Goal: Task Accomplishment & Management: Complete application form

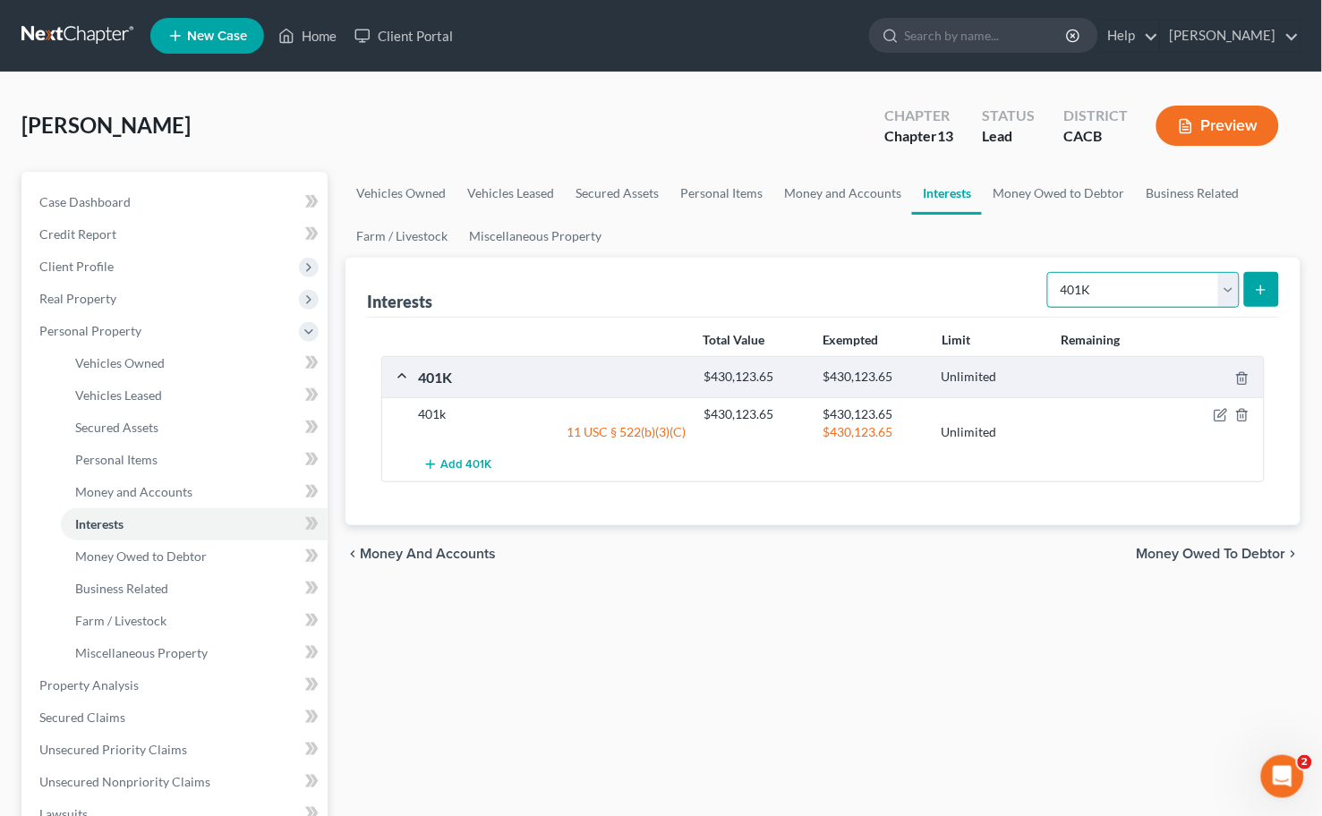
click at [1146, 279] on select "Select Interest Type 401K Annuity Bond Education IRA Government Bond Government…" at bounding box center [1143, 290] width 192 height 36
click at [1050, 272] on select "Select Interest Type 401K Annuity Bond Education IRA Government Bond Government…" at bounding box center [1143, 290] width 192 height 36
click at [1274, 272] on button "submit" at bounding box center [1261, 289] width 35 height 35
click at [1283, 288] on div "Interests Select Interest Type 401K Annuity Bond Education IRA Government Bond …" at bounding box center [822, 392] width 955 height 268
click at [1249, 289] on button "submit" at bounding box center [1261, 289] width 35 height 35
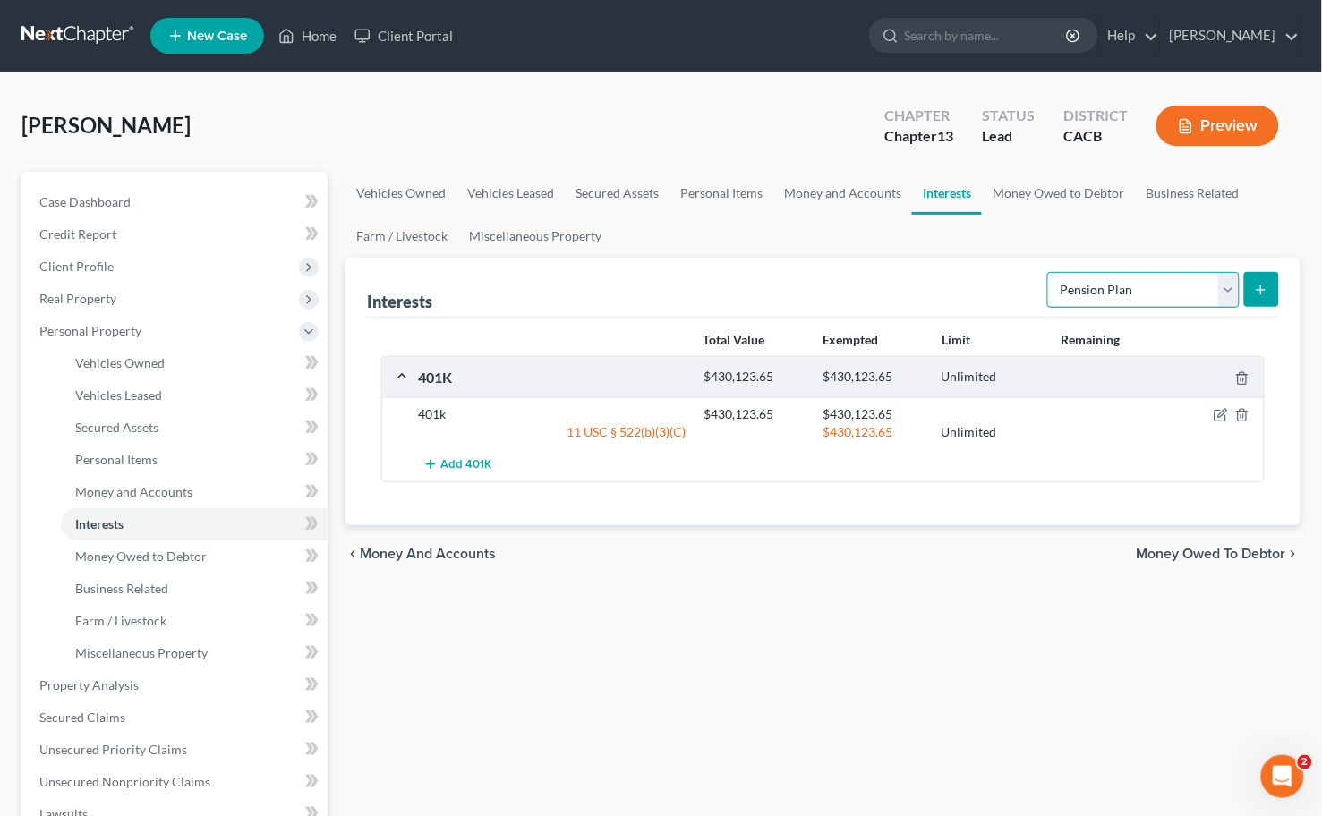
drag, startPoint x: 1175, startPoint y: 292, endPoint x: 1159, endPoint y: 294, distance: 16.2
click at [1173, 293] on select "Select Interest Type 401K Annuity Bond Education IRA Government Bond Government…" at bounding box center [1143, 290] width 192 height 36
select select "bond"
click at [1050, 272] on select "Select Interest Type 401K Annuity Bond Education IRA Government Bond Government…" at bounding box center [1143, 290] width 192 height 36
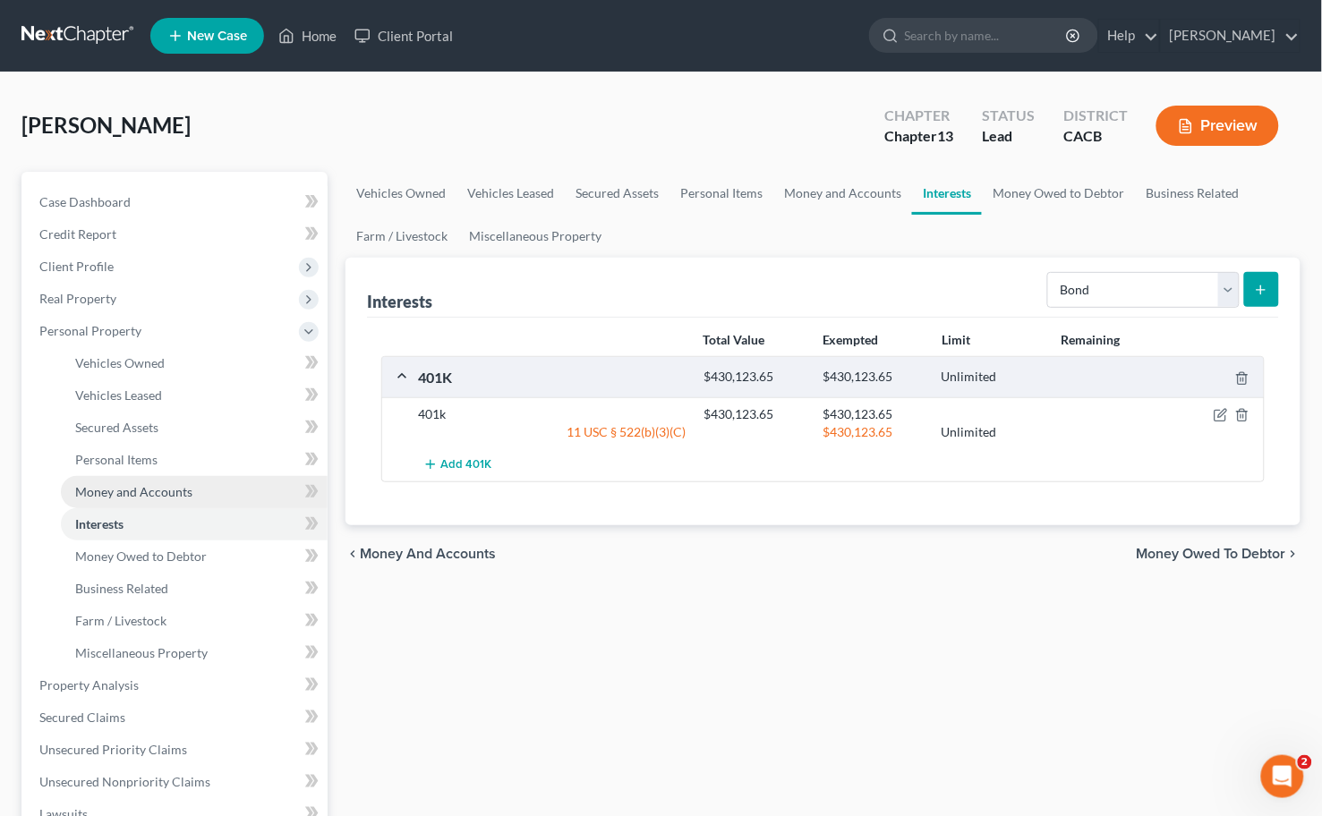
click at [144, 490] on span "Money and Accounts" at bounding box center [133, 491] width 117 height 15
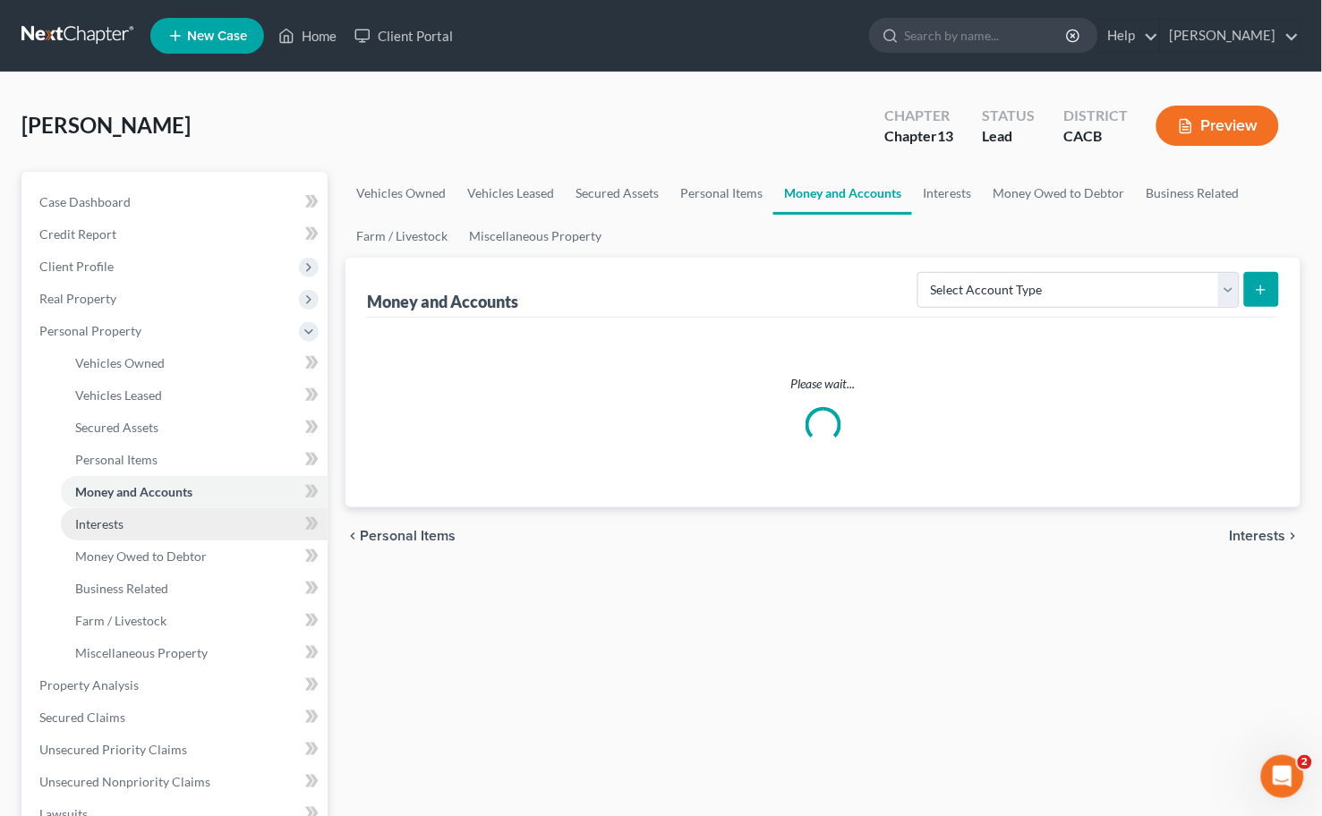
click at [128, 524] on link "Interests" at bounding box center [194, 524] width 267 height 32
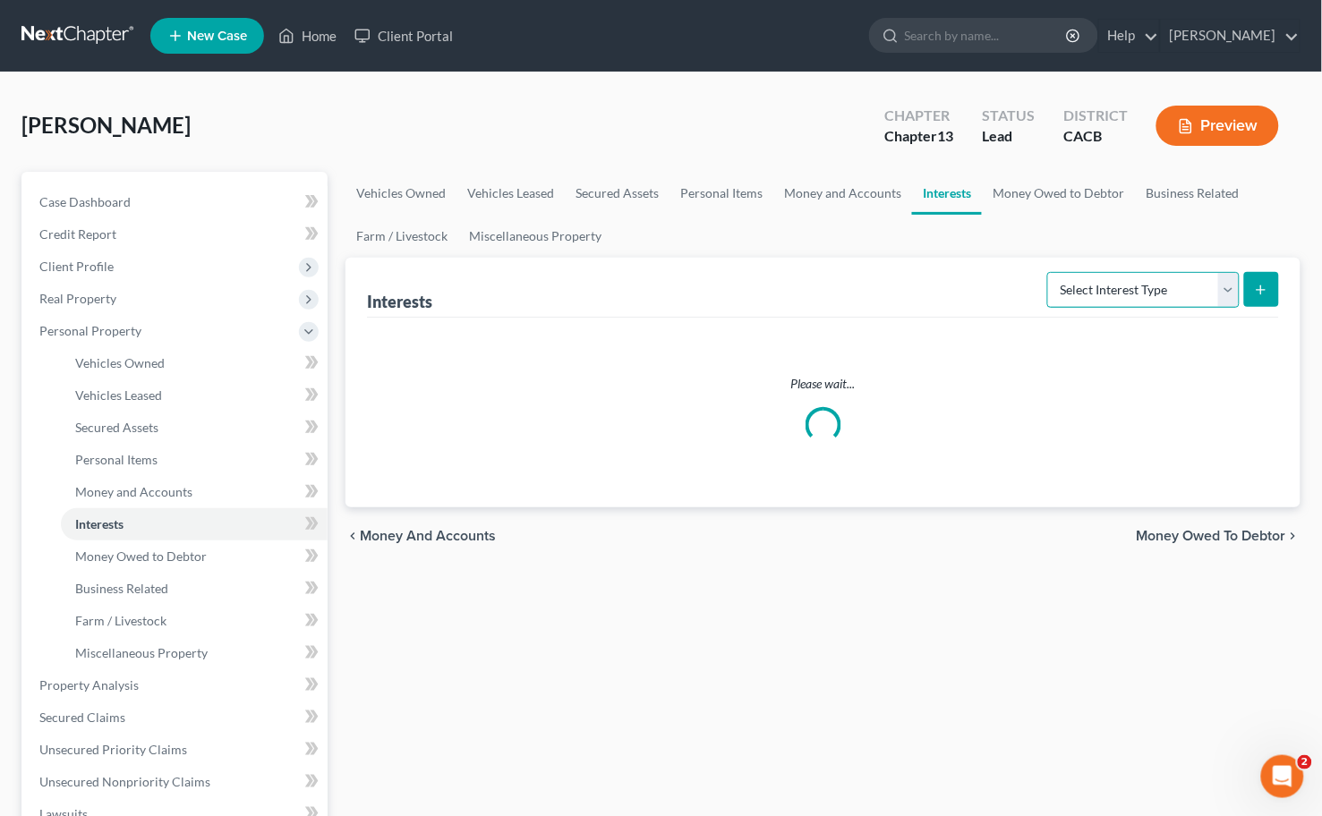
drag, startPoint x: 1078, startPoint y: 289, endPoint x: 1086, endPoint y: 294, distance: 9.2
click at [1078, 289] on select "Select Interest Type 401K Annuity Bond Education IRA Government Bond Government…" at bounding box center [1143, 290] width 192 height 36
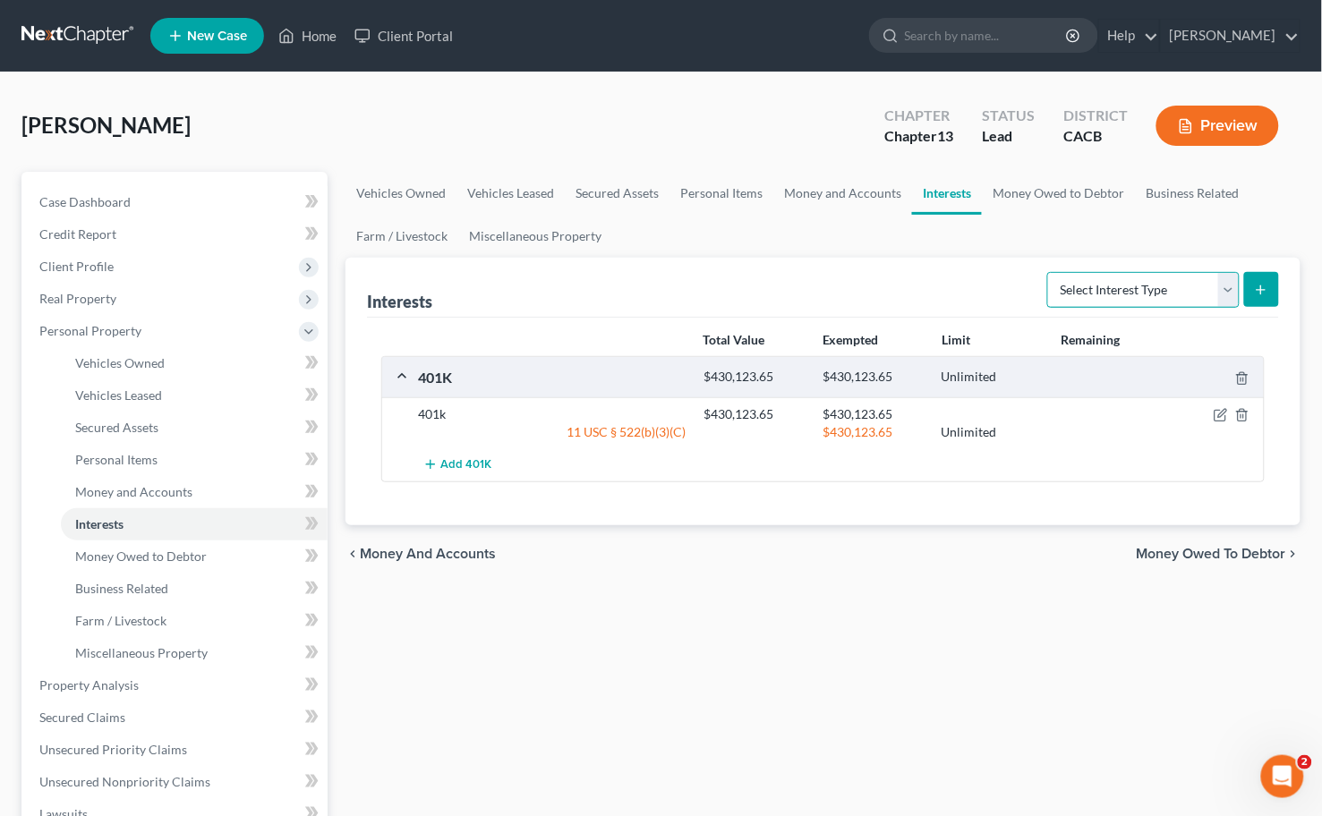
select select "pension_plan"
click at [1050, 272] on select "Select Interest Type 401K Annuity Bond Education IRA Government Bond Government…" at bounding box center [1143, 290] width 192 height 36
click at [1273, 279] on button "submit" at bounding box center [1261, 289] width 35 height 35
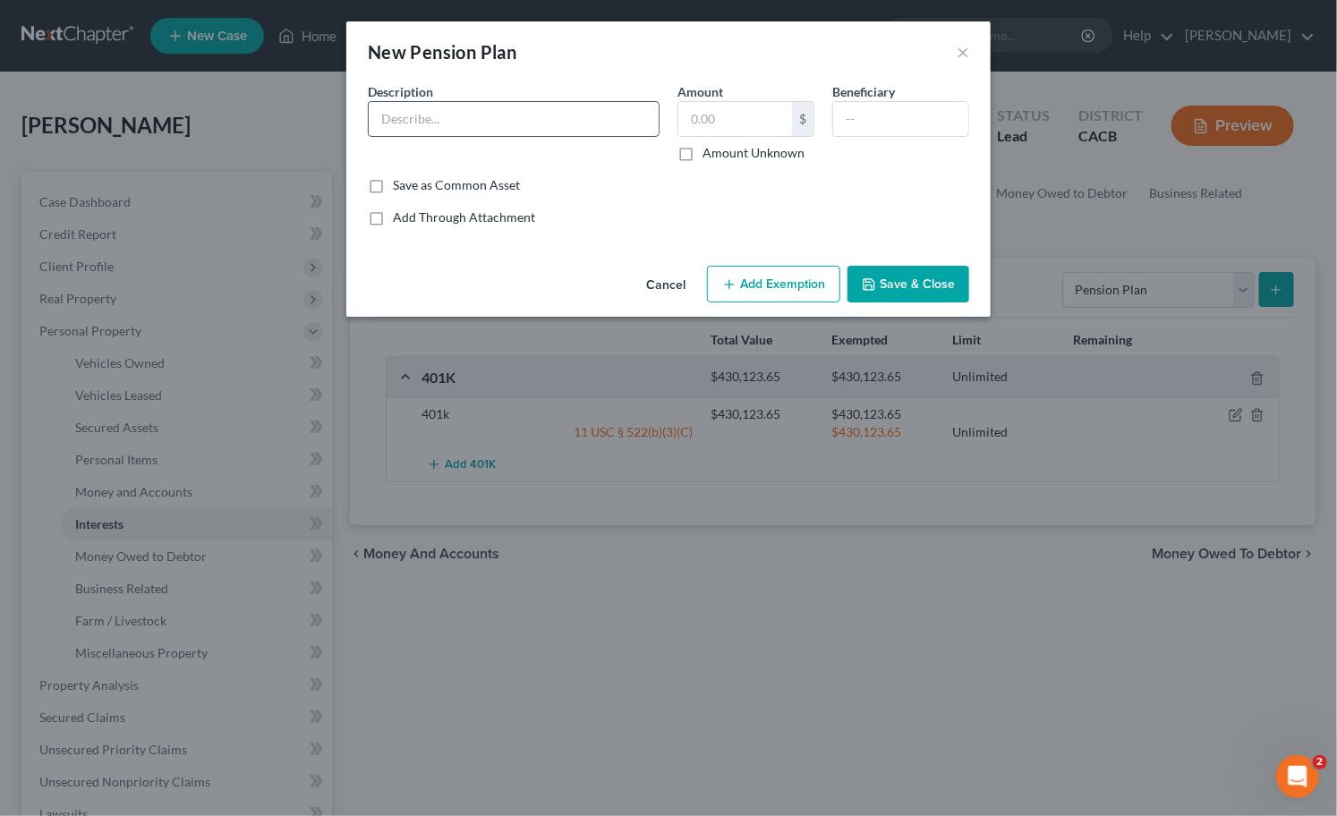
click at [585, 127] on input "text" at bounding box center [514, 119] width 290 height 34
type input "SCPMG Pension"
click at [735, 131] on input "text" at bounding box center [735, 119] width 114 height 34
click at [703, 150] on label "Amount Unknown" at bounding box center [754, 153] width 102 height 18
click at [710, 150] on input "Amount Unknown" at bounding box center [716, 150] width 12 height 12
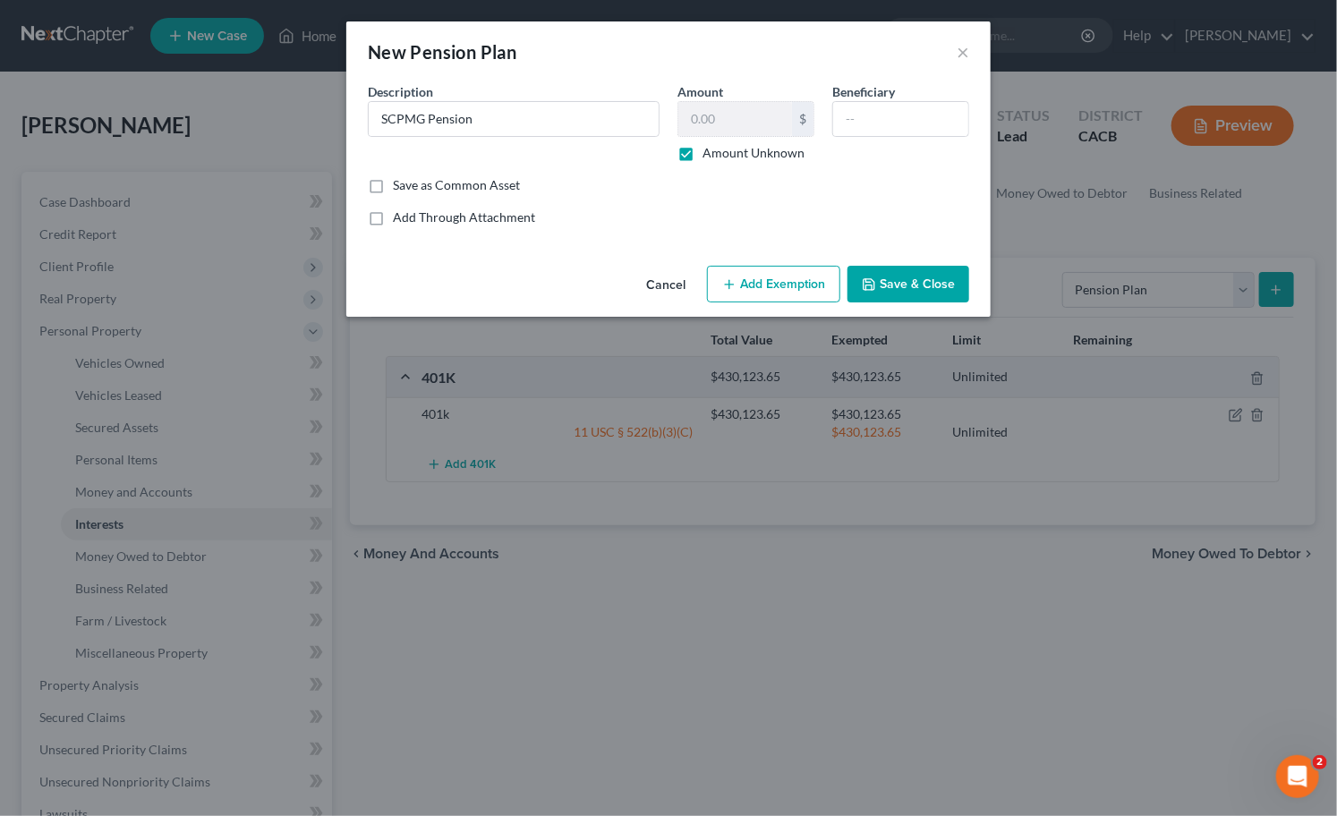
click at [703, 153] on label "Amount Unknown" at bounding box center [754, 153] width 102 height 18
click at [710, 153] on input "Amount Unknown" at bounding box center [716, 150] width 12 height 12
checkbox input "false"
click at [905, 146] on div "Beneficiary" at bounding box center [900, 122] width 155 height 80
click at [900, 123] on input "text" at bounding box center [900, 119] width 135 height 34
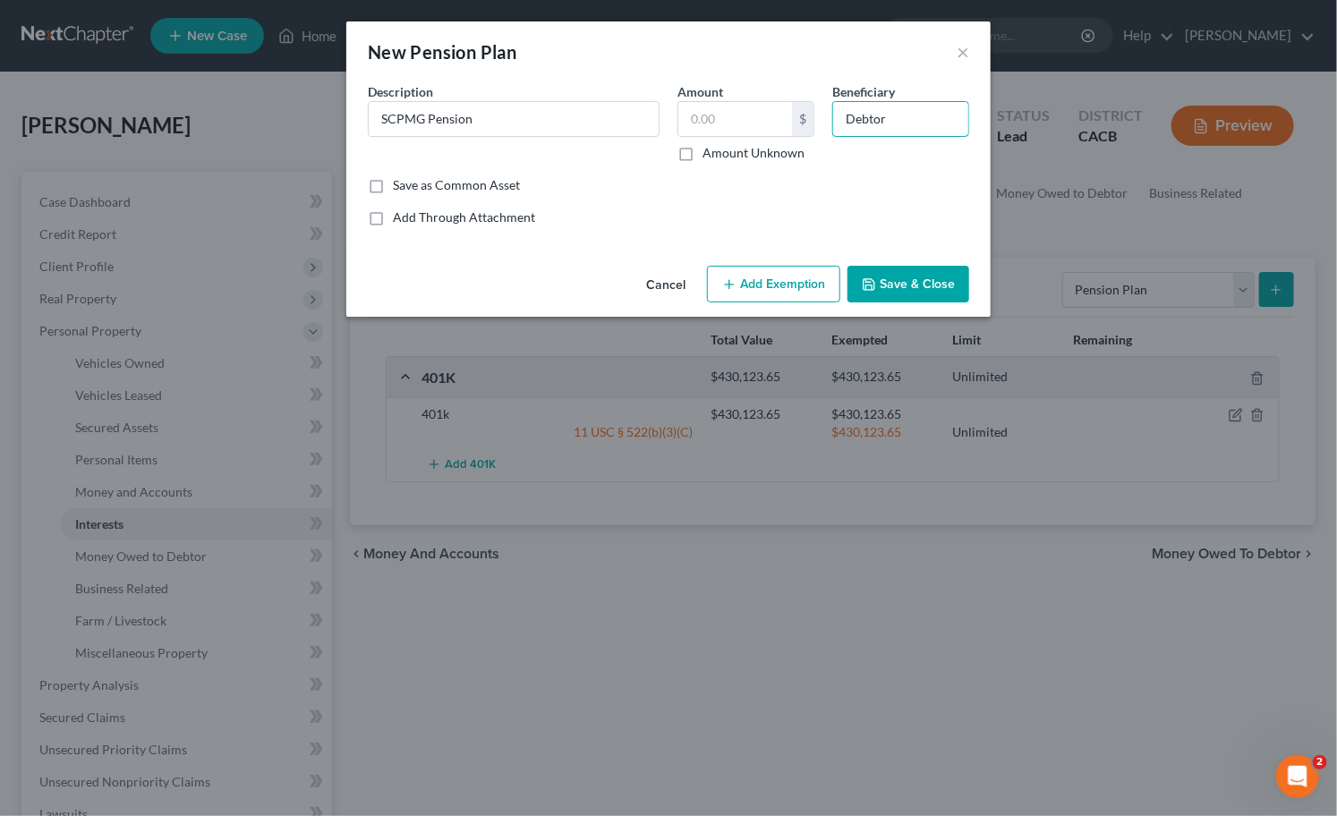
type input "Debtor"
click at [703, 145] on label "Amount Unknown" at bounding box center [754, 153] width 102 height 18
click at [710, 145] on input "Amount Unknown" at bounding box center [716, 150] width 12 height 12
checkbox input "true"
click at [808, 302] on button "Add Exemption" at bounding box center [773, 285] width 133 height 38
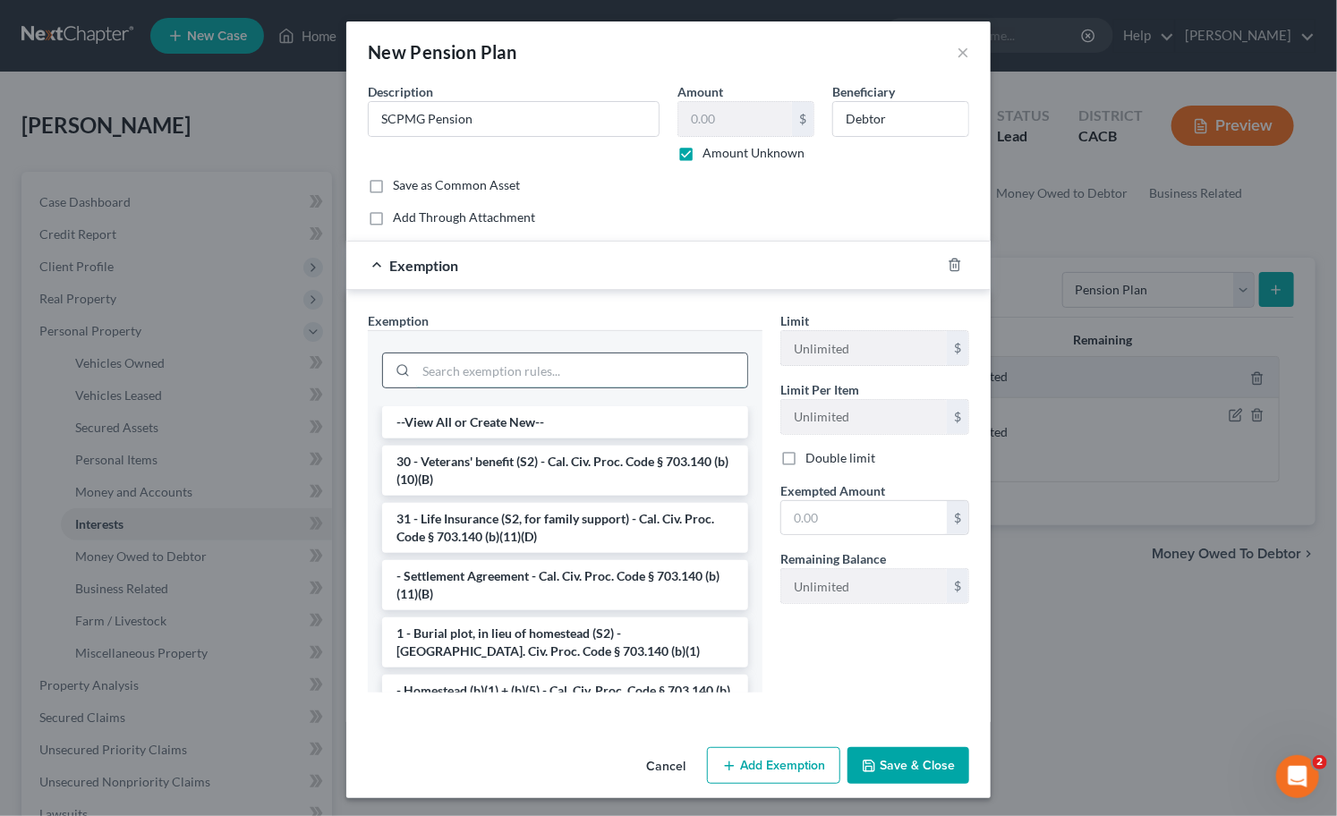
click at [546, 379] on input "search" at bounding box center [581, 371] width 331 height 34
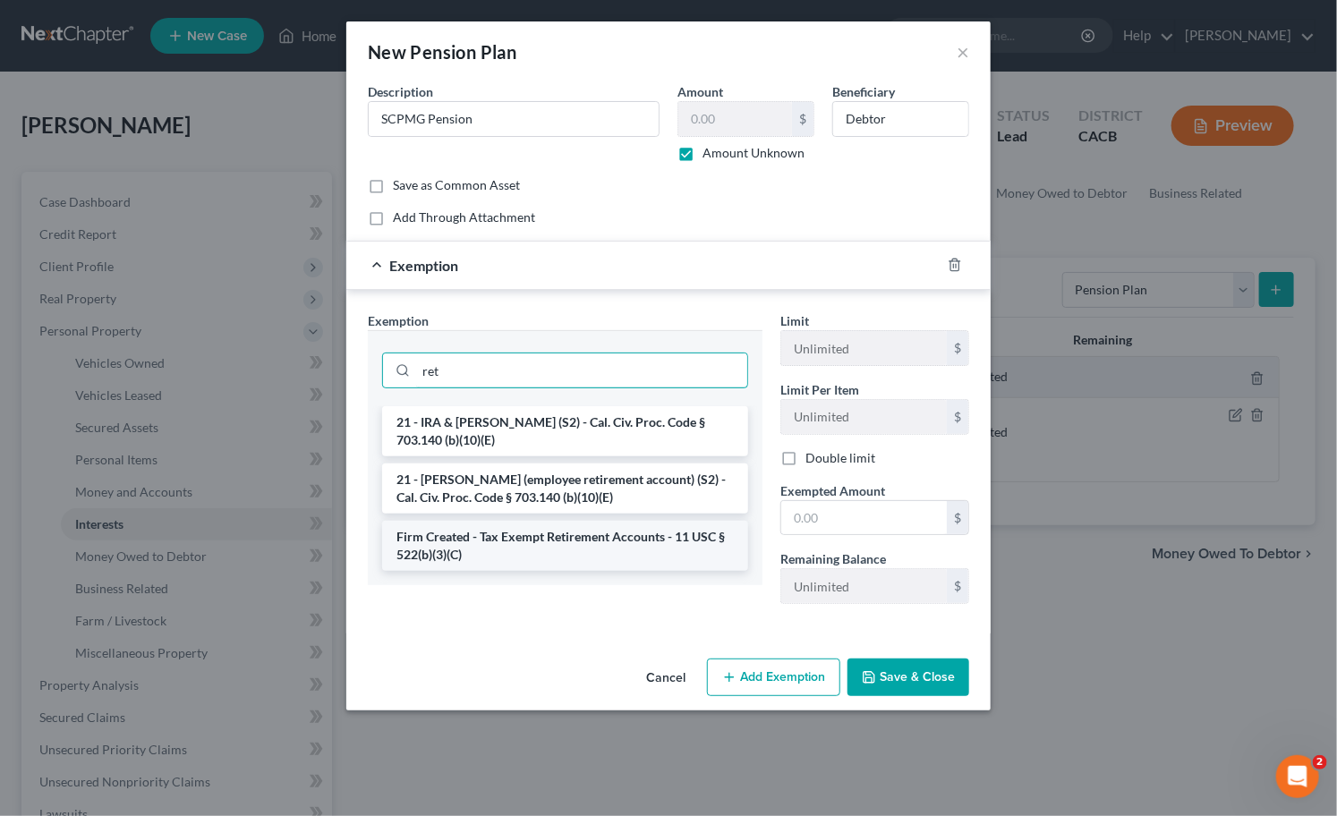
type input "ret"
click at [524, 544] on li "Firm Created - Tax Exempt Retirement Accounts - 11 USC § 522(b)(3)(C)" at bounding box center [565, 546] width 366 height 50
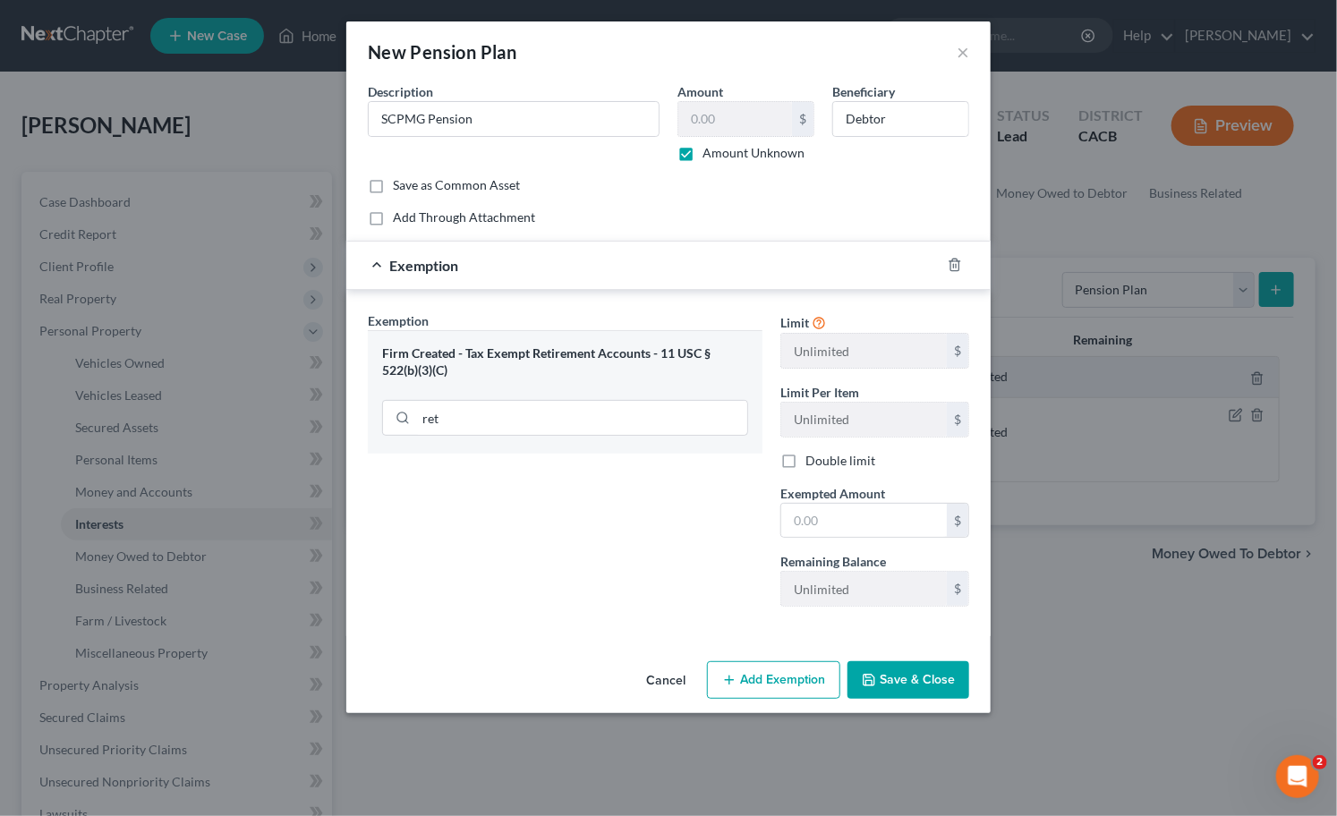
click at [854, 540] on div "Limit Unlimited $ Limit Per Item Unlimited $ Double limit Exempted Amount * $ R…" at bounding box center [874, 466] width 207 height 310
click at [854, 533] on input "text" at bounding box center [864, 521] width 166 height 34
type input "0"
drag, startPoint x: 672, startPoint y: 593, endPoint x: 762, endPoint y: 618, distance: 93.8
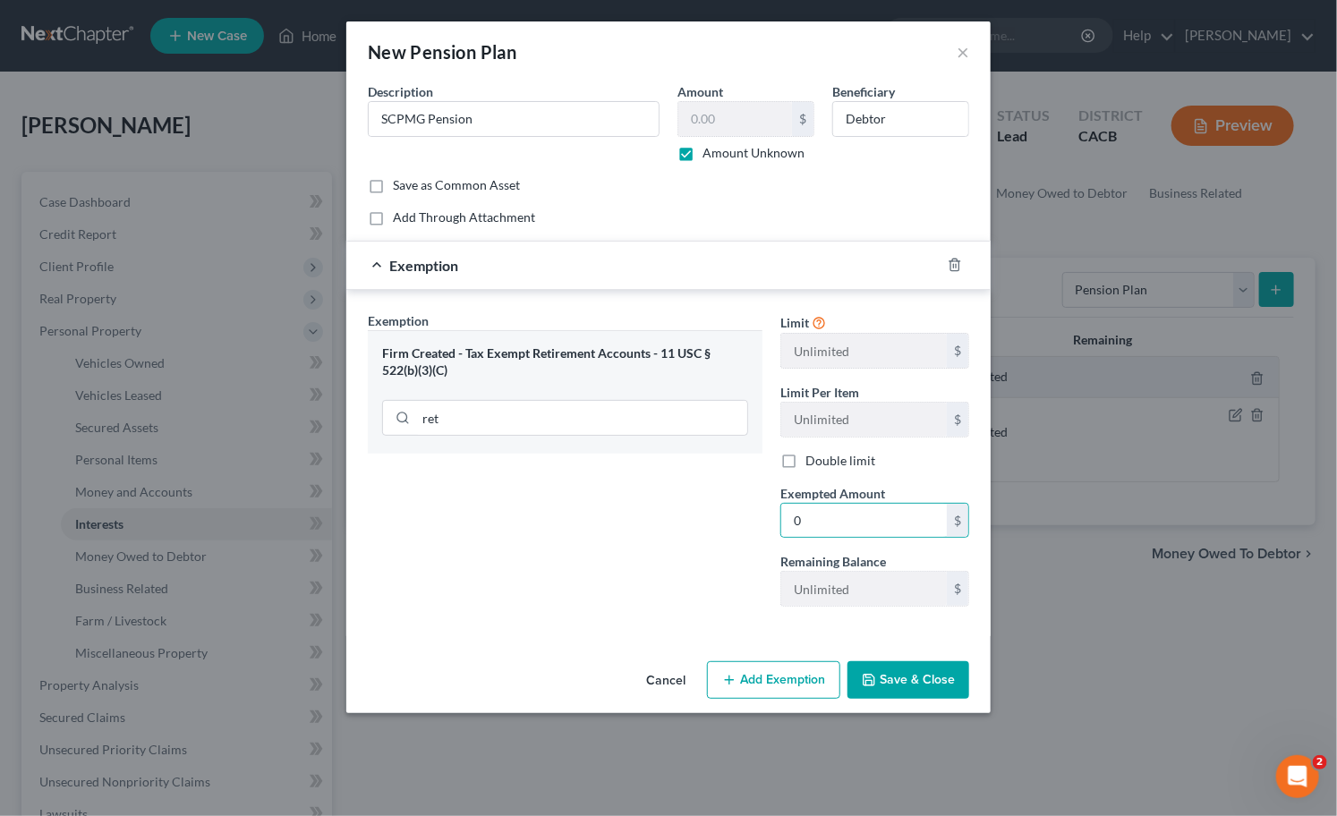
click at [676, 592] on div "Exemption Set must be selected for CA. Exemption * Firm Created - Tax Exempt Re…" at bounding box center [565, 466] width 413 height 310
click at [873, 669] on button "Save & Close" at bounding box center [909, 680] width 122 height 38
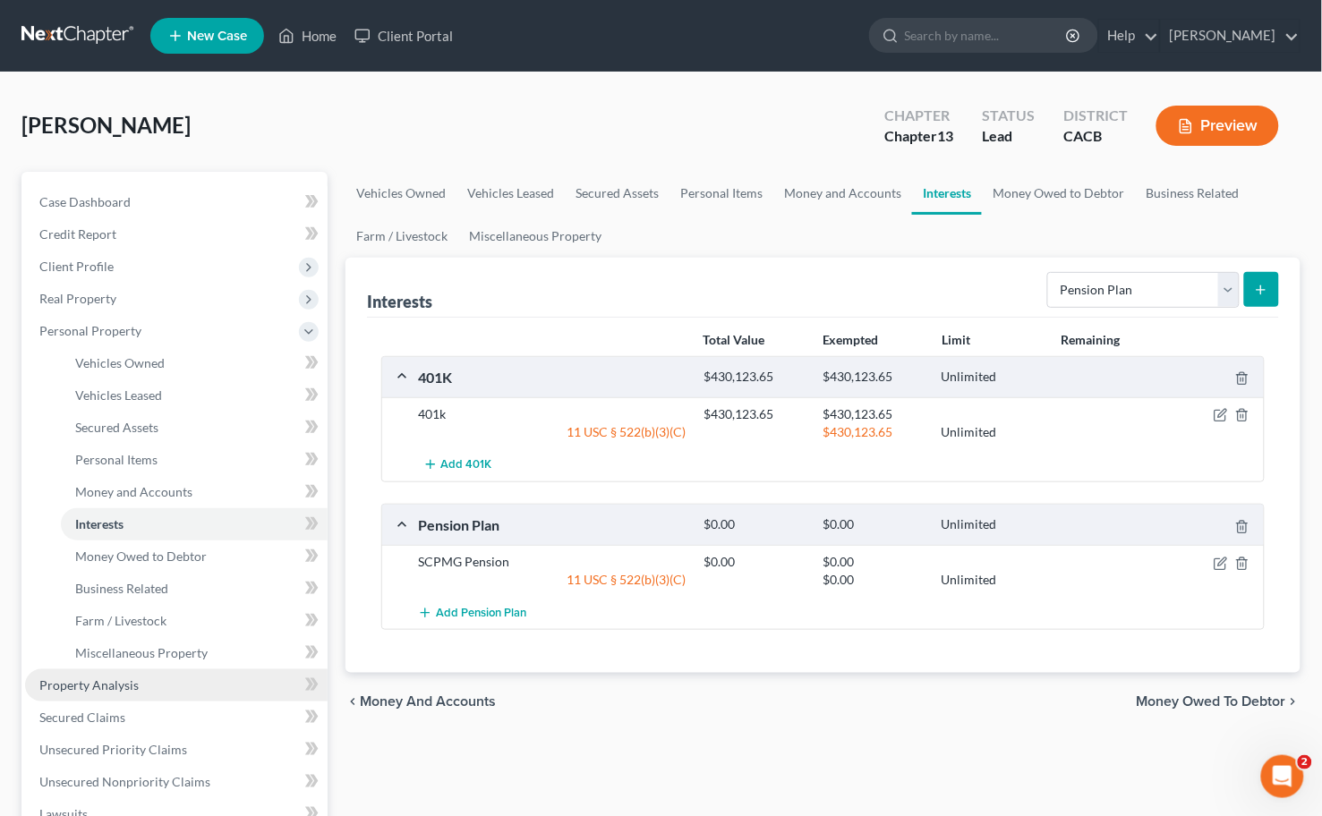
click at [130, 684] on span "Property Analysis" at bounding box center [88, 684] width 99 height 15
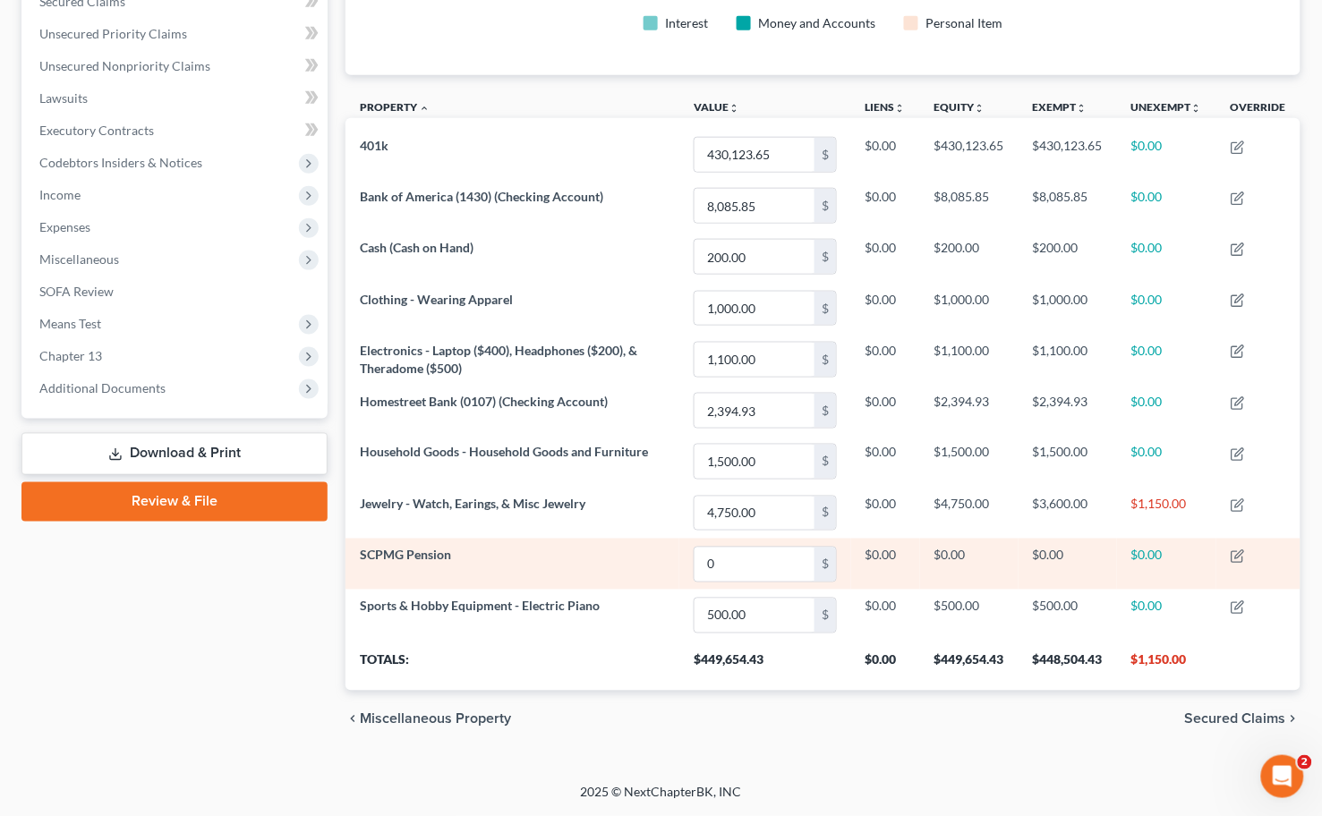
click at [1255, 561] on td at bounding box center [1258, 564] width 84 height 51
click at [1245, 561] on icon "button" at bounding box center [1238, 556] width 14 height 14
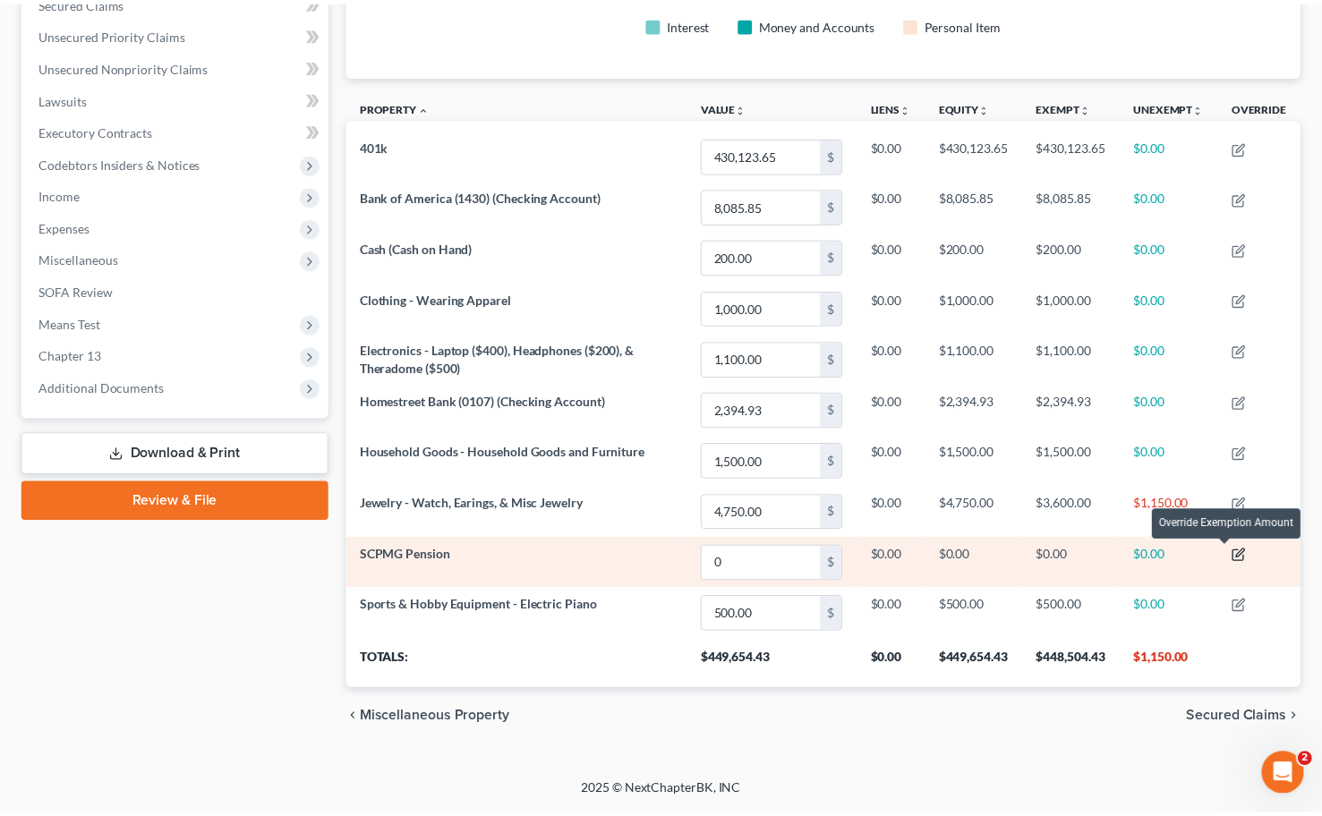
scroll to position [300, 967]
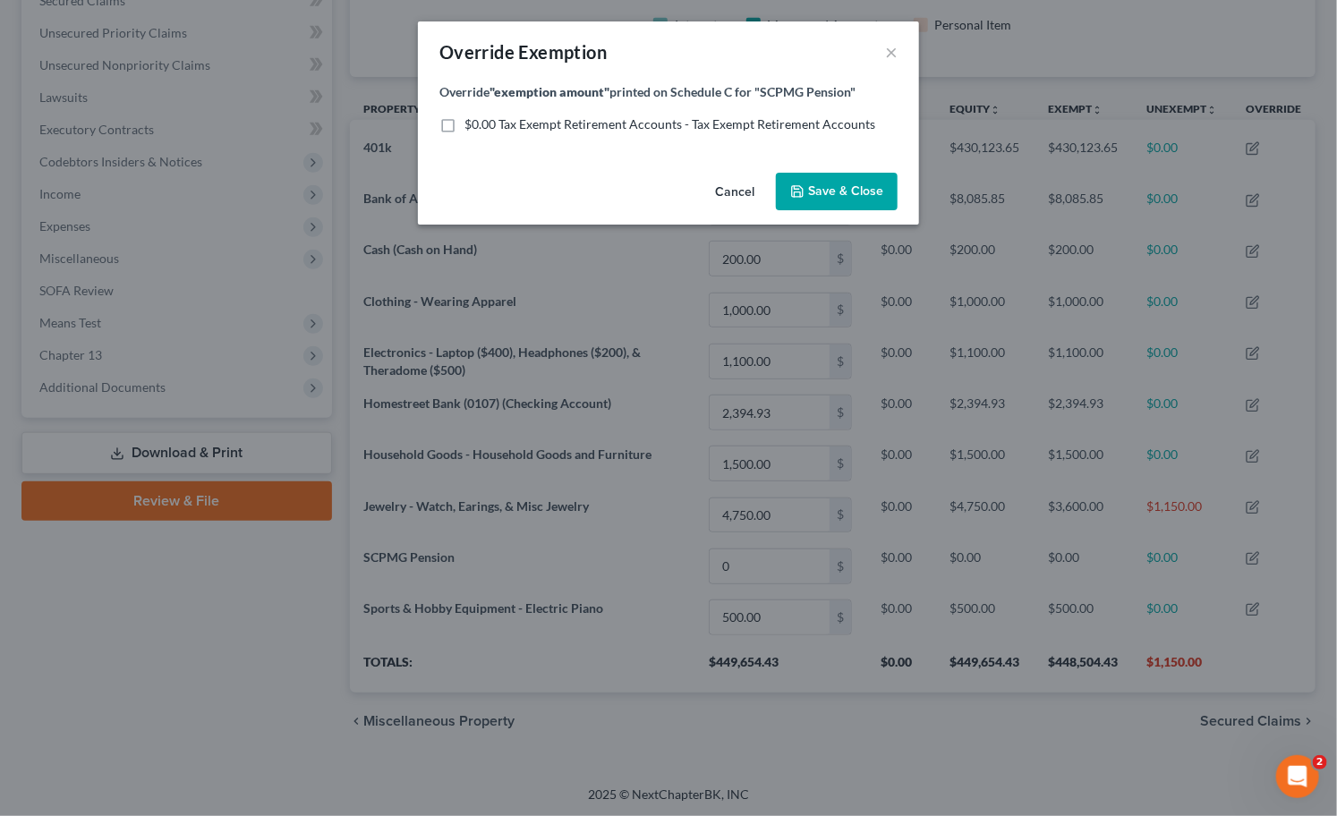
click at [698, 124] on span "$0.00 Tax Exempt Retirement Accounts - Tax Exempt Retirement Accounts" at bounding box center [669, 123] width 411 height 15
click at [483, 124] on input "$0.00 Tax Exempt Retirement Accounts - Tax Exempt Retirement Accounts" at bounding box center [478, 121] width 12 height 12
checkbox input "true"
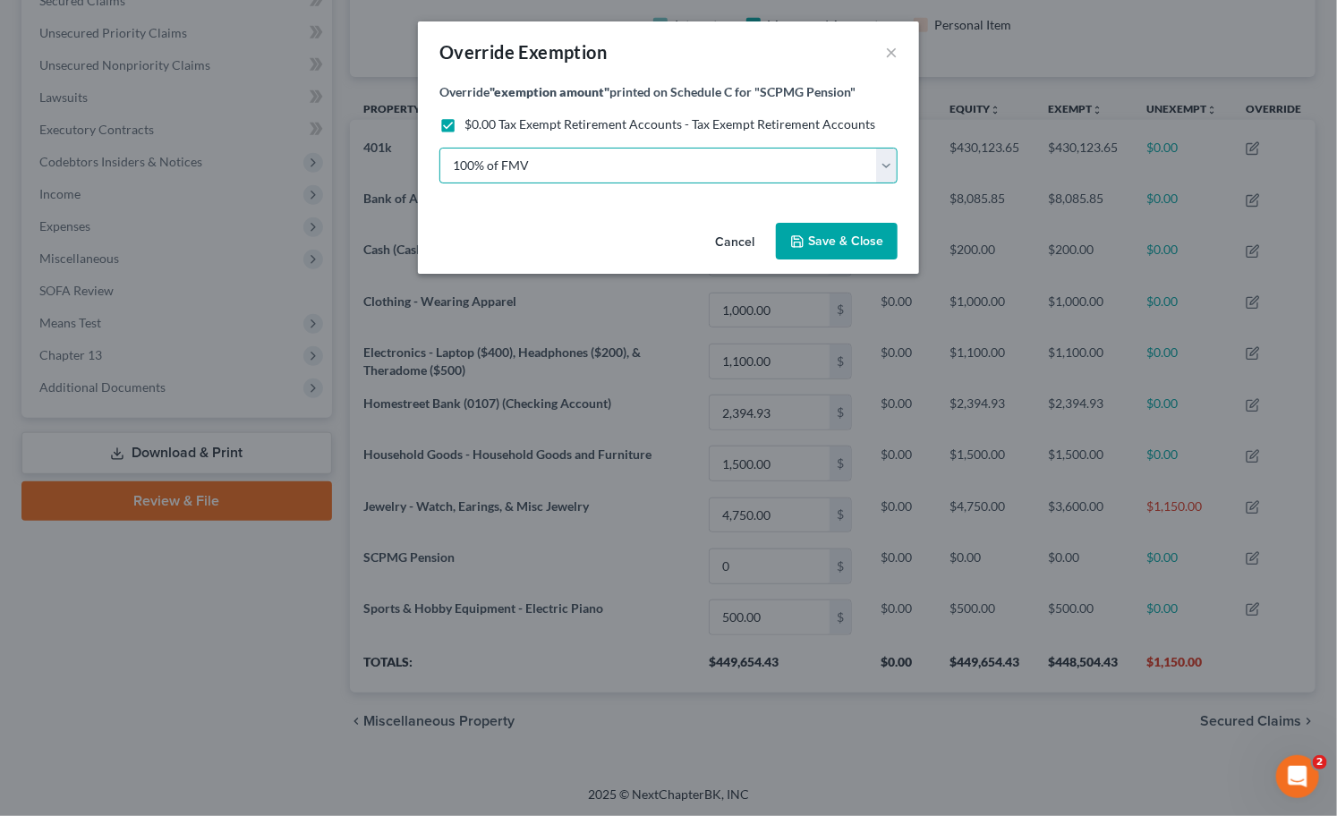
drag, startPoint x: 728, startPoint y: 176, endPoint x: 732, endPoint y: 166, distance: 11.3
click at [728, 176] on select "100% of FMV Unknown Other" at bounding box center [668, 166] width 458 height 36
click at [439, 148] on select "100% of FMV Unknown Other" at bounding box center [668, 166] width 458 height 36
click at [813, 229] on button "Save & Close" at bounding box center [837, 242] width 122 height 38
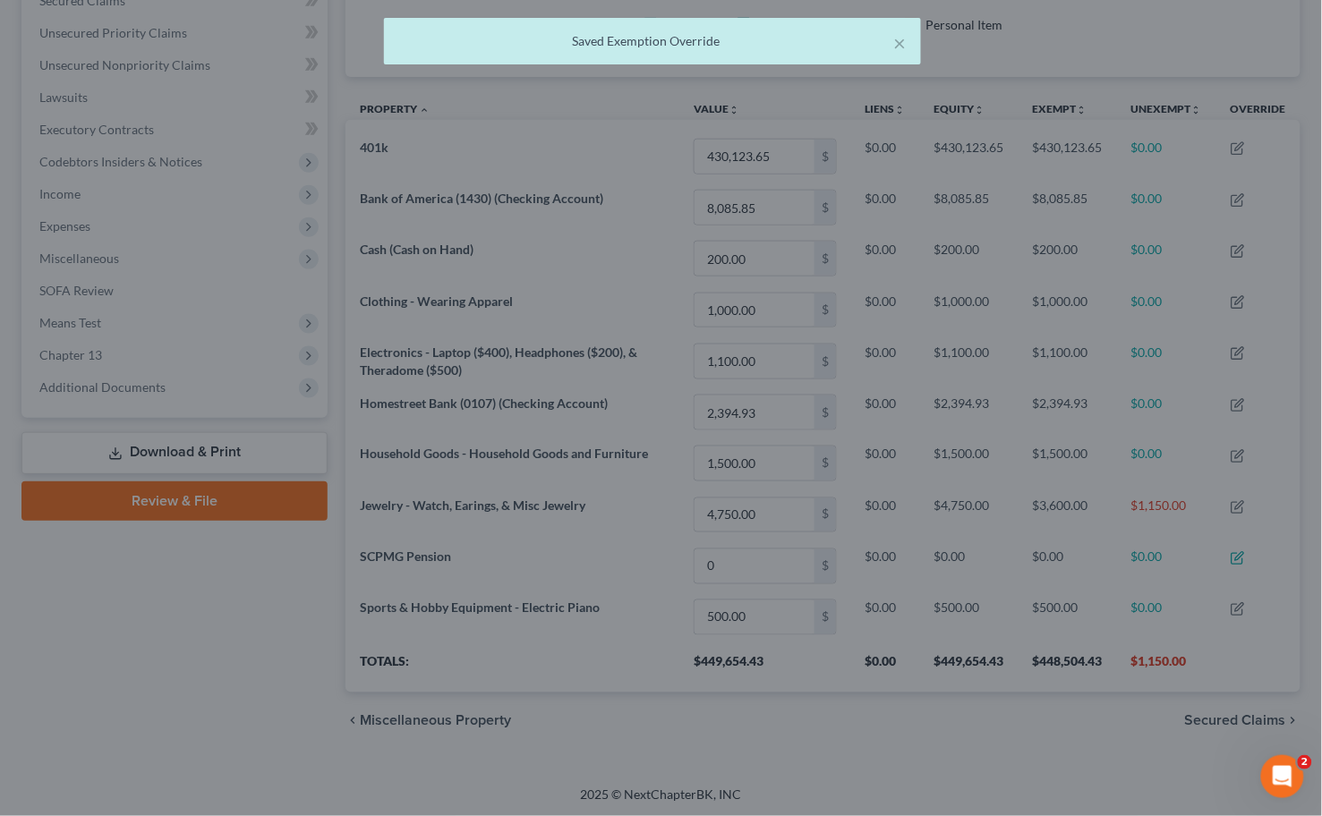
scroll to position [894650, 893992]
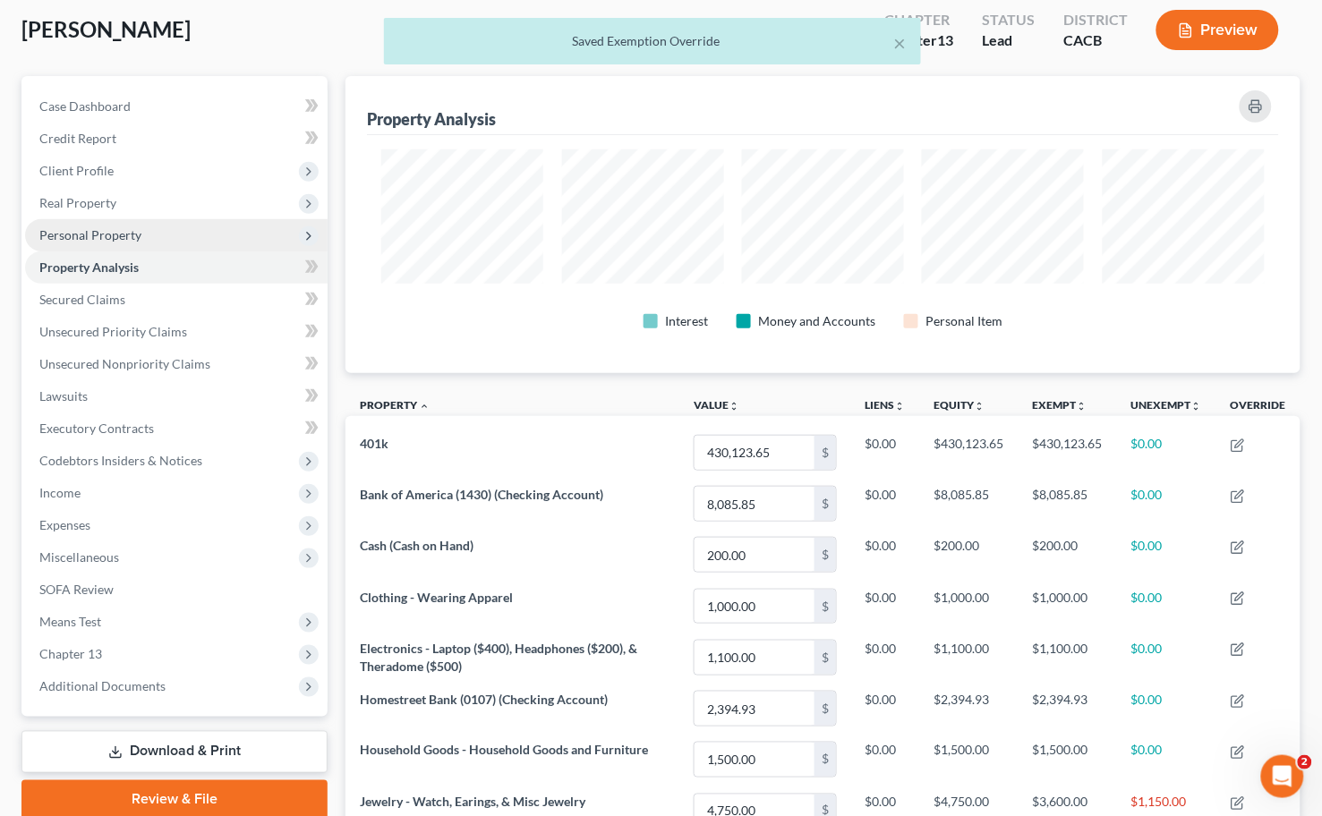
click at [128, 240] on span "Personal Property" at bounding box center [176, 235] width 302 height 32
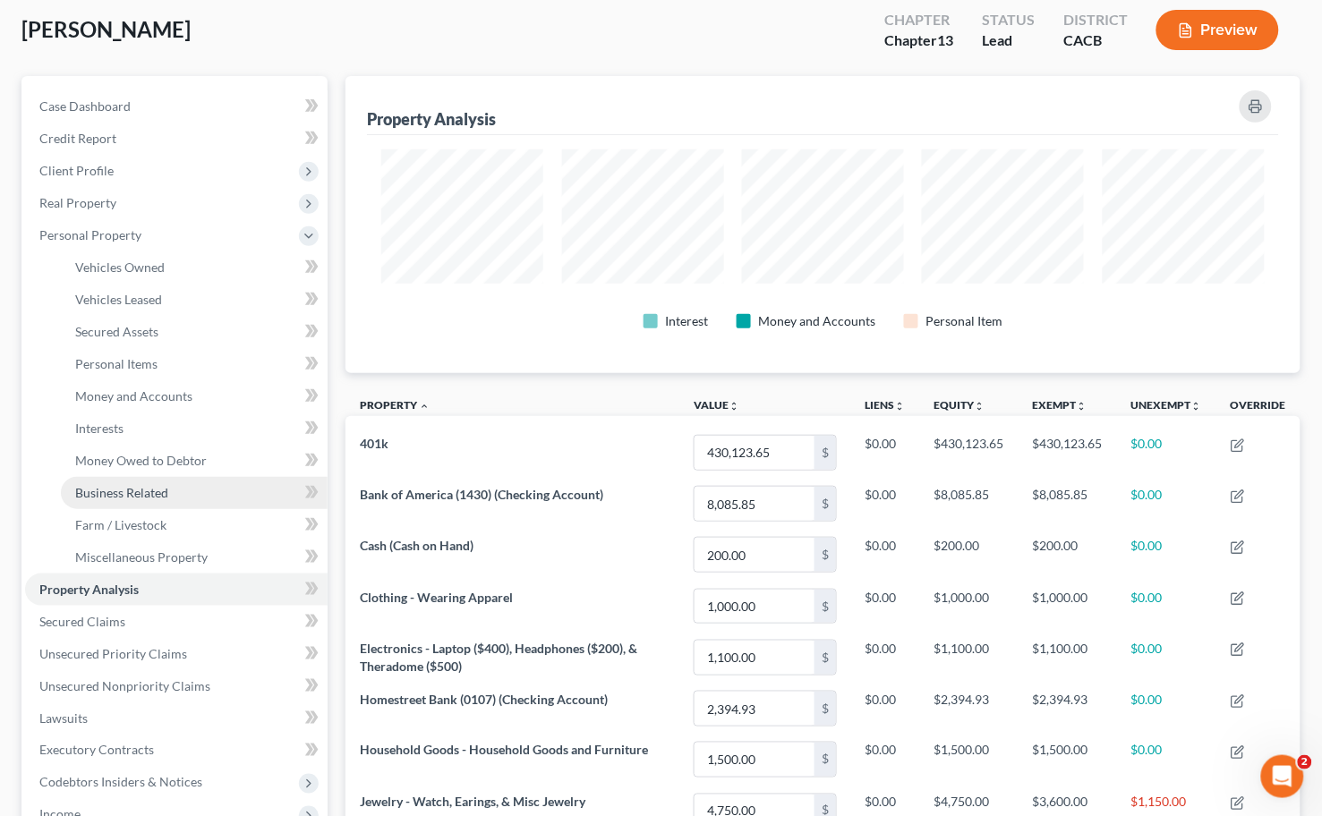
click at [147, 478] on link "Business Related" at bounding box center [194, 493] width 267 height 32
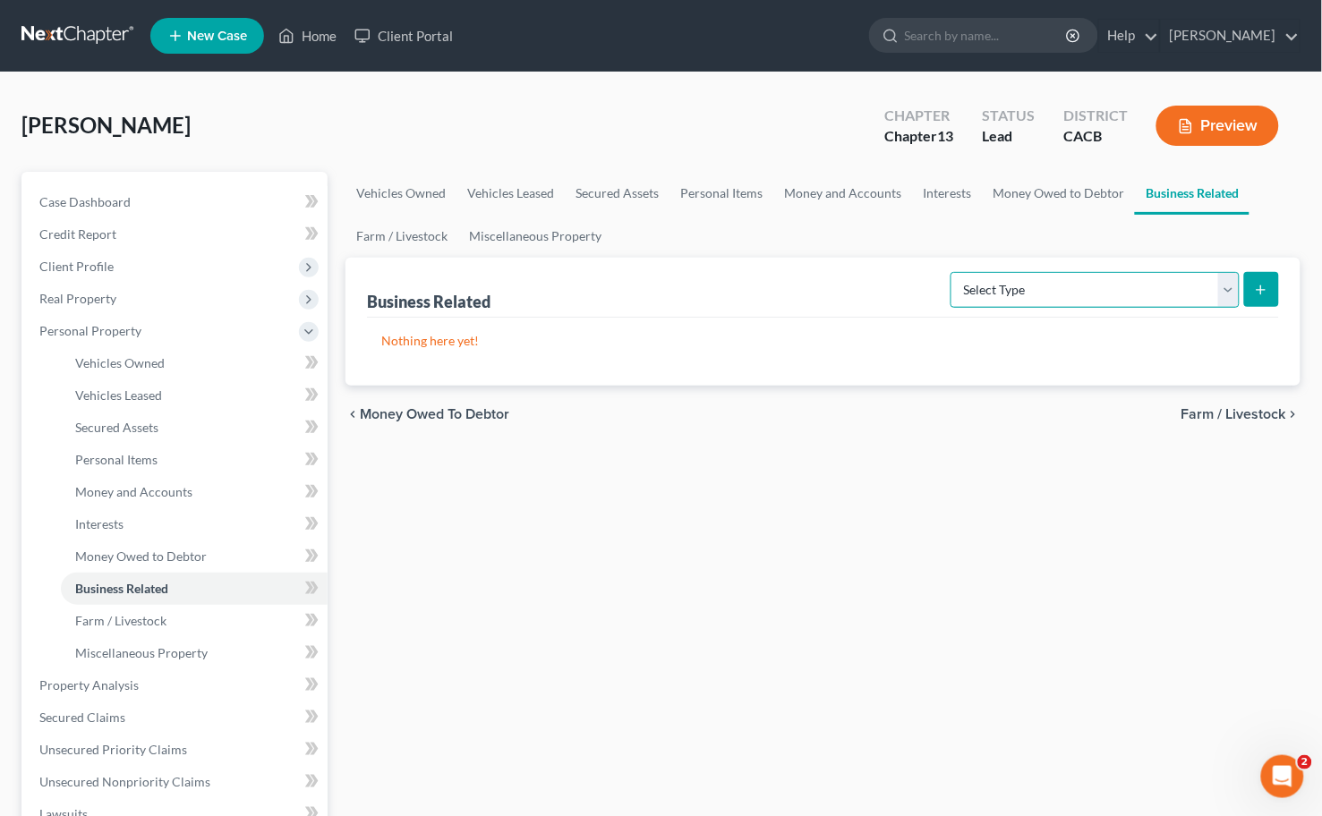
click at [993, 299] on select "Select Type Customer Lists Franchises Inventory Licenses Machinery Office Equip…" at bounding box center [1094, 290] width 289 height 36
select select "license"
click at [952, 272] on select "Select Type Customer Lists Franchises Inventory Licenses Machinery Office Equip…" at bounding box center [1094, 290] width 289 height 36
click at [1246, 286] on button "submit" at bounding box center [1261, 289] width 35 height 35
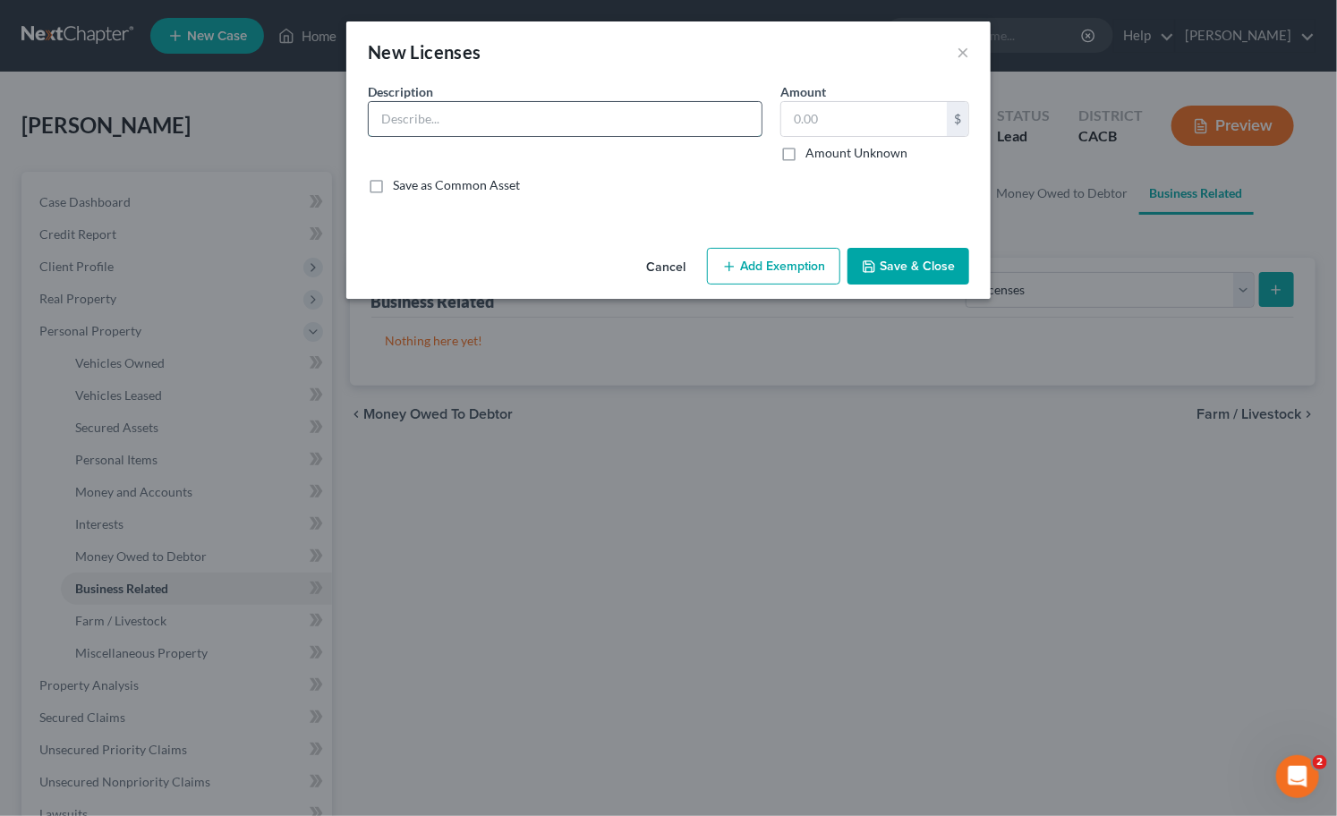
click at [529, 132] on input "text" at bounding box center [565, 119] width 393 height 34
type input "RN License"
click at [913, 272] on button "Save & Close" at bounding box center [909, 267] width 122 height 38
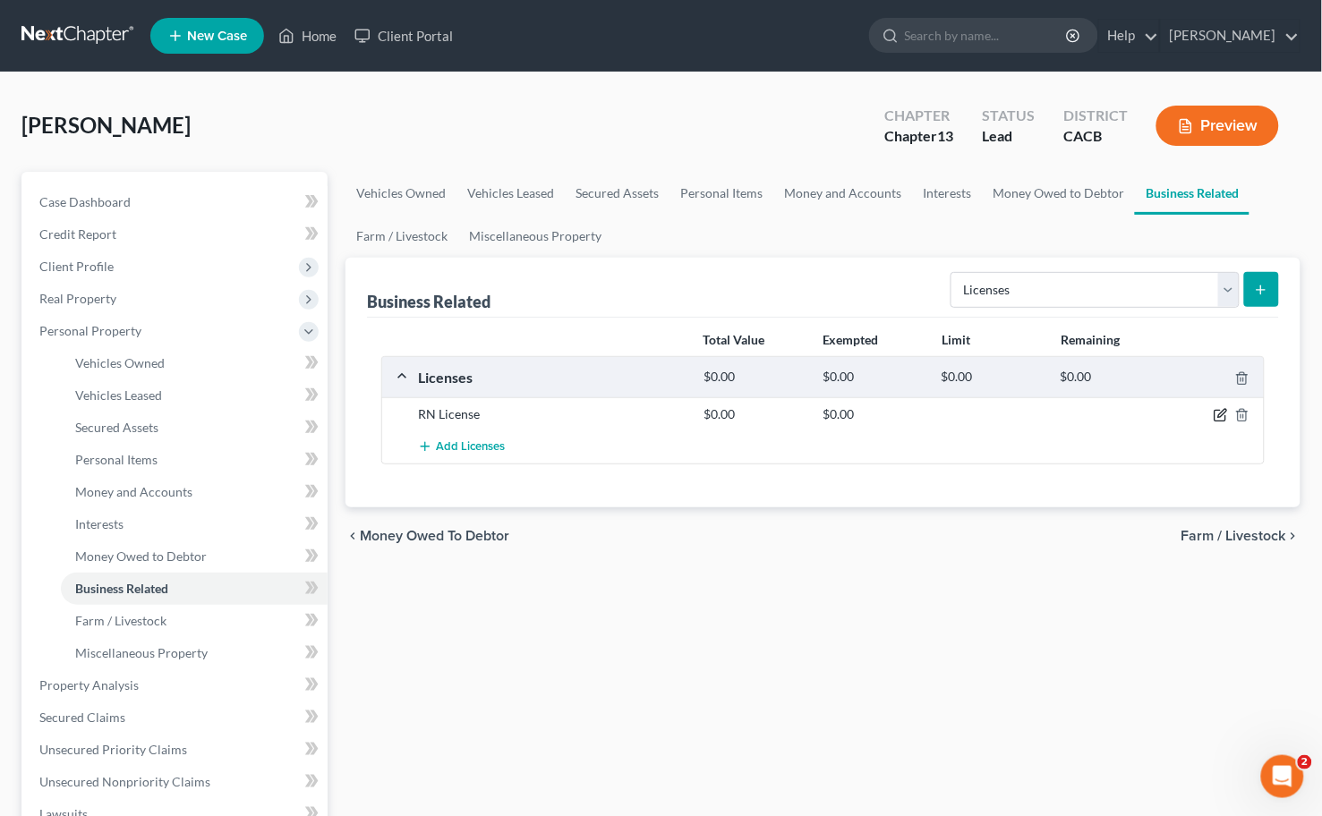
click at [1222, 413] on icon "button" at bounding box center [1222, 414] width 8 height 8
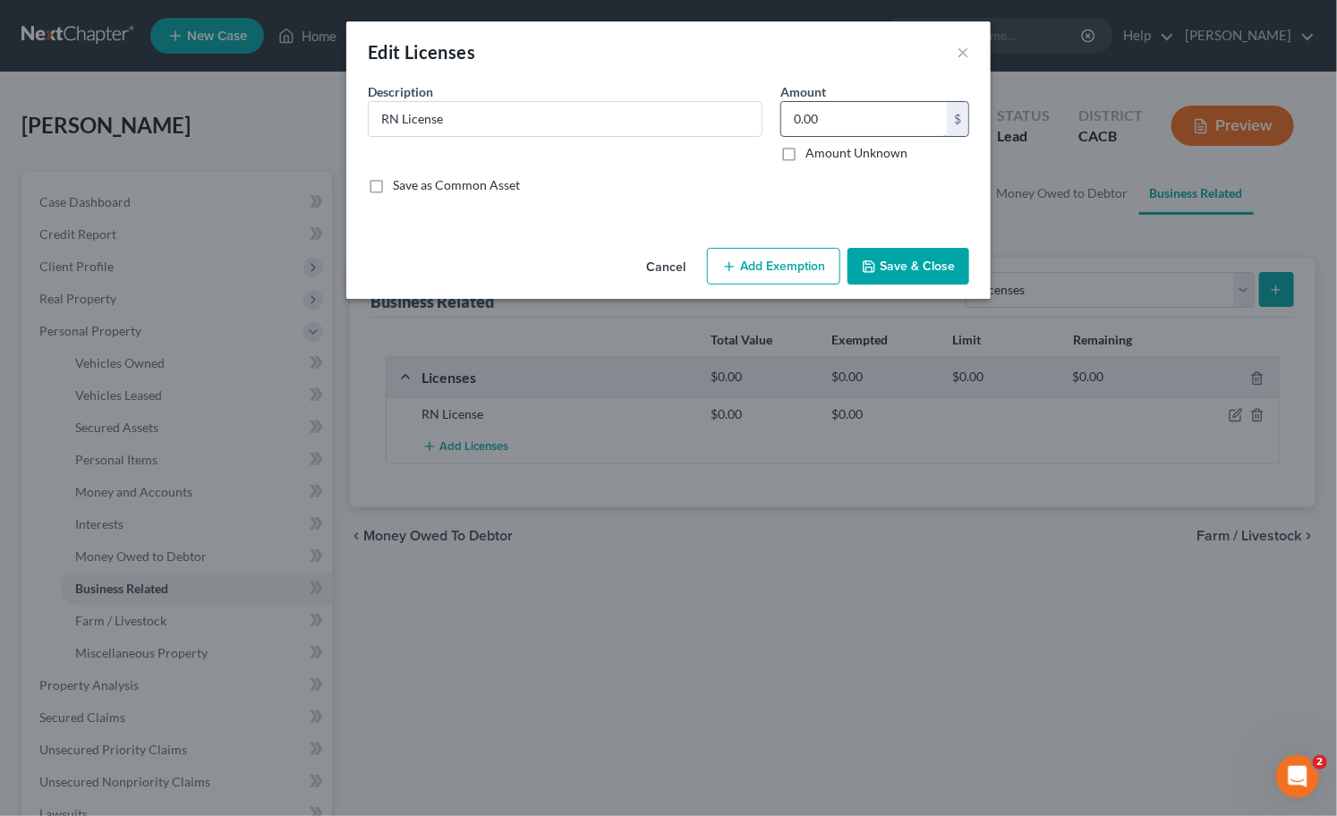
click at [888, 120] on input "0.00" at bounding box center [864, 119] width 166 height 34
type input "0"
click at [914, 275] on button "Save & Close" at bounding box center [909, 267] width 122 height 38
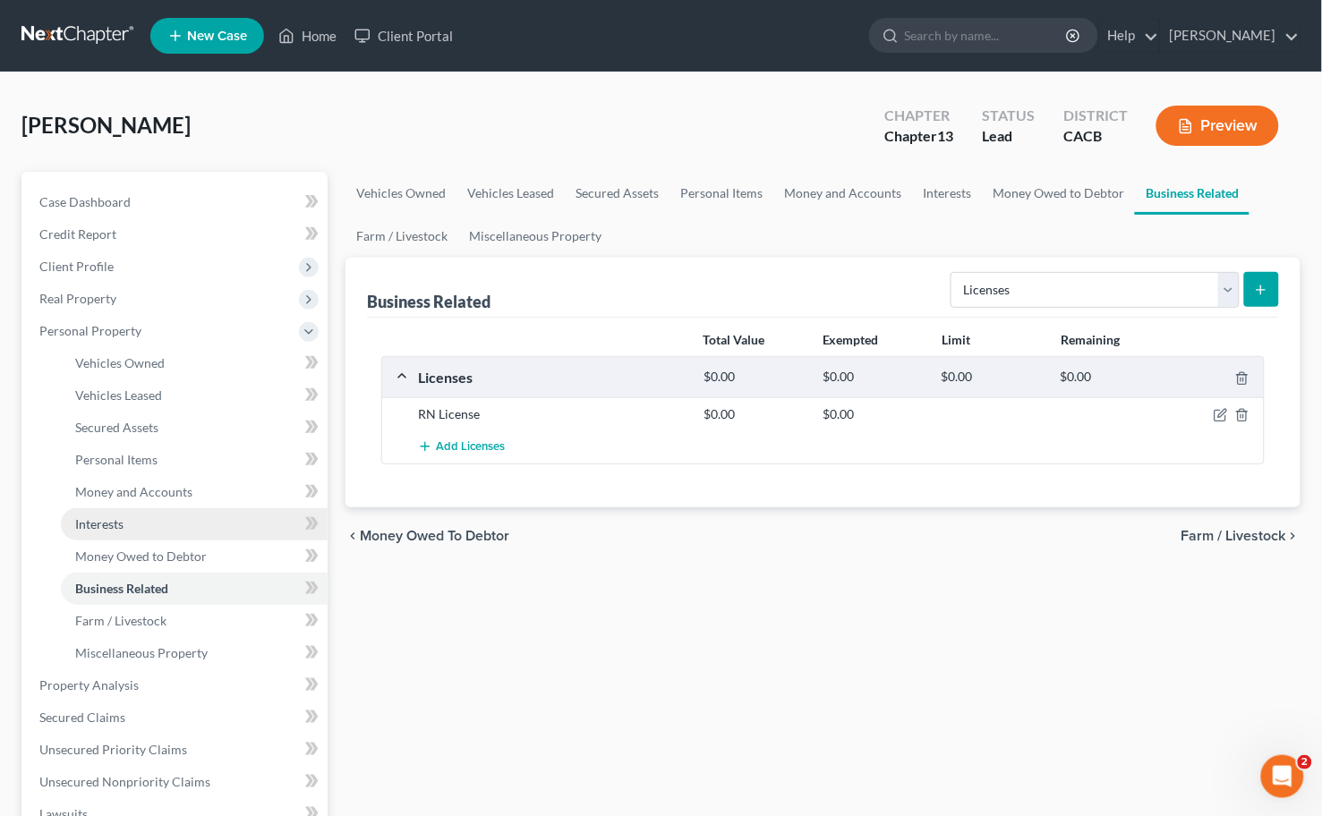
click at [141, 520] on link "Interests" at bounding box center [194, 524] width 267 height 32
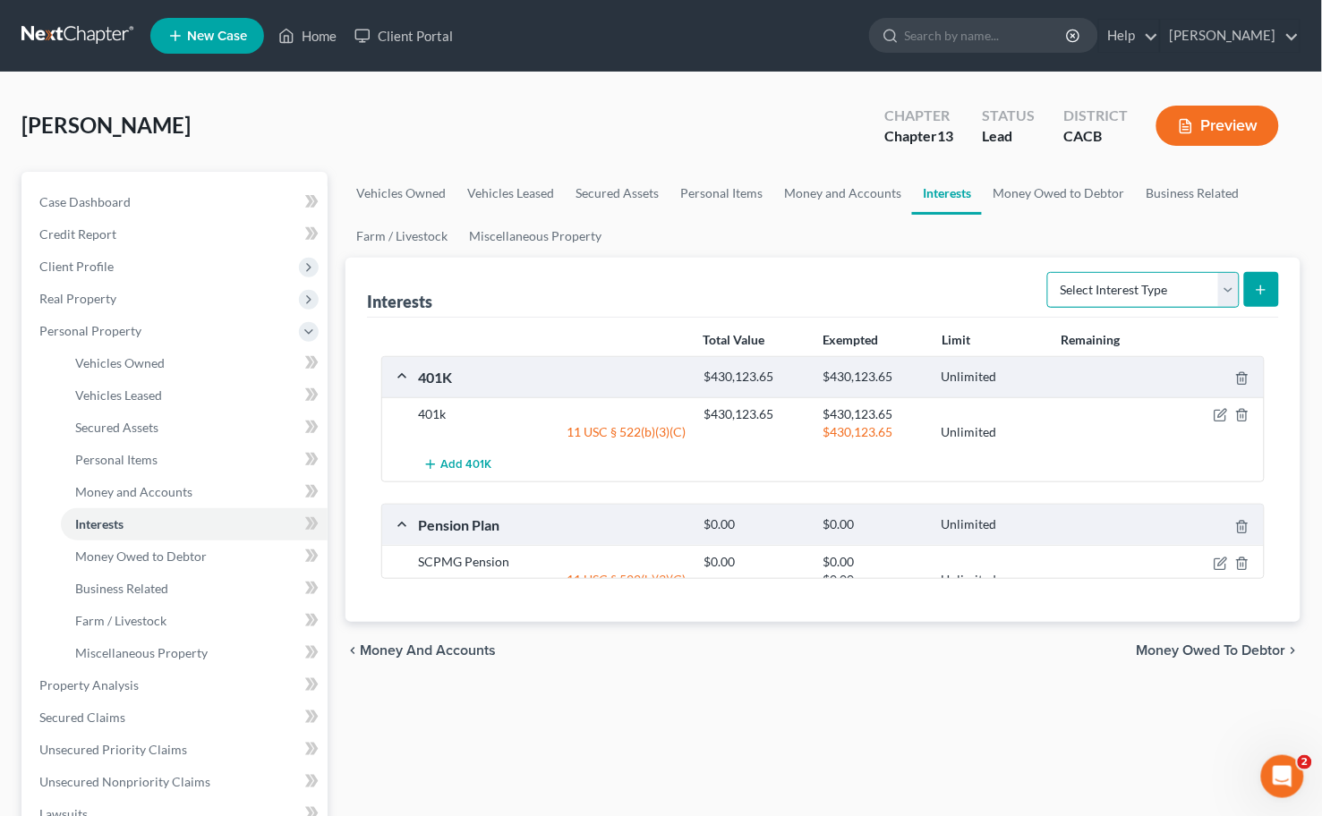
click at [1134, 294] on select "Select Interest Type 401K Annuity Bond Education IRA Government Bond Government…" at bounding box center [1143, 290] width 192 height 36
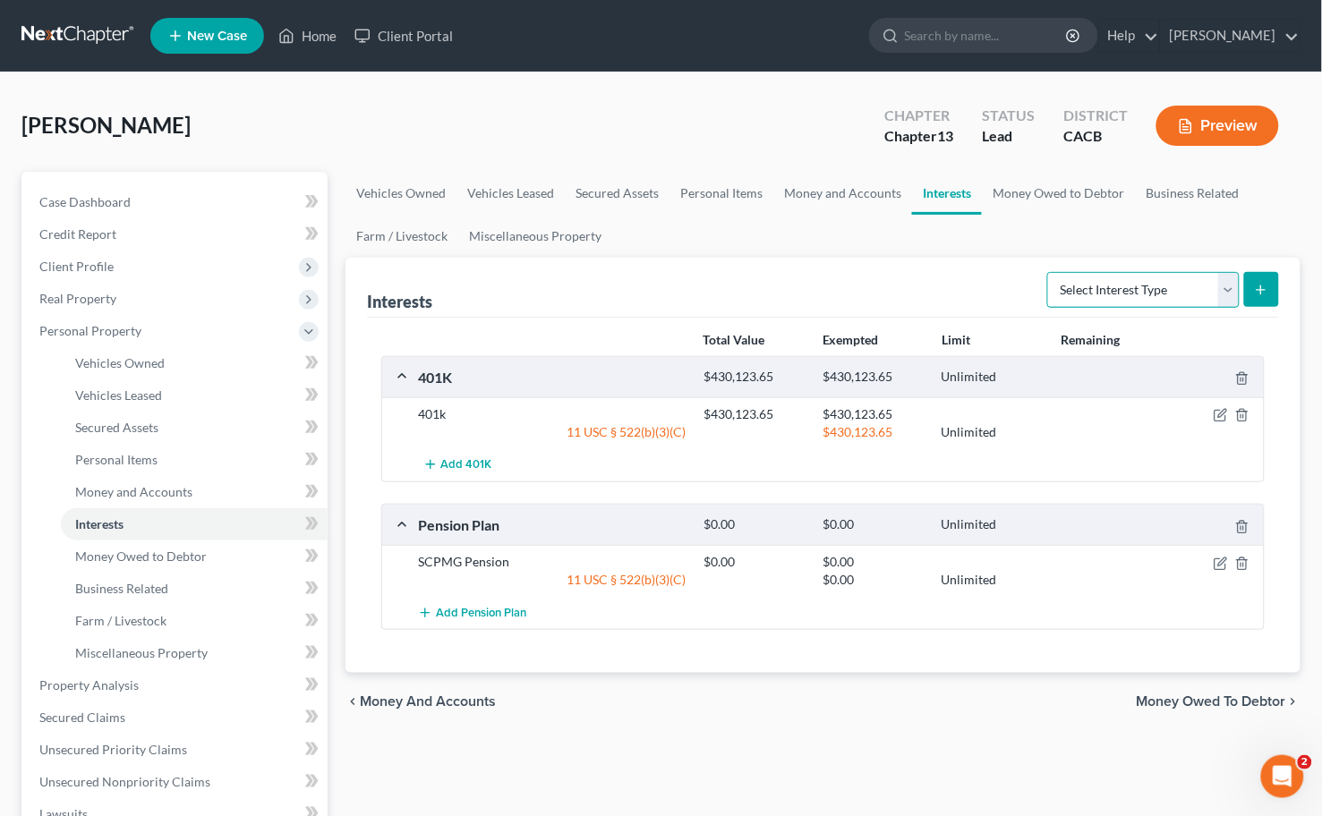
select select "term_life_insurance"
click at [1050, 272] on select "Select Interest Type 401K Annuity Bond Education IRA Government Bond Government…" at bounding box center [1143, 290] width 192 height 36
click at [1257, 302] on button "submit" at bounding box center [1261, 289] width 35 height 35
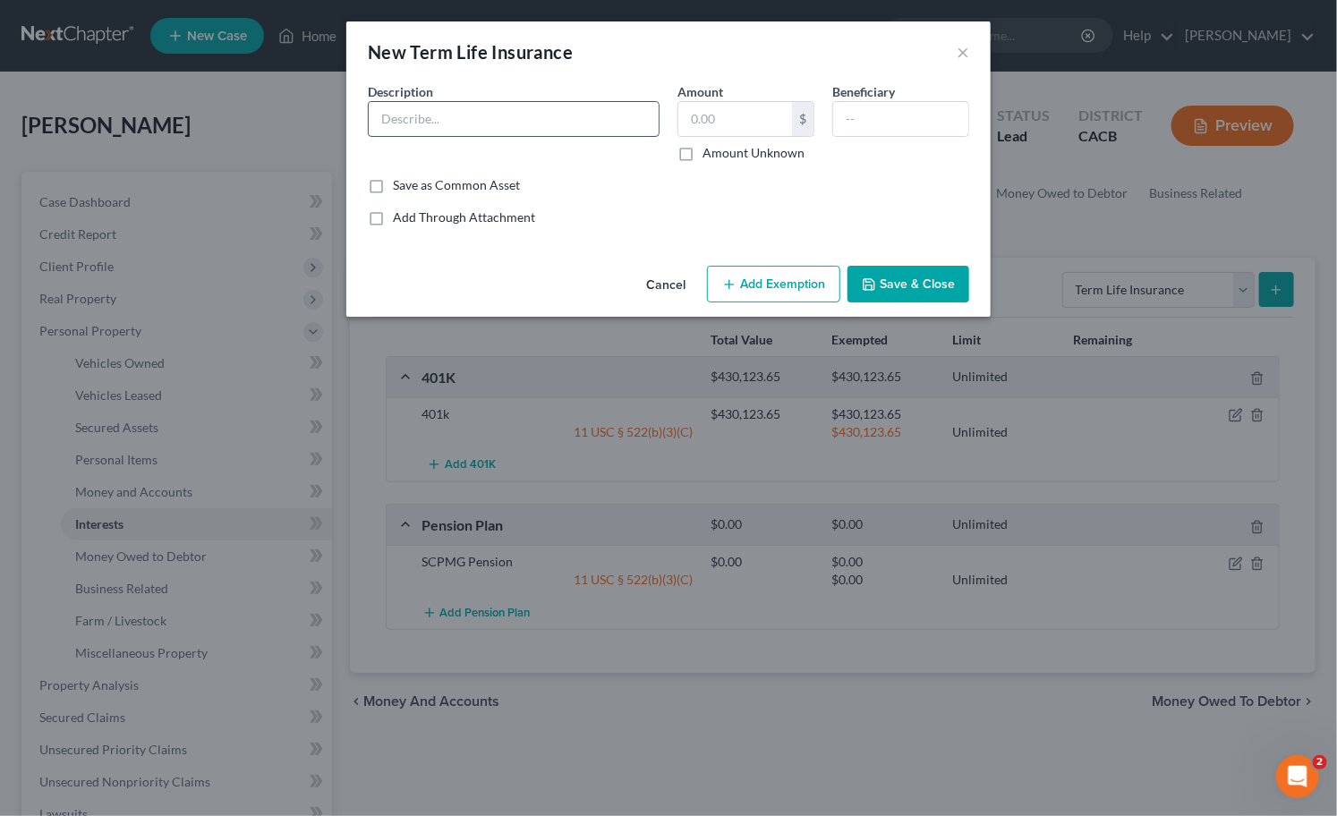
click at [487, 119] on input "text" at bounding box center [514, 119] width 290 height 34
type input "Ter"
drag, startPoint x: 729, startPoint y: 112, endPoint x: 740, endPoint y: 118, distance: 12.4
click at [729, 112] on input "text" at bounding box center [735, 119] width 114 height 34
type input "0"
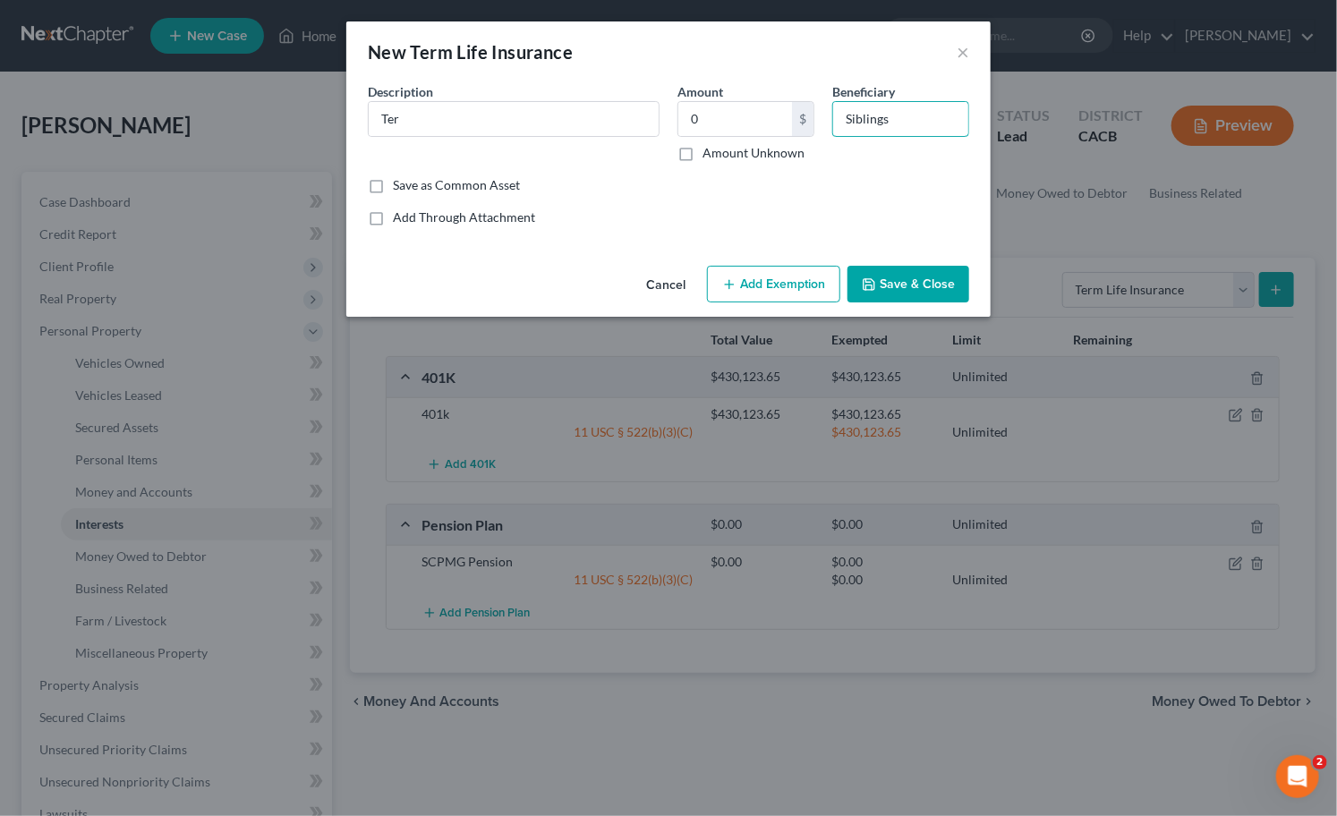
type input "Siblings"
click at [924, 281] on button "Save & Close" at bounding box center [909, 285] width 122 height 38
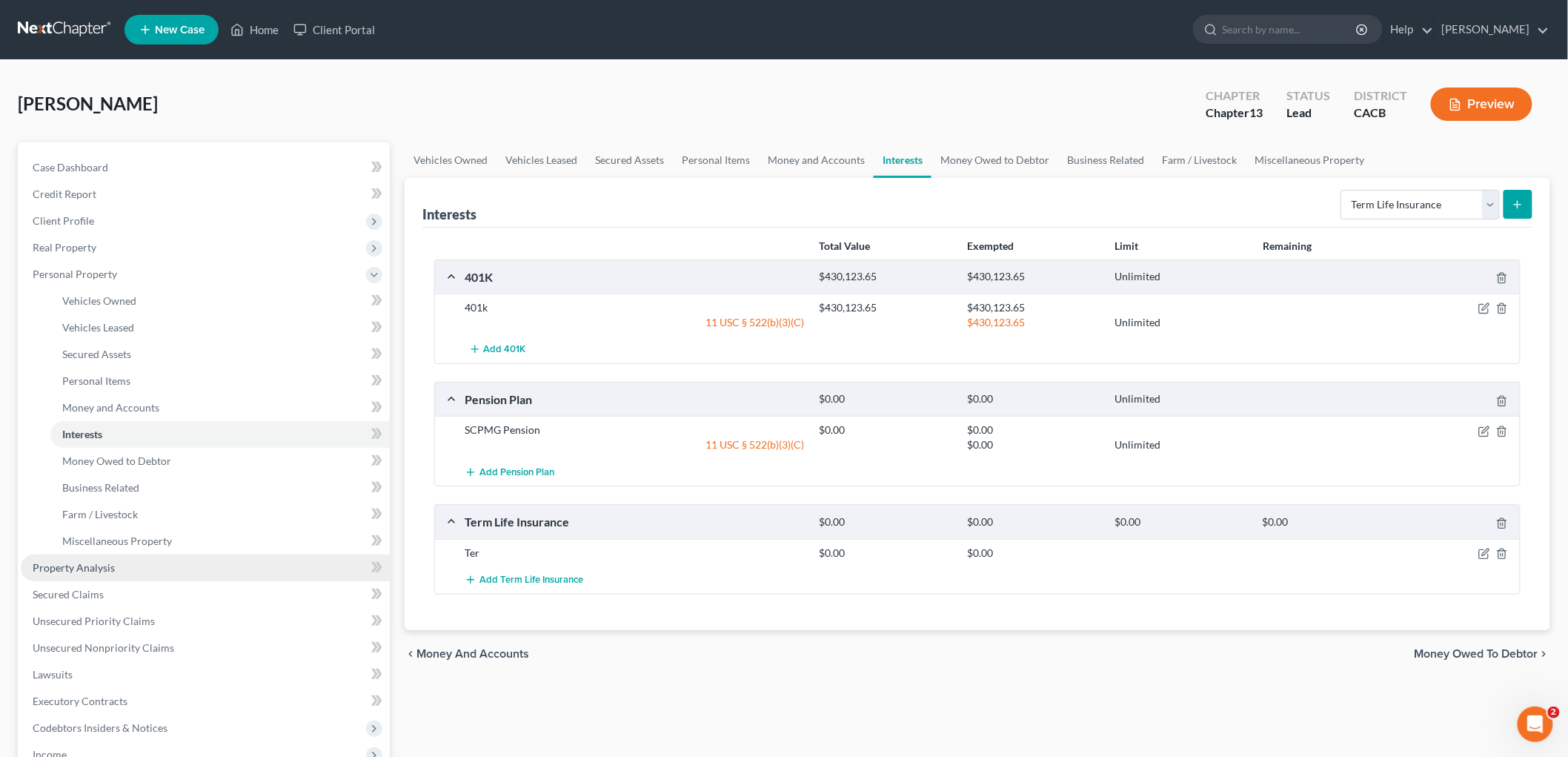
click at [115, 571] on link "Property Analysis" at bounding box center [205, 567] width 369 height 27
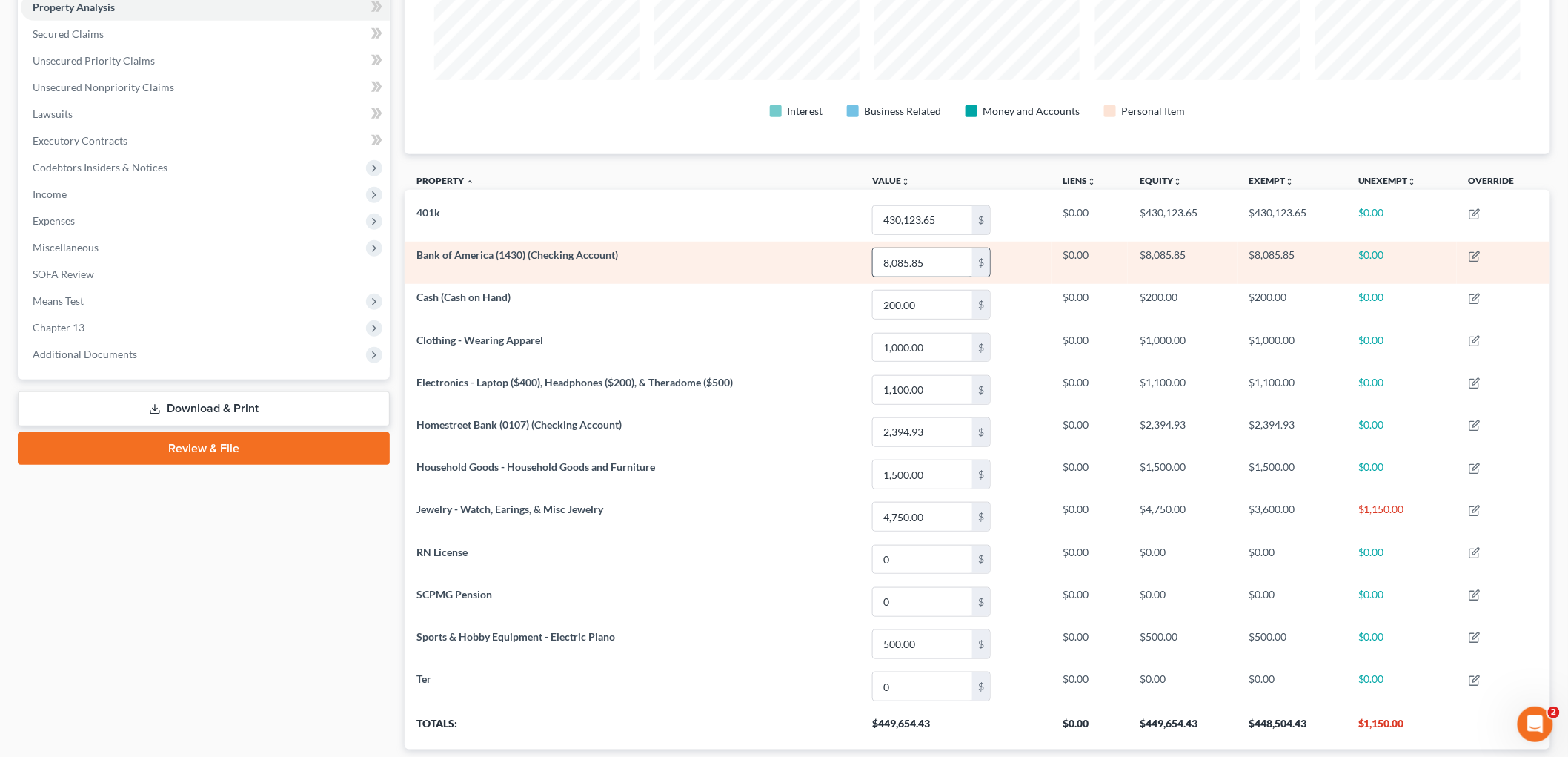
scroll to position [144, 0]
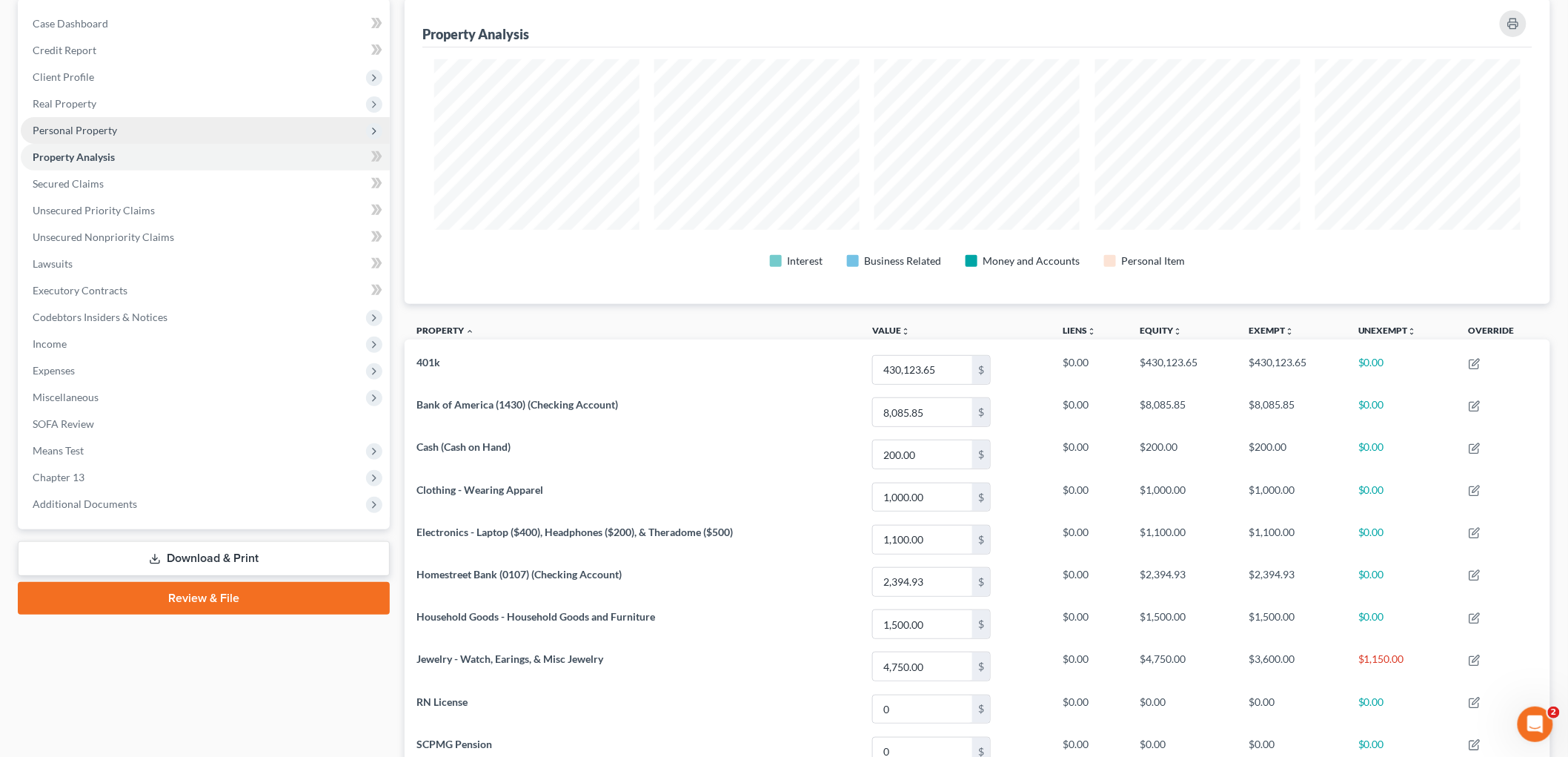
click at [94, 131] on span "Personal Property" at bounding box center [75, 129] width 84 height 12
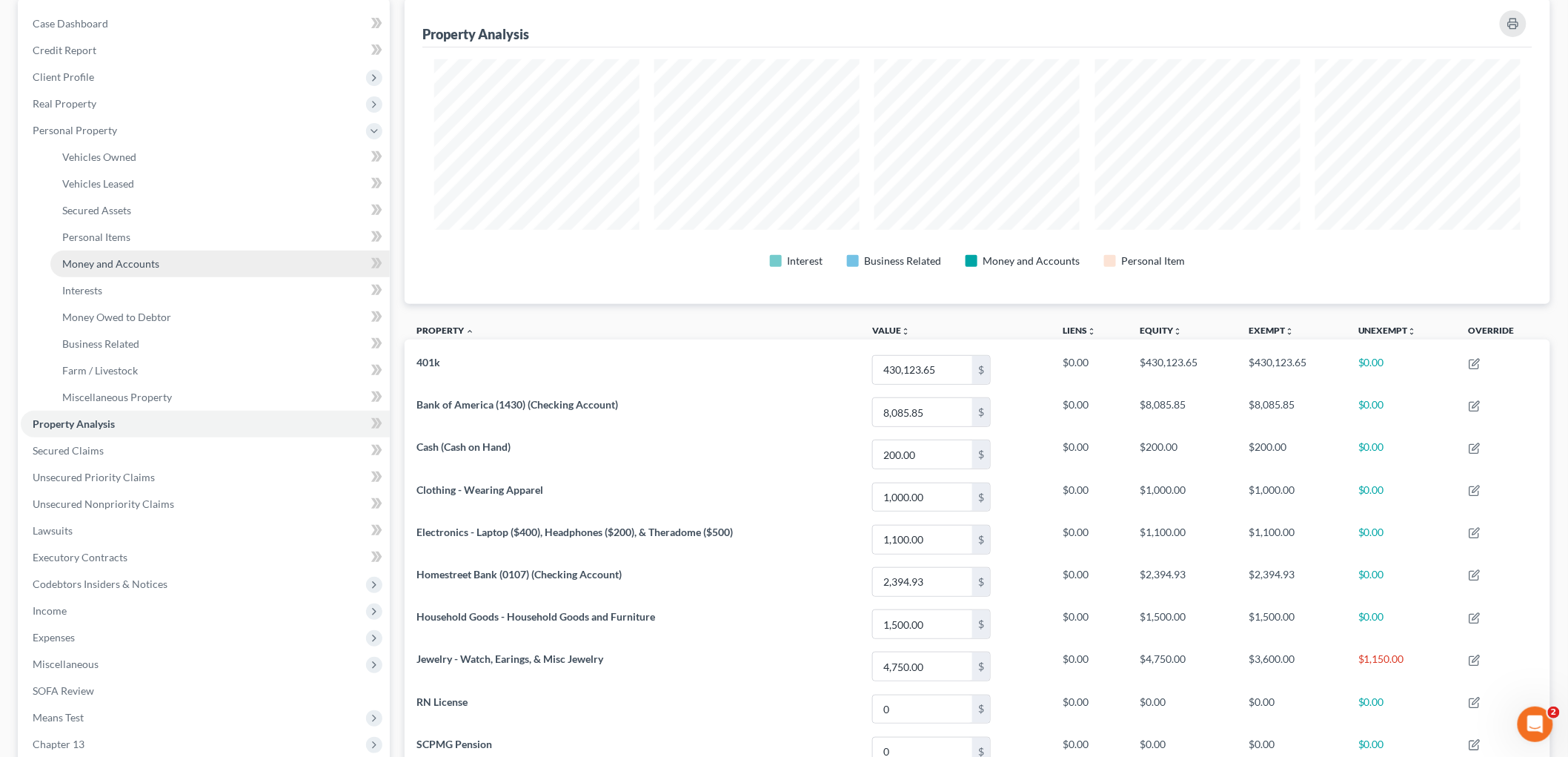
click at [120, 253] on link "Money and Accounts" at bounding box center [220, 263] width 339 height 27
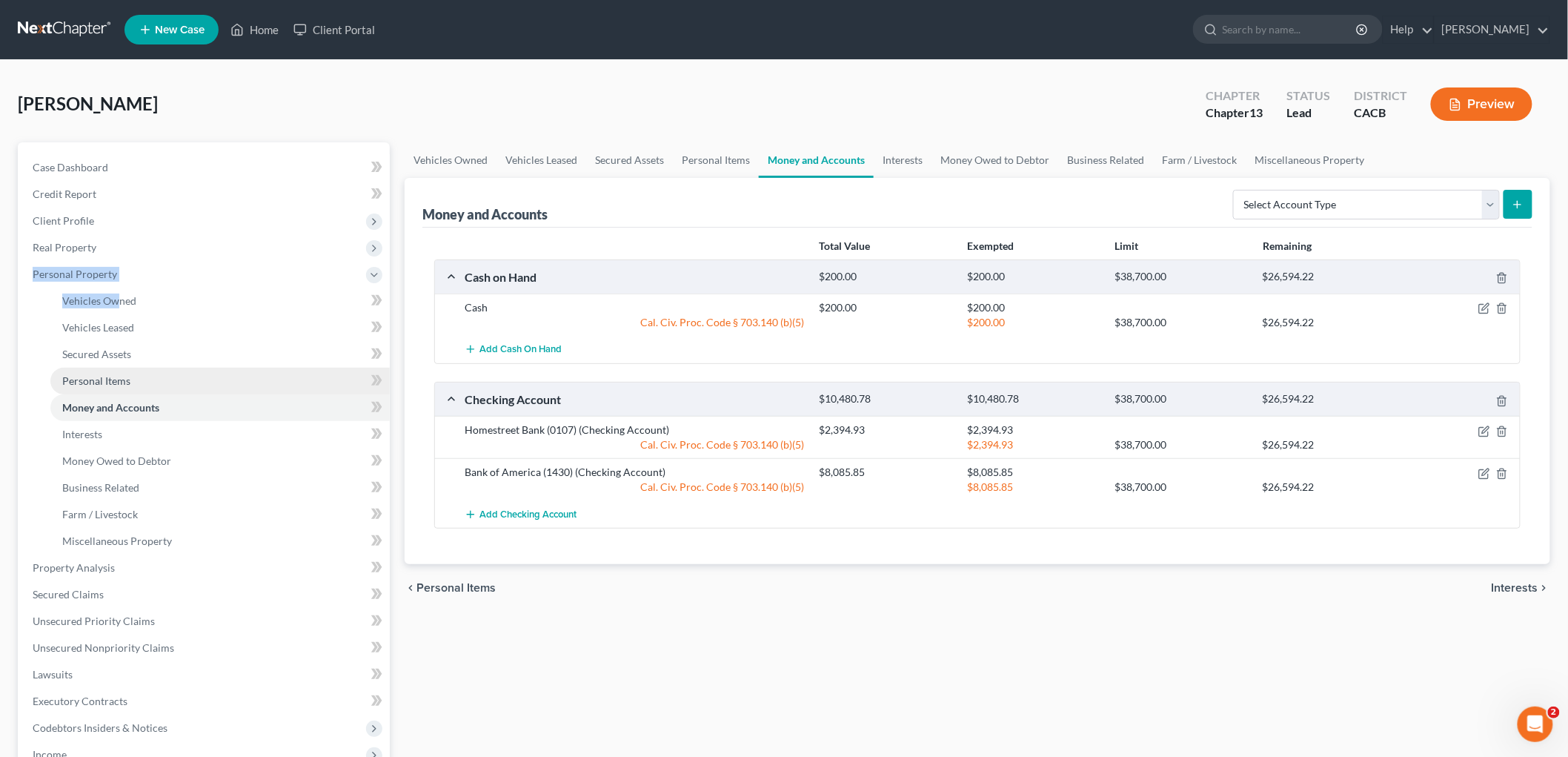
drag, startPoint x: 120, startPoint y: 239, endPoint x: 100, endPoint y: 368, distance: 130.5
click at [117, 313] on ul "Case Dashboard Payments Invoices Payments Payments Credit Report Client Profile" at bounding box center [205, 541] width 369 height 774
click at [97, 384] on span "Personal Items" at bounding box center [96, 380] width 68 height 12
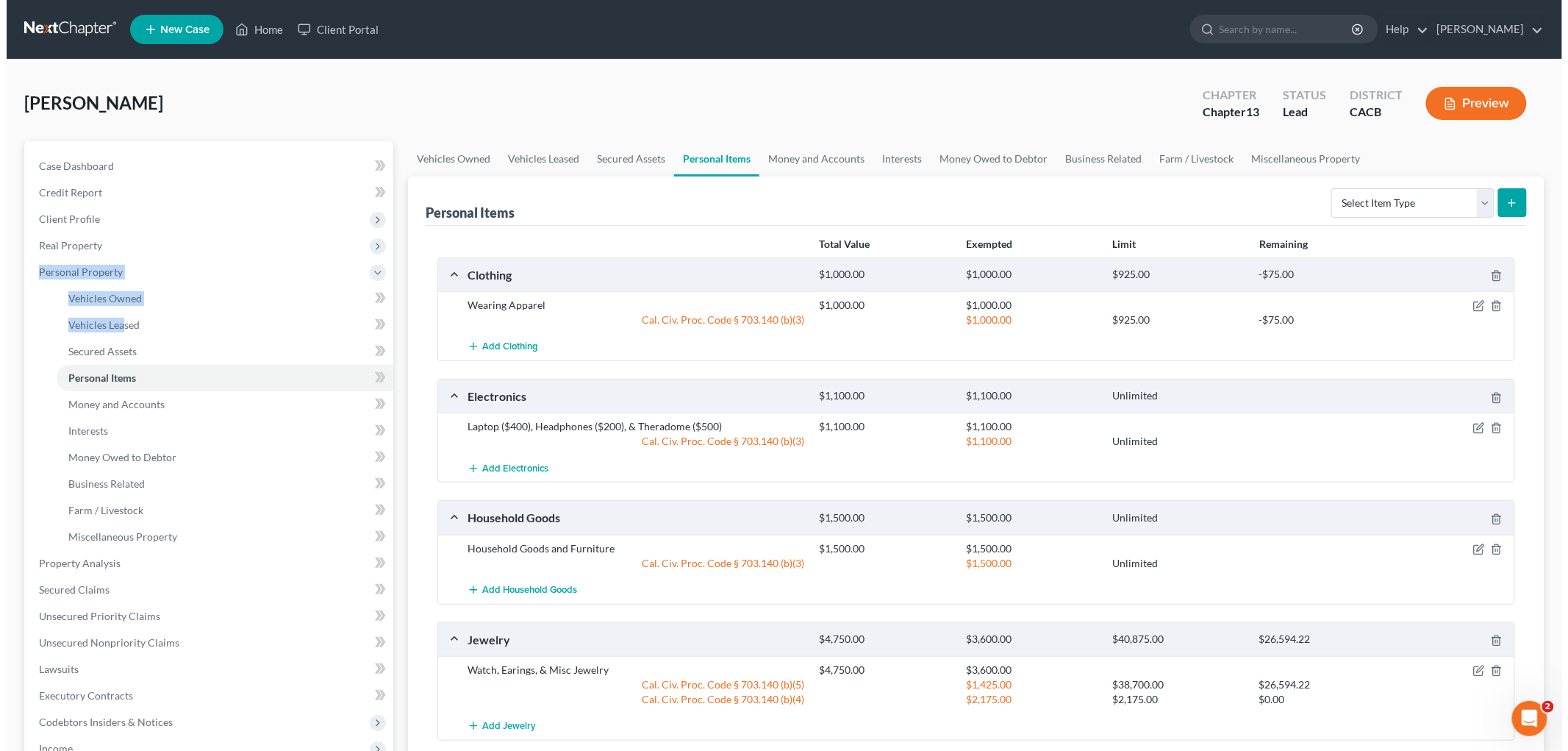
scroll to position [320, 0]
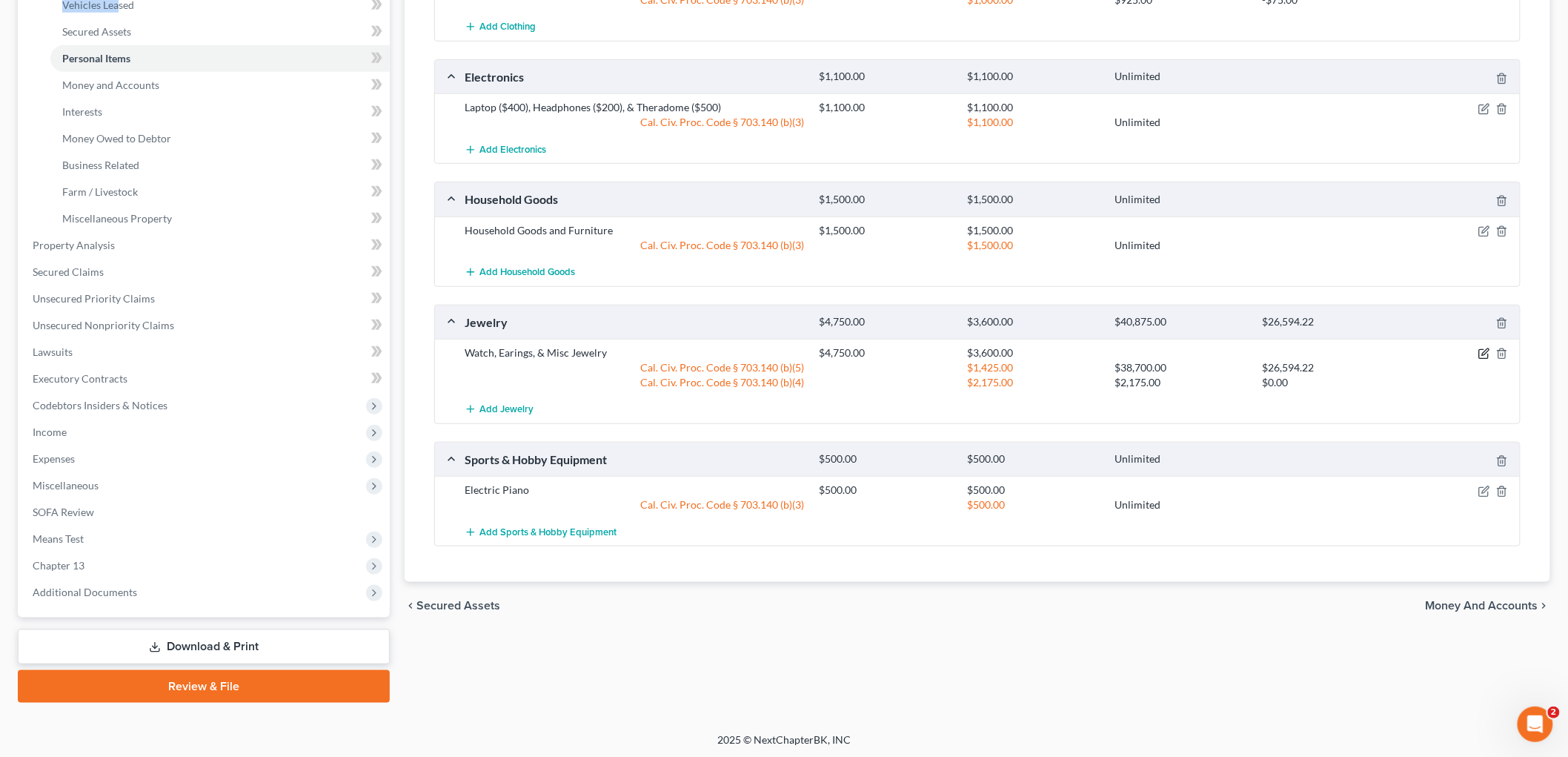
click at [1094, 351] on icon "button" at bounding box center [1485, 353] width 7 height 7
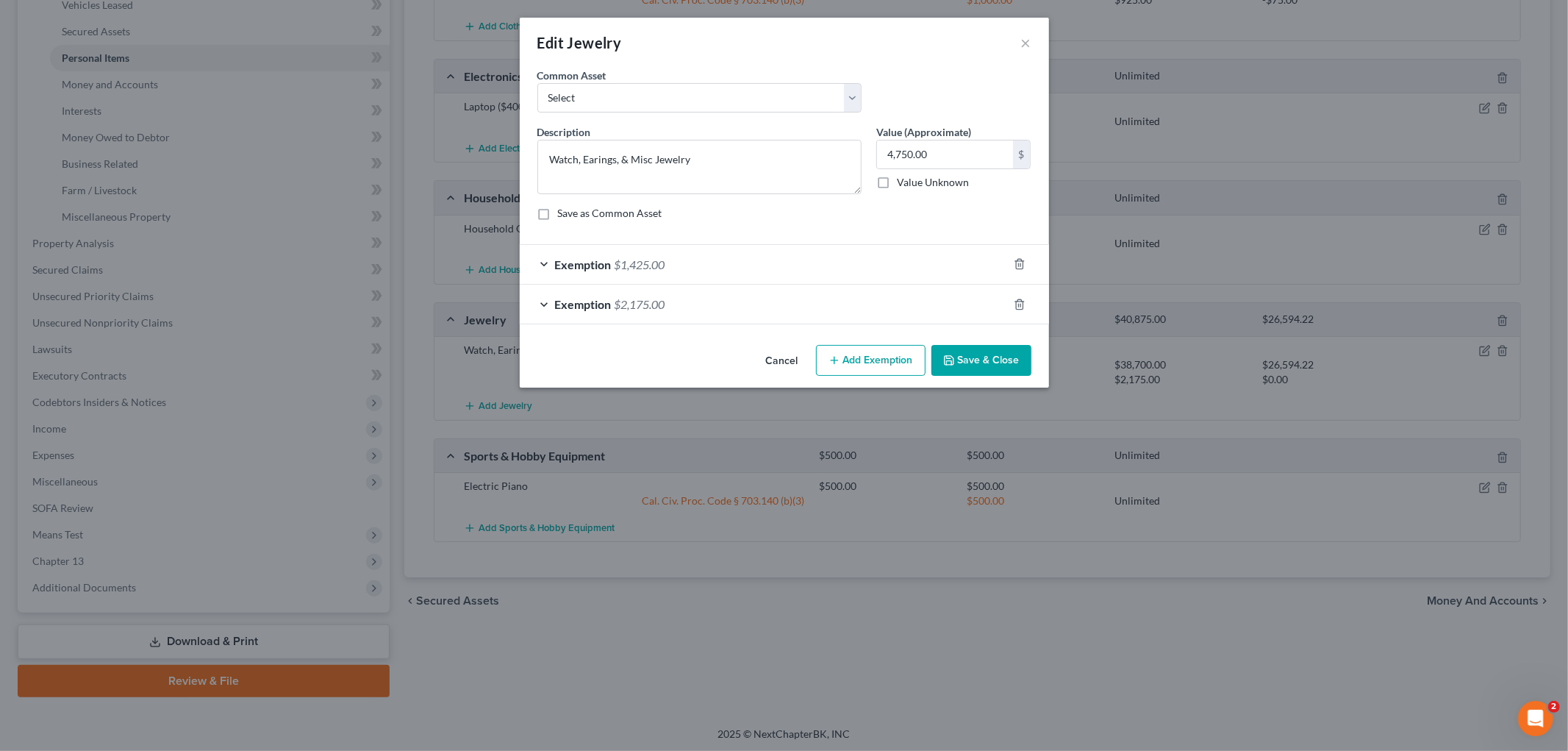
click at [818, 247] on div "Exemption $1,425.00" at bounding box center [764, 264] width 488 height 39
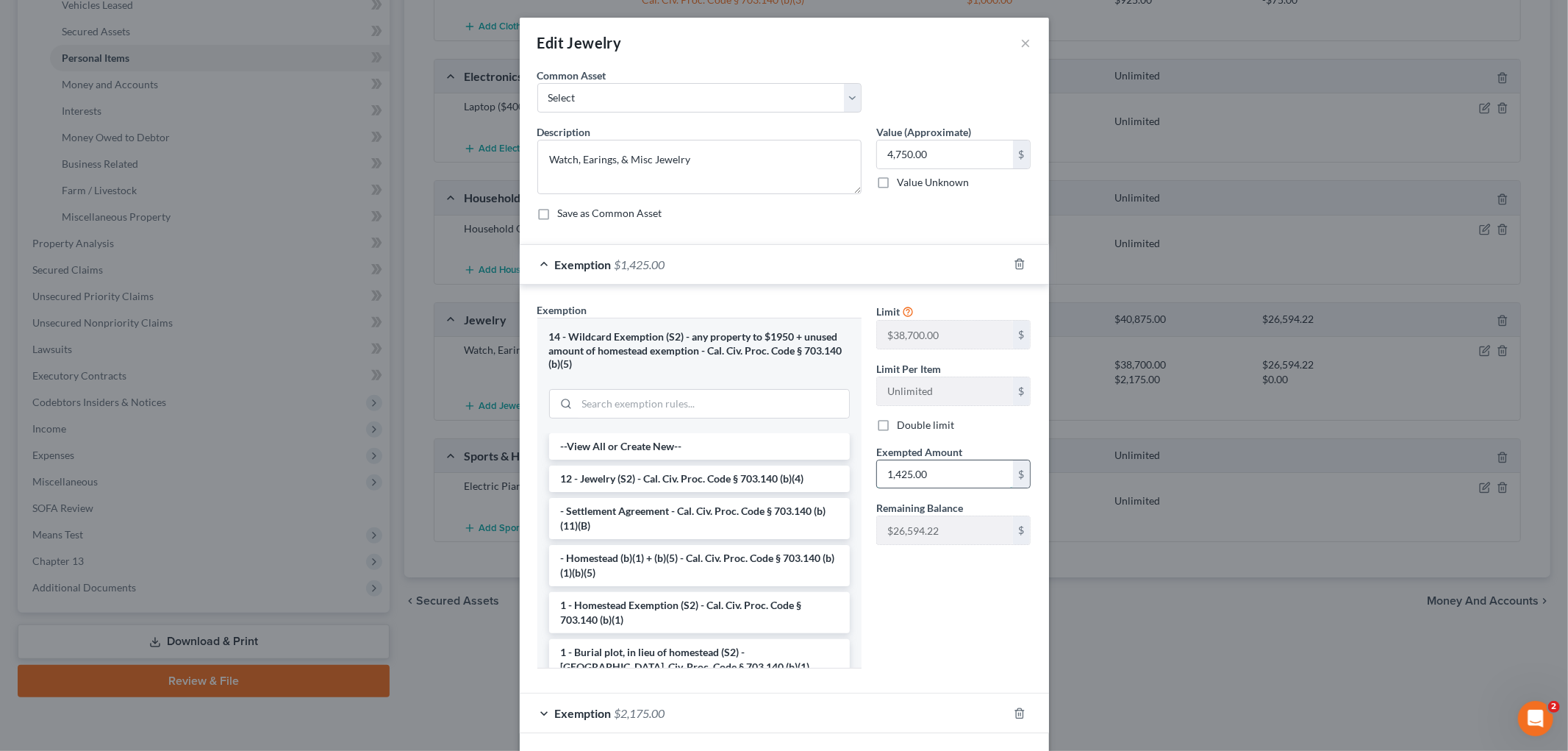
click at [968, 463] on input "1,425.00" at bounding box center [945, 474] width 136 height 28
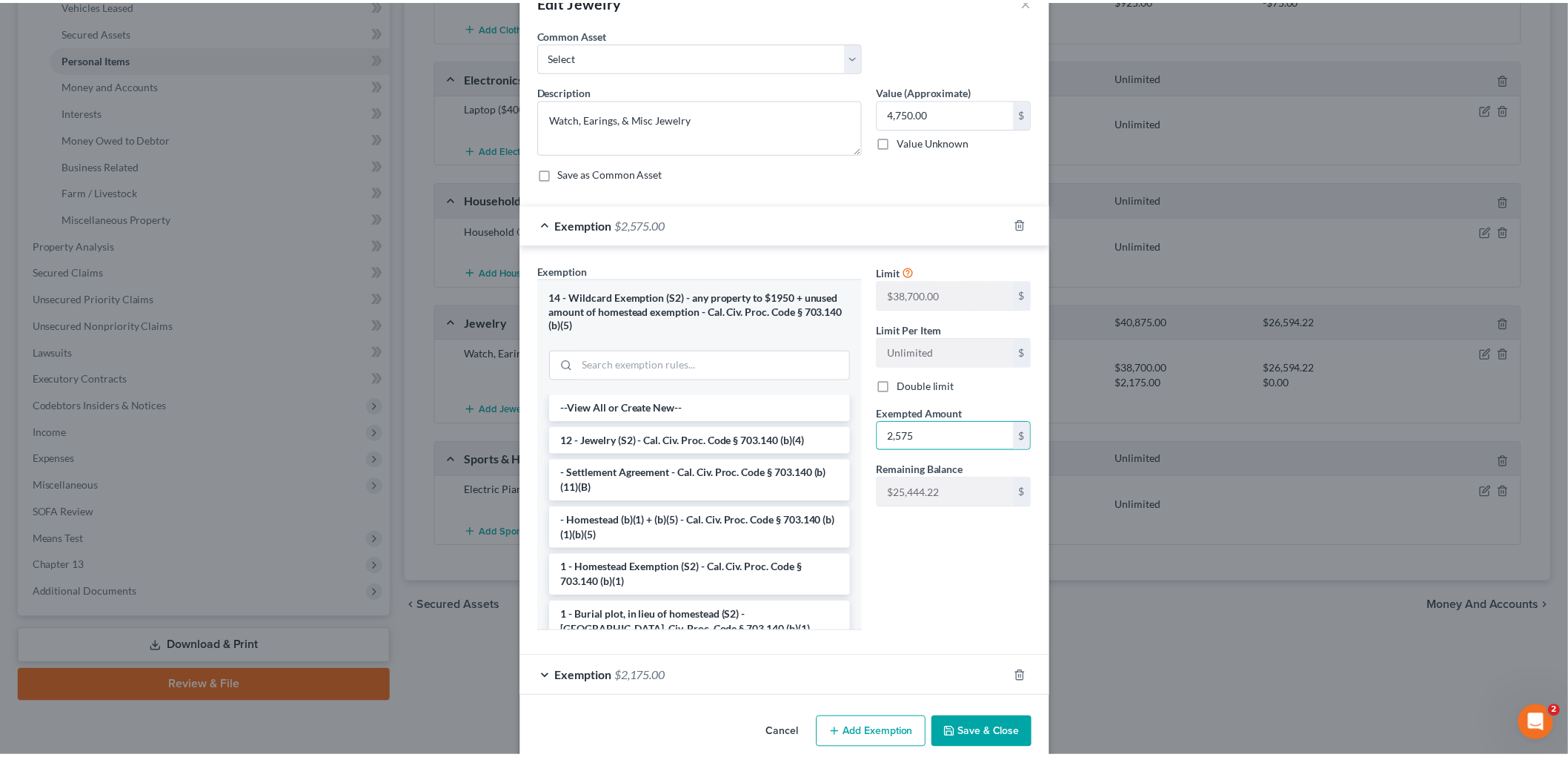
scroll to position [64, 0]
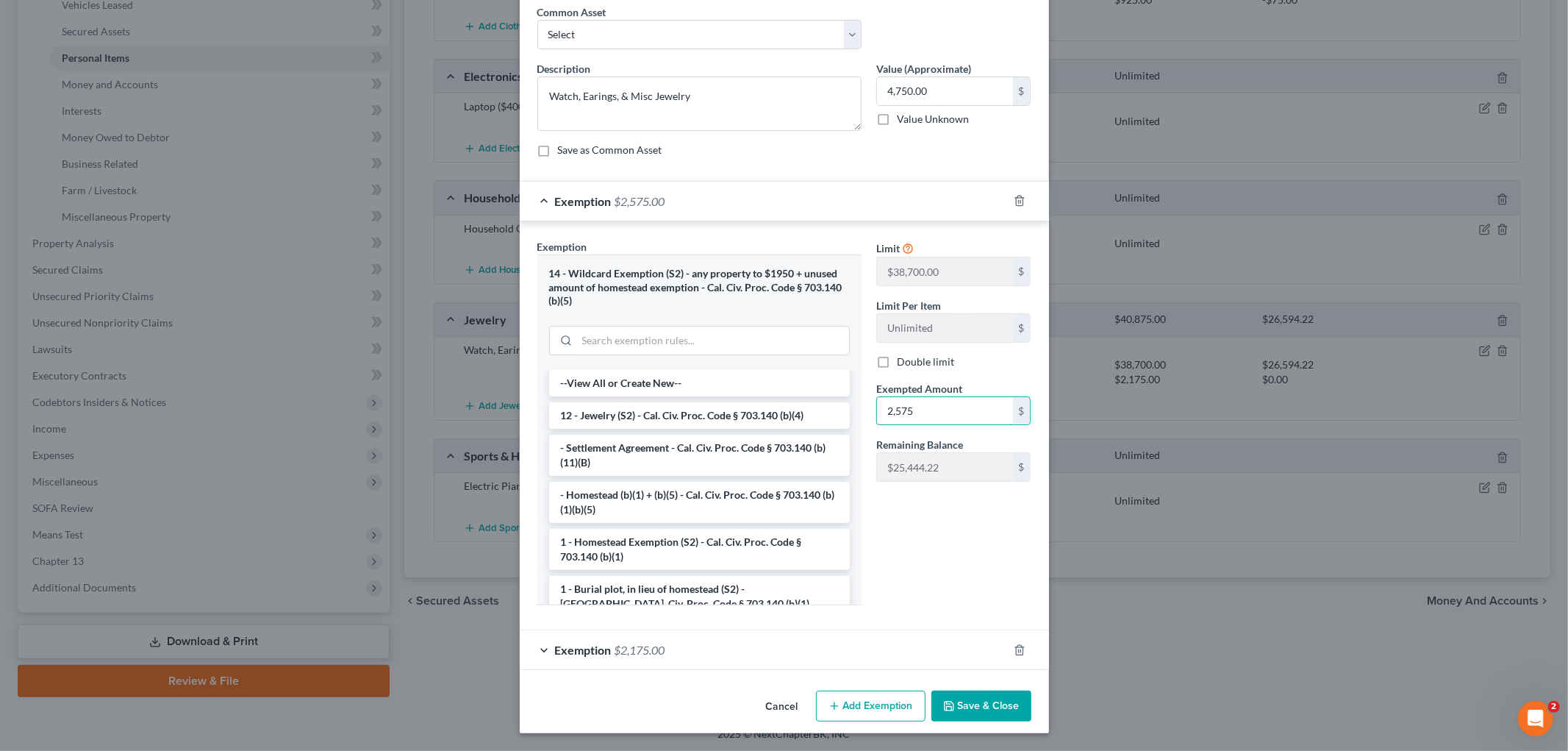
type input "2,575"
drag, startPoint x: 1004, startPoint y: 701, endPoint x: 1066, endPoint y: 696, distance: 62.2
click at [1004, 670] on button "Save & Close" at bounding box center [982, 706] width 100 height 31
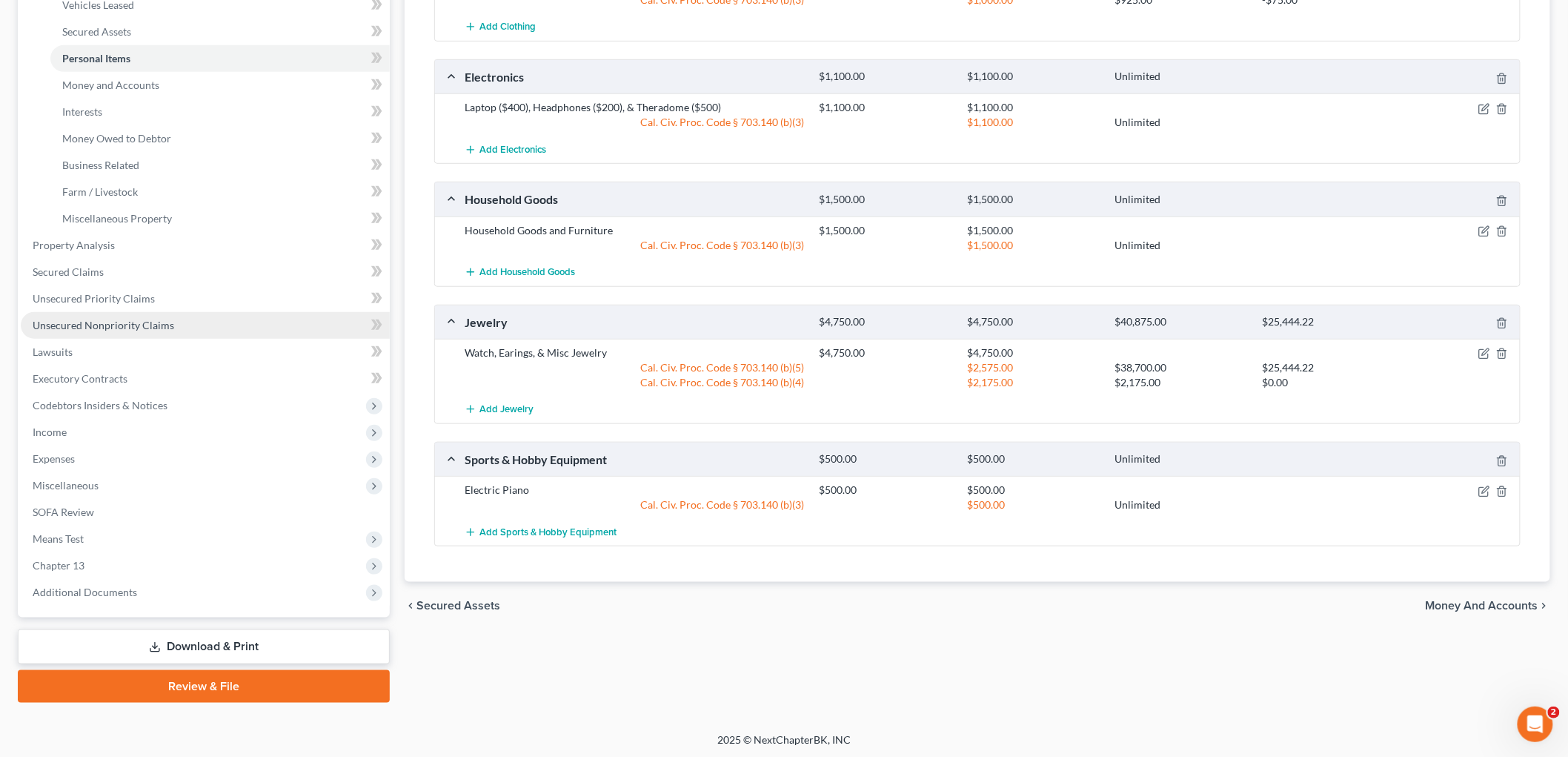
click at [154, 322] on span "Unsecured Nonpriority Claims" at bounding box center [103, 325] width 142 height 12
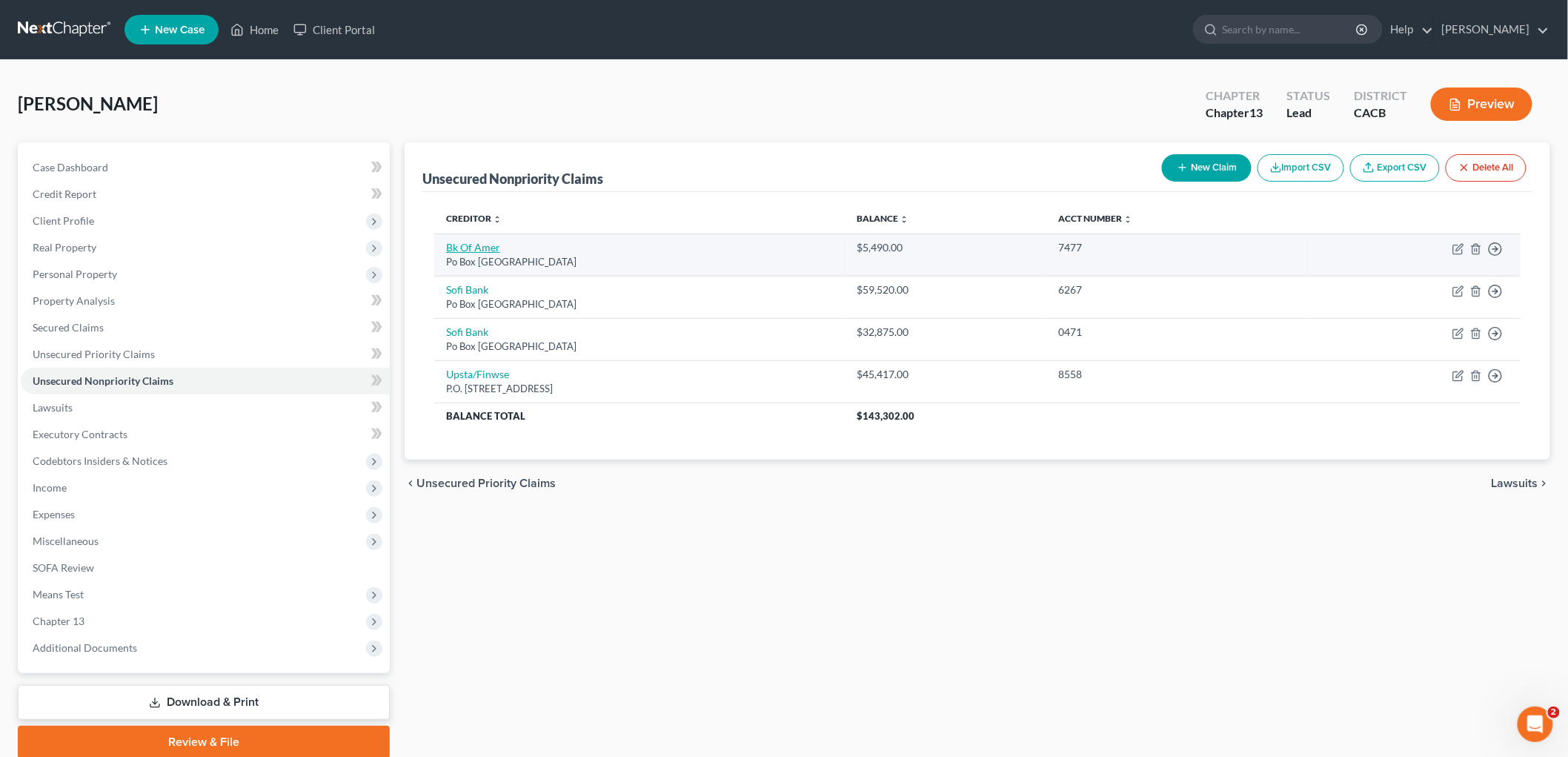
click at [484, 245] on link "Bk Of Amer" at bounding box center [473, 247] width 54 height 12
select select "45"
select select "2"
select select "0"
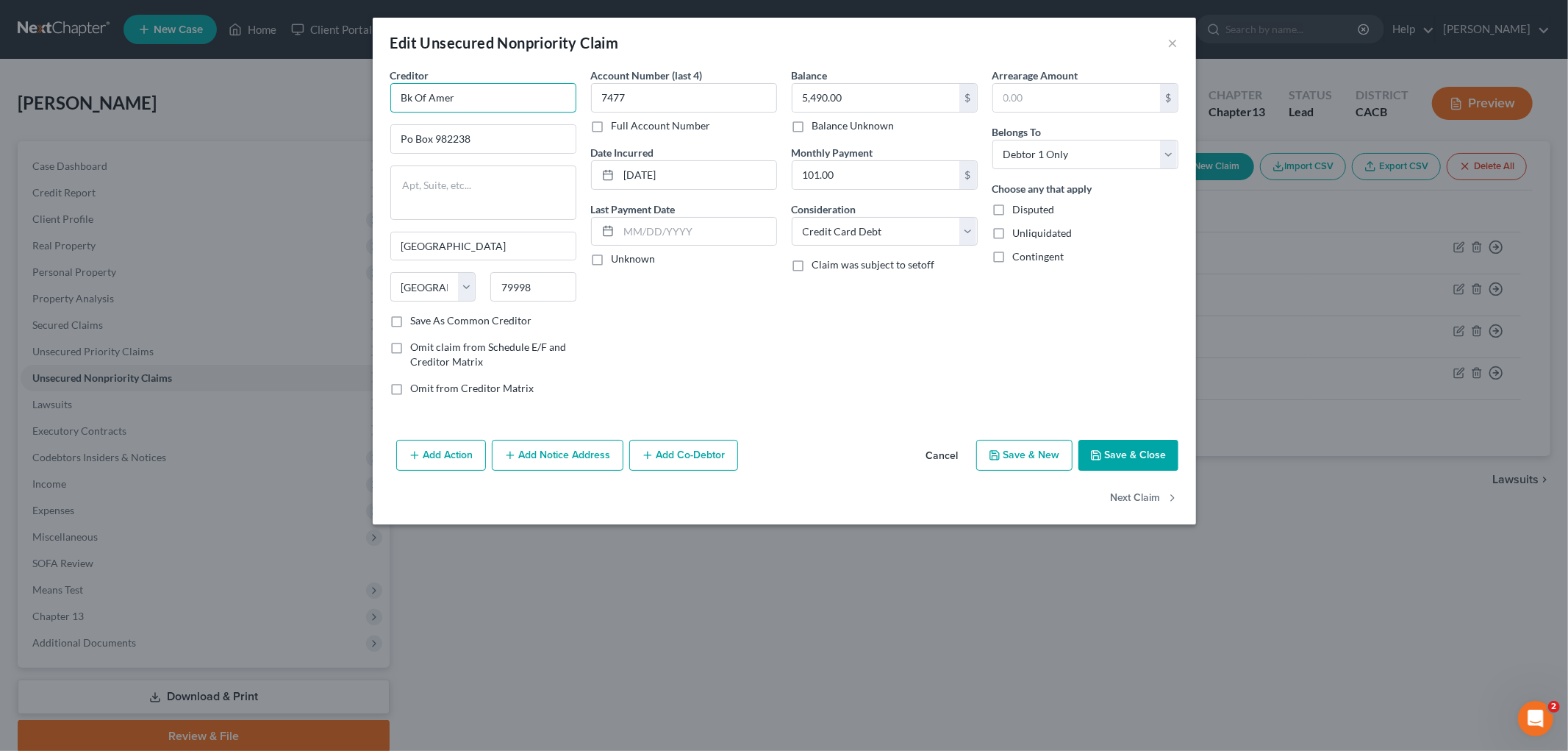
click at [458, 99] on input "Bk Of Amer" at bounding box center [483, 98] width 186 height 30
type input "B"
type input "Bank of America"
type input "PO Box 982238"
drag, startPoint x: 693, startPoint y: 164, endPoint x: 563, endPoint y: 163, distance: 130.0
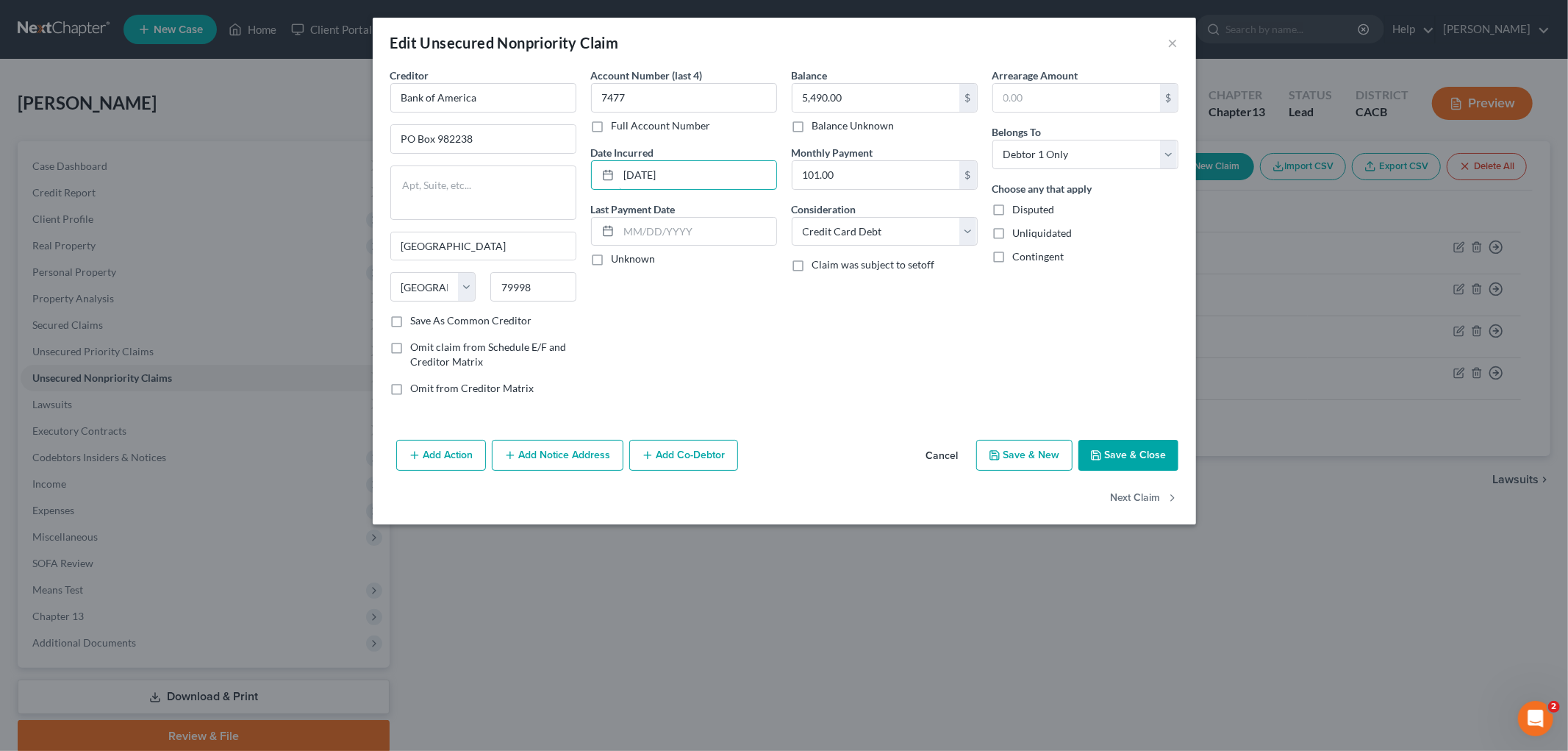
click at [577, 167] on div "Creditor * Bank of America [GEOGRAPHIC_DATA] [GEOGRAPHIC_DATA] [US_STATE][GEOGR…" at bounding box center [784, 237] width 802 height 339
type input "2007"
click at [1085, 457] on button "Save & Close" at bounding box center [1129, 455] width 100 height 31
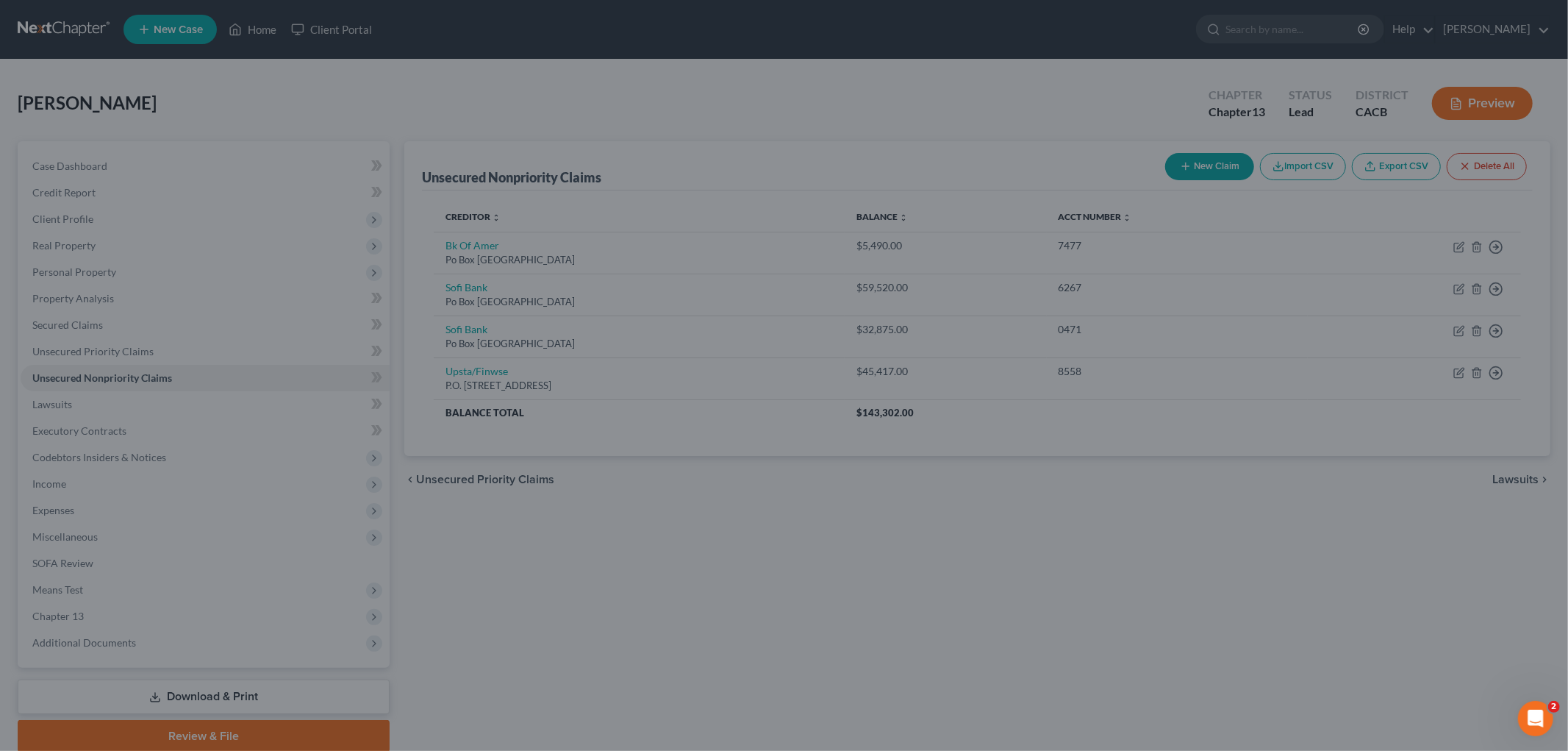
type input "0"
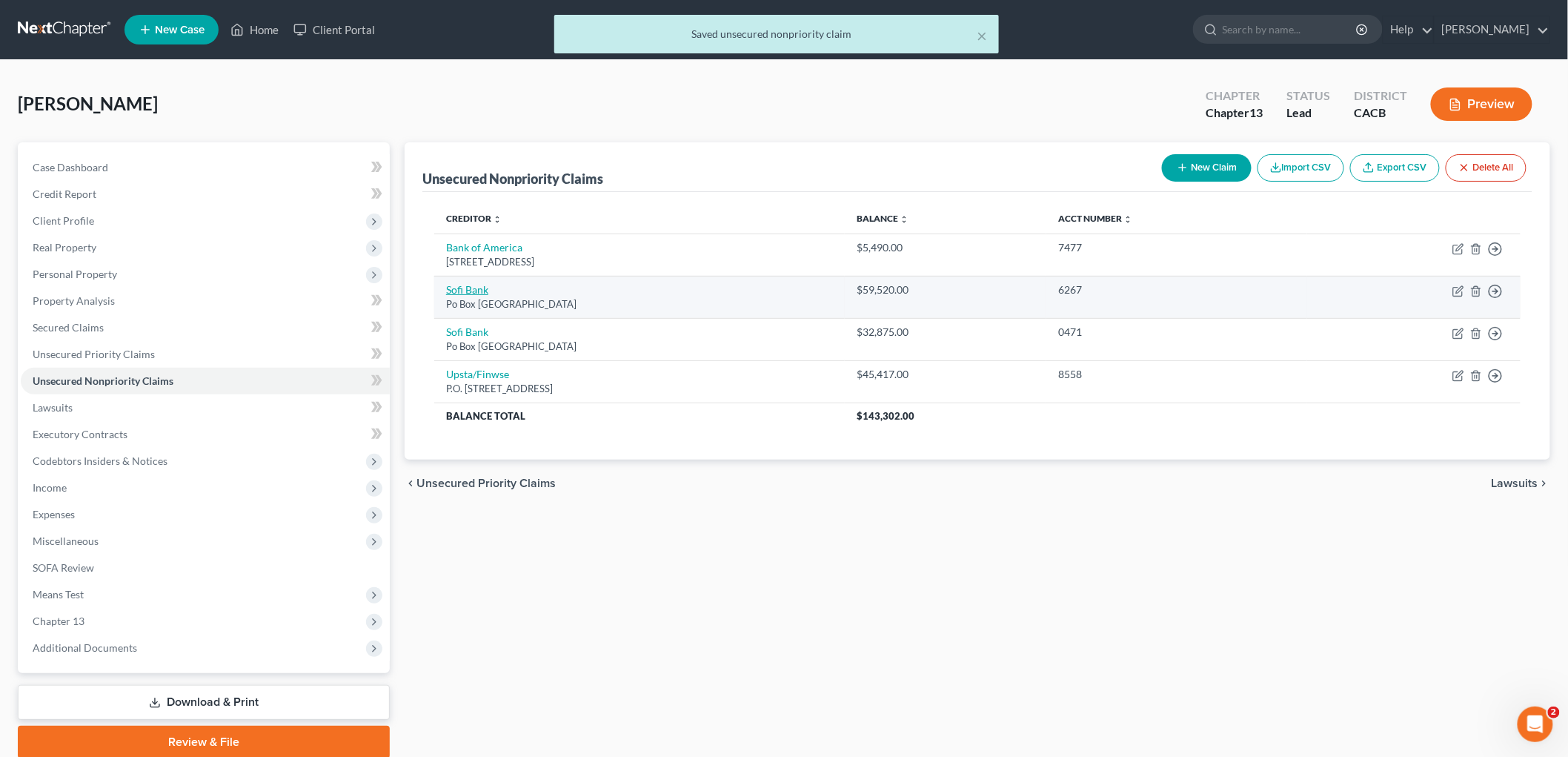
click at [480, 291] on link "Sofi Bank" at bounding box center [467, 289] width 42 height 12
select select "45"
select select "0"
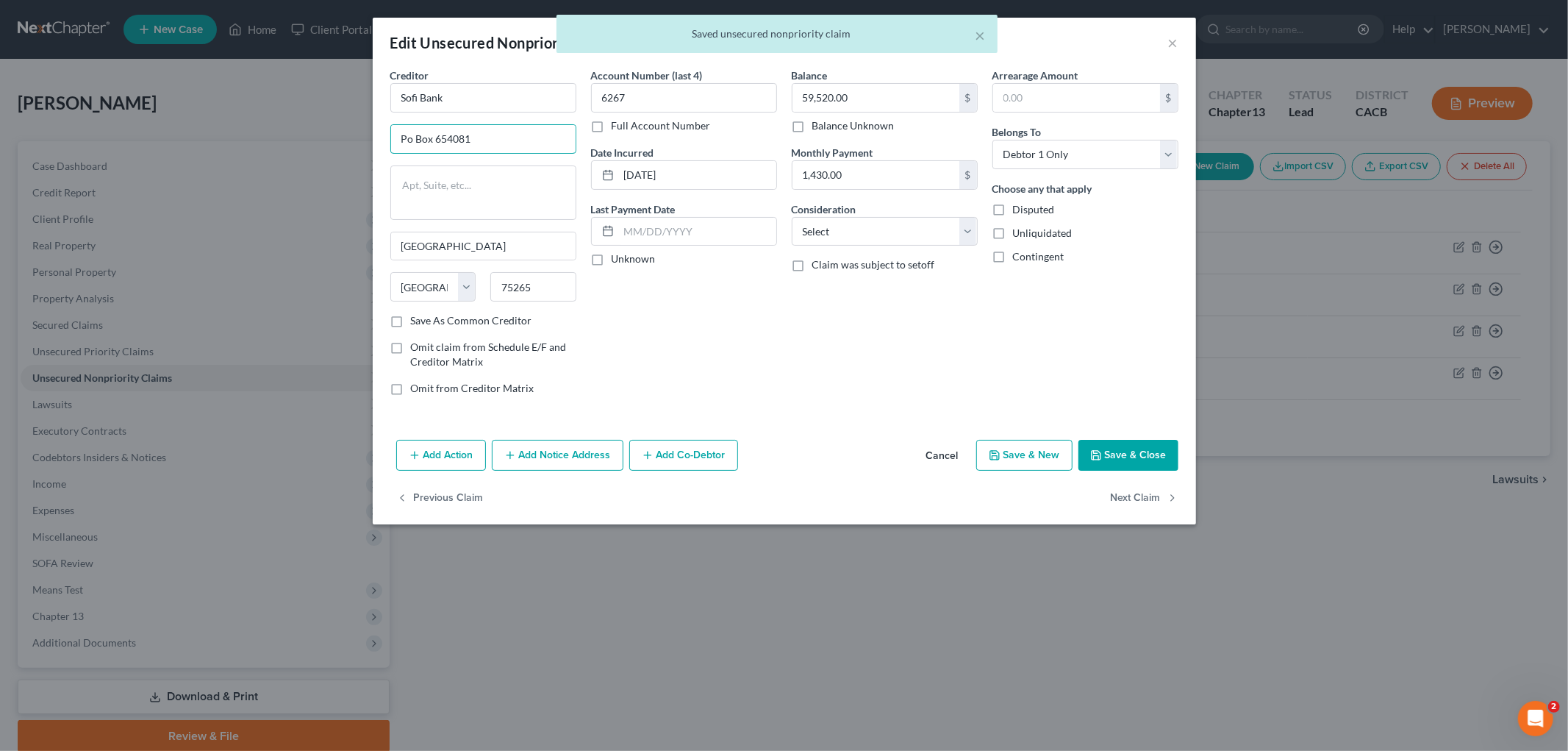
drag, startPoint x: 388, startPoint y: 137, endPoint x: 277, endPoint y: 122, distance: 112.0
click at [306, 141] on div "Edit Unsecured Nonpriority Claim × Creditor * Sofi Bank Po Box 654081 [GEOGRAPH…" at bounding box center [784, 376] width 1568 height 751
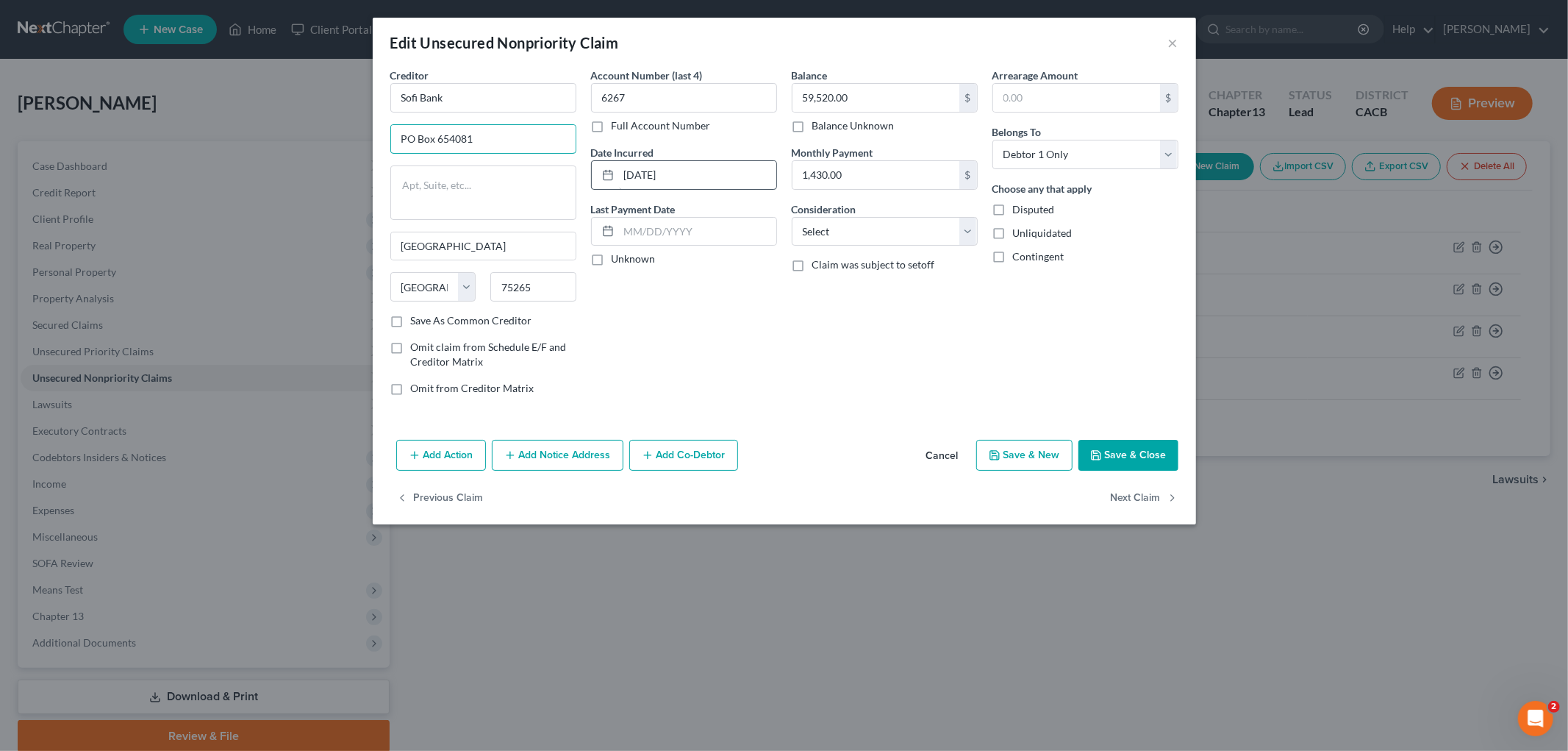
type input "PO Box 654081"
drag, startPoint x: 657, startPoint y: 172, endPoint x: 688, endPoint y: 174, distance: 31.1
click at [664, 174] on input "[DATE]" at bounding box center [698, 175] width 158 height 28
drag, startPoint x: 695, startPoint y: 175, endPoint x: 586, endPoint y: 173, distance: 109.0
click at [586, 173] on div "Account Number (last 4) 6267 Full Account Number Date Incurred [DATE] Last Paym…" at bounding box center [684, 237] width 200 height 339
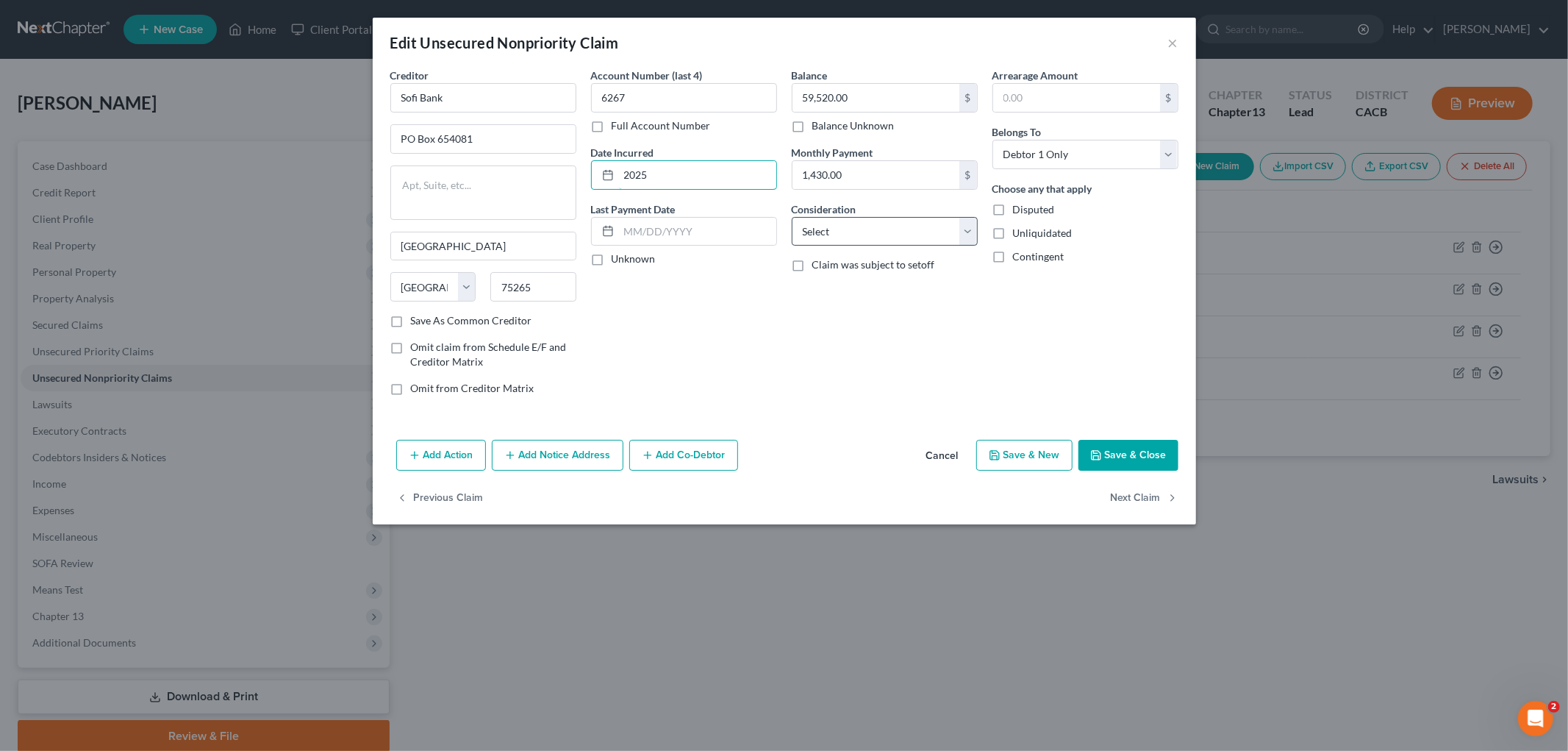
type input "2025"
drag, startPoint x: 900, startPoint y: 228, endPoint x: 894, endPoint y: 244, distance: 17.1
click at [900, 228] on select "Select Cable / Satellite Services Collection Agency Credit Card Debt Debt Couns…" at bounding box center [885, 232] width 186 height 30
select select "14"
click at [792, 217] on select "Select Cable / Satellite Services Collection Agency Credit Card Debt Debt Couns…" at bounding box center [885, 232] width 186 height 30
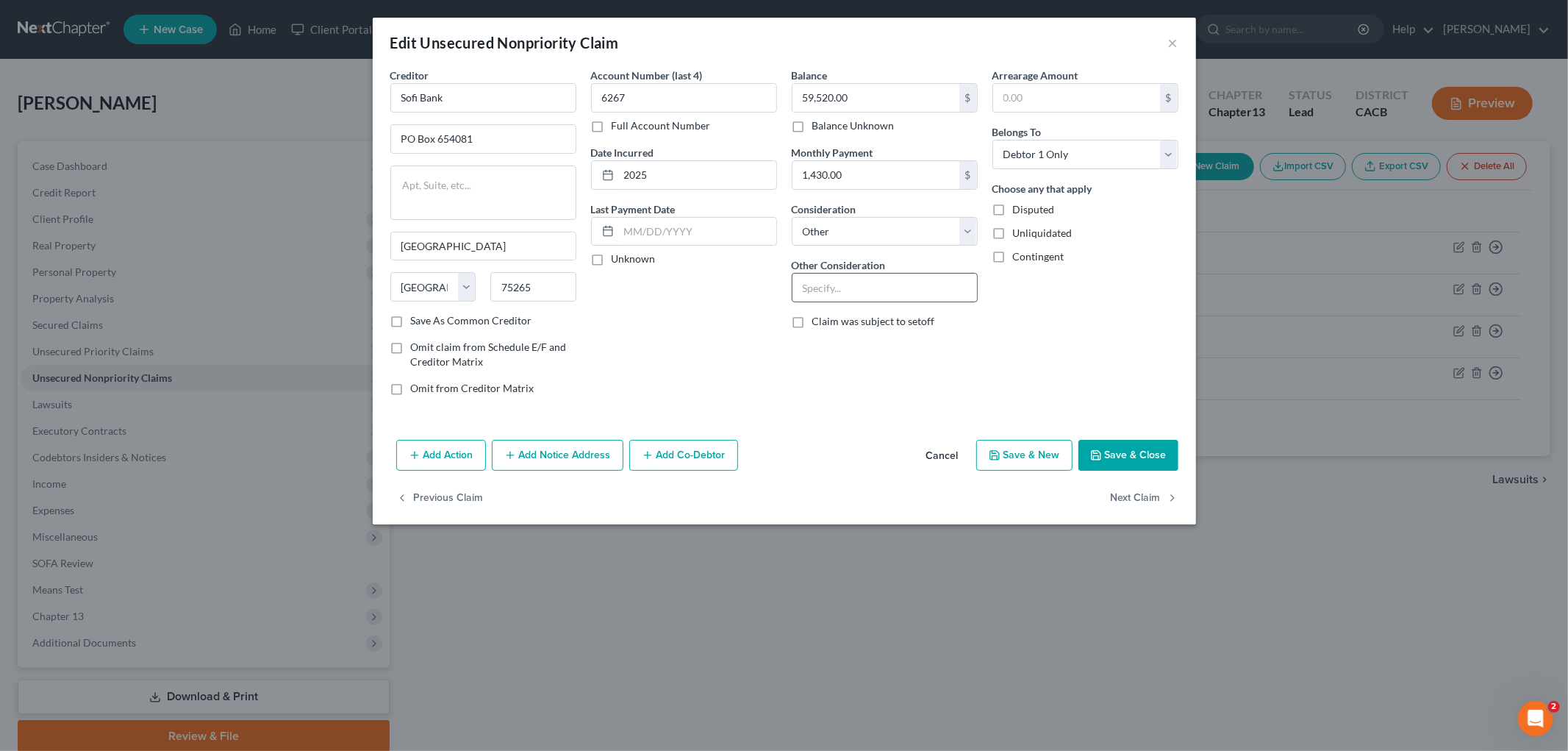
click at [871, 282] on input "text" at bounding box center [885, 288] width 185 height 28
type input "Personal Loan"
click at [1085, 460] on button "Save & Close" at bounding box center [1129, 455] width 100 height 31
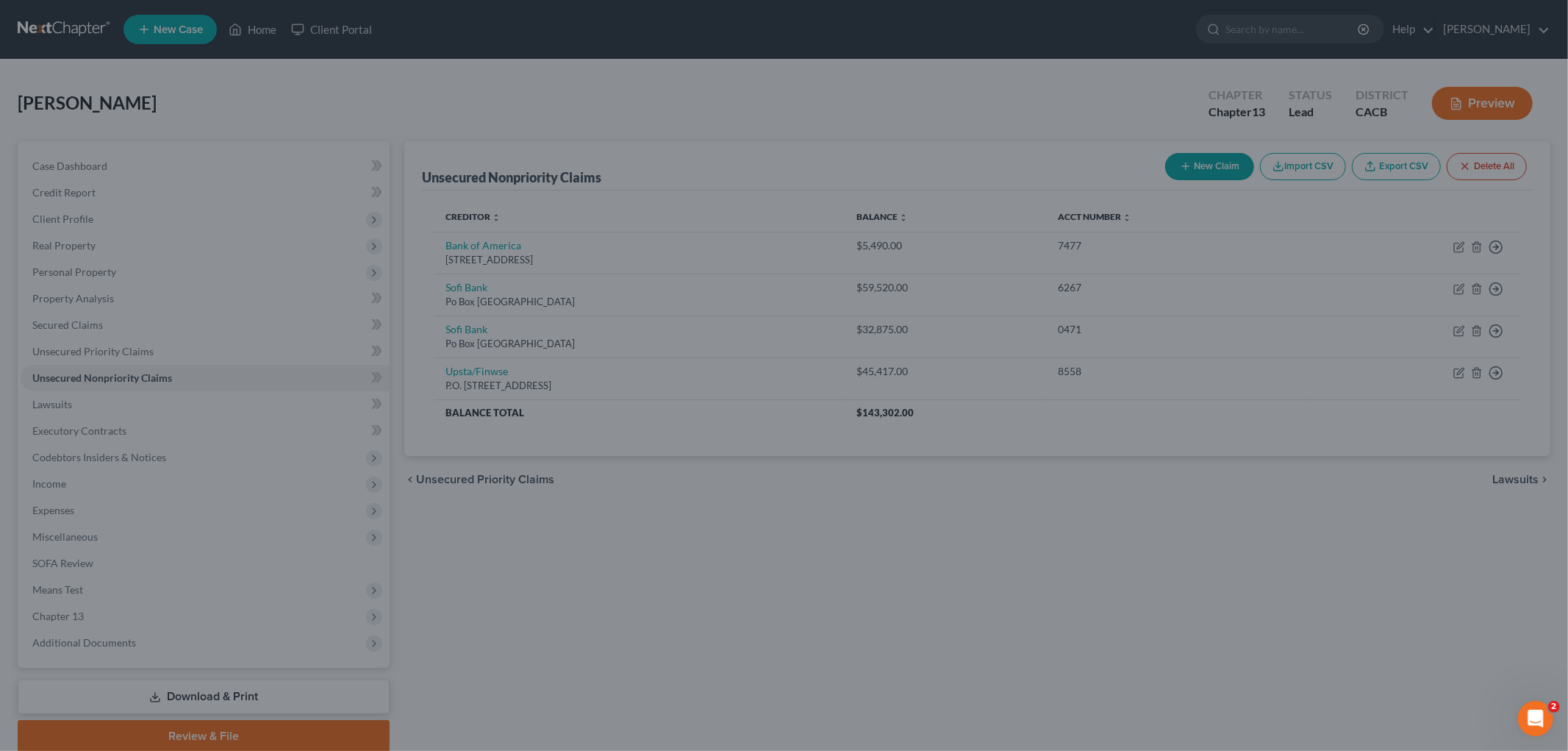
type input "0"
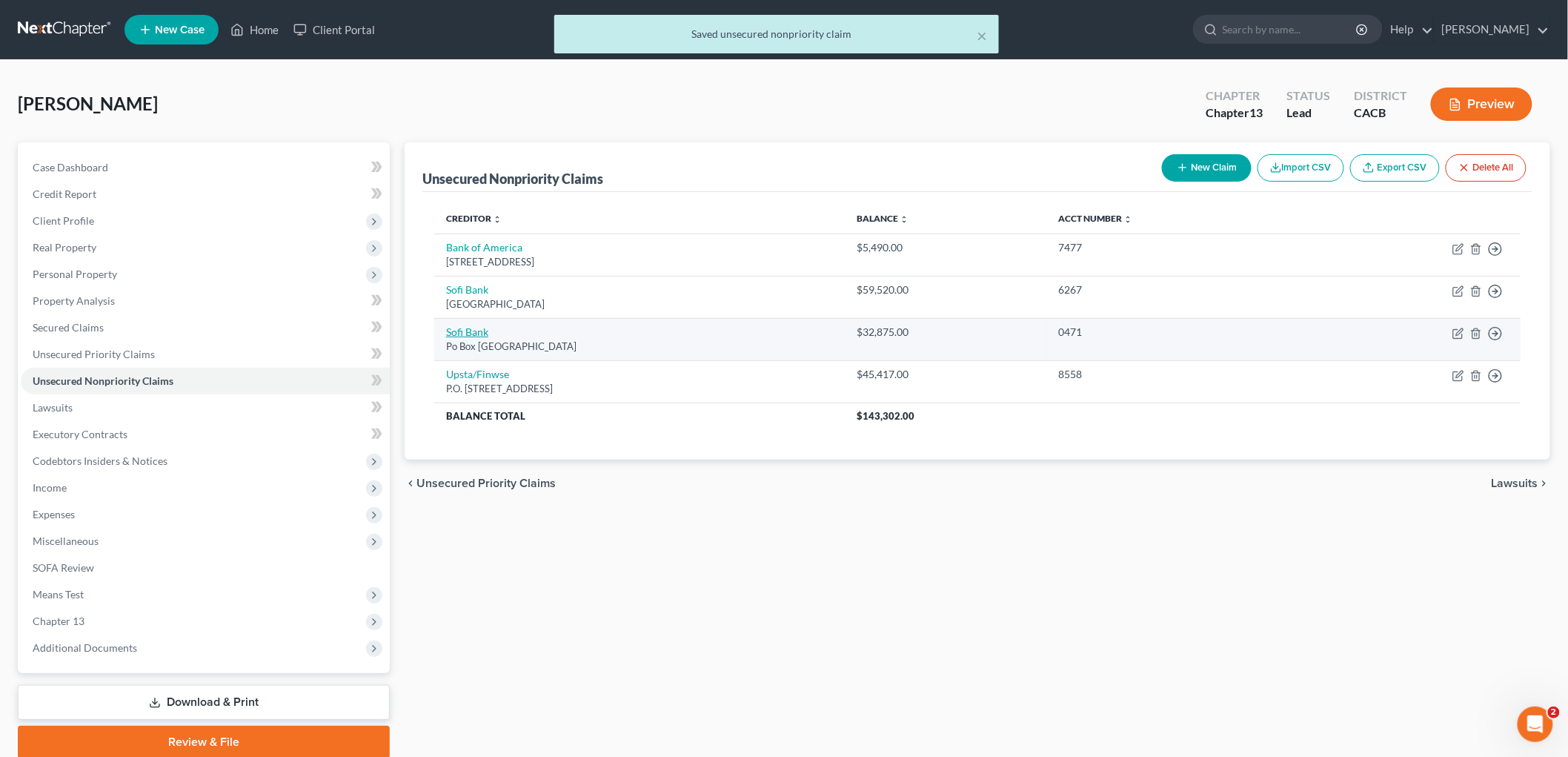
click at [476, 335] on link "Sofi Bank" at bounding box center [467, 331] width 42 height 12
select select "45"
select select "0"
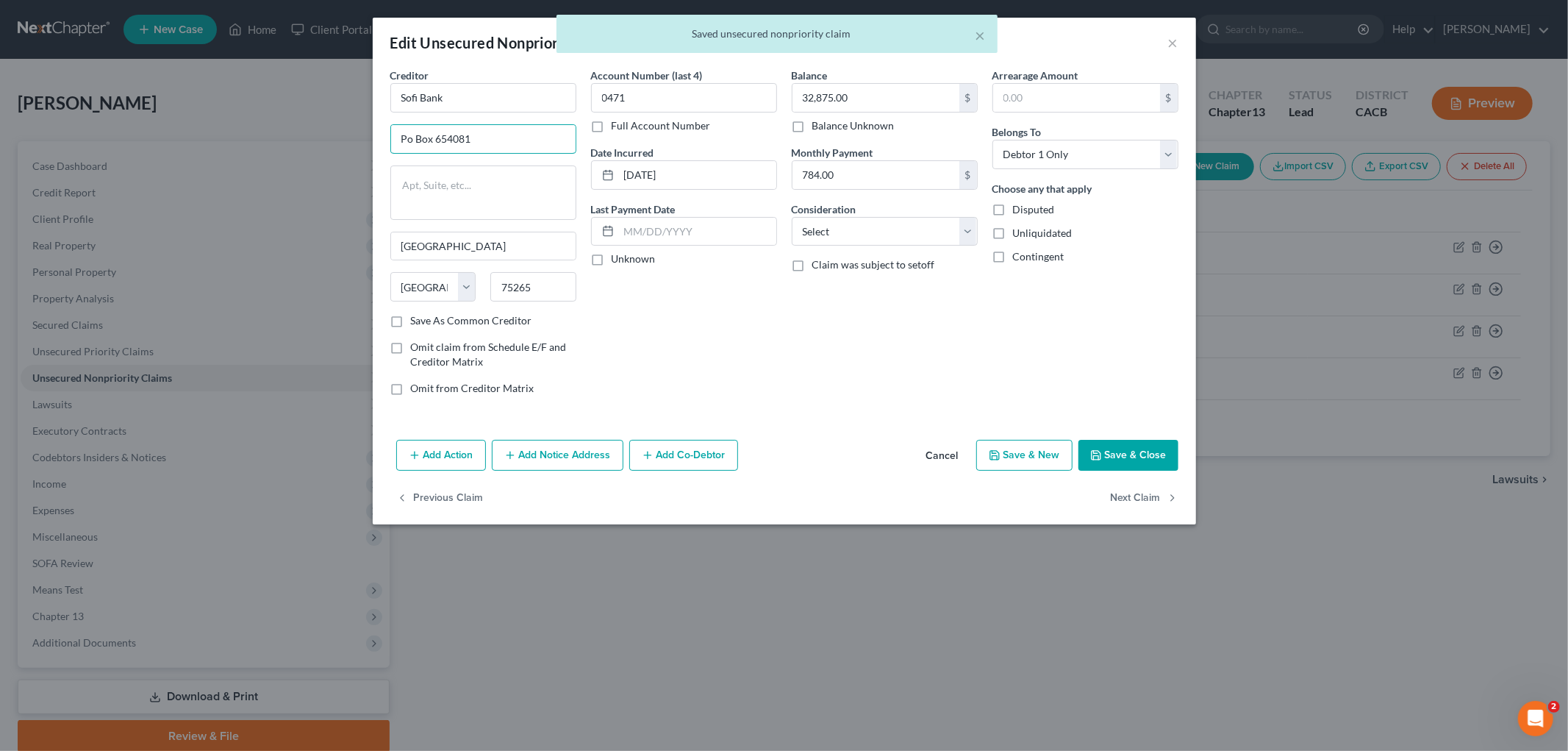
drag, startPoint x: 413, startPoint y: 141, endPoint x: 288, endPoint y: 130, distance: 125.5
click at [298, 147] on div "Edit Unsecured Nonpriority Claim × Creditor * Sofi Bank Po Box 654081 [GEOGRAPH…" at bounding box center [784, 376] width 1568 height 751
type input "PO Box 654081"
drag, startPoint x: 715, startPoint y: 179, endPoint x: 319, endPoint y: 156, distance: 396.7
click at [335, 158] on div "Edit Unsecured Nonpriority Claim × Creditor * Sofi Bank PO Box 654081 [GEOGRAPH…" at bounding box center [784, 376] width 1568 height 751
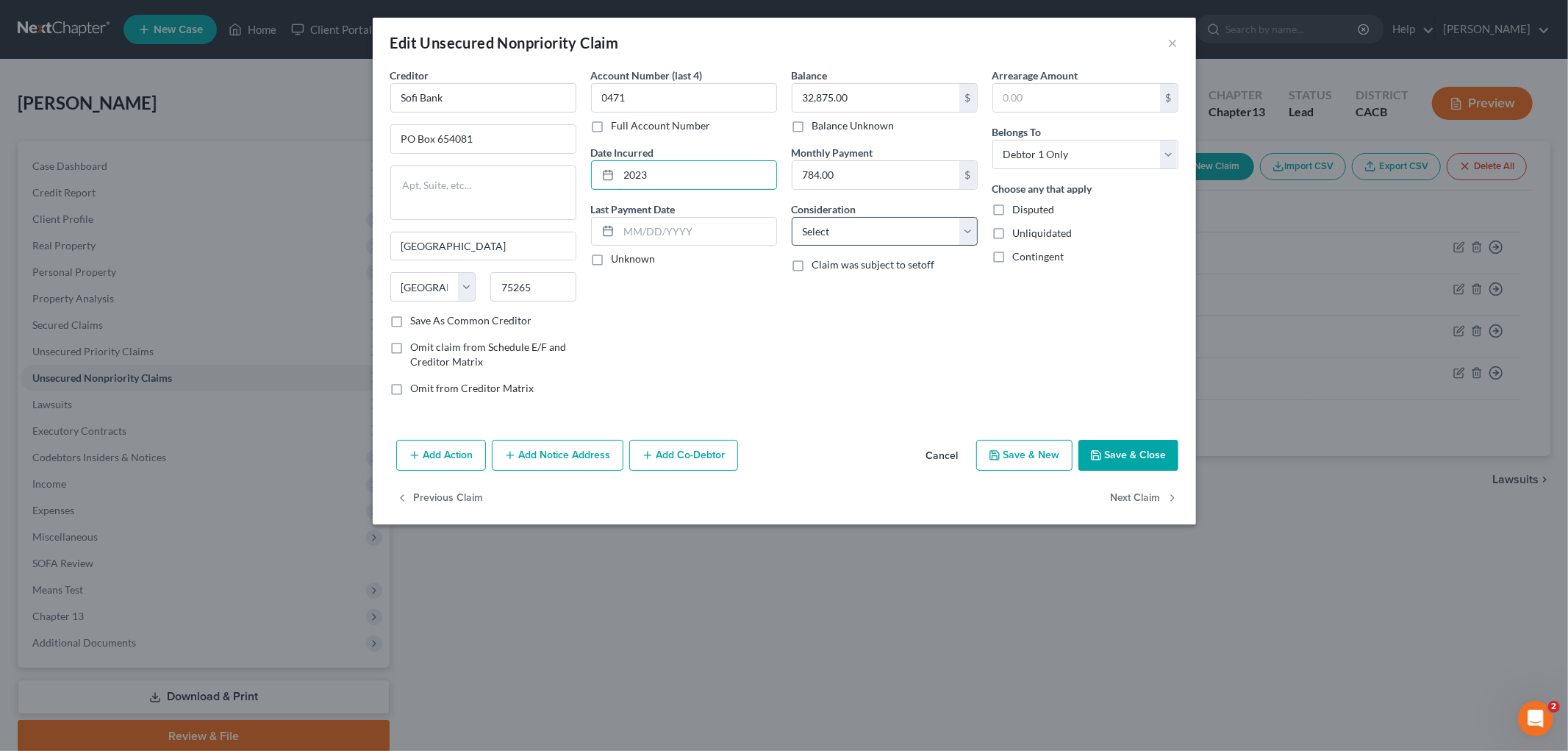
type input "2023"
drag, startPoint x: 858, startPoint y: 219, endPoint x: 869, endPoint y: 243, distance: 26.4
click at [858, 220] on select "Select Cable / Satellite Services Collection Agency Credit Card Debt Debt Couns…" at bounding box center [885, 232] width 186 height 30
select select "14"
click at [792, 217] on select "Select Cable / Satellite Services Collection Agency Credit Card Debt Debt Couns…" at bounding box center [885, 232] width 186 height 30
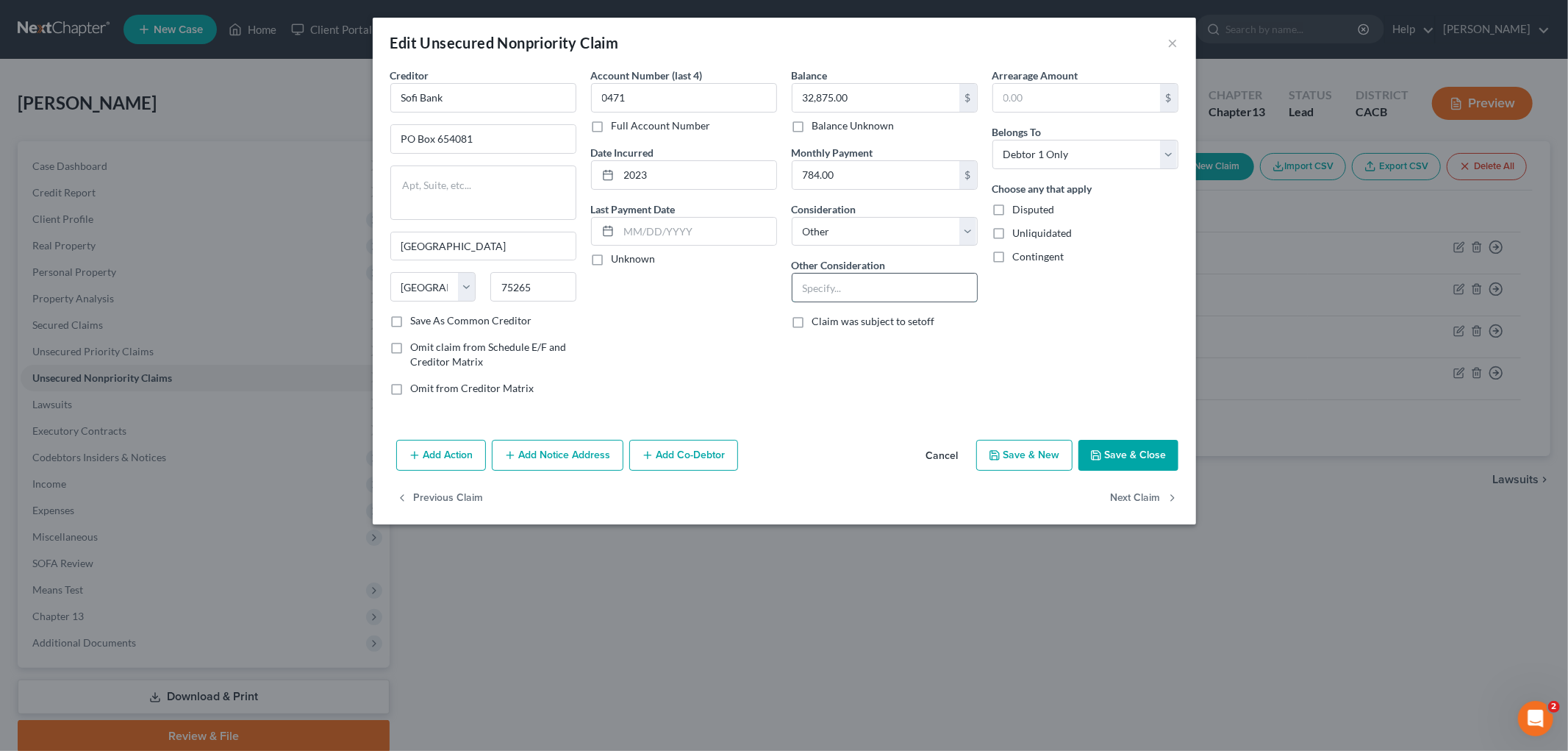
drag, startPoint x: 844, startPoint y: 279, endPoint x: 864, endPoint y: 297, distance: 26.9
click at [844, 280] on input "text" at bounding box center [885, 288] width 185 height 28
type input "Personal Loan"
click at [1085, 451] on button "Save & Close" at bounding box center [1129, 455] width 100 height 31
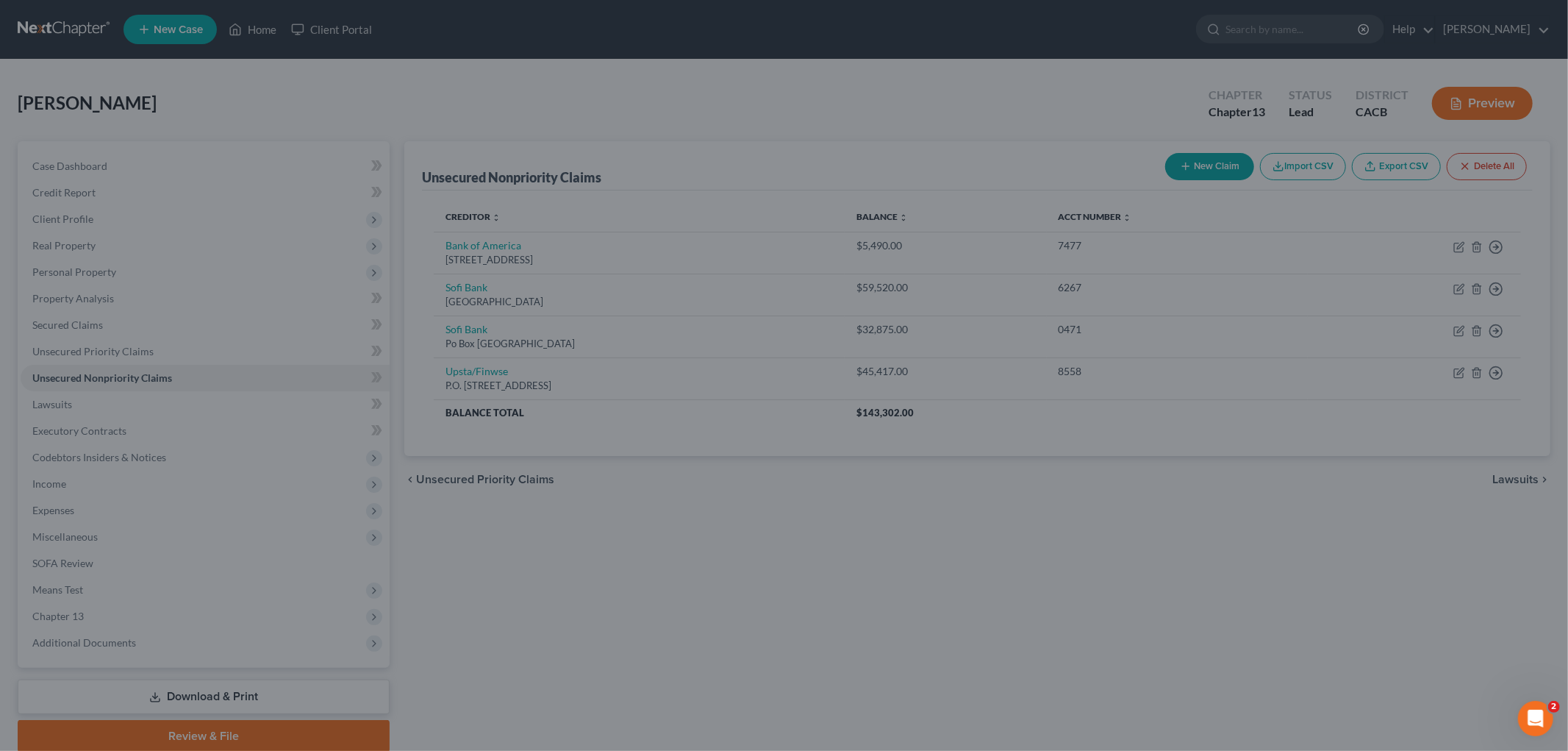
type input "0"
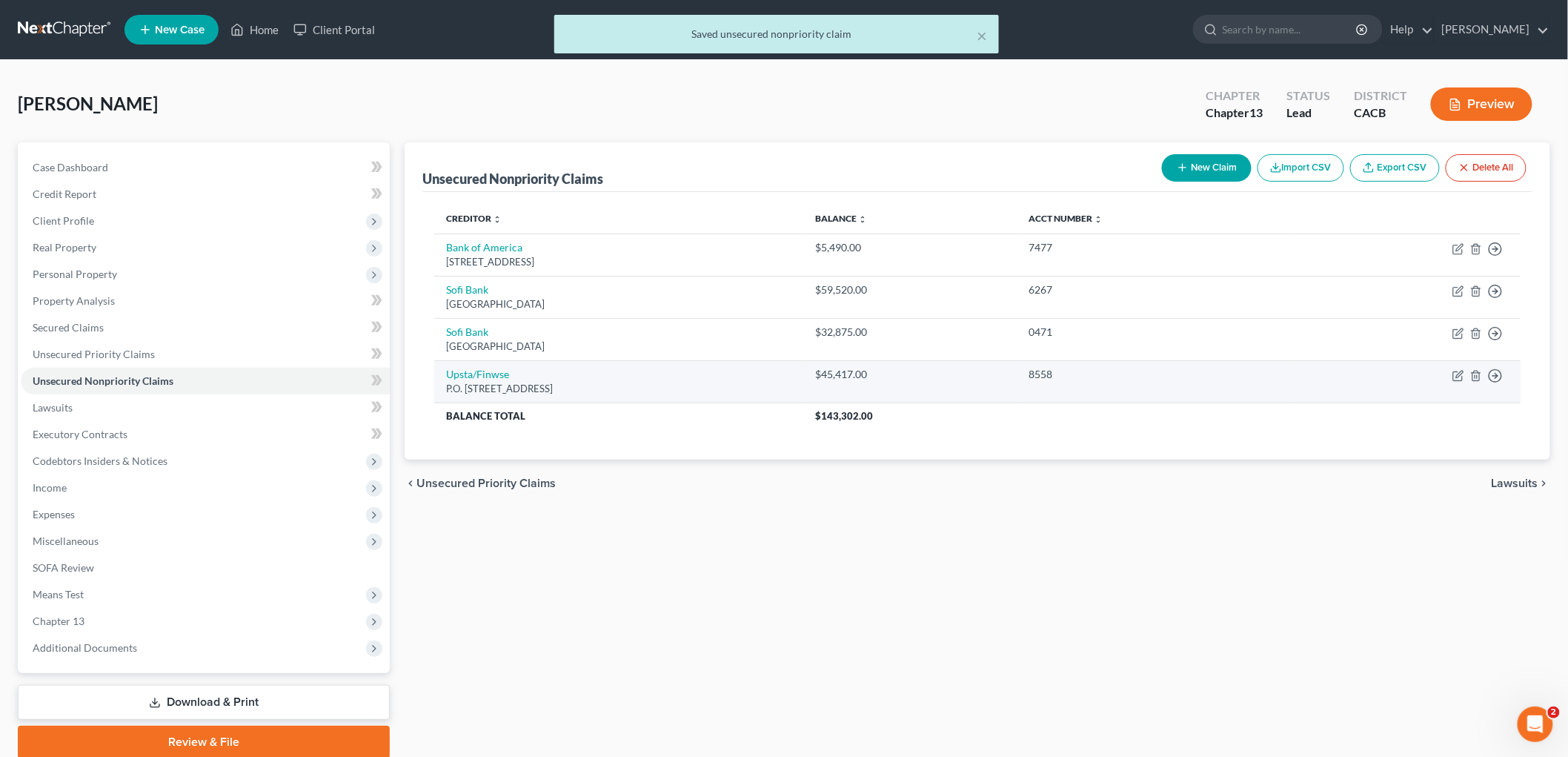
click at [489, 381] on td "Upsta/Finwse P.O. [STREET_ADDRESS]" at bounding box center [618, 381] width 369 height 42
click at [489, 374] on link "Upsta/Finwse" at bounding box center [478, 374] width 63 height 12
select select "4"
select select "0"
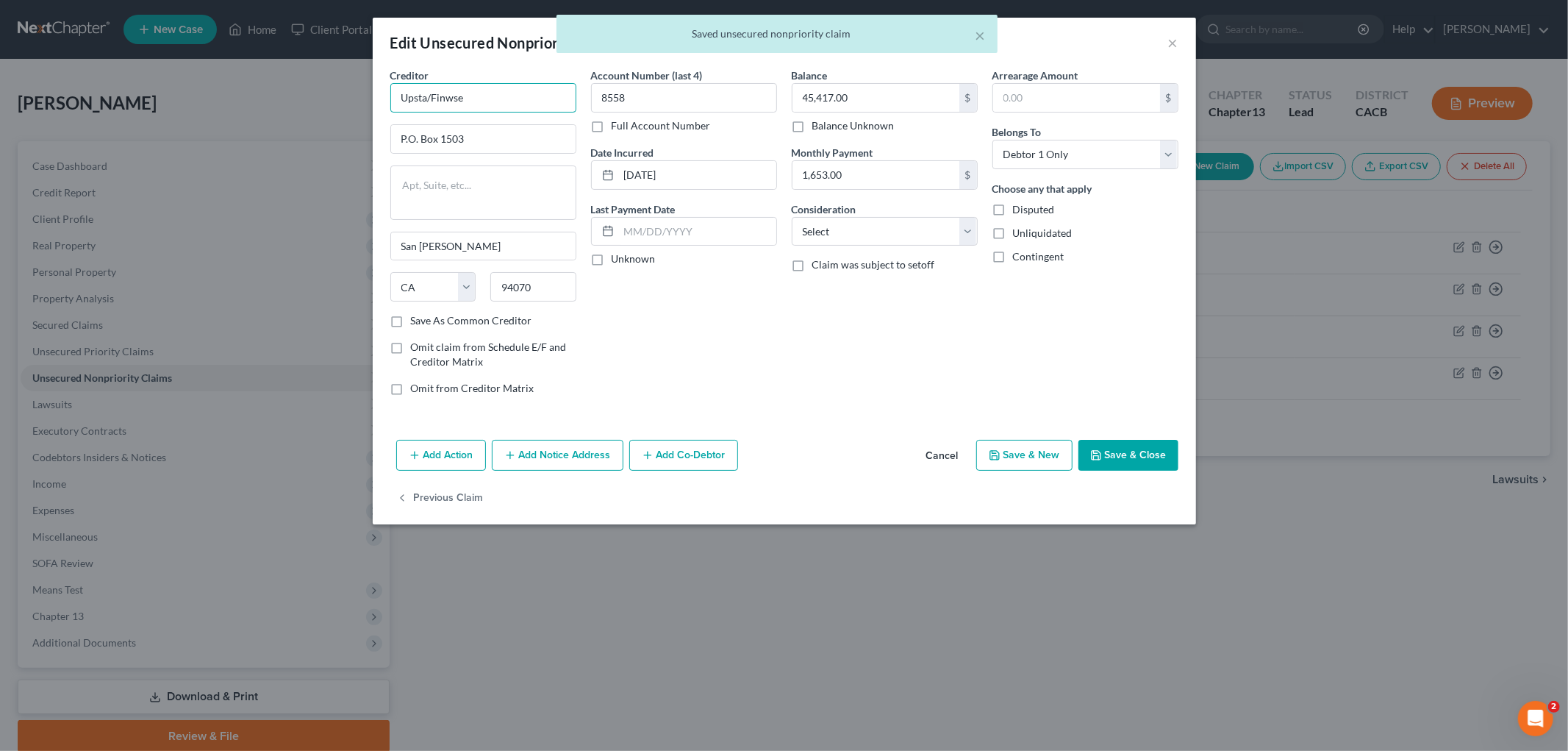
click at [427, 96] on input "Upsta/Finwse" at bounding box center [483, 98] width 186 height 30
click at [487, 100] on input "Upstart/Finwse" at bounding box center [483, 98] width 186 height 30
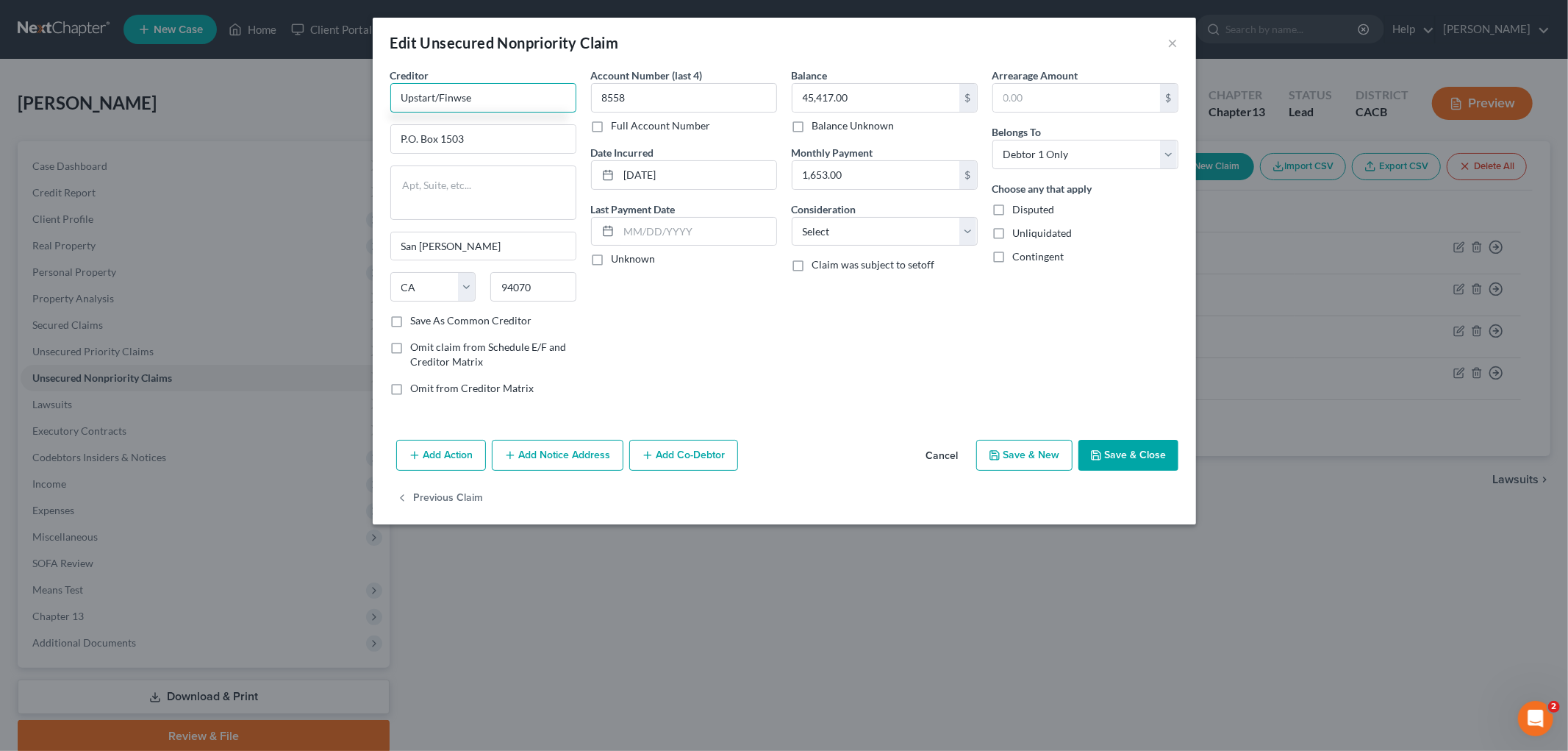
click at [474, 97] on input "Upstart/Finwse" at bounding box center [483, 98] width 186 height 30
type input "Upstart/Finwse"
drag, startPoint x: 422, startPoint y: 136, endPoint x: 205, endPoint y: 135, distance: 217.0
click at [205, 134] on div "Edit Unsecured Nonpriority Claim × Creditor * Upstart/Finwse P.O. [GEOGRAPHIC_D…" at bounding box center [784, 376] width 1568 height 751
type input "PO Box 1503"
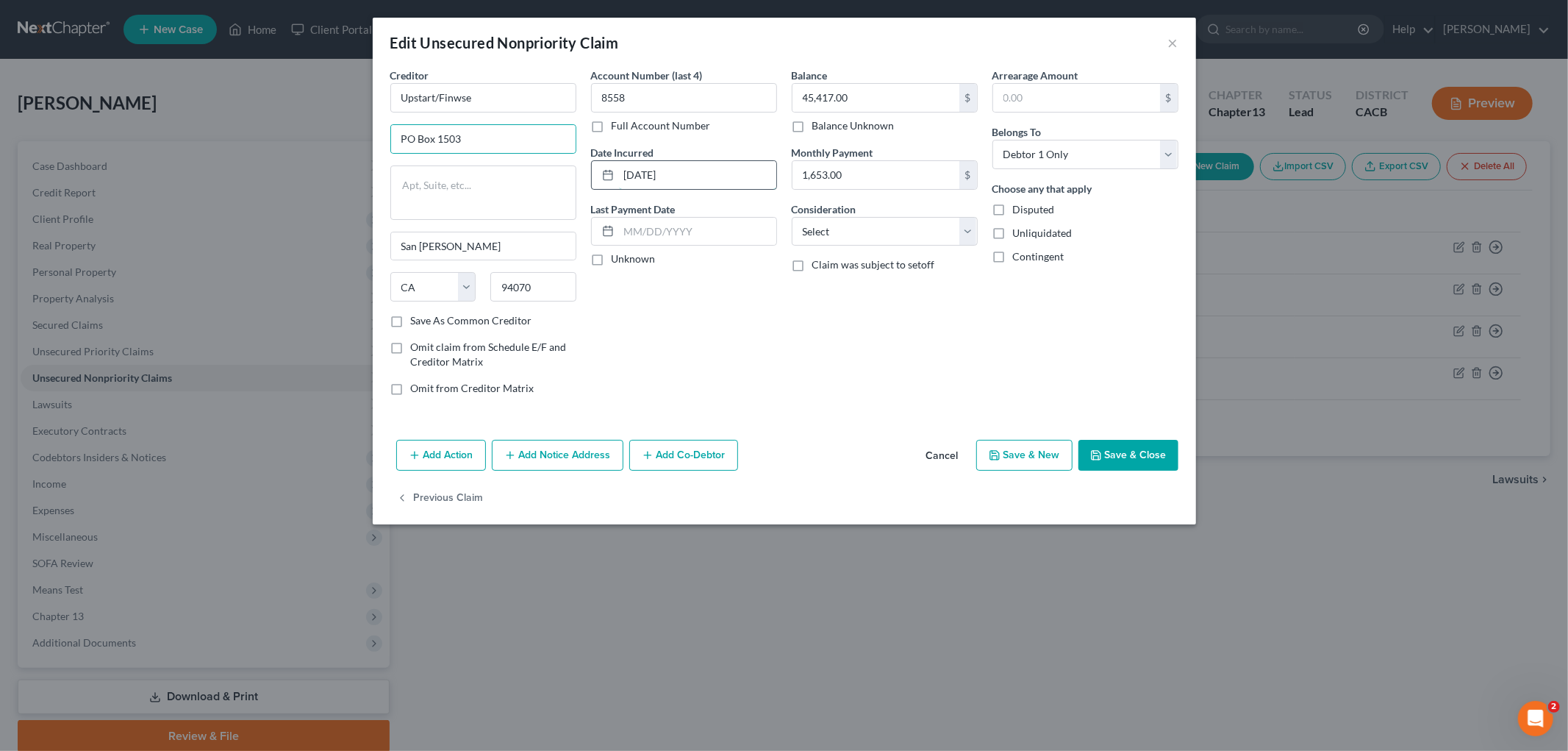
drag, startPoint x: 717, startPoint y: 174, endPoint x: 591, endPoint y: 170, distance: 126.1
click at [593, 169] on div "[DATE]" at bounding box center [684, 175] width 186 height 30
type input "2024"
drag, startPoint x: 892, startPoint y: 230, endPoint x: 885, endPoint y: 244, distance: 15.7
click at [892, 230] on select "Select Cable / Satellite Services Collection Agency Credit Card Debt Debt Couns…" at bounding box center [885, 232] width 186 height 30
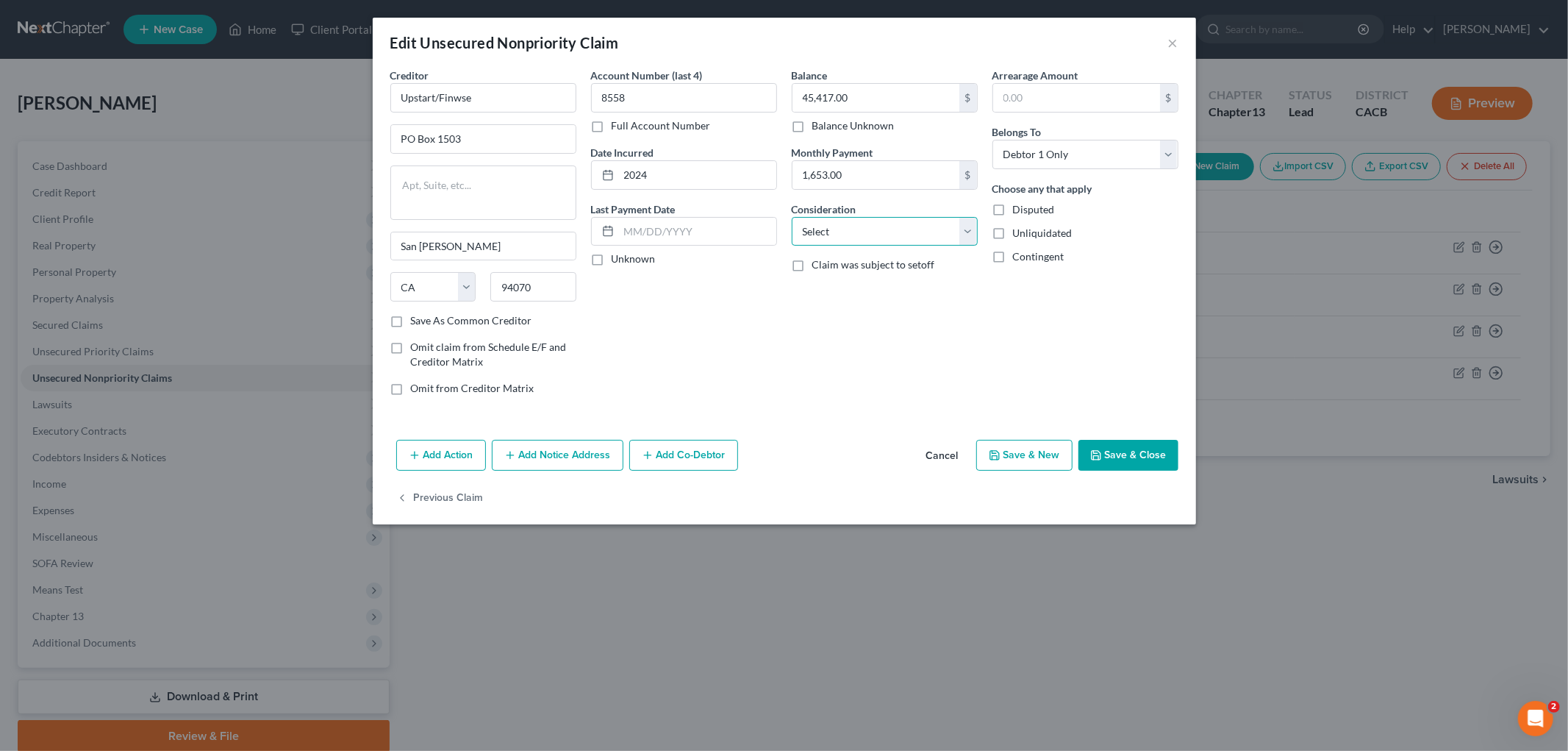
select select "14"
click at [792, 217] on select "Select Cable / Satellite Services Collection Agency Credit Card Debt Debt Couns…" at bounding box center [885, 232] width 186 height 30
drag, startPoint x: 858, startPoint y: 274, endPoint x: 858, endPoint y: 284, distance: 10.0
click at [858, 278] on input "text" at bounding box center [885, 288] width 185 height 28
type input "Personal Loan"
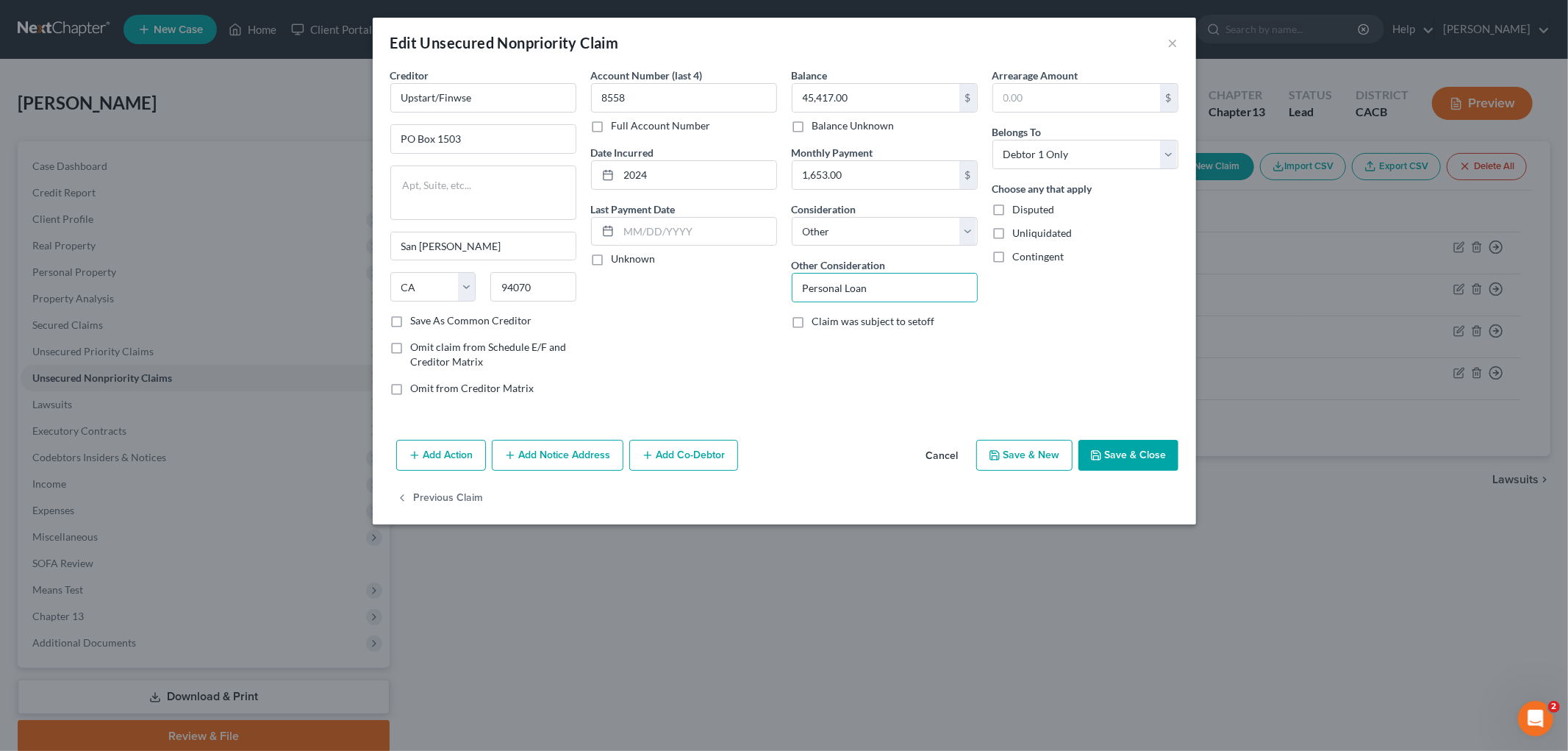
click at [1085, 451] on icon "button" at bounding box center [1096, 455] width 9 height 9
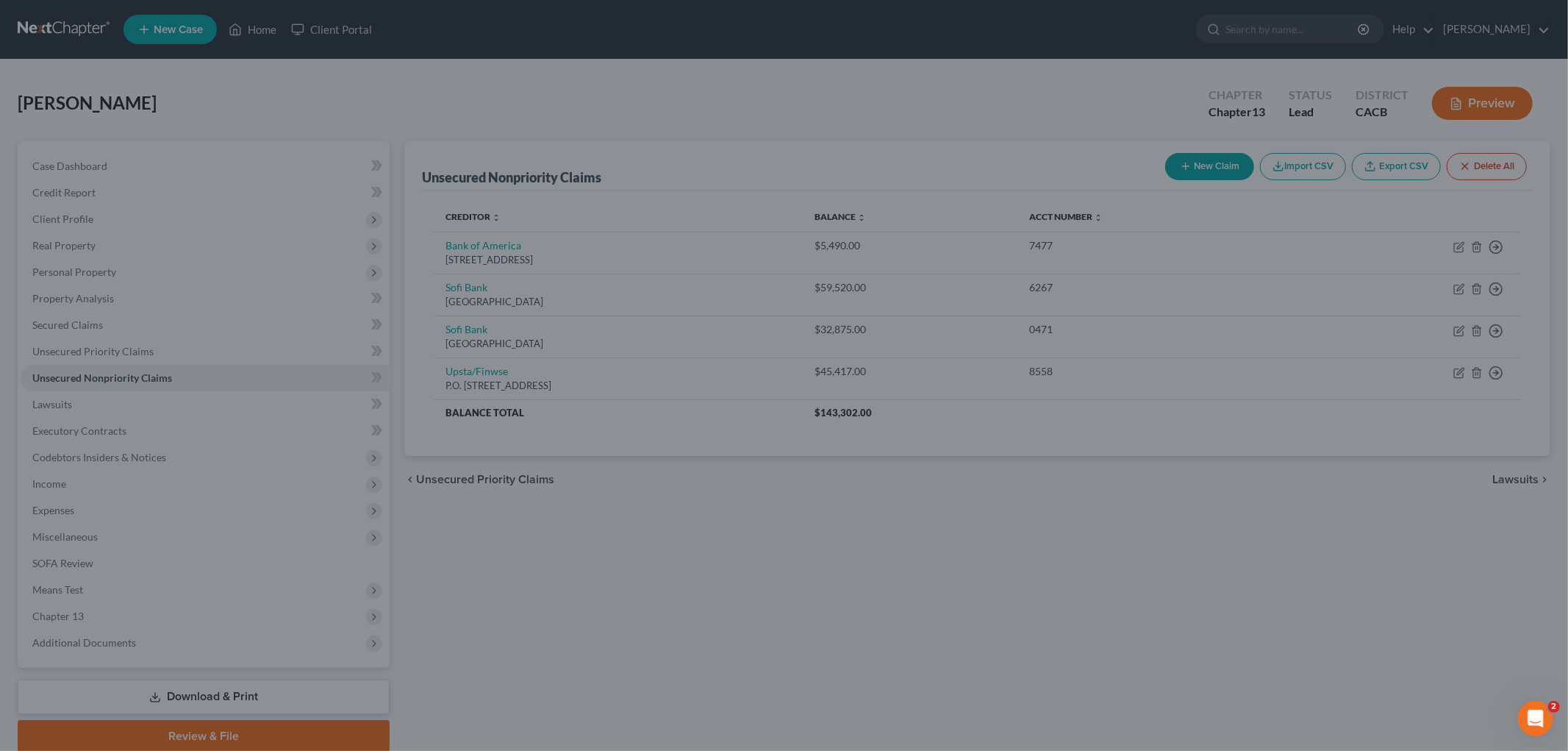
type input "0"
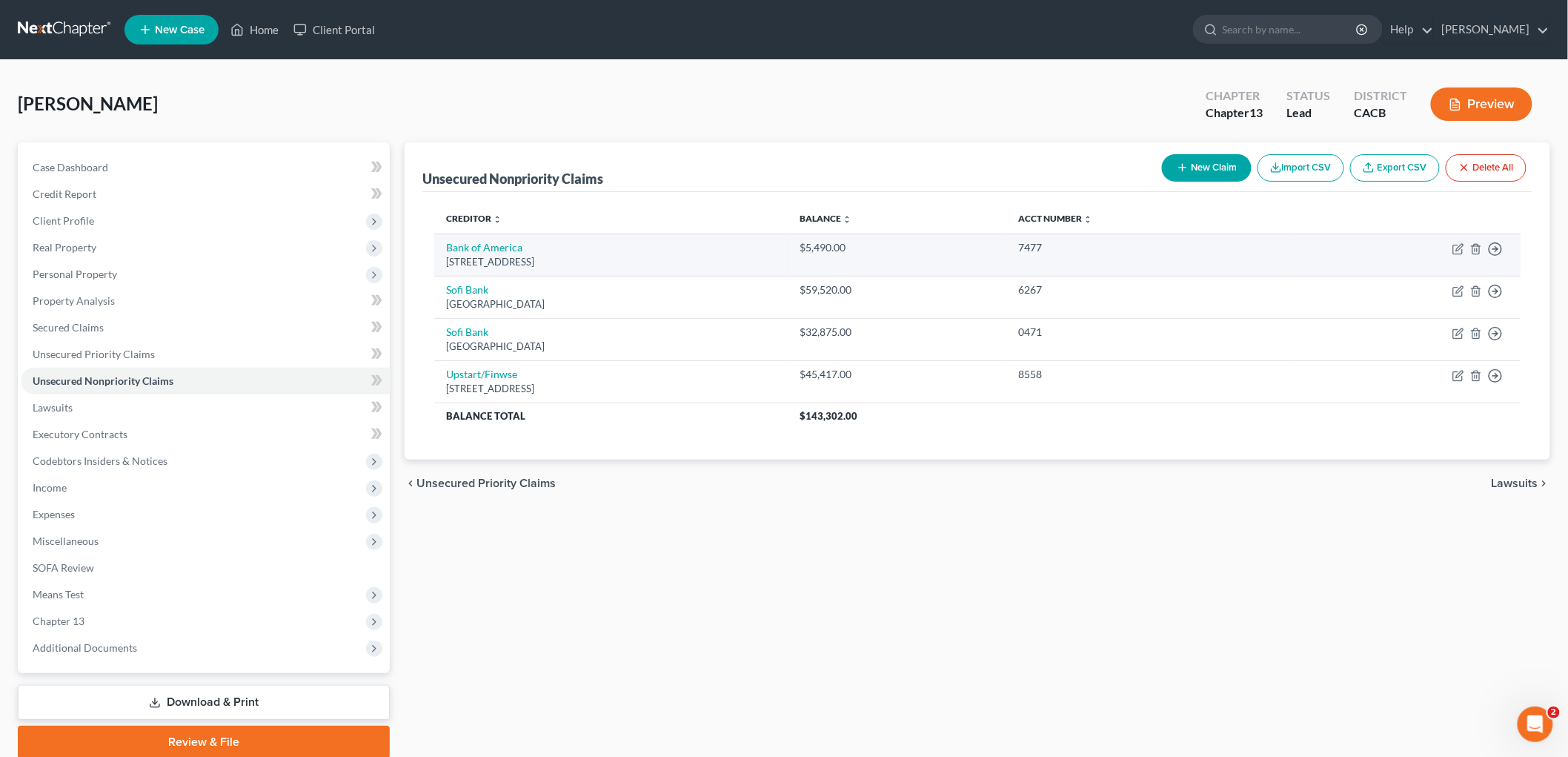
drag, startPoint x: 1497, startPoint y: 548, endPoint x: 1350, endPoint y: 270, distance: 314.5
click at [1094, 545] on div "Unsecured Nonpriority Claims New Claim Import CSV Export CSV Delete All Credito…" at bounding box center [977, 451] width 1160 height 616
click at [1094, 176] on button "New Claim" at bounding box center [1206, 167] width 89 height 27
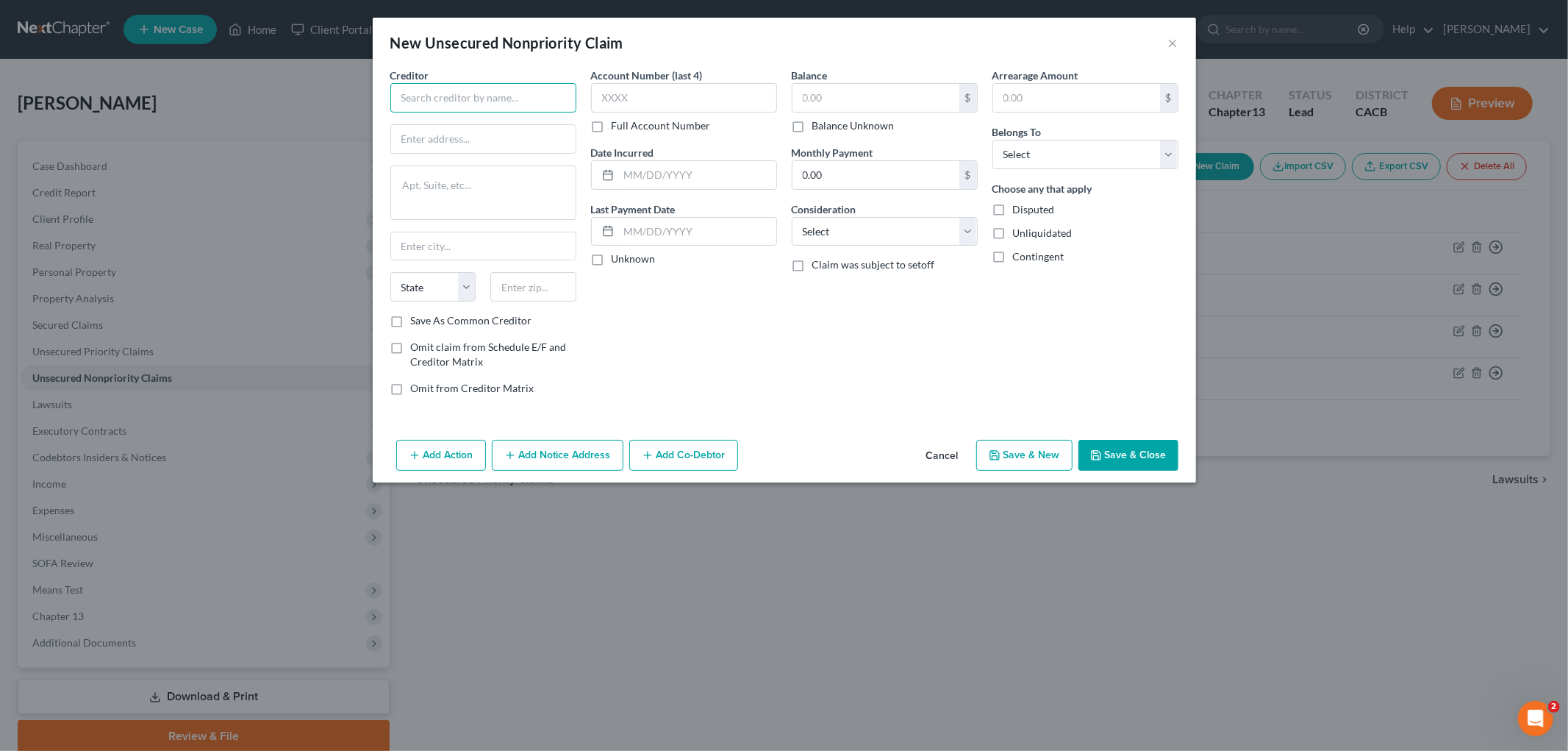
click at [551, 94] on input "text" at bounding box center [483, 98] width 186 height 30
type input "First Bank"
type input "[STREET_ADDRESS]"
type input "22657"
type input "[GEOGRAPHIC_DATA]"
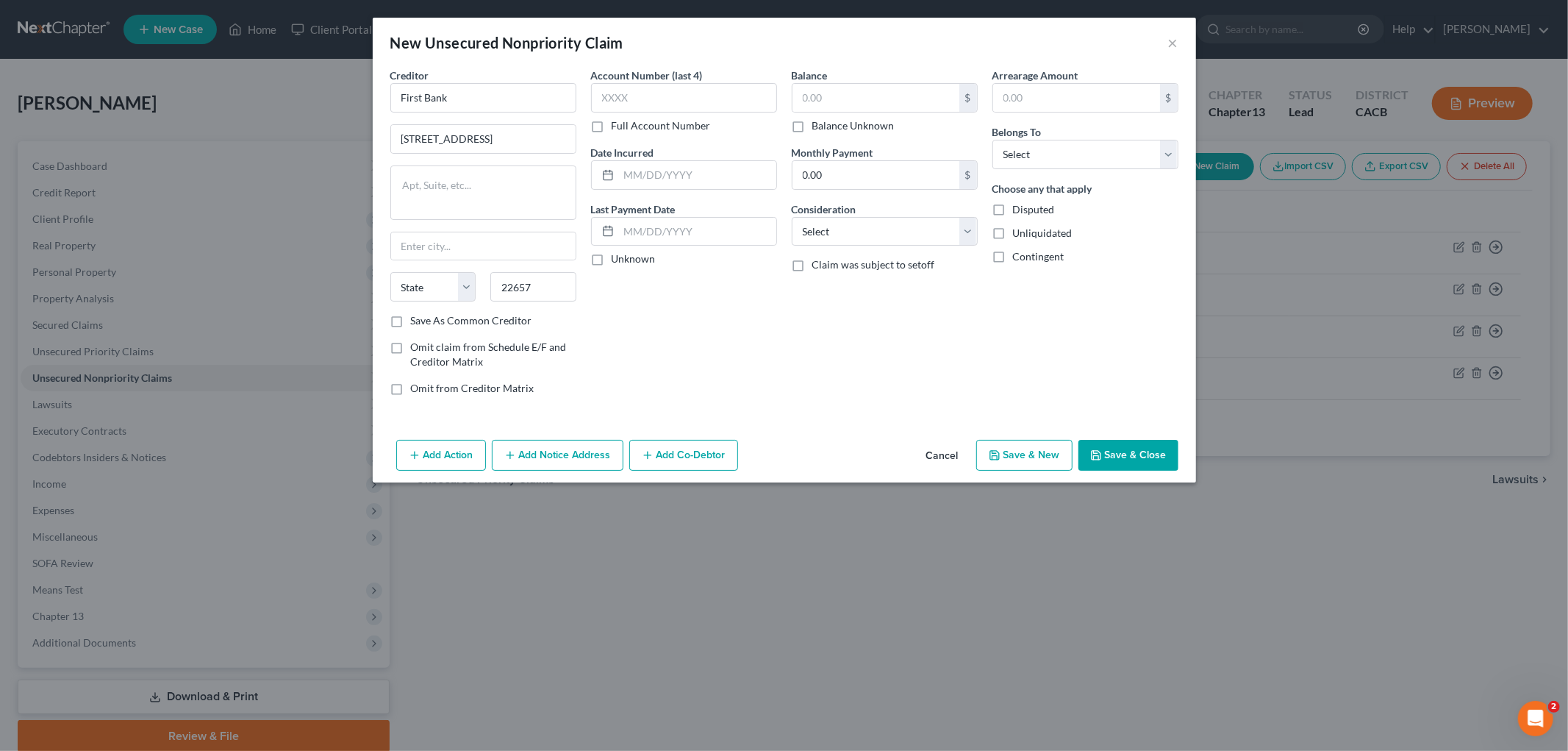
select select "48"
click at [724, 95] on input "text" at bounding box center [684, 98] width 186 height 30
type input "3495"
click at [691, 173] on input "text" at bounding box center [698, 175] width 158 height 28
type input "2022"
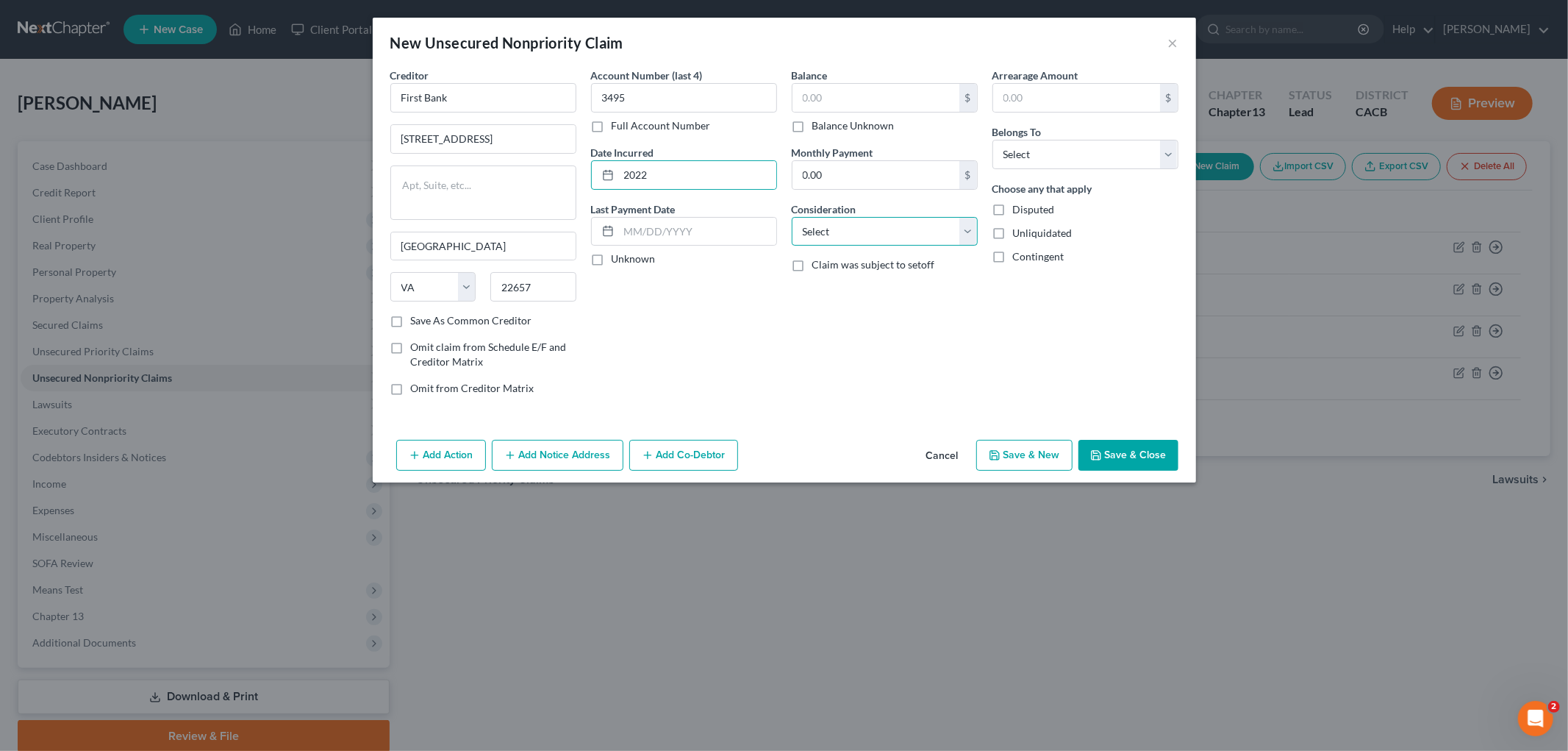
drag, startPoint x: 945, startPoint y: 223, endPoint x: 937, endPoint y: 243, distance: 21.5
click at [947, 225] on select "Select Cable / Satellite Services Collection Agency Credit Card Debt Debt Couns…" at bounding box center [885, 232] width 186 height 30
select select "14"
click at [792, 217] on select "Select Cable / Satellite Services Collection Agency Credit Card Debt Debt Couns…" at bounding box center [885, 232] width 186 height 30
drag, startPoint x: 858, startPoint y: 283, endPoint x: 877, endPoint y: 281, distance: 19.1
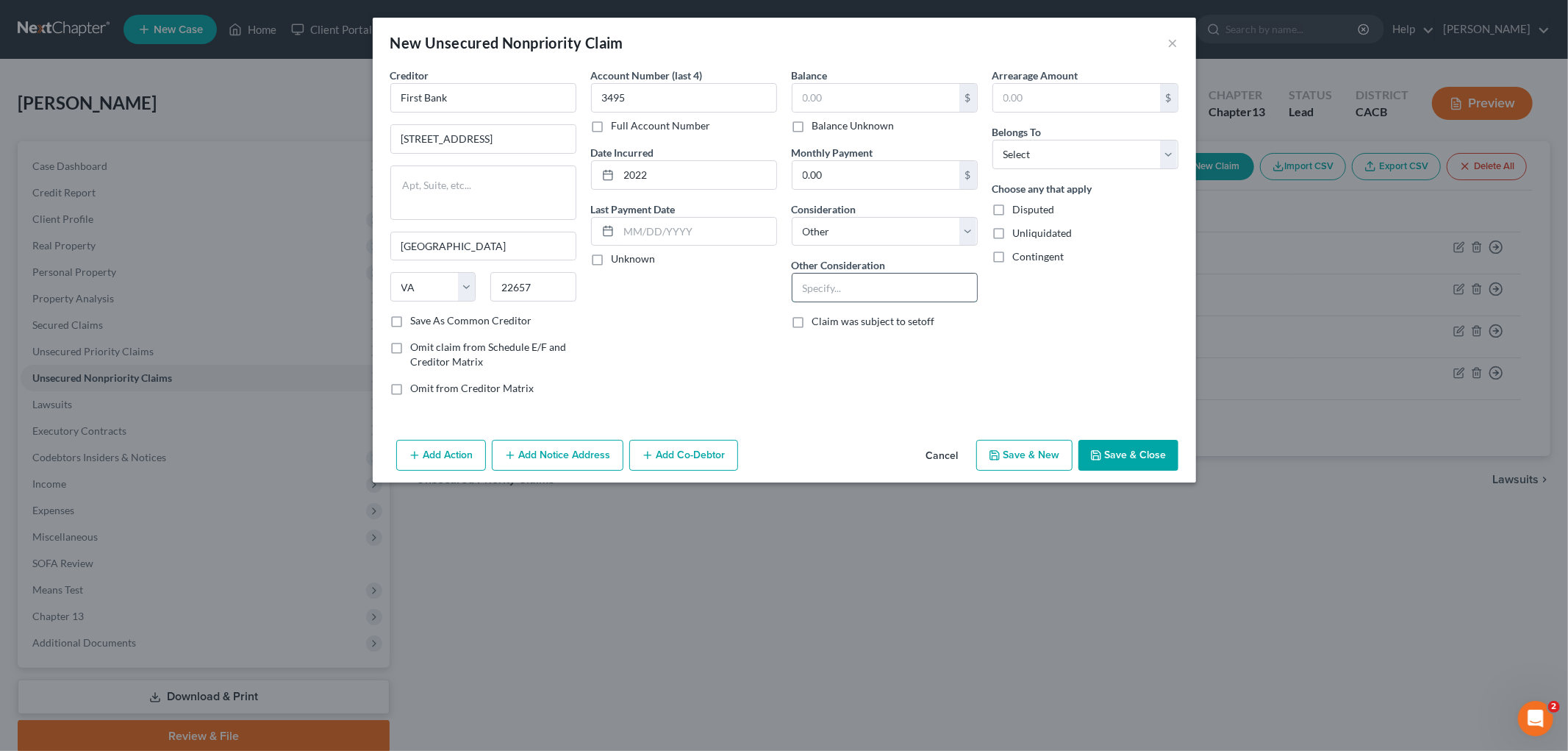
click at [858, 283] on input "text" at bounding box center [885, 288] width 185 height 28
type input "Personal Loan"
click at [860, 93] on input "text" at bounding box center [876, 98] width 167 height 28
click at [901, 100] on input "text" at bounding box center [876, 98] width 167 height 28
type input "210,723"
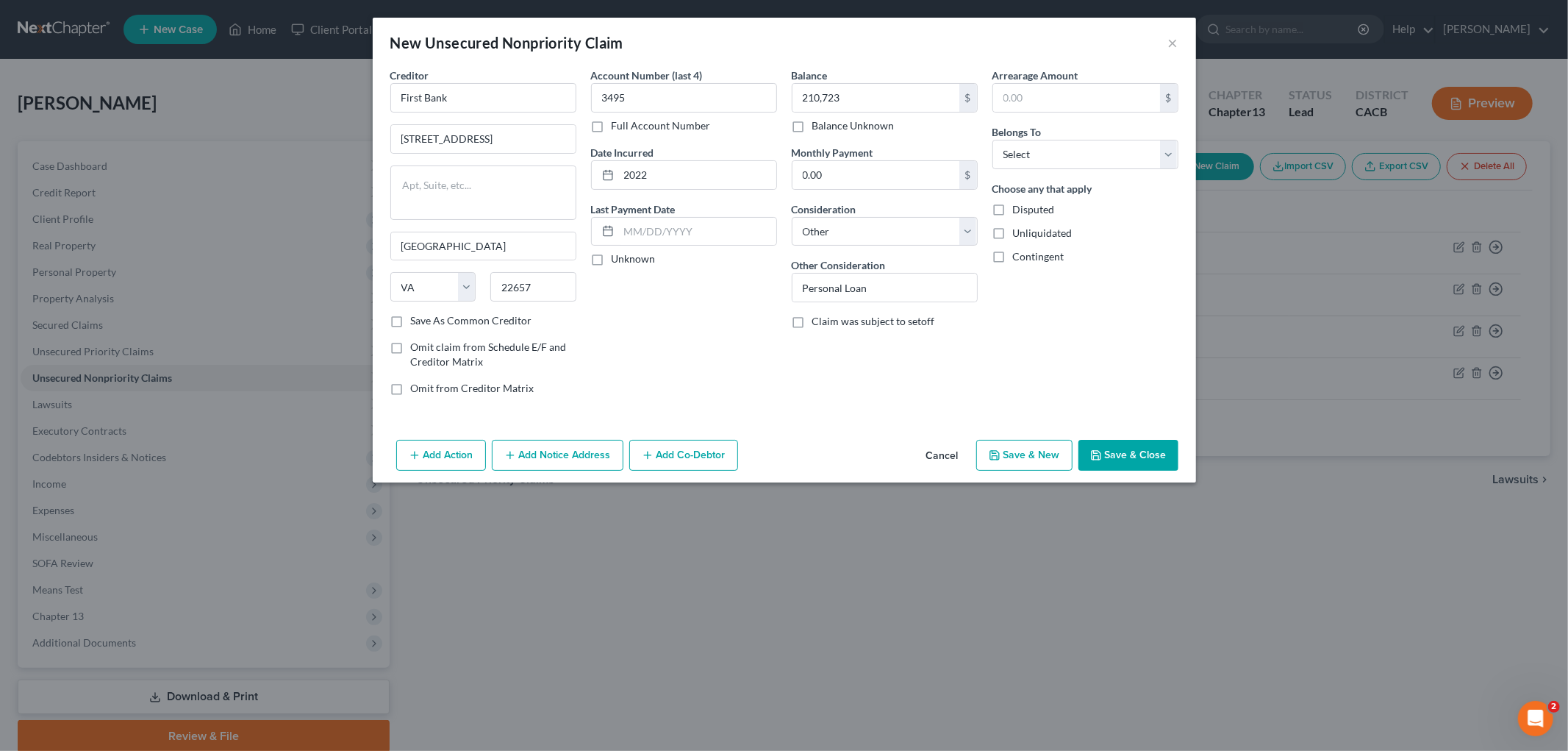
click at [1085, 451] on button "Save & Close" at bounding box center [1129, 455] width 100 height 31
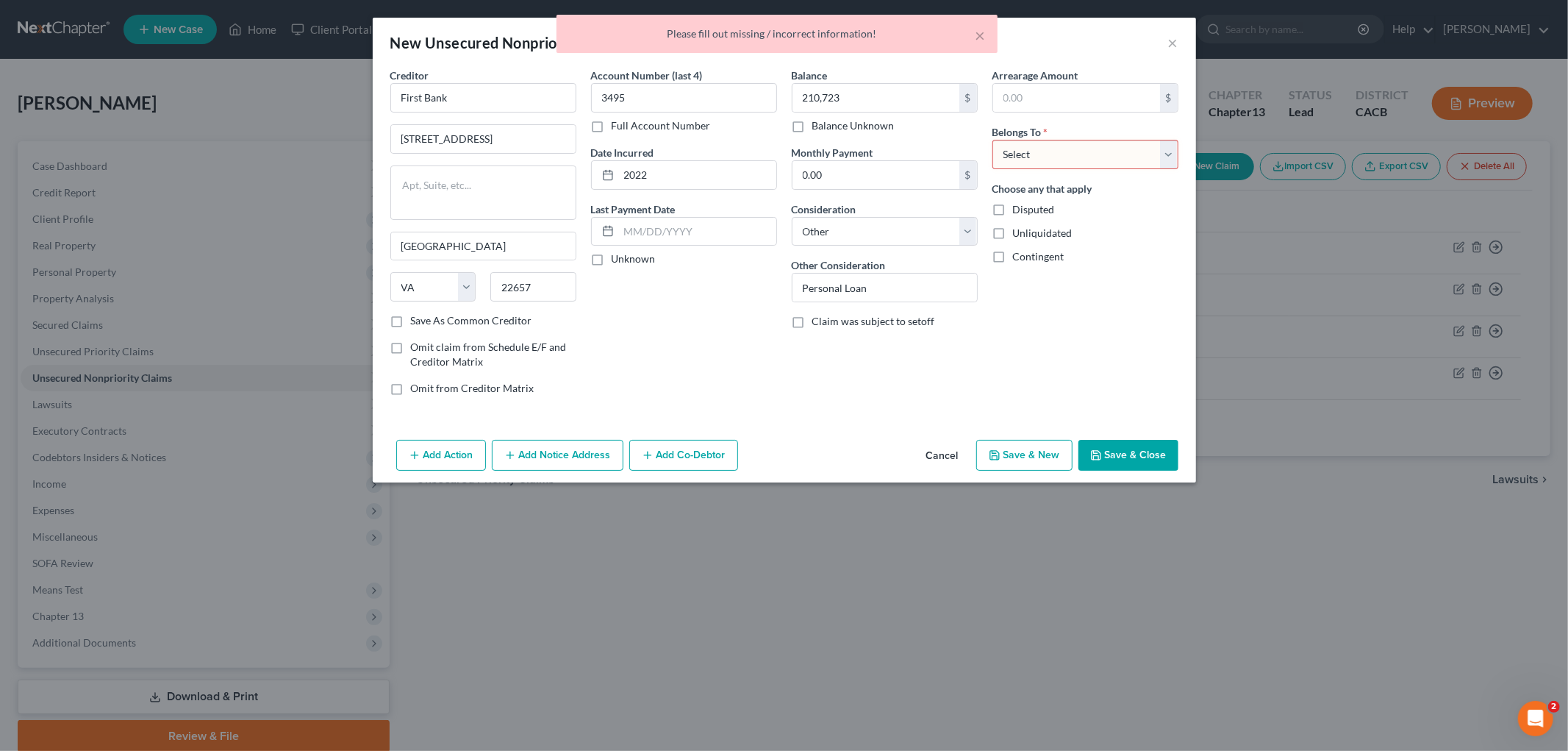
drag, startPoint x: 1066, startPoint y: 145, endPoint x: 1060, endPoint y: 160, distance: 16.2
click at [1066, 145] on select "Select Debtor 1 Only Debtor 2 Only Debtor 1 And Debtor 2 Only At Least One Of T…" at bounding box center [1085, 154] width 186 height 30
select select "0"
click at [992, 140] on select "Select Debtor 1 Only Debtor 2 Only Debtor 1 And Debtor 2 Only At Least One Of T…" at bounding box center [1085, 154] width 186 height 30
click at [1085, 456] on button "Save & Close" at bounding box center [1129, 455] width 100 height 31
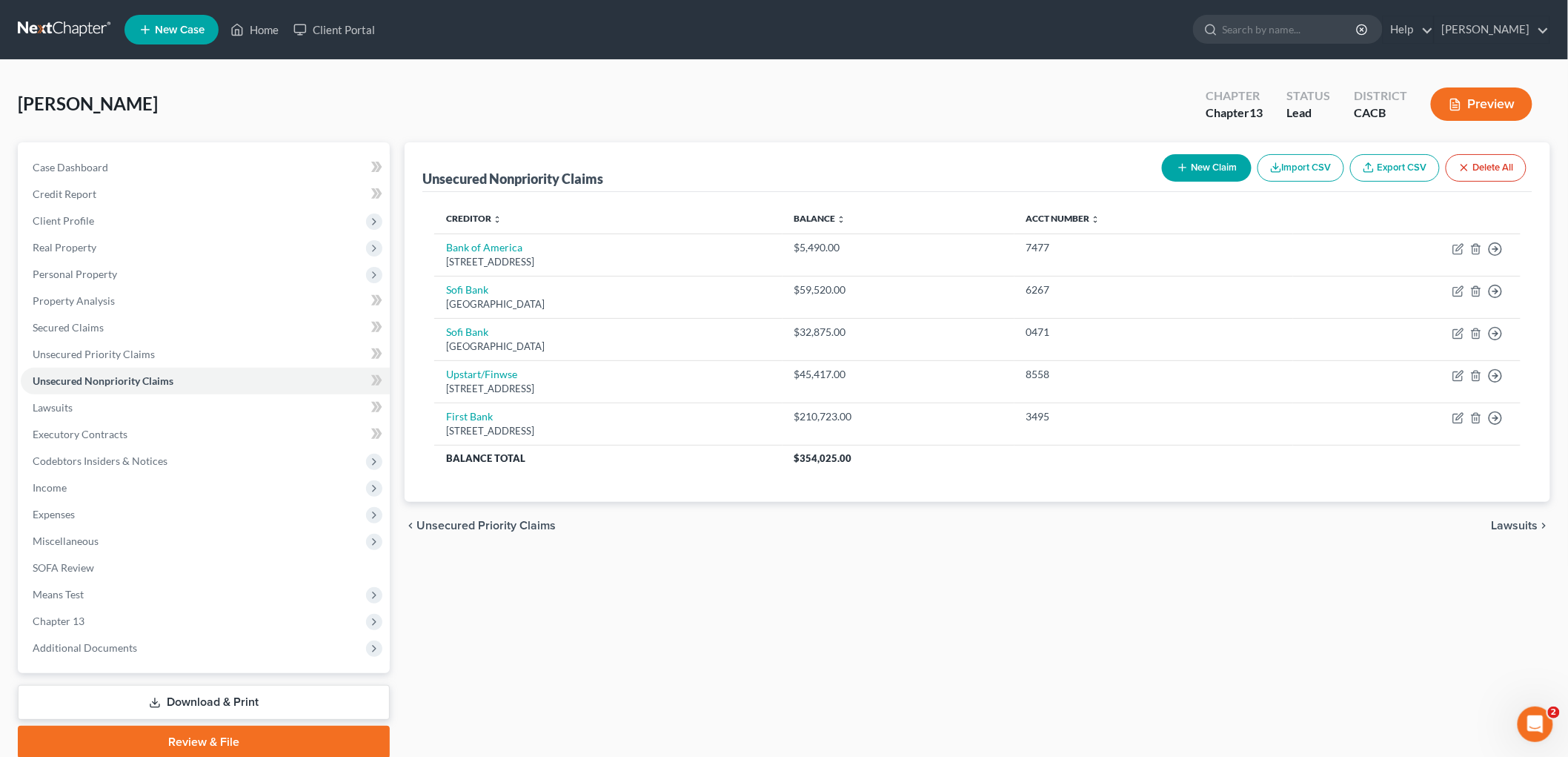
click at [1094, 176] on button "New Claim" at bounding box center [1206, 167] width 89 height 27
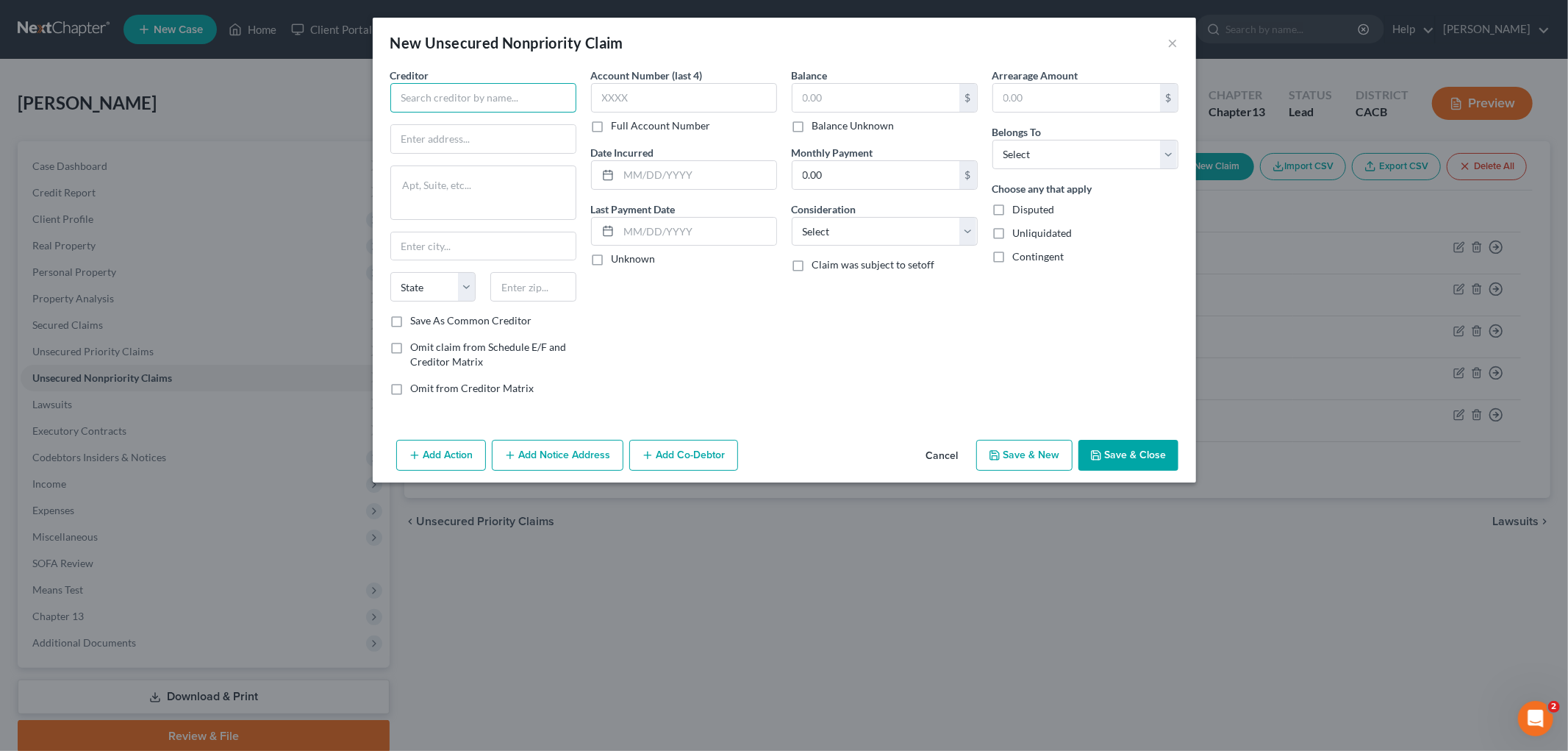
click at [458, 110] on input "text" at bounding box center [483, 98] width 186 height 30
paste input "BHG Financial"
type input "BHG Financial"
drag, startPoint x: 400, startPoint y: 135, endPoint x: 407, endPoint y: 138, distance: 7.6
click at [400, 135] on input "text" at bounding box center [483, 139] width 185 height 28
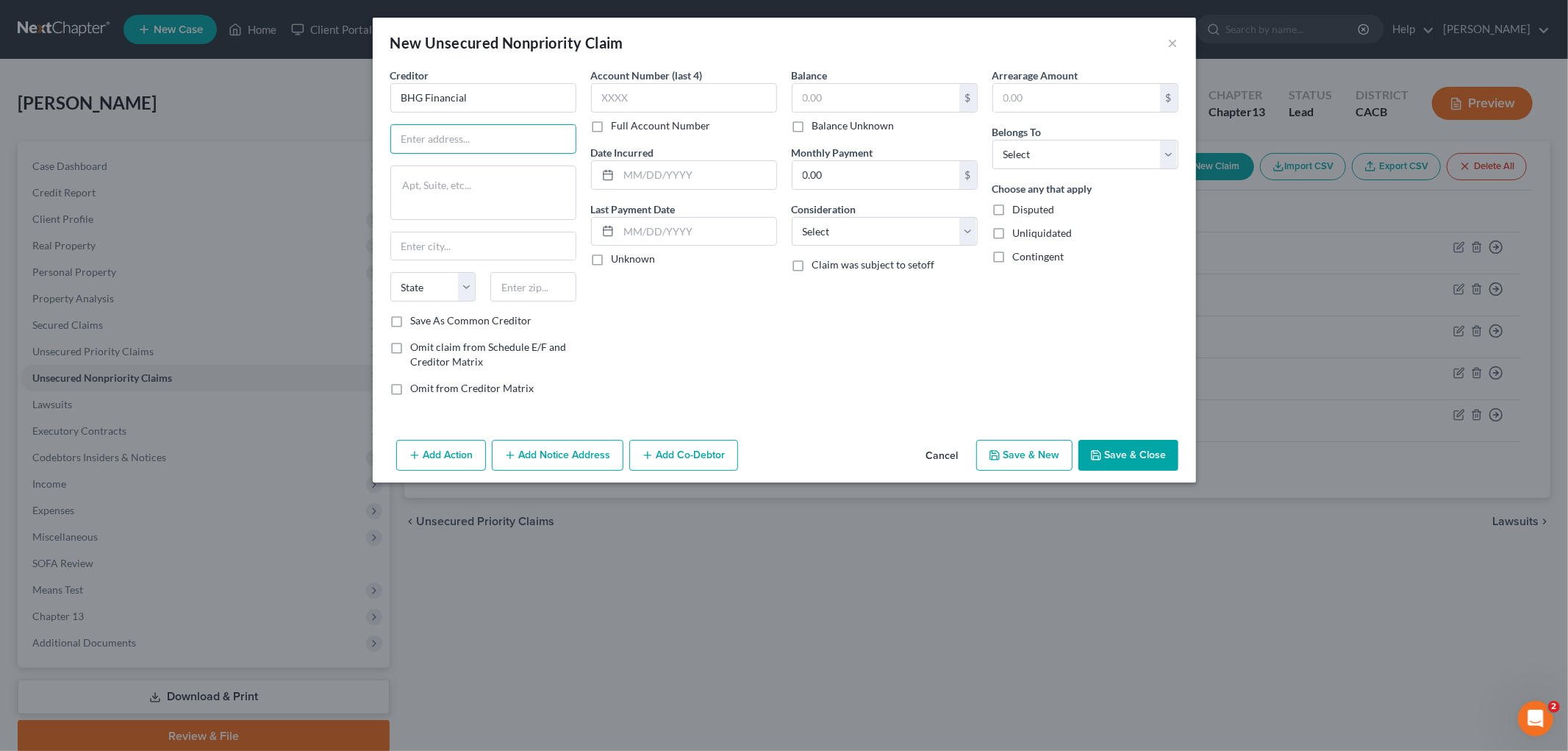
paste input "[STREET_ADDRESS]"
type input "[STREET_ADDRESS]"
click at [520, 289] on input "text" at bounding box center [533, 287] width 86 height 30
paste input "13204"
type input "13204"
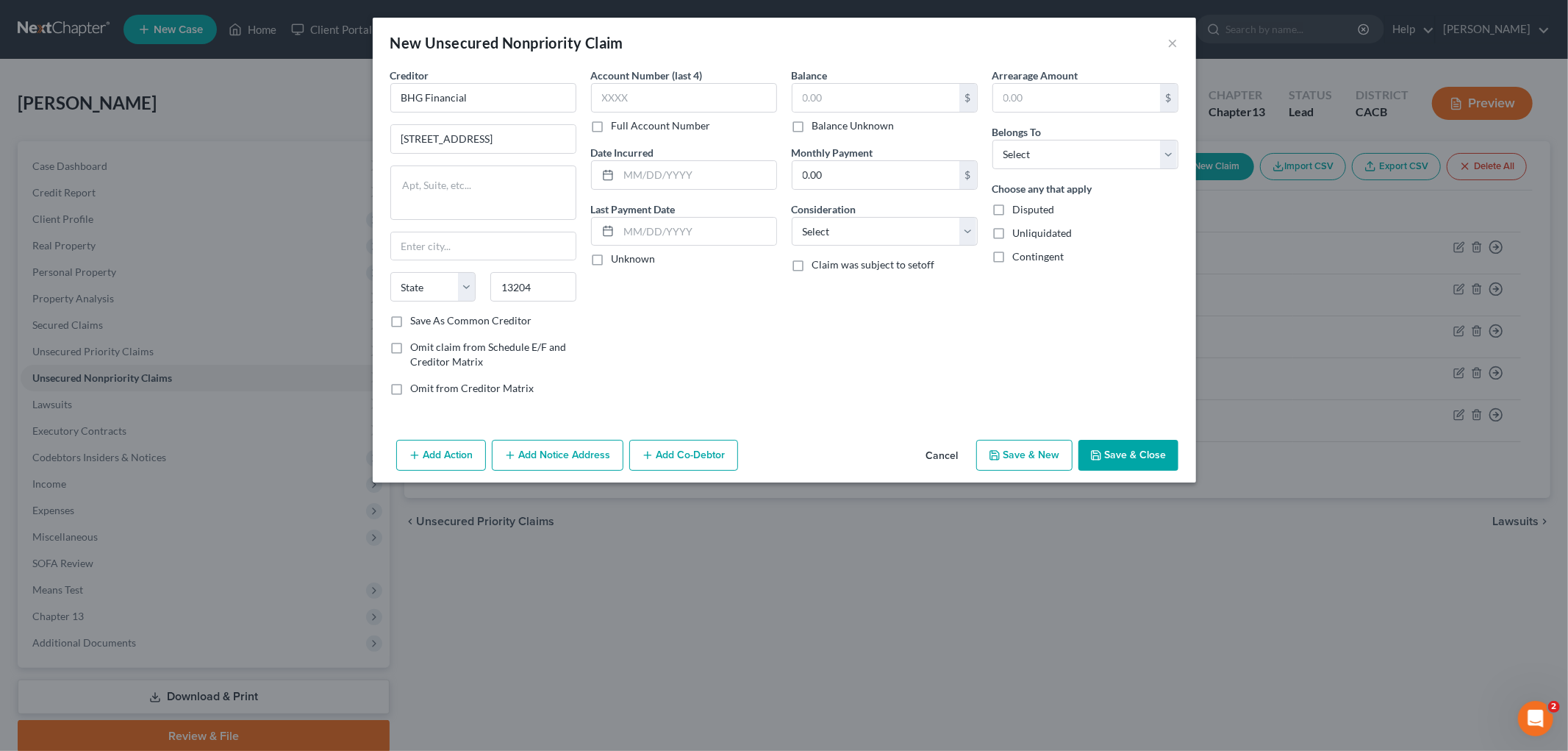
type input "[GEOGRAPHIC_DATA]"
select select "35"
click at [651, 100] on input "text" at bounding box center [684, 98] width 186 height 30
drag, startPoint x: 666, startPoint y: 99, endPoint x: 556, endPoint y: 94, distance: 110.1
click at [556, 94] on div "Creditor * BHG Financial [GEOGRAPHIC_DATA] [GEOGRAPHIC_DATA] [US_STATE] AK AR A…" at bounding box center [784, 237] width 802 height 339
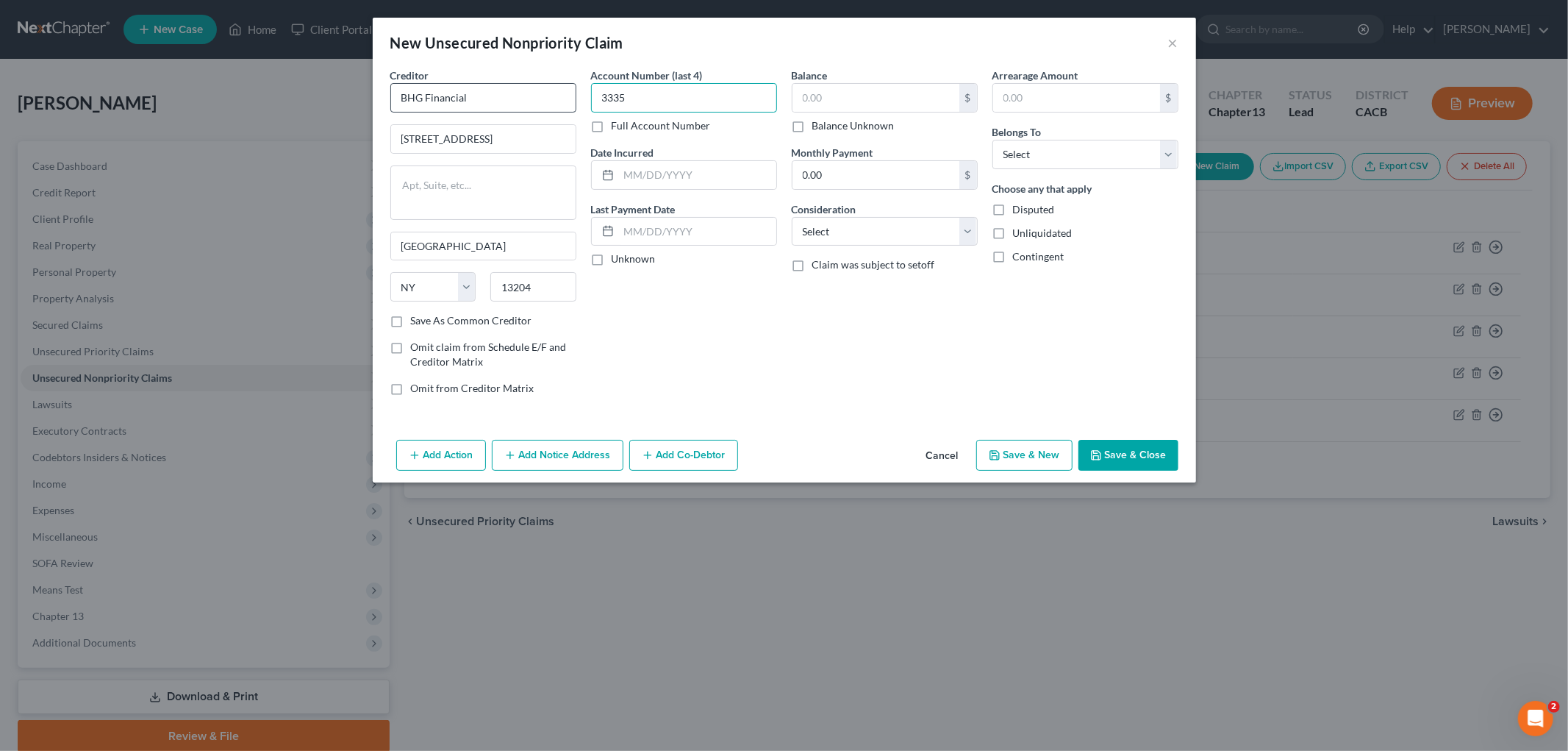
type input "3335"
click at [686, 161] on input "text" at bounding box center [698, 175] width 158 height 28
type input "2023"
click at [950, 252] on div "Balance $ Balance Unknown Balance Undetermined $ Balance Unknown Monthly Paymen…" at bounding box center [885, 237] width 200 height 339
click at [920, 247] on div "Balance $ Balance Unknown Balance Undetermined $ Balance Unknown Monthly Paymen…" at bounding box center [885, 237] width 200 height 339
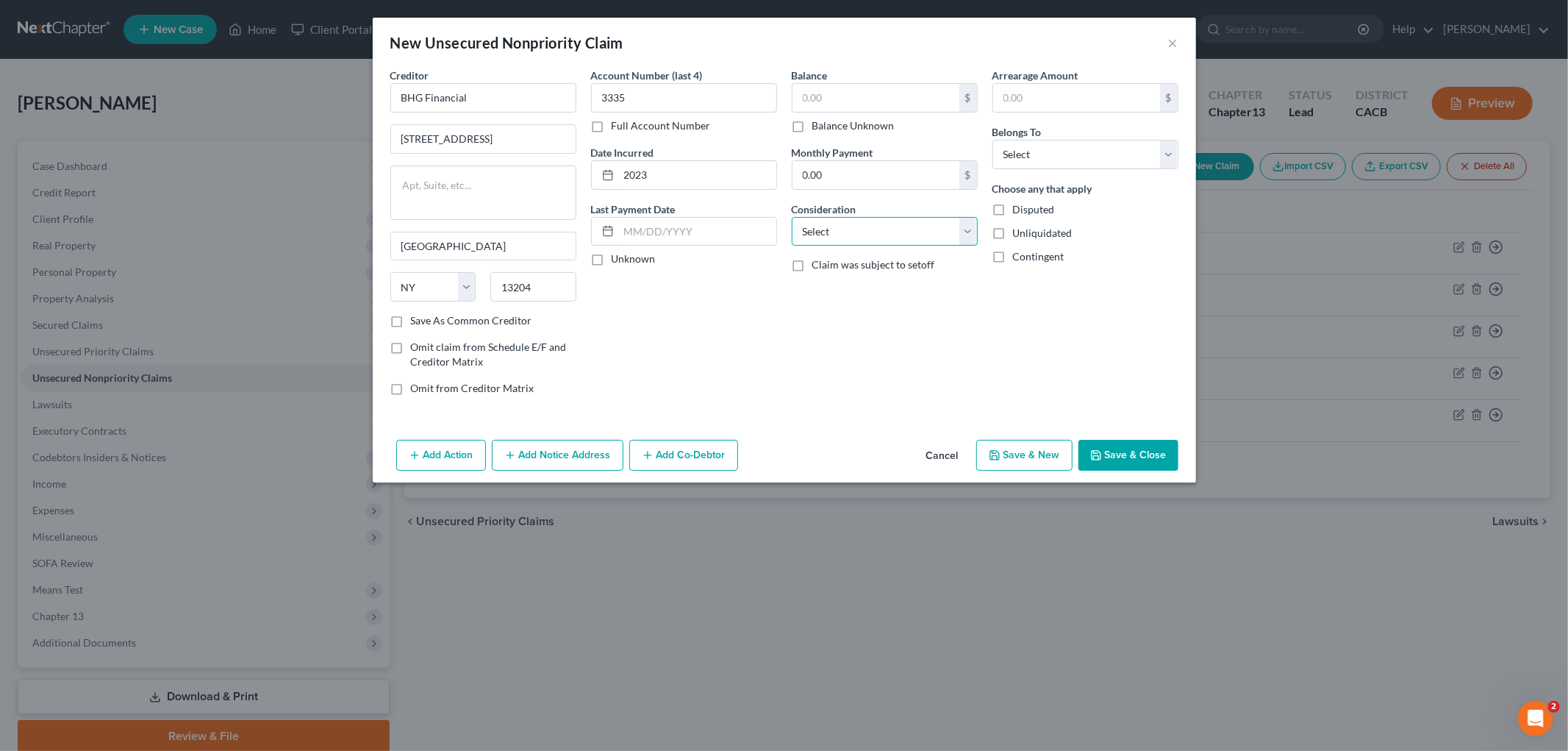
click at [908, 243] on select "Select Cable / Satellite Services Collection Agency Credit Card Debt Debt Couns…" at bounding box center [885, 232] width 186 height 30
select select "14"
click at [792, 217] on select "Select Cable / Satellite Services Collection Agency Credit Card Debt Debt Couns…" at bounding box center [885, 232] width 186 height 30
click at [878, 294] on input "text" at bounding box center [885, 288] width 185 height 28
type input "Personal Loan"
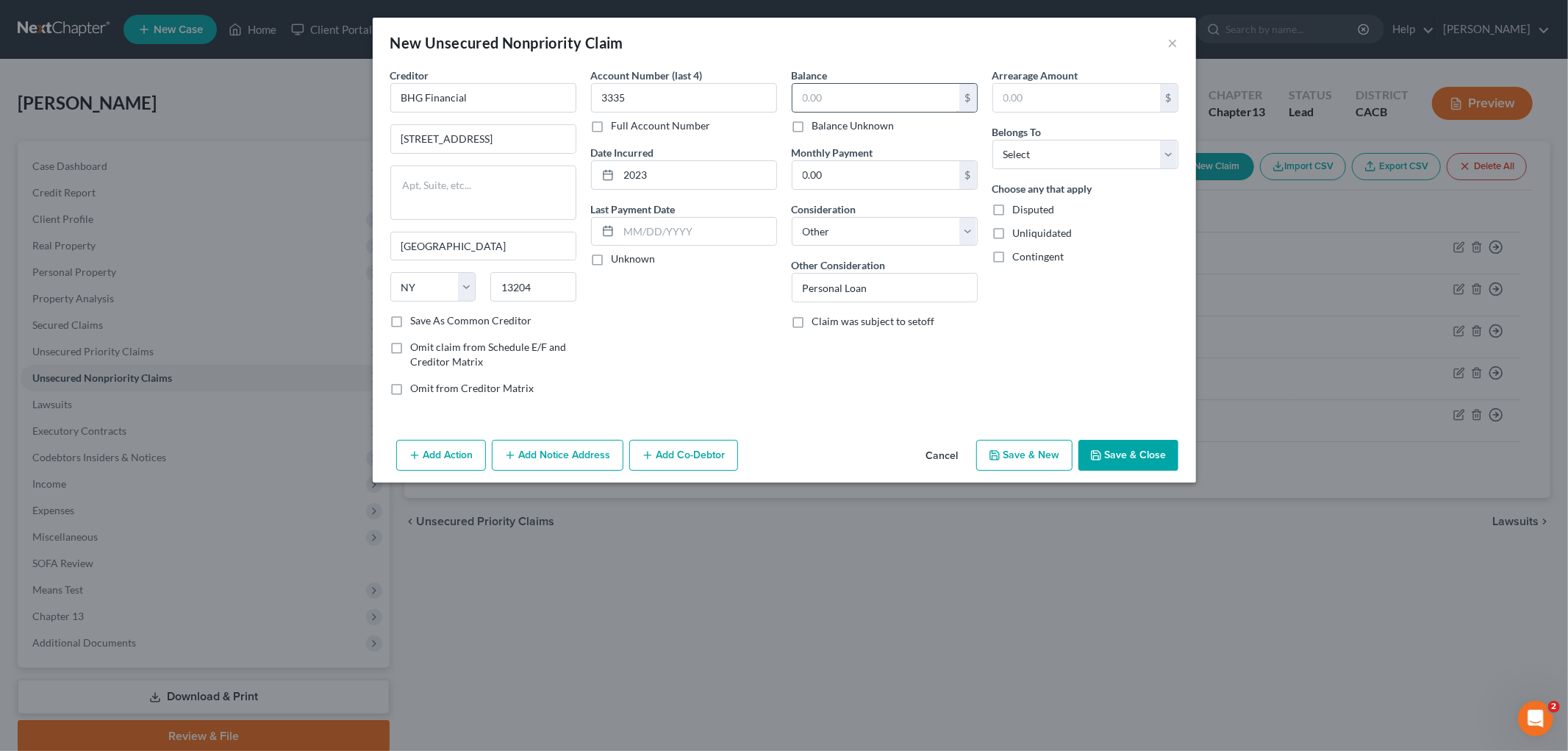
click at [857, 93] on input "text" at bounding box center [876, 98] width 167 height 28
type input "88,149"
drag, startPoint x: 1071, startPoint y: 149, endPoint x: 1061, endPoint y: 164, distance: 18.0
click at [1071, 149] on select "Select Debtor 1 Only Debtor 2 Only Debtor 1 And Debtor 2 Only At Least One Of T…" at bounding box center [1085, 154] width 186 height 30
select select "0"
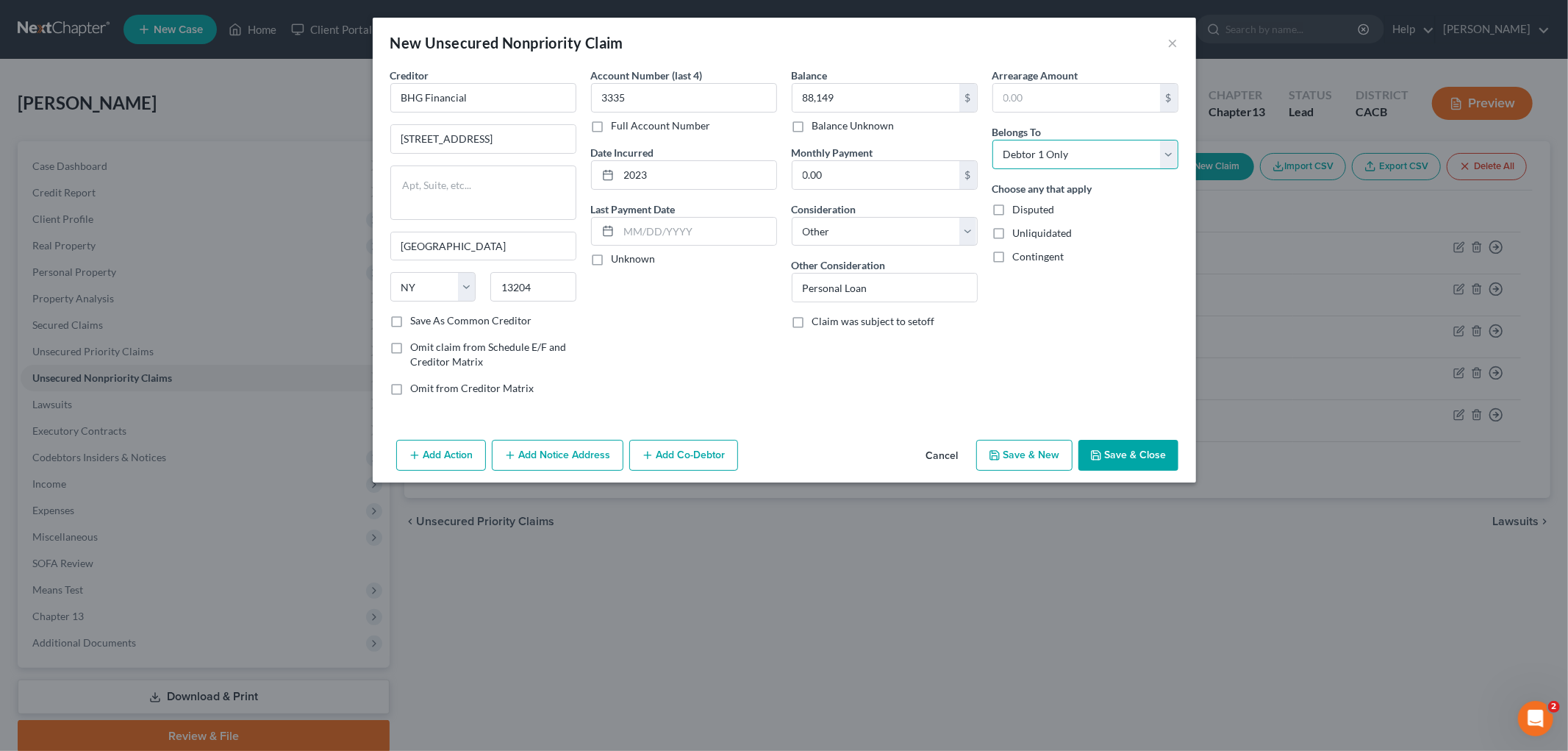
click at [992, 140] on select "Select Debtor 1 Only Debtor 2 Only Debtor 1 And Debtor 2 Only At Least One Of T…" at bounding box center [1085, 154] width 186 height 30
click at [1085, 446] on button "Save & Close" at bounding box center [1129, 455] width 100 height 31
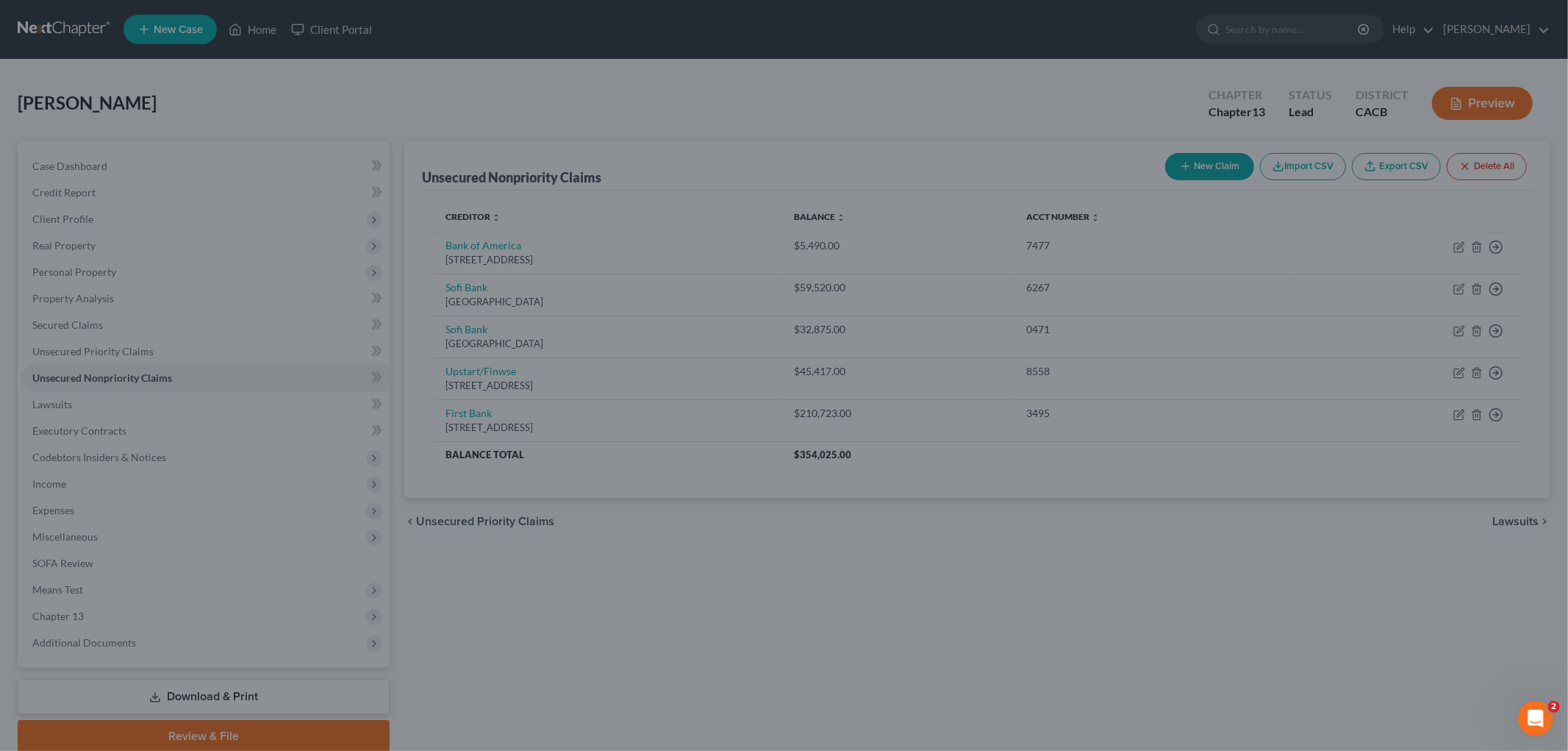
type input "88,149.00"
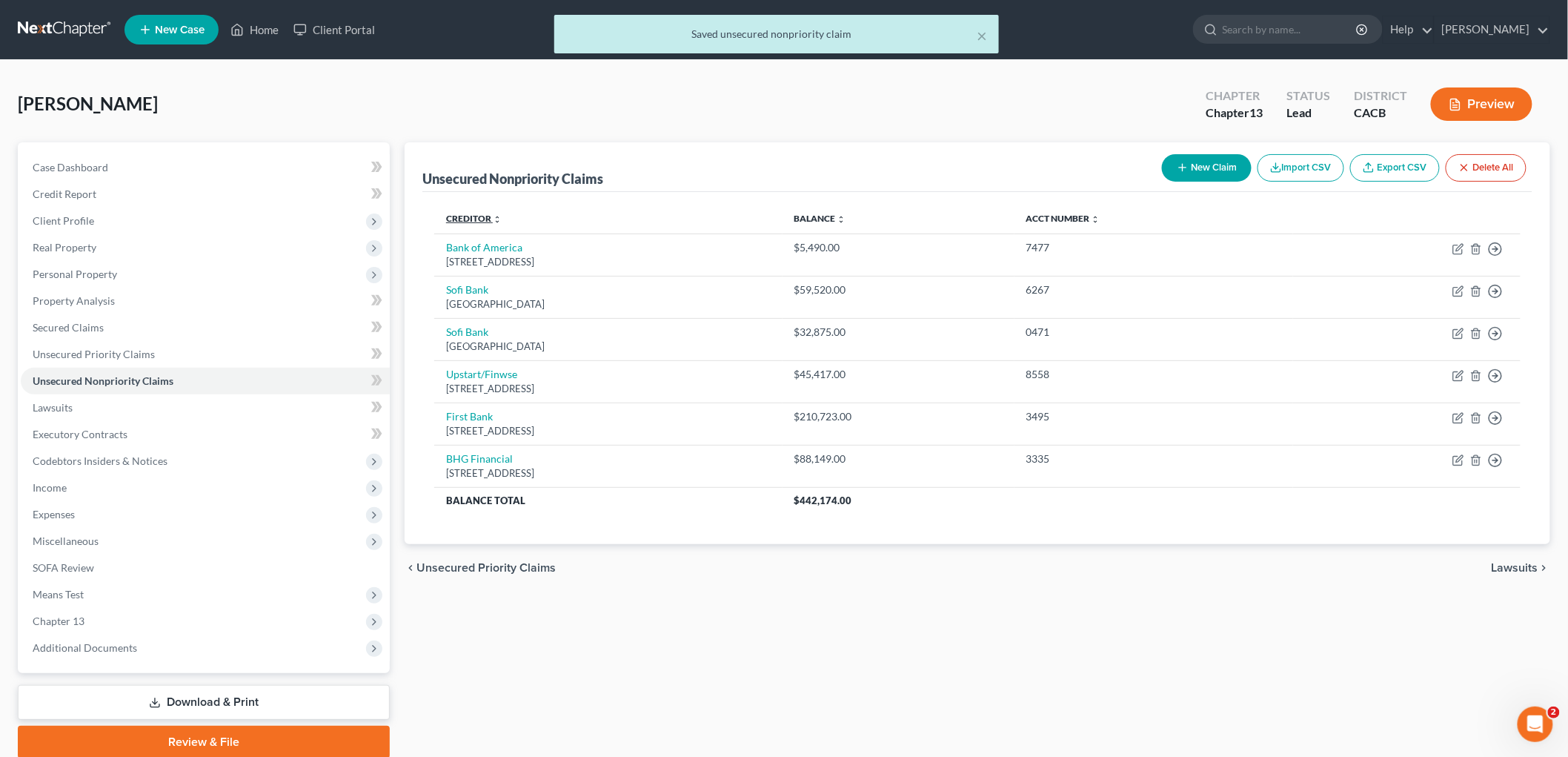
click at [455, 219] on link "Creditor expand_more expand_less unfold_more" at bounding box center [474, 218] width 55 height 11
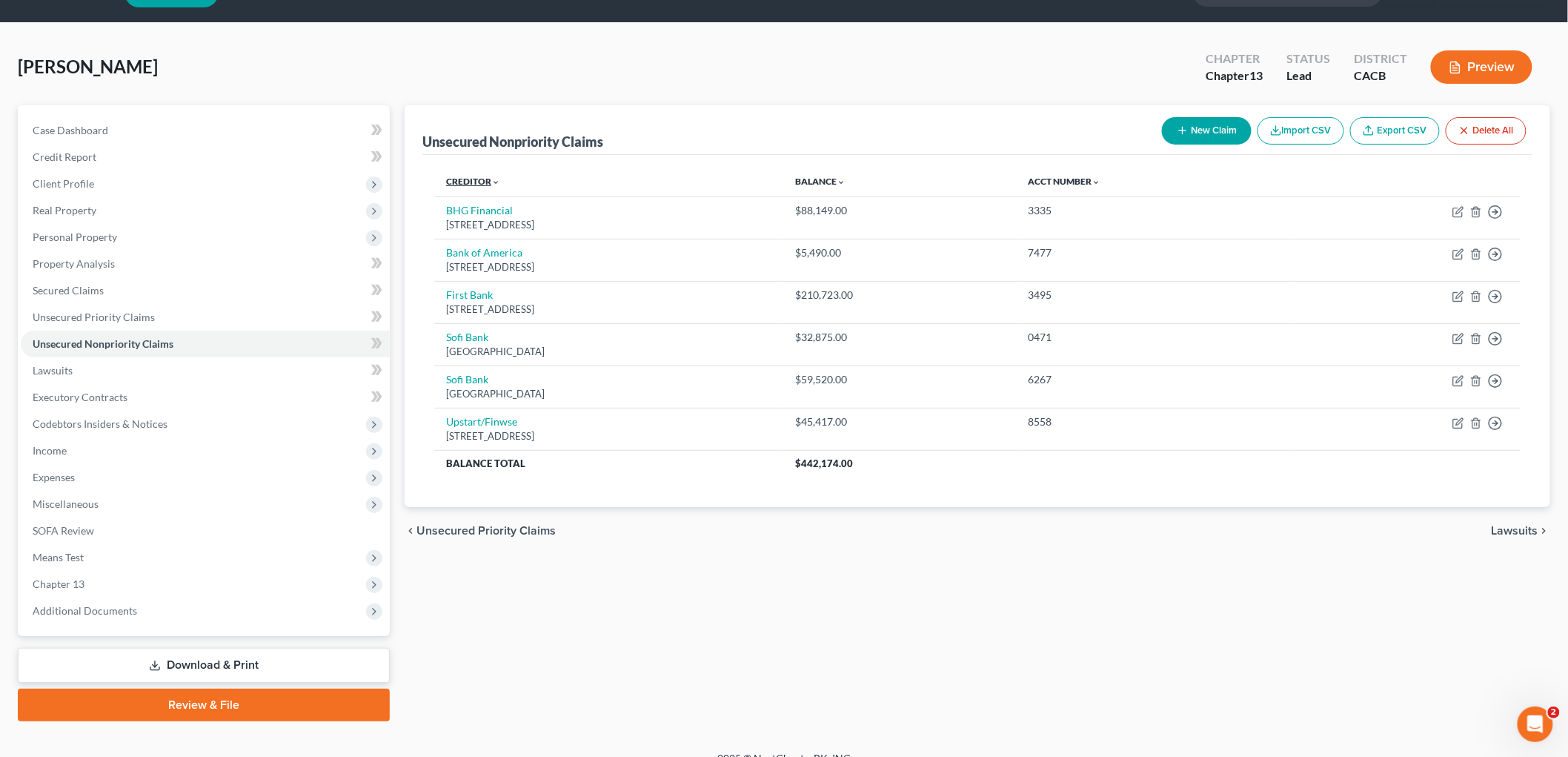
scroll to position [55, 0]
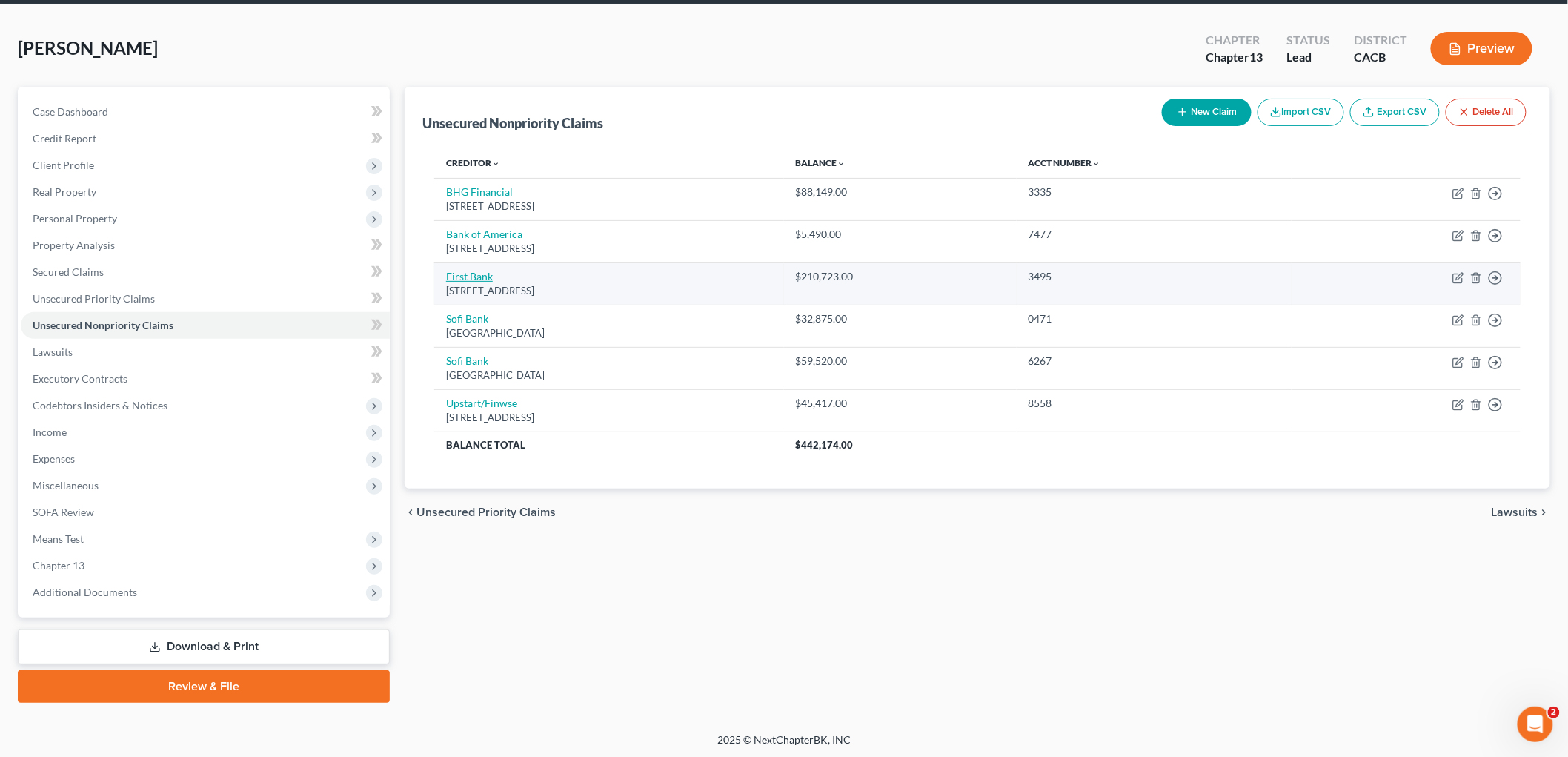
click at [461, 272] on link "First Bank" at bounding box center [469, 276] width 46 height 12
select select "48"
select select "14"
select select "0"
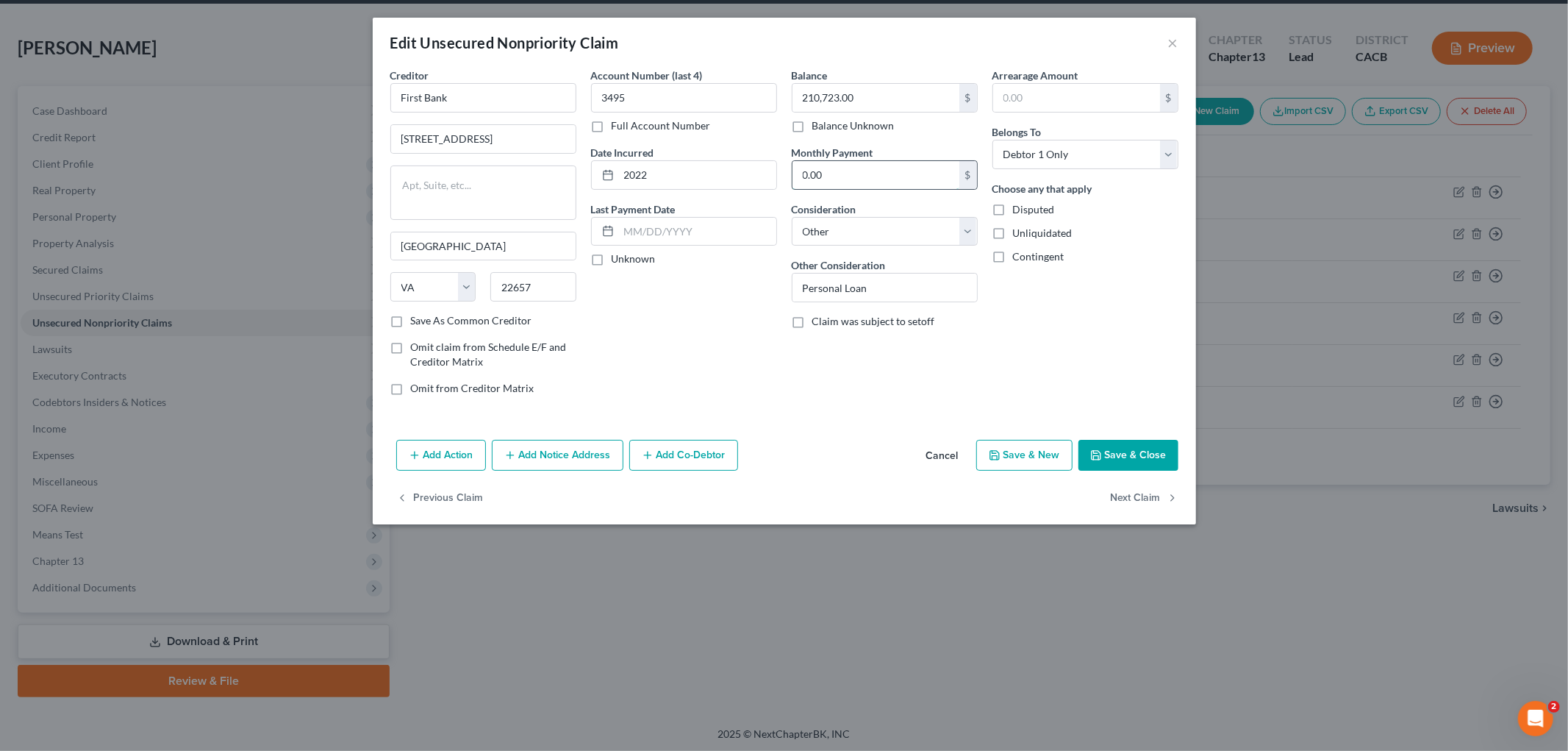
click at [866, 180] on input "0.00" at bounding box center [876, 175] width 167 height 28
type input "4,285.55"
click at [668, 220] on input "text" at bounding box center [698, 232] width 158 height 28
click at [668, 228] on input "text" at bounding box center [698, 232] width 158 height 28
type input "[DATE]"
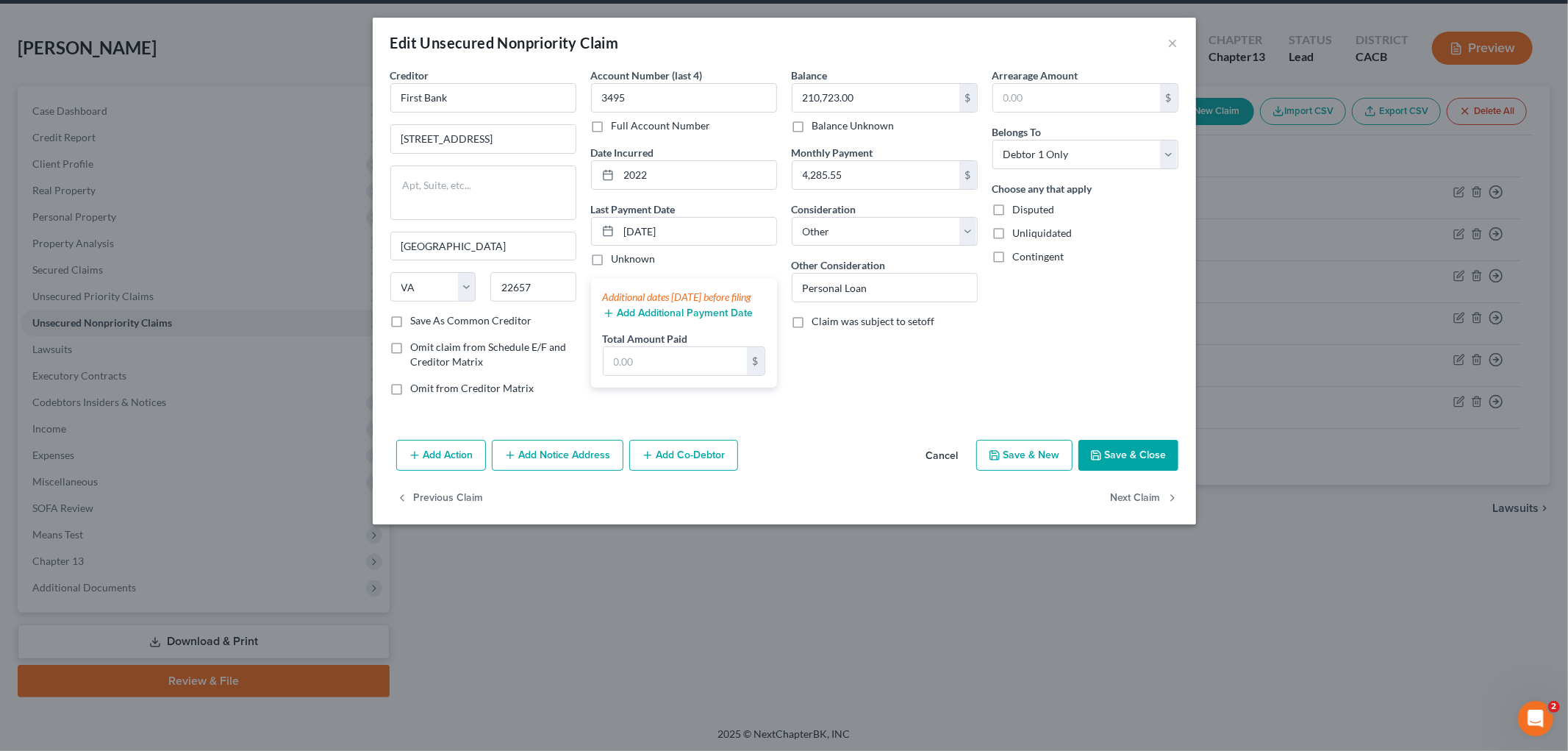
click at [668, 336] on div "Additional dates [DATE] before filing Add Additional Payment Date Total Amount …" at bounding box center [684, 332] width 186 height 109
click at [669, 319] on button "Add Additional Payment Date" at bounding box center [678, 313] width 150 height 12
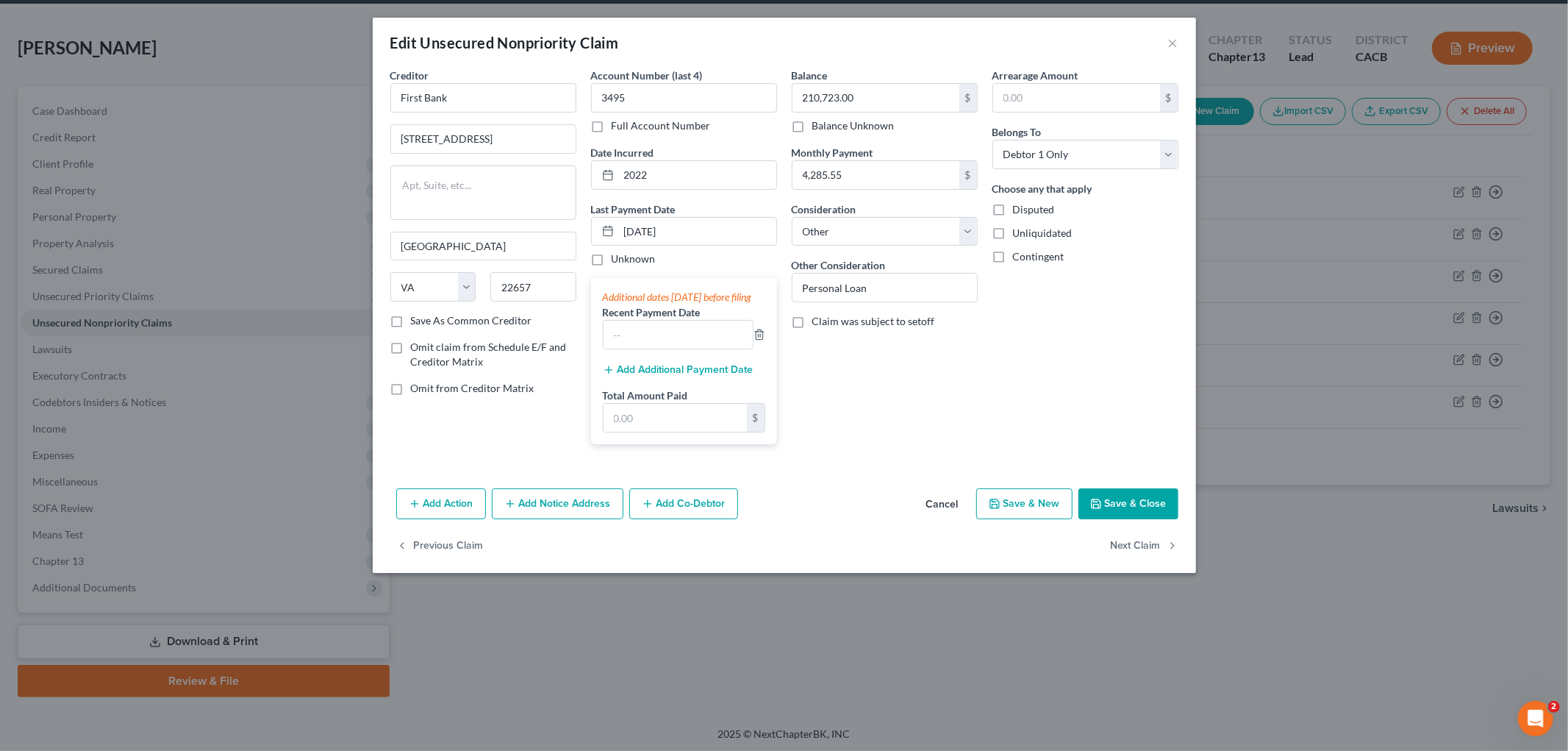
drag, startPoint x: 664, startPoint y: 366, endPoint x: 667, endPoint y: 380, distance: 14.3
click at [664, 370] on div "Additional dates [DATE] before filing Recent Payment Date Add Additional Paymen…" at bounding box center [684, 361] width 186 height 166
click at [667, 376] on button "Add Additional Payment Date" at bounding box center [678, 370] width 150 height 12
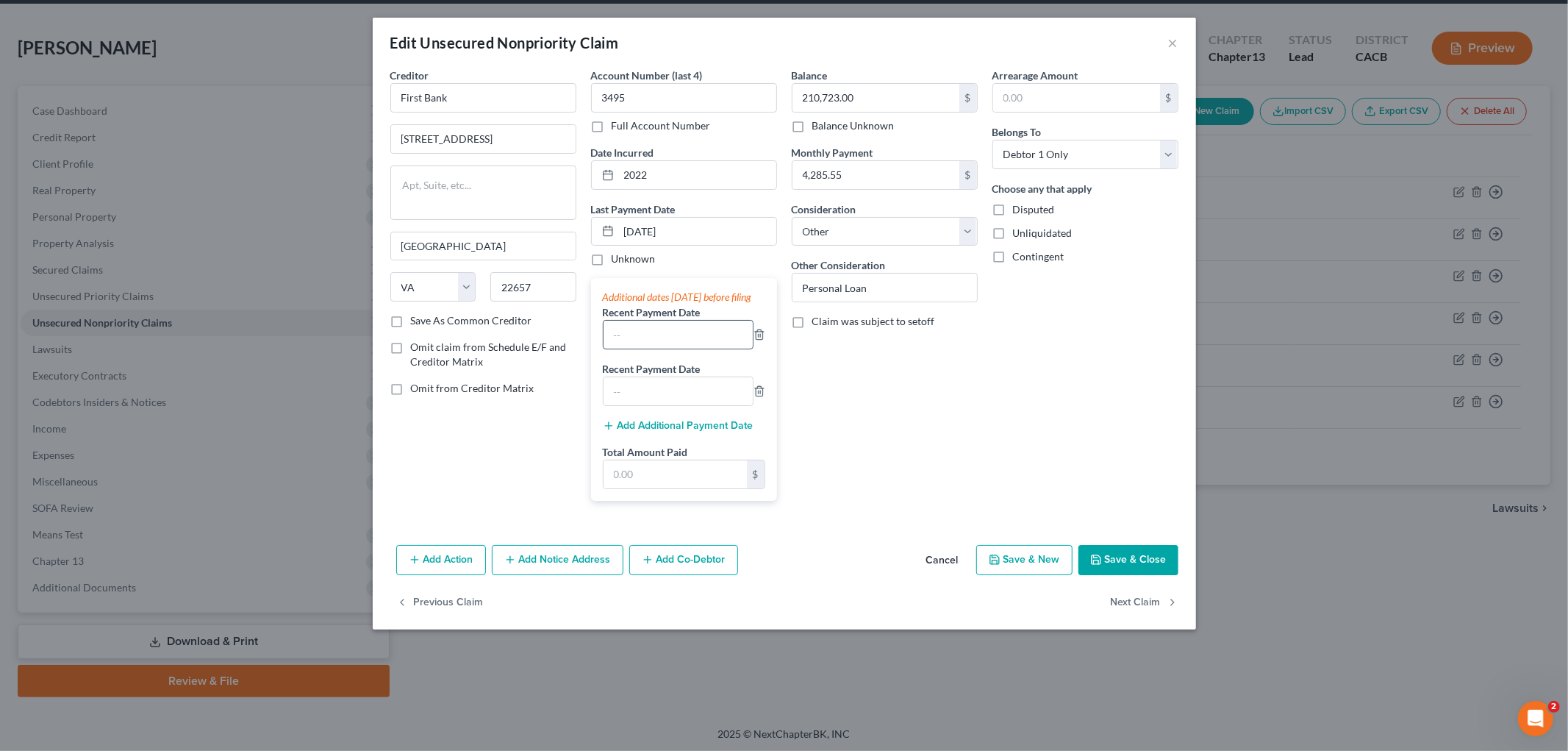
click at [644, 348] on input "text" at bounding box center [678, 334] width 149 height 28
type input "[DATE]"
drag, startPoint x: 659, startPoint y: 403, endPoint x: 663, endPoint y: 391, distance: 12.6
click at [660, 404] on input "text" at bounding box center [678, 391] width 149 height 28
type input "[DATE]"
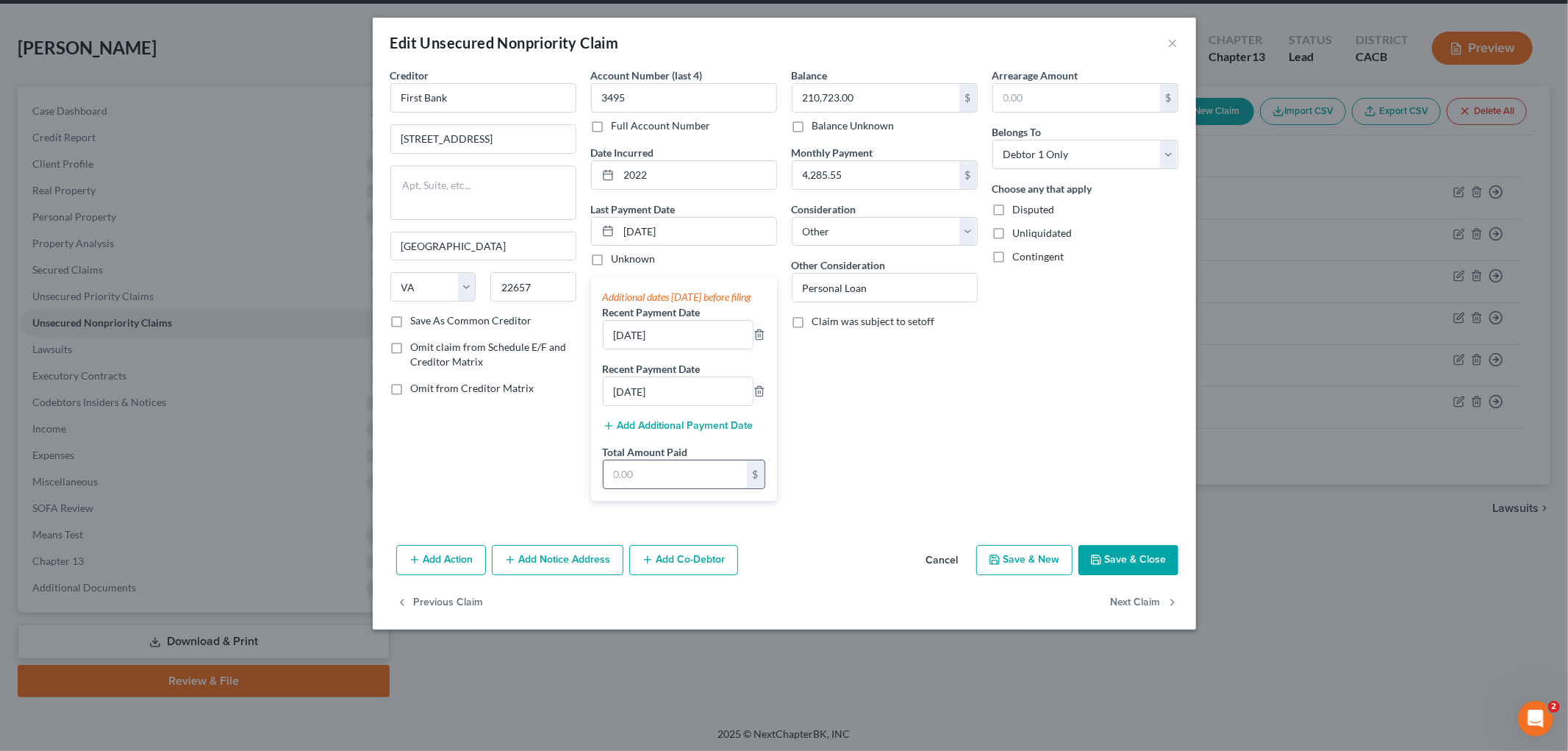
click at [657, 482] on input "text" at bounding box center [675, 474] width 144 height 28
type input "12,856.65"
click at [1085, 567] on button "Save & Close" at bounding box center [1129, 560] width 100 height 31
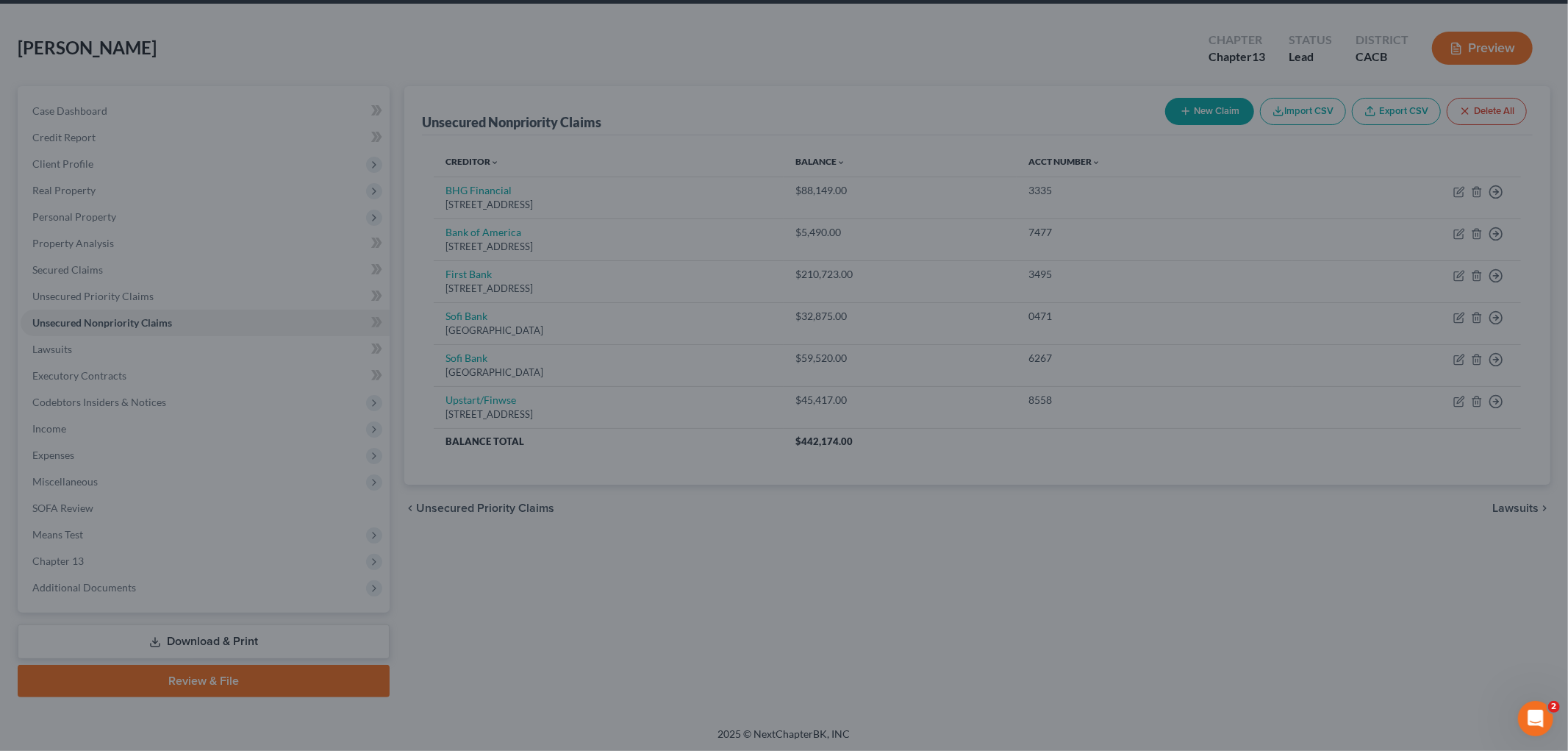
type input "0"
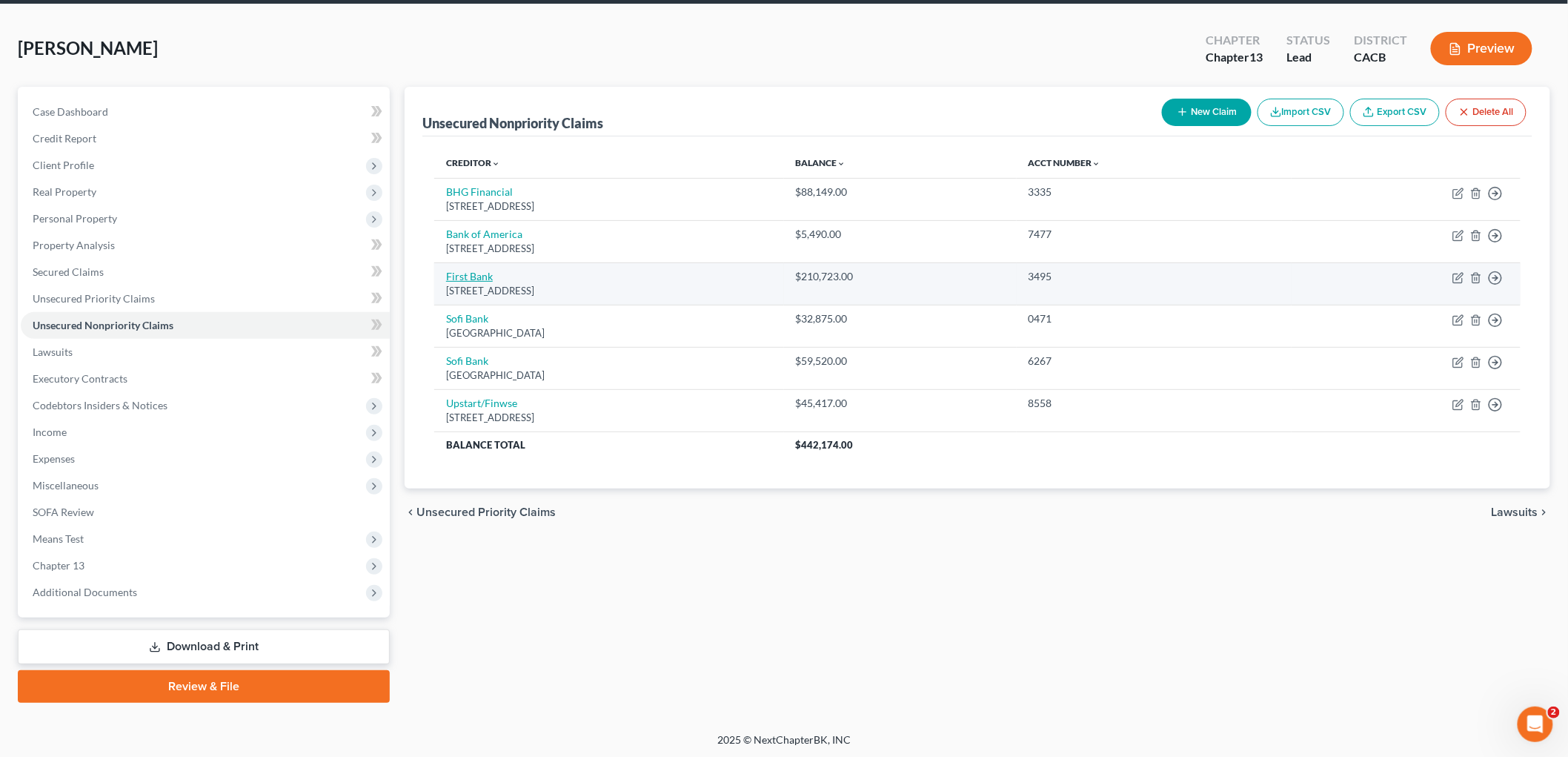
click at [474, 277] on link "First Bank" at bounding box center [469, 276] width 46 height 12
select select "48"
select select "14"
select select "0"
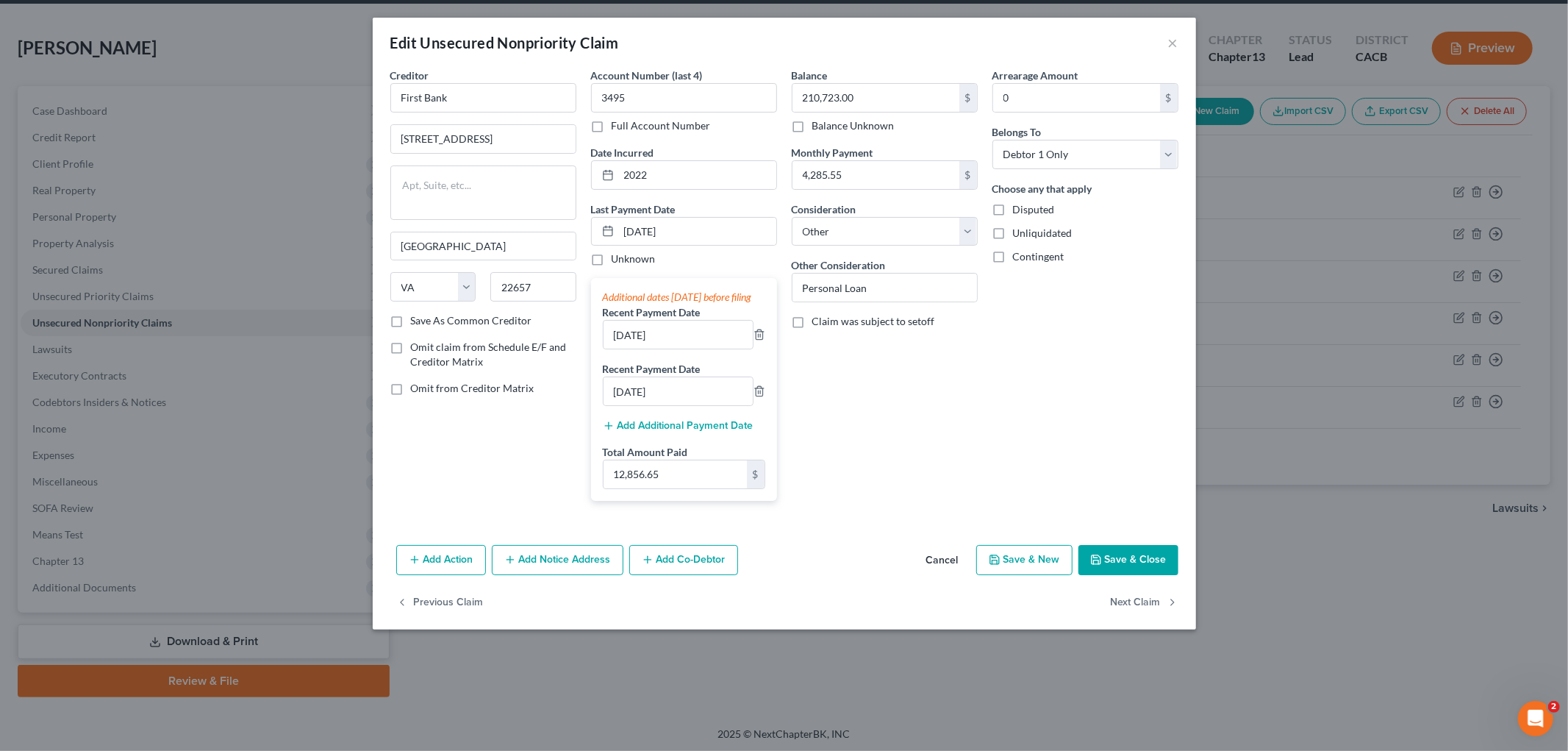
drag, startPoint x: 1184, startPoint y: 45, endPoint x: 1179, endPoint y: 37, distance: 9.4
click at [1085, 45] on div "Edit Unsecured Nonpriority Claim ×" at bounding box center [784, 42] width 823 height 50
click at [1085, 37] on div "Edit Unsecured Nonpriority Claim ×" at bounding box center [784, 42] width 823 height 50
click at [1085, 35] on button "×" at bounding box center [1173, 42] width 11 height 17
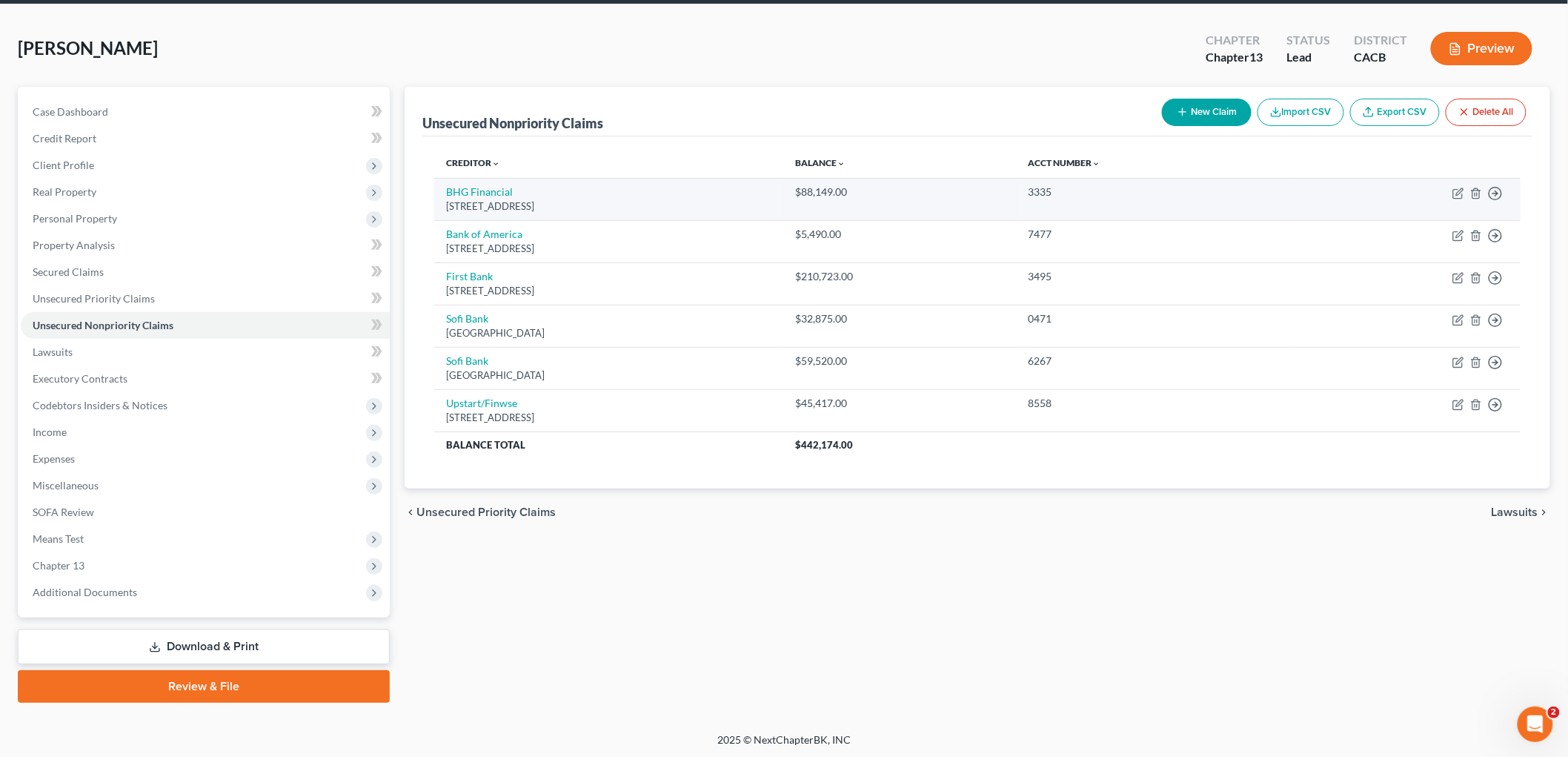
click at [464, 183] on td "BHG Financial [STREET_ADDRESS]" at bounding box center [608, 199] width 349 height 42
click at [464, 183] on td "BHG Financial [STREET_ADDRESS]" at bounding box center [608, 199] width 349 height 42
click at [468, 187] on link "BHG Financial" at bounding box center [479, 191] width 67 height 12
select select "35"
select select "14"
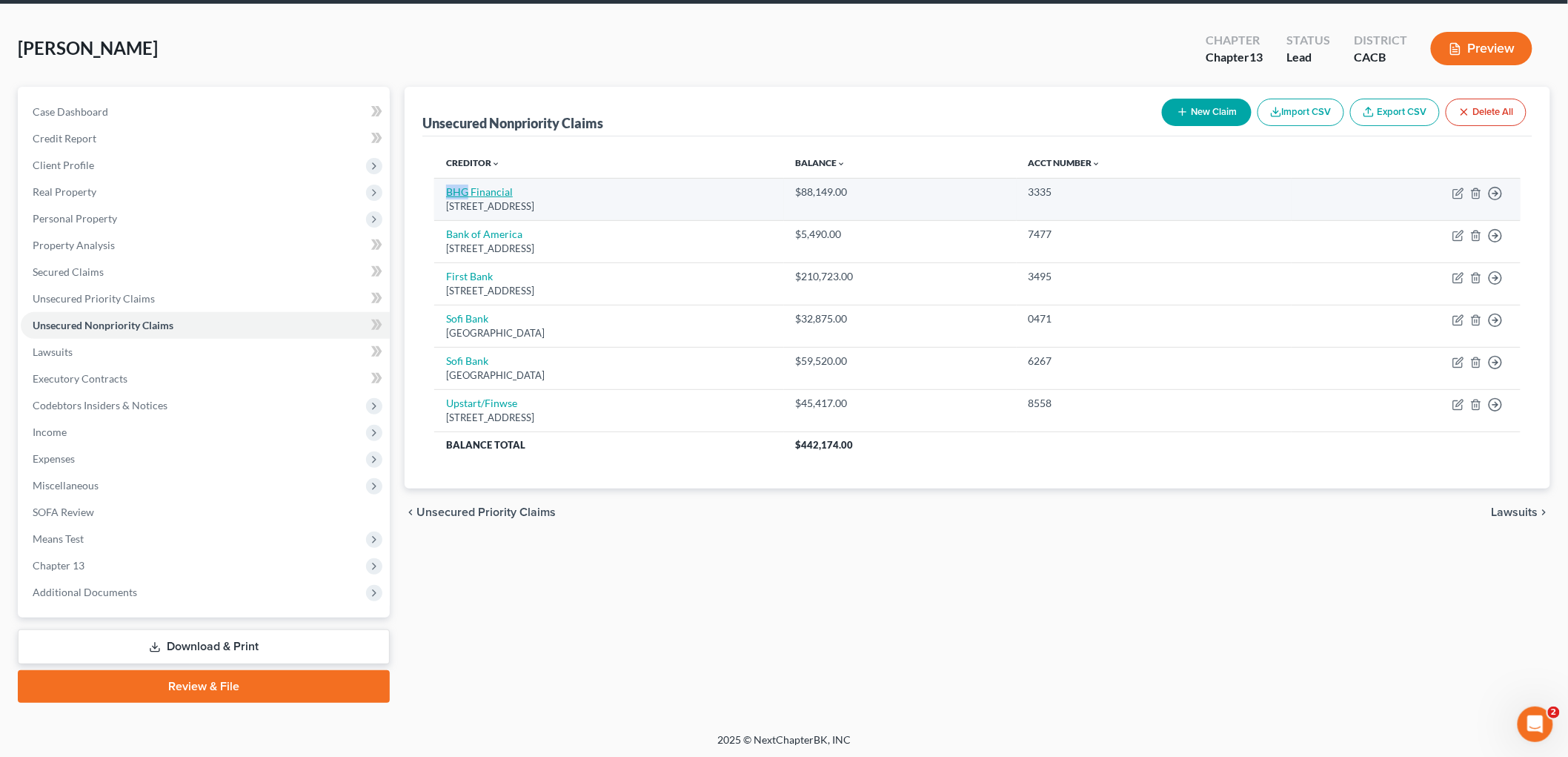
select select "0"
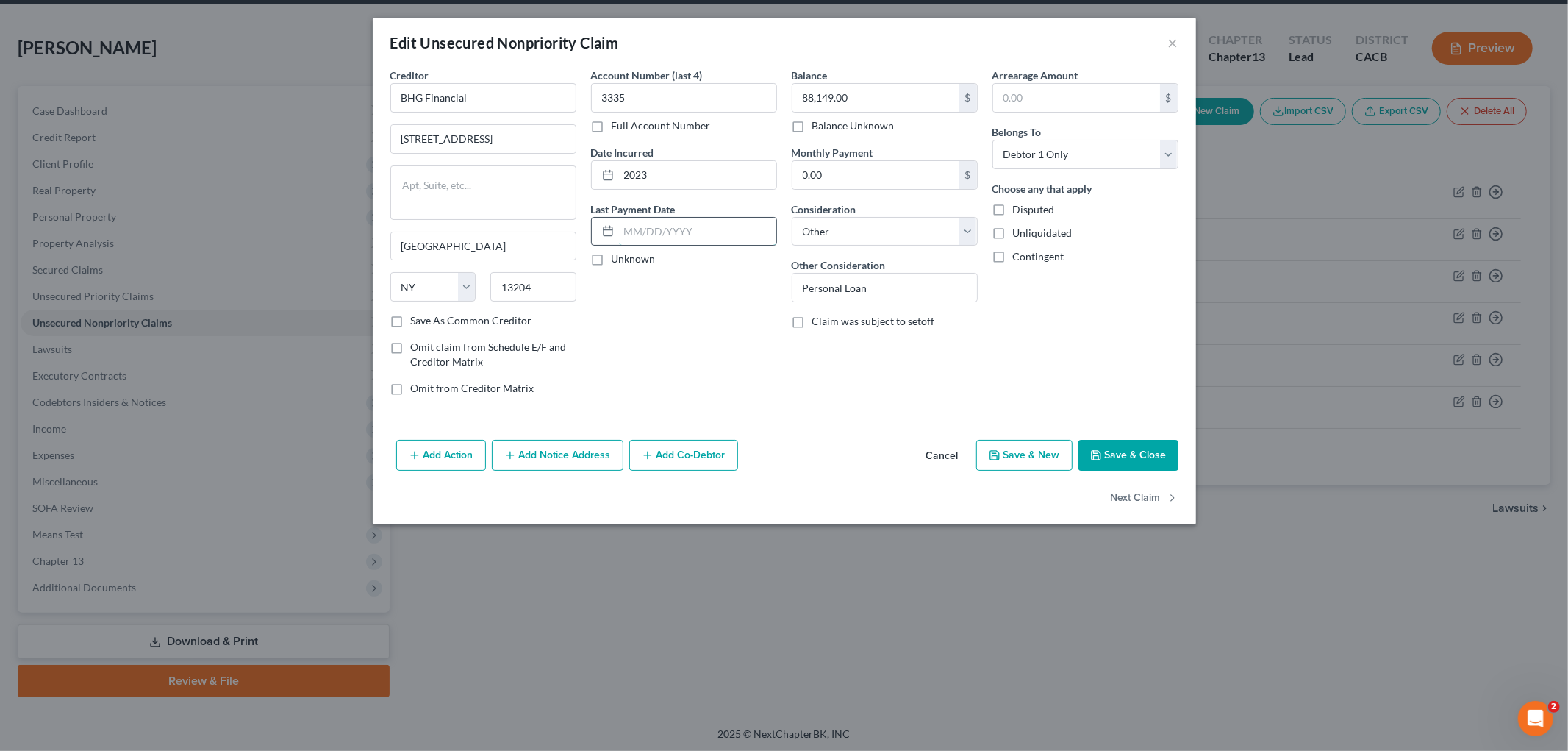
click at [646, 223] on input "text" at bounding box center [698, 232] width 158 height 28
type input "[DATE]"
click at [633, 319] on button "Add Additional Payment Date" at bounding box center [678, 313] width 150 height 12
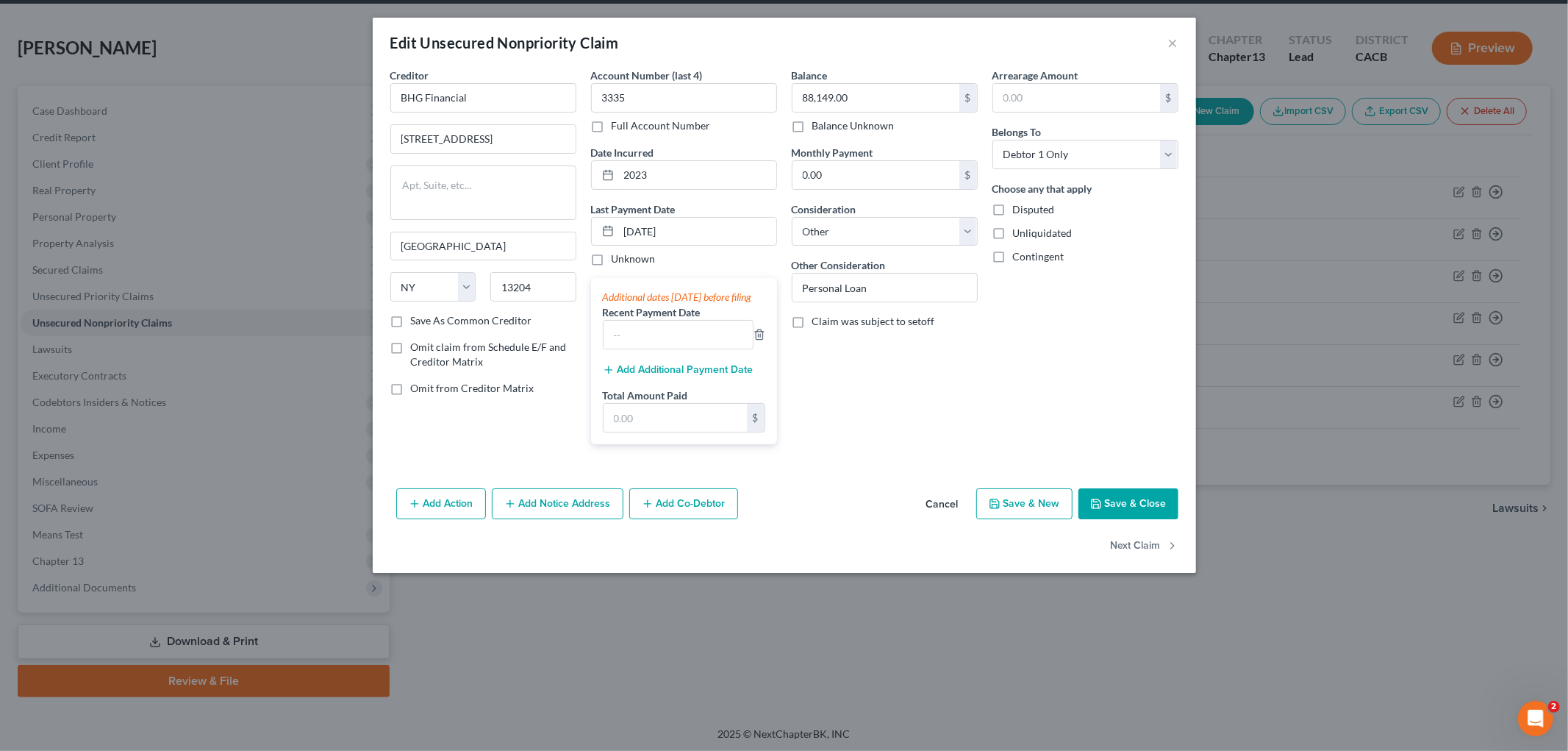
click at [637, 320] on label "Recent Payment Date" at bounding box center [651, 312] width 98 height 16
click at [653, 379] on div "Additional dates [DATE] before filing Recent Payment Date Add Additional Paymen…" at bounding box center [684, 361] width 186 height 166
click at [652, 376] on button "Add Additional Payment Date" at bounding box center [678, 370] width 150 height 12
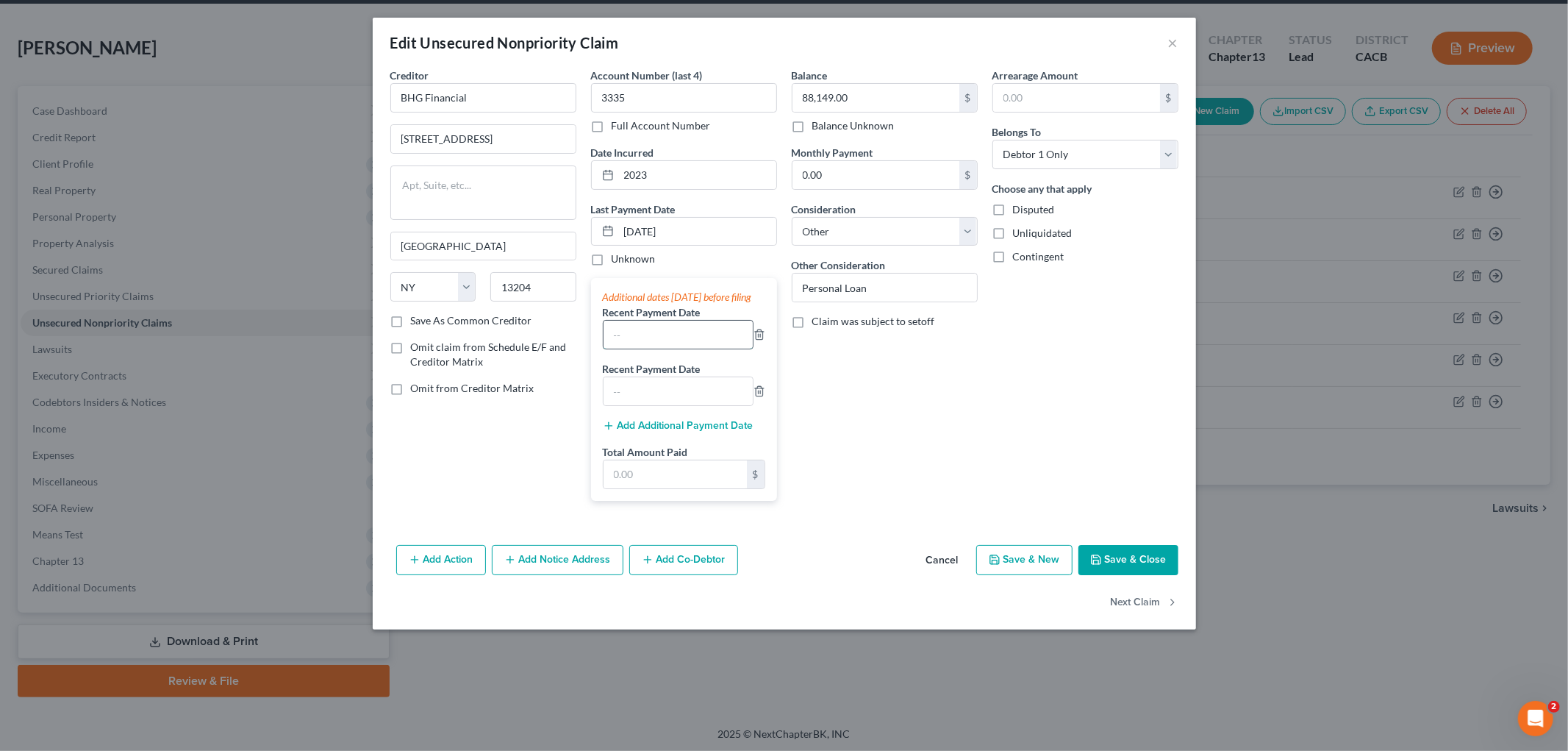
click at [644, 348] on input "text" at bounding box center [678, 334] width 149 height 28
type input "0"
type input "[DATE]"
drag, startPoint x: 710, startPoint y: 477, endPoint x: 720, endPoint y: 474, distance: 10.4
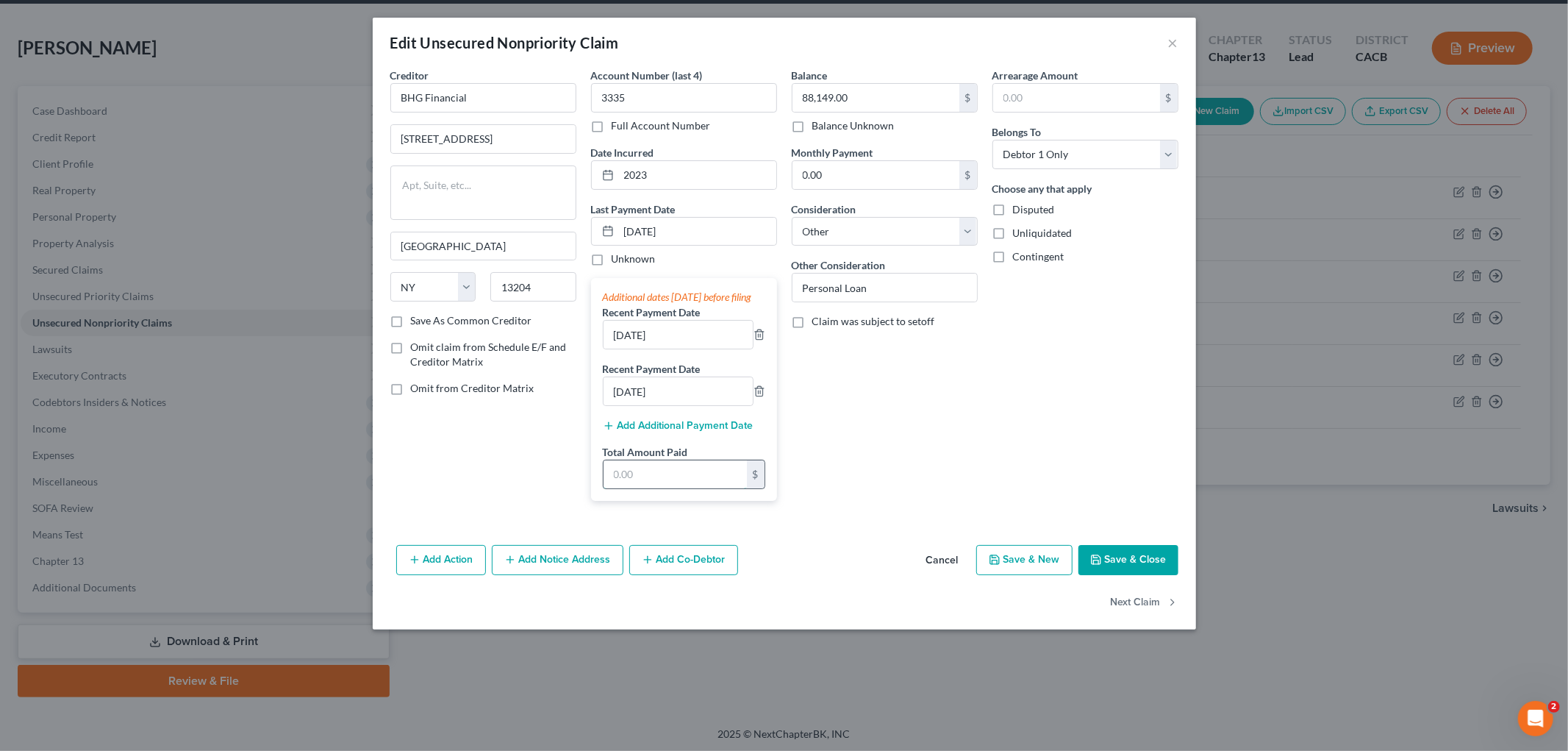
click at [710, 477] on input "text" at bounding box center [675, 474] width 144 height 28
type input "6,524.82"
click at [867, 177] on input "0.00" at bounding box center [876, 175] width 167 height 28
type input "2,174.94"
click at [1085, 571] on button "Save & Close" at bounding box center [1129, 560] width 100 height 31
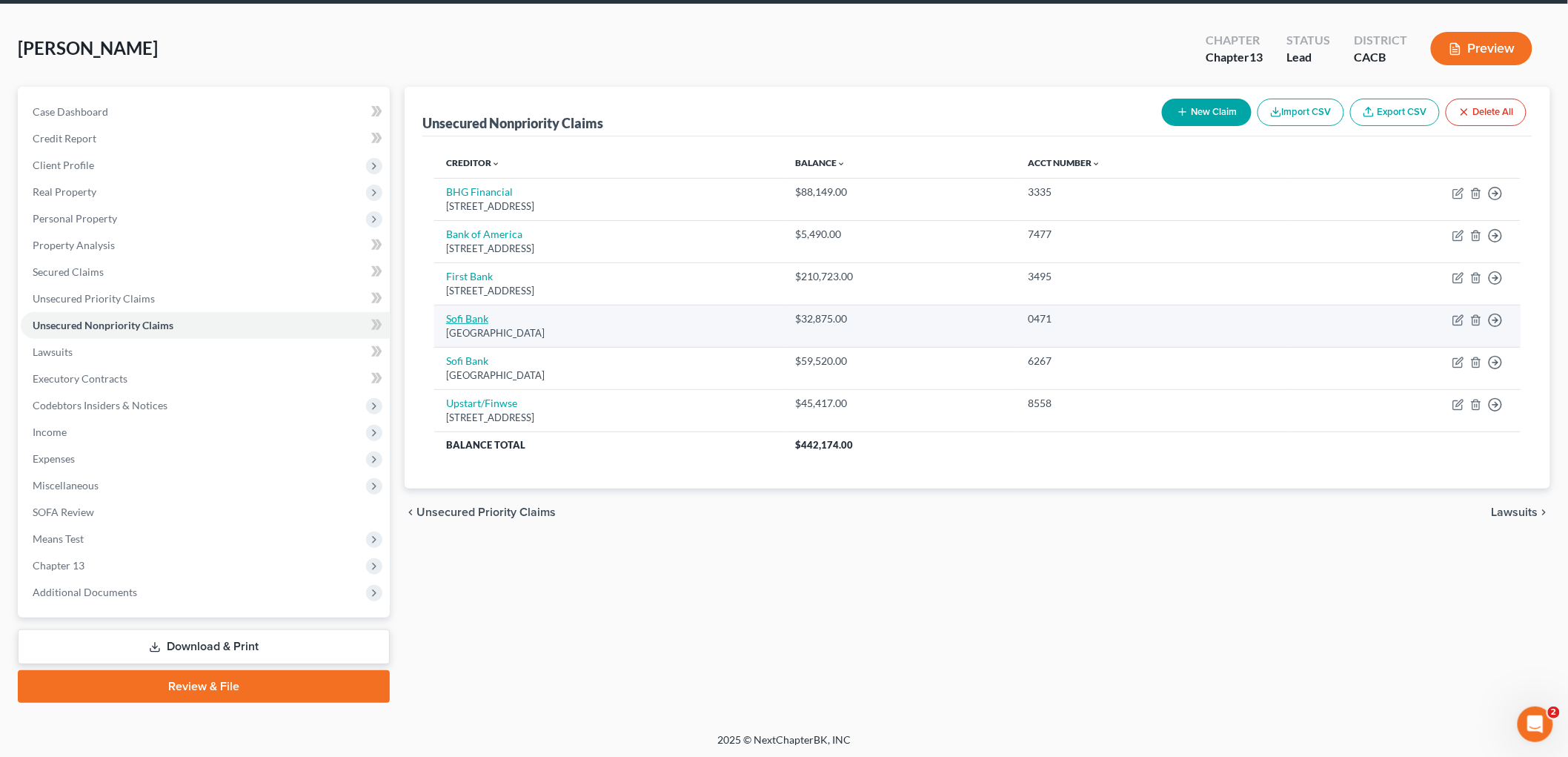
click at [483, 321] on link "Sofi Bank" at bounding box center [467, 318] width 42 height 12
select select "45"
select select "14"
select select "0"
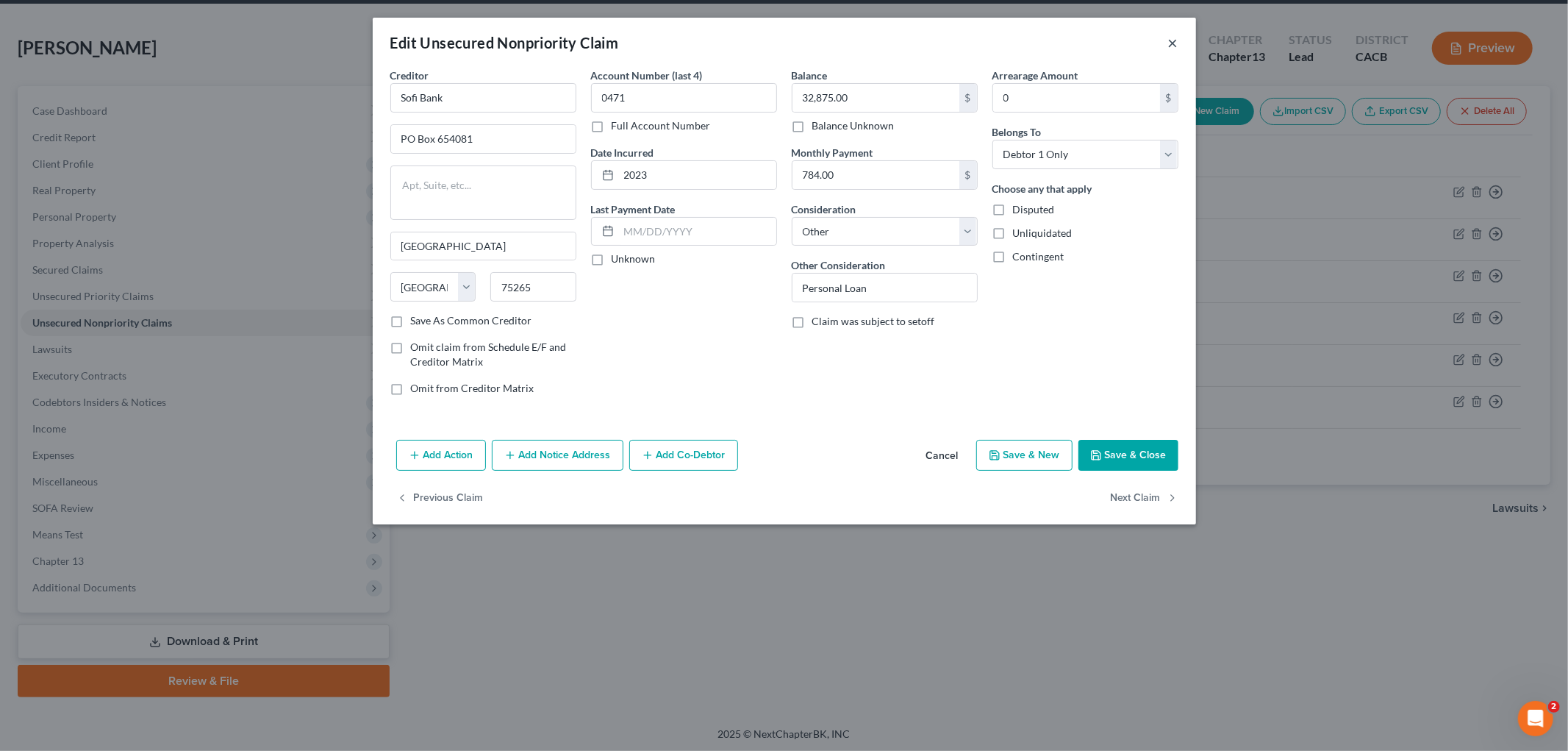
drag, startPoint x: 479, startPoint y: 319, endPoint x: 1177, endPoint y: 44, distance: 750.2
click at [1085, 44] on div "Edit Unsecured Nonpriority Claim ×" at bounding box center [784, 42] width 823 height 50
click at [1085, 43] on button "×" at bounding box center [1173, 42] width 11 height 17
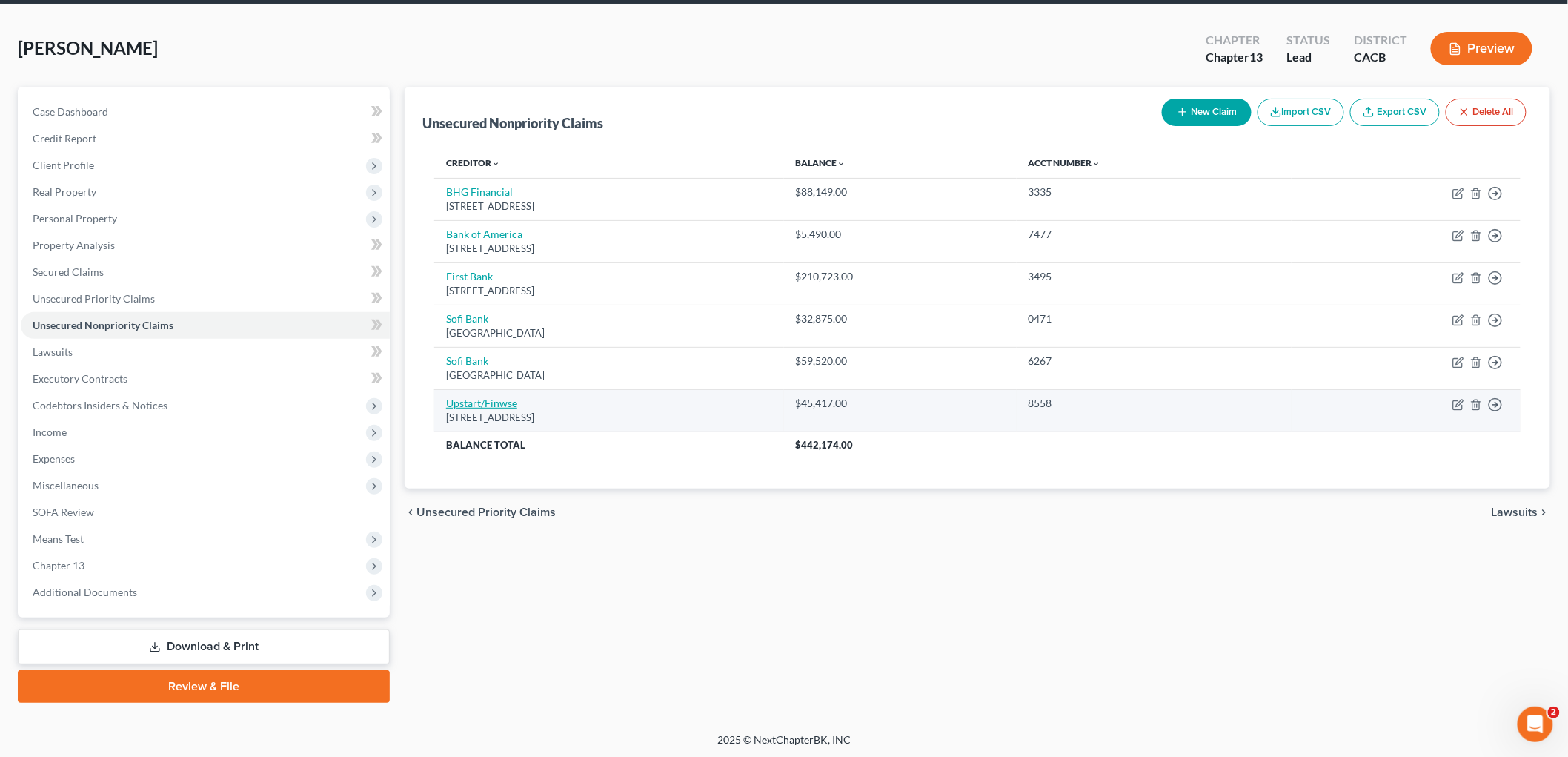
click at [469, 407] on link "Upstart/Finwse" at bounding box center [482, 403] width 71 height 12
select select "4"
select select "14"
select select "0"
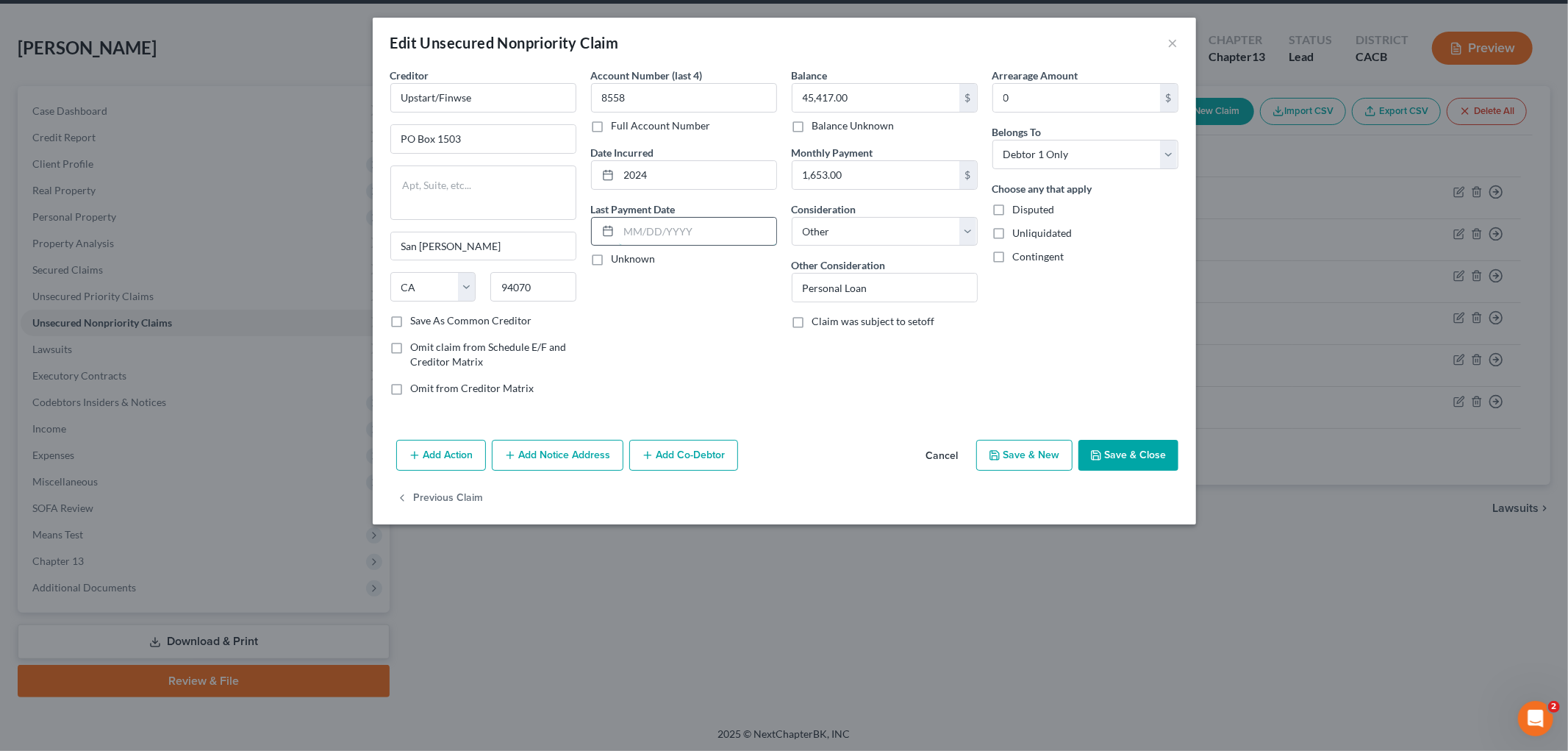
click at [684, 233] on input "text" at bounding box center [698, 232] width 158 height 28
type input "[DATE]"
click at [669, 319] on button "Add Additional Payment Date" at bounding box center [678, 313] width 150 height 12
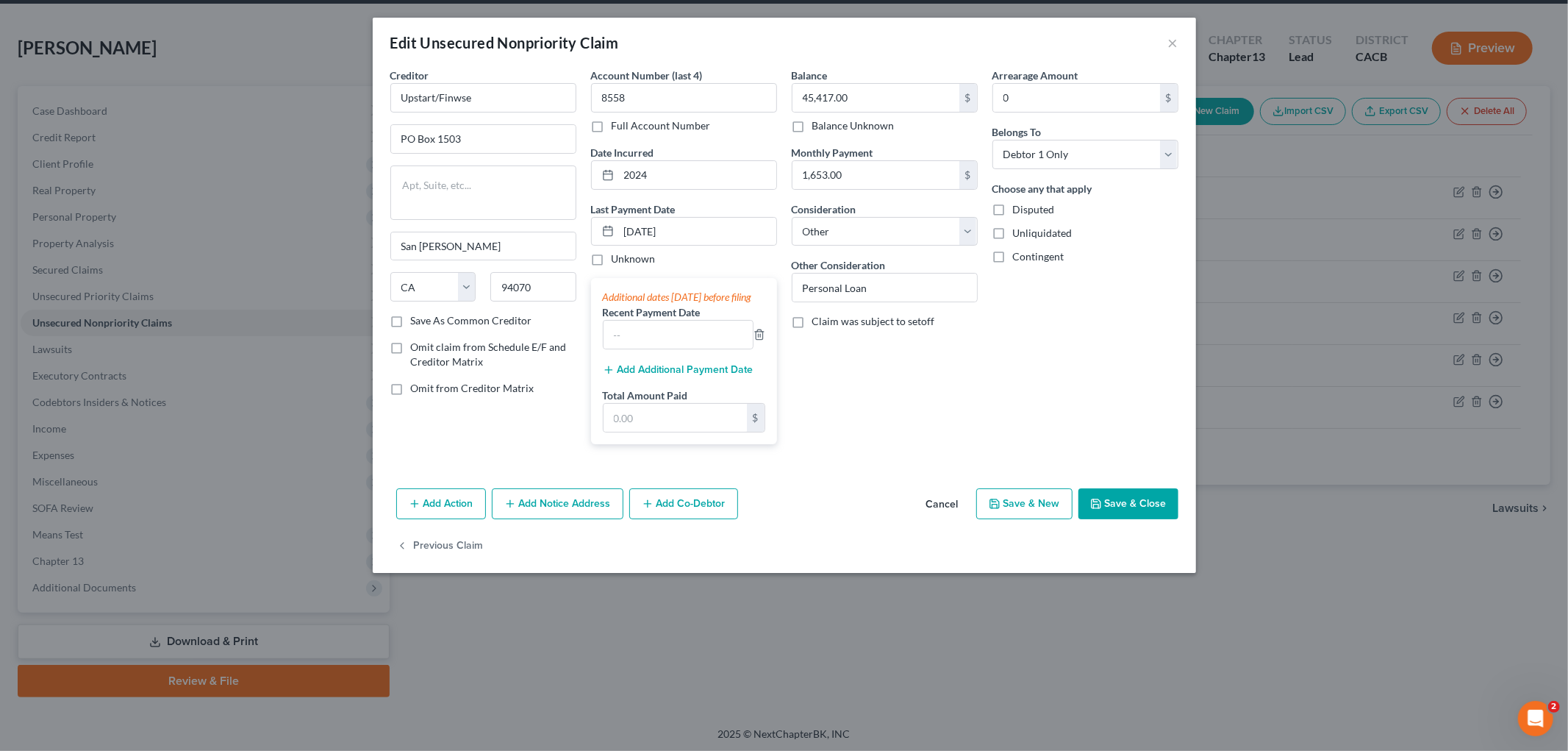
click at [664, 376] on button "Add Additional Payment Date" at bounding box center [678, 370] width 150 height 12
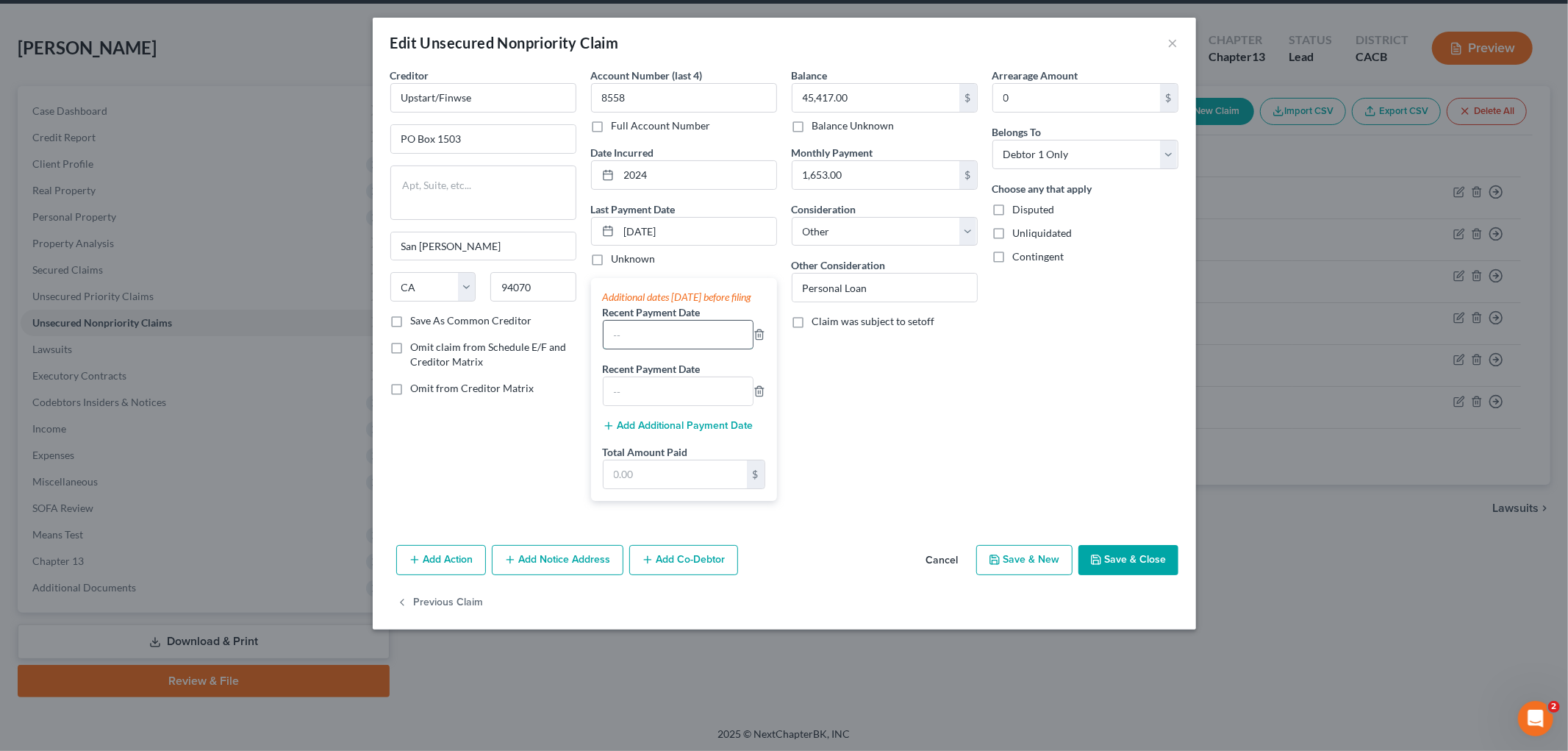
click at [651, 341] on input "text" at bounding box center [678, 334] width 149 height 28
type input "[DATE]"
drag, startPoint x: 641, startPoint y: 472, endPoint x: 653, endPoint y: 494, distance: 25.1
click at [641, 474] on div "Total Amount Paid $" at bounding box center [684, 467] width 163 height 45
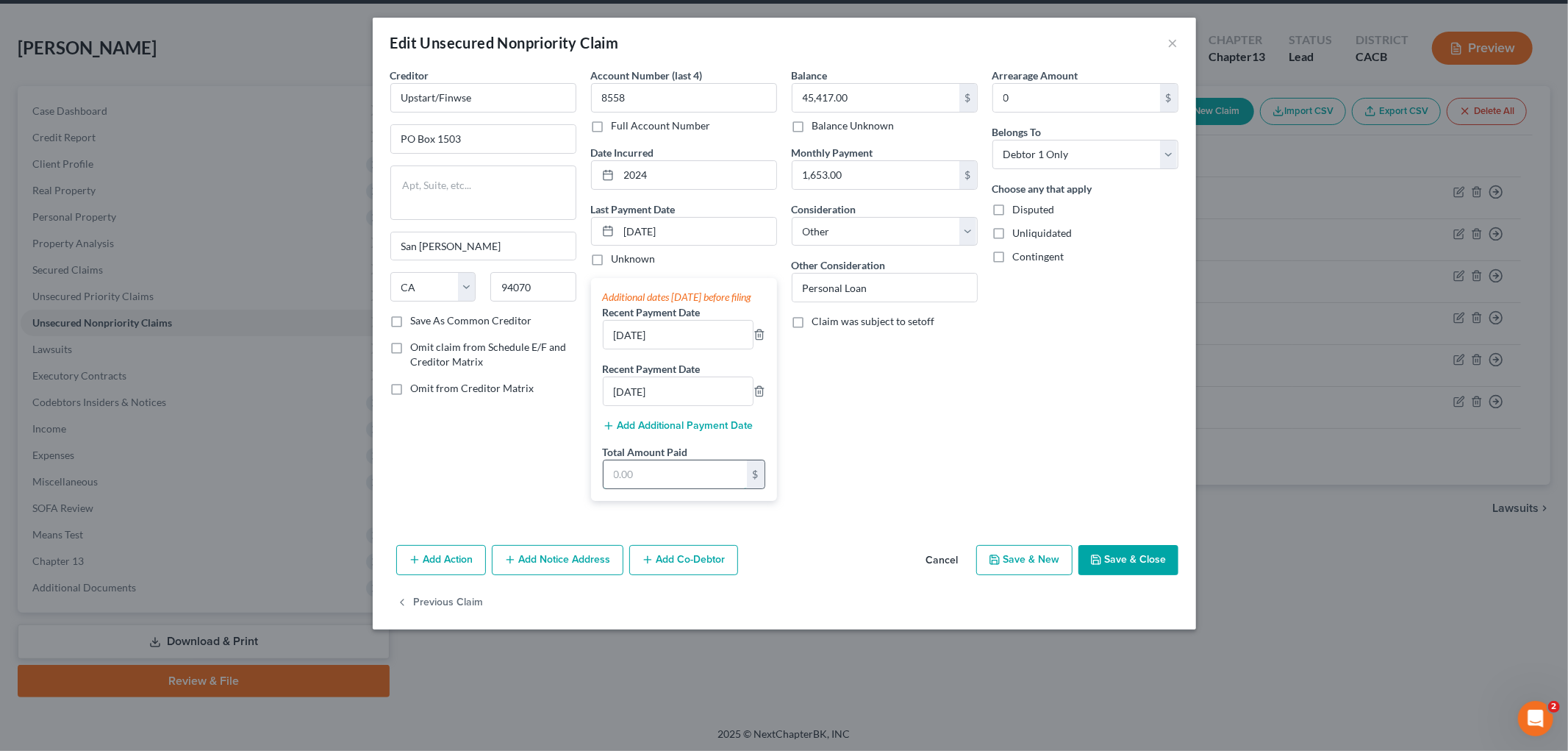
drag, startPoint x: 653, startPoint y: 494, endPoint x: 651, endPoint y: 479, distance: 15.1
click at [653, 488] on input "text" at bounding box center [675, 474] width 144 height 28
type input "4,961.55"
click at [867, 185] on input "1,653.00" at bounding box center [876, 175] width 167 height 28
type input "1,653.85"
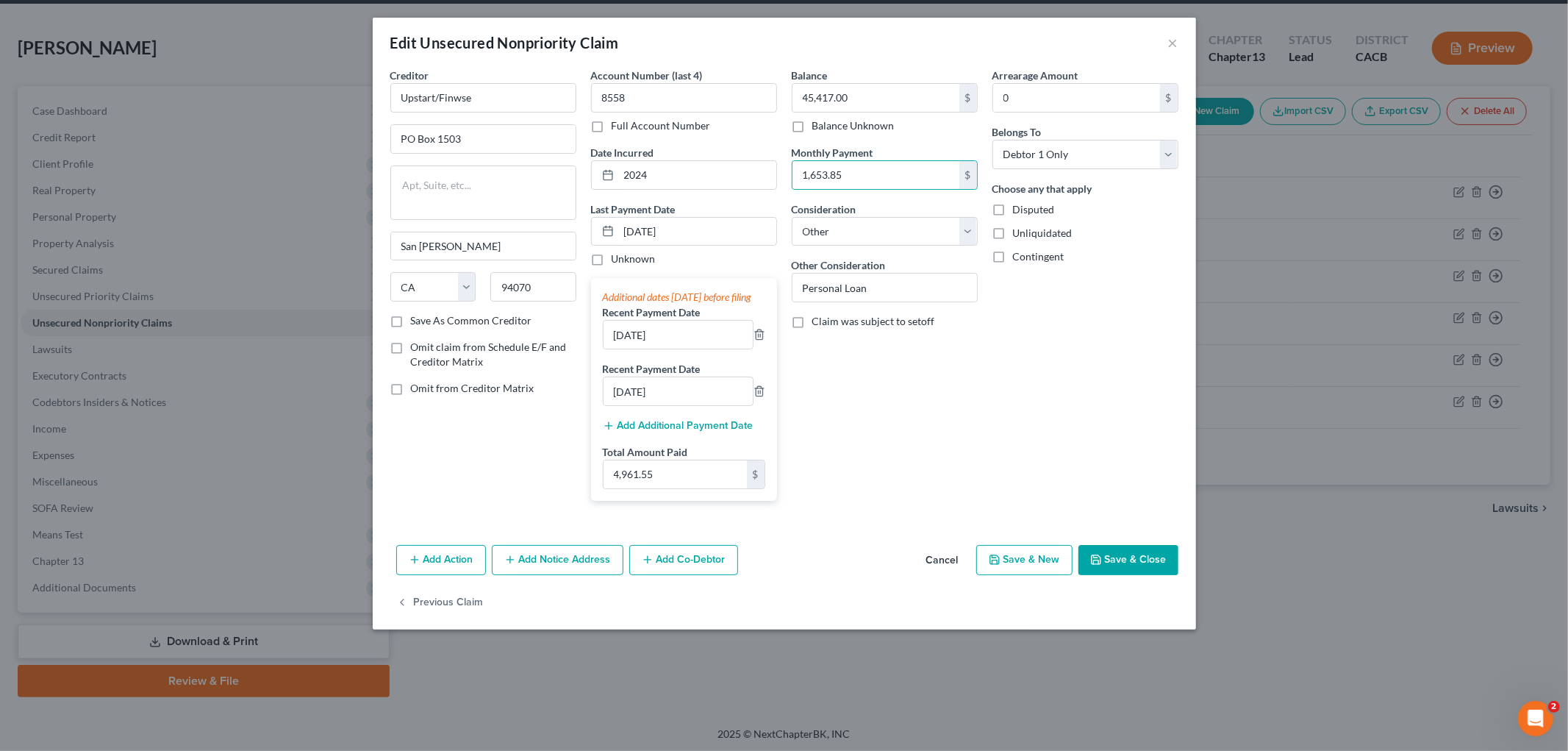
drag, startPoint x: 1165, startPoint y: 560, endPoint x: 1149, endPoint y: 569, distance: 18.4
click at [1085, 562] on button "Save & Close" at bounding box center [1129, 560] width 100 height 31
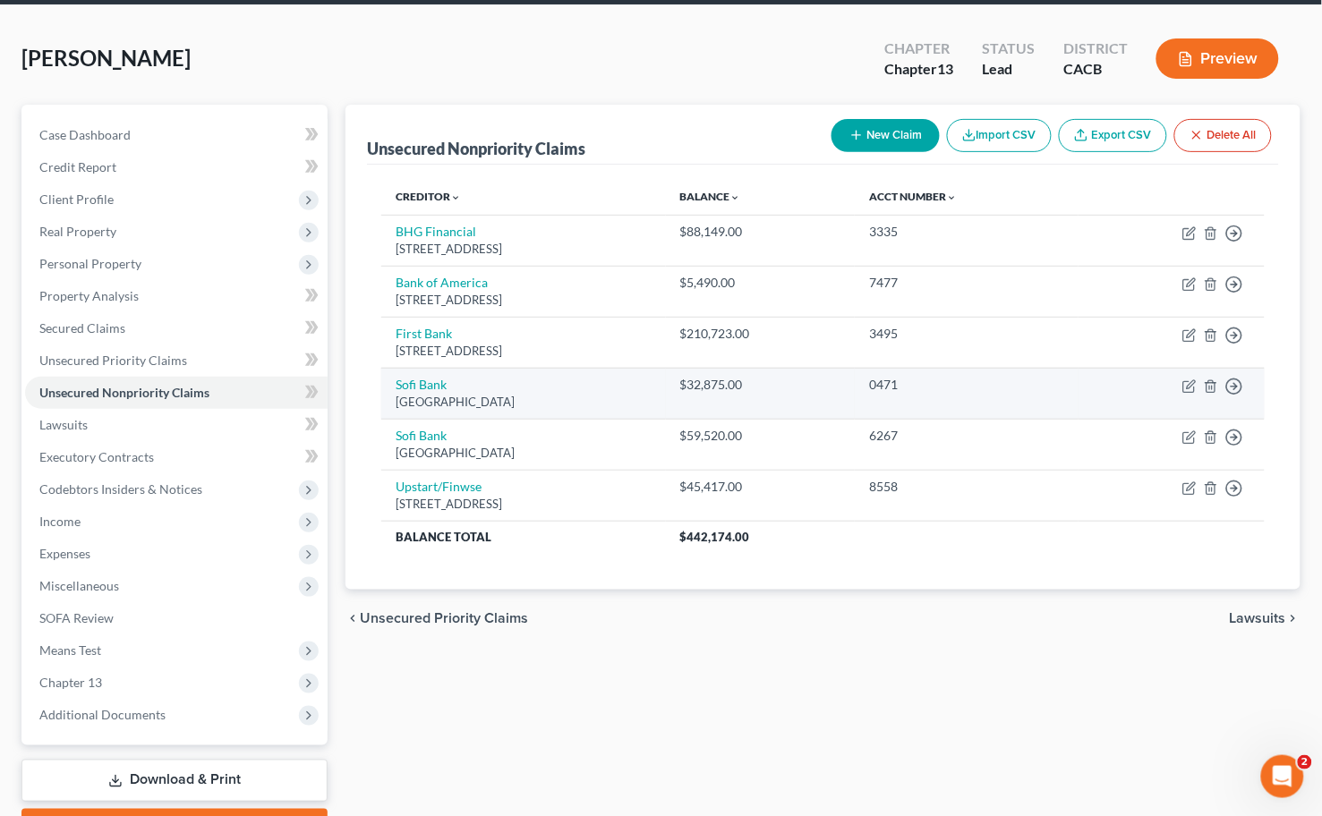
click at [416, 397] on div "[GEOGRAPHIC_DATA]" at bounding box center [523, 402] width 255 height 17
click at [416, 388] on link "Sofi Bank" at bounding box center [421, 384] width 51 height 15
select select "45"
select select "14"
select select "0"
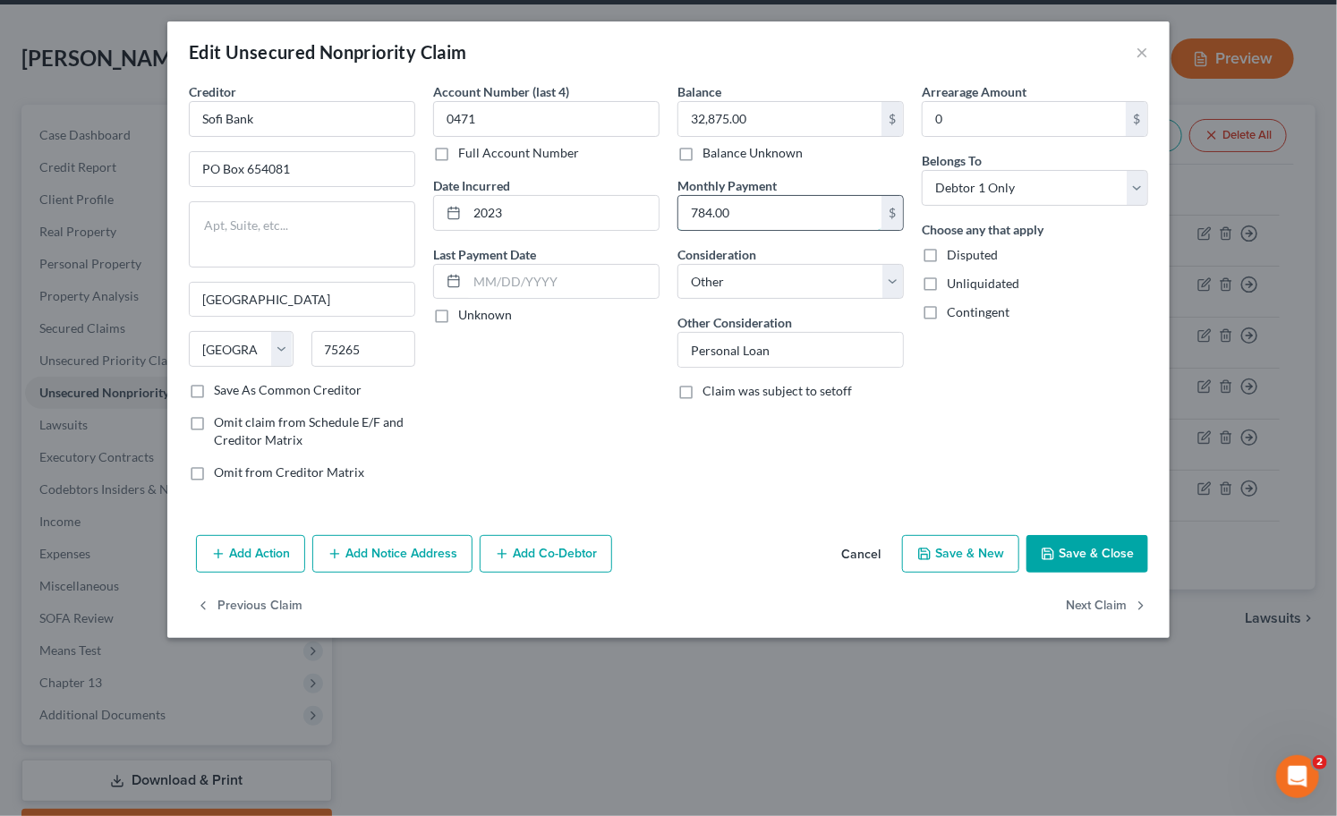
click at [785, 206] on input "784.00" at bounding box center [779, 213] width 203 height 34
type input "784.15"
drag, startPoint x: 503, startPoint y: 120, endPoint x: 520, endPoint y: 112, distance: 18.8
click at [505, 119] on input "0471" at bounding box center [546, 119] width 226 height 36
type input "0"
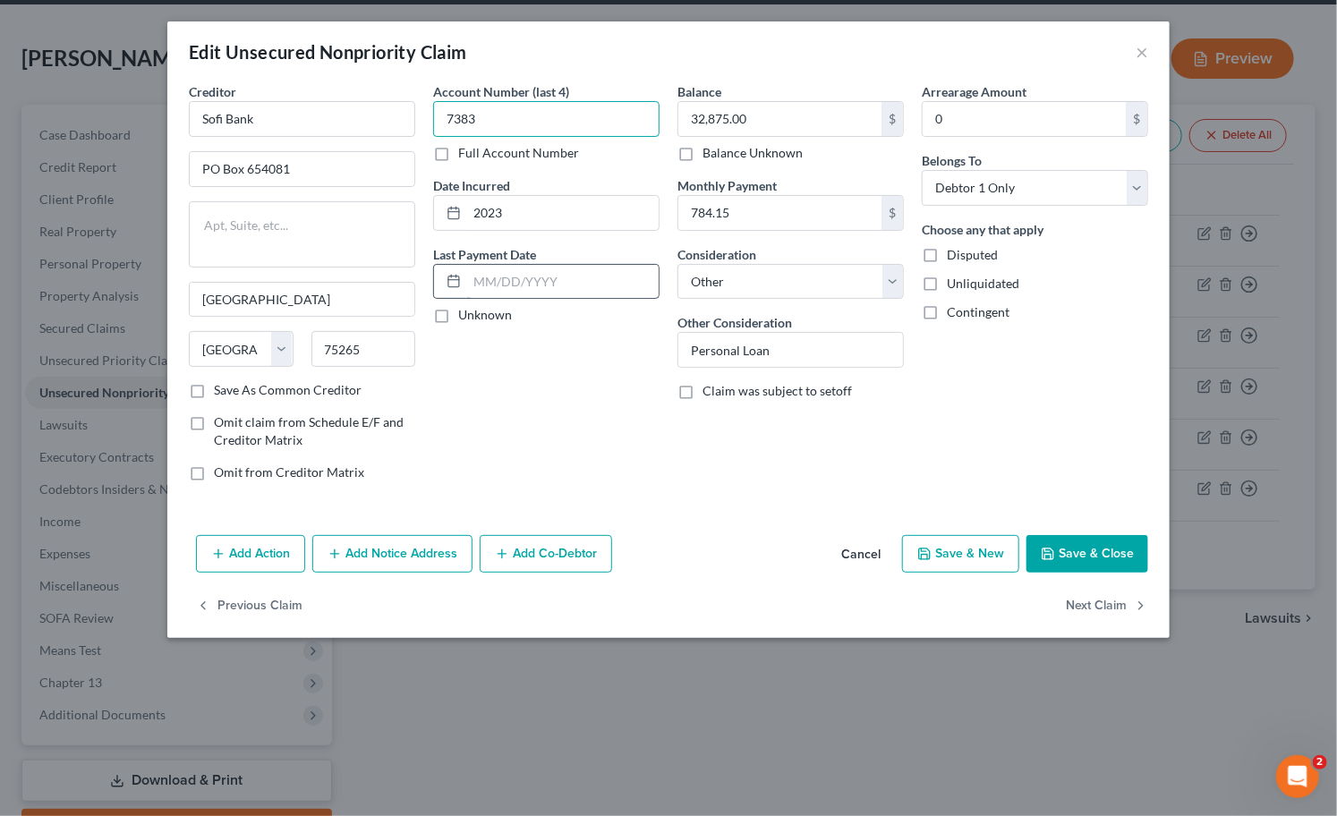
type input "7383"
click at [483, 283] on input "text" at bounding box center [563, 282] width 192 height 34
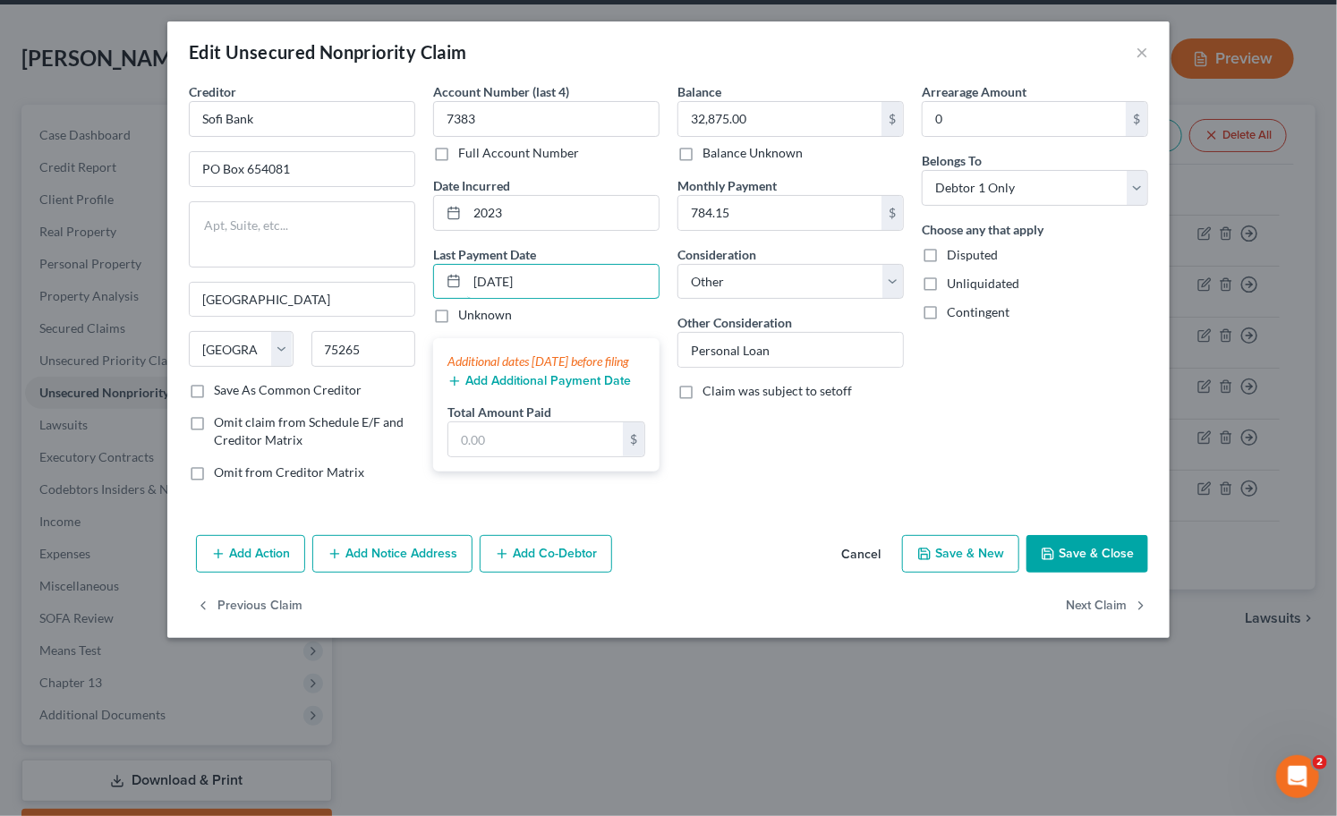
type input "[DATE]"
drag, startPoint x: 529, startPoint y: 388, endPoint x: 528, endPoint y: 397, distance: 9.9
click at [529, 388] on div "Additional dates [DATE] before filing Add Additional Payment Date Total Amount …" at bounding box center [546, 404] width 226 height 133
click at [528, 407] on div "Additional dates [DATE] before filing Add Additional Payment Date Total Amount …" at bounding box center [546, 404] width 226 height 133
click at [529, 388] on button "Add Additional Payment Date" at bounding box center [538, 381] width 183 height 14
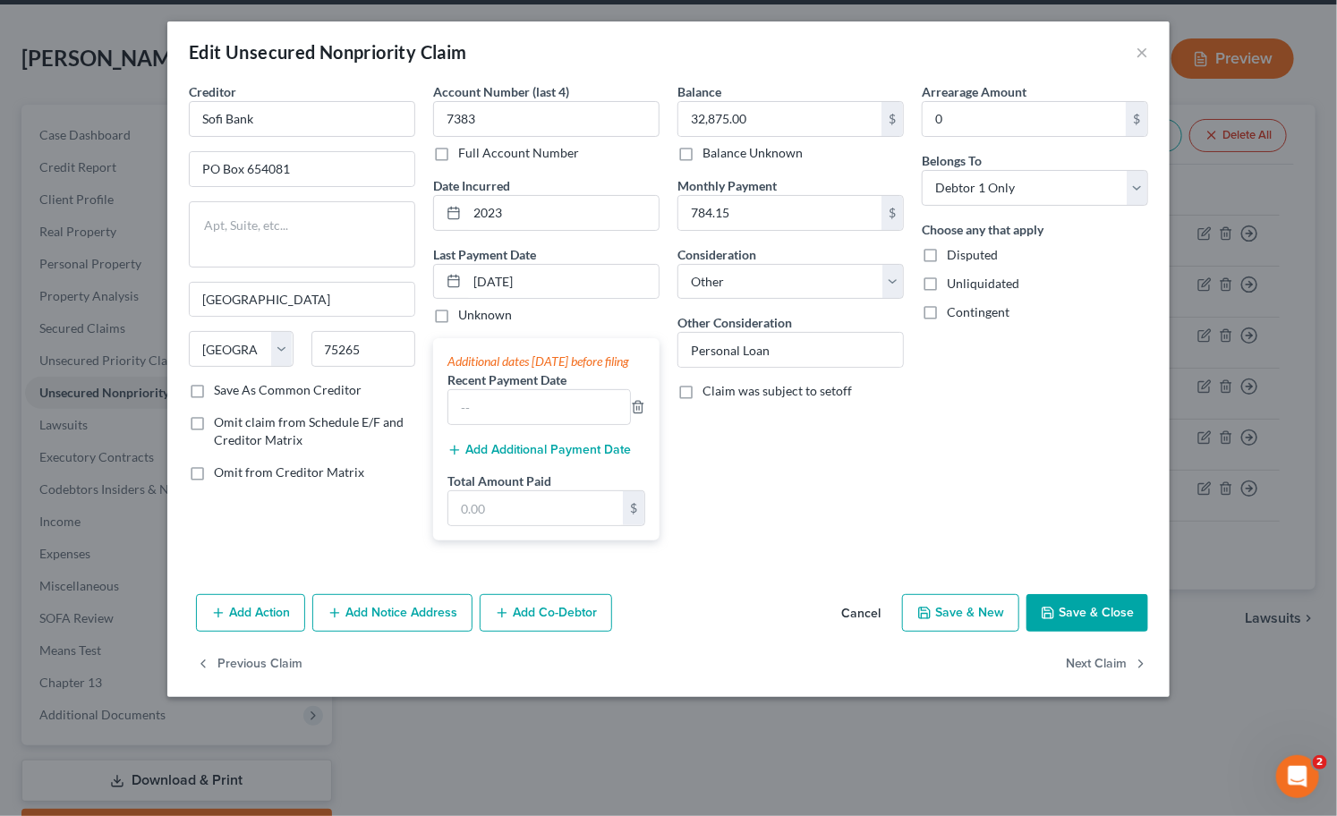
click at [519, 457] on button "Add Additional Payment Date" at bounding box center [538, 450] width 183 height 14
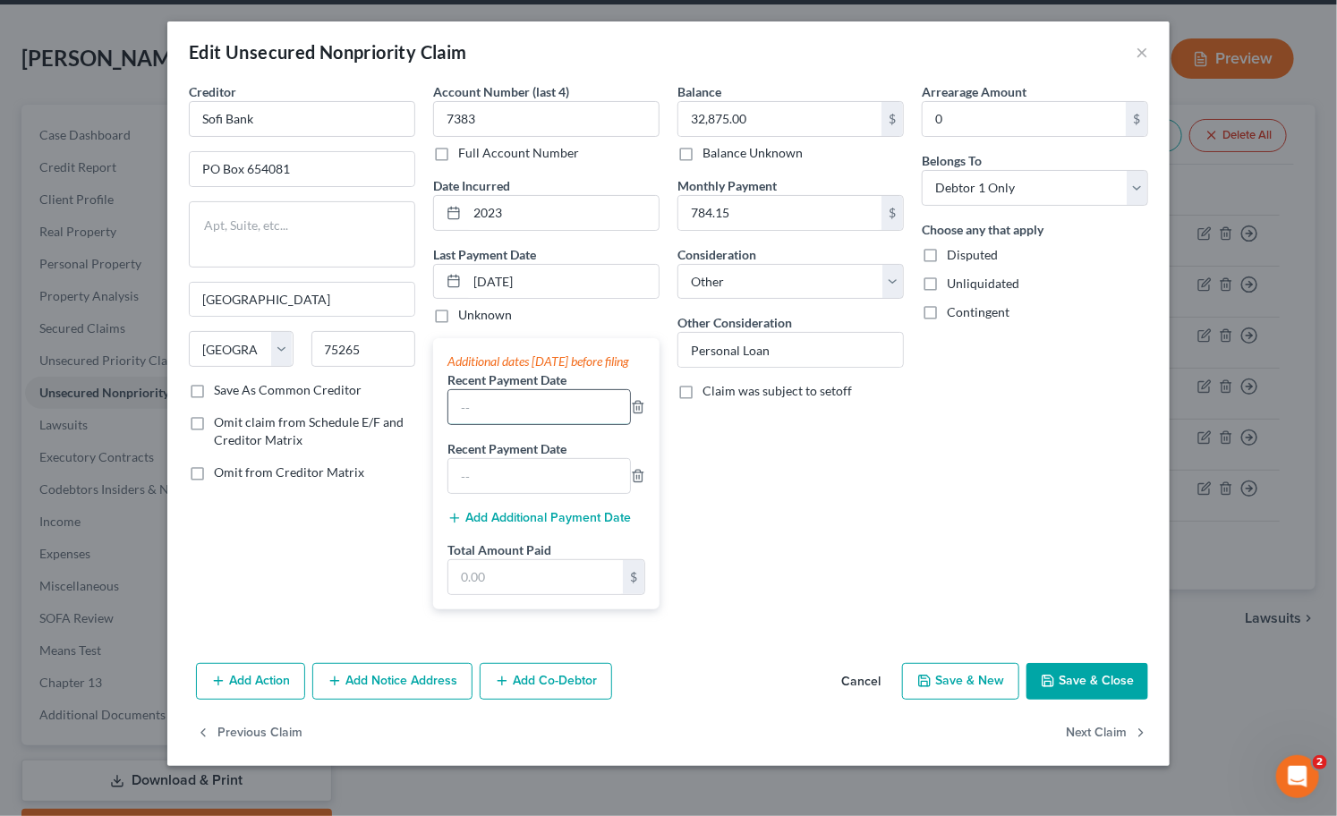
click at [506, 424] on input "text" at bounding box center [539, 407] width 182 height 34
type input "[DATE]"
click at [553, 594] on input "text" at bounding box center [535, 577] width 175 height 34
type input "2"
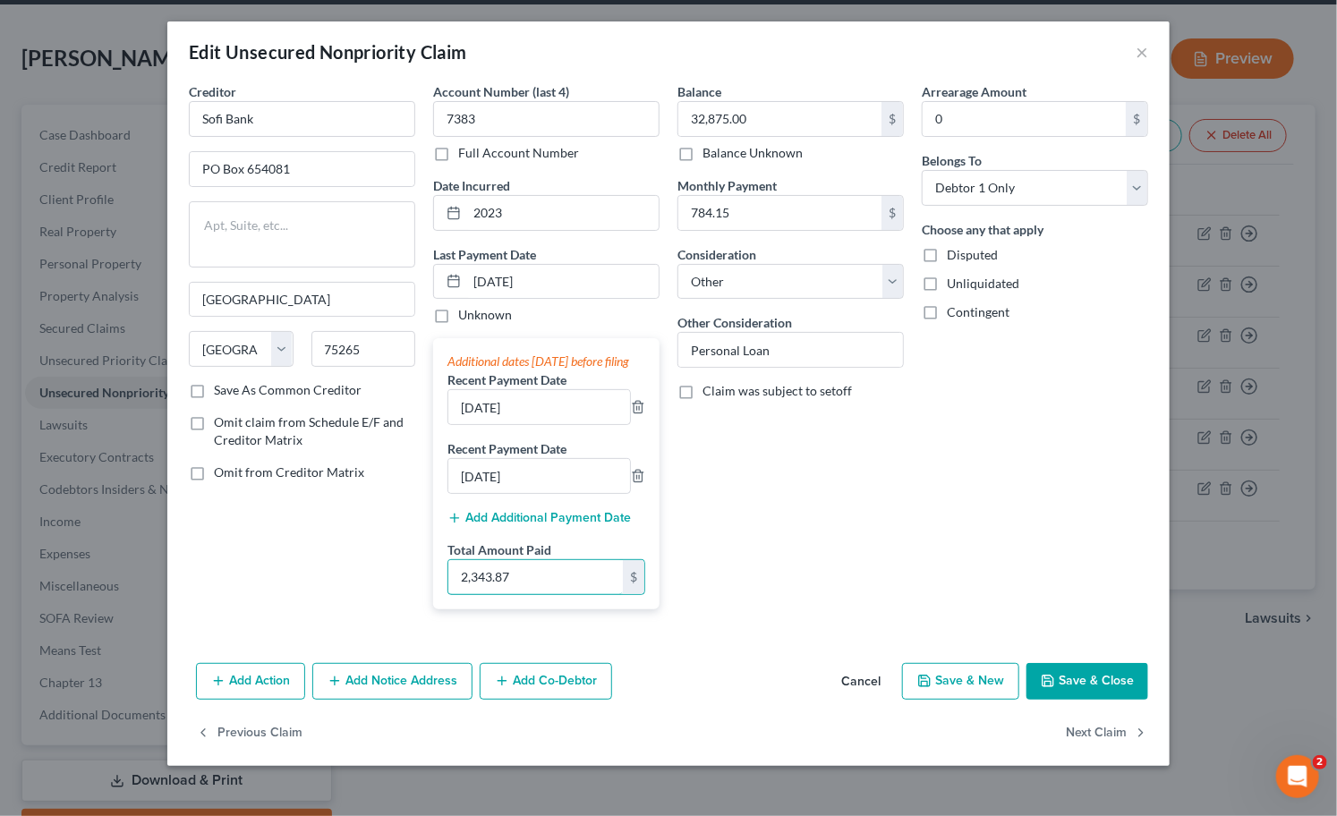
type input "2,343.87"
click at [1049, 701] on button "Save & Close" at bounding box center [1088, 682] width 122 height 38
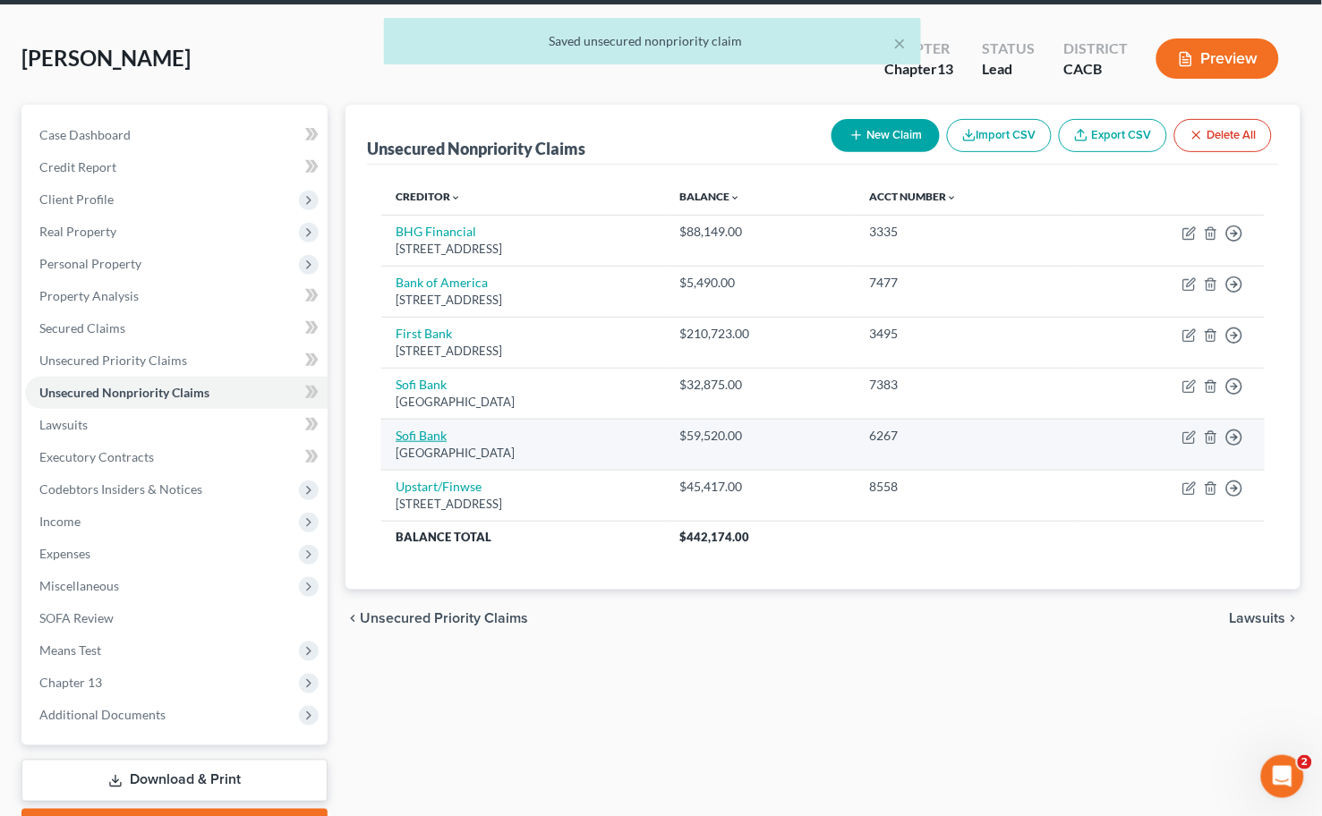
click at [436, 431] on link "Sofi Bank" at bounding box center [421, 435] width 51 height 15
select select "45"
select select "14"
select select "0"
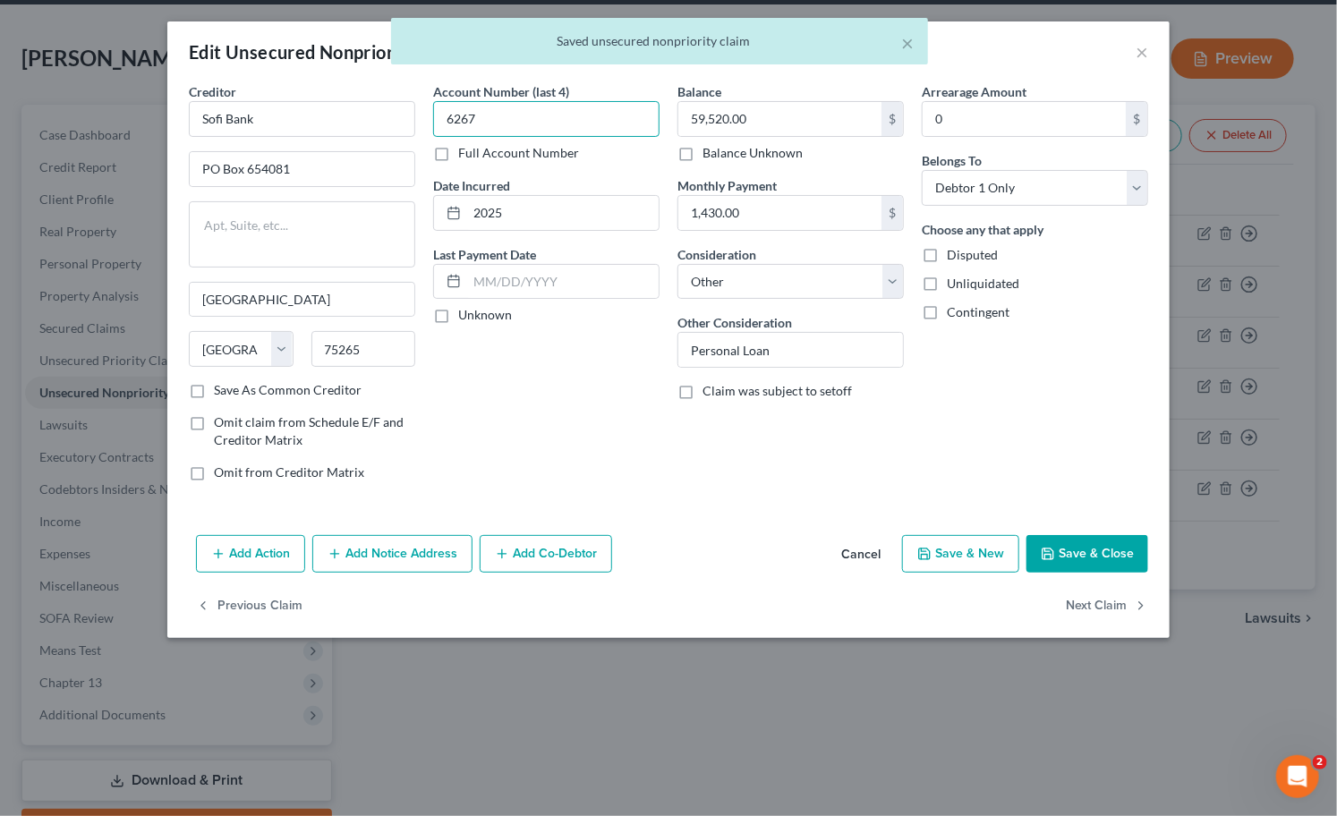
click at [597, 117] on input "6267" at bounding box center [546, 119] width 226 height 36
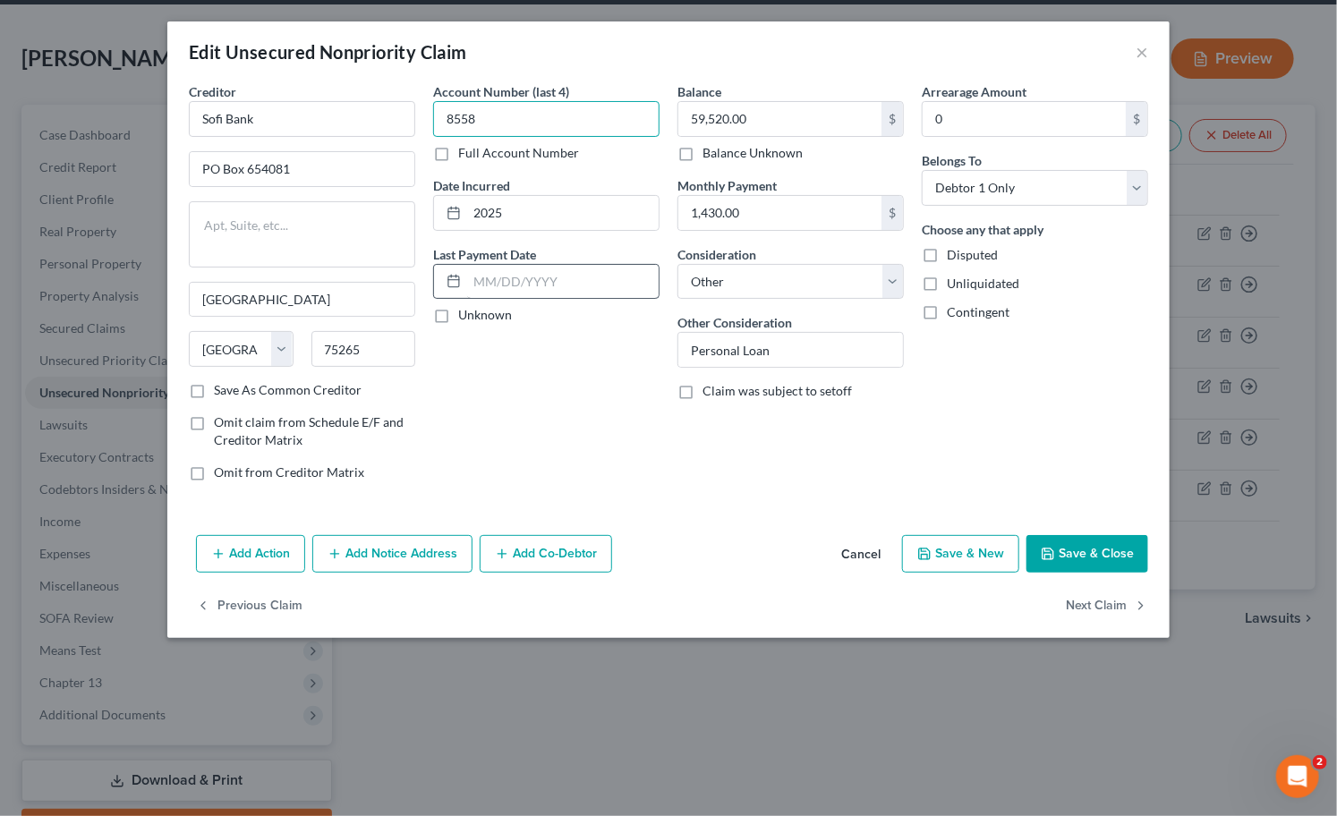
type input "8558"
click at [490, 279] on input "text" at bounding box center [563, 282] width 192 height 34
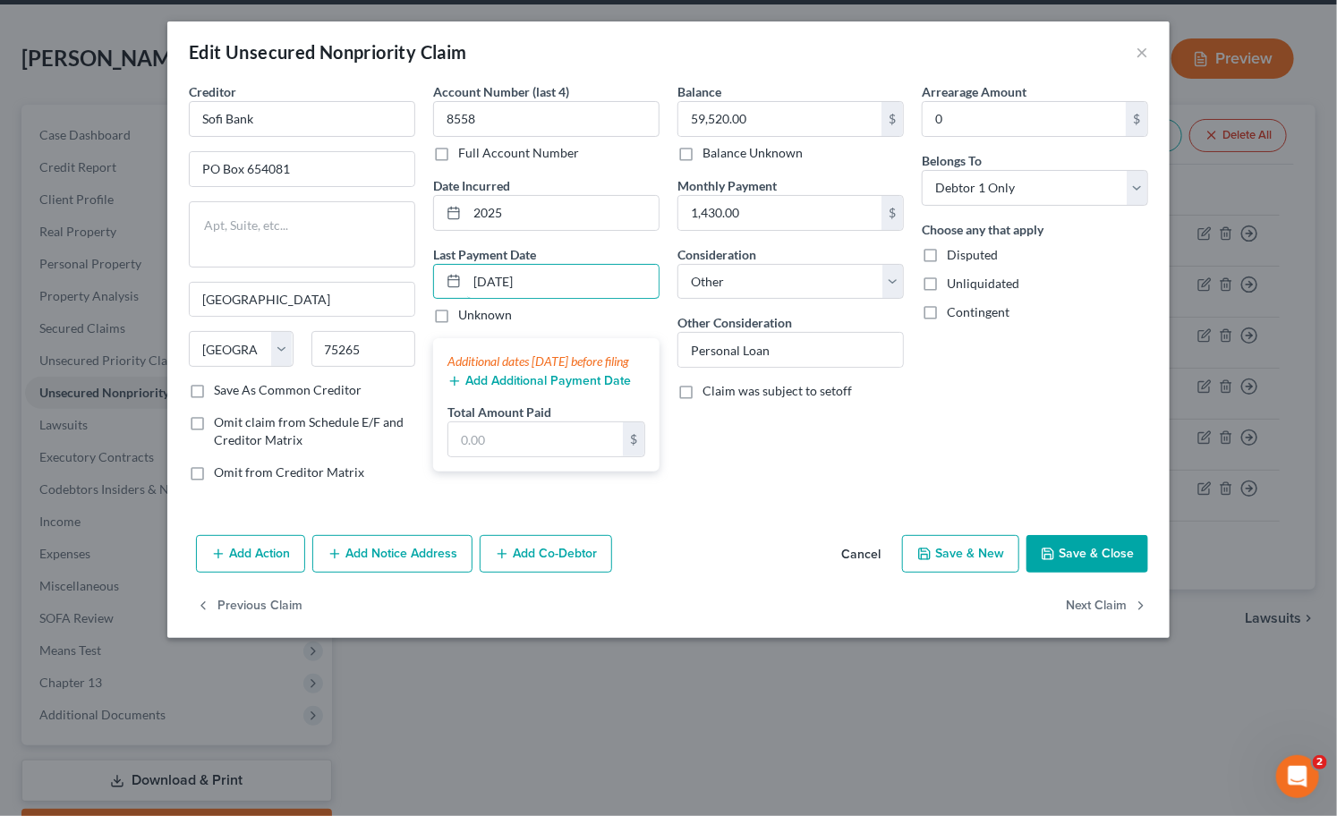
type input "[DATE]"
click at [547, 388] on button "Add Additional Payment Date" at bounding box center [538, 381] width 183 height 14
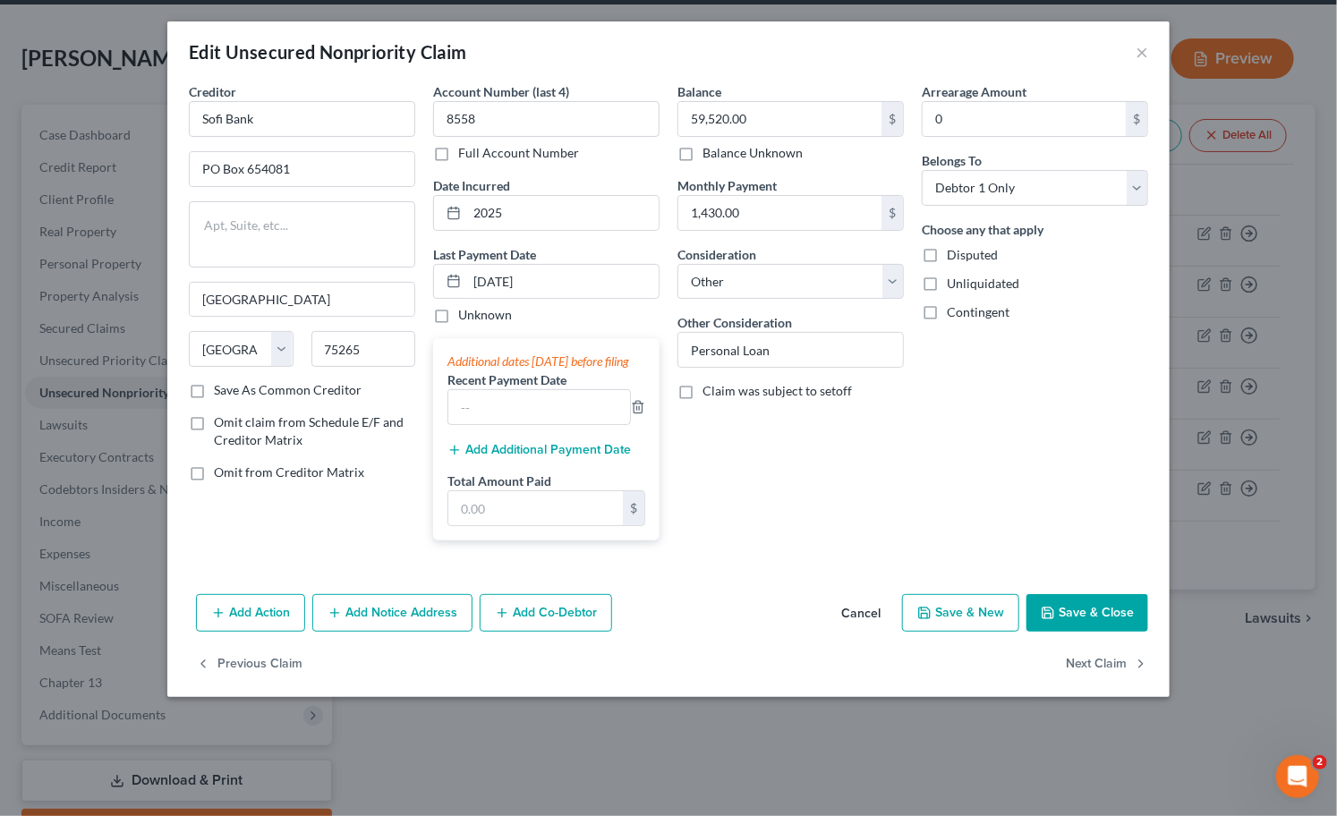
click at [549, 389] on label "Recent Payment Date" at bounding box center [506, 380] width 119 height 19
click at [498, 457] on button "Add Additional Payment Date" at bounding box center [538, 450] width 183 height 14
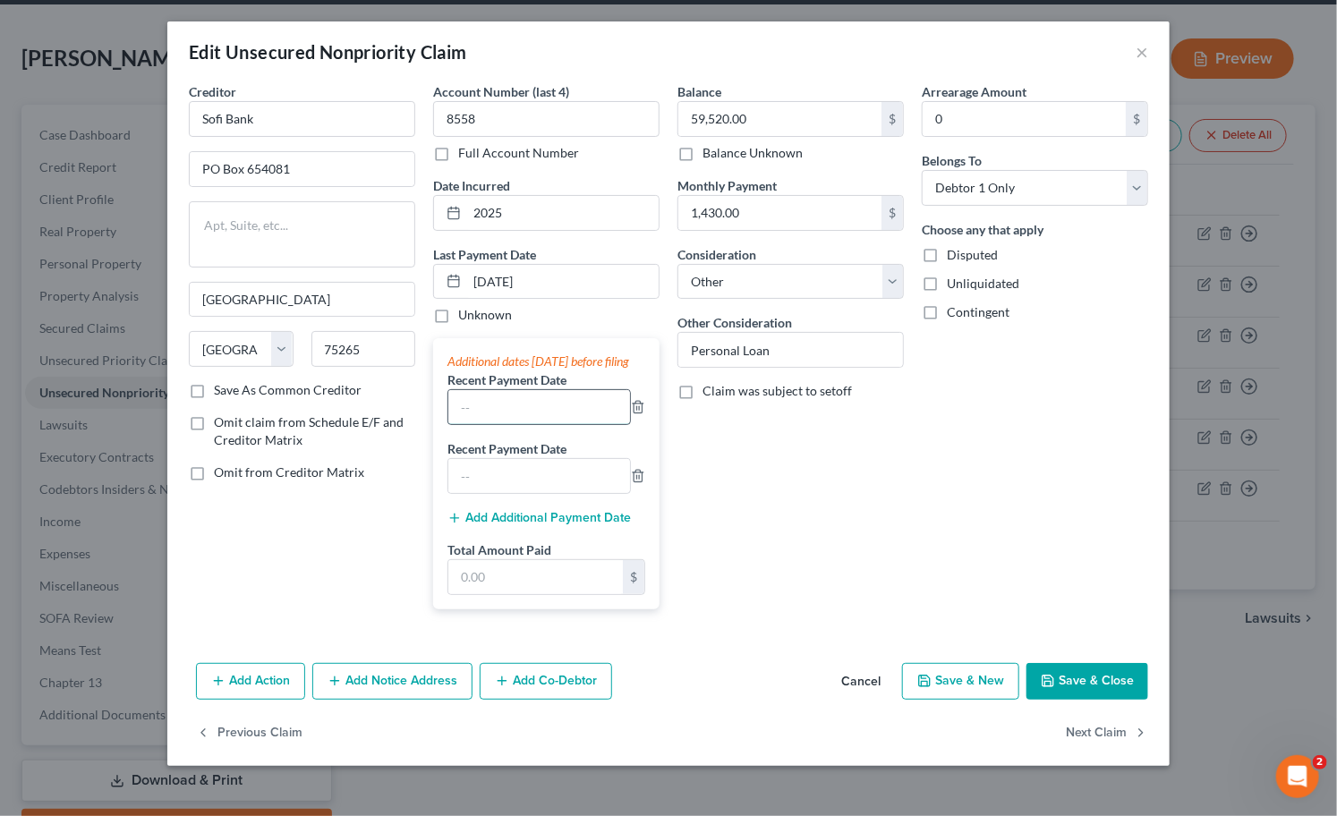
click at [504, 424] on input "text" at bounding box center [539, 407] width 182 height 34
type input "0"
type input "[DATE]"
drag, startPoint x: 493, startPoint y: 594, endPoint x: 817, endPoint y: 604, distance: 324.1
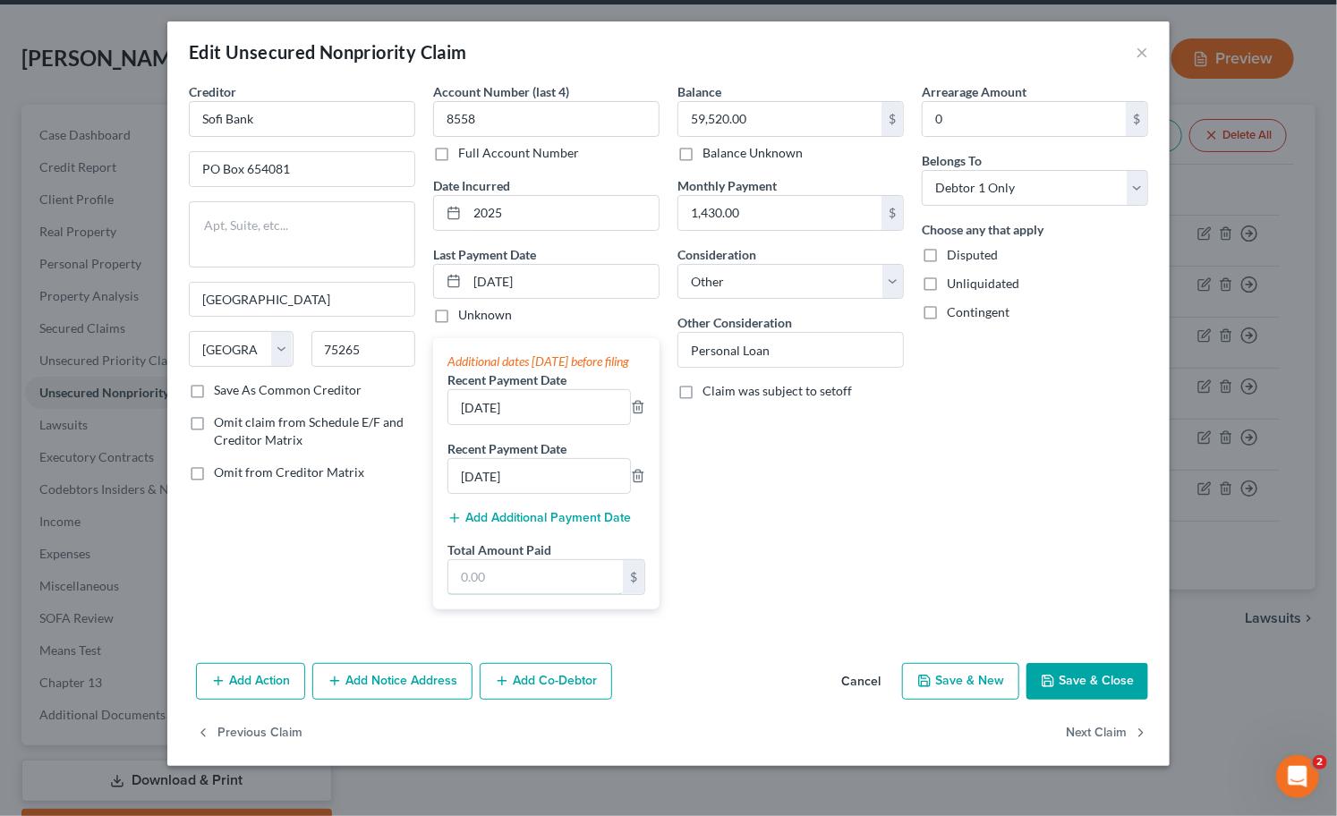
click at [493, 594] on input "text" at bounding box center [535, 577] width 175 height 34
click at [524, 587] on input "text" at bounding box center [535, 577] width 175 height 34
type input "4,278.34"
click at [1071, 689] on button "Save & Close" at bounding box center [1088, 682] width 122 height 38
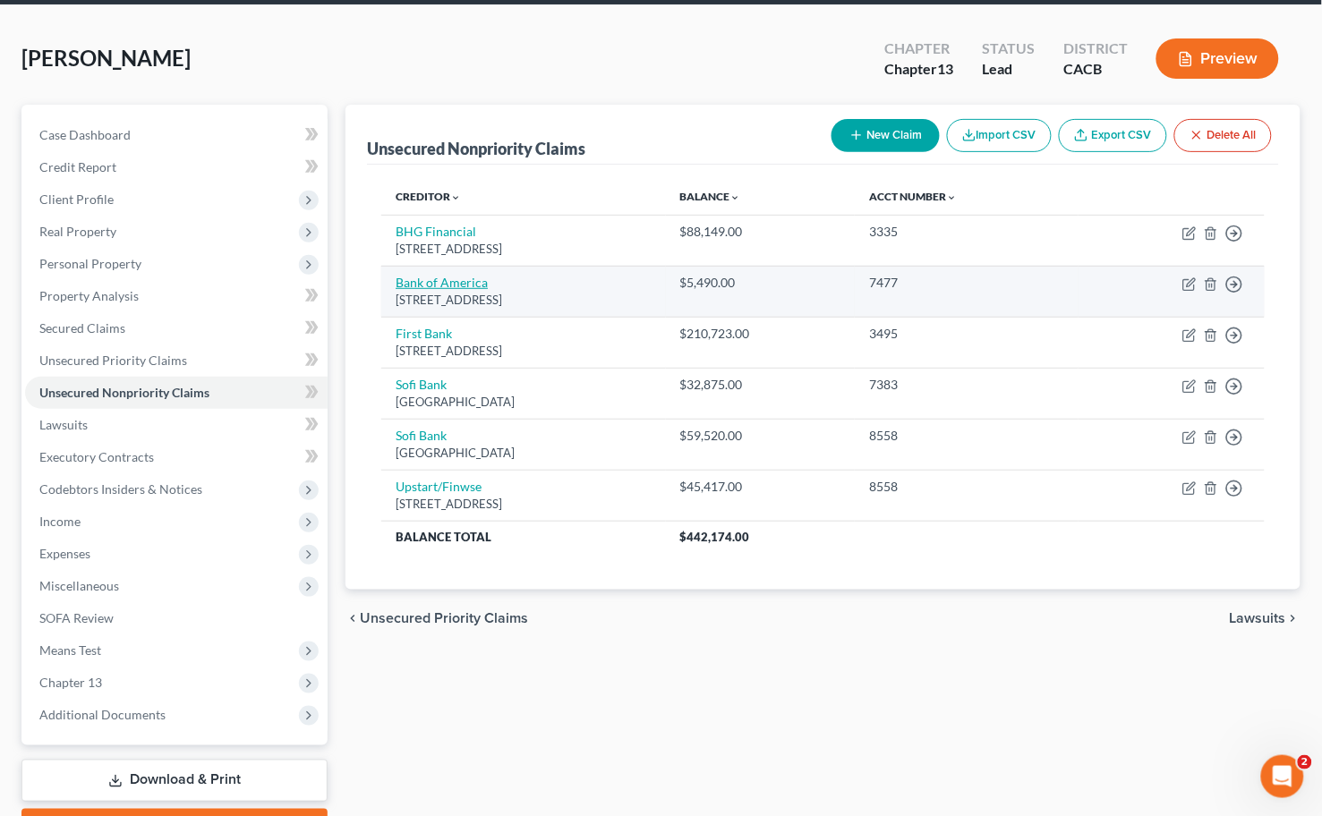
click at [427, 284] on link "Bank of America" at bounding box center [442, 282] width 92 height 15
select select "45"
select select "2"
select select "0"
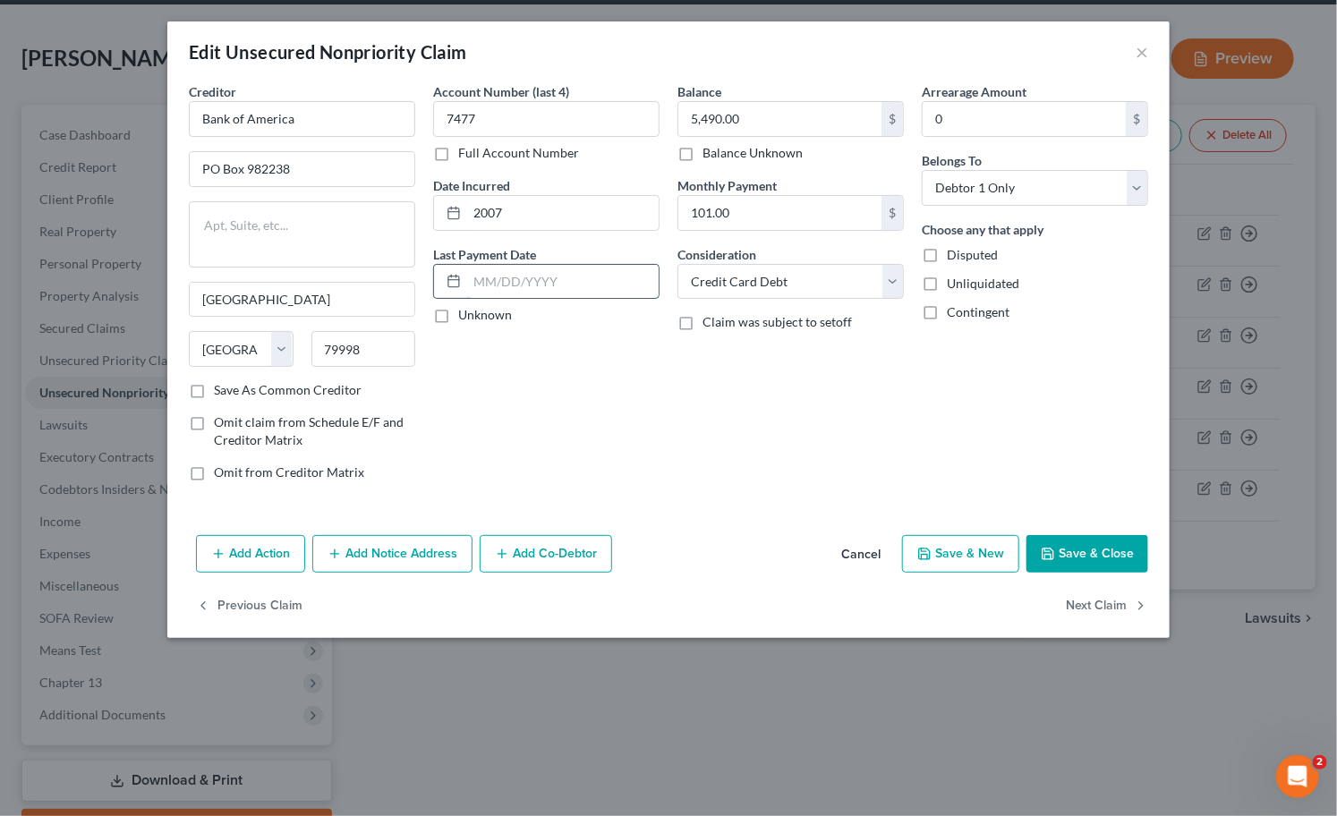
click at [532, 275] on input "text" at bounding box center [563, 282] width 192 height 34
drag, startPoint x: 498, startPoint y: 277, endPoint x: 488, endPoint y: 287, distance: 14.6
click at [498, 278] on input "[DATE]" at bounding box center [563, 282] width 192 height 34
type input "[DATE]"
click at [498, 388] on button "Add Additional Payment Date" at bounding box center [538, 381] width 183 height 14
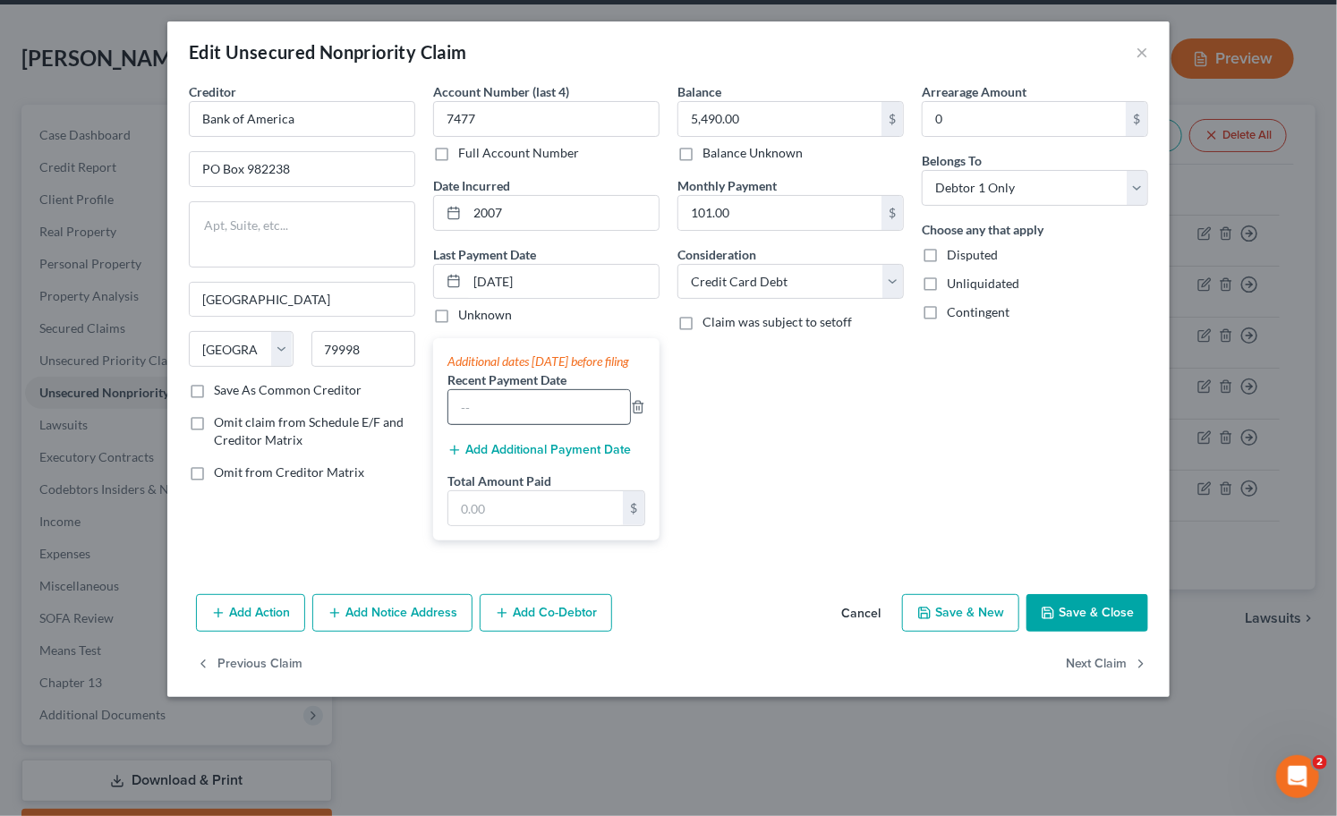
drag, startPoint x: 520, startPoint y: 448, endPoint x: 497, endPoint y: 433, distance: 27.8
click at [521, 449] on div "Additional dates [DATE] before filing Recent Payment Date Add Additional Paymen…" at bounding box center [546, 439] width 226 height 202
click at [478, 424] on input "text" at bounding box center [539, 407] width 182 height 34
drag, startPoint x: 495, startPoint y: 451, endPoint x: 497, endPoint y: 461, distance: 10.0
click at [496, 454] on div "Additional dates [DATE] before filing Recent Payment Date [DATE] Add Additional…" at bounding box center [546, 439] width 226 height 202
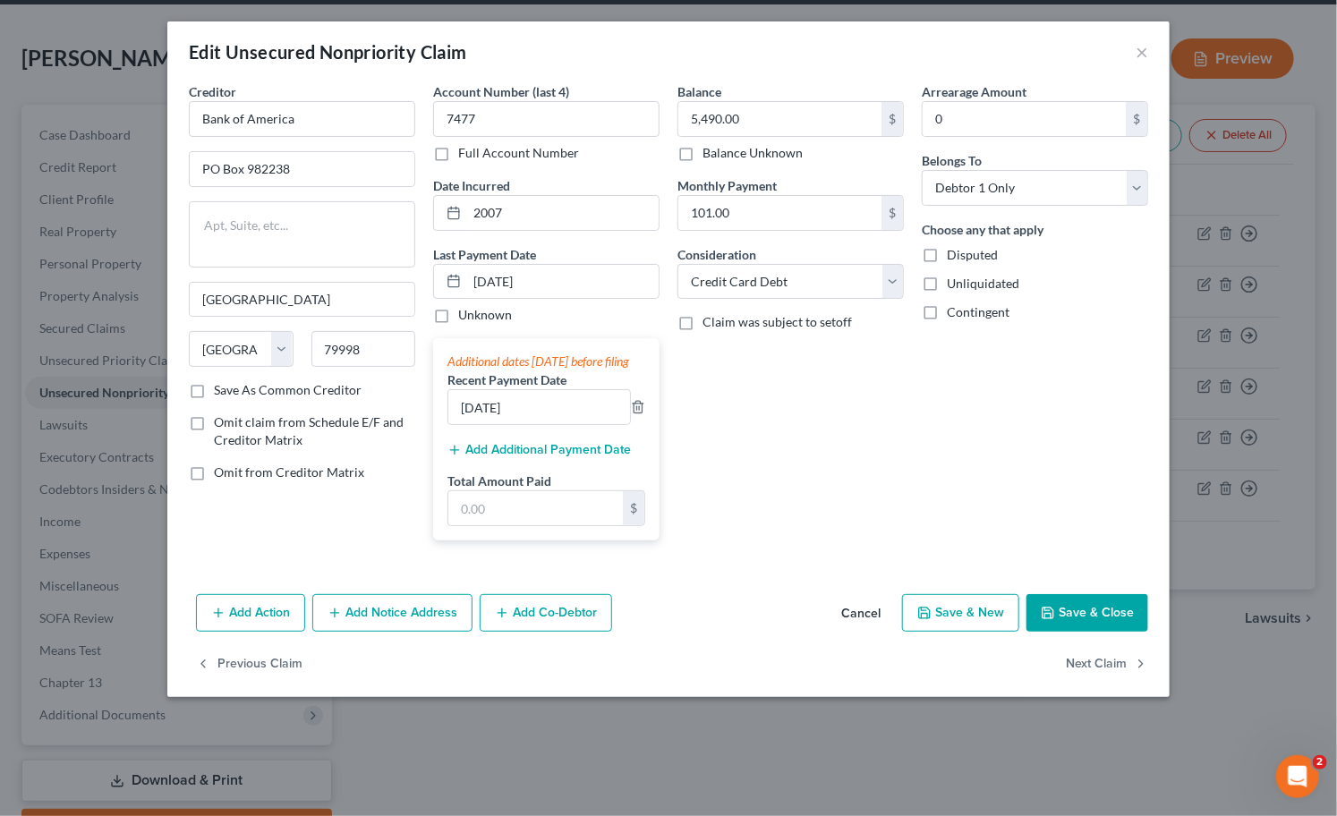
click at [497, 457] on button "Add Additional Payment Date" at bounding box center [538, 450] width 183 height 14
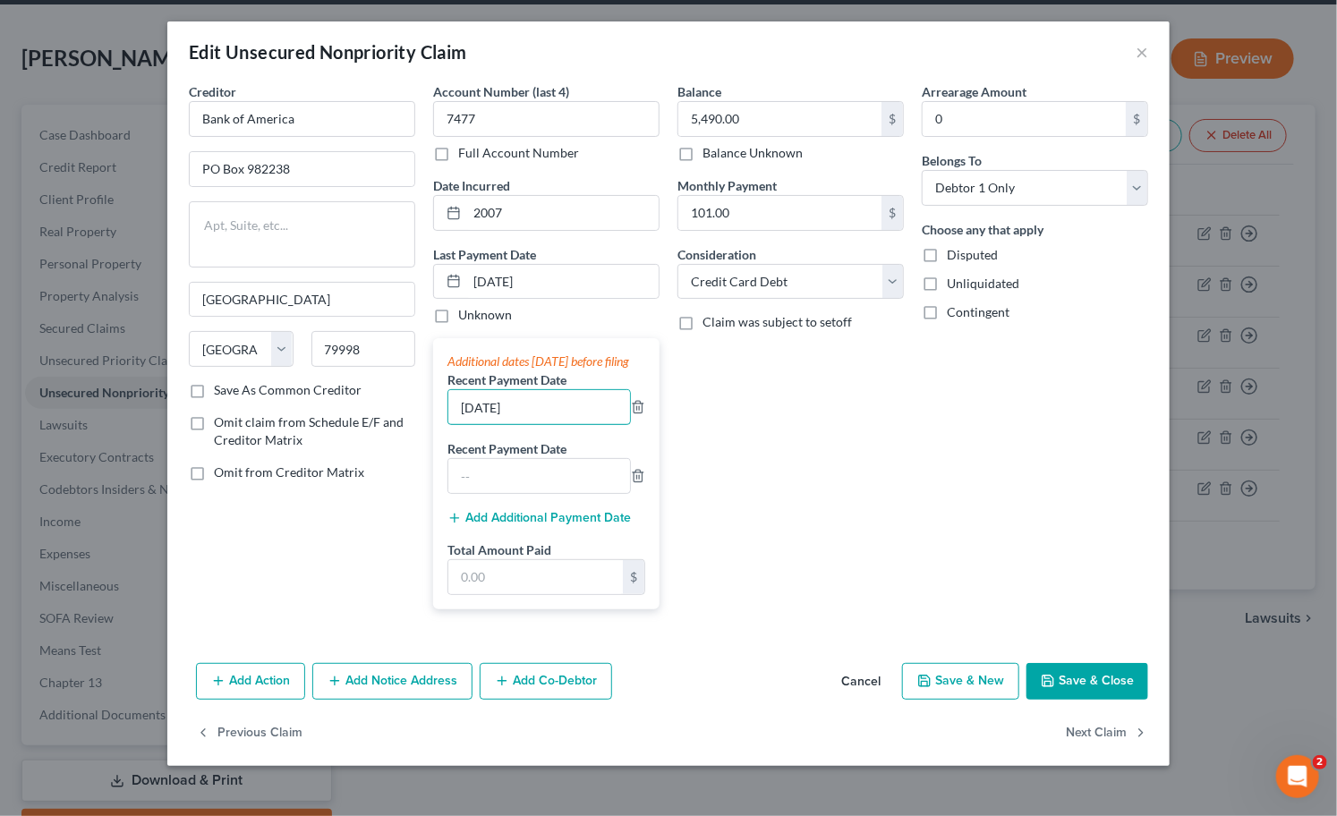
drag, startPoint x: 542, startPoint y: 424, endPoint x: 442, endPoint y: 401, distance: 102.9
click at [430, 401] on div "Account Number (last 4) 7477 Full Account Number Date Incurred 2007 Last Paymen…" at bounding box center [546, 352] width 244 height 541
type input "[DATE]"
drag, startPoint x: 477, startPoint y: 472, endPoint x: 488, endPoint y: 488, distance: 19.4
click at [478, 458] on label "Recent Payment Date" at bounding box center [506, 448] width 119 height 19
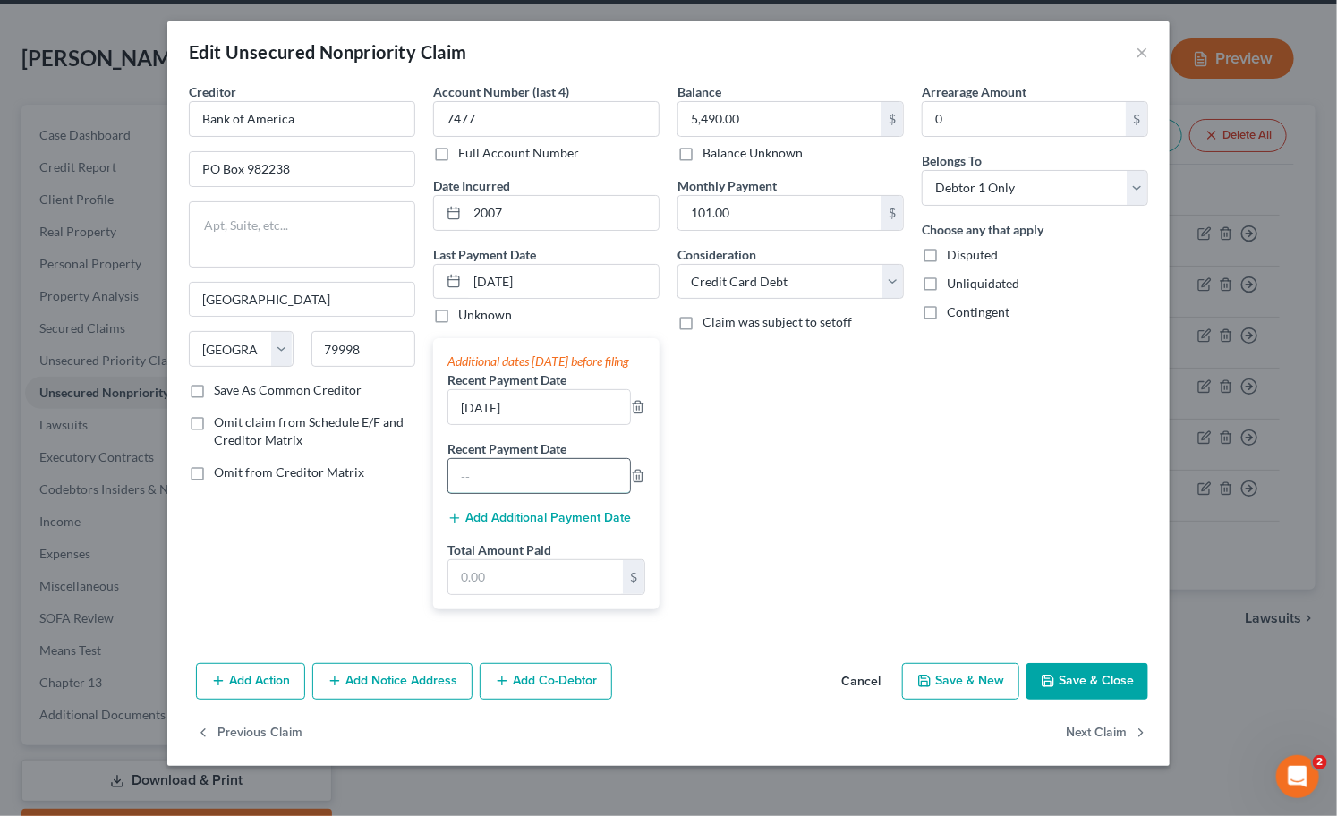
click at [488, 488] on input "text" at bounding box center [539, 476] width 182 height 34
type input "[DATE]"
click at [549, 525] on button "Add Additional Payment Date" at bounding box center [538, 518] width 183 height 14
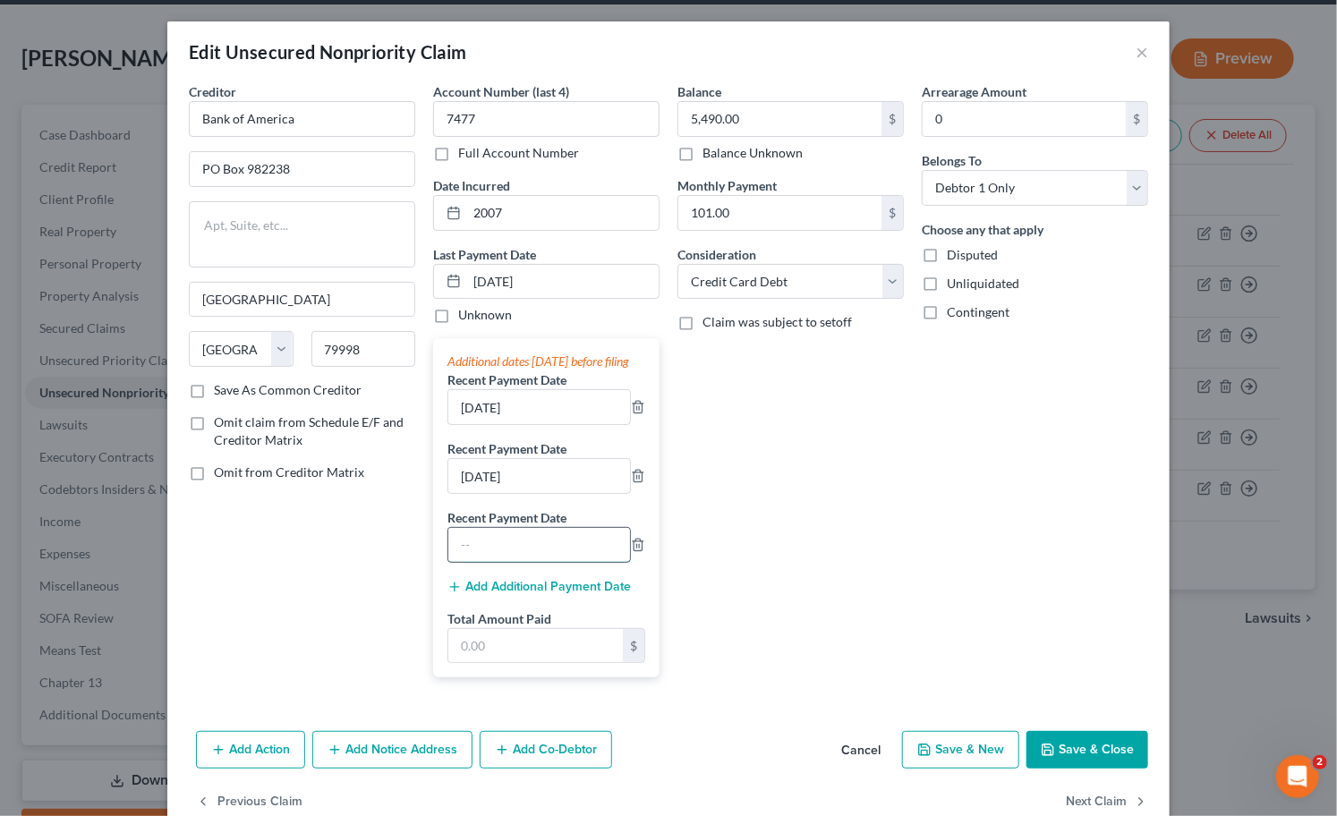
click at [495, 562] on input "text" at bounding box center [539, 545] width 182 height 34
type input "[DATE]"
drag, startPoint x: 494, startPoint y: 686, endPoint x: 497, endPoint y: 675, distance: 11.1
click at [495, 677] on div "Additional dates [DATE] before filing Recent Payment Date [DATE] Recent Payment…" at bounding box center [546, 507] width 226 height 339
click at [497, 663] on input "text" at bounding box center [535, 646] width 175 height 34
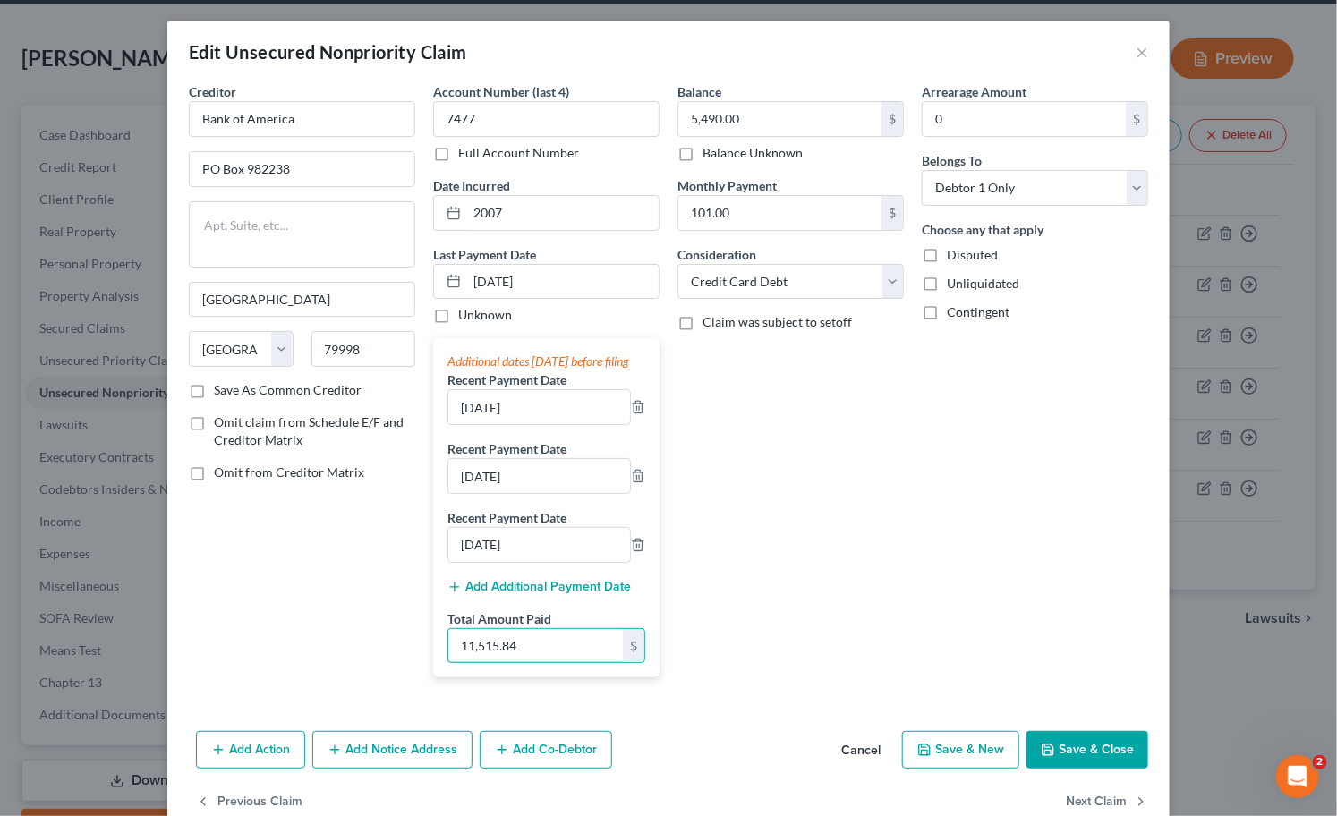
type input "11,515.84"
drag, startPoint x: 1072, startPoint y: 758, endPoint x: 772, endPoint y: 260, distance: 580.9
click at [785, 277] on div "Edit Unsecured Nonpriority Claim × Creditor * Bank of America [GEOGRAPHIC_DATA]…" at bounding box center [668, 428] width 1002 height 814
click at [1087, 802] on button "Next Claim" at bounding box center [1107, 802] width 82 height 38
select select "48"
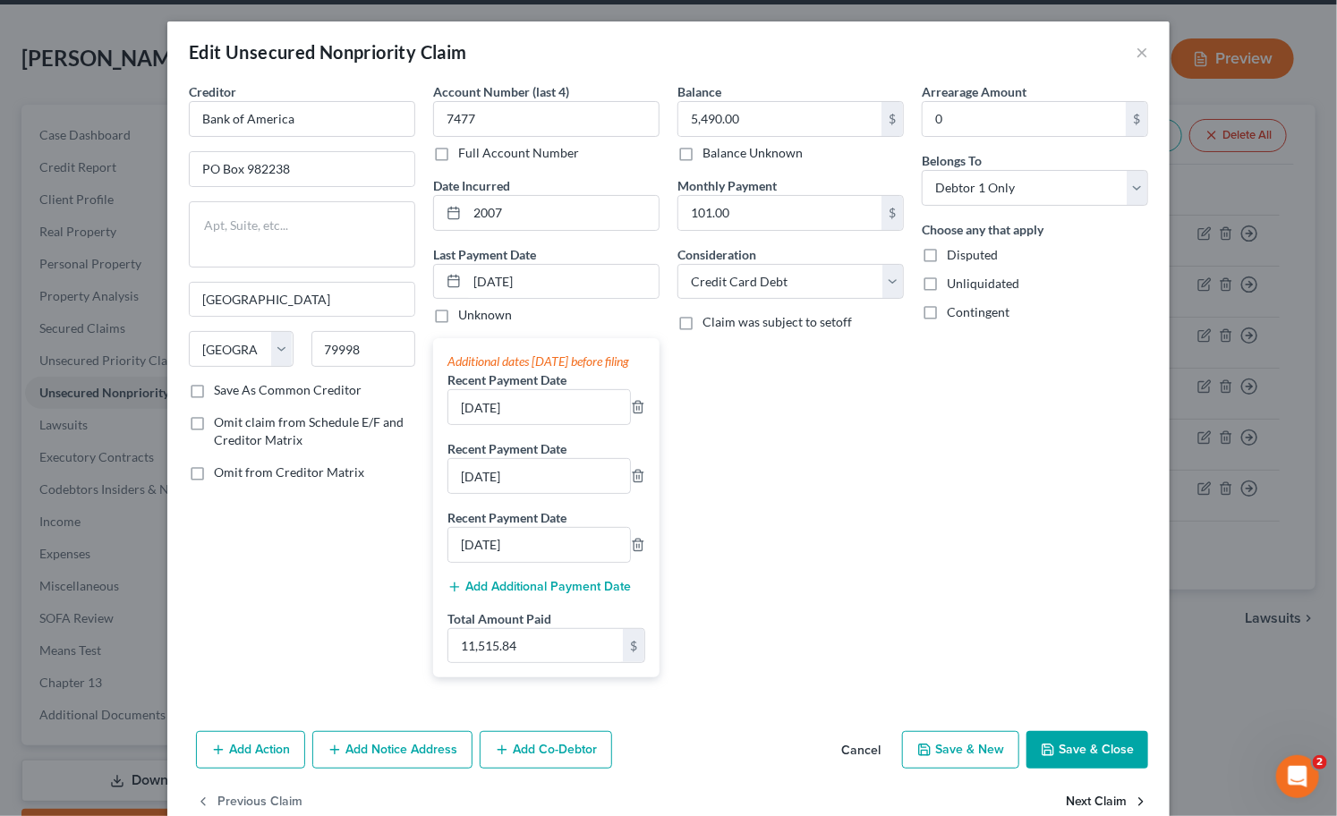
select select "14"
select select "0"
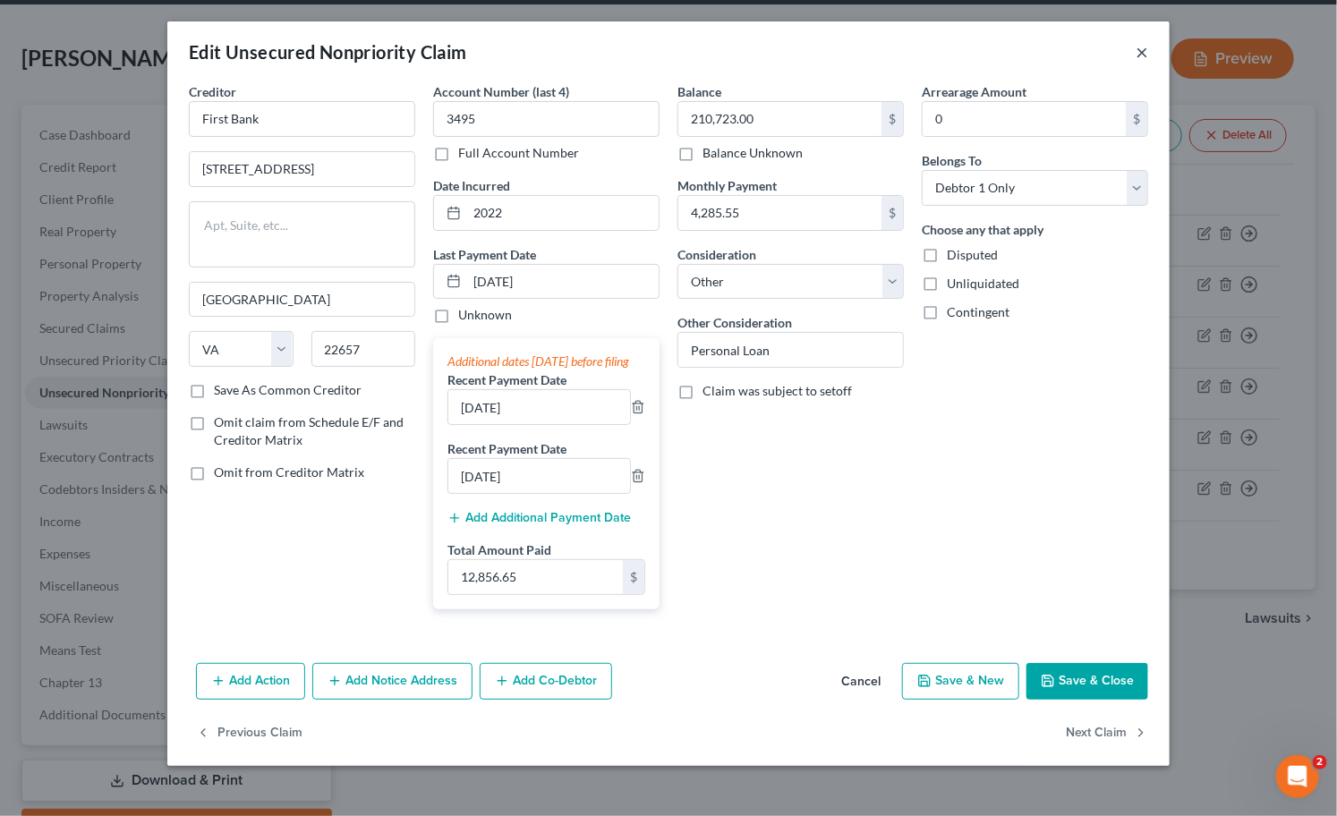
click at [1147, 49] on button "×" at bounding box center [1142, 51] width 13 height 21
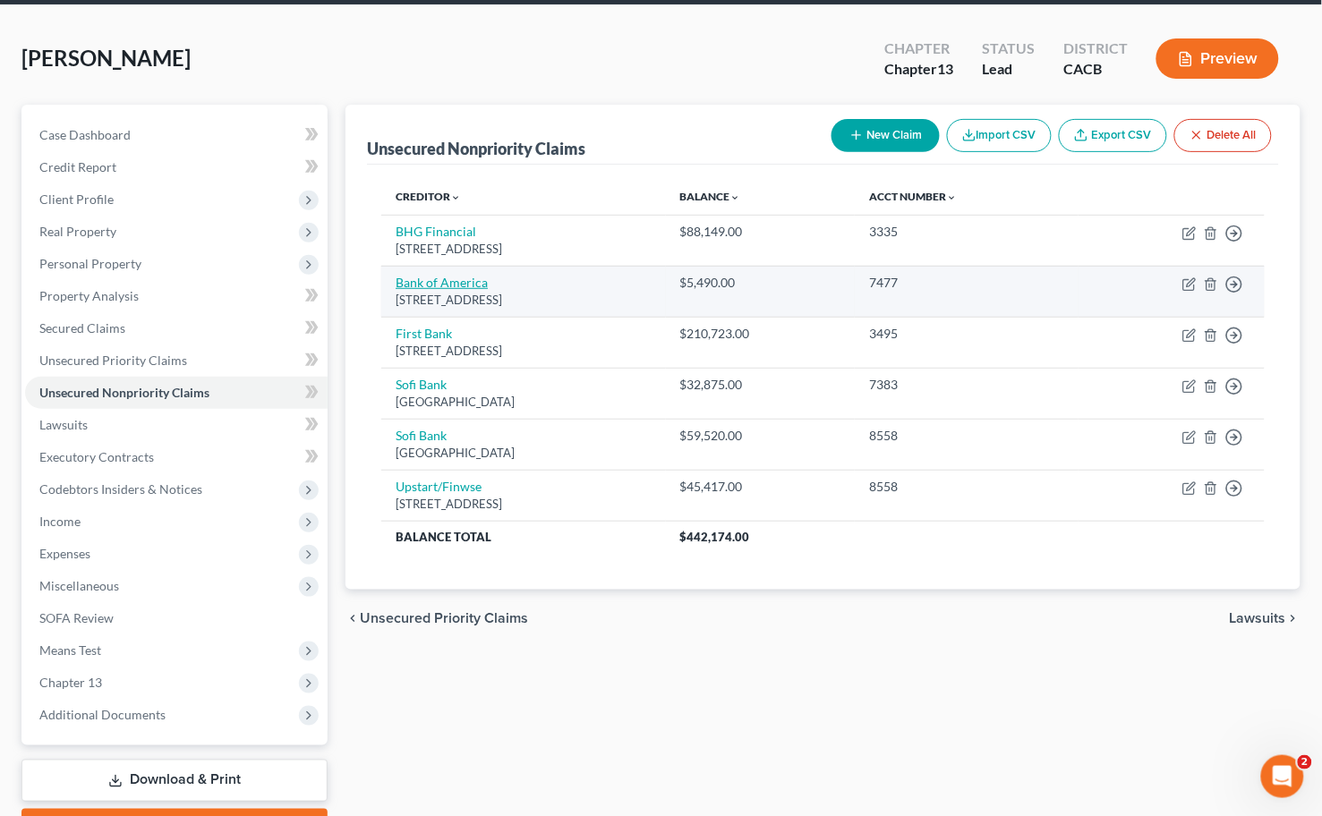
click at [422, 279] on link "Bank of America" at bounding box center [442, 282] width 92 height 15
select select "45"
select select "2"
select select "0"
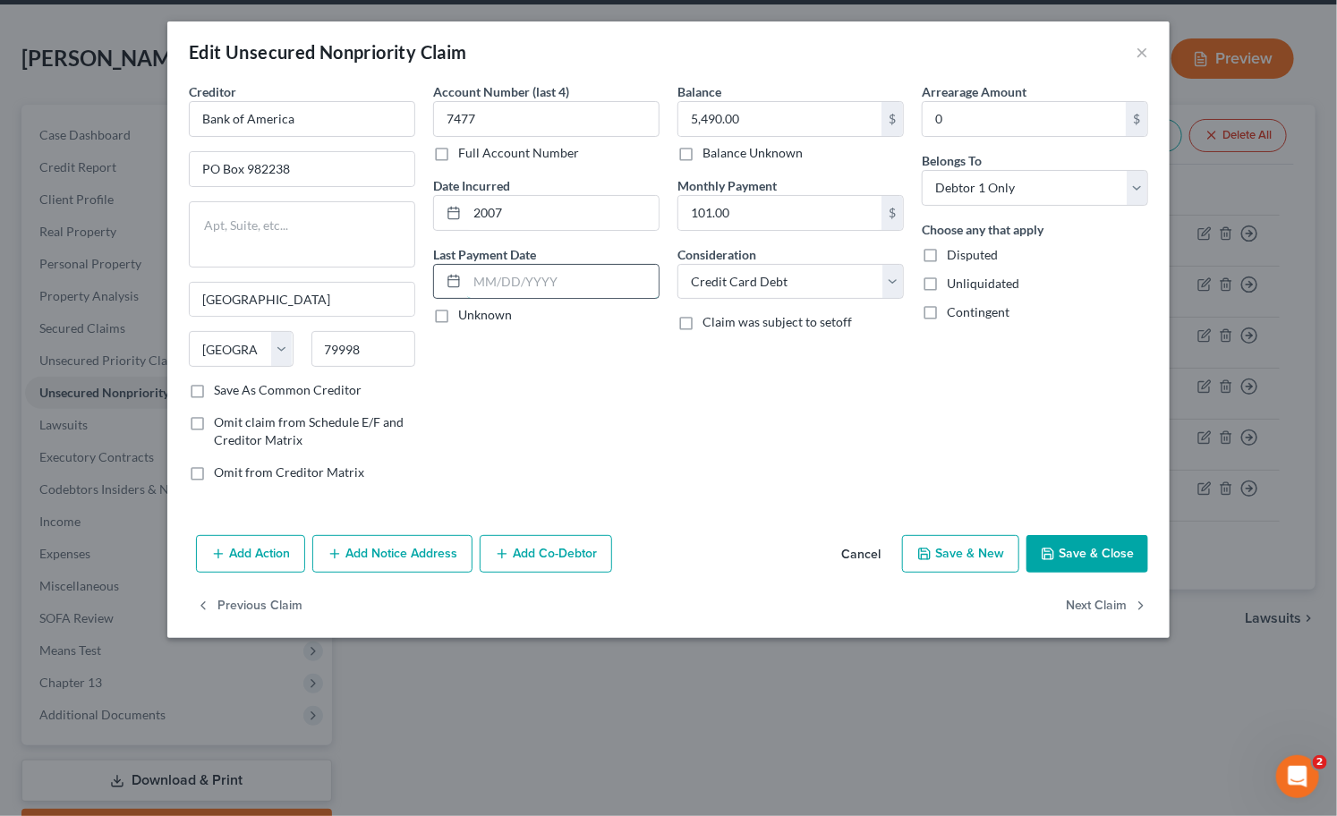
click at [506, 276] on input "text" at bounding box center [563, 282] width 192 height 34
type input "[DATE]"
click at [515, 388] on button "Add Additional Payment Date" at bounding box center [538, 381] width 183 height 14
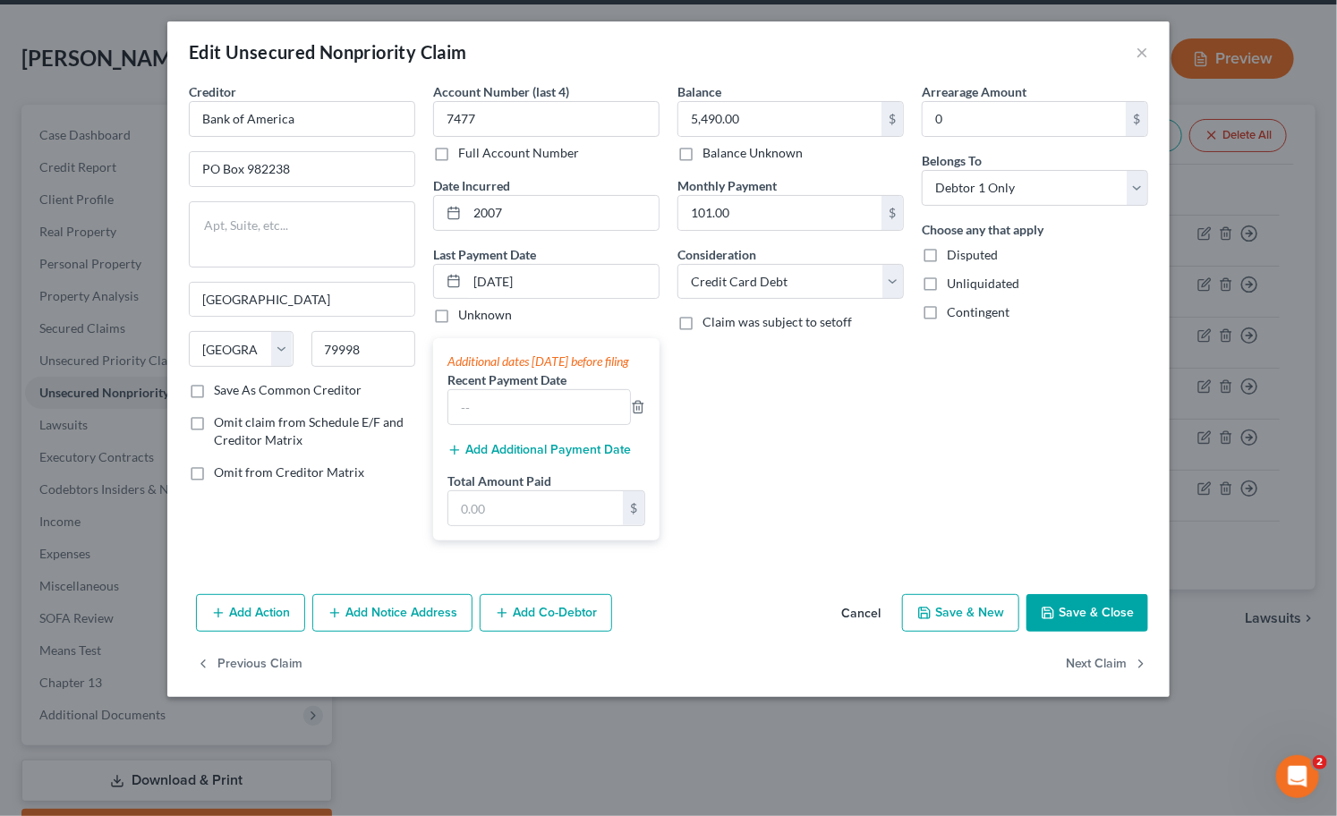
click at [546, 457] on button "Add Additional Payment Date" at bounding box center [538, 450] width 183 height 14
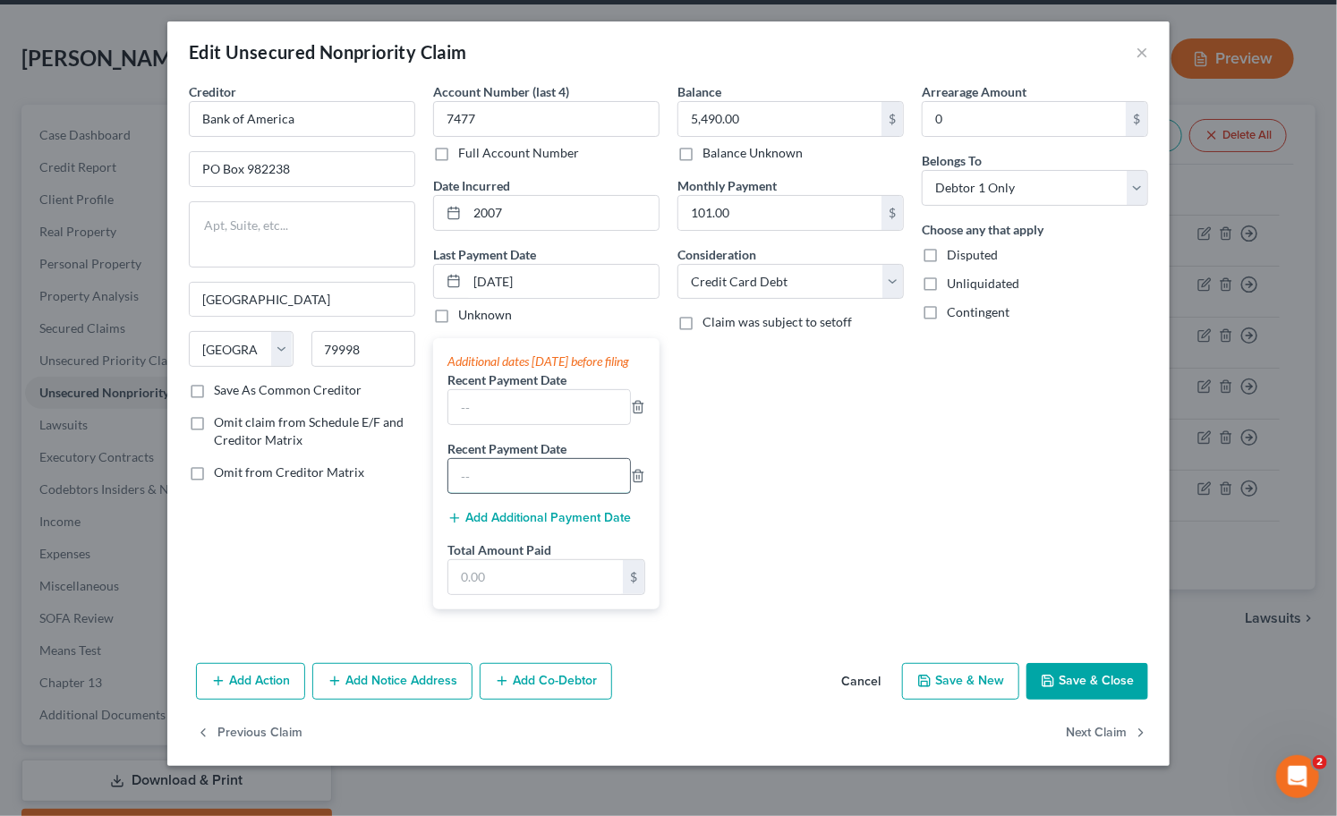
click at [544, 493] on input "text" at bounding box center [539, 476] width 182 height 34
click at [488, 525] on button "Add Additional Payment Date" at bounding box center [538, 518] width 183 height 14
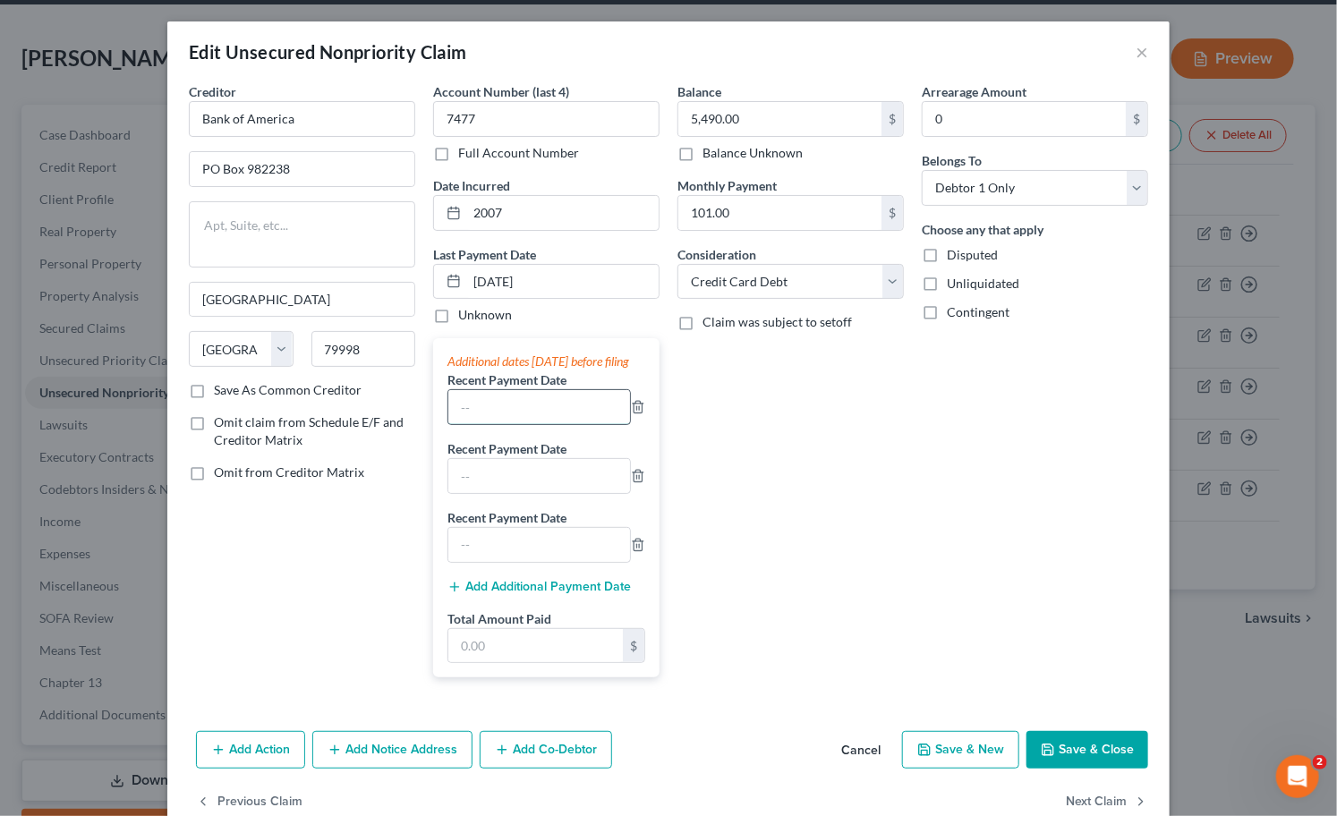
click at [490, 424] on input "text" at bounding box center [539, 407] width 182 height 34
type input "[DATE]"
click at [475, 493] on input "text" at bounding box center [539, 476] width 182 height 34
type input "[DATE]"
drag, startPoint x: 461, startPoint y: 573, endPoint x: 481, endPoint y: 566, distance: 21.0
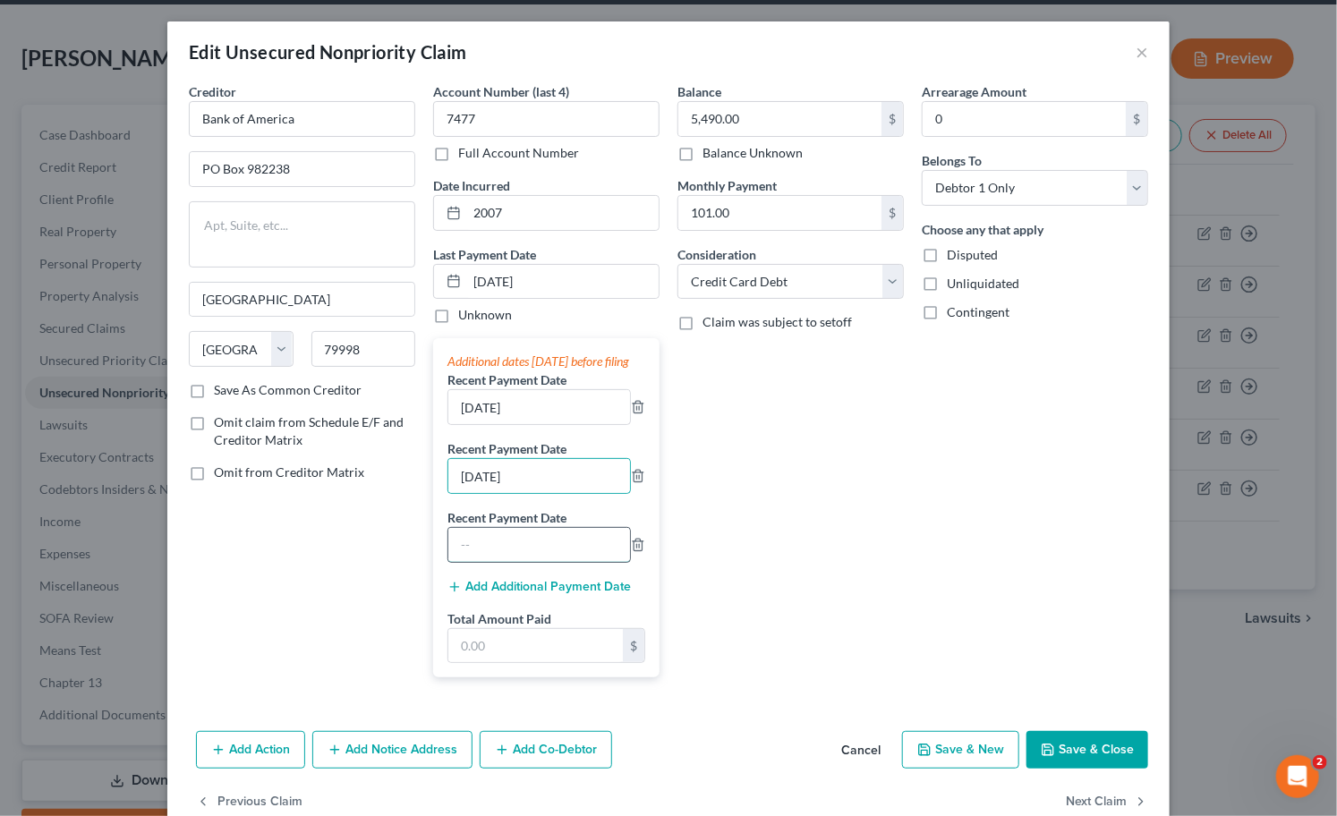
click at [463, 562] on input "text" at bounding box center [539, 545] width 182 height 34
type input "[DATE]"
click at [524, 663] on input "text" at bounding box center [535, 646] width 175 height 34
type input "11,515.84"
click at [1114, 769] on button "Save & Close" at bounding box center [1088, 750] width 122 height 38
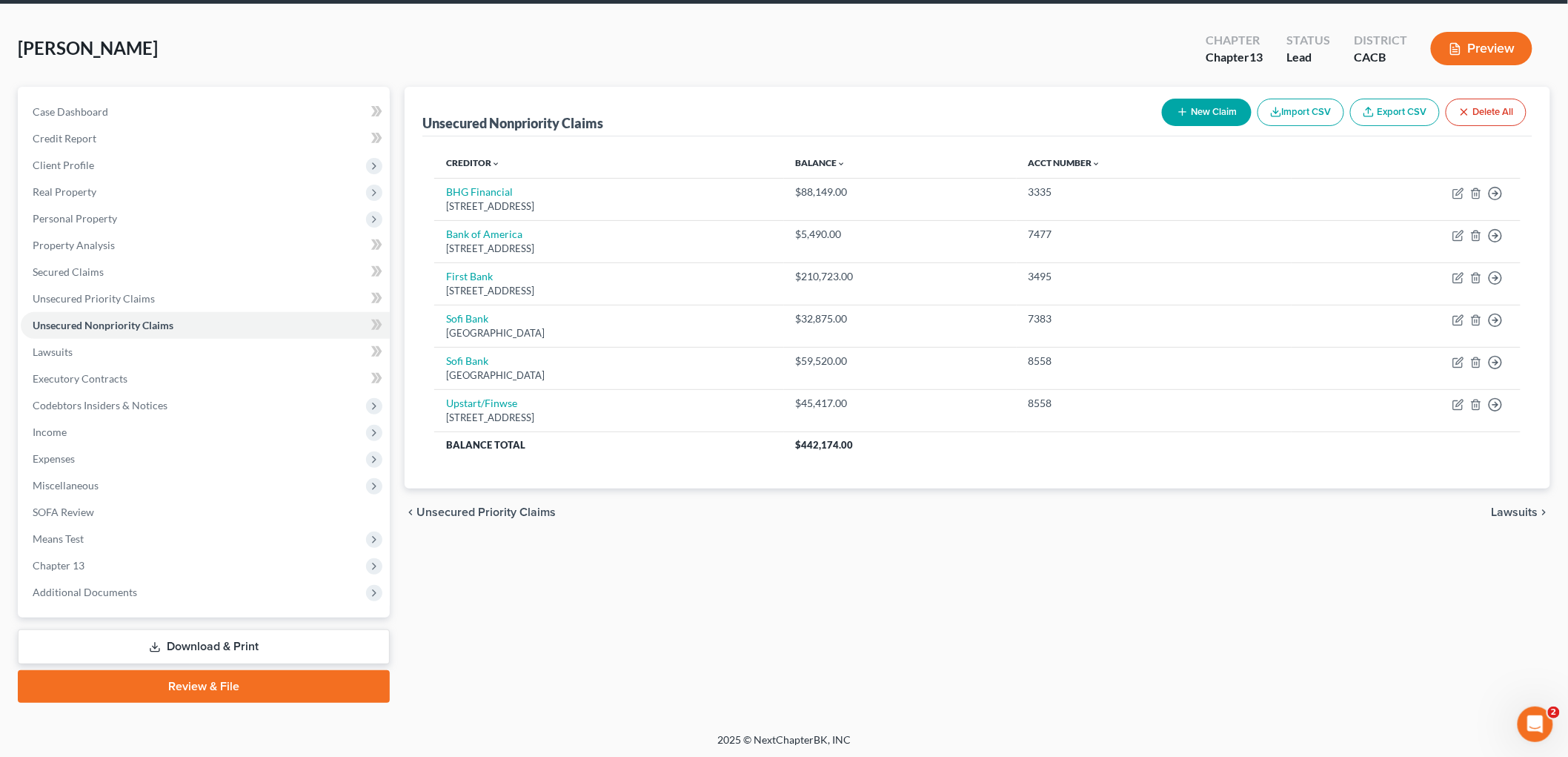
click at [1094, 52] on button "Preview" at bounding box center [1481, 48] width 102 height 33
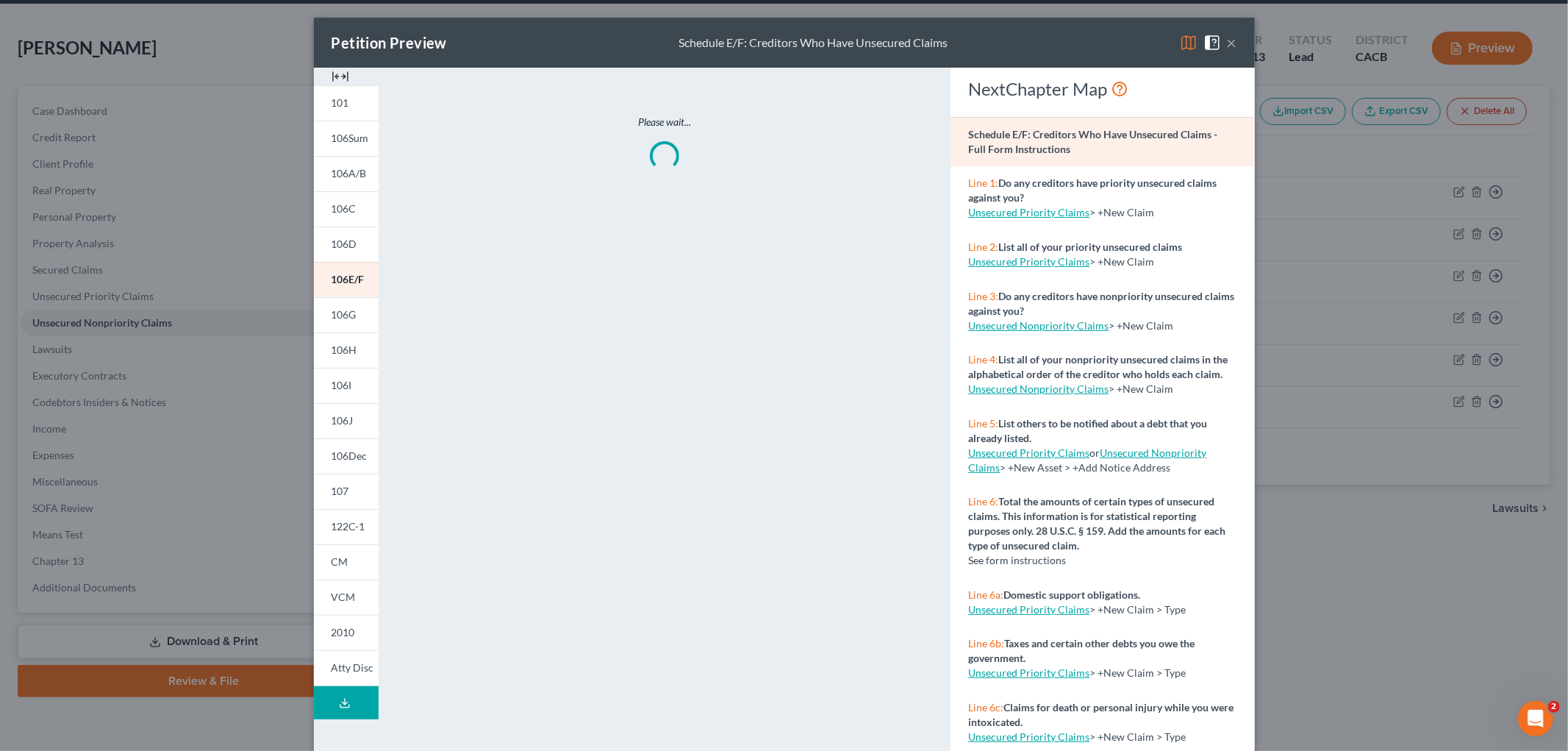
click at [1085, 32] on div "Petition Preview Schedule E/F: Creditors Who Have Unsecured Claims ×" at bounding box center [784, 42] width 941 height 50
click at [1085, 40] on img at bounding box center [1188, 42] width 17 height 17
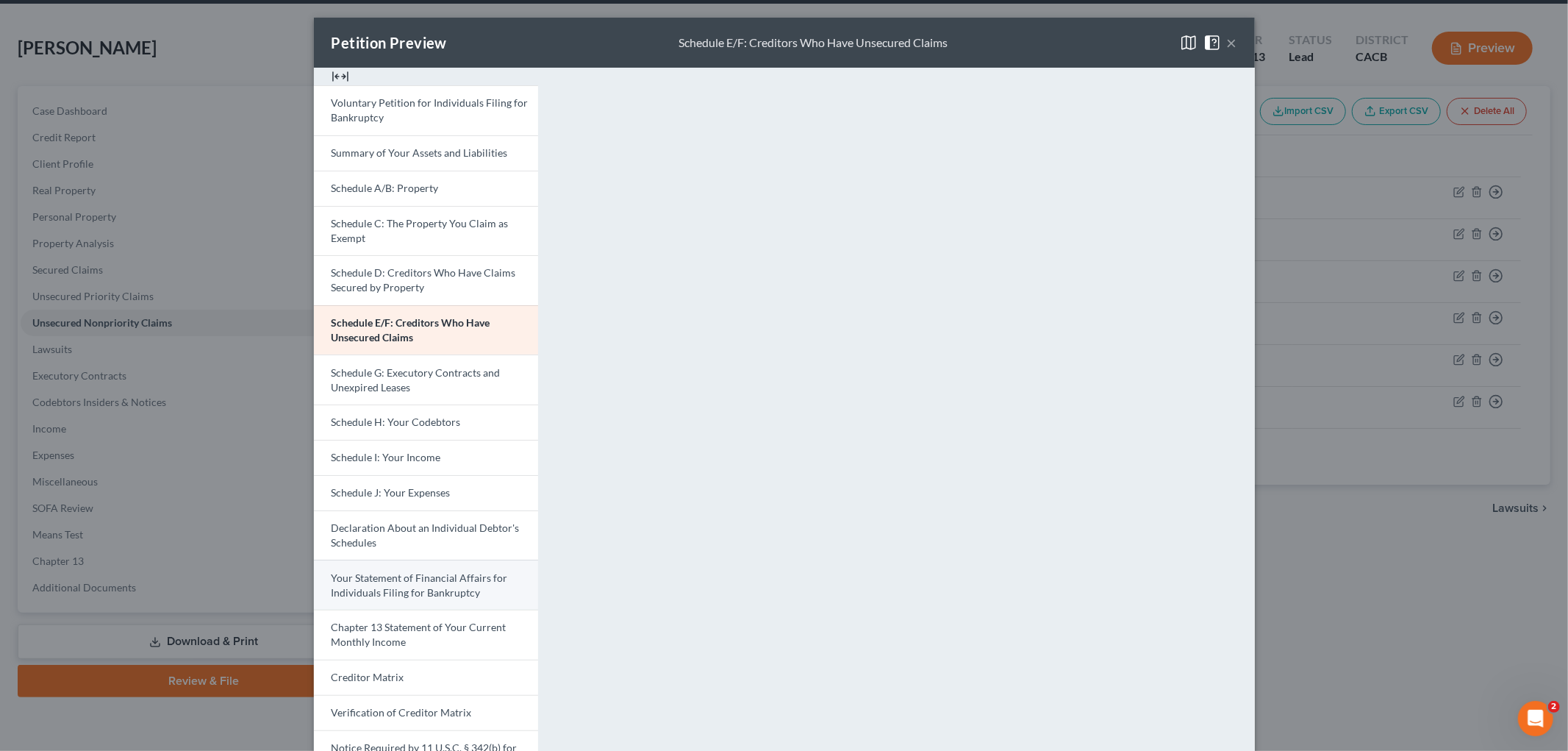
click at [423, 583] on span "Your Statement of Financial Affairs for Individuals Filing for Bankruptcy" at bounding box center [420, 584] width 177 height 27
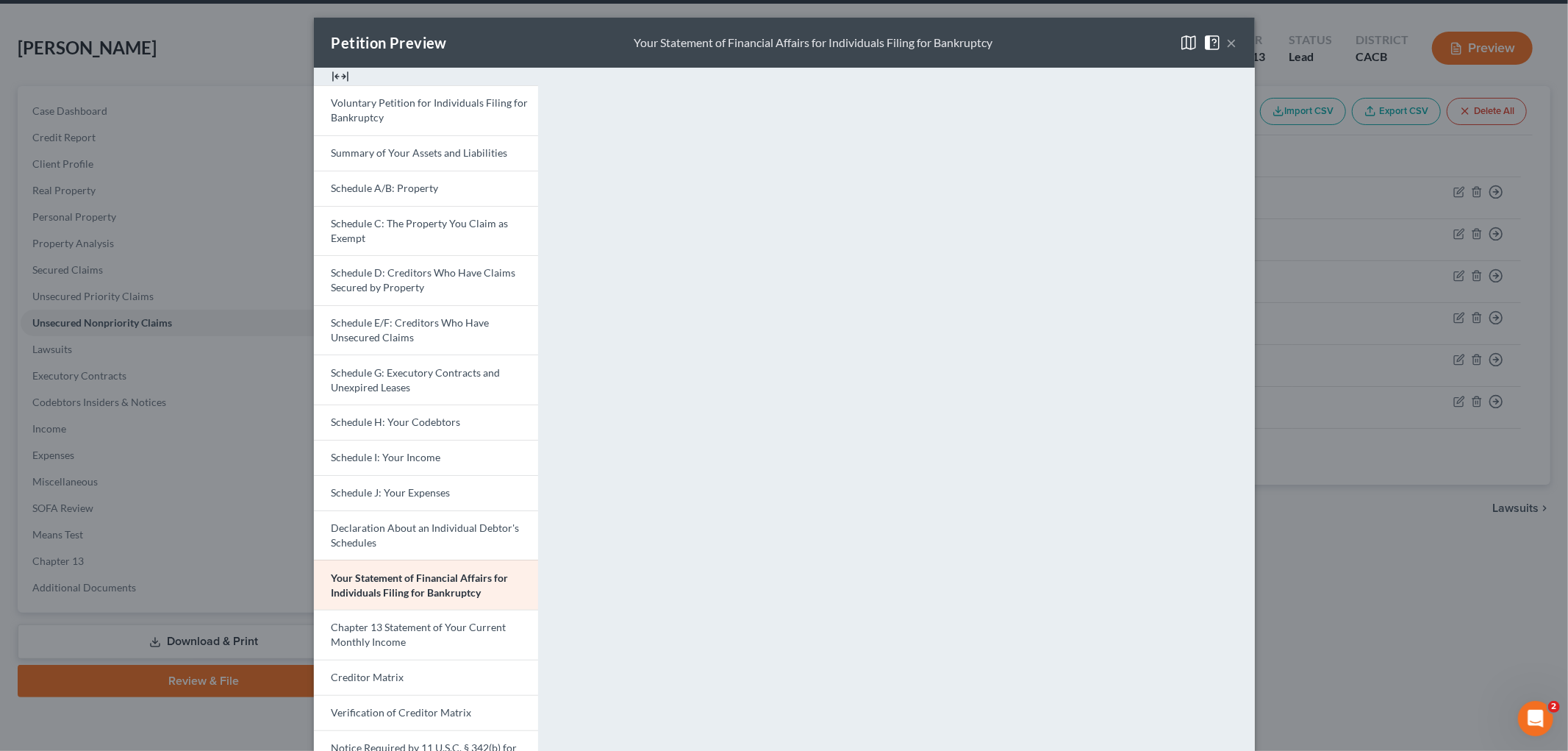
click at [1085, 615] on div "Petition Preview Your Statement of Financial Affairs for Individuals Filing for…" at bounding box center [784, 376] width 1568 height 751
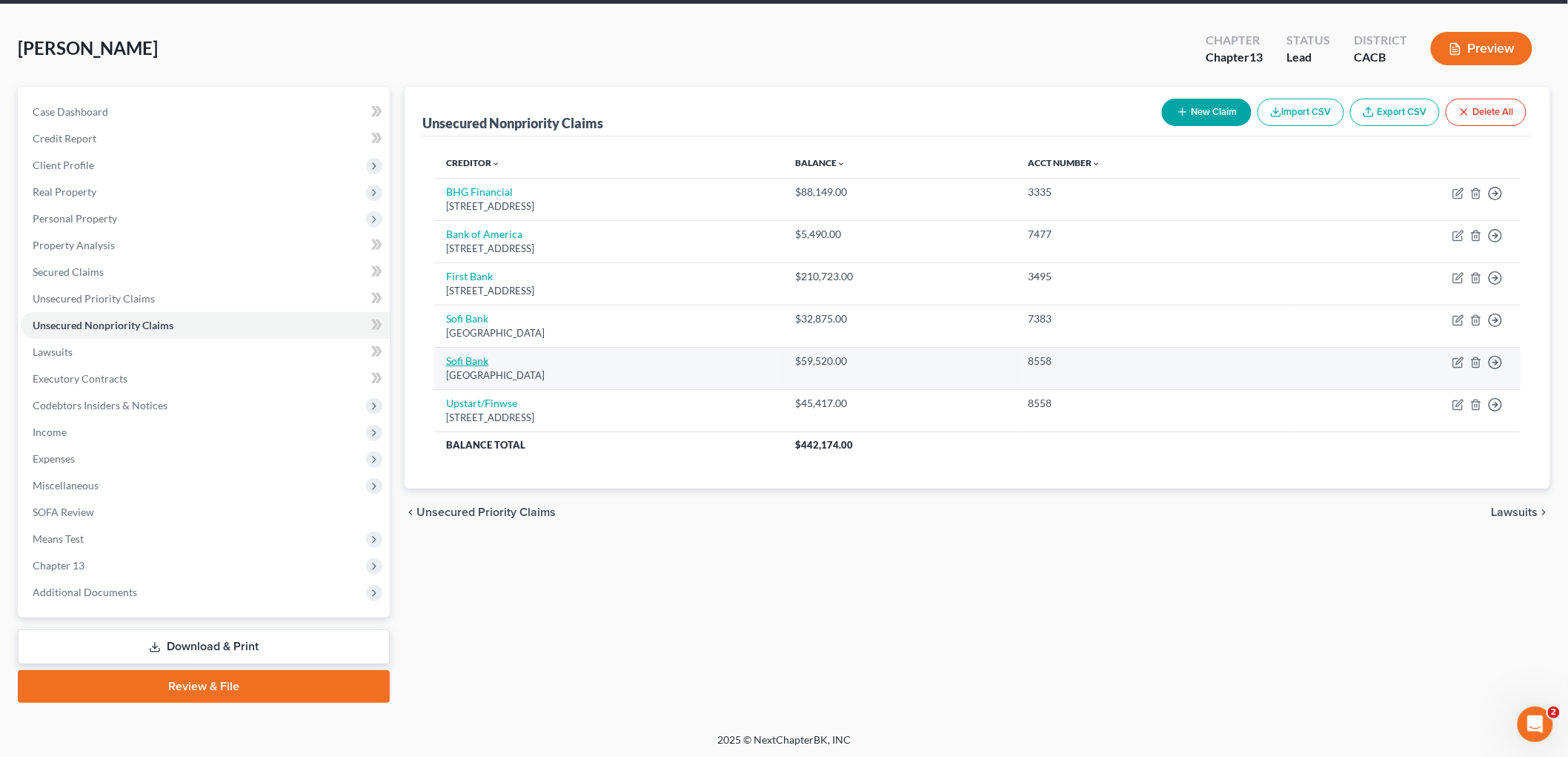
click at [469, 354] on link "Sofi Bank" at bounding box center [467, 360] width 42 height 12
select select "45"
select select "14"
select select "0"
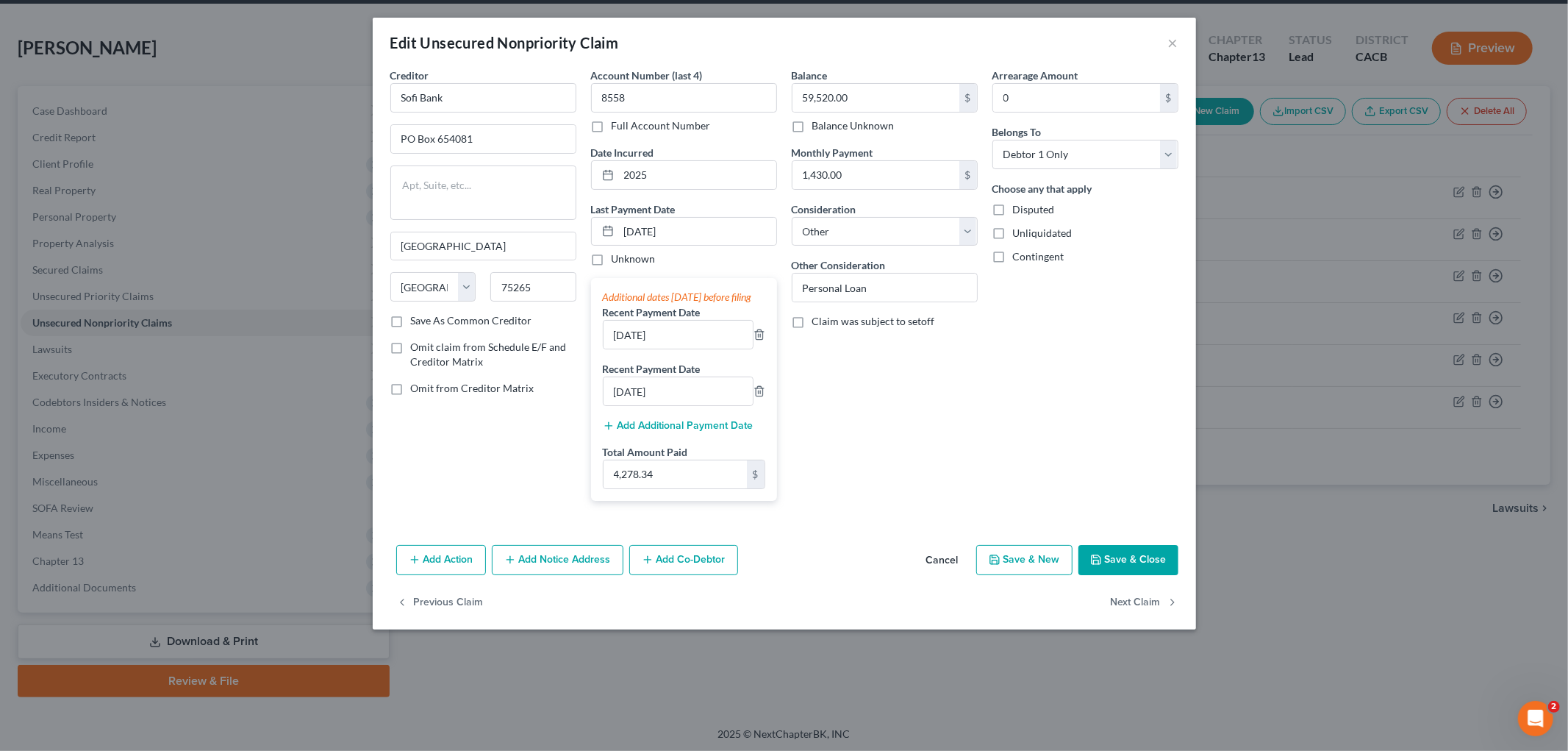
click at [1085, 576] on button "Save & Close" at bounding box center [1129, 560] width 100 height 31
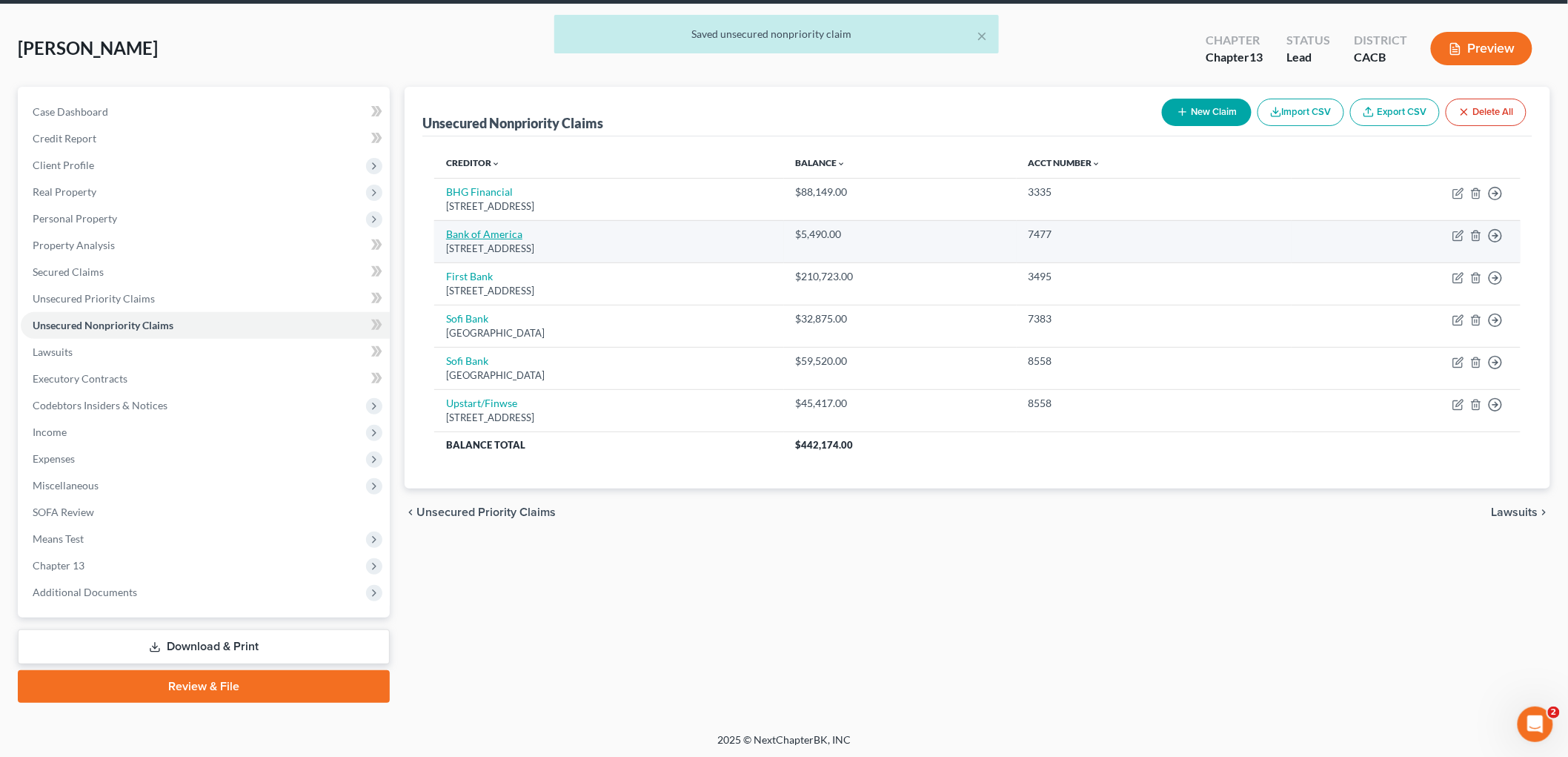
click at [486, 231] on link "Bank of America" at bounding box center [484, 234] width 76 height 12
select select "45"
select select "2"
select select "0"
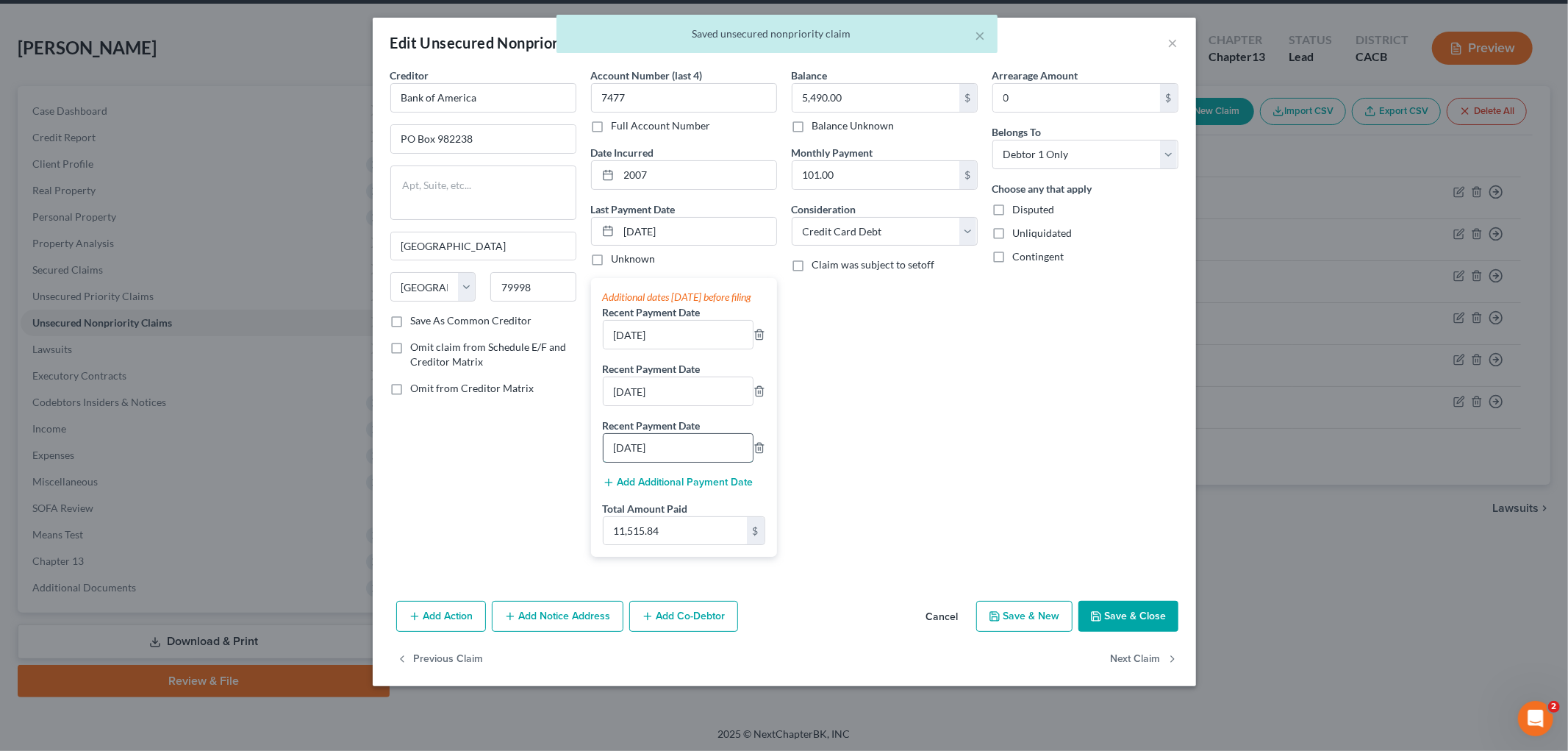
drag, startPoint x: 637, startPoint y: 464, endPoint x: 706, endPoint y: 459, distance: 69.2
click at [637, 462] on input "[DATE]" at bounding box center [678, 448] width 149 height 28
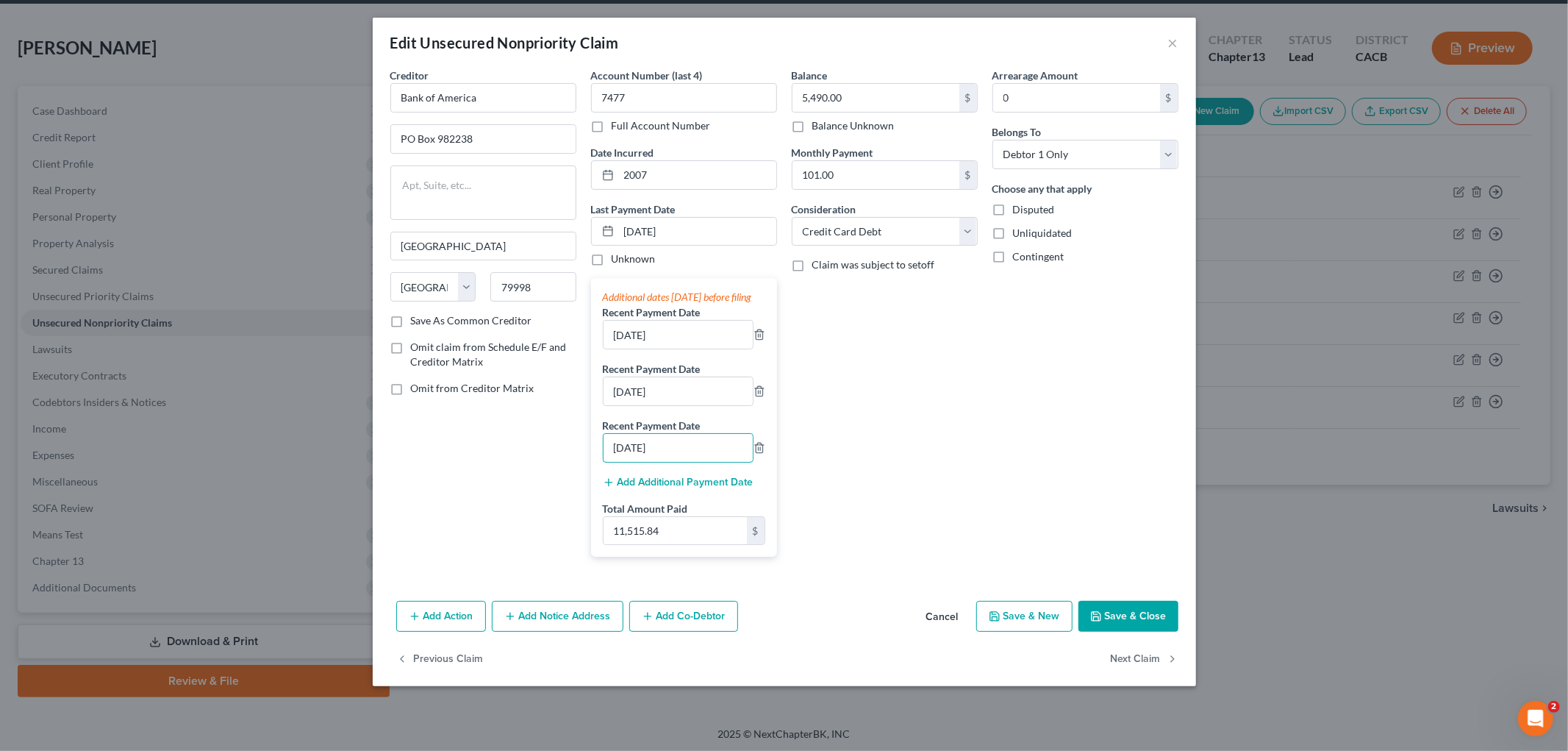
type input "[DATE]"
click at [1085, 632] on button "Save & Close" at bounding box center [1129, 616] width 100 height 31
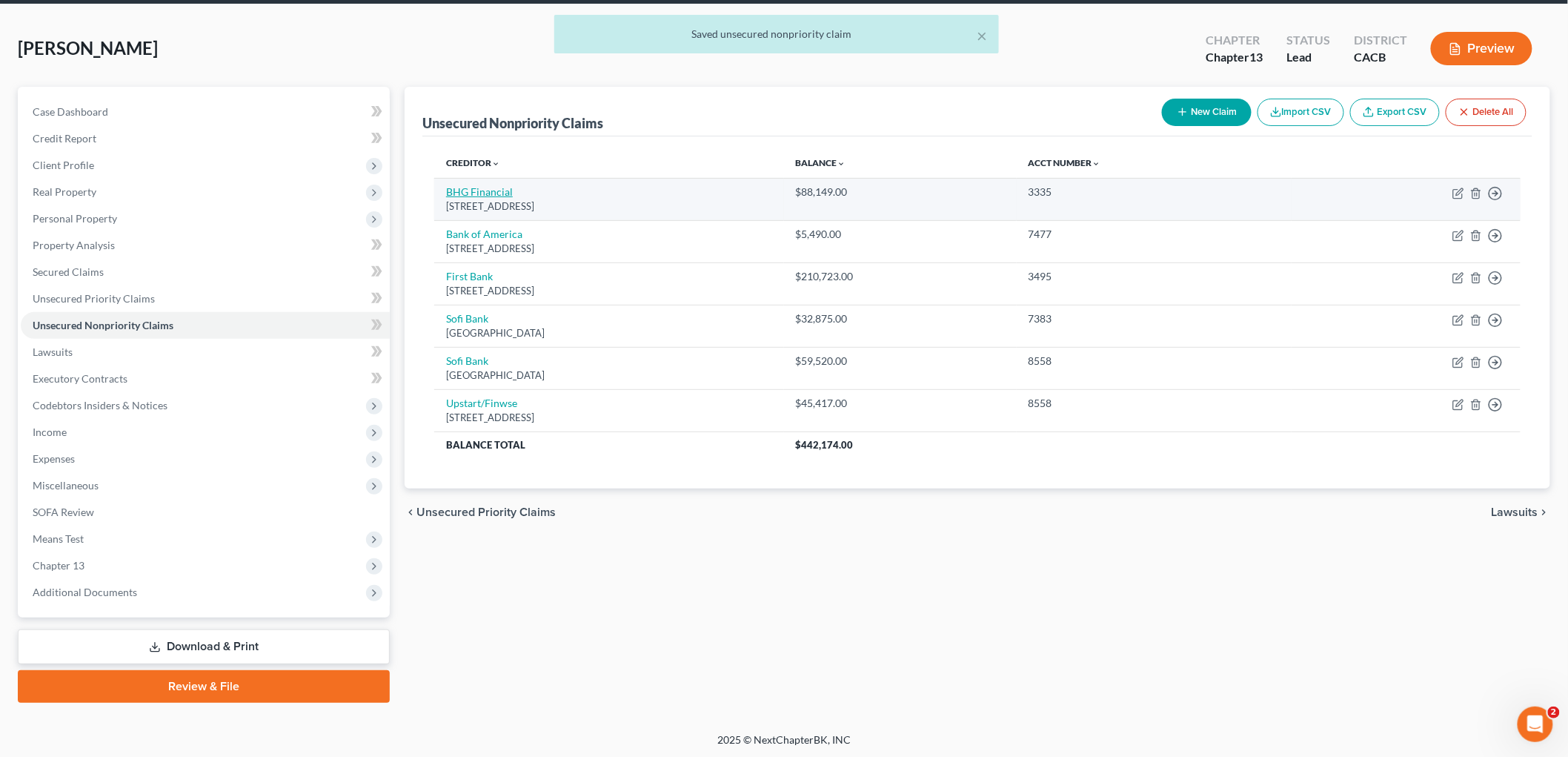
click at [478, 196] on link "BHG Financial" at bounding box center [479, 191] width 67 height 12
select select "35"
select select "14"
select select "0"
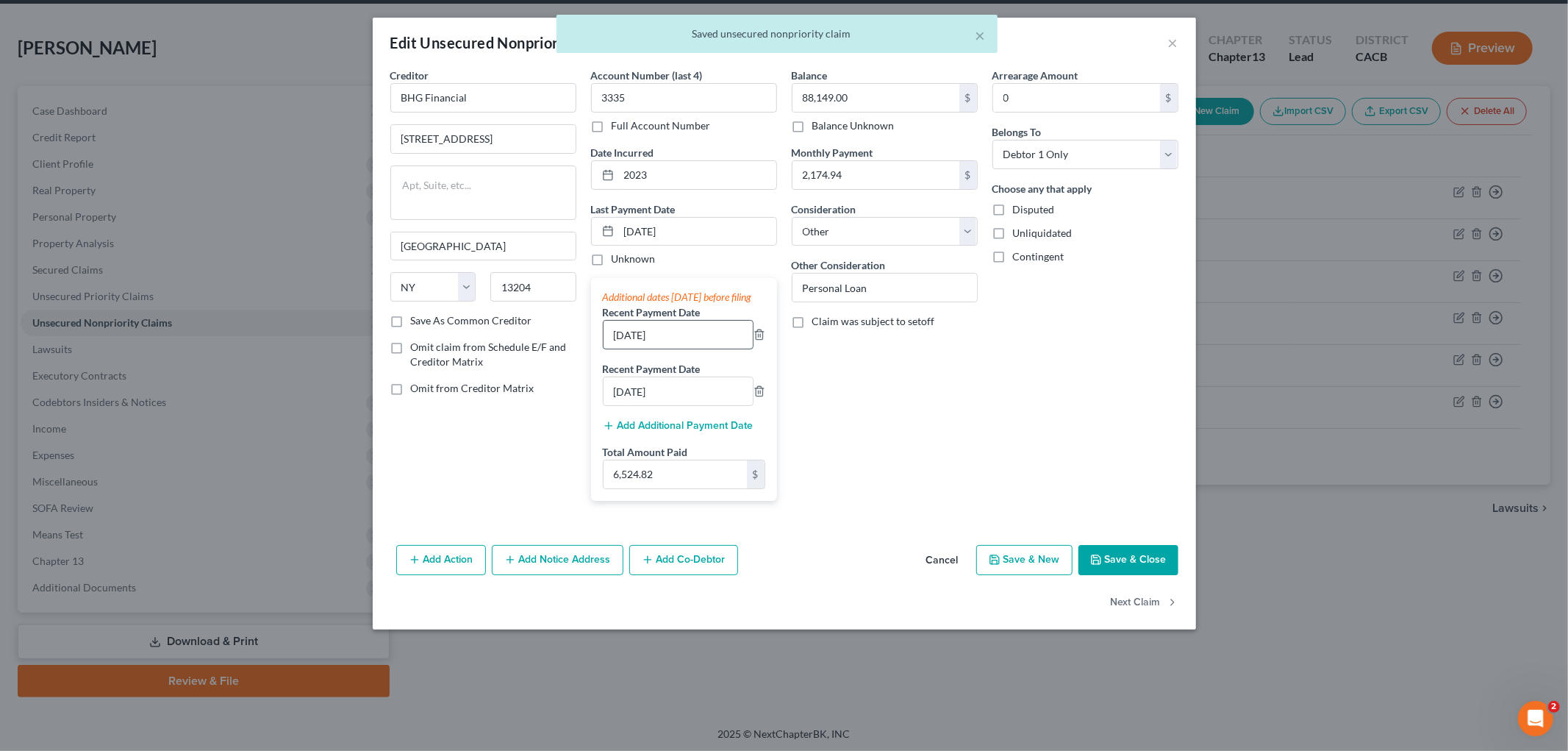
click at [638, 348] on input "[DATE]" at bounding box center [678, 334] width 149 height 28
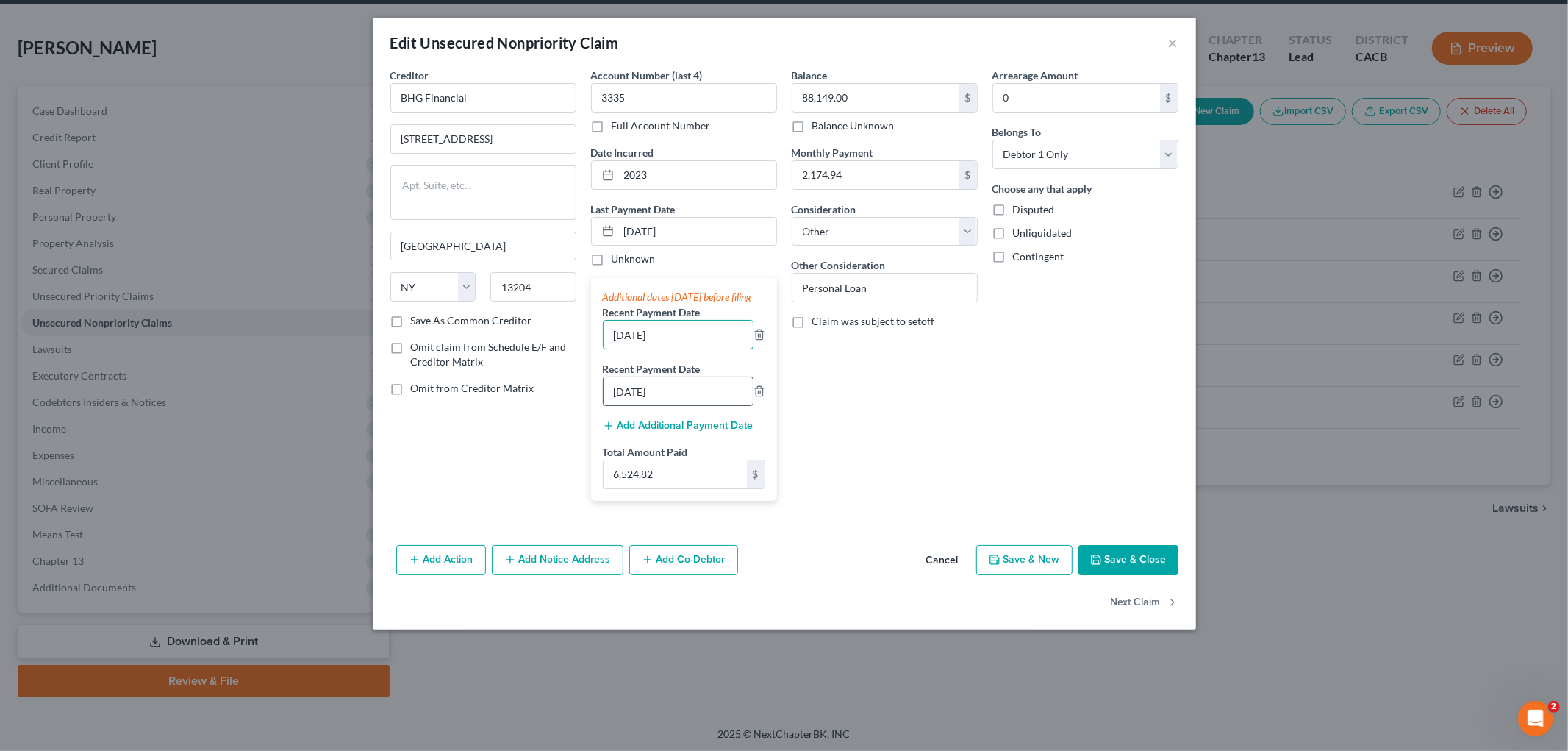
type input "[DATE]"
click at [644, 399] on input "[DATE]" at bounding box center [678, 391] width 149 height 28
type input "[DATE]"
click at [1085, 562] on button "Save & Close" at bounding box center [1129, 560] width 100 height 31
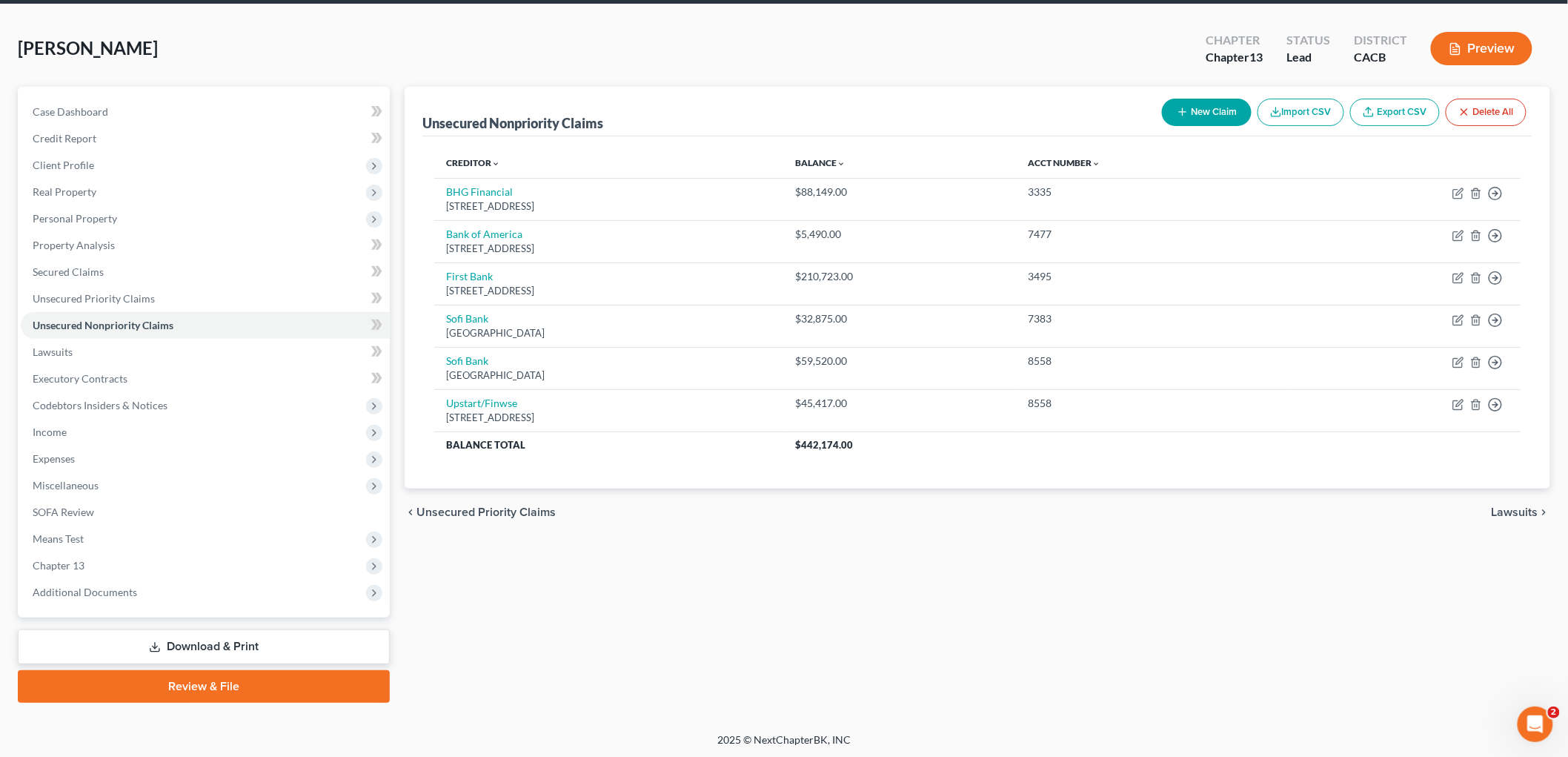
click at [1094, 25] on div "[PERSON_NAME] Upgraded Chapter Chapter 13 Status Lead District CACB Preview Pet…" at bounding box center [784, 368] width 1568 height 728
click at [1094, 15] on div at bounding box center [777, 15] width 1568 height 0
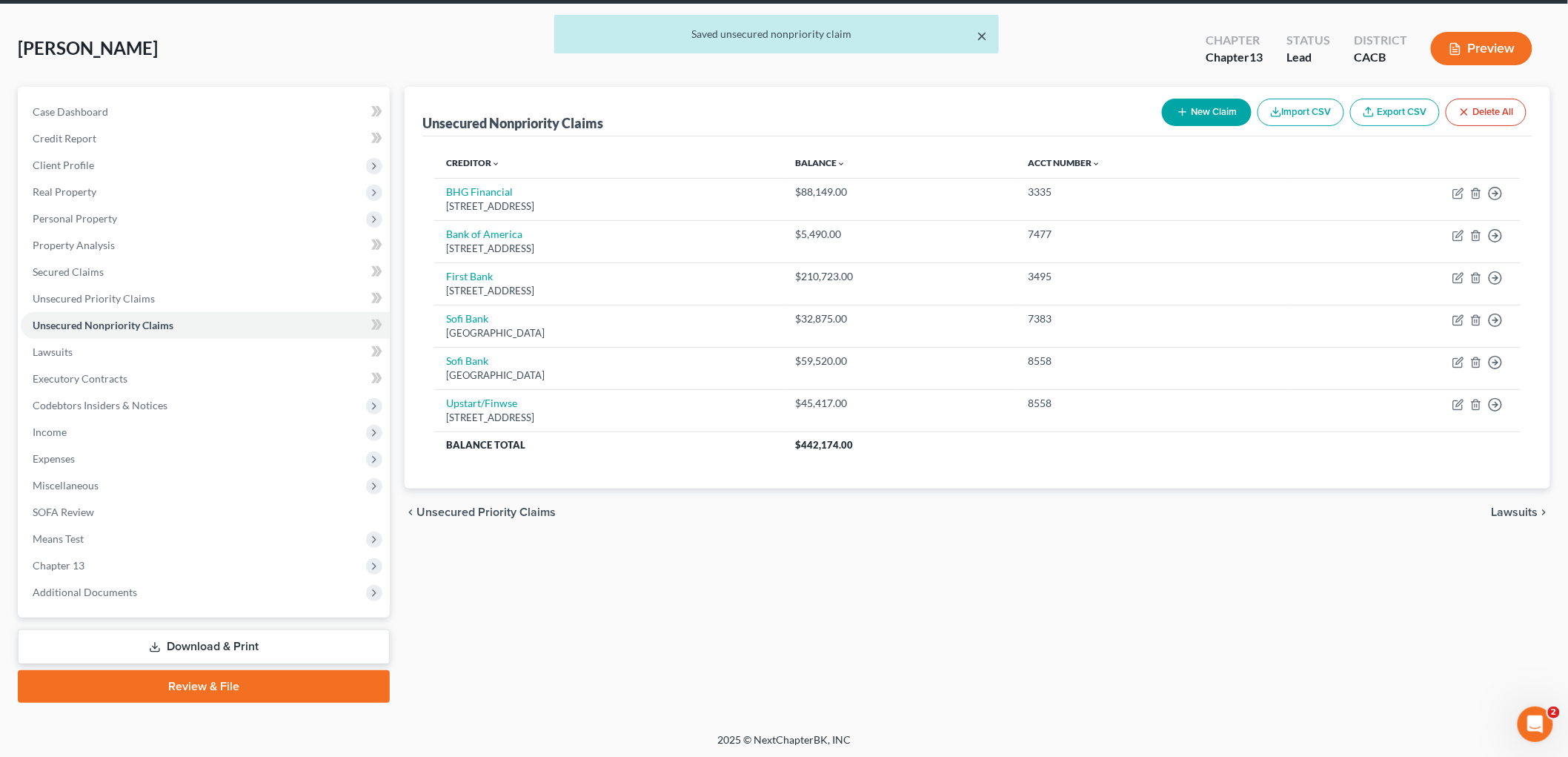
click at [984, 32] on button "×" at bounding box center [982, 35] width 11 height 17
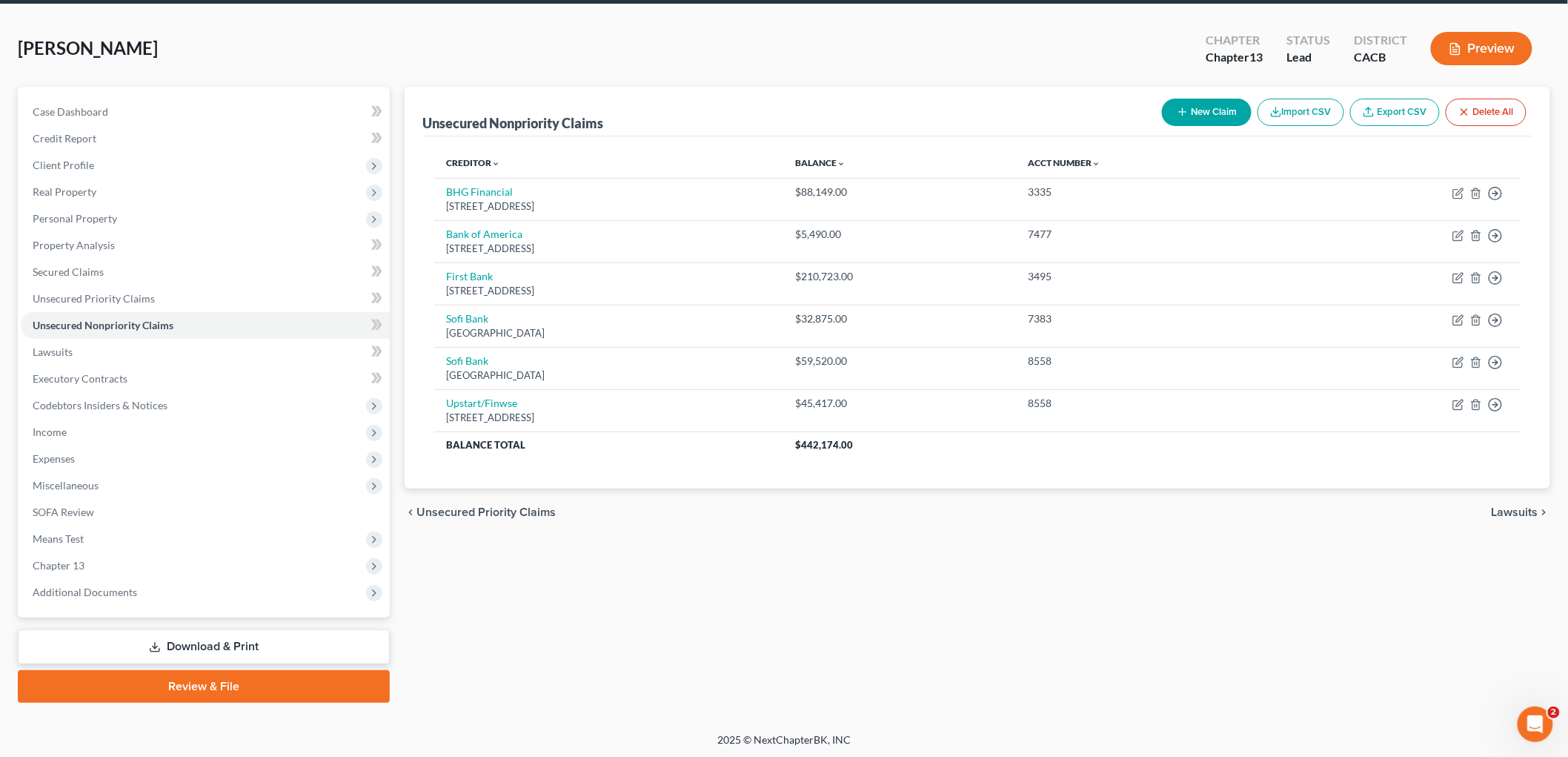
click at [1094, 52] on button "Preview" at bounding box center [1481, 48] width 102 height 33
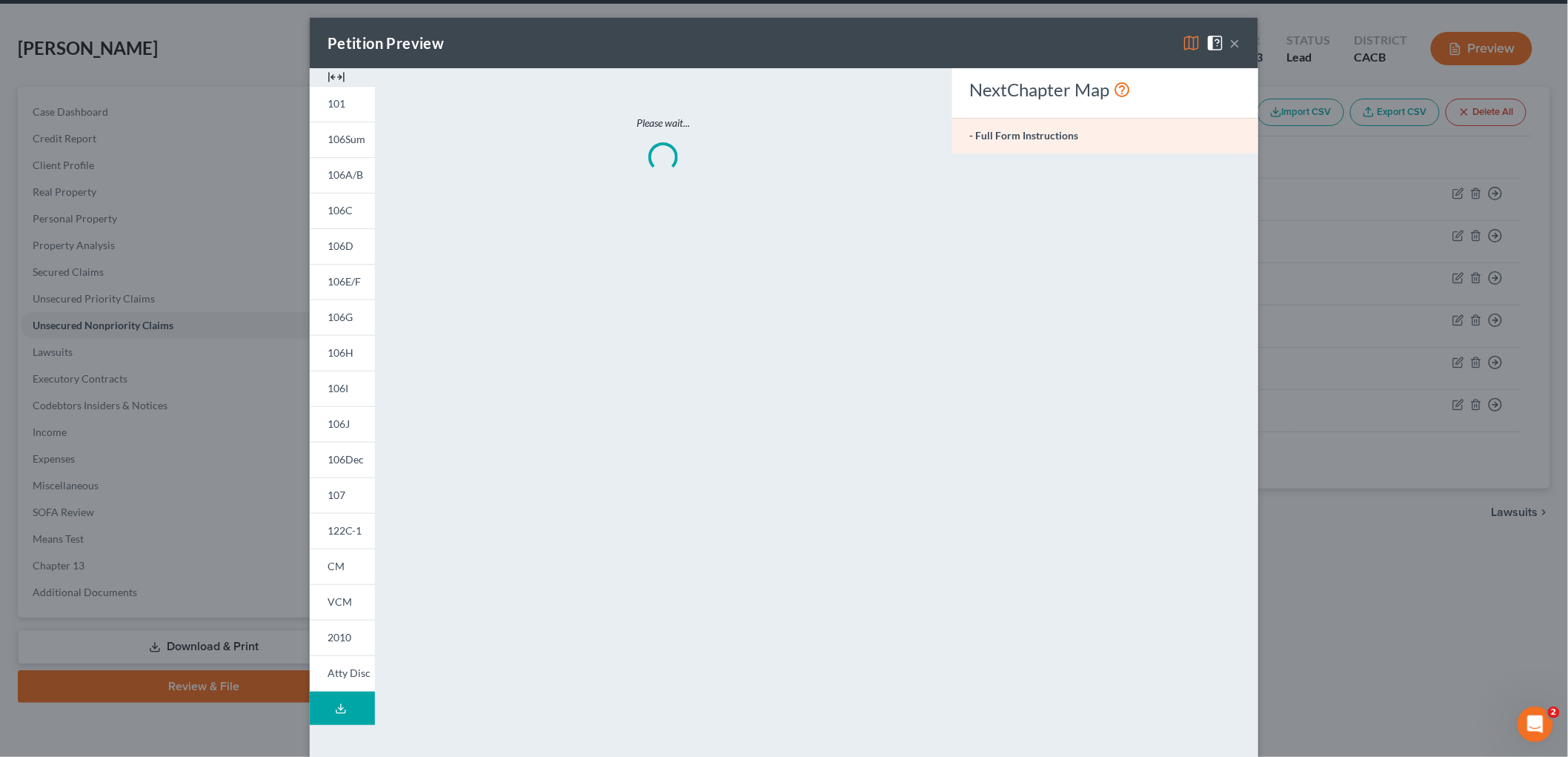
click at [1094, 49] on div "Petition Preview × 101 106Sum 106A/B 106C 106D 106E/F 106G 106H 106I 106J 106De…" at bounding box center [784, 378] width 1568 height 757
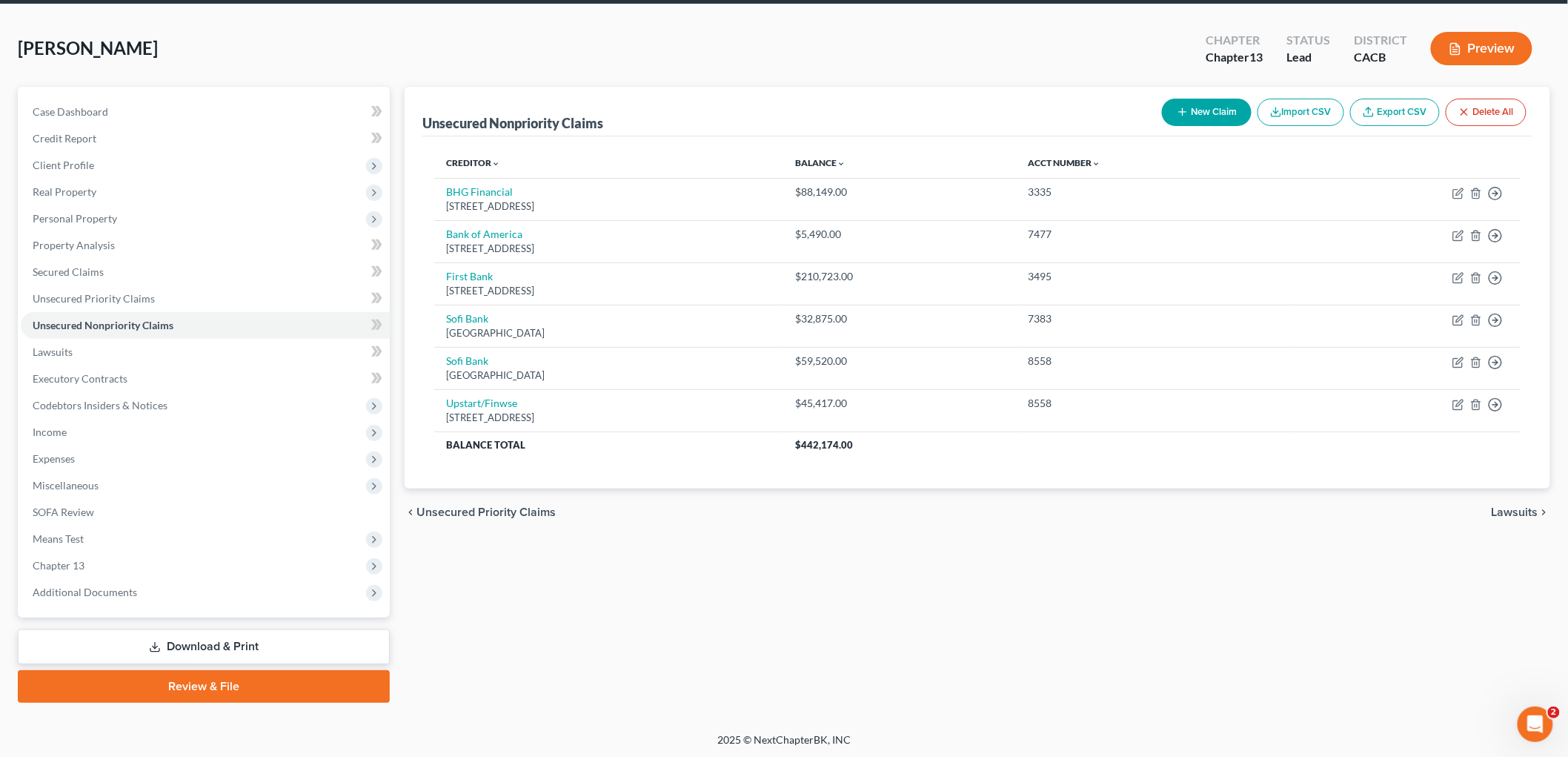
click at [1094, 61] on button "Preview" at bounding box center [1481, 48] width 102 height 33
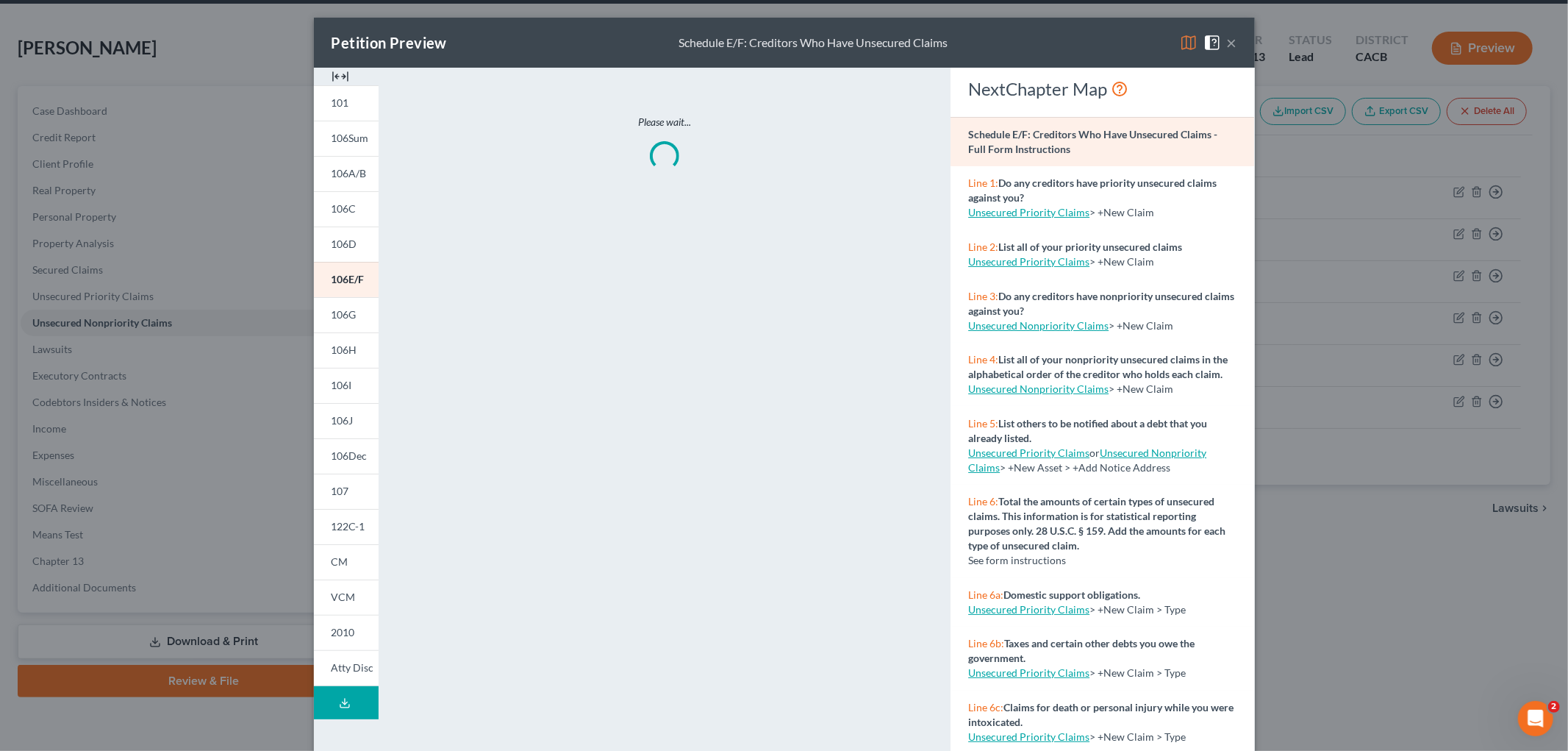
click at [1085, 45] on img at bounding box center [1188, 42] width 17 height 17
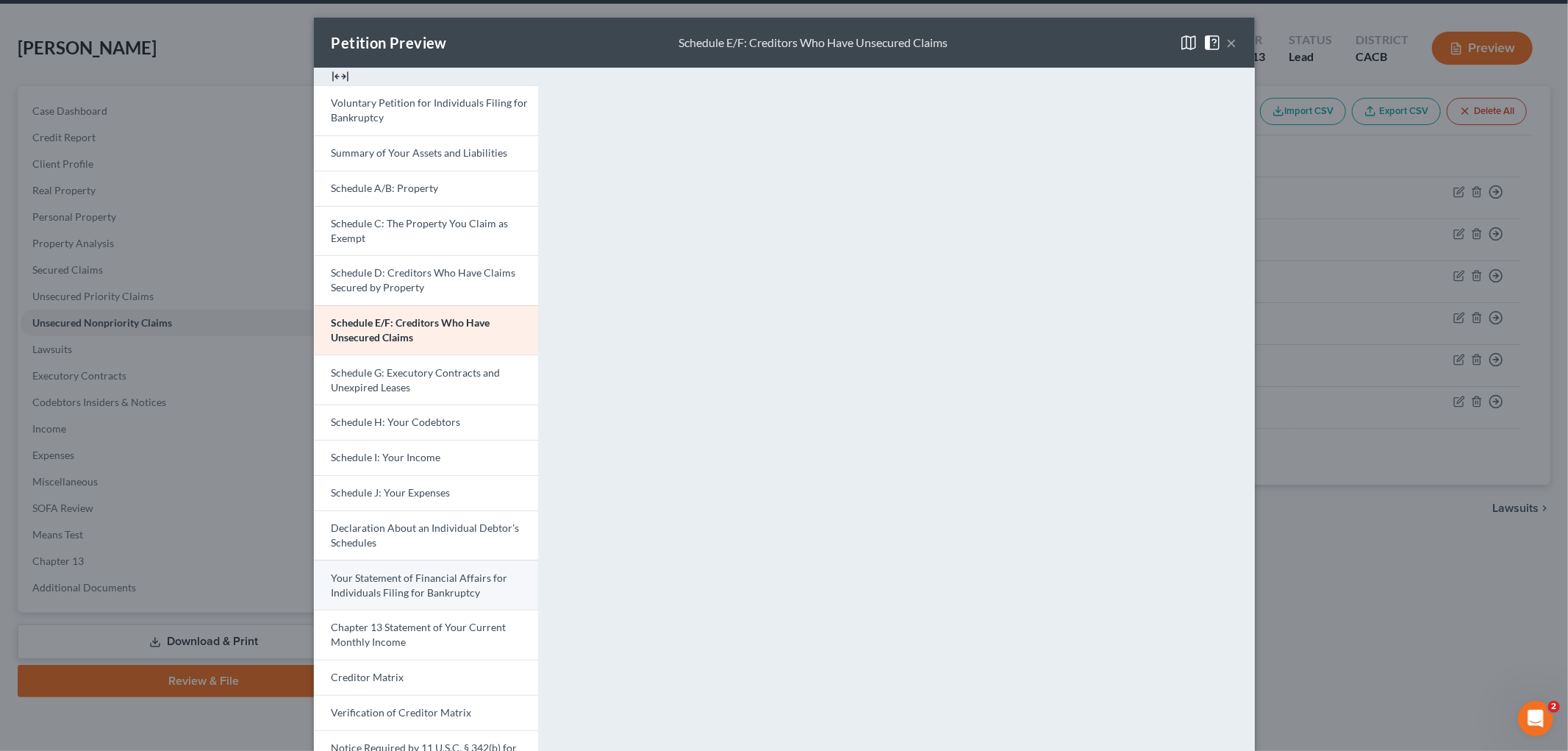
click at [438, 590] on span "Your Statement of Financial Affairs for Individuals Filing for Bankruptcy" at bounding box center [420, 584] width 177 height 27
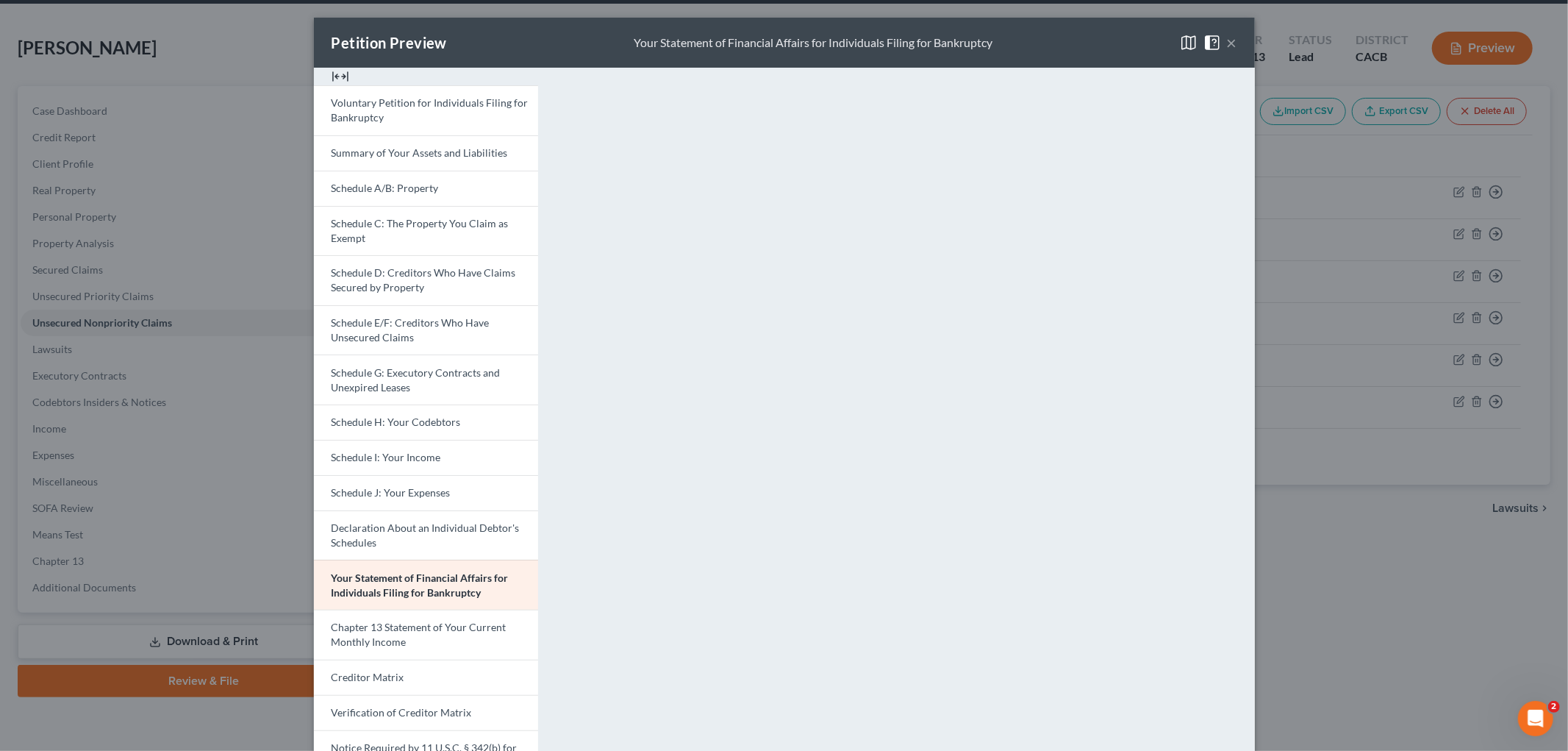
click at [1085, 588] on div "Petition Preview Your Statement of Financial Affairs for Individuals Filing for…" at bounding box center [784, 376] width 1568 height 751
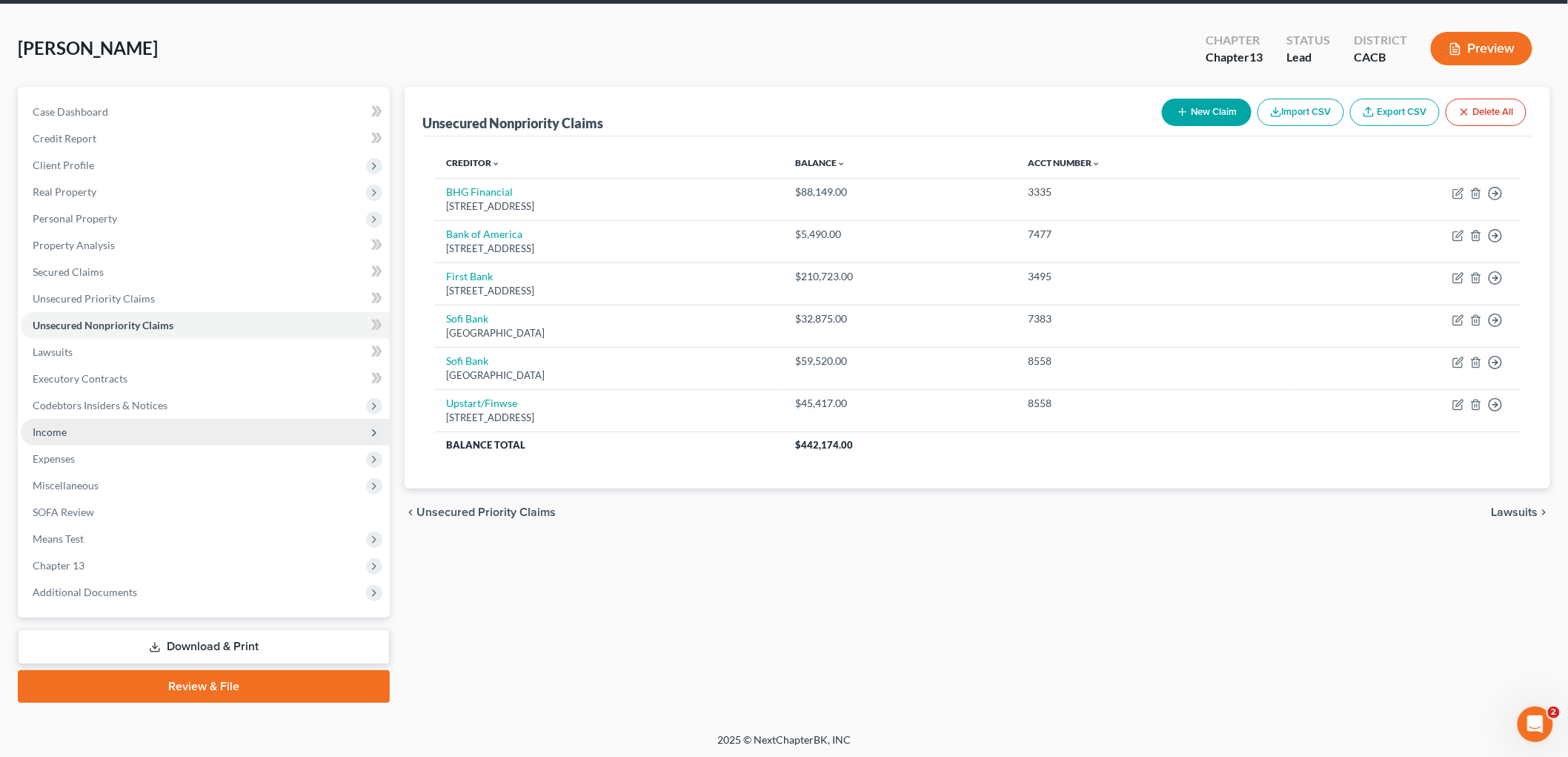
click at [200, 424] on span "Income" at bounding box center [205, 432] width 369 height 27
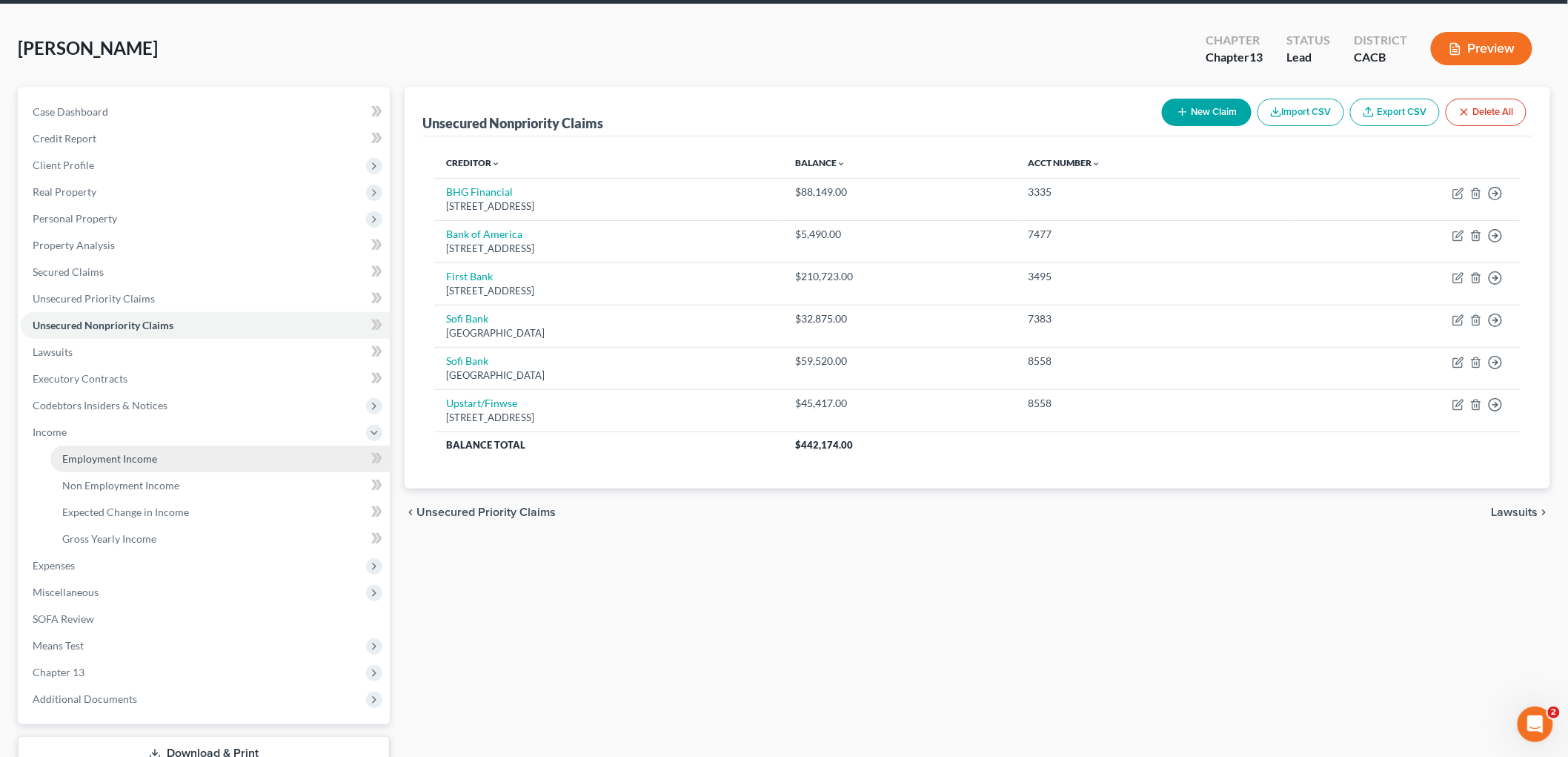
click at [115, 457] on span "Employment Income" at bounding box center [109, 458] width 95 height 12
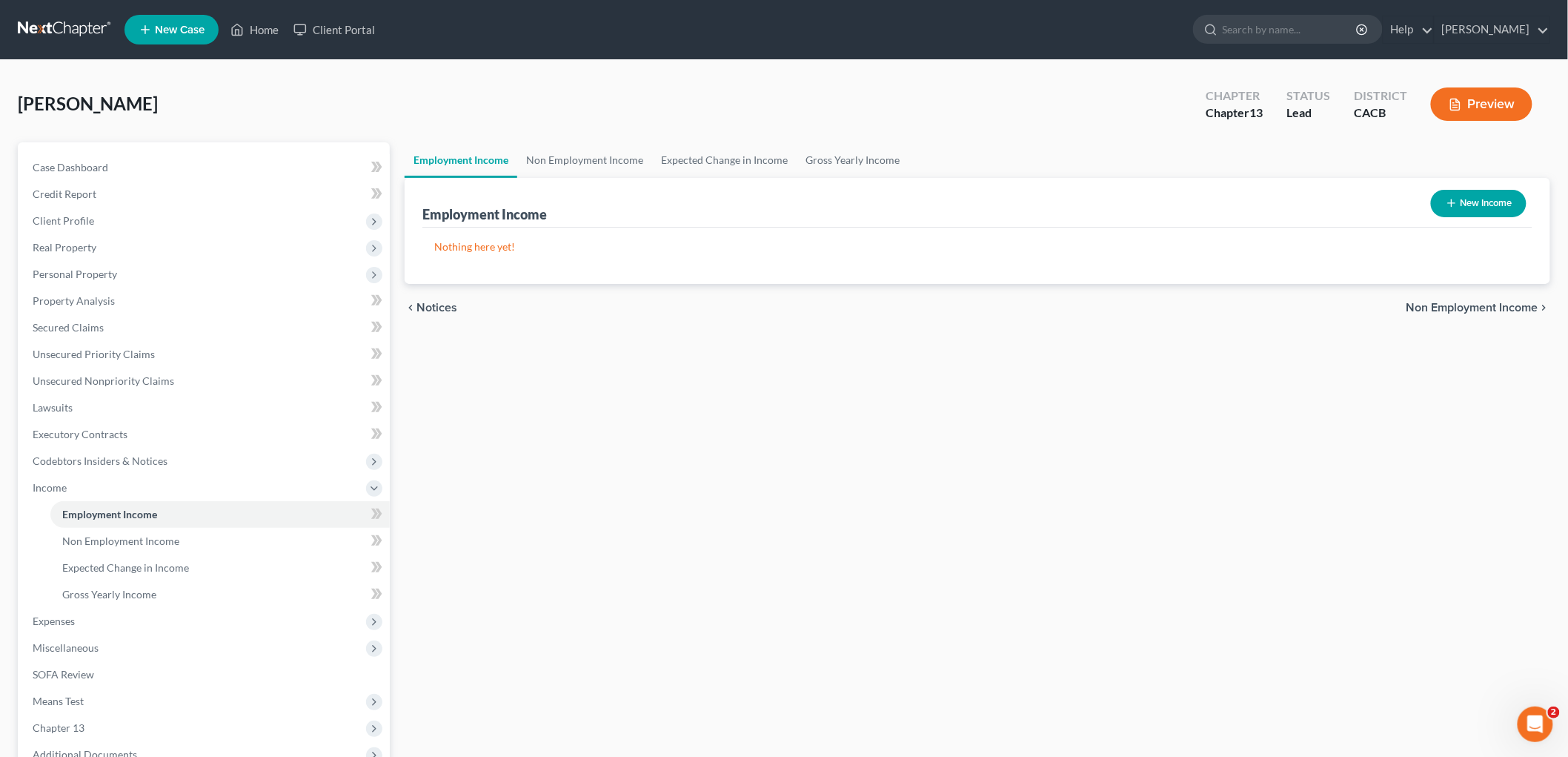
click at [1094, 201] on button "New Income" at bounding box center [1478, 203] width 95 height 27
select select "0"
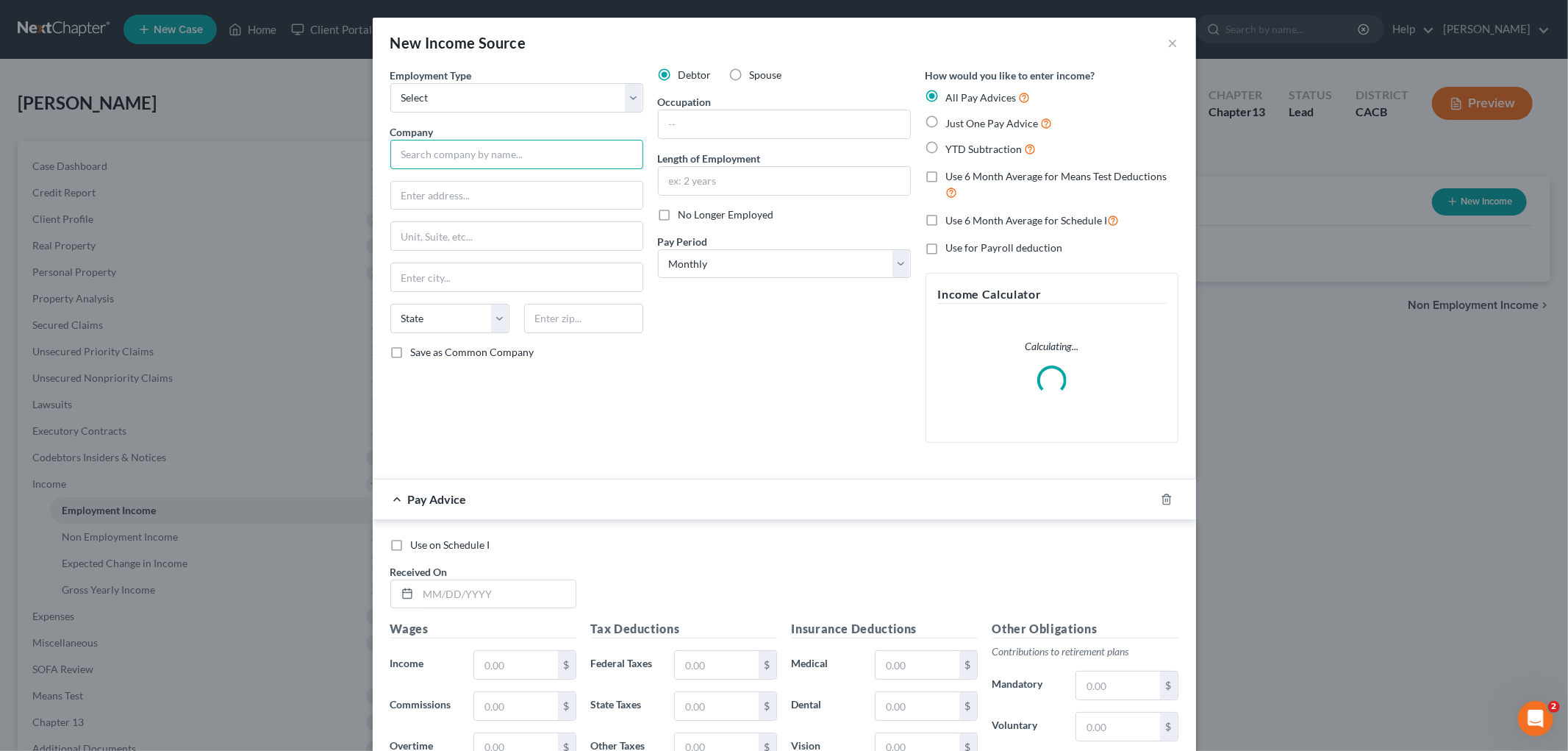
click at [486, 156] on input "text" at bounding box center [517, 154] width 253 height 30
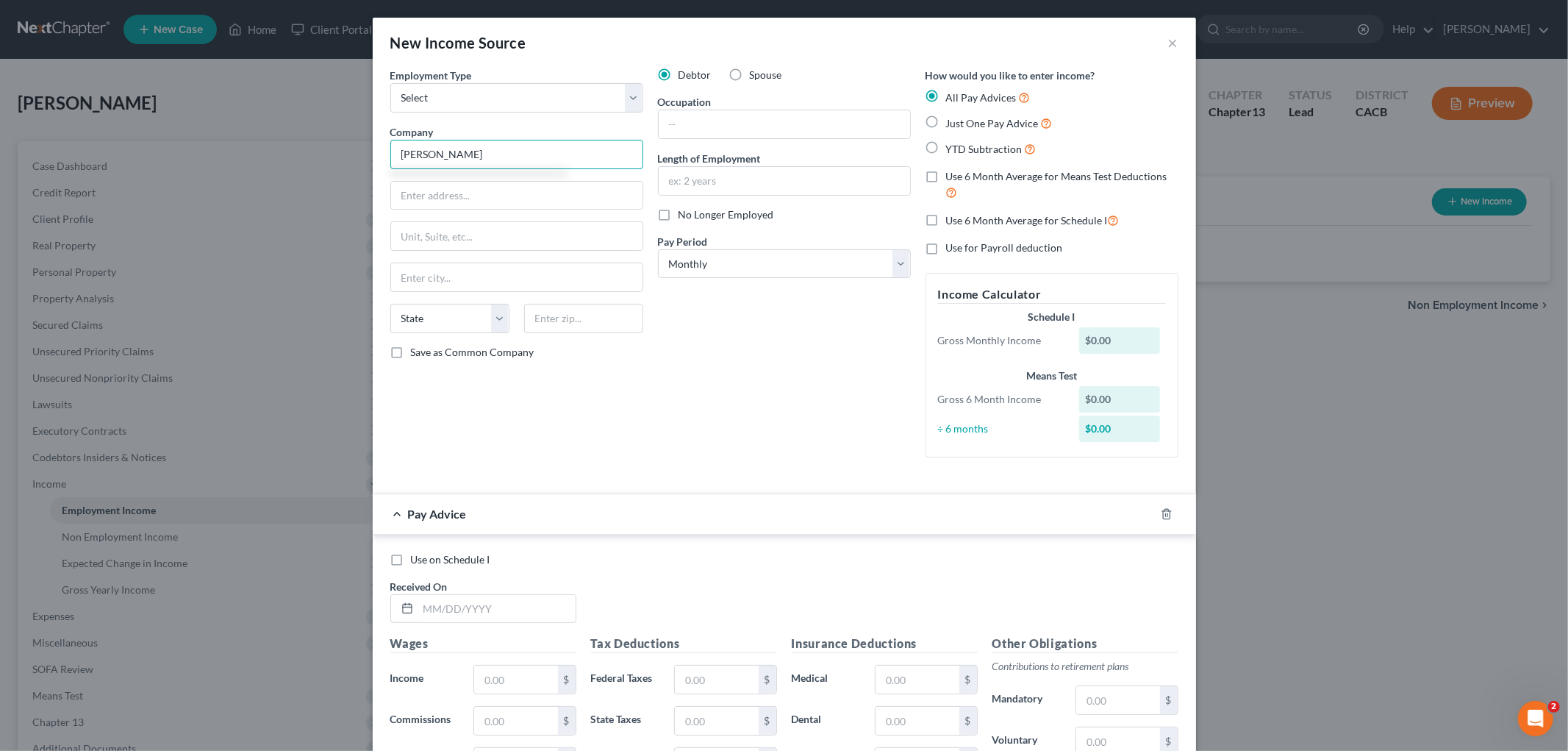
type input "[PERSON_NAME]"
drag, startPoint x: 715, startPoint y: 149, endPoint x: 765, endPoint y: 127, distance: 54.6
click at [735, 141] on div "Debtor Spouse Occupation Length of Employment No Longer Employed Pay Period * S…" at bounding box center [784, 268] width 268 height 402
click at [765, 127] on input "text" at bounding box center [784, 124] width 251 height 28
type input "Registered Nurse"
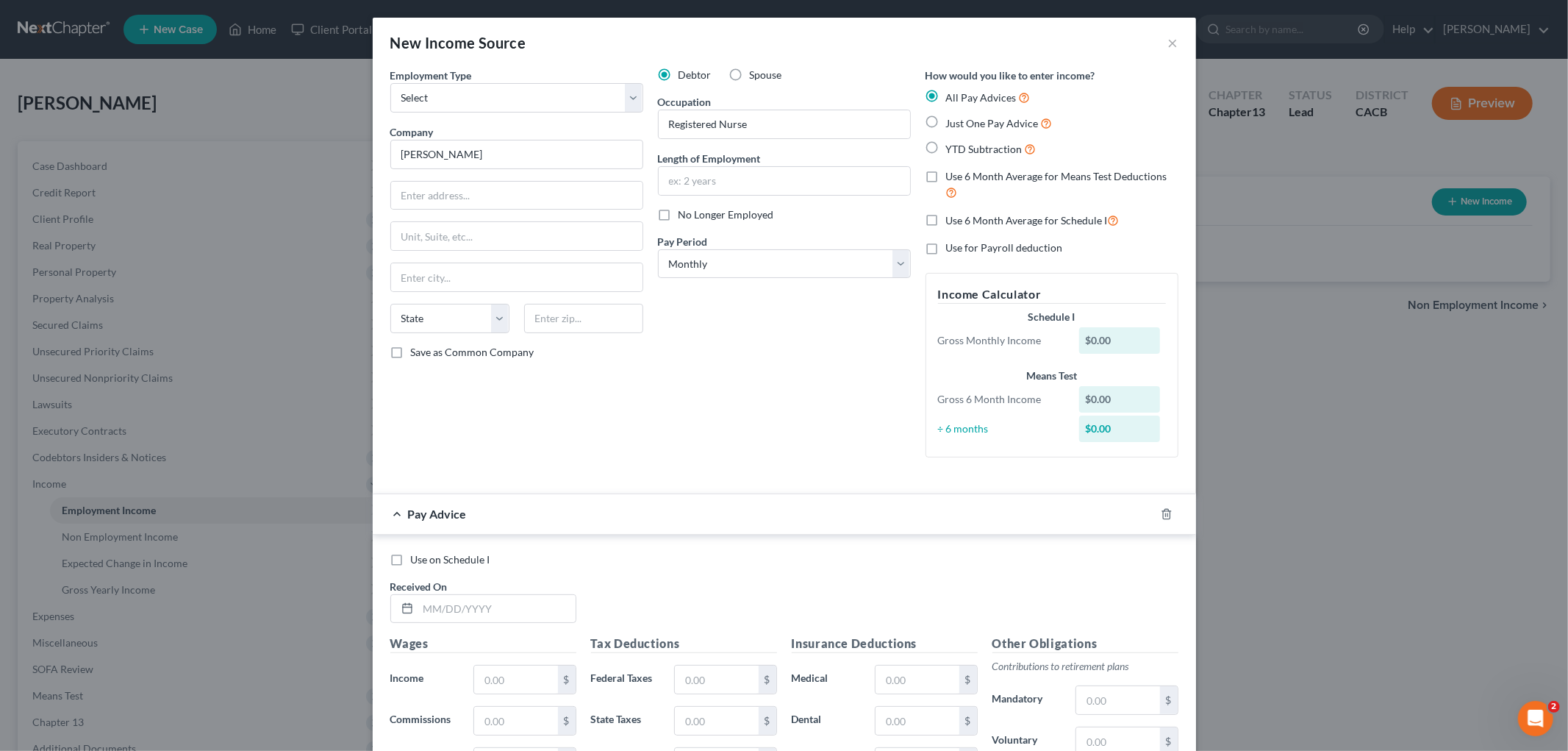
click at [618, 508] on div "Pay Advice" at bounding box center [764, 513] width 782 height 39
drag, startPoint x: 448, startPoint y: 171, endPoint x: 393, endPoint y: 157, distance: 56.8
click at [353, 164] on div "New Income Source × Employment Type * Select Full or [DEMOGRAPHIC_DATA] Employm…" at bounding box center [784, 376] width 1568 height 751
click at [499, 205] on input "text" at bounding box center [517, 196] width 251 height 28
paste input "[STREET_ADDRESS]"
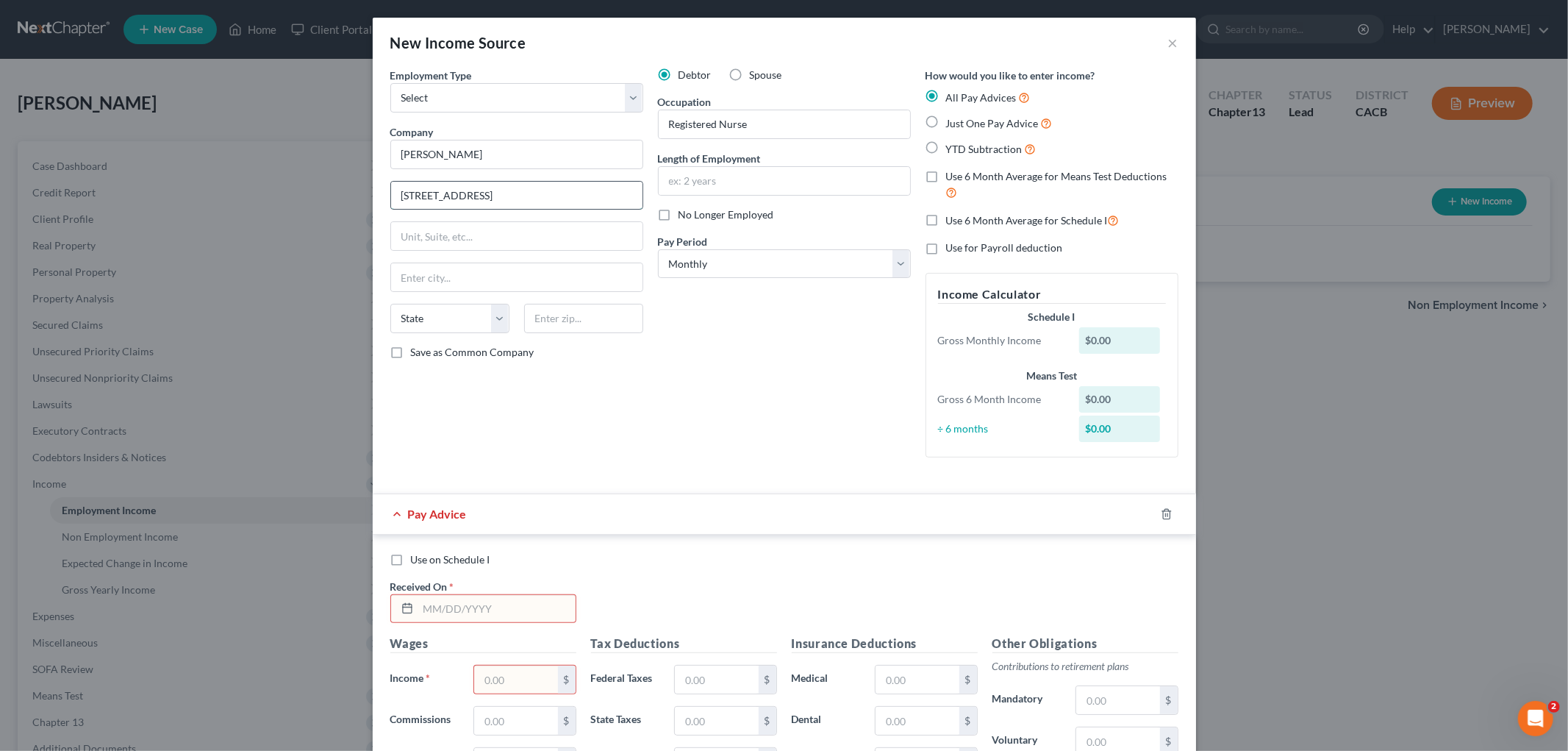
click at [557, 192] on input "[STREET_ADDRESS]" at bounding box center [517, 196] width 251 height 28
type input "[STREET_ADDRESS]"
drag, startPoint x: 564, startPoint y: 325, endPoint x: 532, endPoint y: 277, distance: 57.7
click at [564, 325] on input "text" at bounding box center [583, 319] width 119 height 30
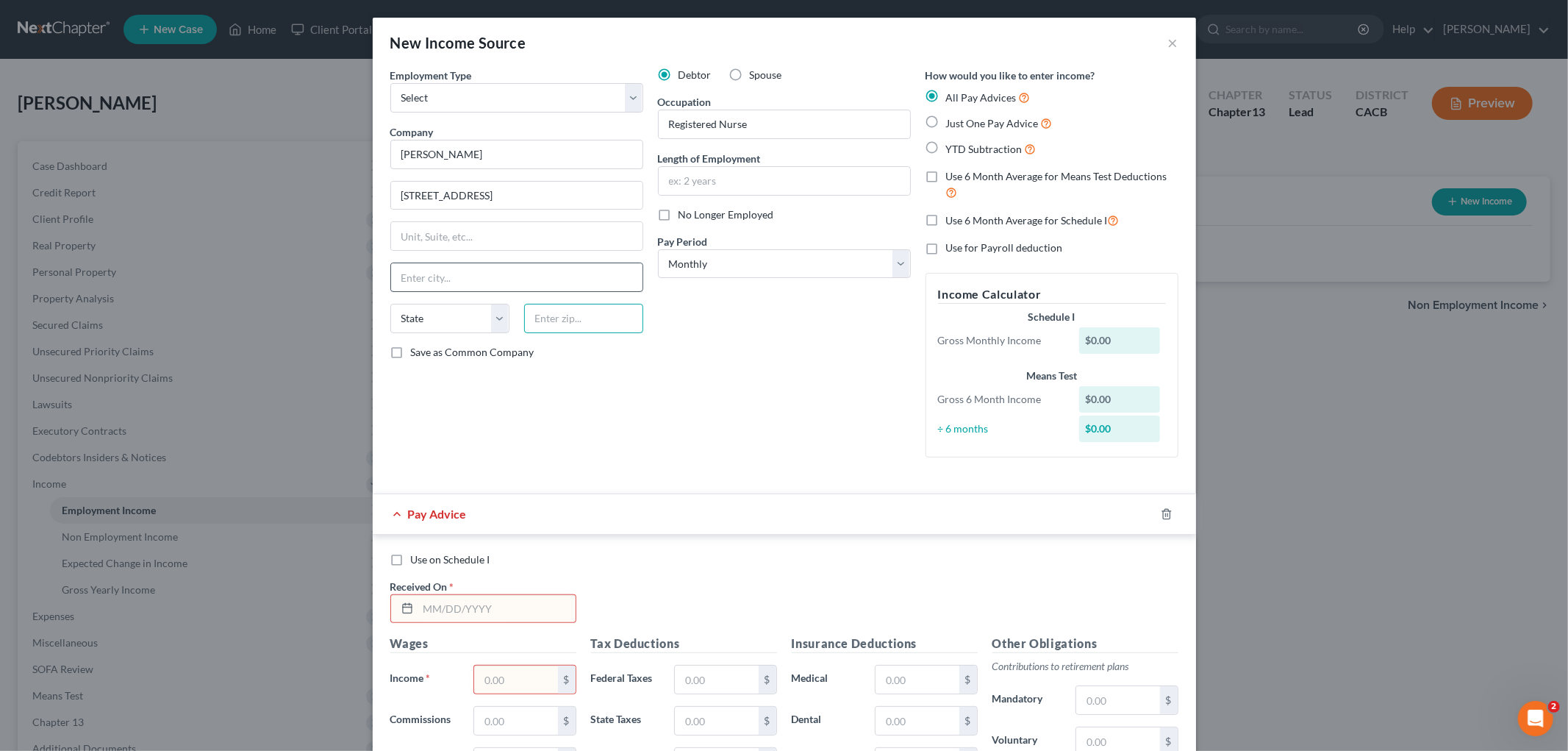
paste input "90034"
type input "90034"
type input "[GEOGRAPHIC_DATA]"
select select "4"
drag, startPoint x: 459, startPoint y: 192, endPoint x: 983, endPoint y: 250, distance: 527.2
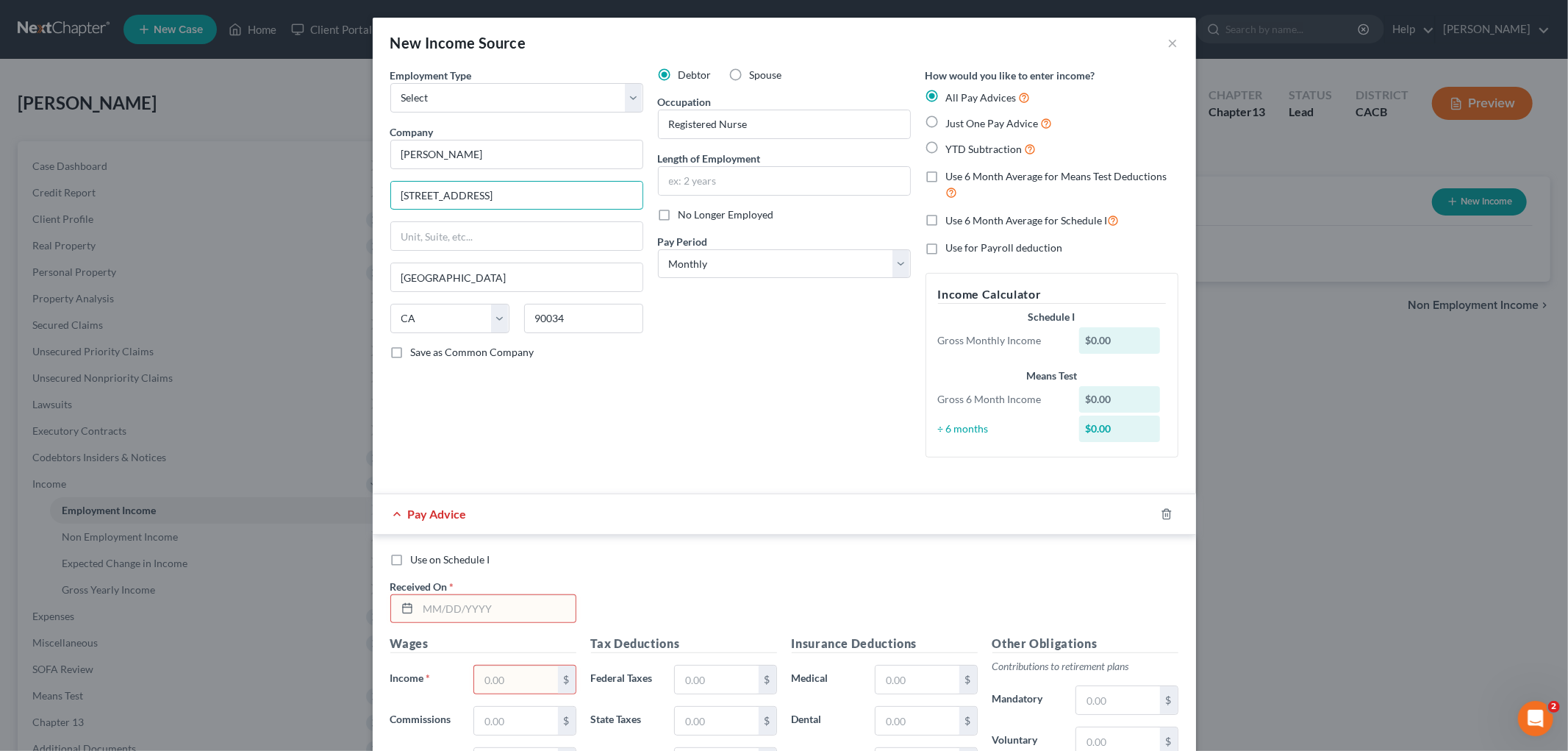
click at [914, 270] on div "Employment Type * Select Full or [DEMOGRAPHIC_DATA] Employment Self Employment …" at bounding box center [784, 274] width 802 height 414
type input "[STREET_ADDRESS]"
drag, startPoint x: 458, startPoint y: 159, endPoint x: 349, endPoint y: 159, distance: 109.0
click at [347, 158] on div "New Income Source × Employment Type * Select Full or [DEMOGRAPHIC_DATA] Employm…" at bounding box center [784, 376] width 1568 height 751
paste input "Permanente"
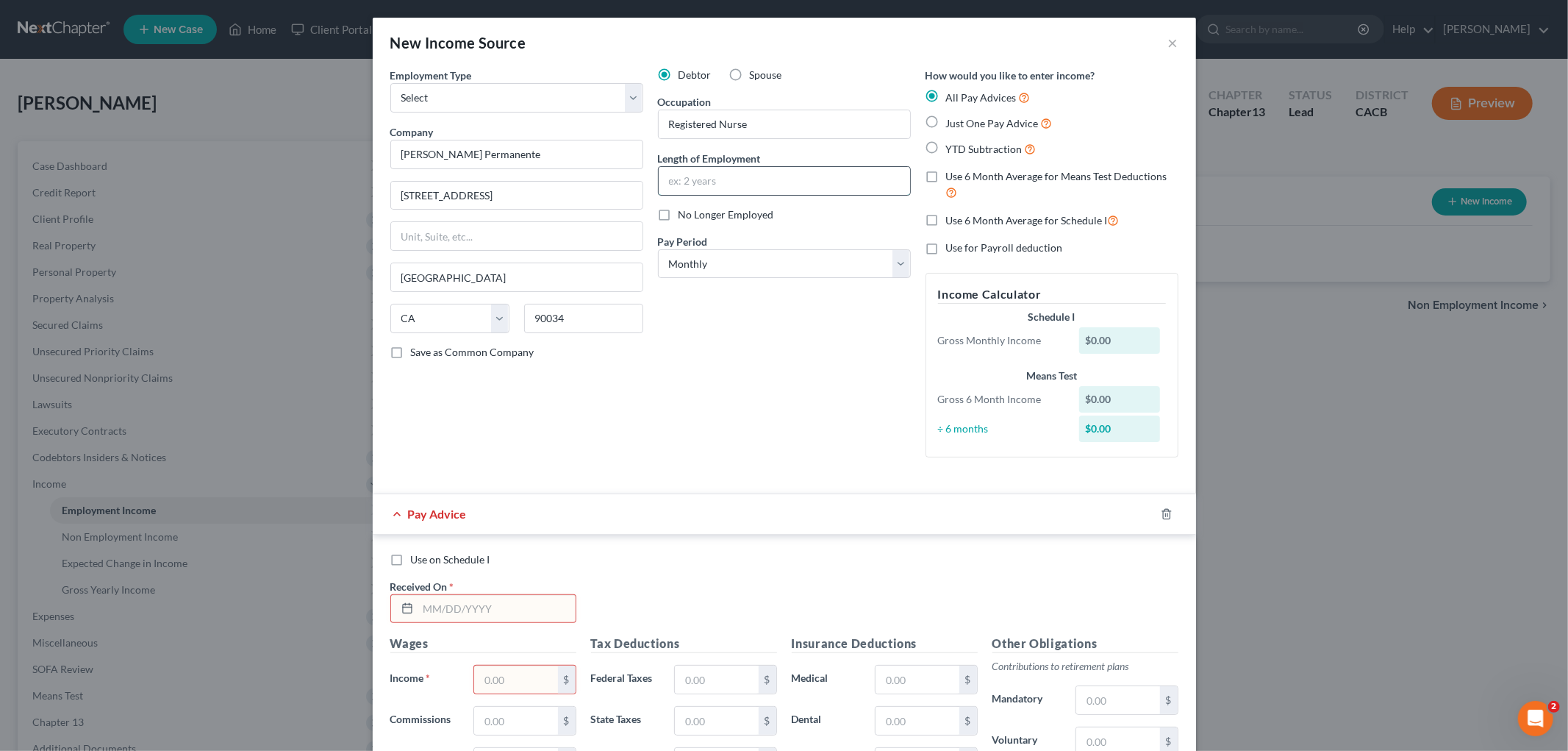
click at [710, 181] on input "text" at bounding box center [784, 181] width 251 height 28
type input "[PERSON_NAME] Permanente"
type input "14 Years"
click at [1008, 127] on span "Just One Pay Advice" at bounding box center [992, 122] width 93 height 12
click at [962, 124] on input "Just One Pay Advice" at bounding box center [957, 120] width 10 height 10
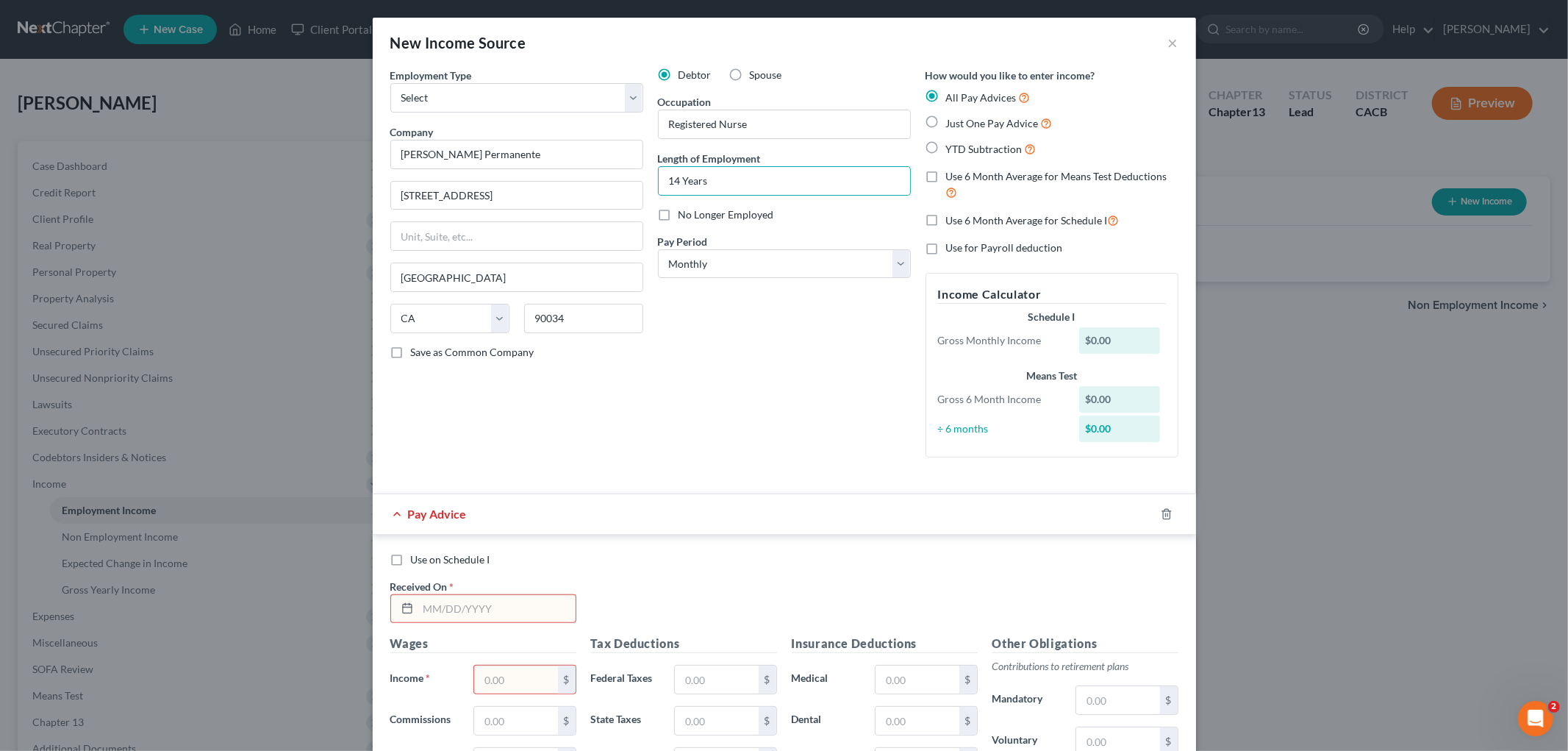
radio input "true"
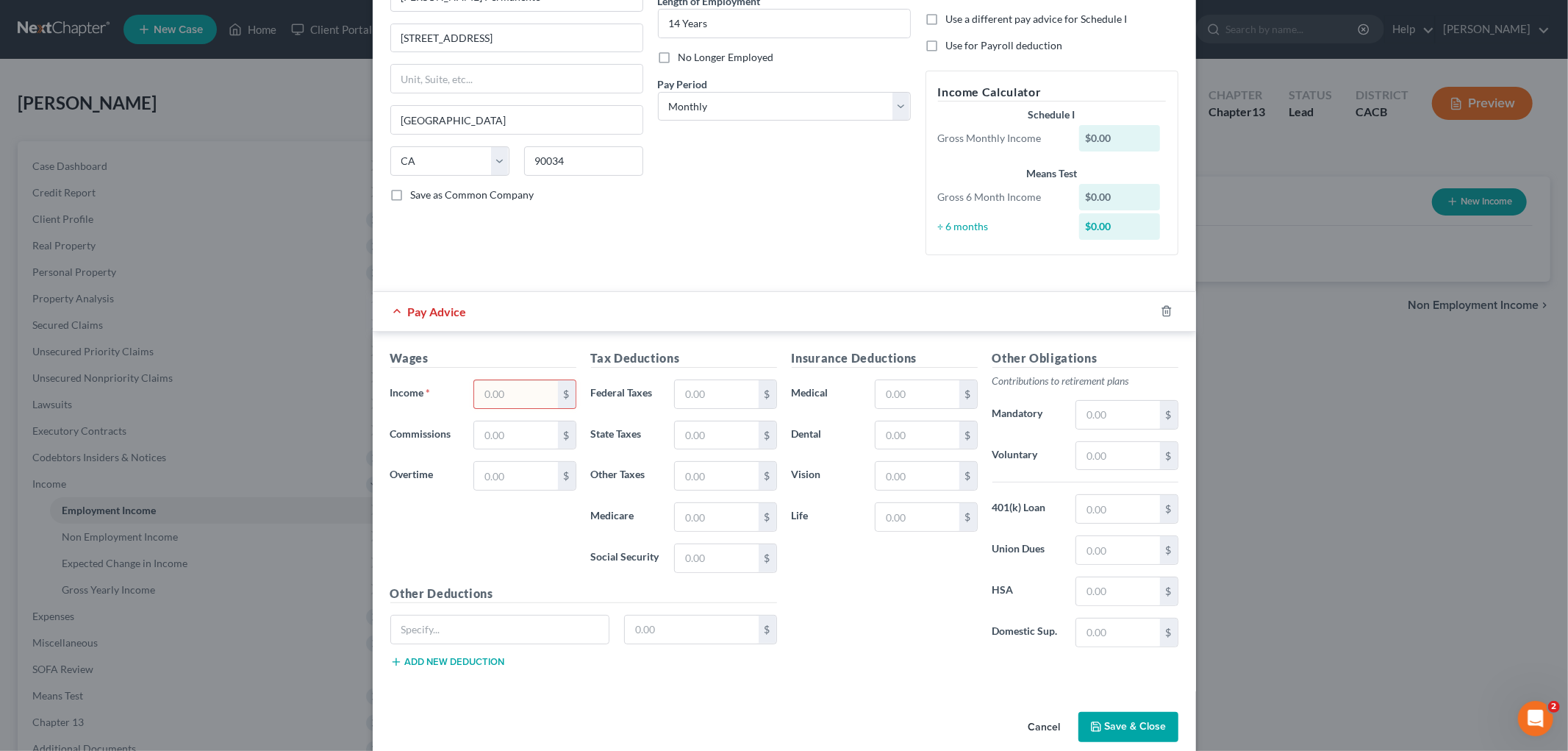
scroll to position [178, 0]
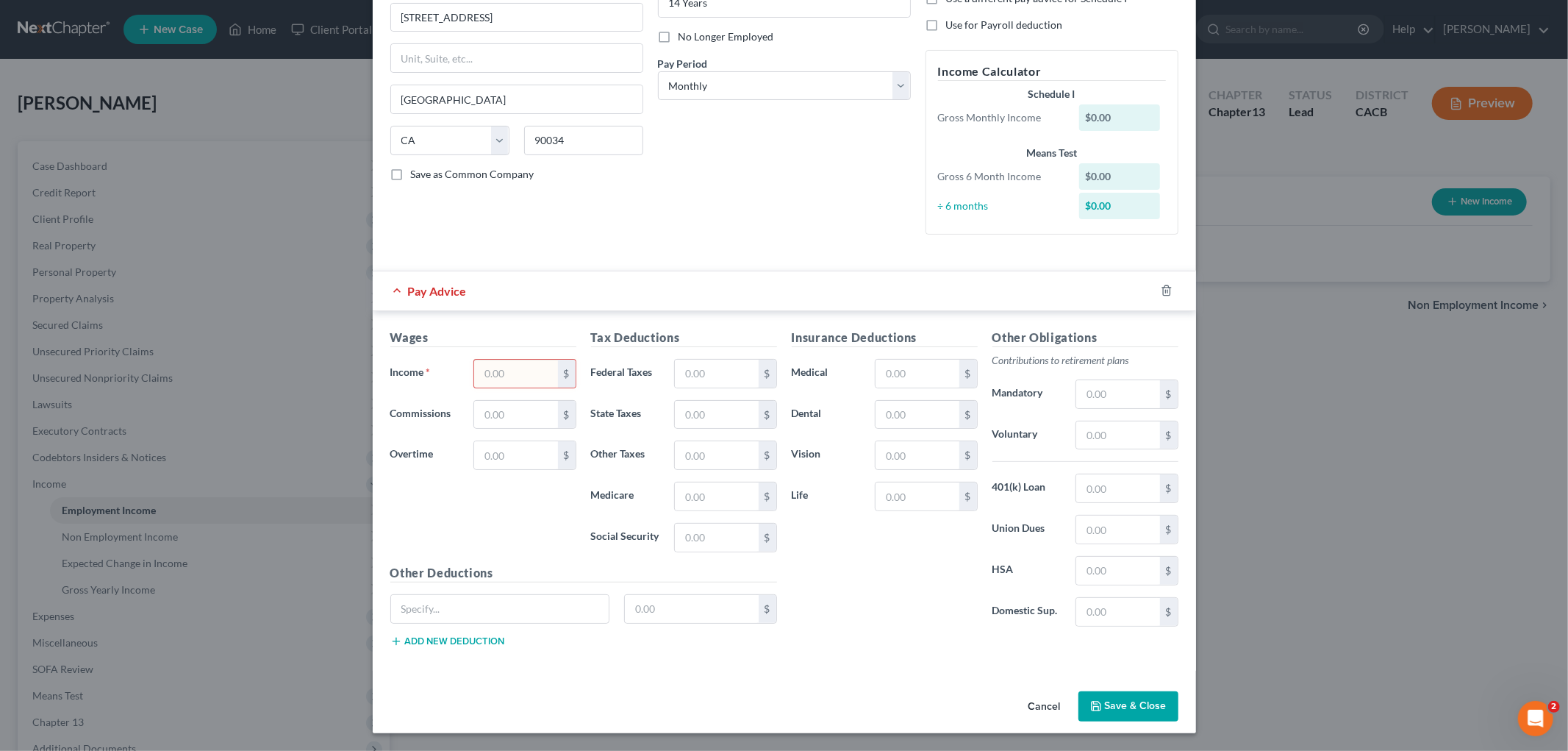
click at [546, 380] on input "text" at bounding box center [515, 374] width 83 height 28
click at [526, 380] on input "text" at bounding box center [515, 374] width 83 height 28
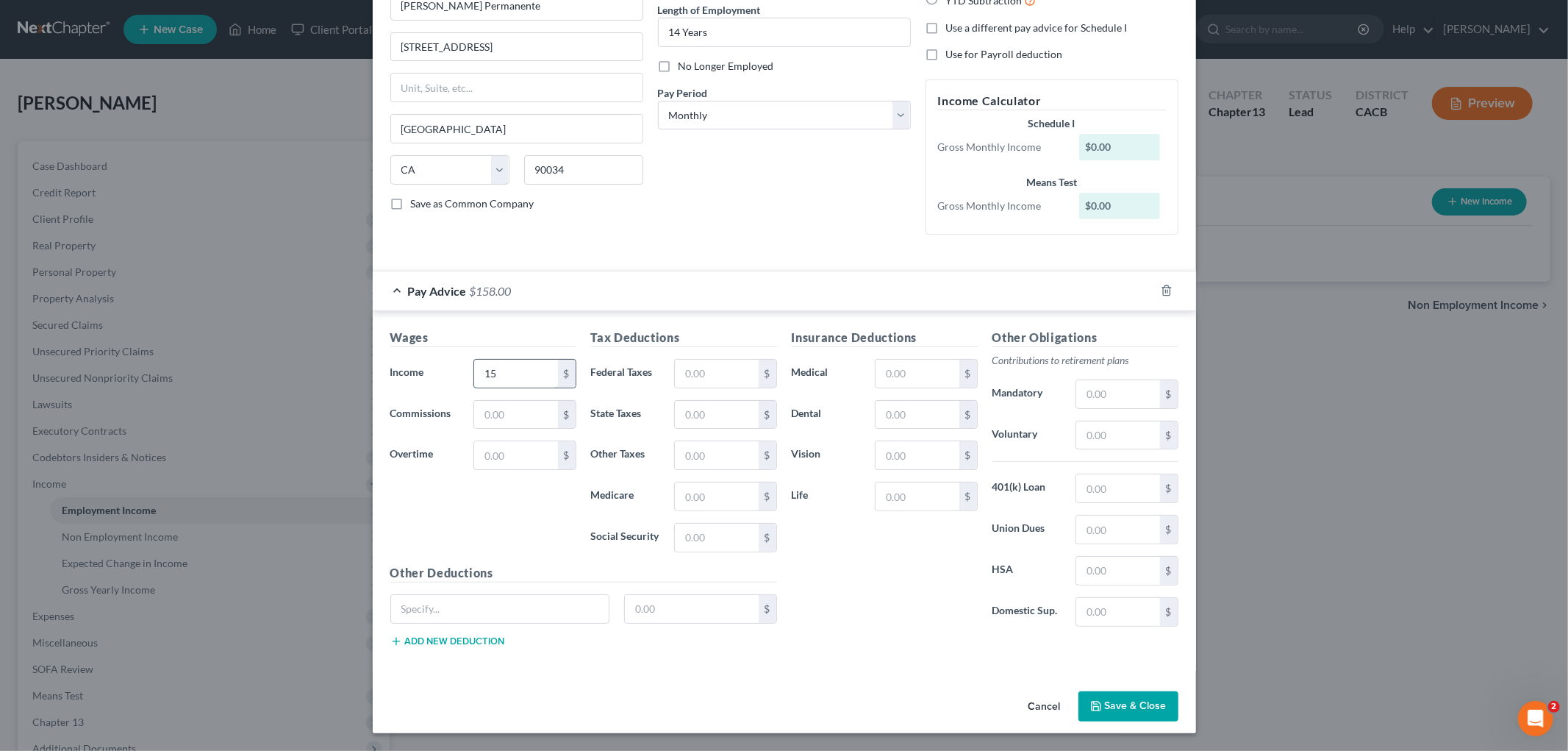
type input "1"
type input "15,857.32"
click at [704, 380] on input "text" at bounding box center [716, 374] width 83 height 28
type input "5,177.45"
click at [1085, 486] on input "text" at bounding box center [1117, 488] width 83 height 28
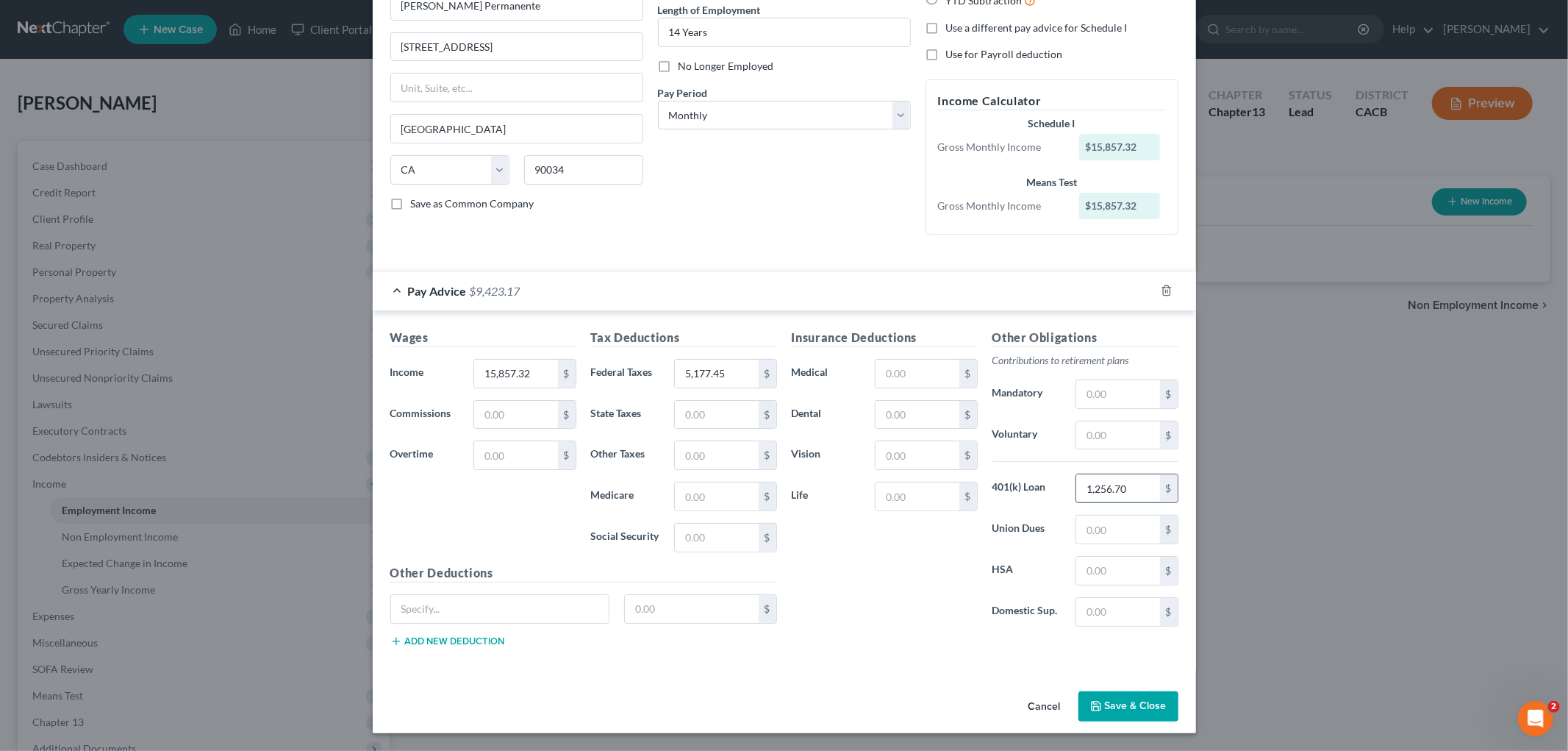
drag, startPoint x: 1139, startPoint y: 488, endPoint x: 1067, endPoint y: 490, distance: 72.0
click at [1076, 490] on input "1,256.70" at bounding box center [1117, 488] width 83 height 28
type input "871.62"
drag, startPoint x: 1077, startPoint y: 428, endPoint x: 1124, endPoint y: 438, distance: 48.1
click at [1077, 428] on input "text" at bounding box center [1117, 435] width 83 height 28
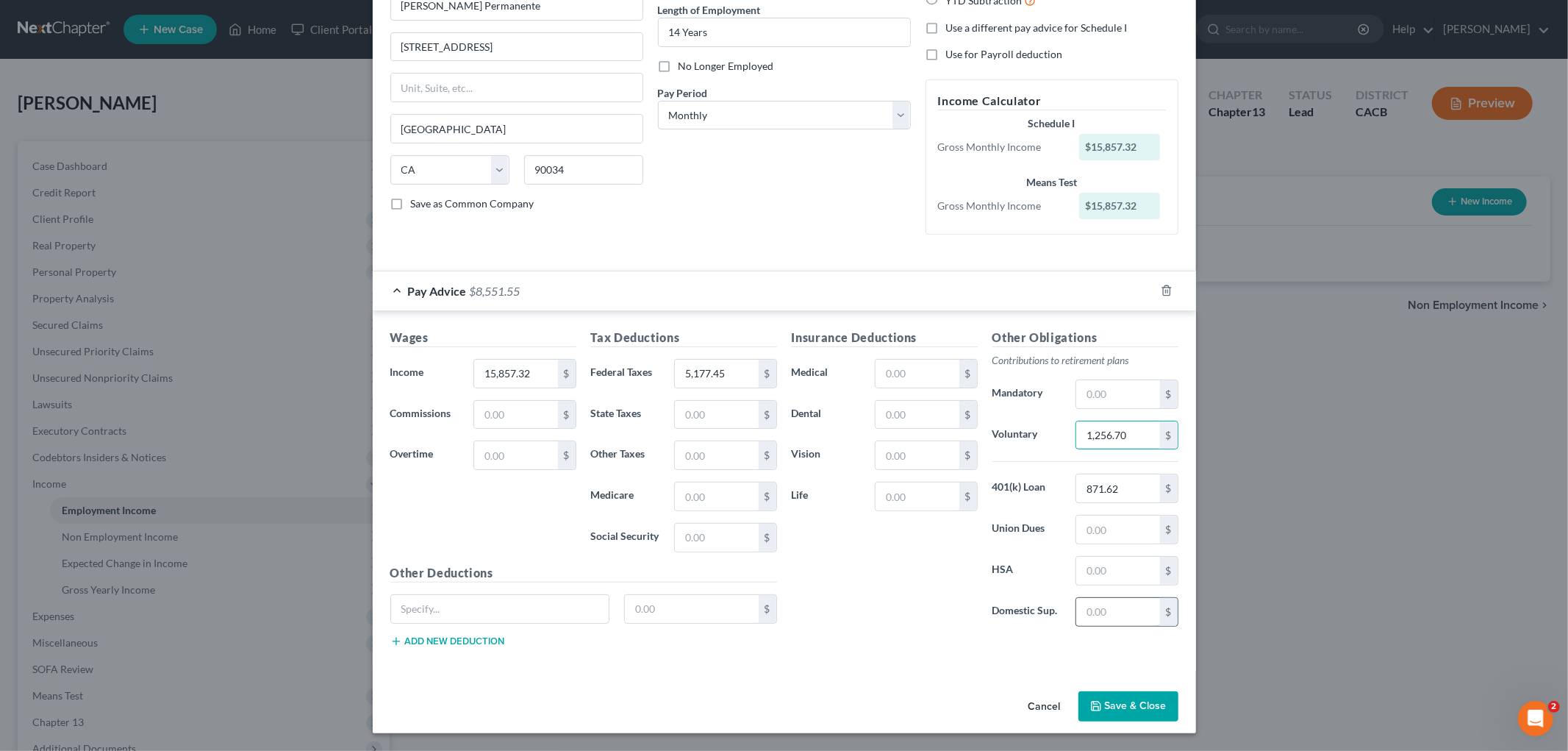
type input "1,256.70"
click at [1085, 612] on input "text" at bounding box center [1117, 612] width 83 height 28
click at [1085, 522] on input "text" at bounding box center [1117, 529] width 83 height 28
type input "164.69"
click at [1085, 670] on button "Save & Close" at bounding box center [1129, 707] width 100 height 31
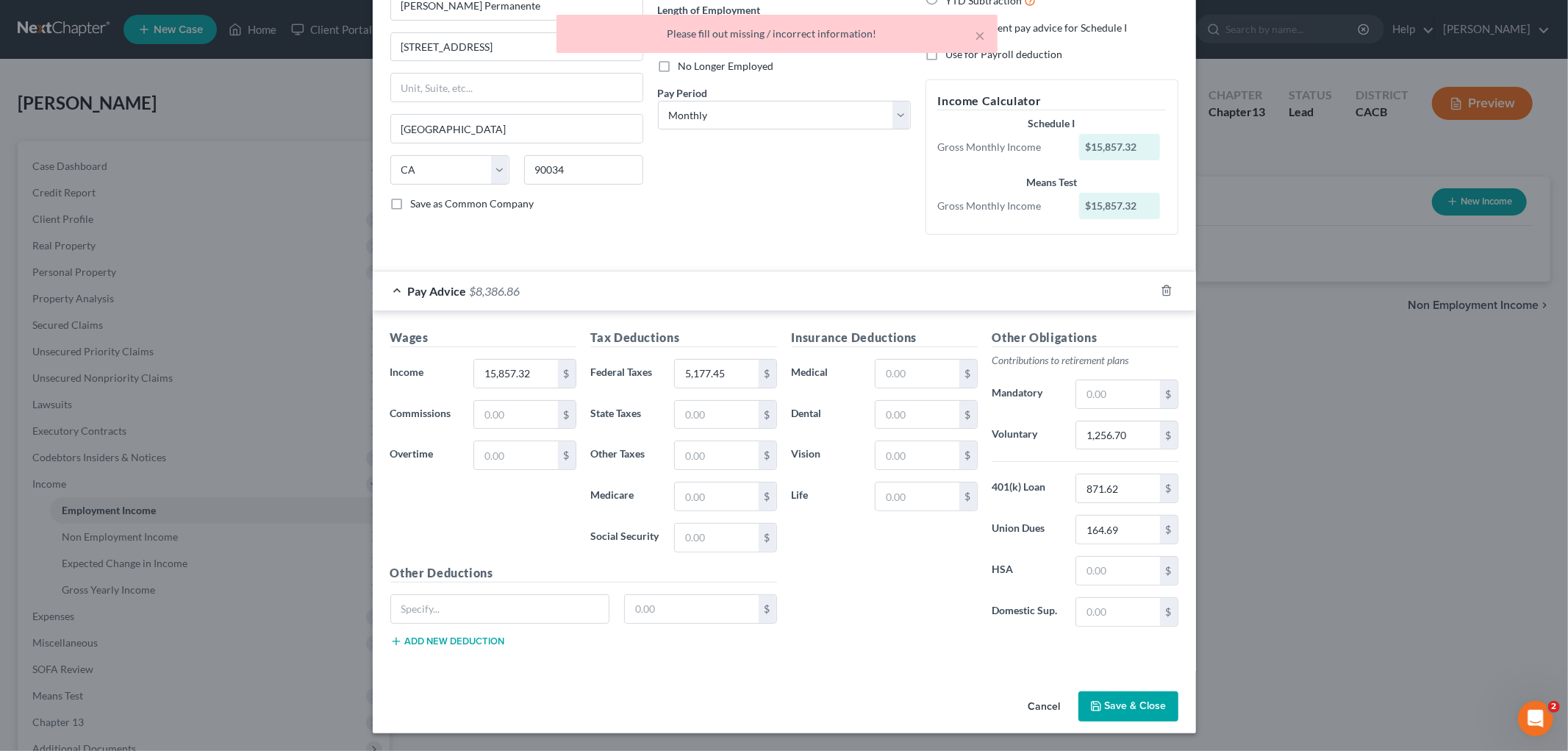
scroll to position [0, 0]
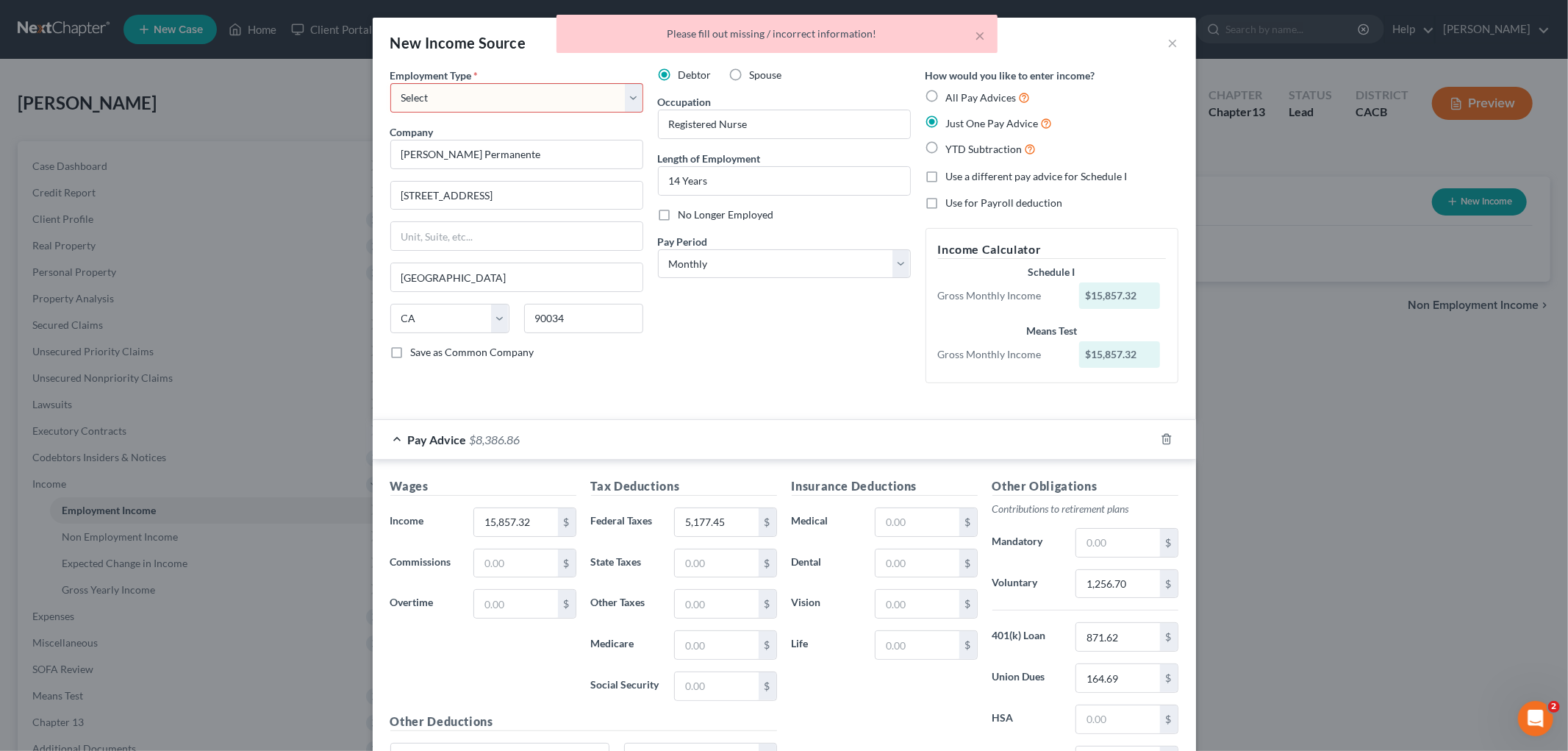
click at [570, 91] on select "Select Full or [DEMOGRAPHIC_DATA] Employment Self Employment" at bounding box center [517, 98] width 253 height 30
select select "0"
click at [390, 83] on select "Select Full or [DEMOGRAPHIC_DATA] Employment Self Employment" at bounding box center [517, 98] width 253 height 30
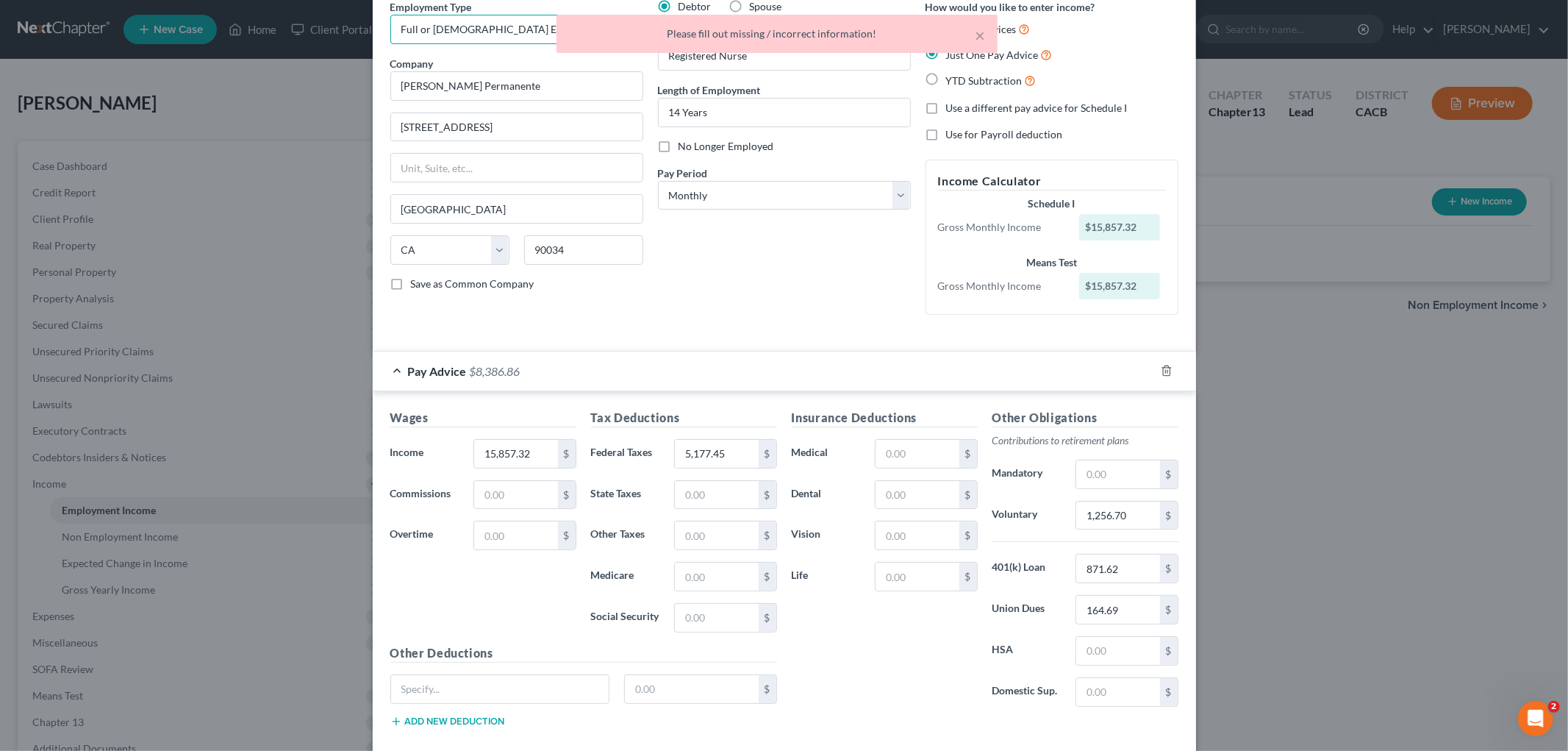
scroll to position [150, 0]
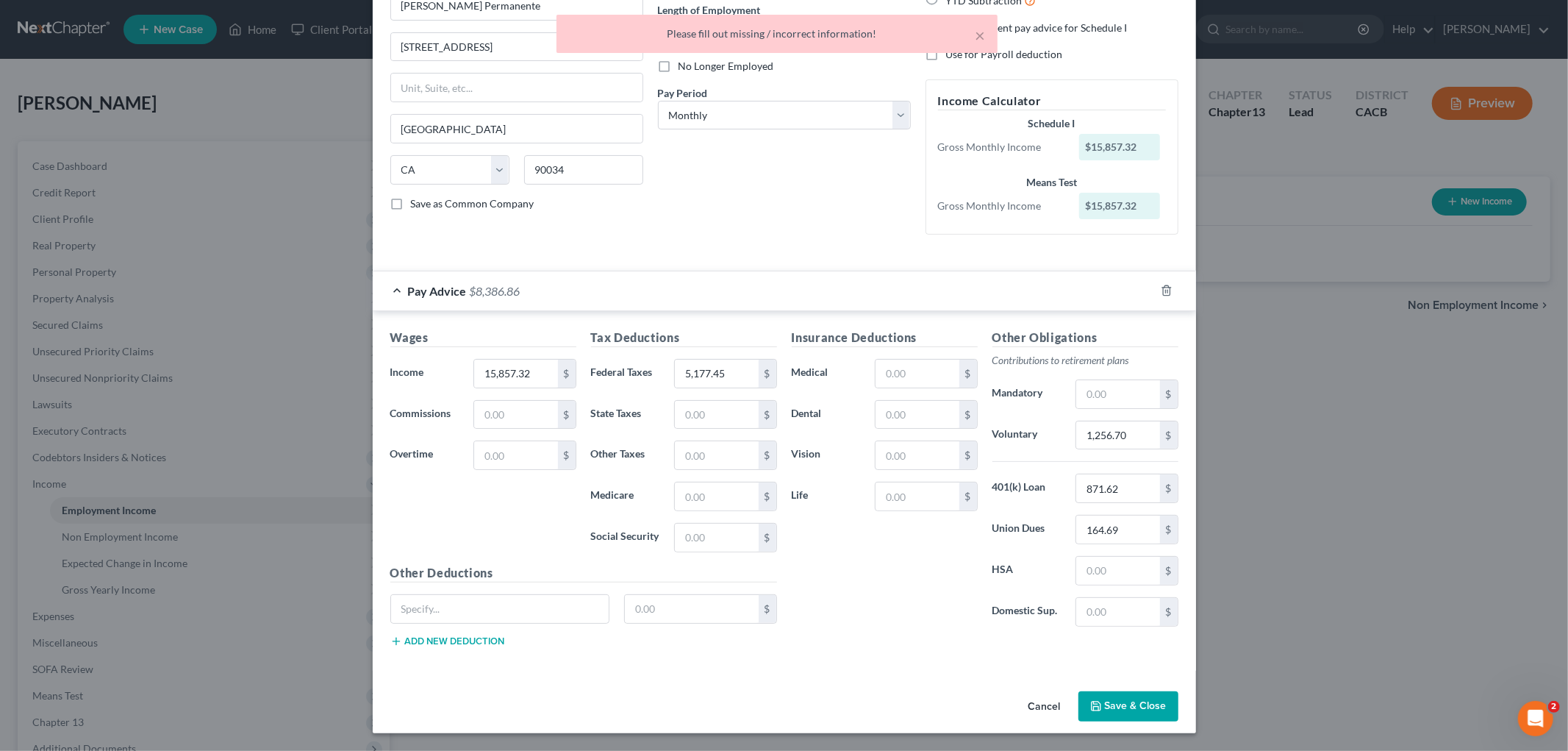
drag, startPoint x: 1117, startPoint y: 688, endPoint x: 1127, endPoint y: 698, distance: 14.1
click at [1085, 670] on div "Cancel Save & Close" at bounding box center [784, 709] width 823 height 48
click at [1085, 670] on button "Save & Close" at bounding box center [1129, 707] width 100 height 31
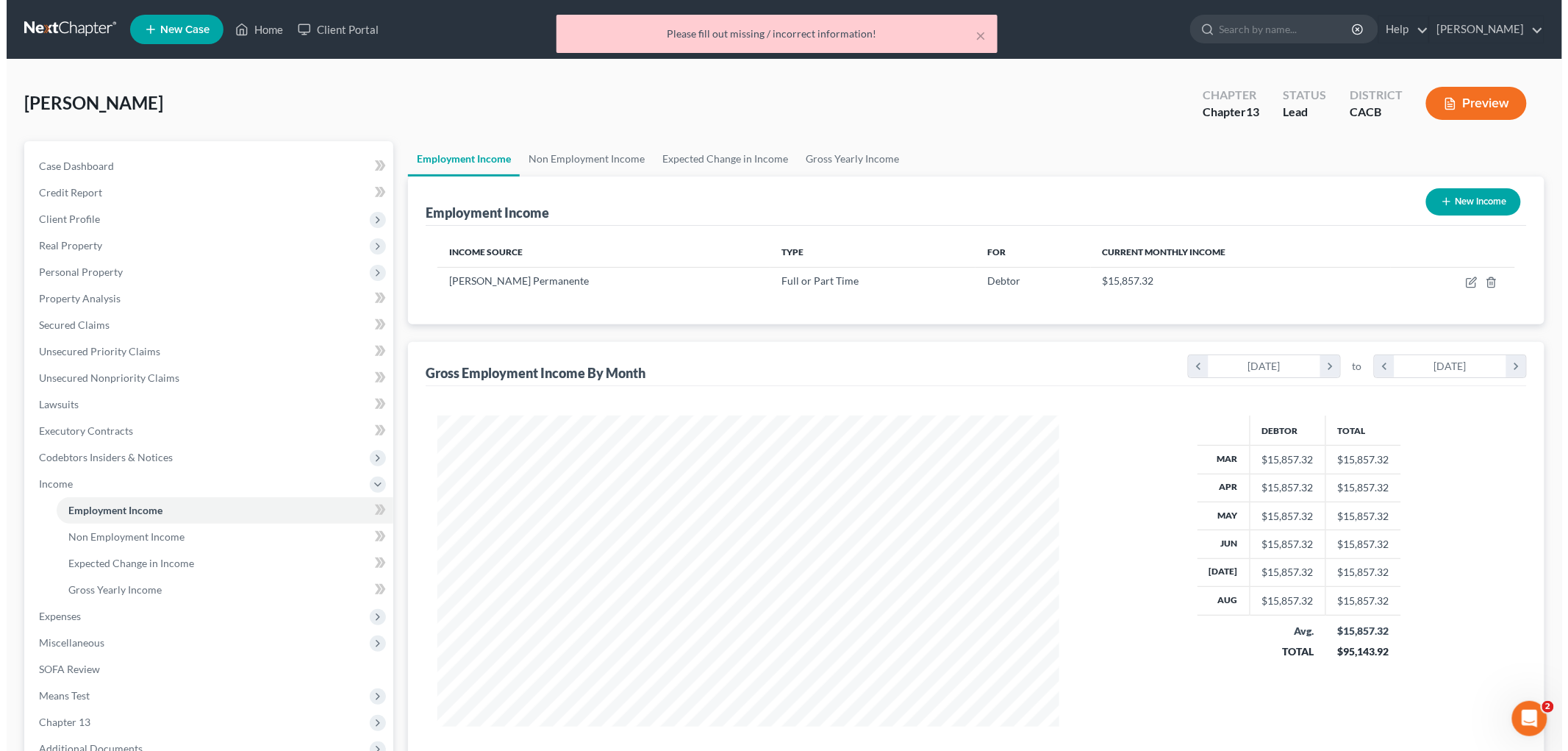
scroll to position [735038, 734439]
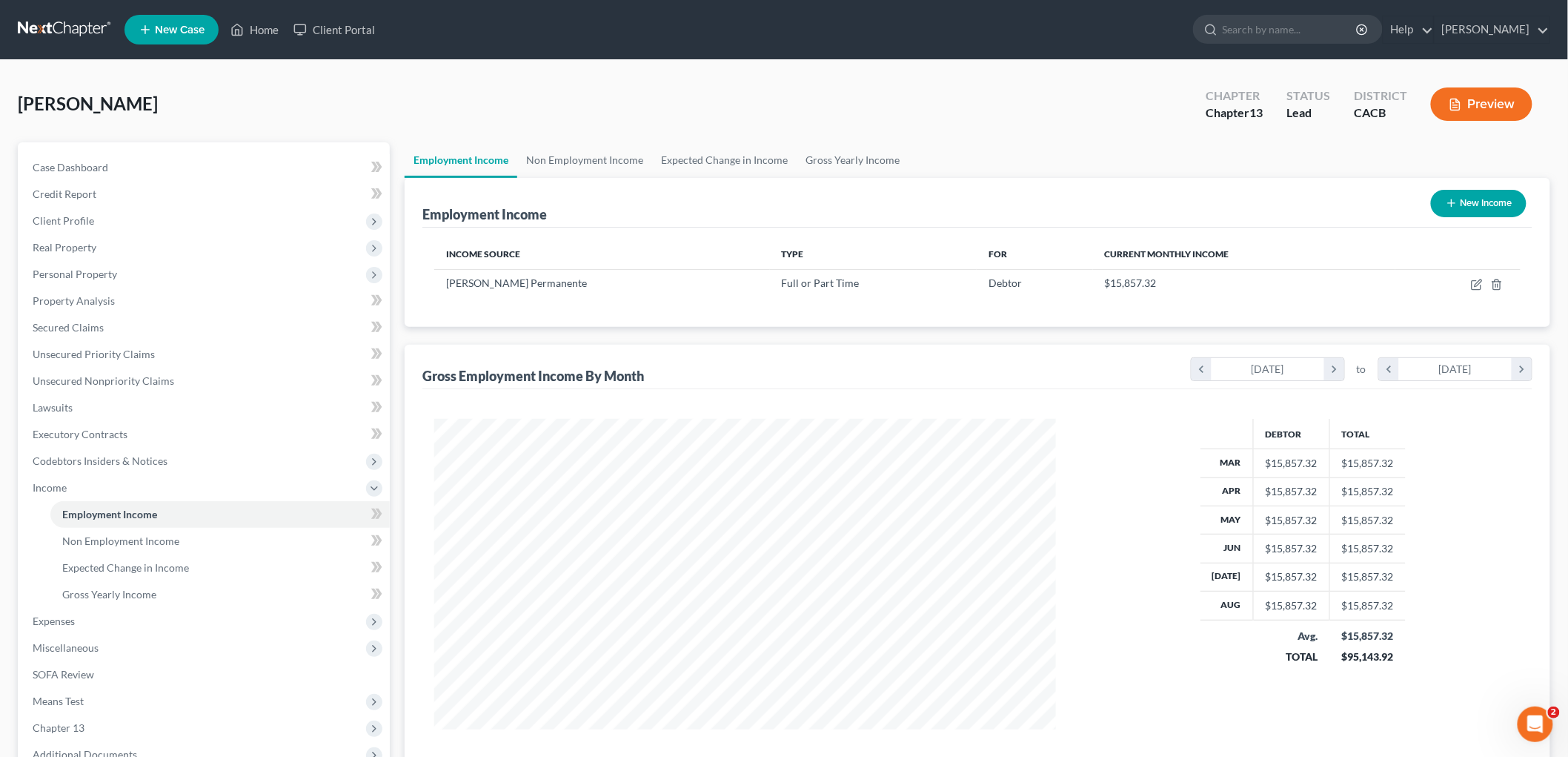
click at [1094, 75] on div "[PERSON_NAME] Upgraded Chapter Chapter 13 Status Lead District CACB Preview Pet…" at bounding box center [784, 477] width 1568 height 835
click at [1094, 107] on button "Preview" at bounding box center [1481, 104] width 102 height 33
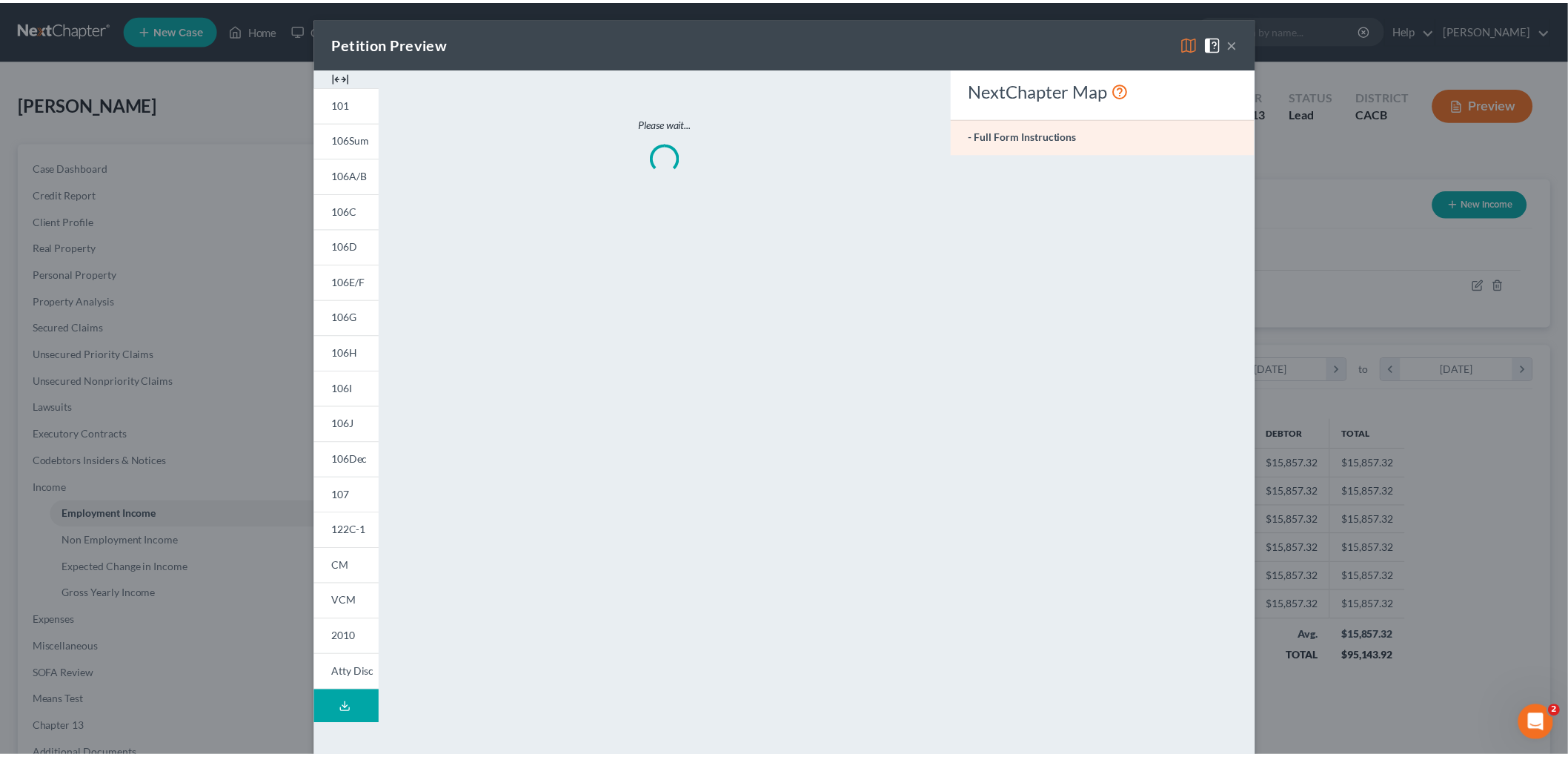
scroll to position [313, 657]
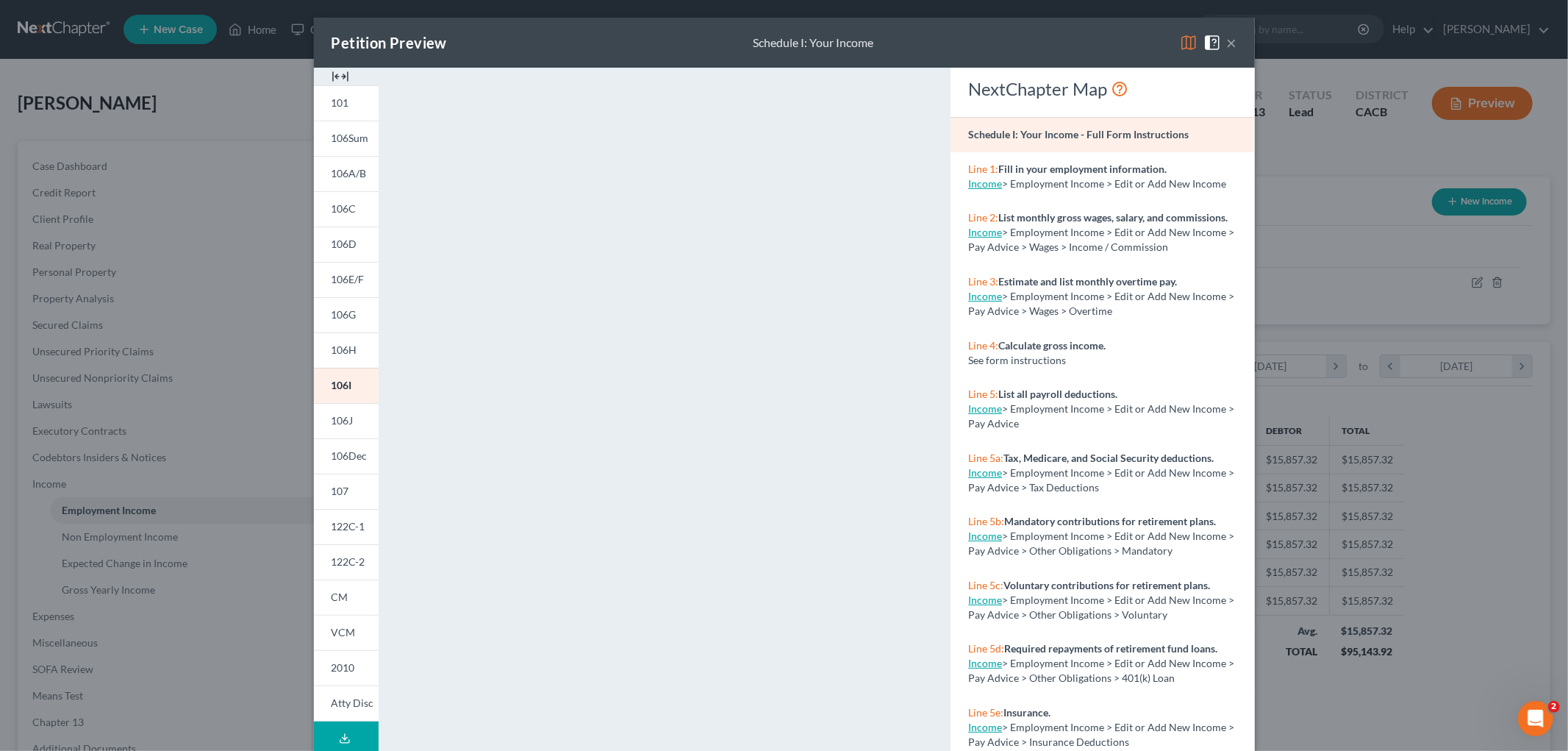
click at [1085, 43] on img at bounding box center [1188, 42] width 17 height 17
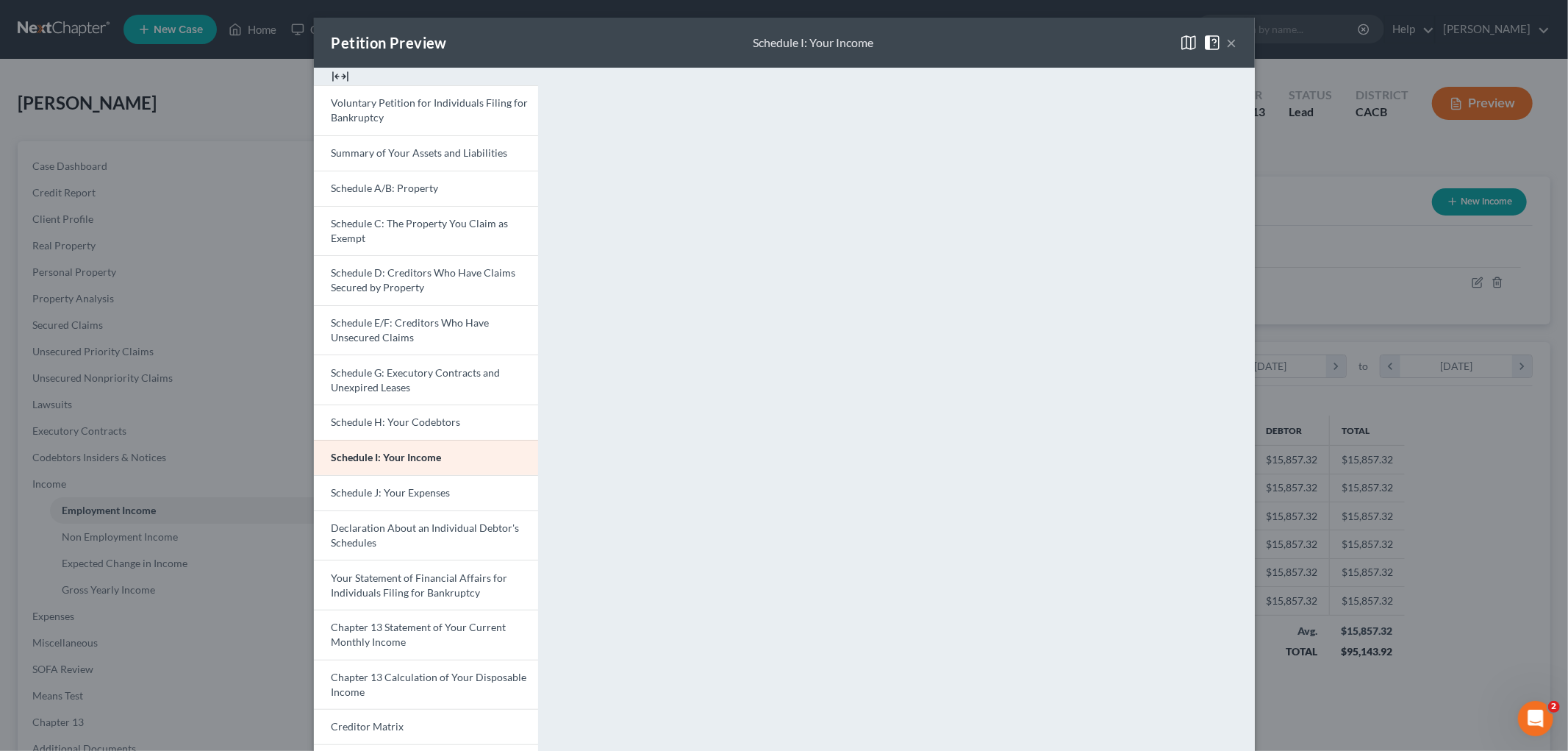
click at [1085, 451] on div "Petition Preview Schedule I: Your Income × Voluntary Petition for Individuals F…" at bounding box center [784, 376] width 1568 height 751
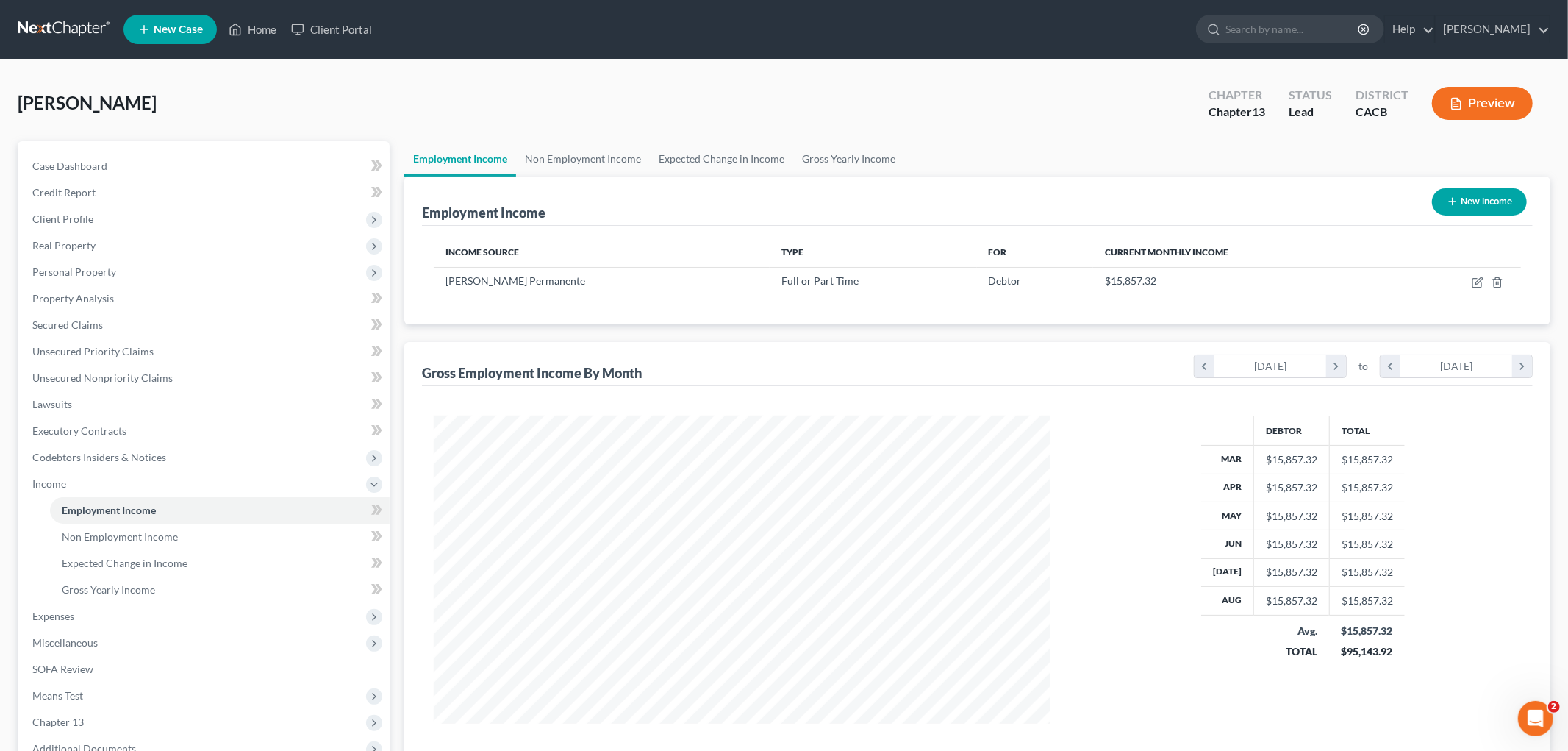
scroll to position [735038, 734439]
click at [100, 613] on span "Expenses" at bounding box center [204, 616] width 366 height 26
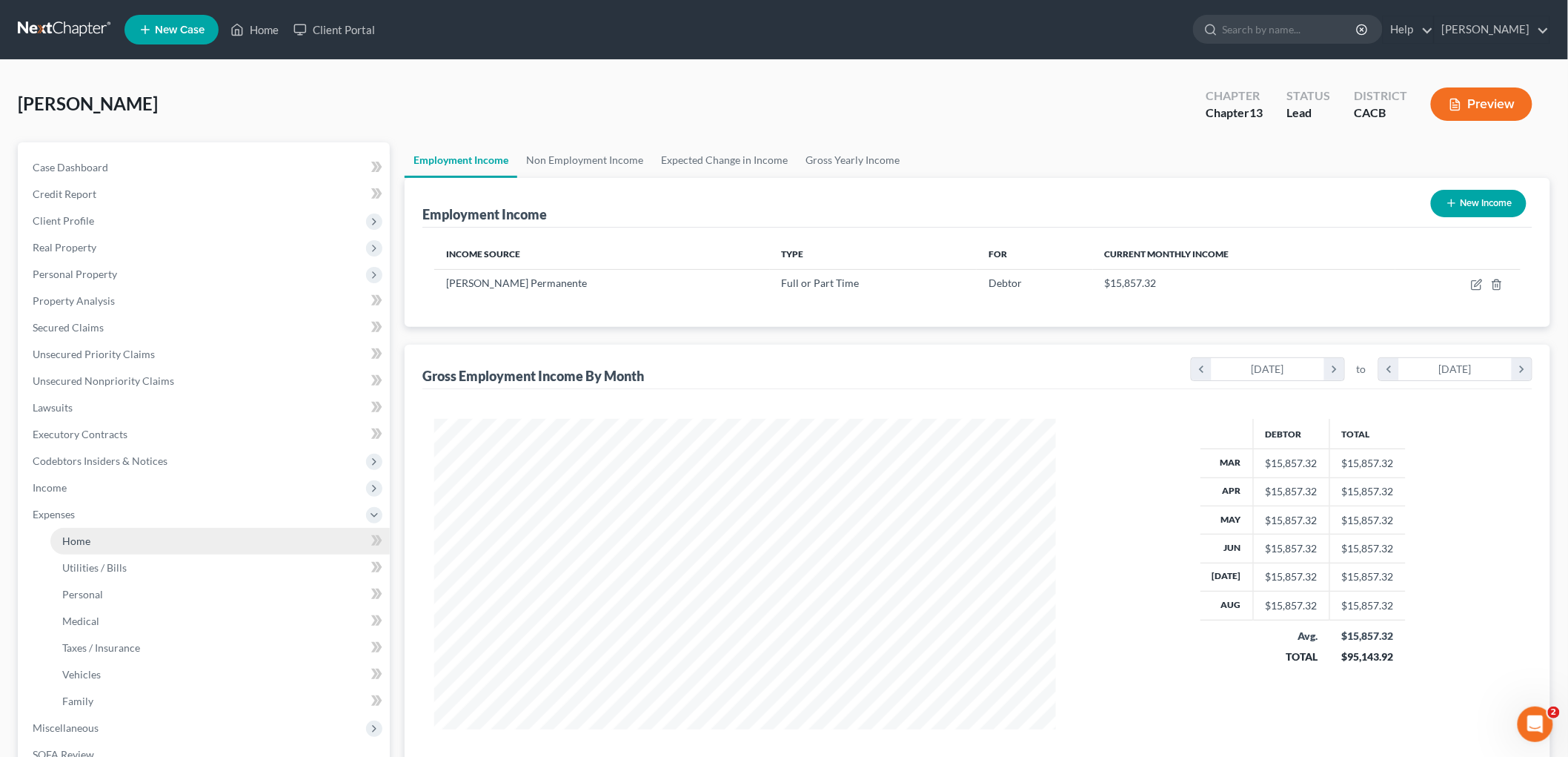
click at [89, 543] on span "Home" at bounding box center [76, 540] width 28 height 12
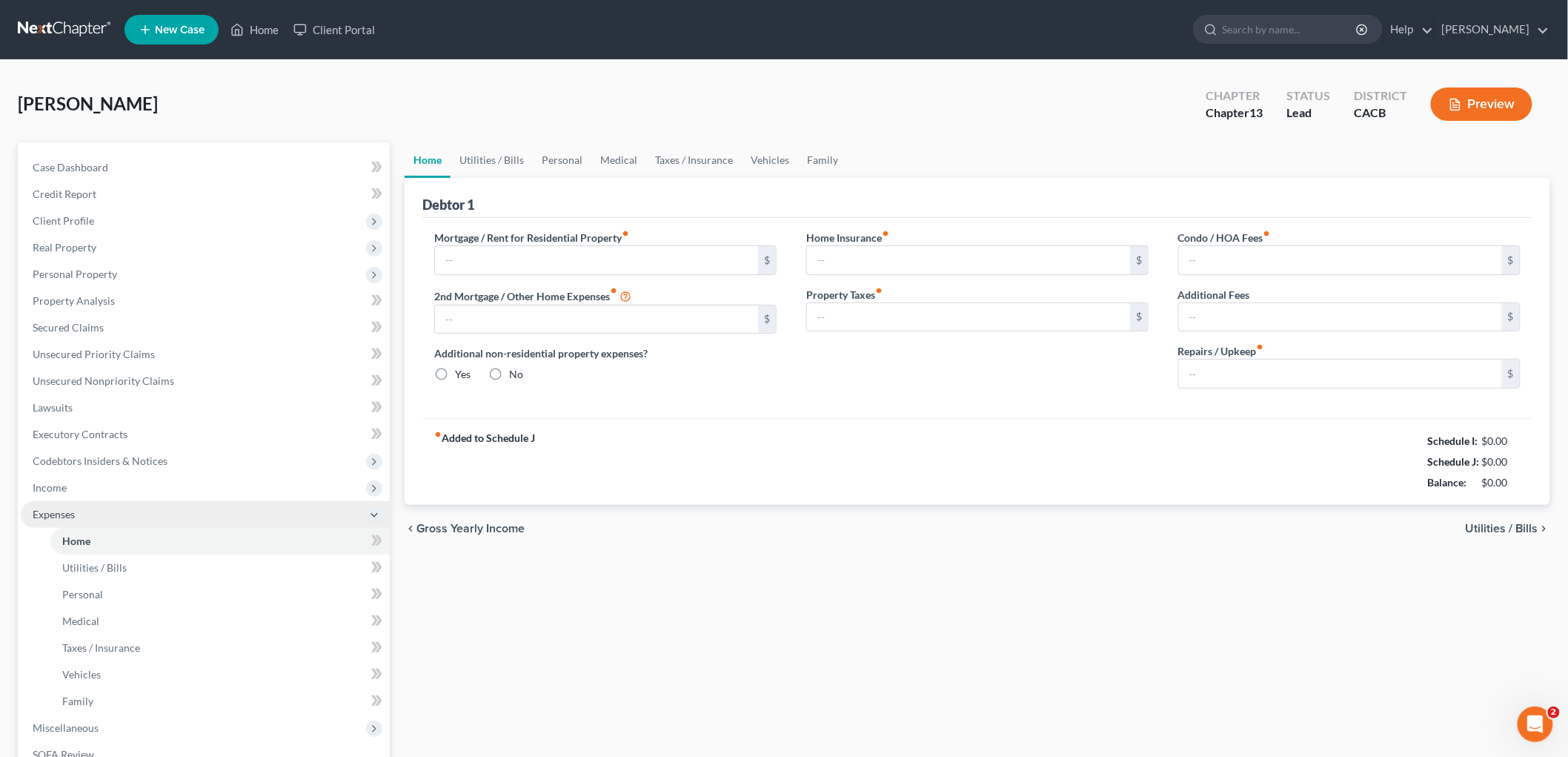
type input "0.00"
radio input "true"
type input "0.00"
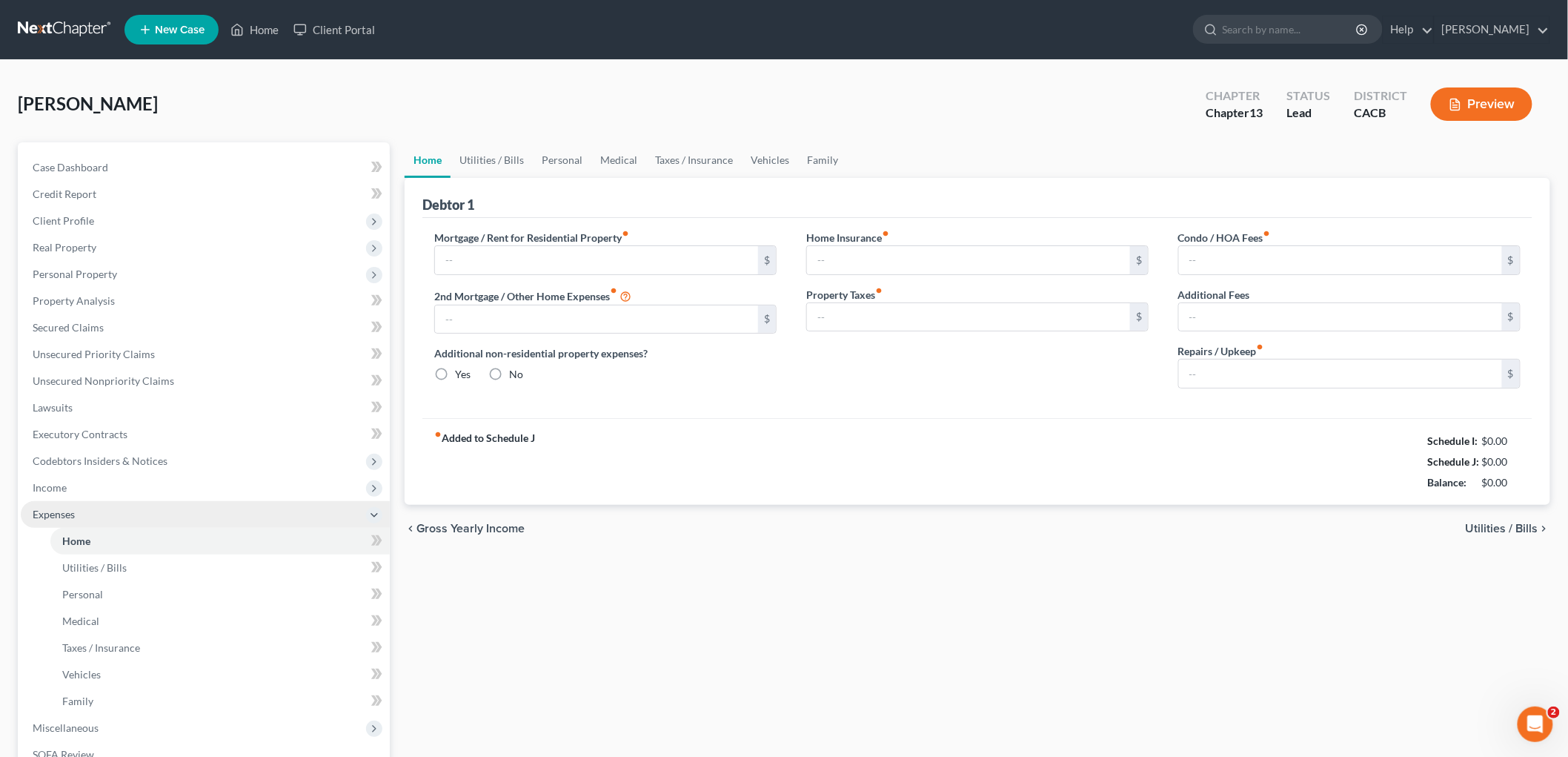
type input "0.00"
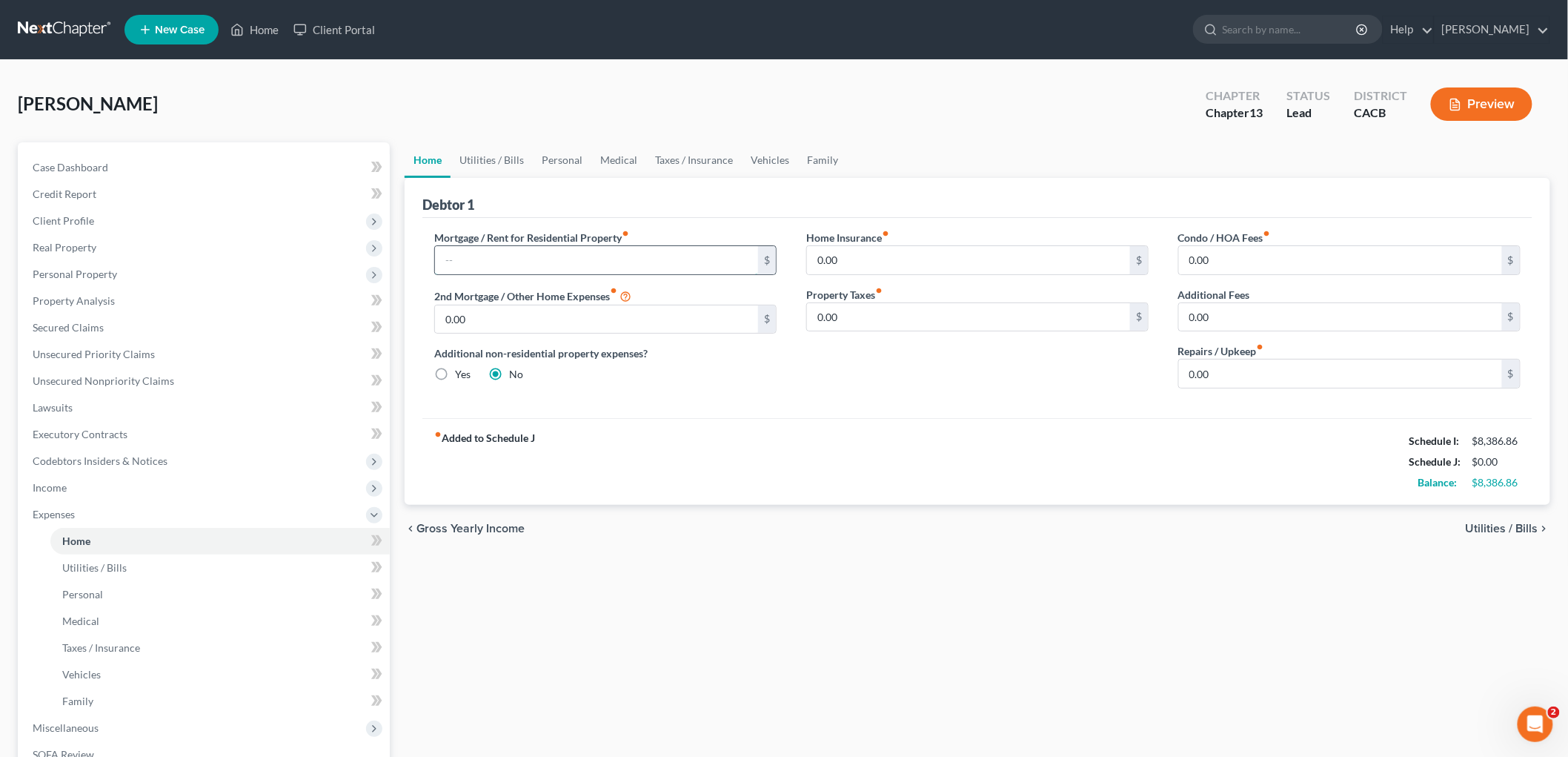
drag, startPoint x: 561, startPoint y: 257, endPoint x: 513, endPoint y: 258, distance: 48.0
click at [561, 257] on input "text" at bounding box center [596, 260] width 323 height 28
type input "1,500"
click at [484, 148] on link "Utilities / Bills" at bounding box center [491, 160] width 82 height 36
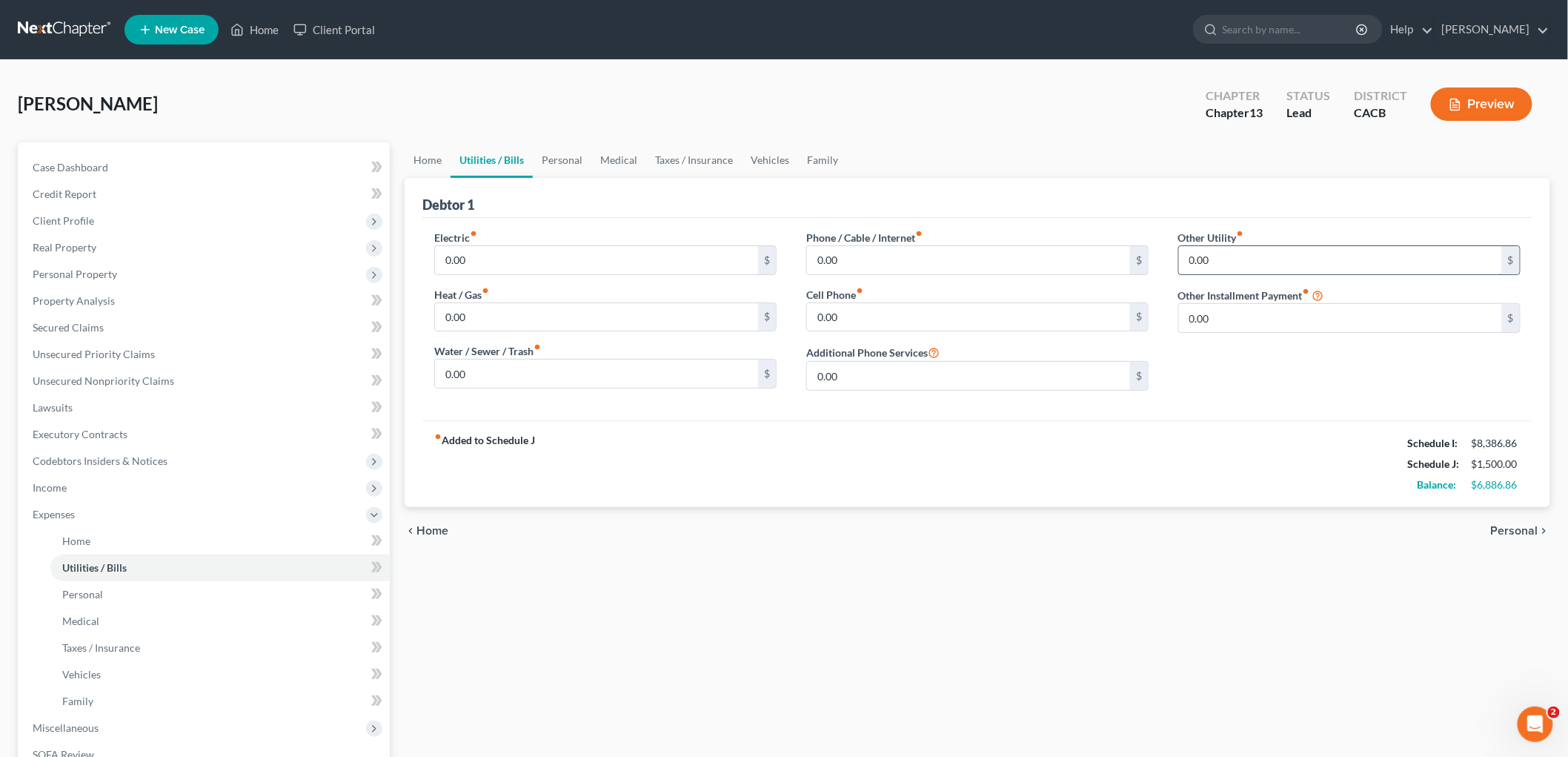
click at [1094, 250] on input "0.00" at bounding box center [1340, 260] width 323 height 28
type input "125"
click at [1094, 297] on input "text" at bounding box center [1349, 301] width 341 height 28
click at [568, 152] on link "Personal" at bounding box center [561, 160] width 59 height 36
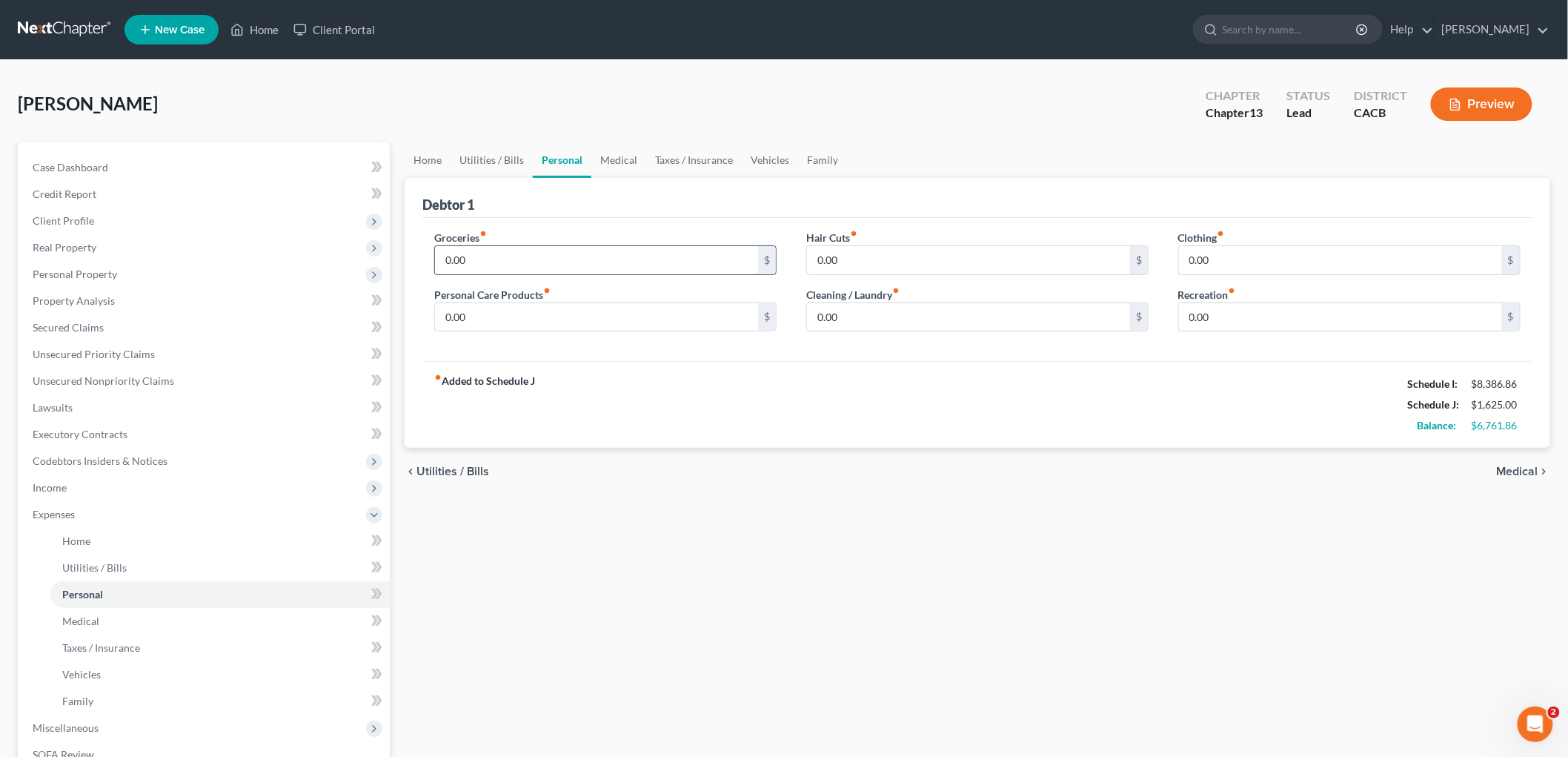
drag, startPoint x: 512, startPoint y: 260, endPoint x: 514, endPoint y: 249, distance: 11.2
click at [512, 261] on input "0.00" at bounding box center [596, 260] width 323 height 28
type input "800"
click at [551, 321] on input "0.00" at bounding box center [596, 317] width 323 height 28
click at [944, 321] on input "0.00" at bounding box center [969, 317] width 323 height 28
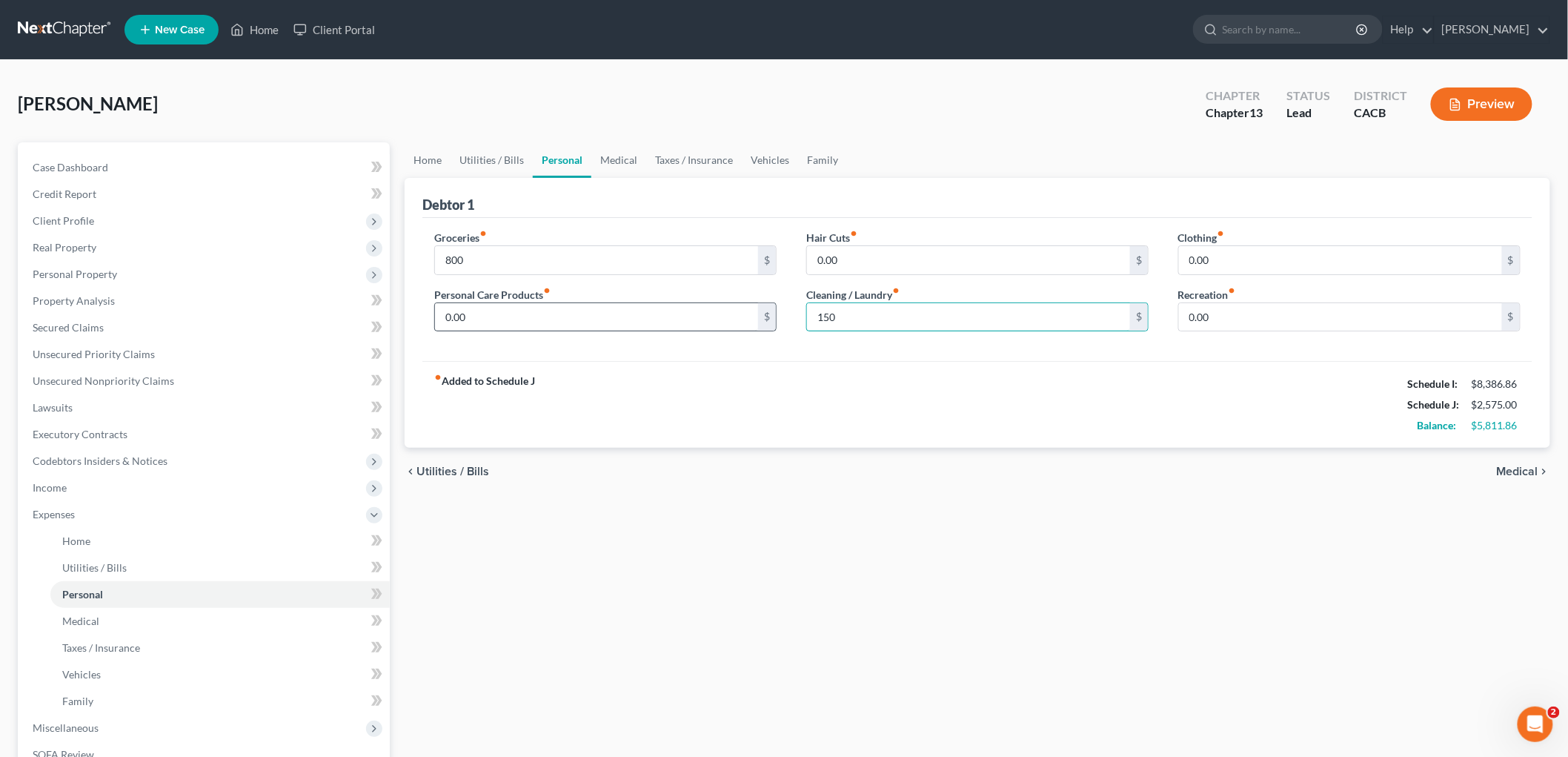
type input "150"
click at [483, 315] on input "0.00" at bounding box center [596, 317] width 323 height 28
type input "220"
click at [1094, 314] on input "0.00" at bounding box center [1340, 317] width 323 height 28
type input "200"
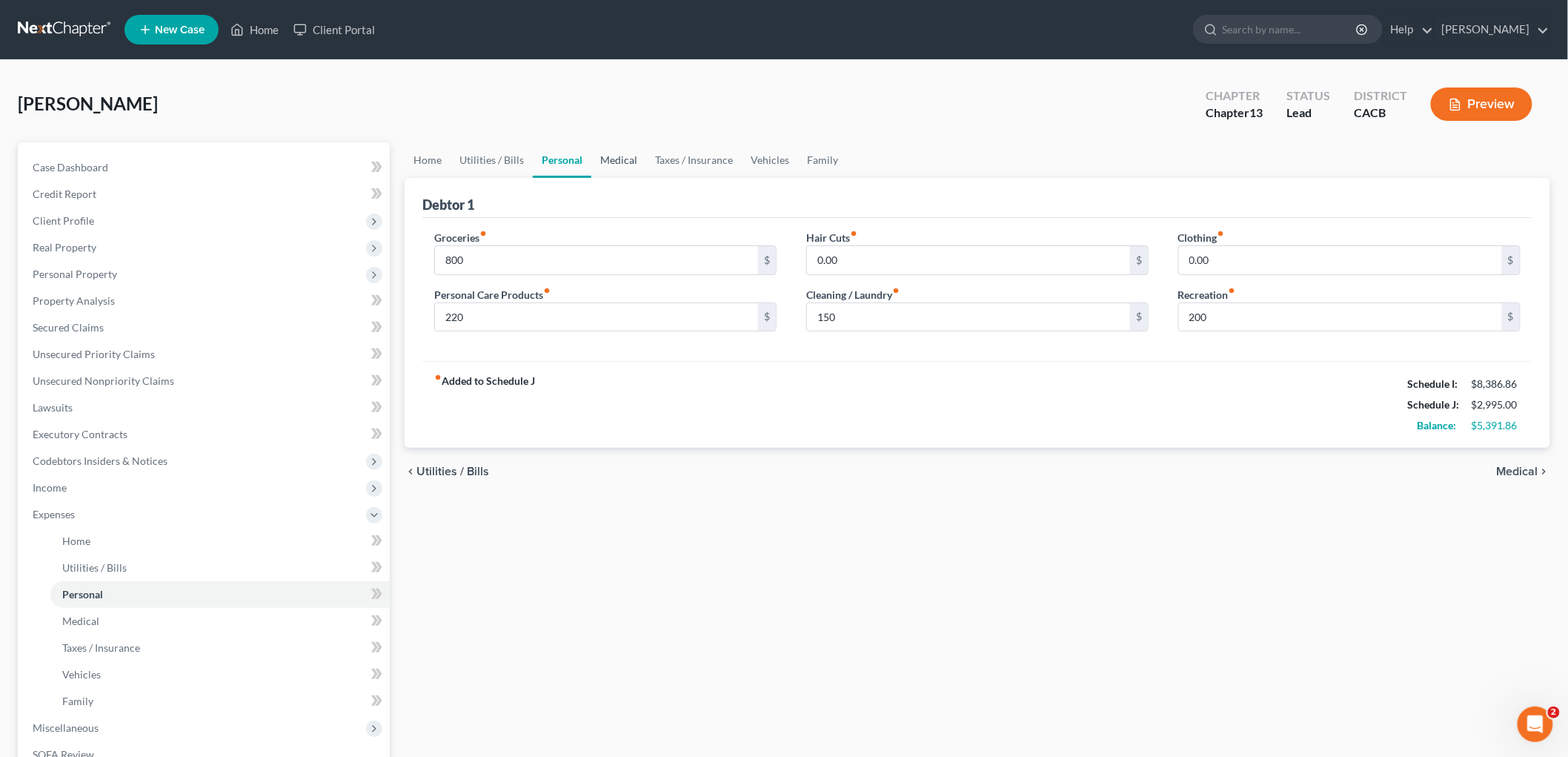
click at [624, 159] on link "Medical" at bounding box center [618, 160] width 55 height 36
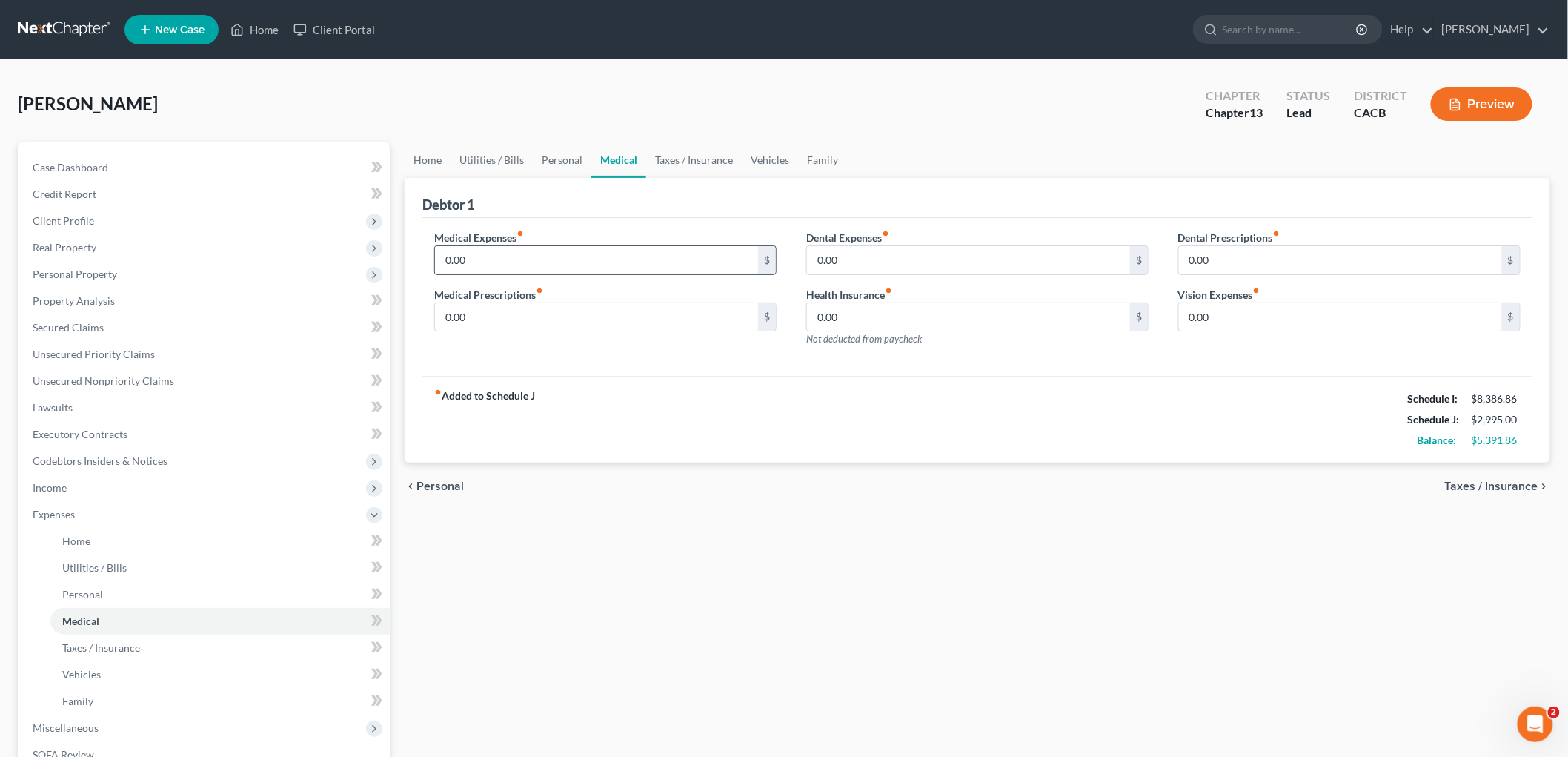
click at [498, 253] on input "0.00" at bounding box center [596, 260] width 323 height 28
type input "125"
click at [764, 160] on link "Vehicles" at bounding box center [770, 160] width 56 height 36
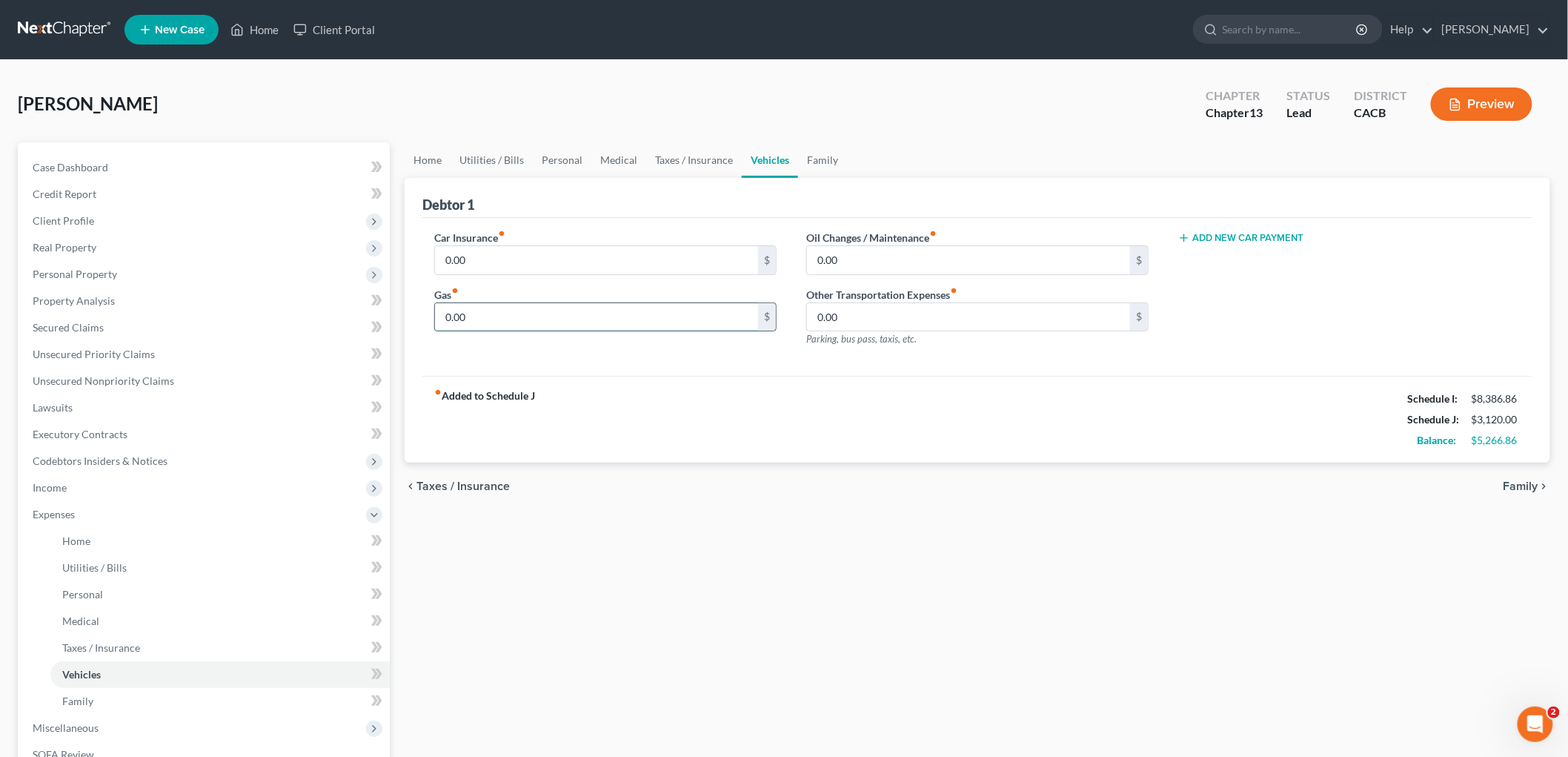
click at [467, 315] on input "0.00" at bounding box center [596, 317] width 323 height 28
type input "300"
click at [699, 152] on link "Taxes / Insurance" at bounding box center [693, 160] width 95 height 36
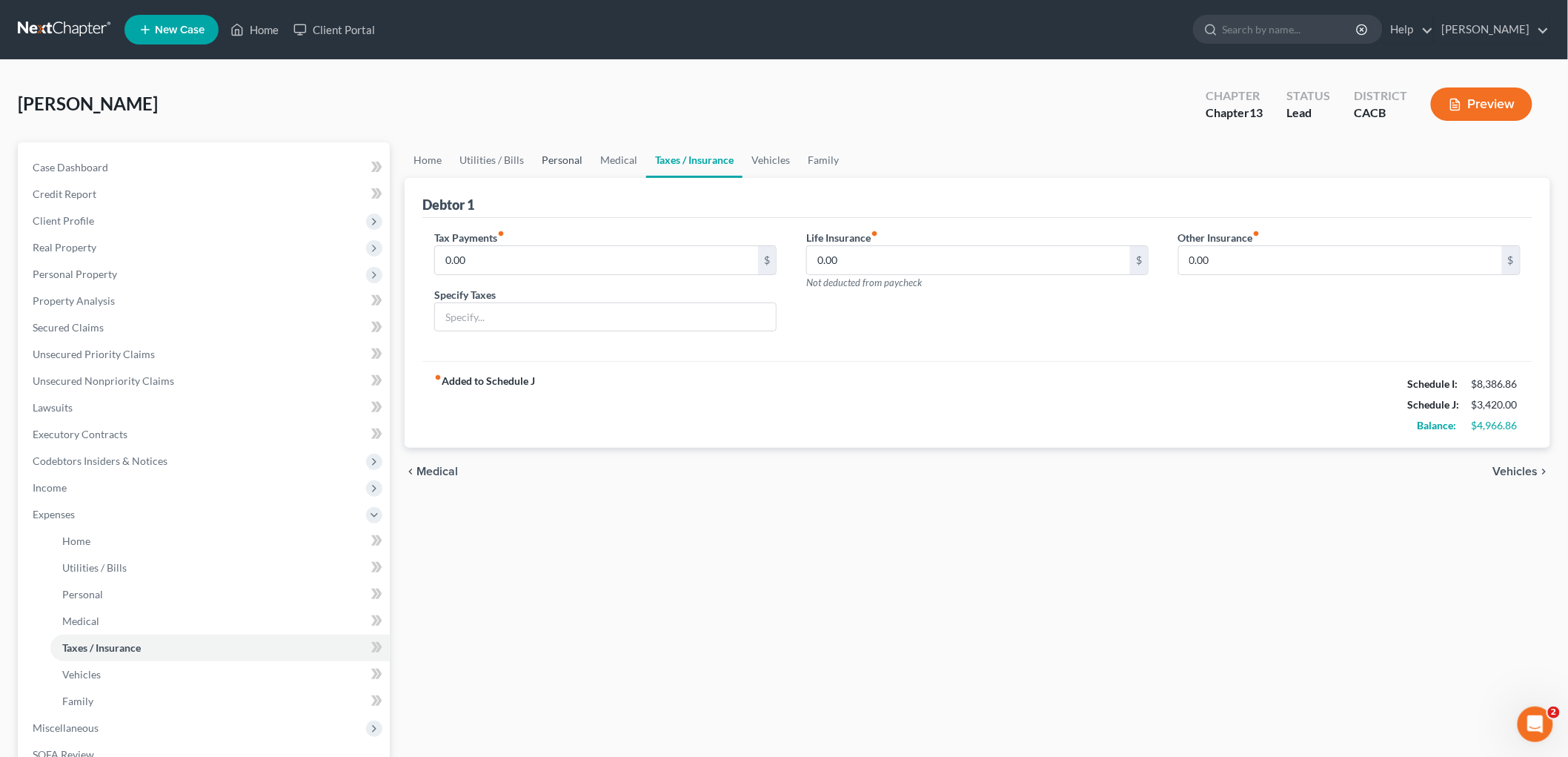
click at [581, 143] on link "Personal" at bounding box center [561, 160] width 59 height 36
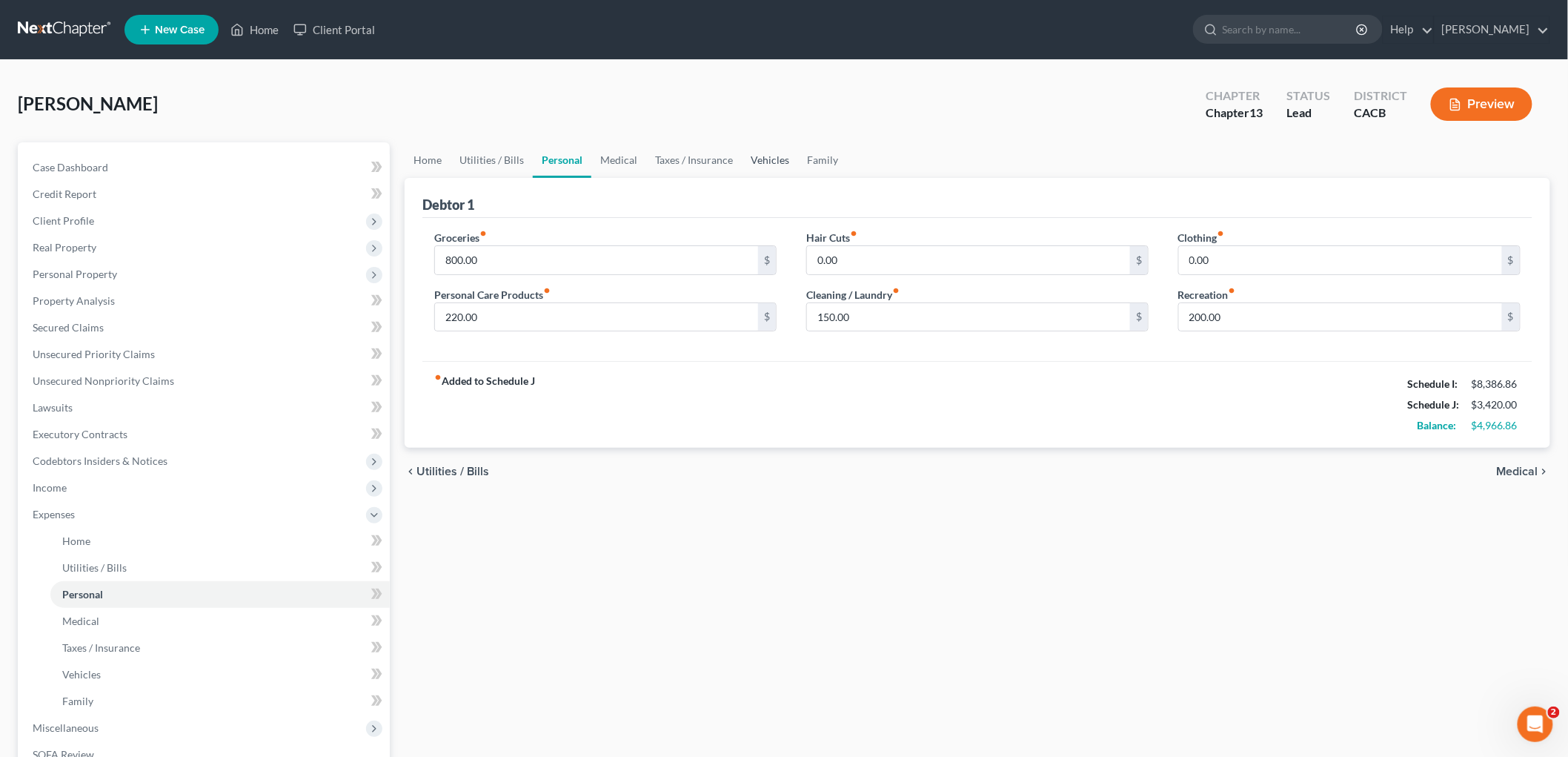
click at [786, 153] on link "Vehicles" at bounding box center [770, 160] width 56 height 36
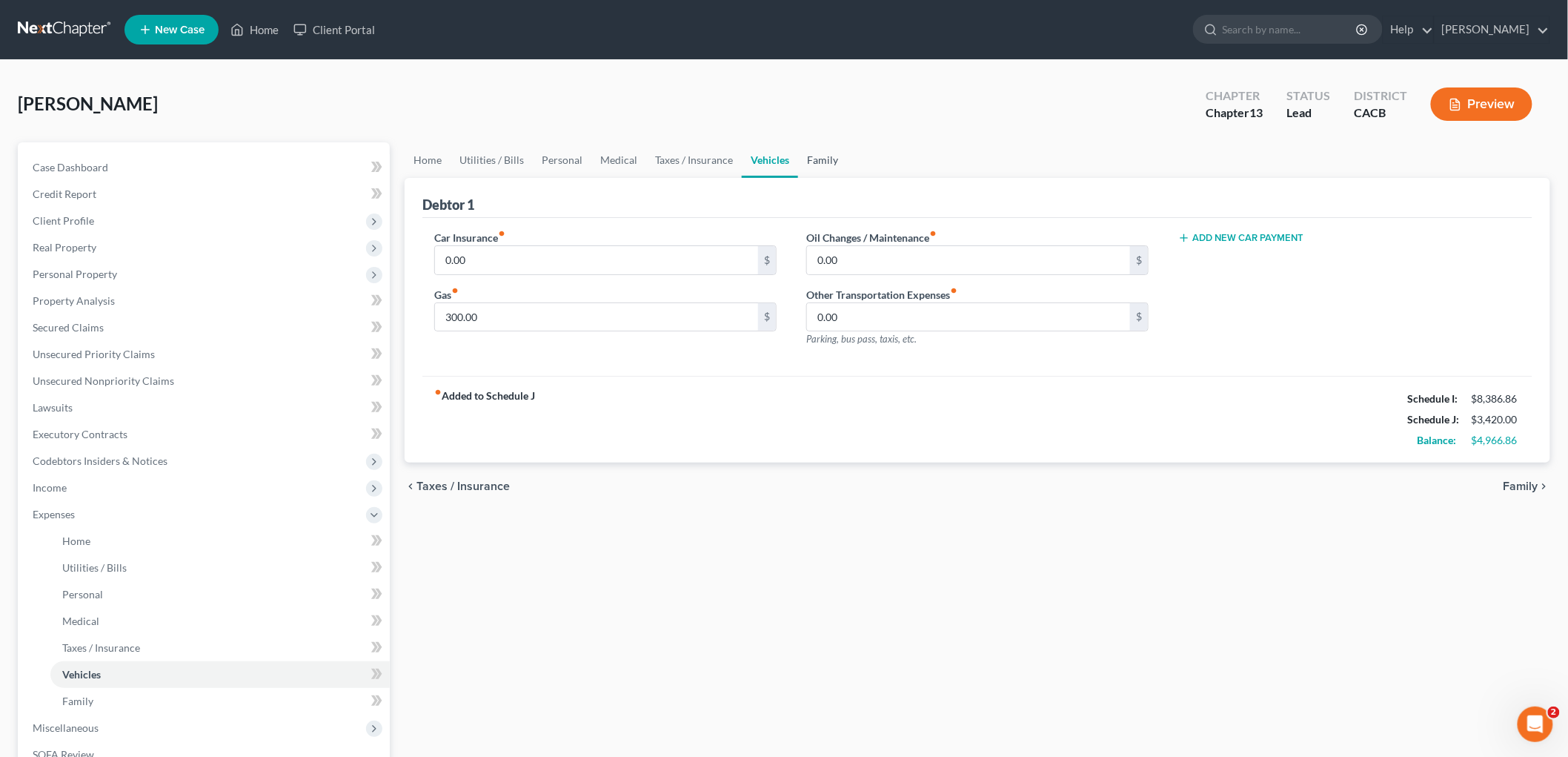
click at [815, 158] on link "Family" at bounding box center [822, 160] width 49 height 36
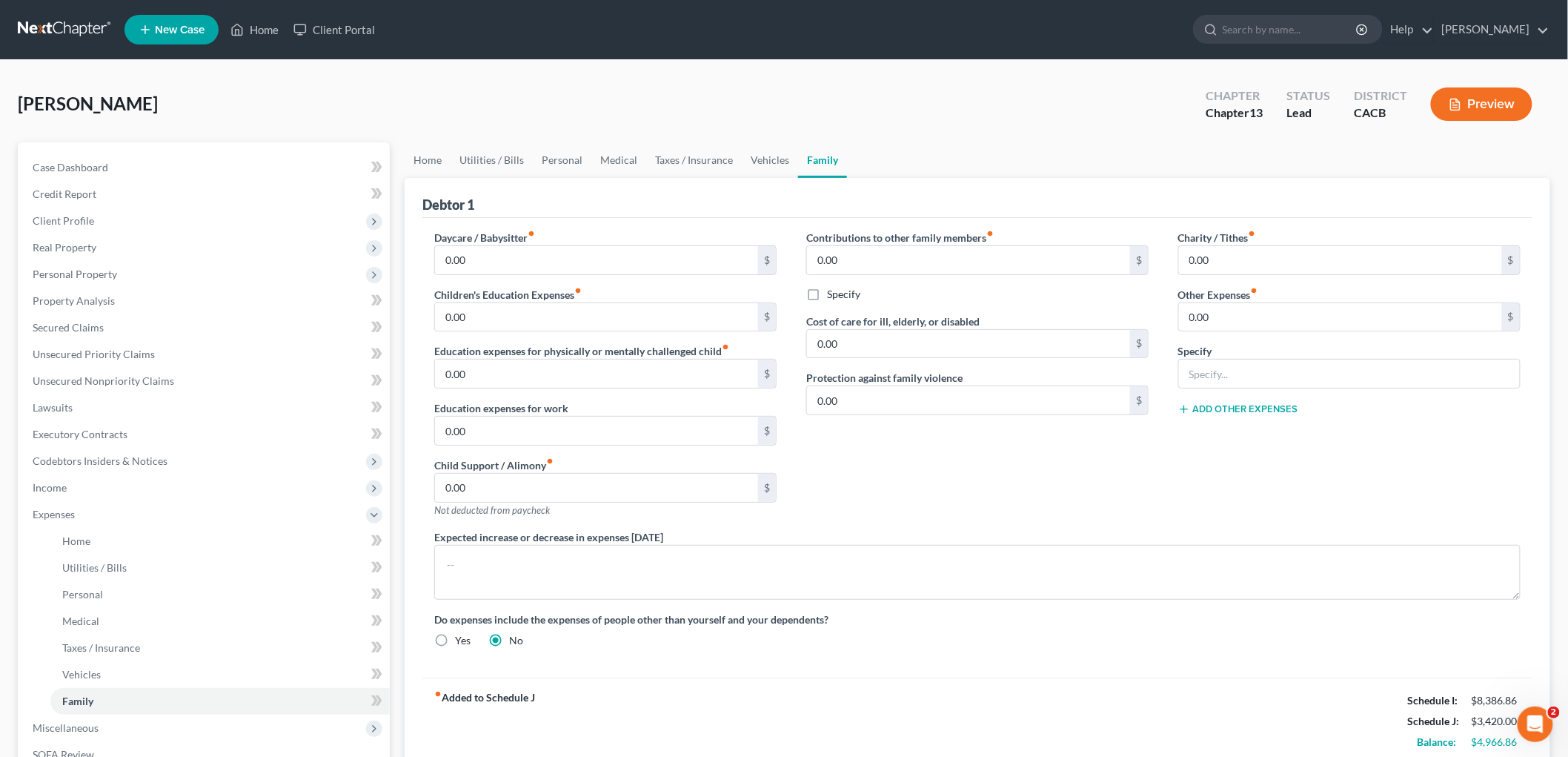
click at [1094, 279] on div "Charity / Tithes fiber_manual_record 0.00 $ Other Expenses fiber_manual_record …" at bounding box center [1349, 379] width 372 height 300
click at [1094, 264] on input "0.00" at bounding box center [1340, 260] width 323 height 28
type input "100"
click at [726, 158] on link "Taxes / Insurance" at bounding box center [693, 160] width 95 height 36
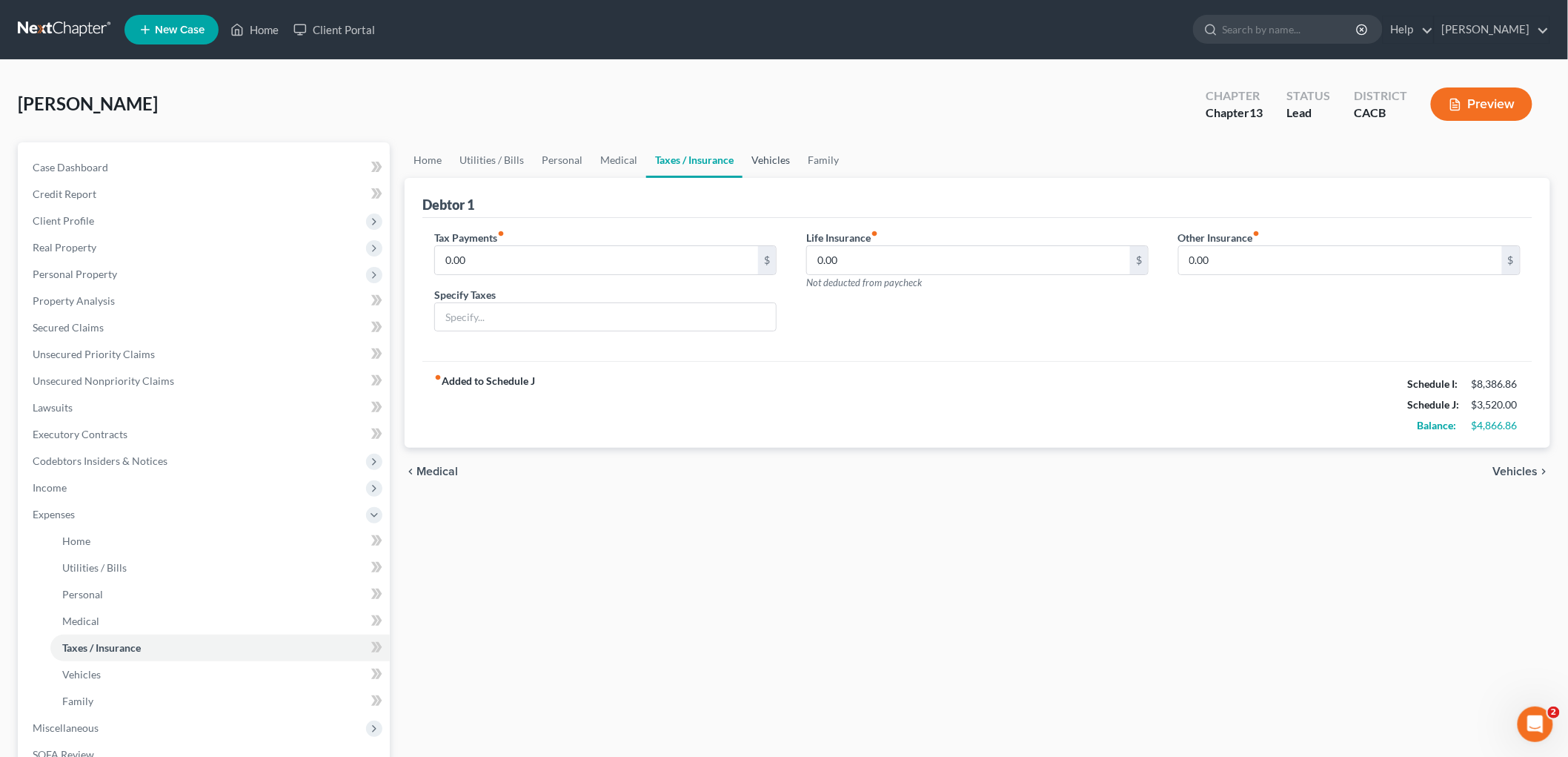
click at [756, 159] on link "Vehicles" at bounding box center [771, 160] width 56 height 36
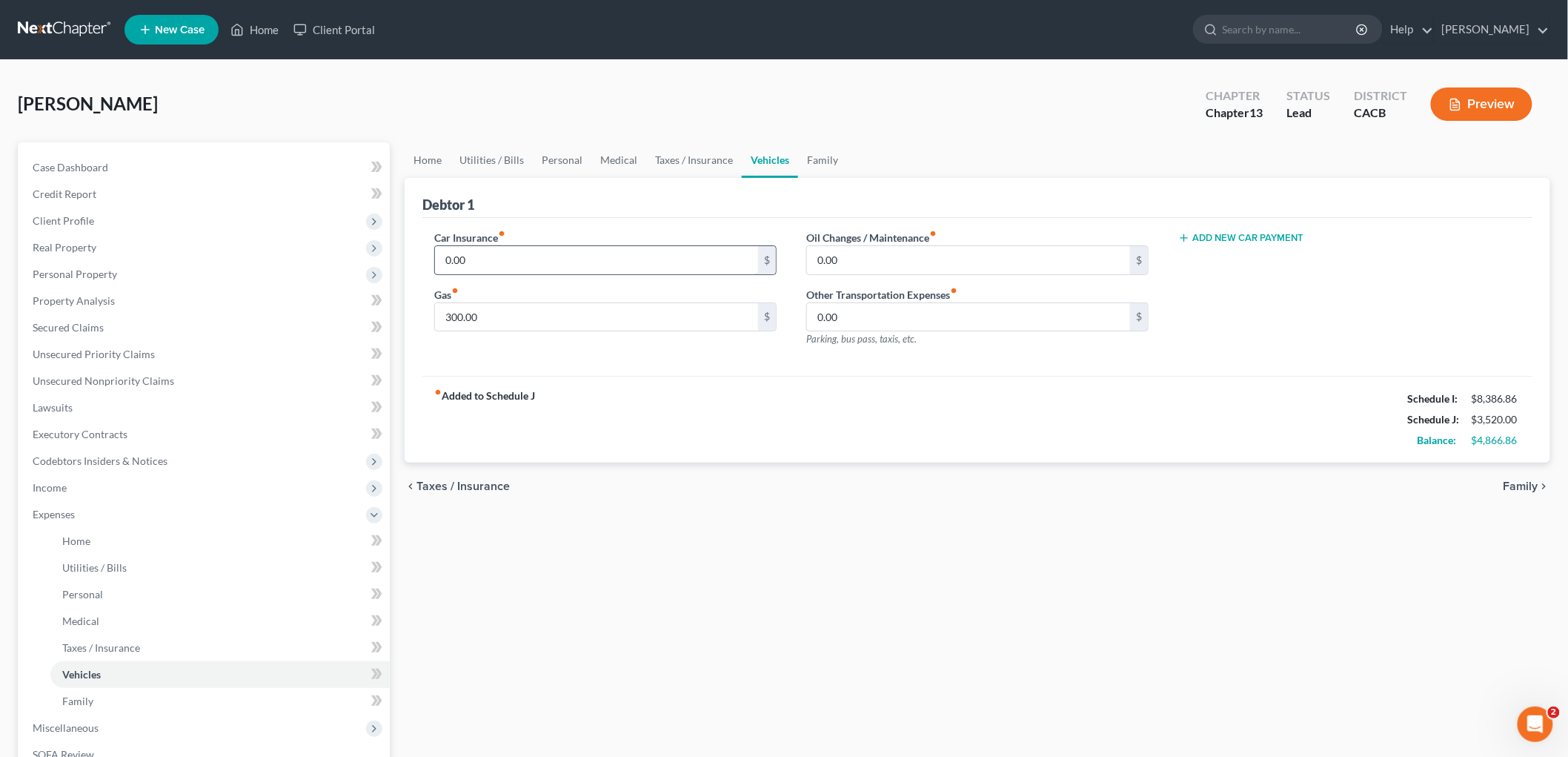
click at [510, 258] on input "0.00" at bounding box center [596, 260] width 323 height 28
type input "317.50"
click at [1094, 241] on button "Add New Car Payment" at bounding box center [1241, 238] width 126 height 12
click at [1094, 276] on div "Car Payment 1 fiber_manual_record $ Add New Car Payment" at bounding box center [1349, 294] width 372 height 129
click at [1094, 262] on input "text" at bounding box center [1325, 260] width 293 height 28
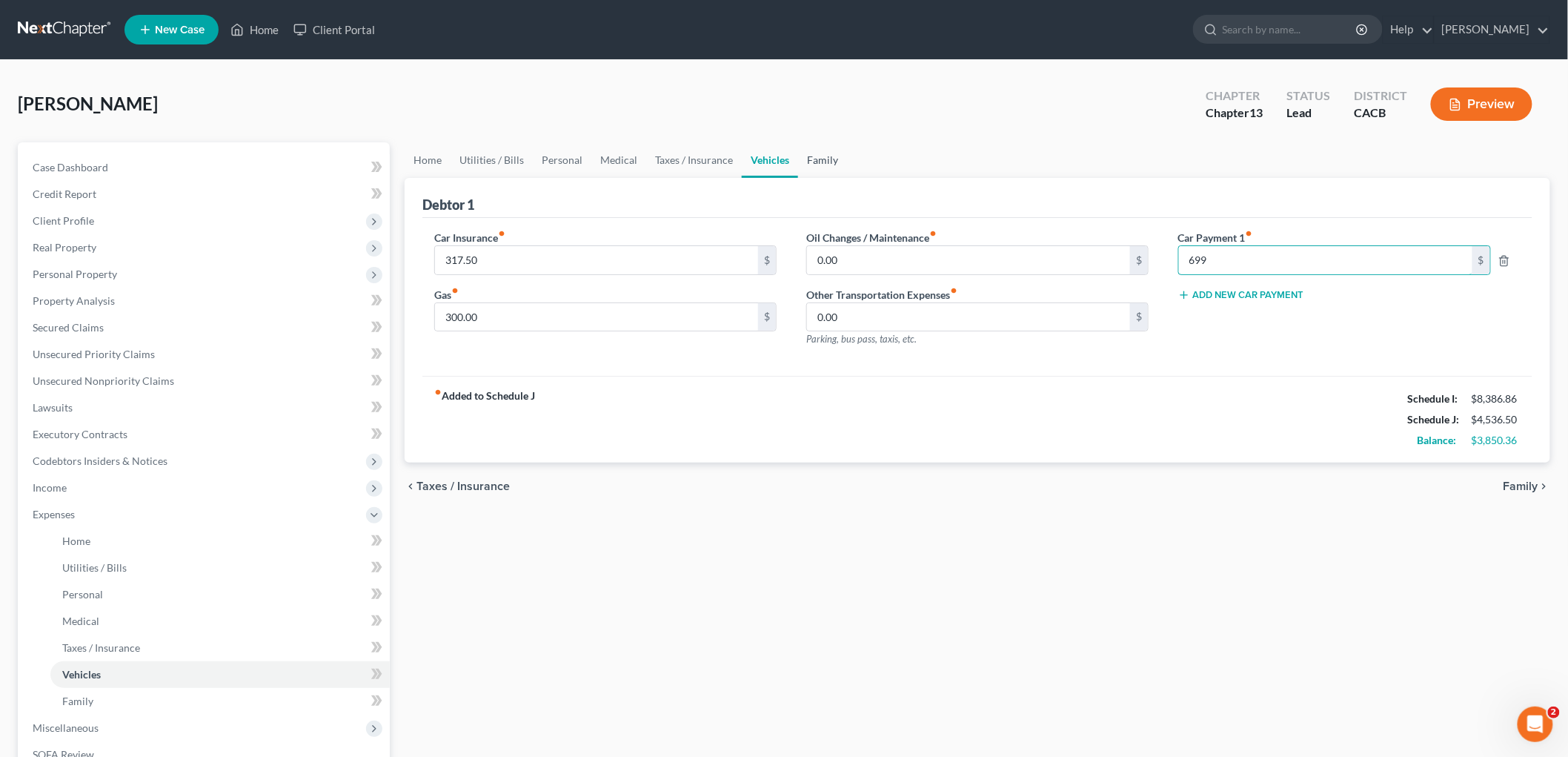
type input "699"
click at [822, 153] on link "Family" at bounding box center [822, 160] width 49 height 36
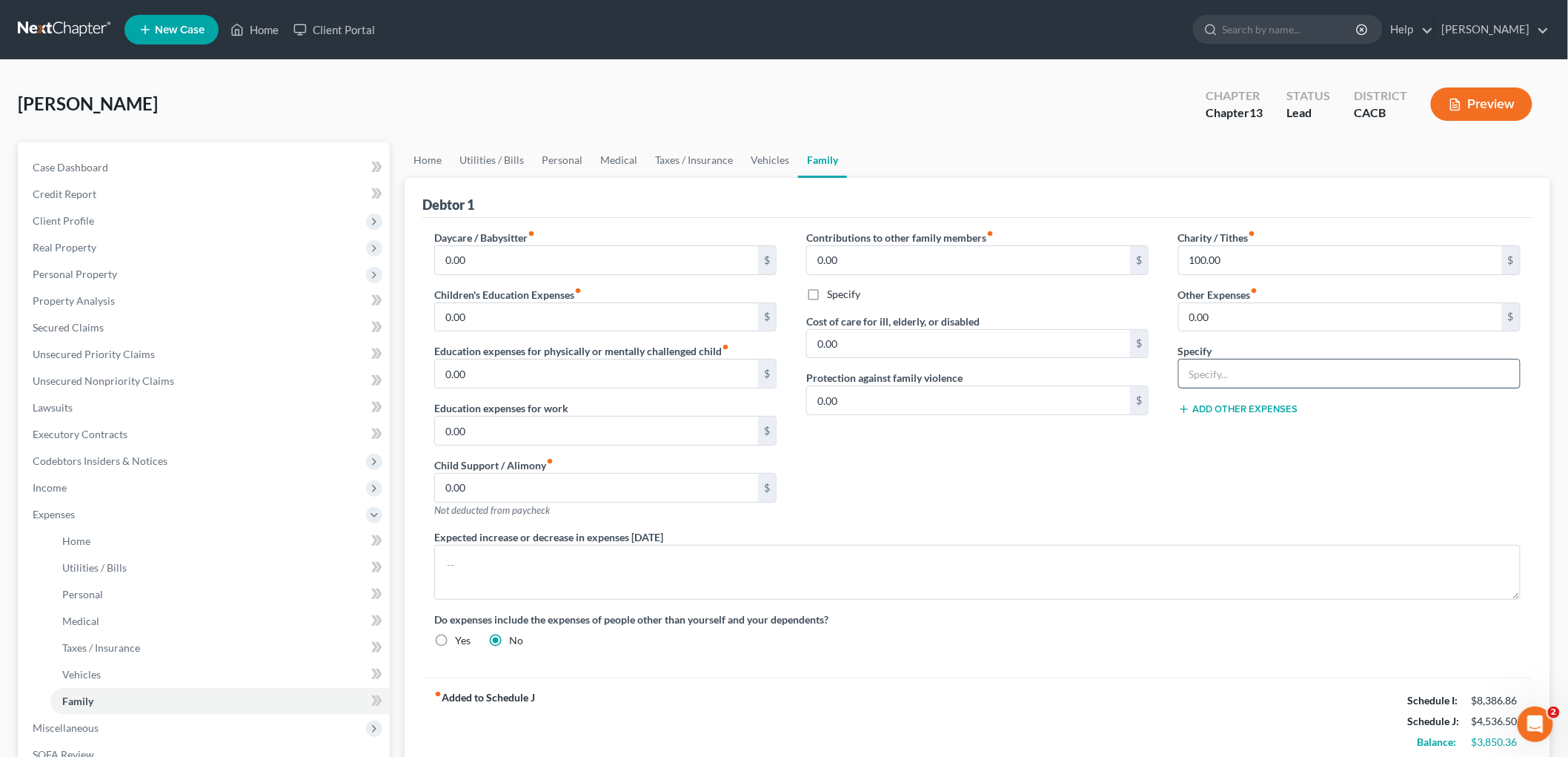
drag, startPoint x: 1283, startPoint y: 372, endPoint x: 1276, endPoint y: 370, distance: 7.3
click at [1094, 372] on input "text" at bounding box center [1349, 374] width 341 height 28
type input "Exigent Circumstances ($150)"
click at [1094, 305] on input "0.00" at bounding box center [1340, 317] width 323 height 28
click at [1041, 470] on div "Contributions to other family members fiber_manual_record 0.00 $ Specify Cost o…" at bounding box center [977, 379] width 372 height 300
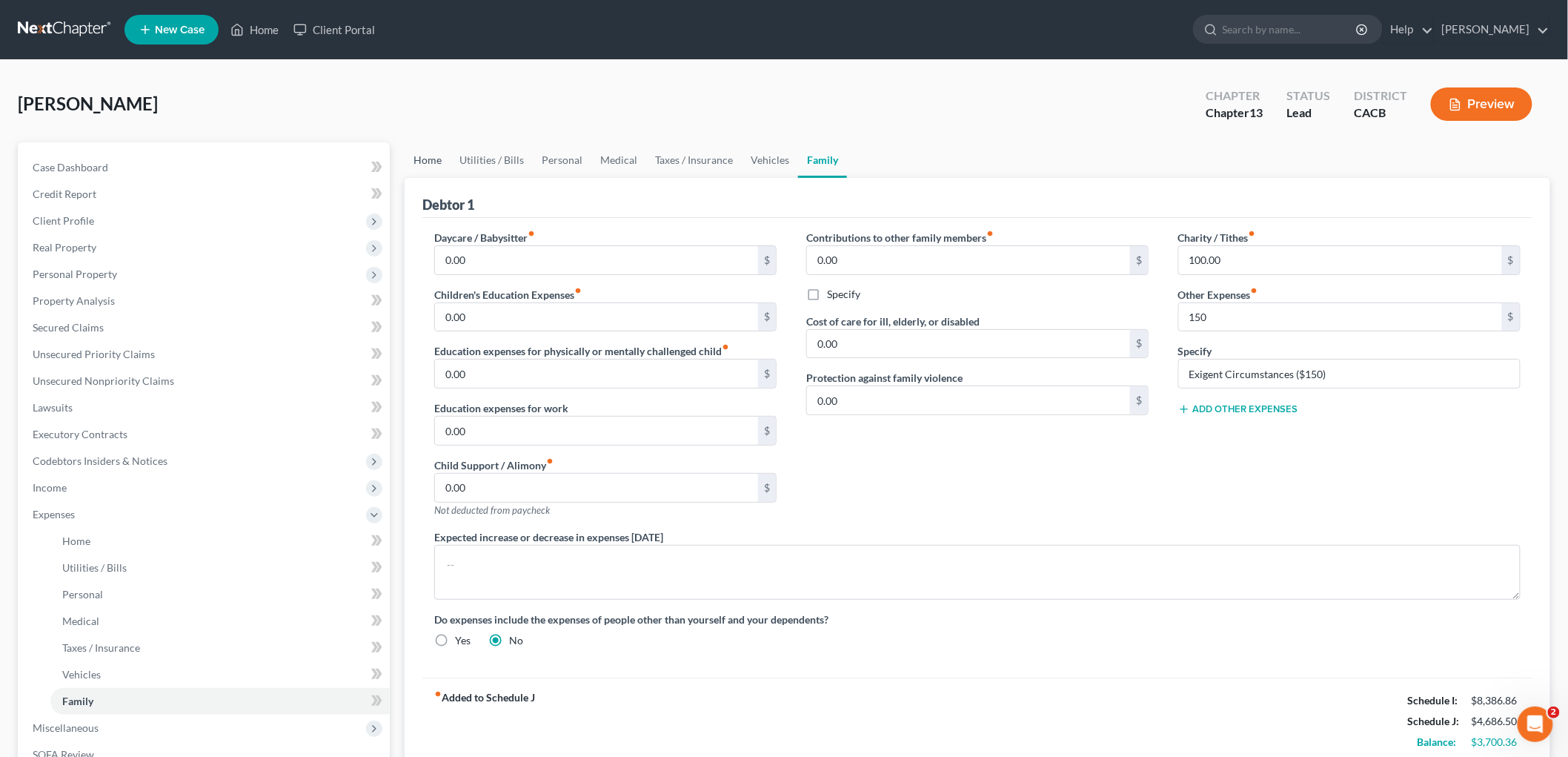
click at [448, 166] on link "Home" at bounding box center [427, 160] width 46 height 36
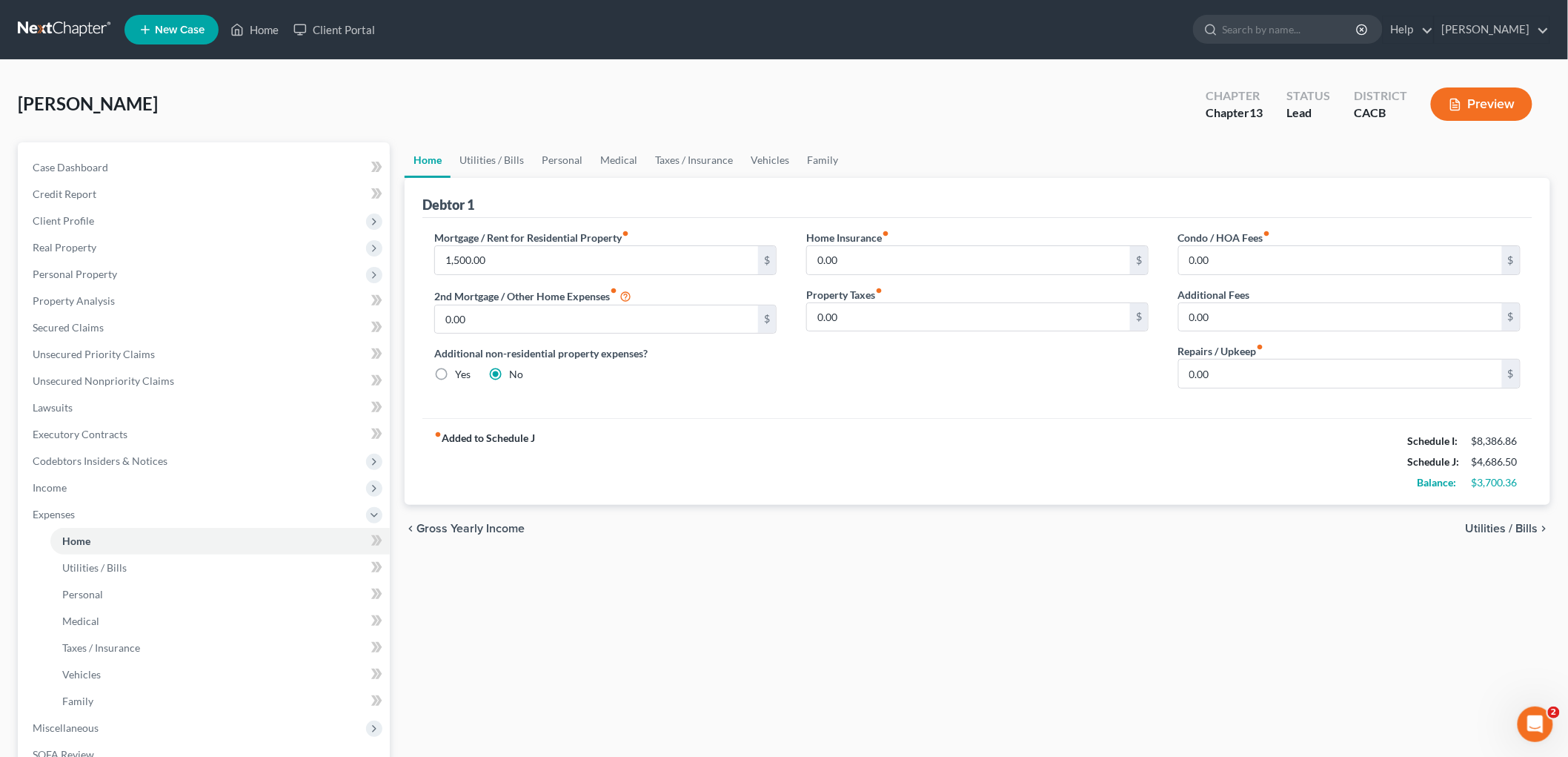
click at [1094, 108] on button "Preview" at bounding box center [1481, 104] width 102 height 33
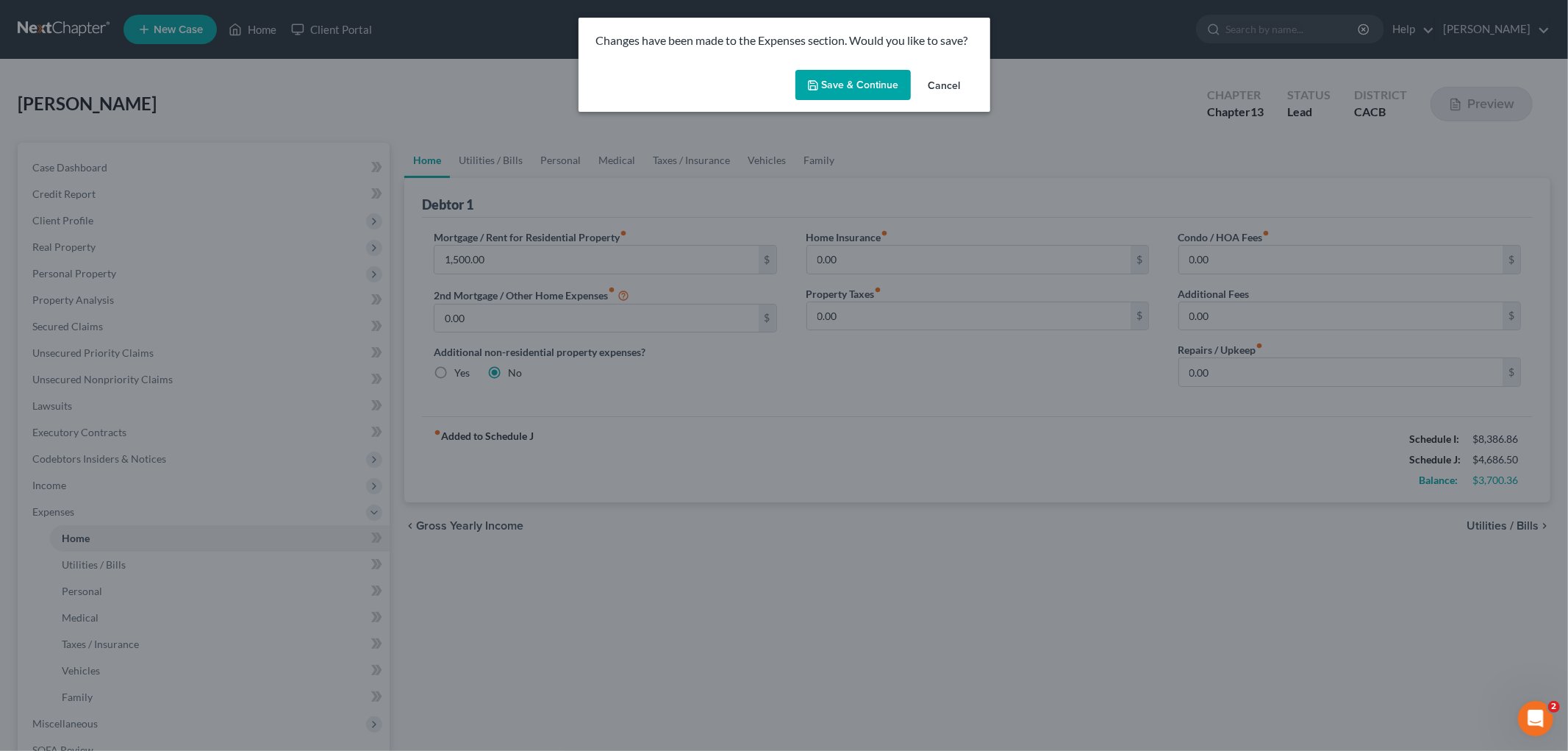
click at [841, 83] on button "Save & Continue" at bounding box center [853, 85] width 116 height 31
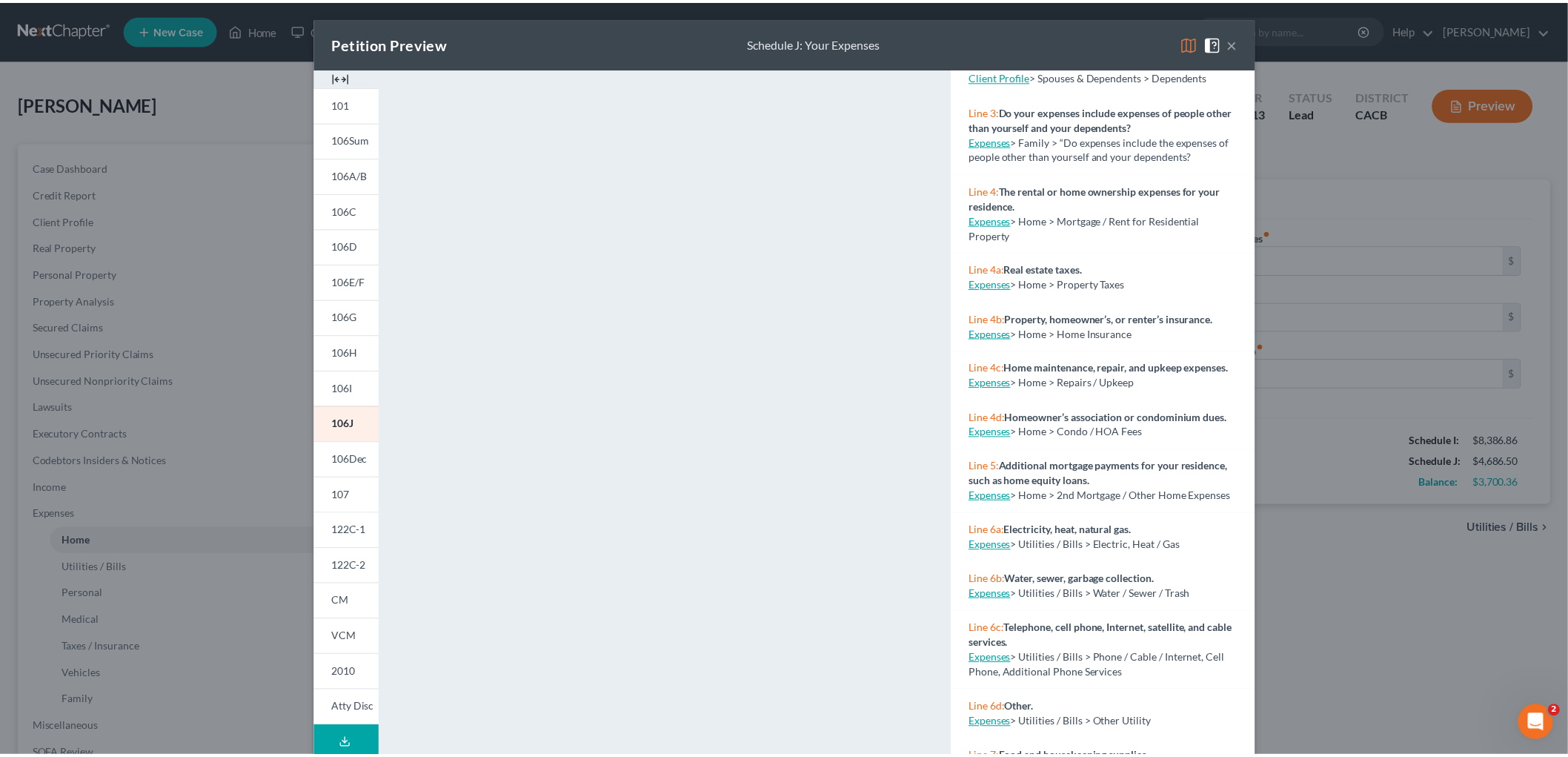
scroll to position [494, 0]
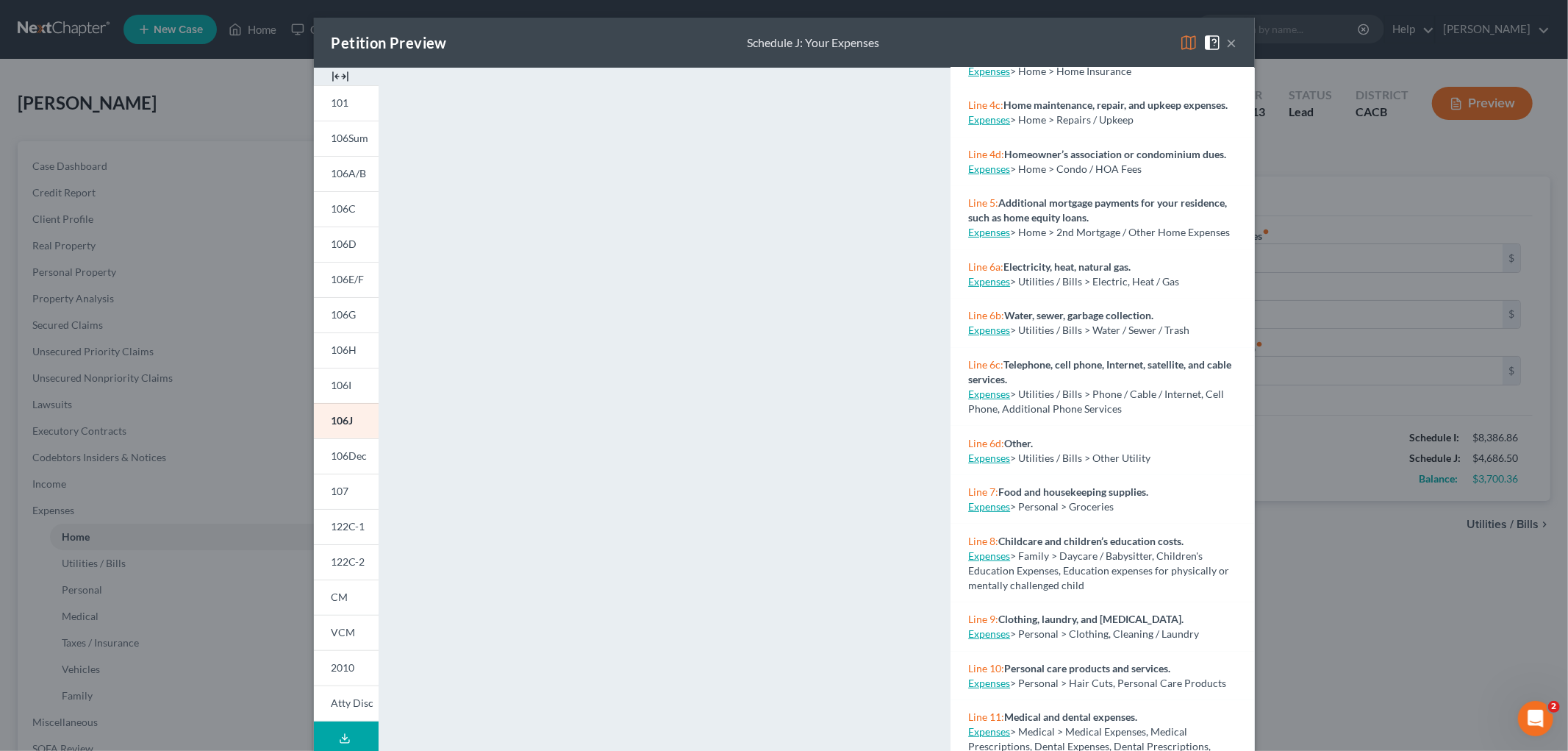
click at [1085, 548] on div "Petition Preview Schedule J: Your Expenses × 101 106Sum 106A/B 106C 106D 106E/F…" at bounding box center [784, 376] width 1568 height 751
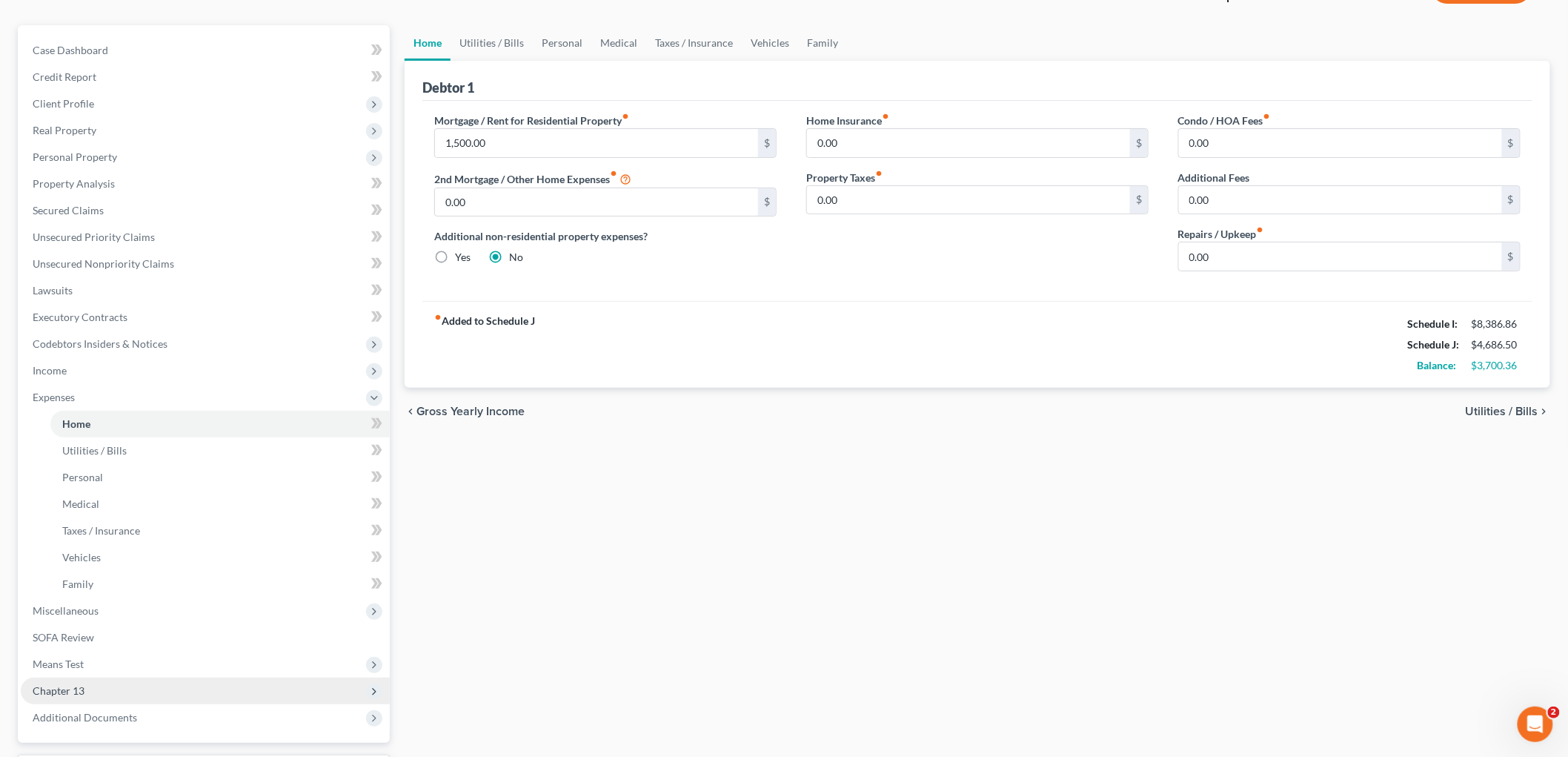
scroll to position [243, 0]
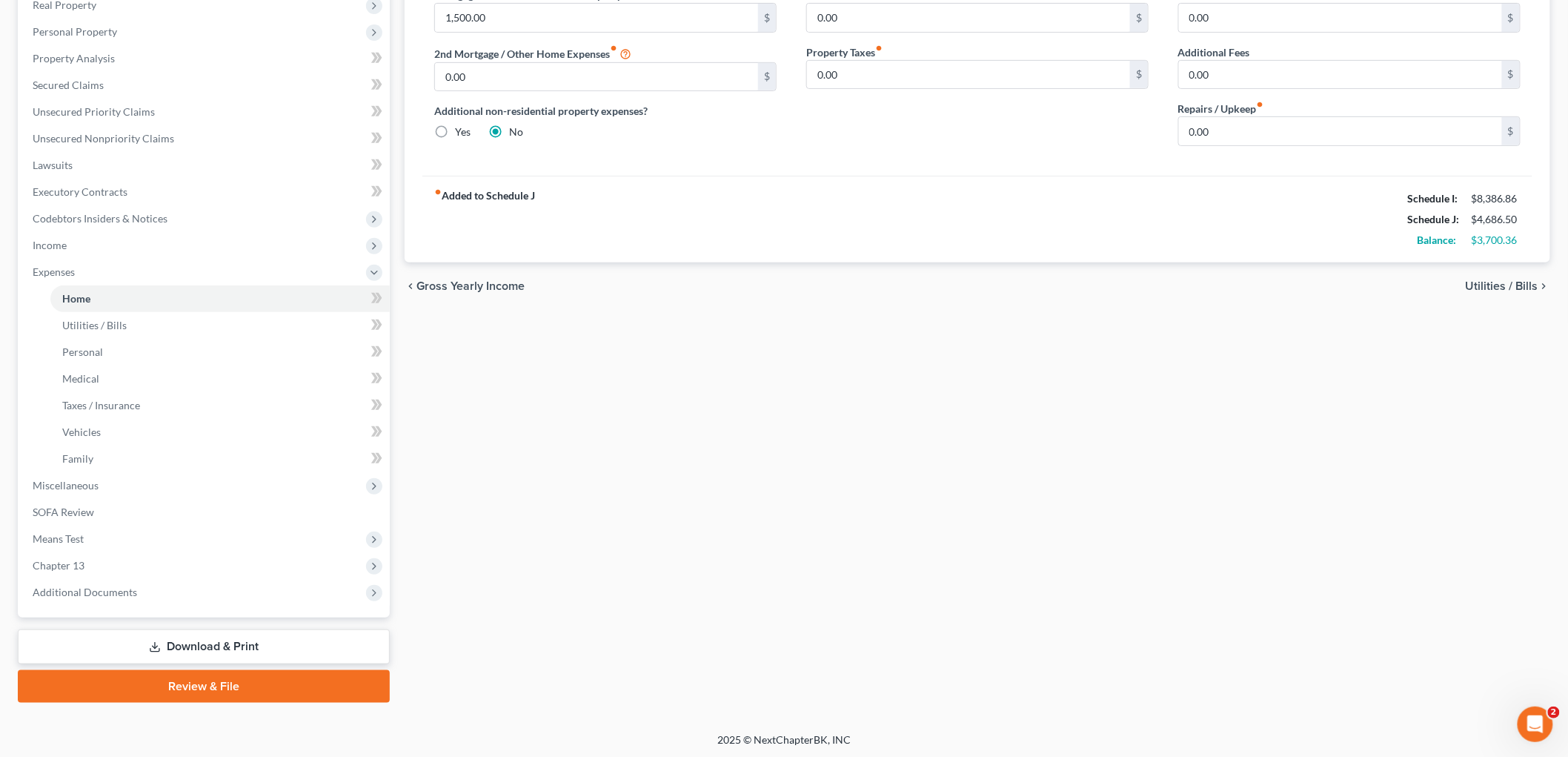
click at [62, 243] on span "Income" at bounding box center [49, 244] width 34 height 12
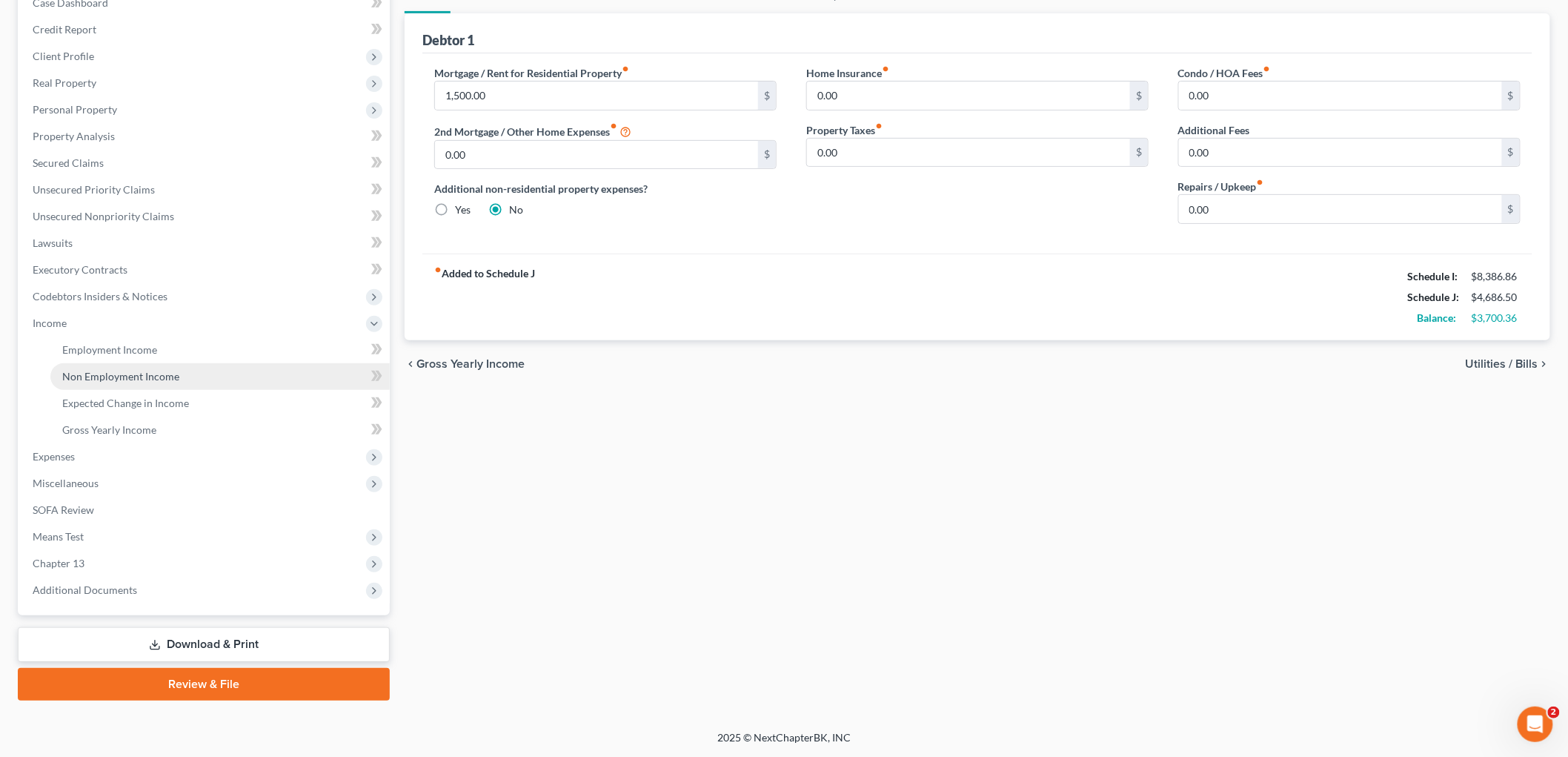
scroll to position [163, 0]
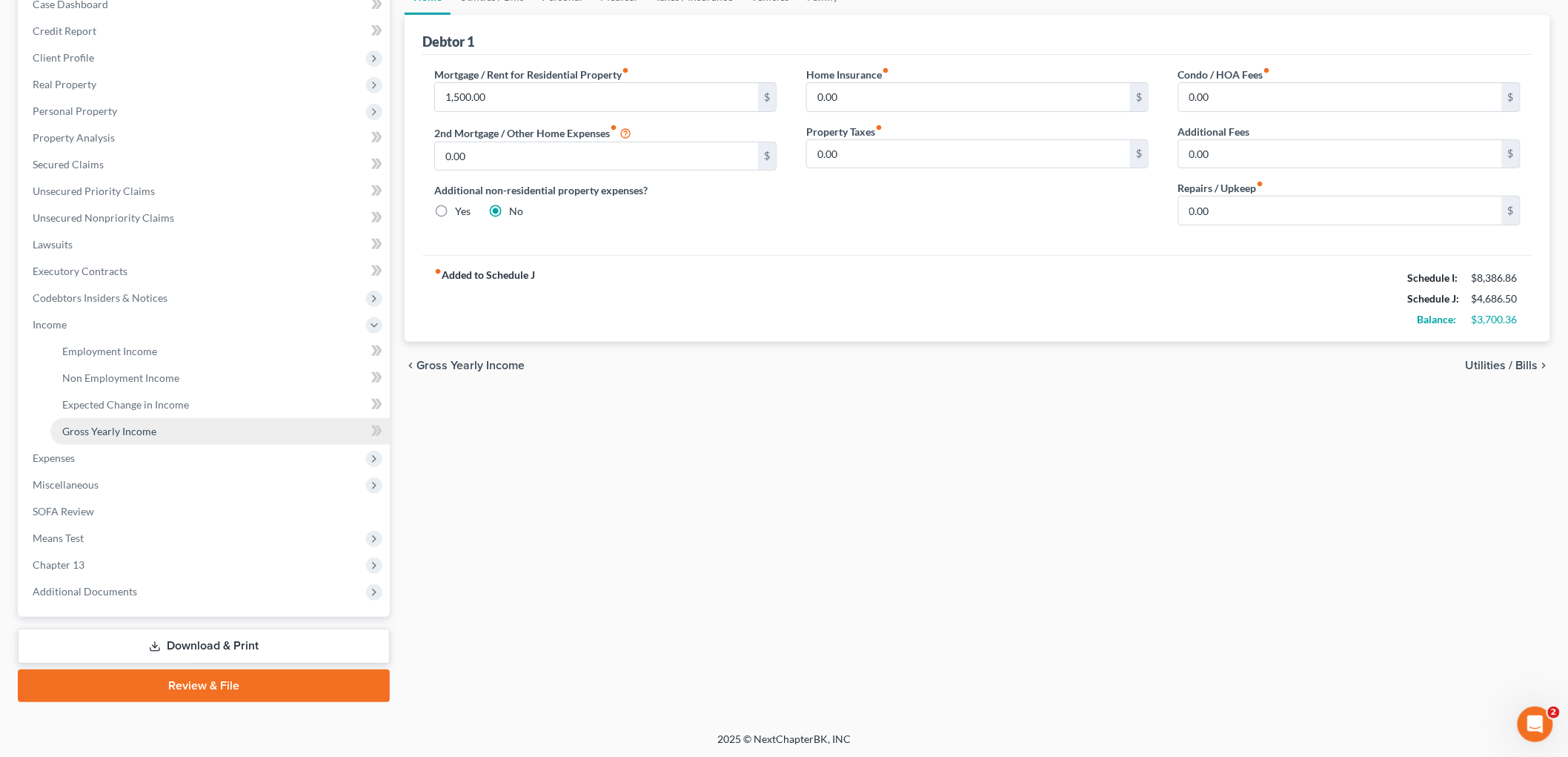
click at [124, 427] on span "Gross Yearly Income" at bounding box center [109, 431] width 94 height 12
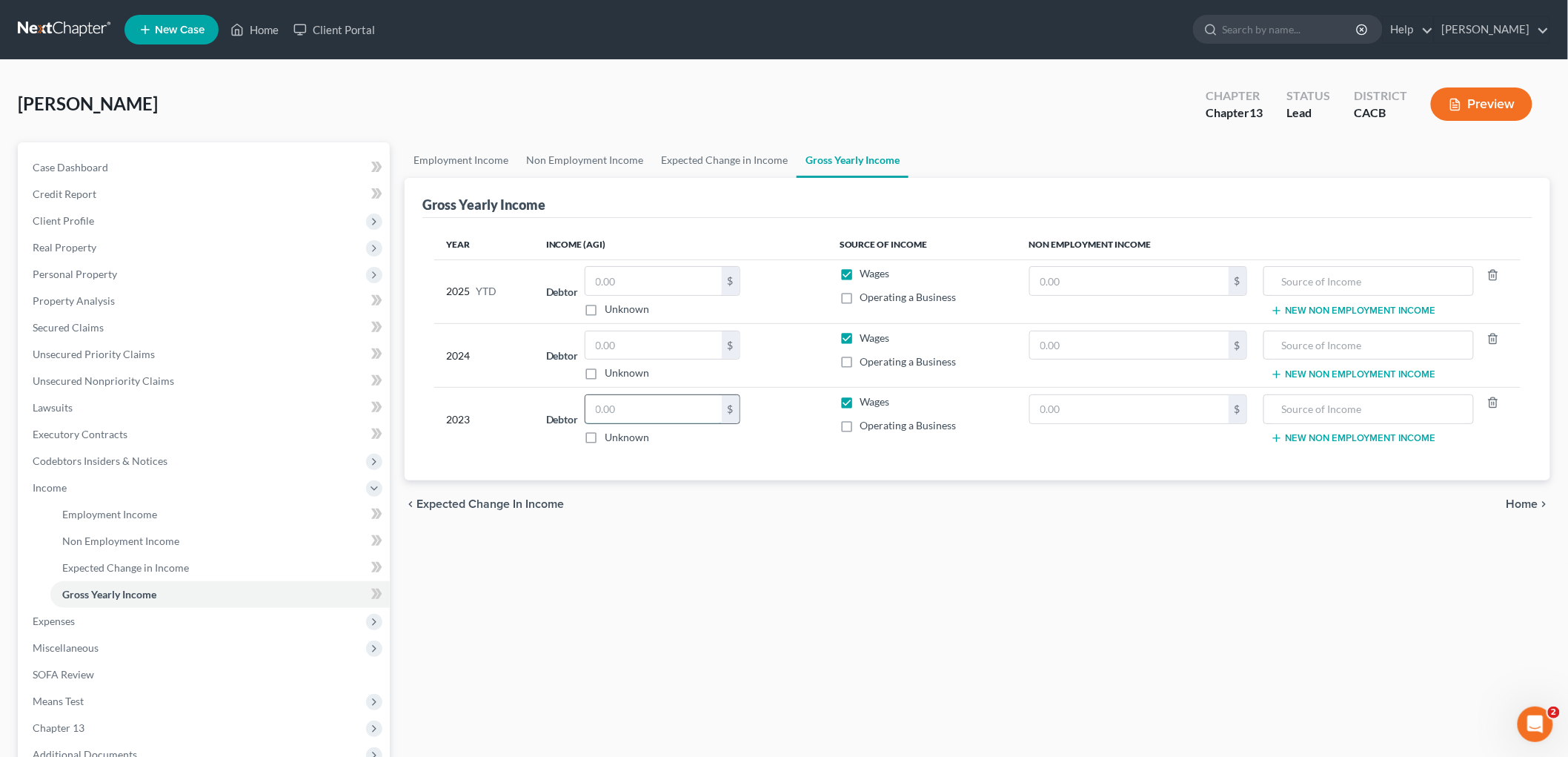
click at [630, 415] on input "text" at bounding box center [653, 409] width 137 height 28
click at [632, 329] on td "Debtor $ Unknown Balance Undetermined $ Unknown" at bounding box center [681, 354] width 293 height 64
click at [632, 332] on input "text" at bounding box center [653, 345] width 137 height 28
click at [879, 561] on div "Employment Income Non Employment Income Expected Change in Income Gross Yearly …" at bounding box center [977, 504] width 1160 height 723
click at [668, 293] on div "$ Unknown" at bounding box center [662, 291] width 156 height 51
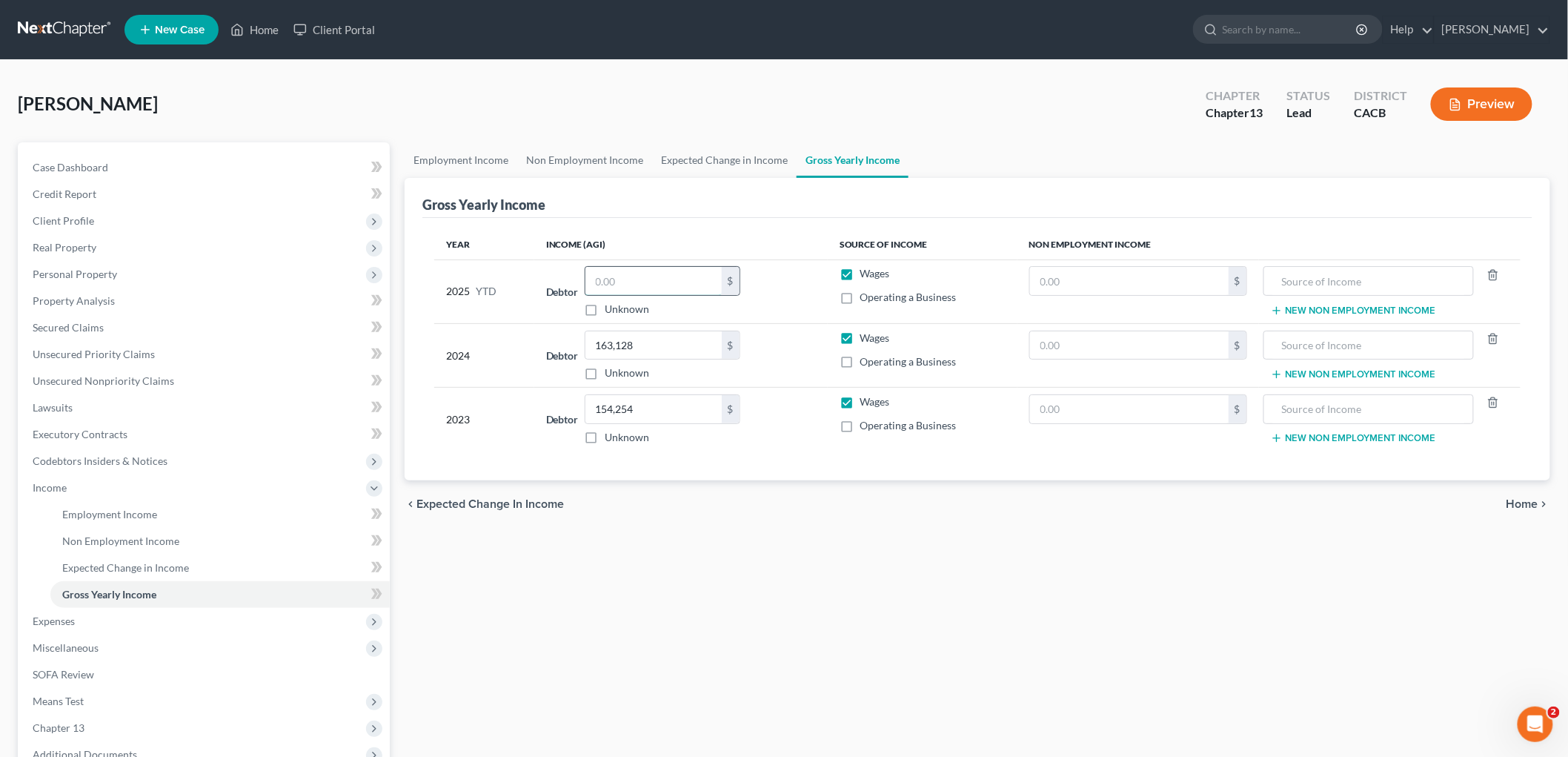
click at [666, 284] on input "text" at bounding box center [653, 281] width 137 height 28
click at [79, 668] on span "SOFA Review" at bounding box center [63, 673] width 61 height 12
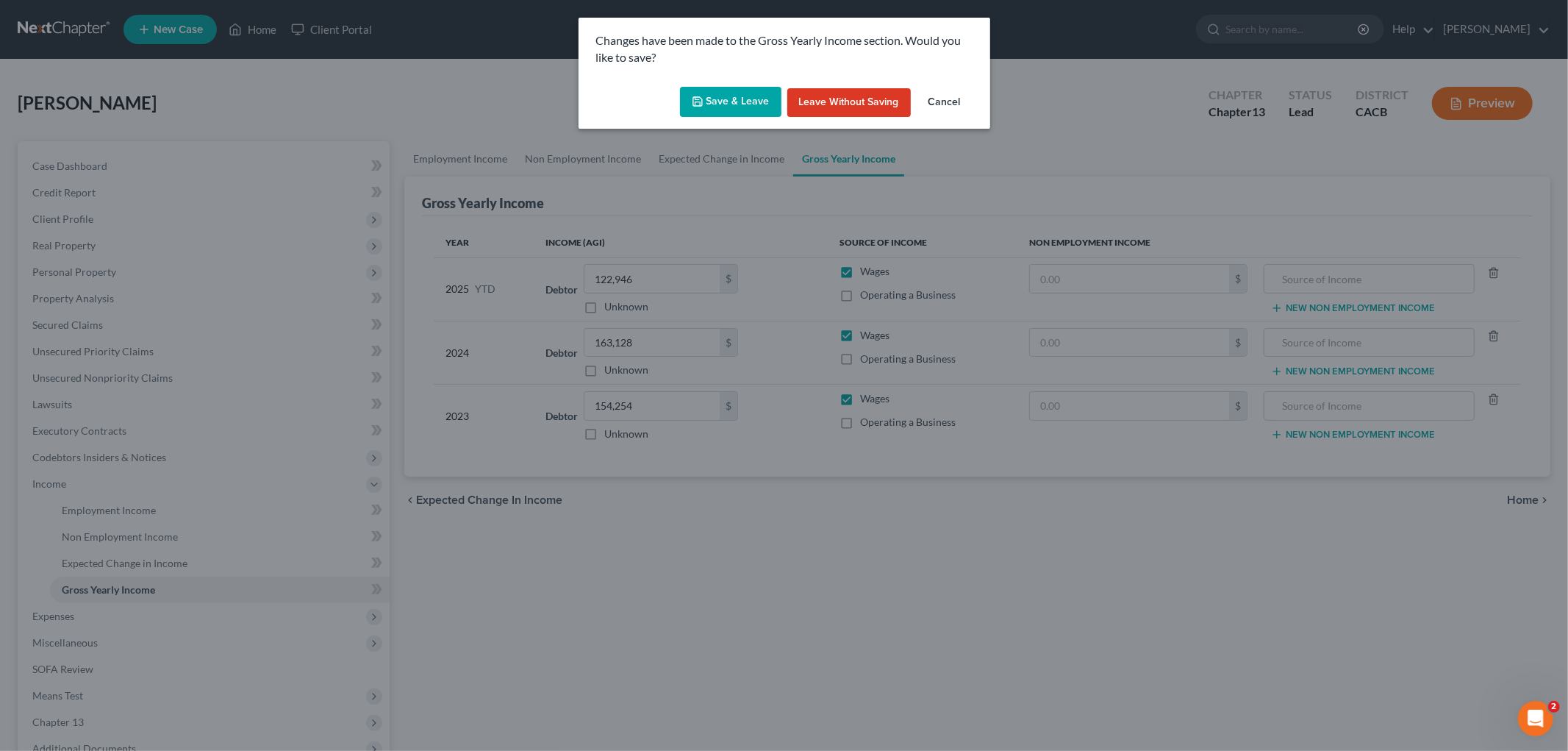
click at [725, 107] on button "Save & Leave" at bounding box center [731, 103] width 102 height 31
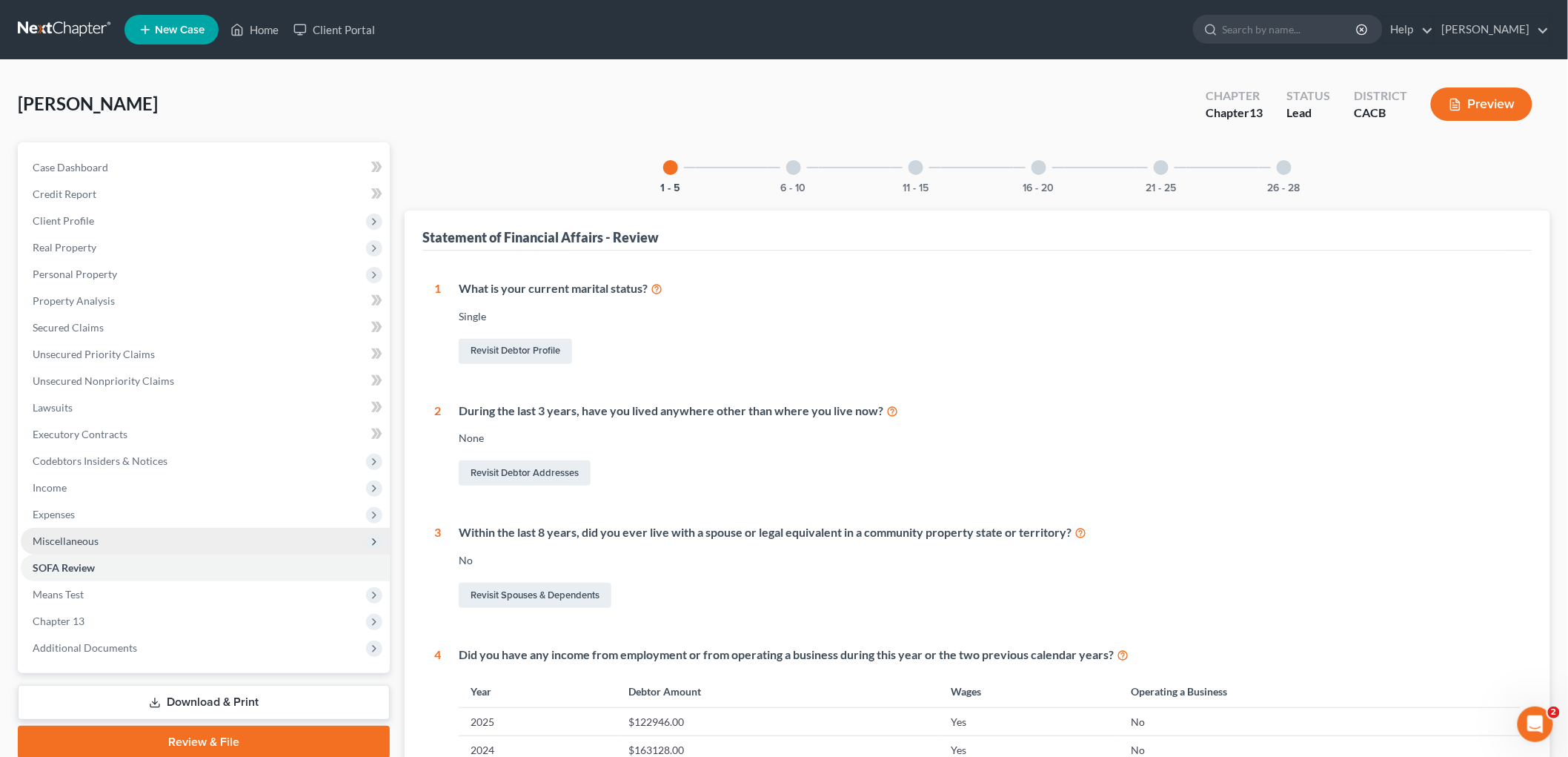
click at [84, 547] on span "Miscellaneous" at bounding box center [205, 541] width 369 height 27
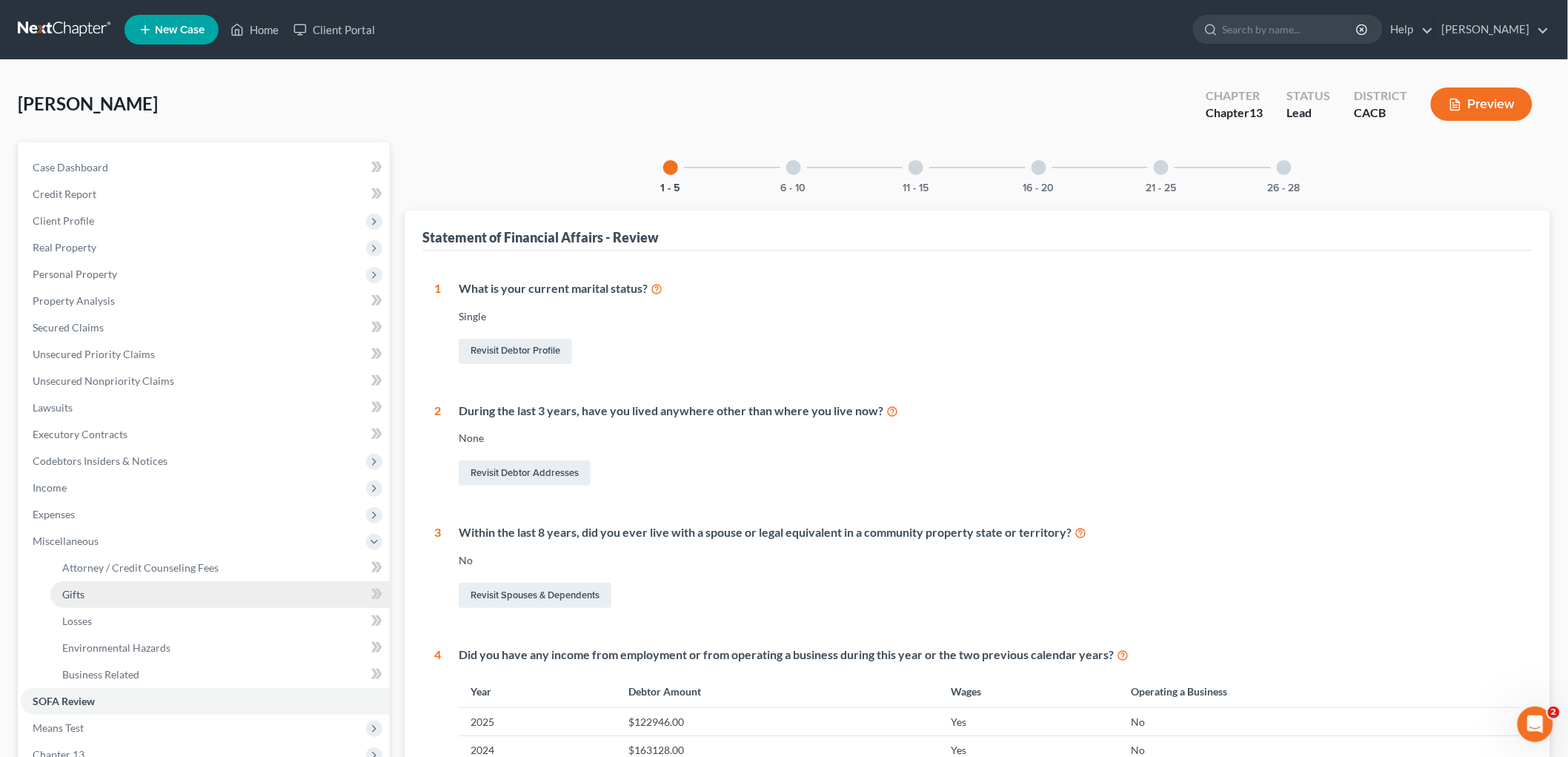
click at [148, 603] on link "Gifts" at bounding box center [220, 595] width 339 height 27
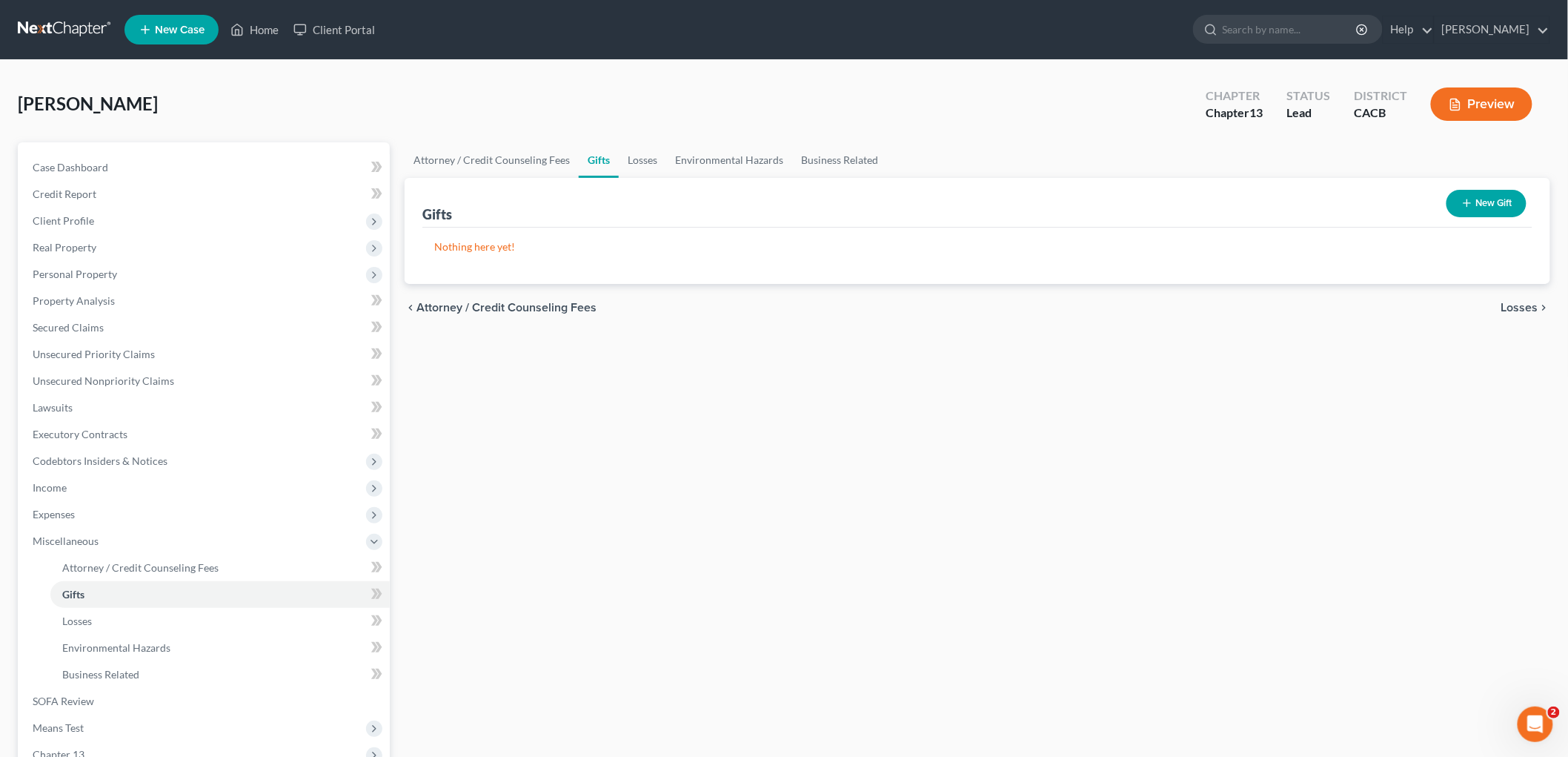
click at [1094, 203] on button "New Gift" at bounding box center [1486, 203] width 80 height 27
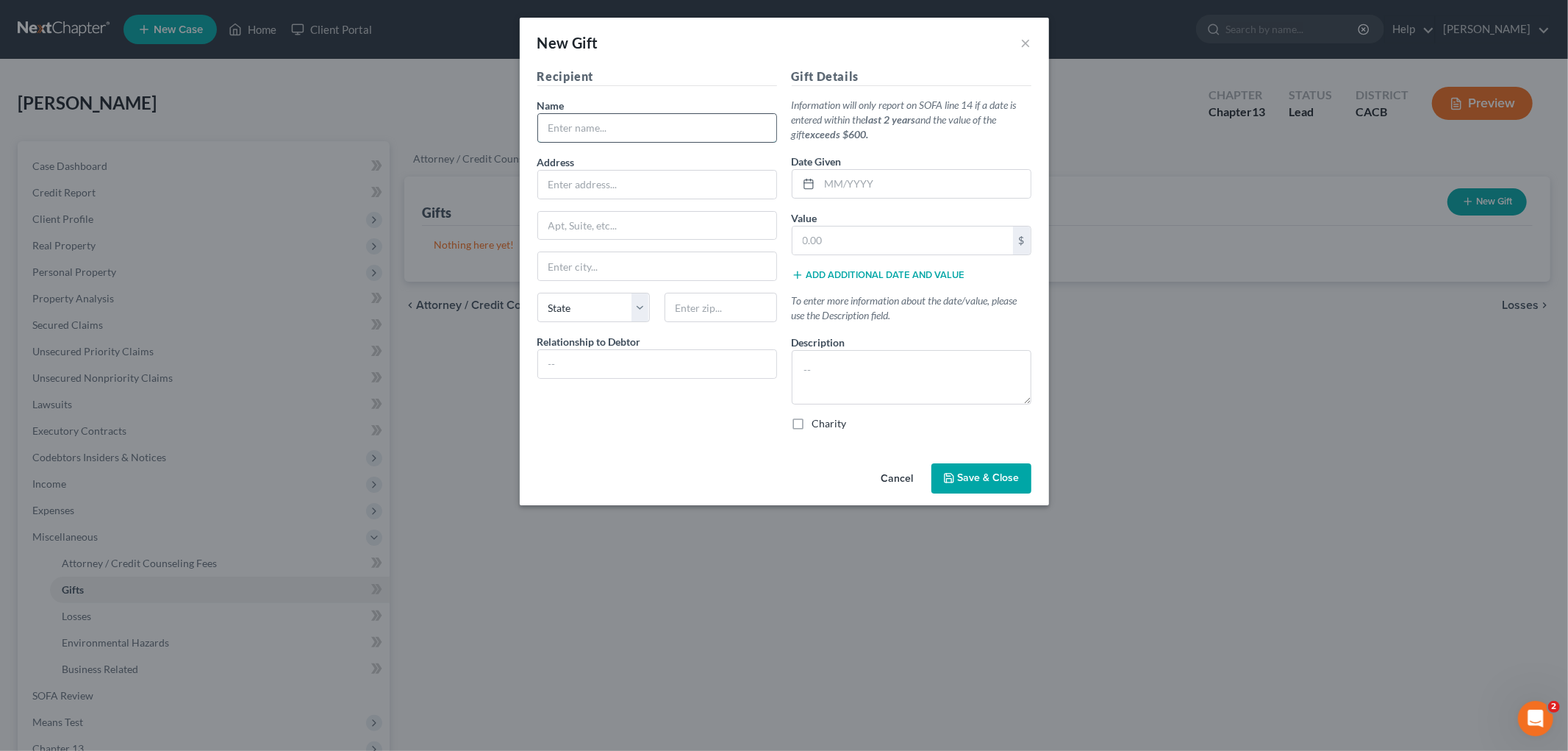
click at [613, 116] on input "text" at bounding box center [657, 128] width 238 height 28
paste input "[STREET_ADDRESS][PERSON_NAME]"
click at [759, 184] on input "[STREET_ADDRESS][PERSON_NAME]" at bounding box center [657, 185] width 238 height 28
click at [758, 184] on input "[STREET_ADDRESS][PERSON_NAME]" at bounding box center [657, 185] width 238 height 28
click at [754, 184] on input "[STREET_ADDRESS][PERSON_NAME]" at bounding box center [657, 185] width 238 height 28
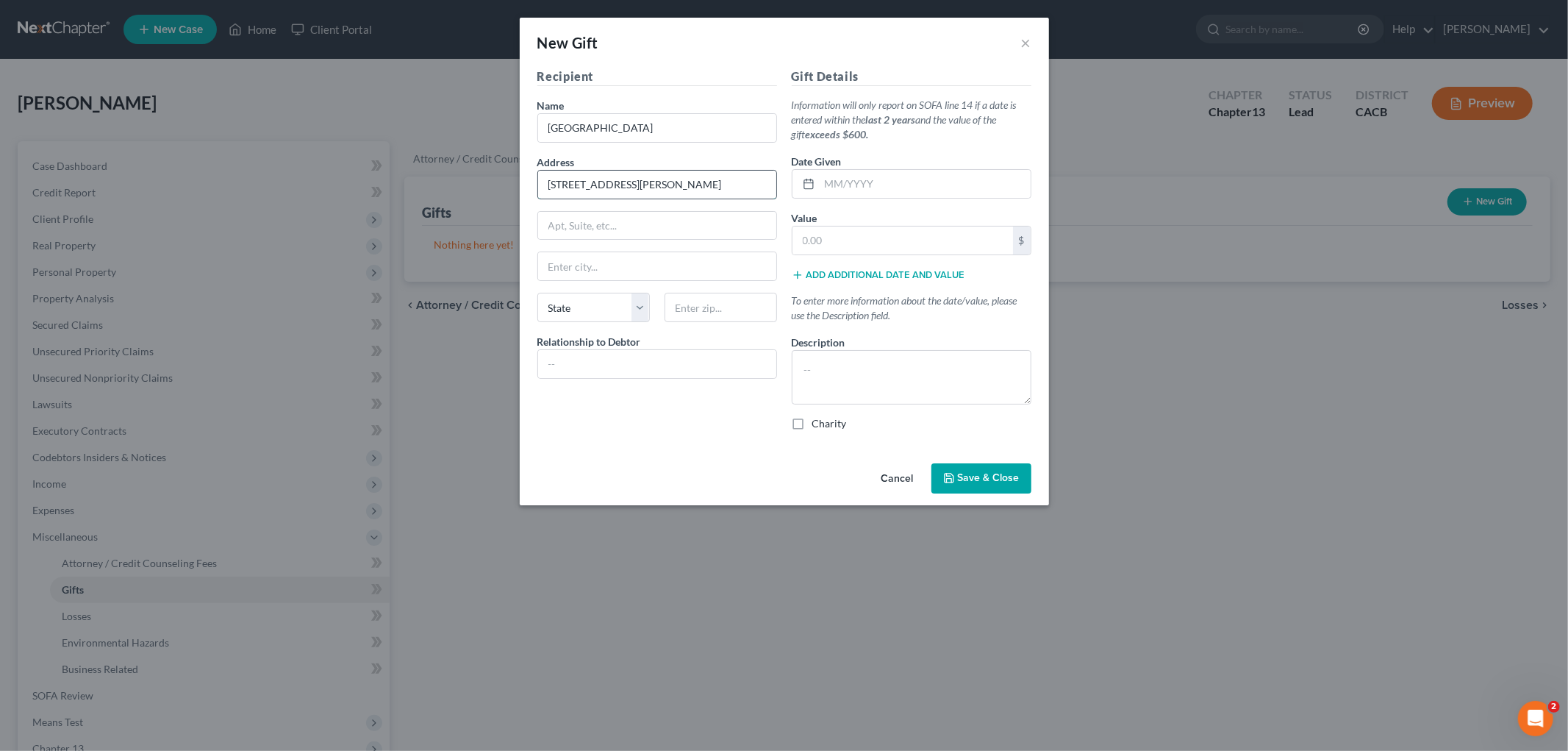
click at [754, 184] on input "[STREET_ADDRESS][PERSON_NAME]" at bounding box center [657, 185] width 238 height 28
click at [710, 317] on input "text" at bounding box center [720, 307] width 113 height 30
paste input "90069"
drag, startPoint x: 630, startPoint y: 185, endPoint x: 1091, endPoint y: 246, distance: 465.0
click at [1085, 265] on div "New Gift × Recipient Name * Saint Victor's [DEMOGRAPHIC_DATA] Address [STREET_A…" at bounding box center [784, 376] width 1568 height 751
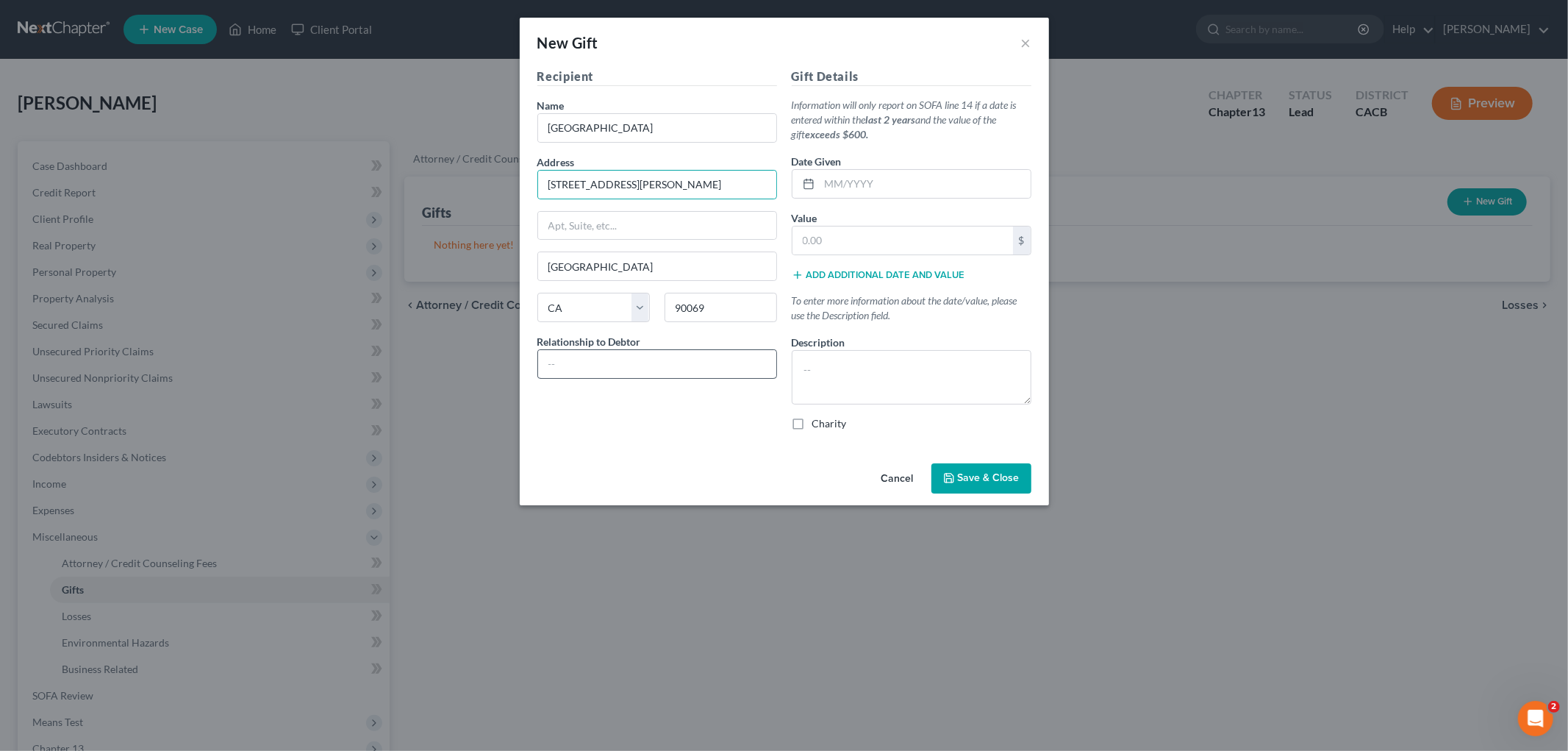
drag, startPoint x: 625, startPoint y: 334, endPoint x: 623, endPoint y: 362, distance: 28.1
click at [625, 335] on label "Relationship to Debtor" at bounding box center [589, 341] width 103 height 16
click at [619, 372] on input "text" at bounding box center [657, 364] width 238 height 28
click at [678, 357] on input "text" at bounding box center [657, 364] width 238 height 28
click at [816, 419] on label "Charity" at bounding box center [830, 424] width 34 height 15
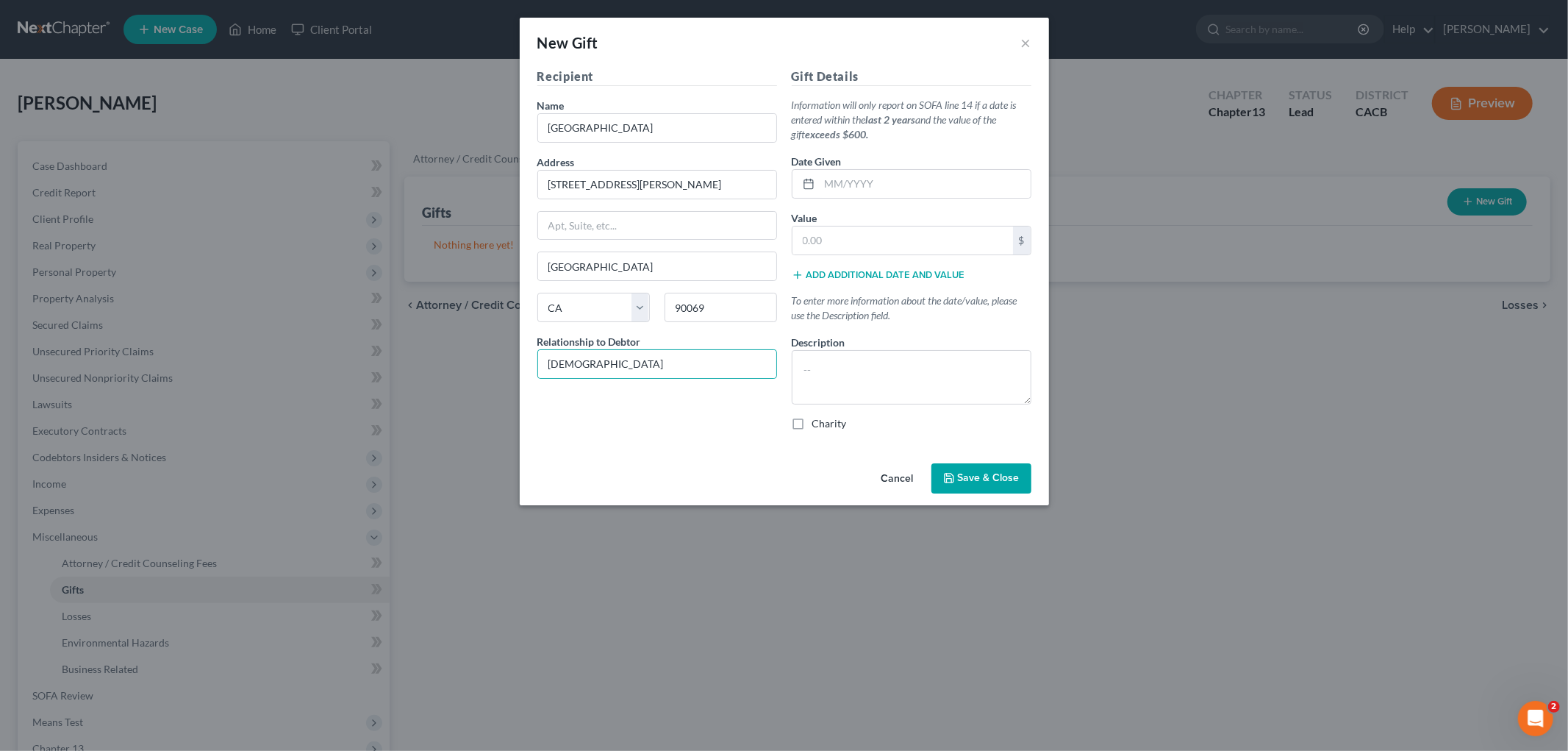
click at [818, 419] on input "Charity" at bounding box center [823, 422] width 10 height 10
click at [816, 419] on label "Charity" at bounding box center [830, 424] width 34 height 15
click at [818, 419] on input "Charity" at bounding box center [823, 422] width 10 height 10
click at [827, 378] on textarea at bounding box center [912, 377] width 240 height 54
click at [854, 237] on input "text" at bounding box center [903, 241] width 220 height 28
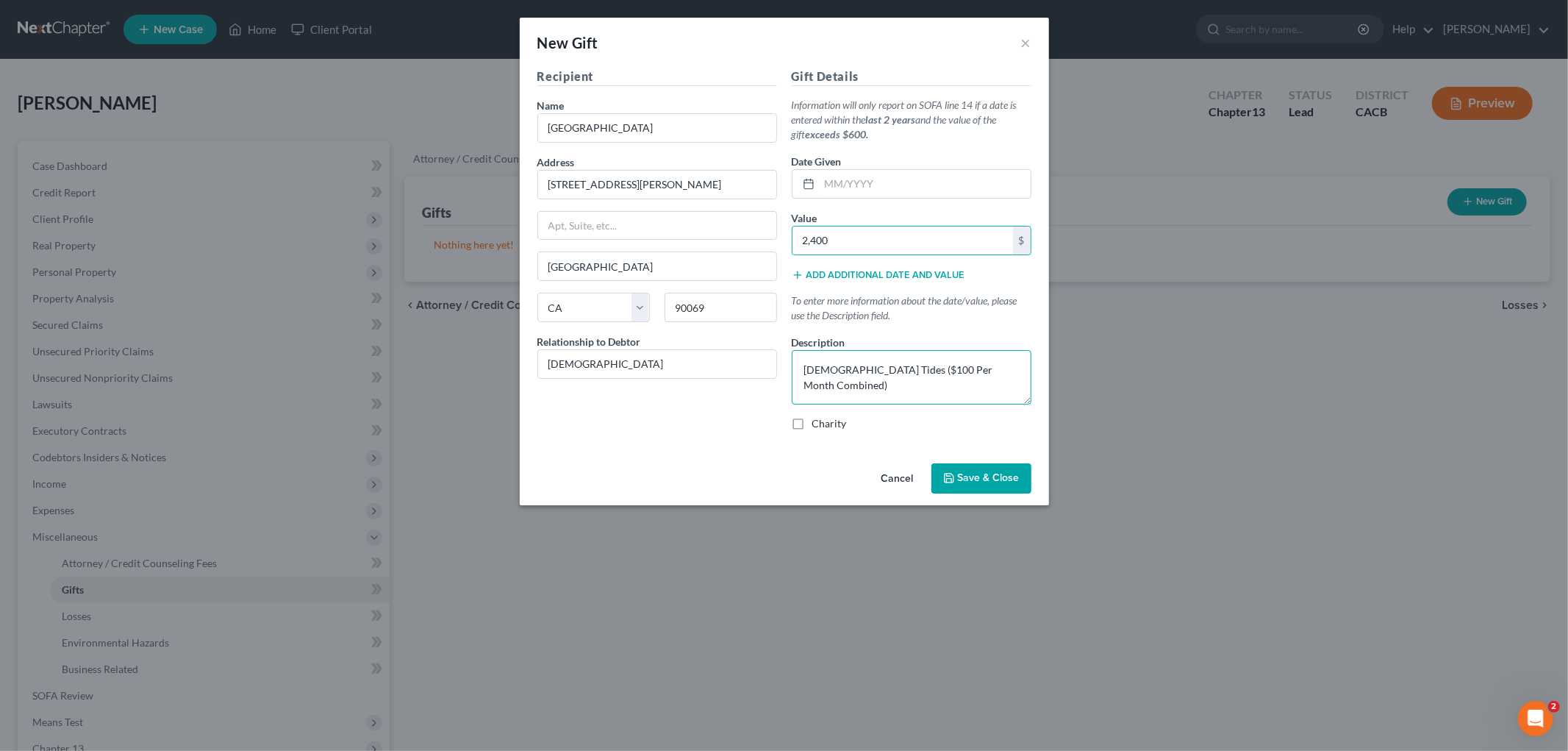
click at [993, 371] on textarea "[DEMOGRAPHIC_DATA] Tides ($100 Per Month Combined)" at bounding box center [912, 377] width 240 height 54
click at [839, 386] on textarea "[DEMOGRAPHIC_DATA] Tides ($100 Per Month Combined with Other Chruch)" at bounding box center [912, 377] width 240 height 54
click at [919, 180] on input "text" at bounding box center [925, 184] width 211 height 28
drag, startPoint x: 988, startPoint y: 458, endPoint x: 996, endPoint y: 477, distance: 20.6
click at [986, 459] on div "Cancel Save & Close" at bounding box center [784, 481] width 529 height 48
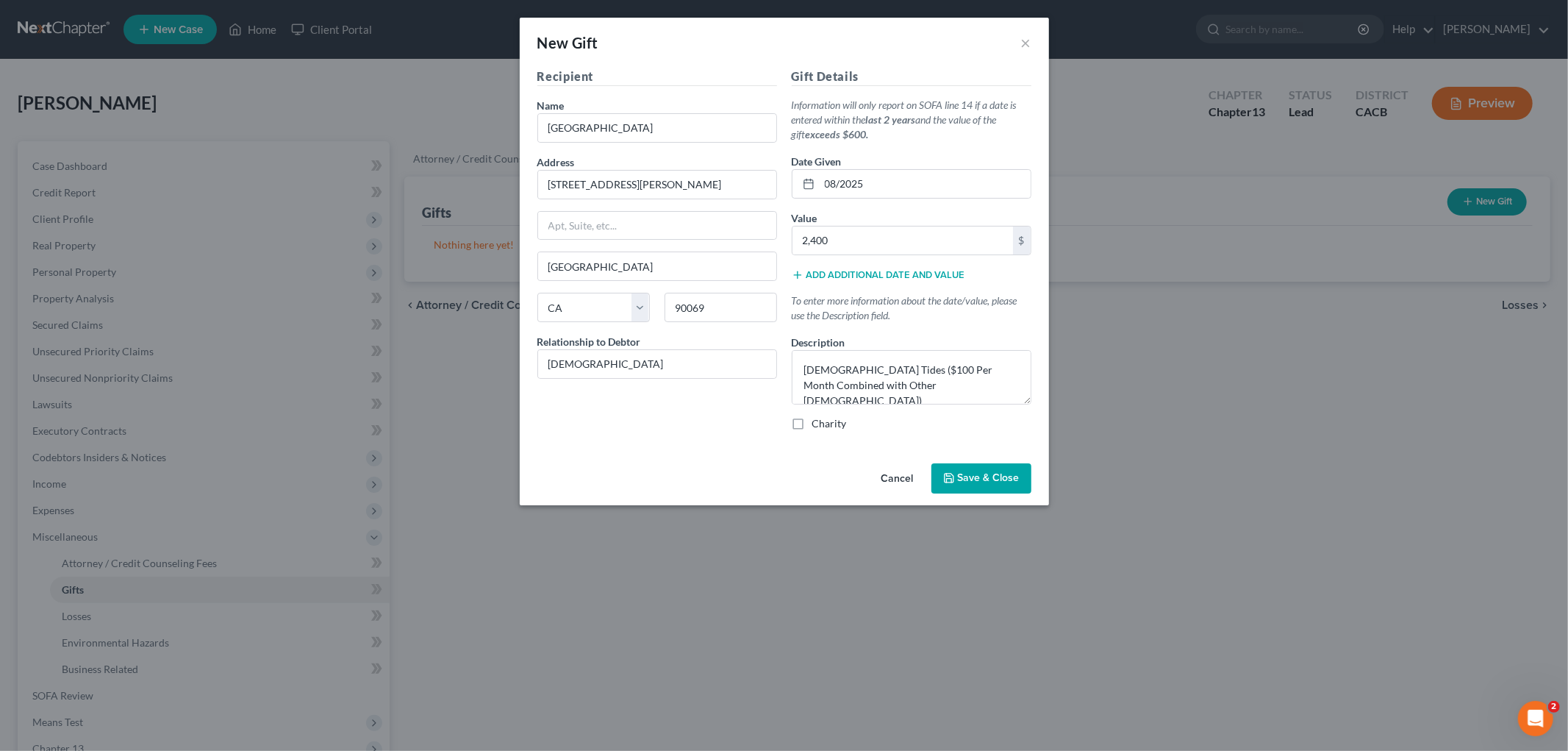
click at [997, 478] on span "Save & Close" at bounding box center [988, 478] width 62 height 12
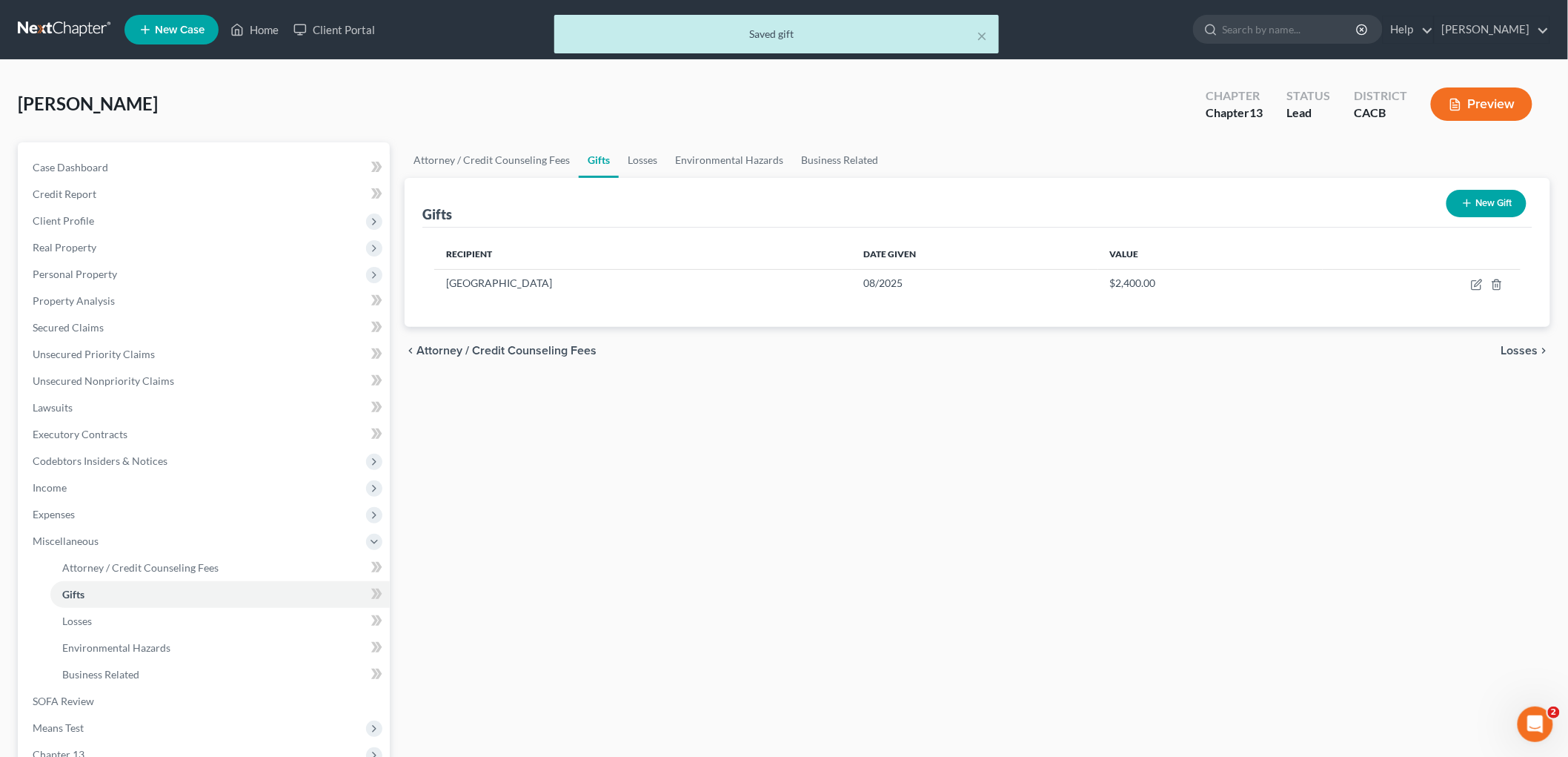
click at [1094, 196] on button "New Gift" at bounding box center [1486, 203] width 80 height 27
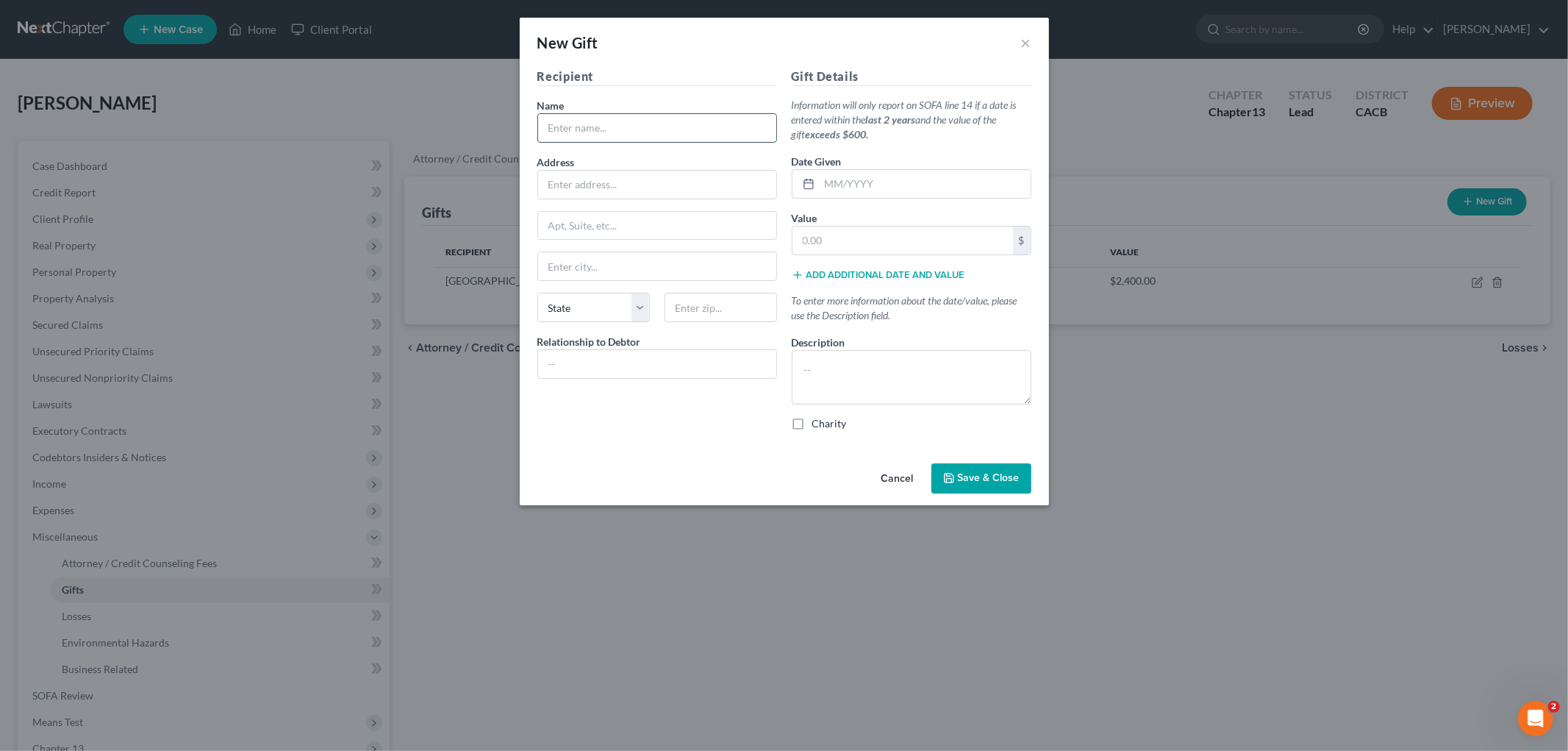
click at [653, 133] on input "text" at bounding box center [657, 128] width 238 height 28
paste input "[GEOGRAPHIC_DATA]"
click at [557, 127] on input "[GEOGRAPHIC_DATA]" at bounding box center [657, 128] width 238 height 28
click at [635, 177] on input "text" at bounding box center [657, 185] width 238 height 28
paste input "[STREET_ADDRESS]"
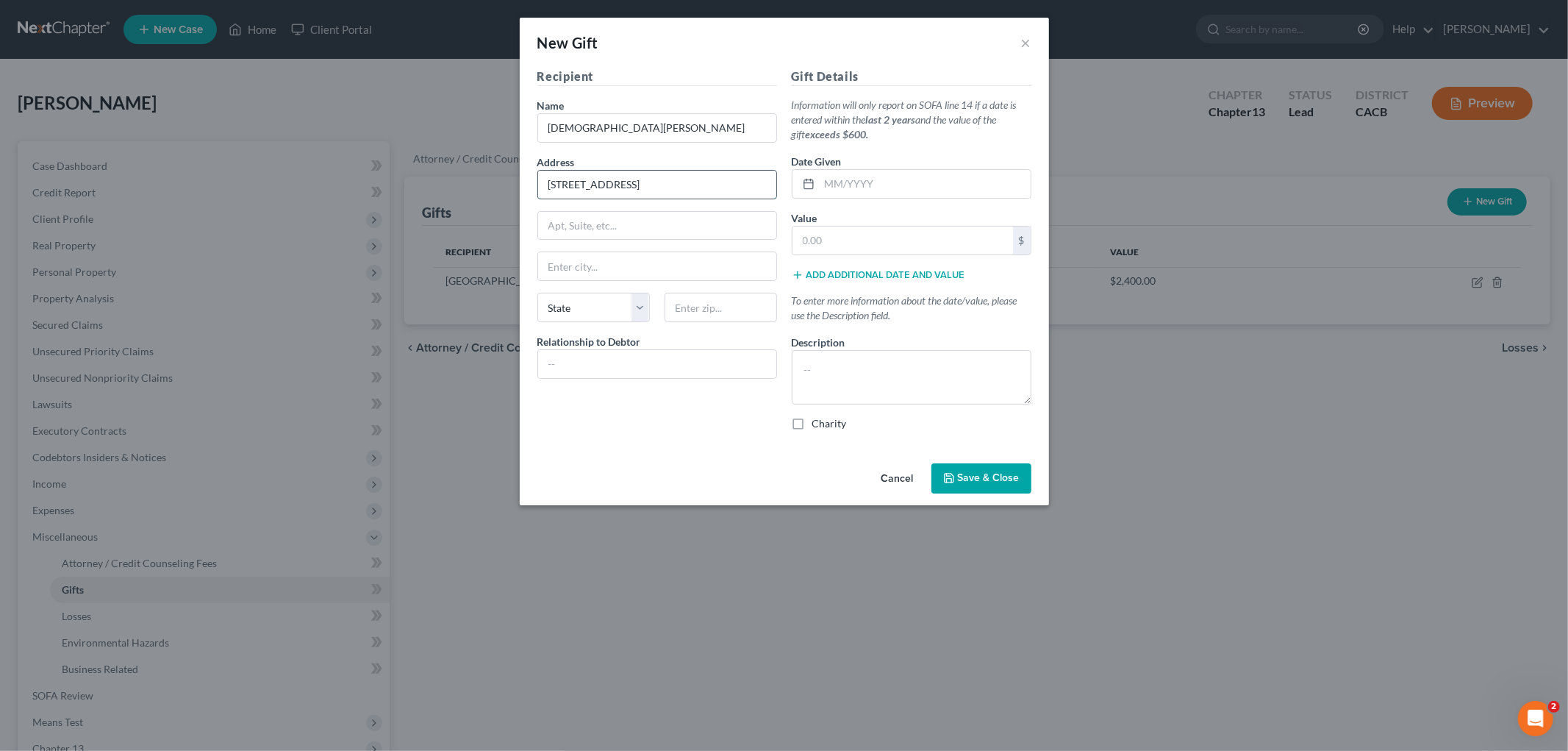
drag, startPoint x: 633, startPoint y: 180, endPoint x: 689, endPoint y: 180, distance: 56.0
click at [637, 180] on input "[STREET_ADDRESS]" at bounding box center [657, 185] width 238 height 28
click at [710, 178] on input "[STREET_ADDRESS]" at bounding box center [657, 185] width 238 height 28
click at [699, 304] on input "text" at bounding box center [720, 307] width 113 height 30
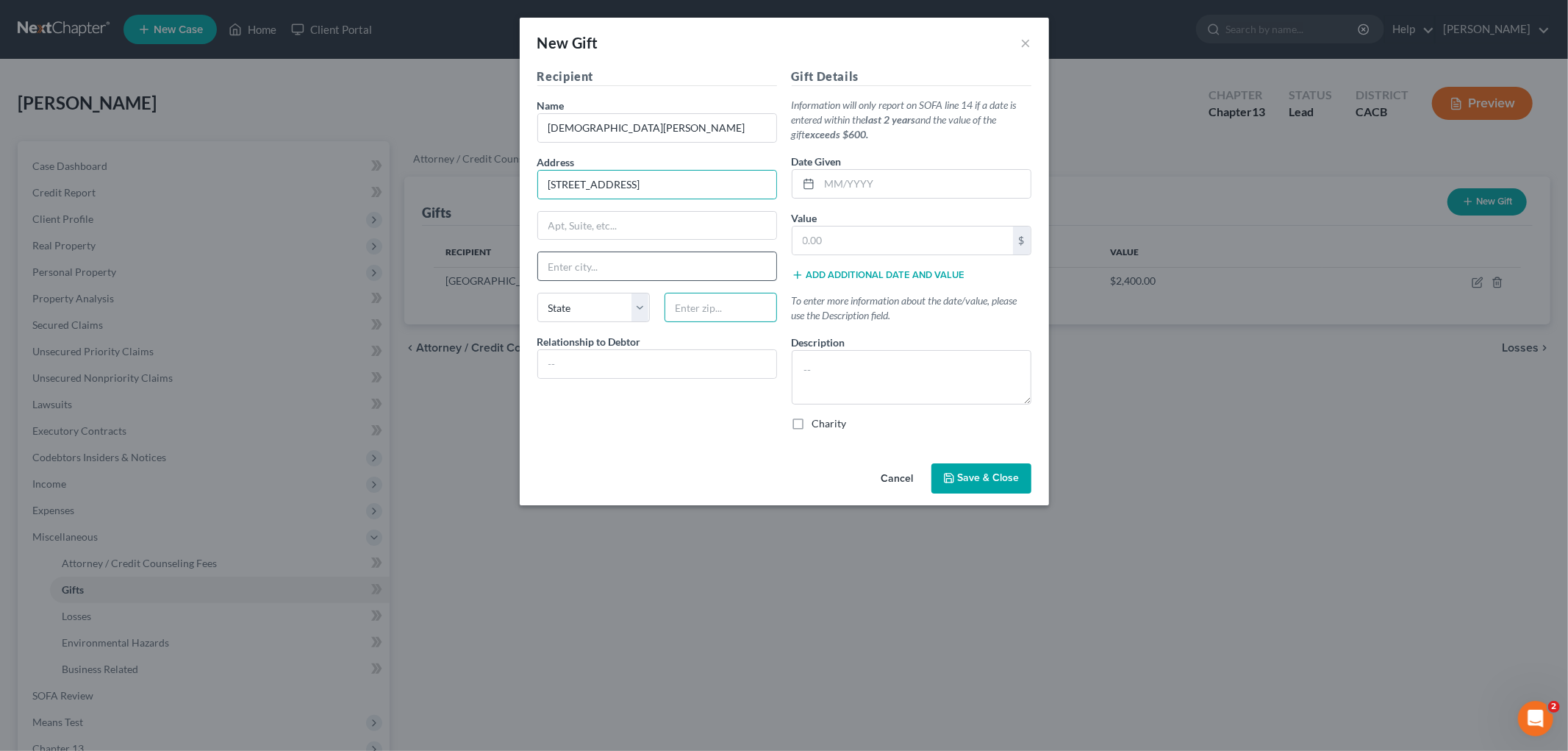
paste input "90232"
drag, startPoint x: 694, startPoint y: 188, endPoint x: 1148, endPoint y: 266, distance: 460.7
click at [1029, 218] on div "Recipient Name * [GEOGRAPHIC_DATA][PERSON_NAME] Address [STREET_ADDRESS][GEOGRA…" at bounding box center [784, 255] width 508 height 375
drag, startPoint x: 683, startPoint y: 391, endPoint x: 683, endPoint y: 353, distance: 38.0
click at [683, 378] on div "Recipient Name * [DEMOGRAPHIC_DATA][PERSON_NAME] Address [STREET_ADDRESS], etc …" at bounding box center [657, 255] width 255 height 375
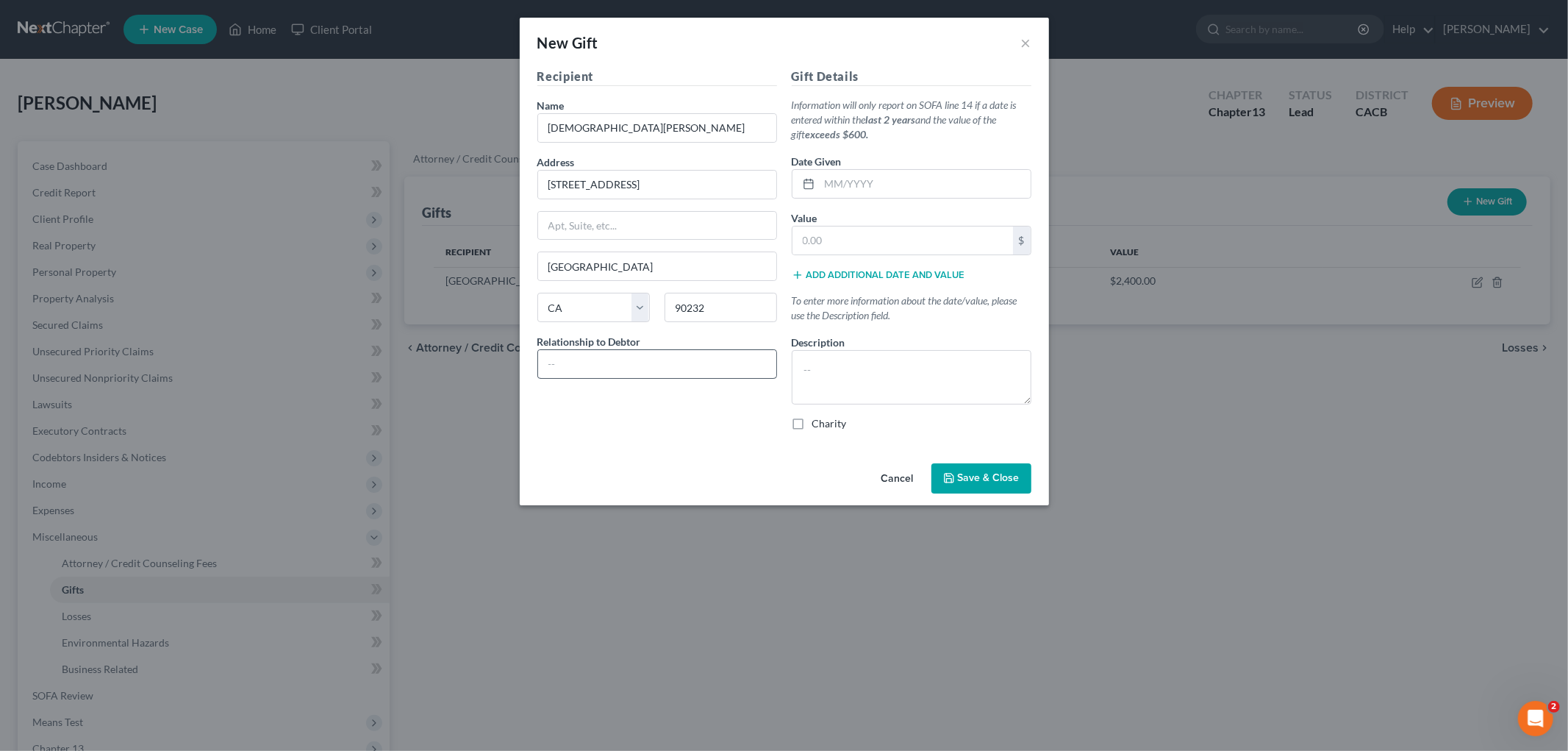
click at [683, 353] on input "text" at bounding box center [657, 364] width 238 height 28
click at [673, 371] on input "text" at bounding box center [657, 364] width 238 height 28
drag, startPoint x: 844, startPoint y: 199, endPoint x: 826, endPoint y: 196, distance: 18.2
click at [844, 199] on div "Gift Details Information will only report on SOFA line 14 if a date is entered …" at bounding box center [912, 255] width 255 height 375
drag, startPoint x: 823, startPoint y: 194, endPoint x: 865, endPoint y: 193, distance: 42.0
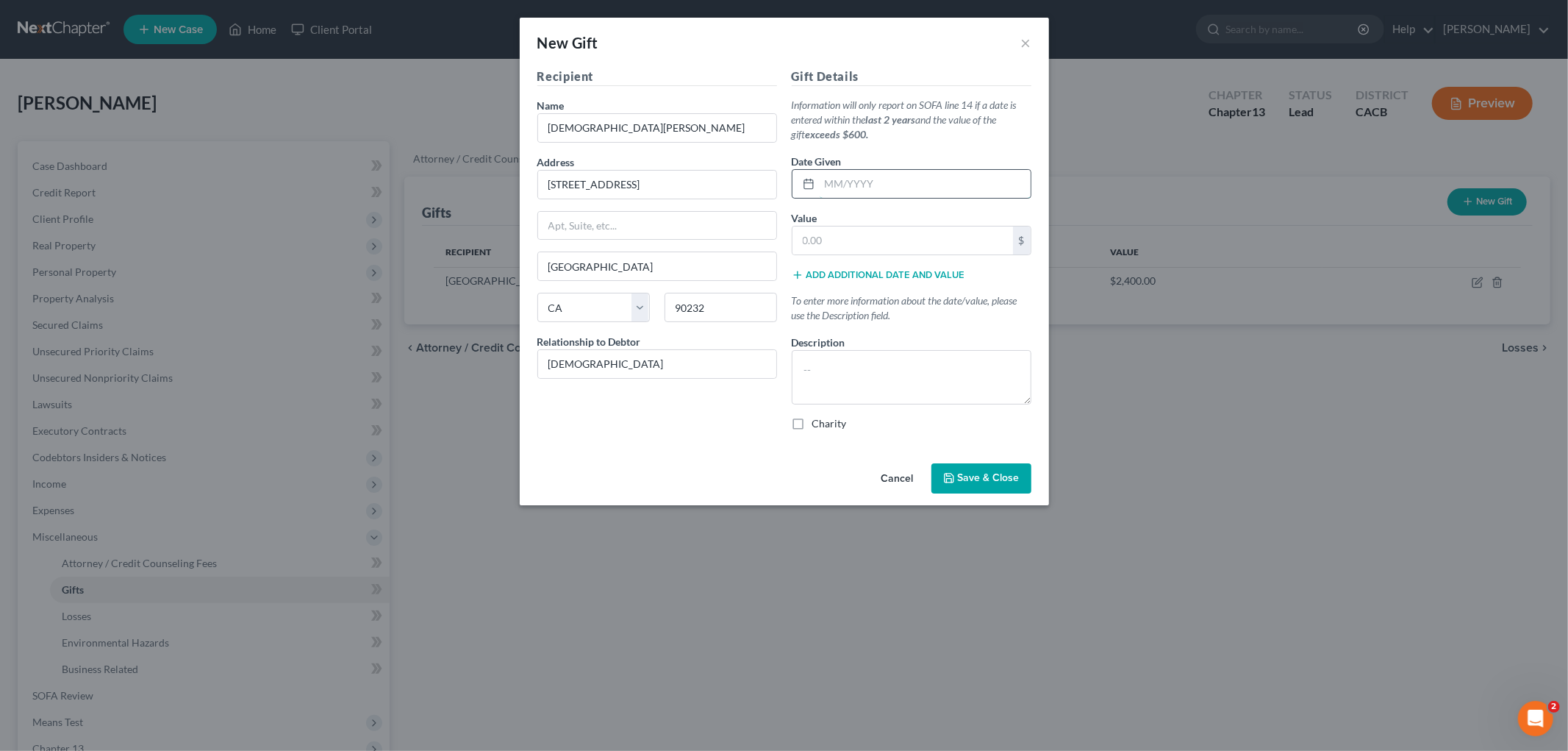
click at [836, 194] on input "text" at bounding box center [925, 184] width 211 height 28
click at [909, 186] on input "0" at bounding box center [925, 184] width 211 height 28
click at [831, 248] on input "text" at bounding box center [903, 241] width 220 height 28
click at [798, 247] on input "2,400" at bounding box center [903, 241] width 220 height 28
drag, startPoint x: 857, startPoint y: 187, endPoint x: 884, endPoint y: 196, distance: 28.5
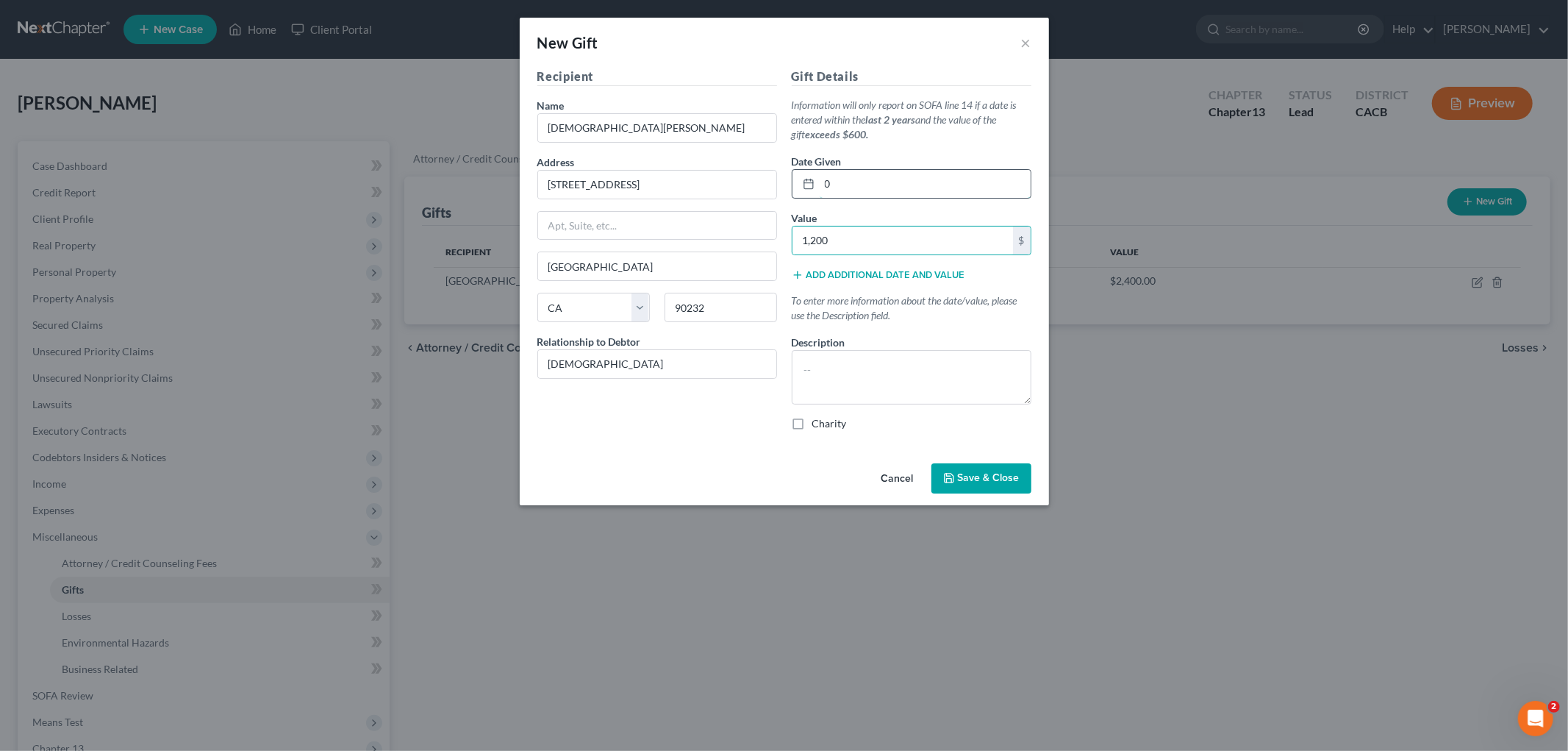
click at [858, 187] on input "0" at bounding box center [925, 184] width 211 height 28
click at [1000, 493] on button "Save & Close" at bounding box center [982, 479] width 100 height 31
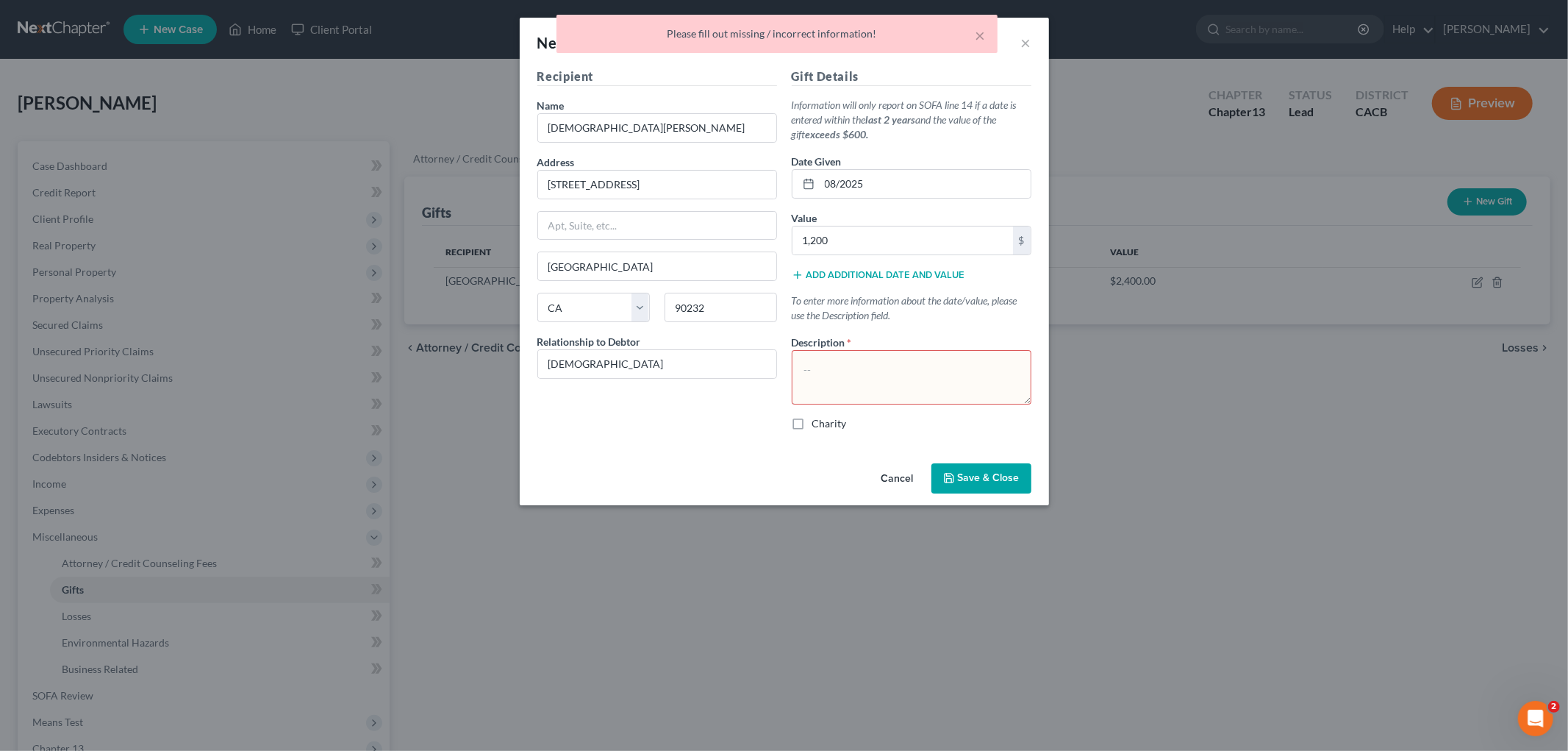
click at [899, 355] on textarea at bounding box center [912, 377] width 240 height 54
drag, startPoint x: 954, startPoint y: 474, endPoint x: 1184, endPoint y: 441, distance: 232.4
click at [958, 474] on button "Save & Close" at bounding box center [982, 479] width 100 height 31
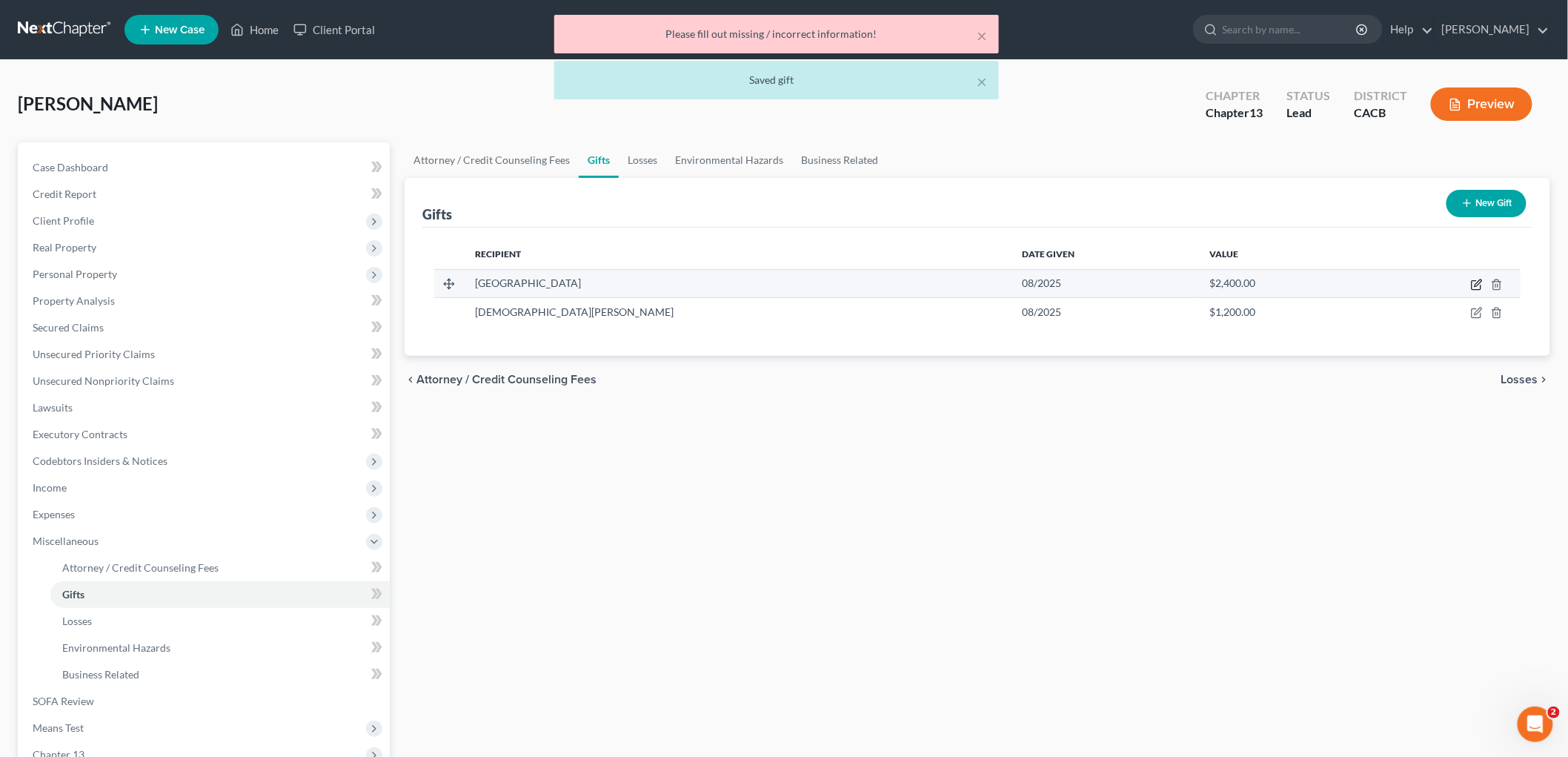
click at [1094, 283] on icon "button" at bounding box center [1476, 285] width 12 height 12
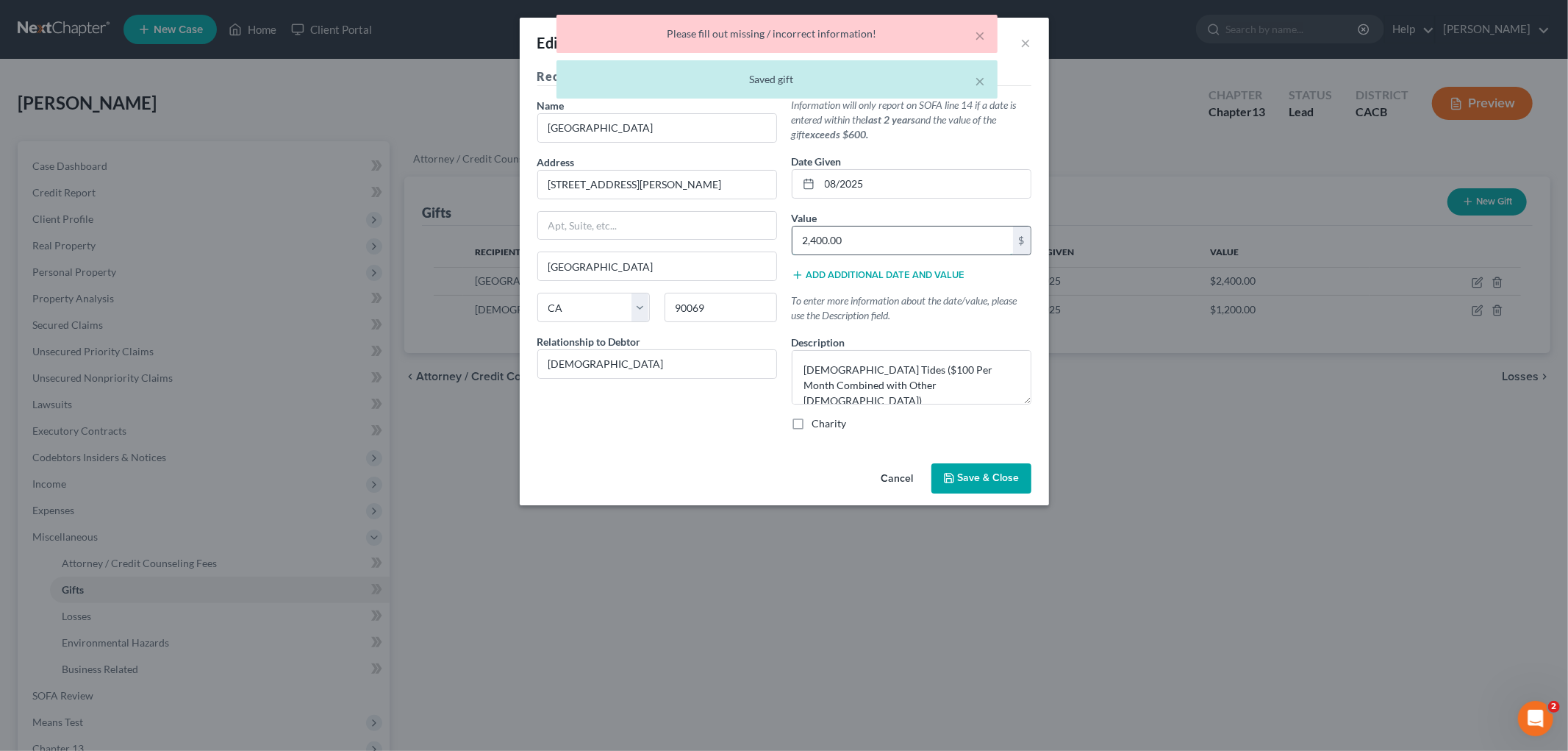
click at [811, 242] on input "2,400.00" at bounding box center [903, 241] width 220 height 28
click at [798, 241] on input "2,400.00" at bounding box center [903, 241] width 220 height 28
click at [808, 240] on input "2,400.00" at bounding box center [903, 241] width 220 height 28
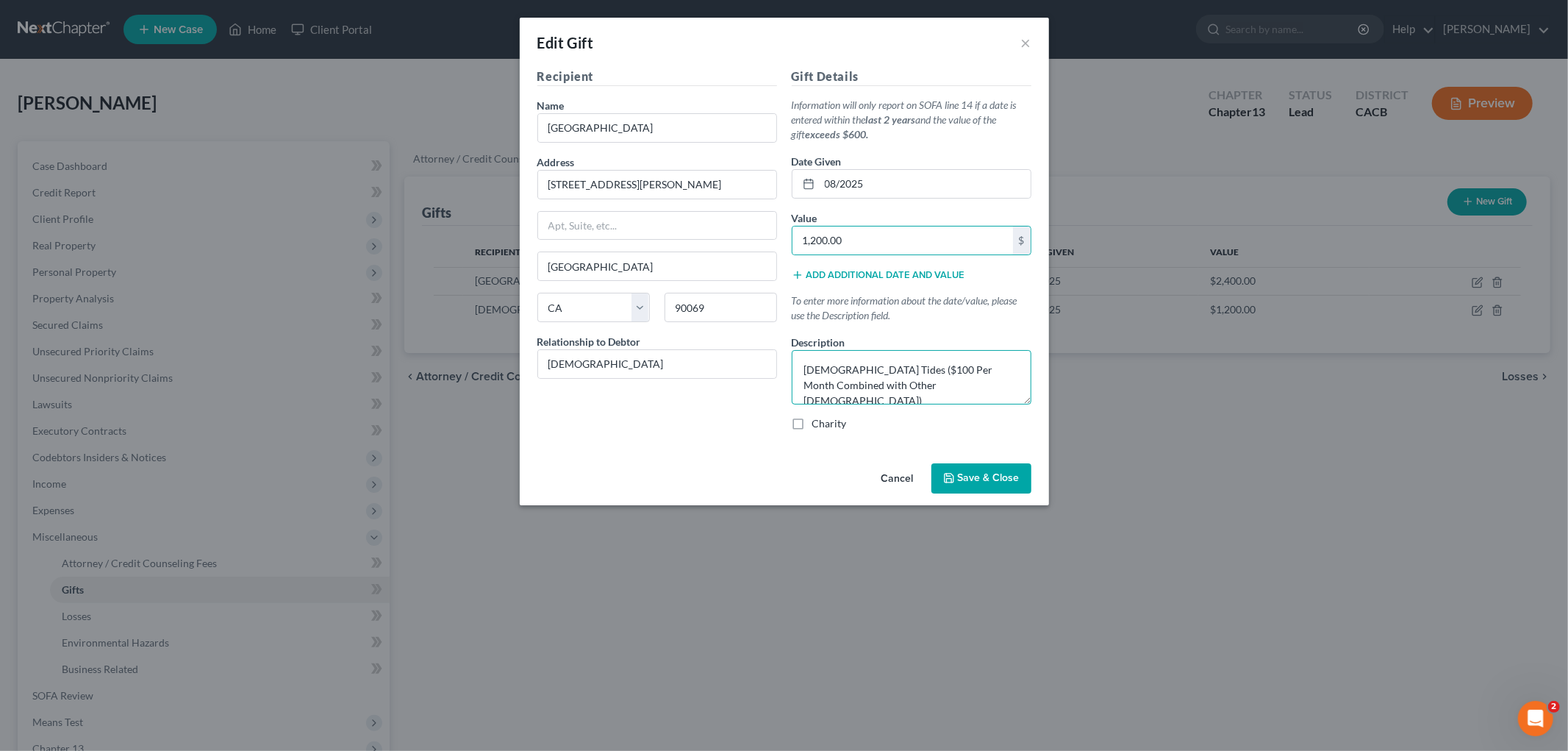
drag, startPoint x: 936, startPoint y: 398, endPoint x: 777, endPoint y: 394, distance: 159.1
click at [708, 340] on div "Recipient Name * Saint Victor's [DEMOGRAPHIC_DATA] Address [STREET_ADDRESS][PER…" at bounding box center [784, 255] width 508 height 375
drag, startPoint x: 990, startPoint y: 480, endPoint x: 1442, endPoint y: 295, distance: 488.4
click at [990, 479] on span "Save & Close" at bounding box center [988, 478] width 62 height 12
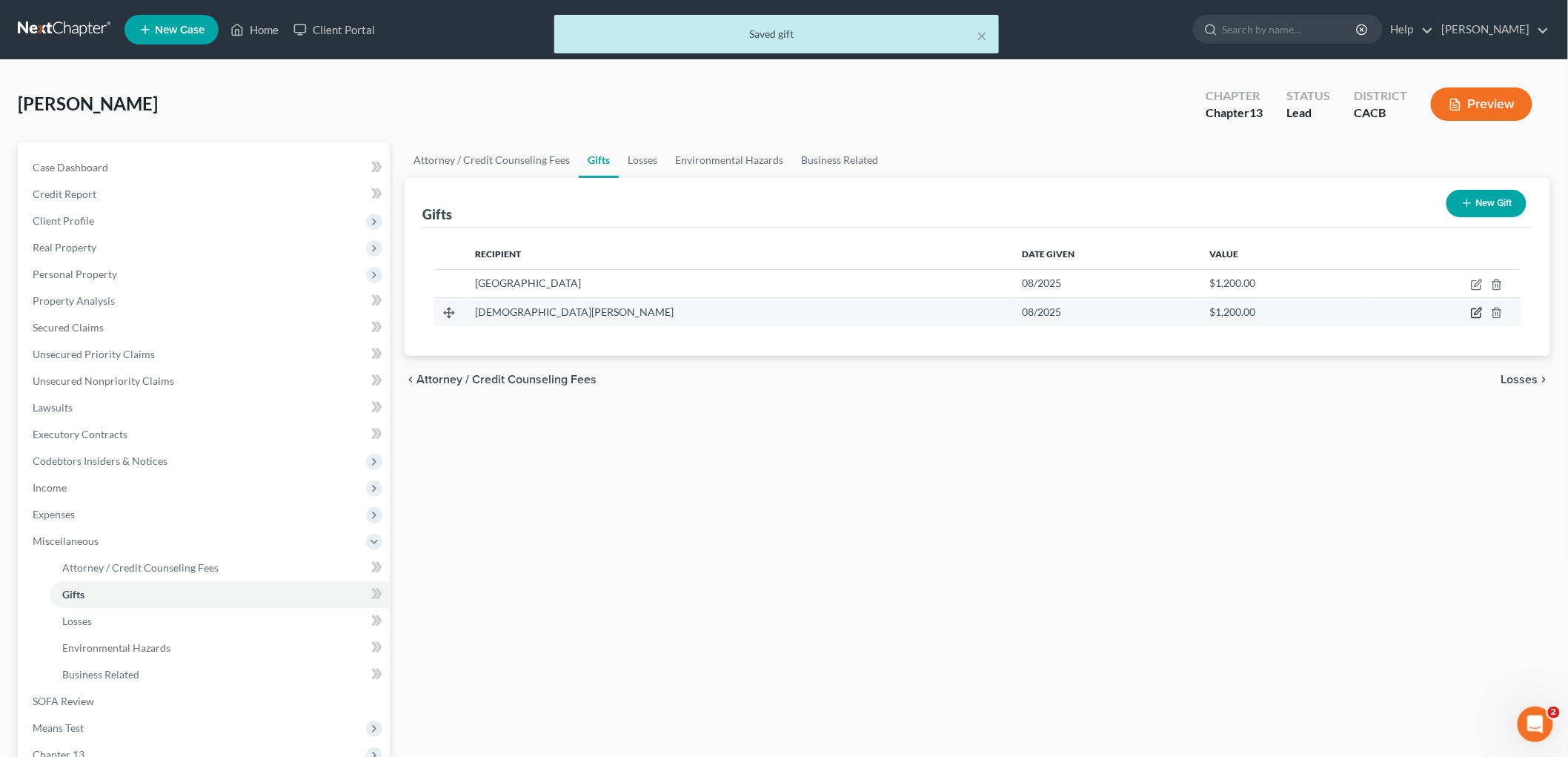
click at [1094, 313] on icon "button" at bounding box center [1475, 313] width 9 height 9
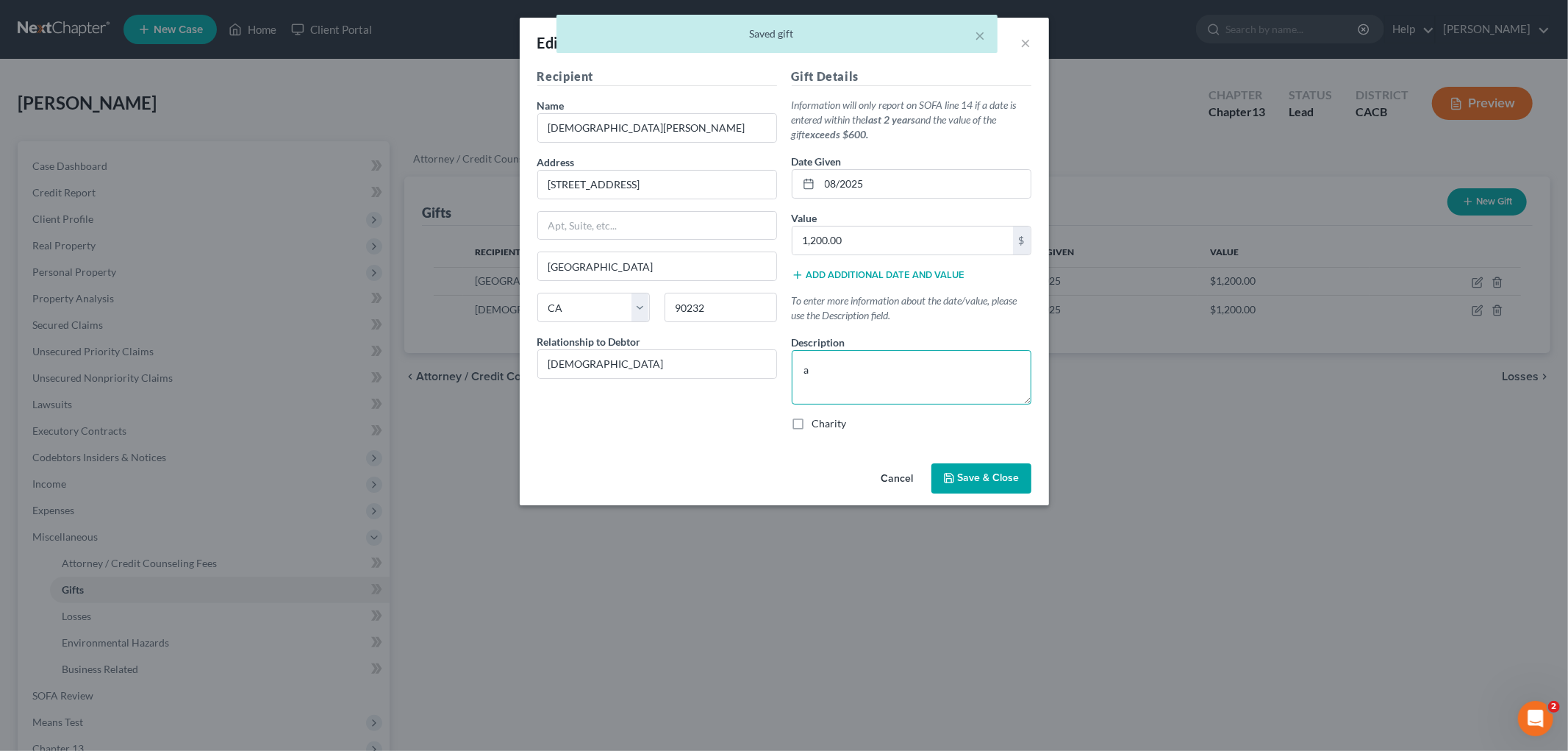
click at [891, 353] on textarea "a" at bounding box center [912, 377] width 240 height 54
drag, startPoint x: 884, startPoint y: 380, endPoint x: 863, endPoint y: 413, distance: 39.1
click at [792, 368] on textarea "a" at bounding box center [912, 377] width 240 height 54
paste textarea "[DEMOGRAPHIC_DATA] Tides ($100 Per Month Combined with Other [DEMOGRAPHIC_DATA])"
click at [968, 473] on span "Save & Close" at bounding box center [988, 478] width 62 height 12
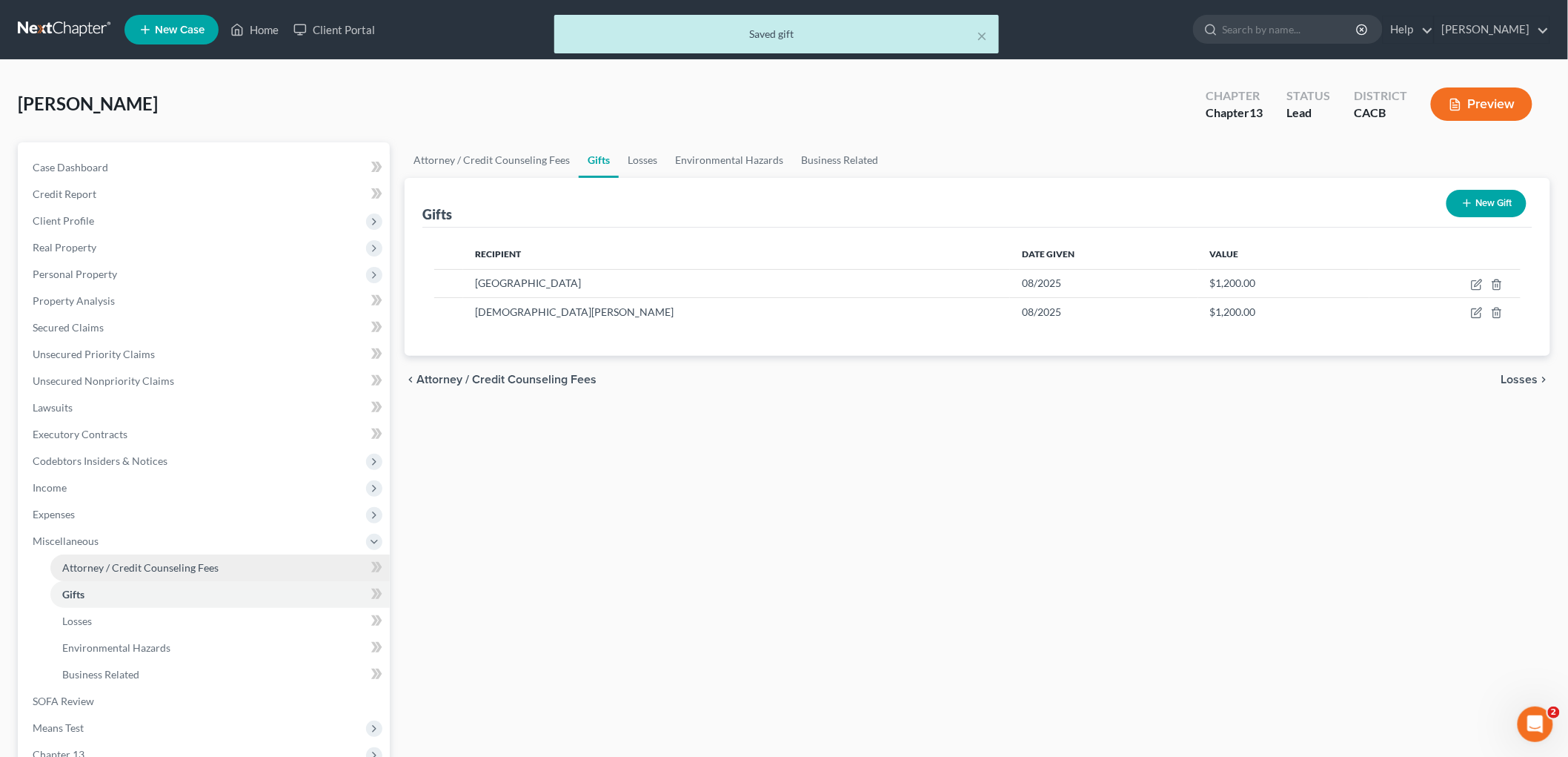
click at [206, 558] on link "Attorney / Credit Counseling Fees" at bounding box center [220, 567] width 339 height 27
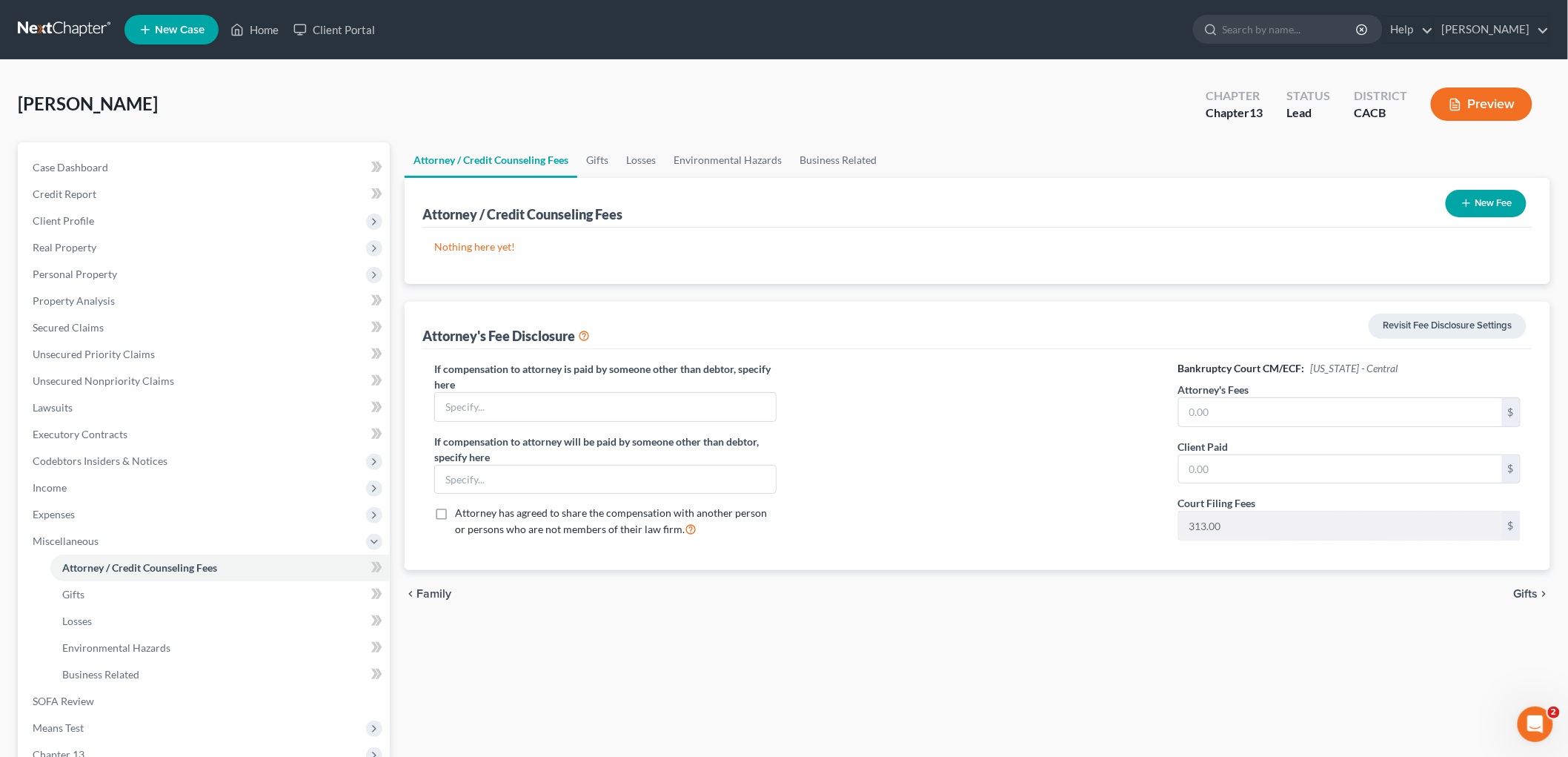
drag, startPoint x: 1544, startPoint y: 230, endPoint x: 1478, endPoint y: 198, distance: 73.3
click at [1094, 225] on div "Attorney / Credit Counseling Fees New Fee Nothing here yet! Attorney / Credit C…" at bounding box center [978, 231] width 1146 height 106
click at [1094, 198] on button "New Fee" at bounding box center [1486, 203] width 81 height 27
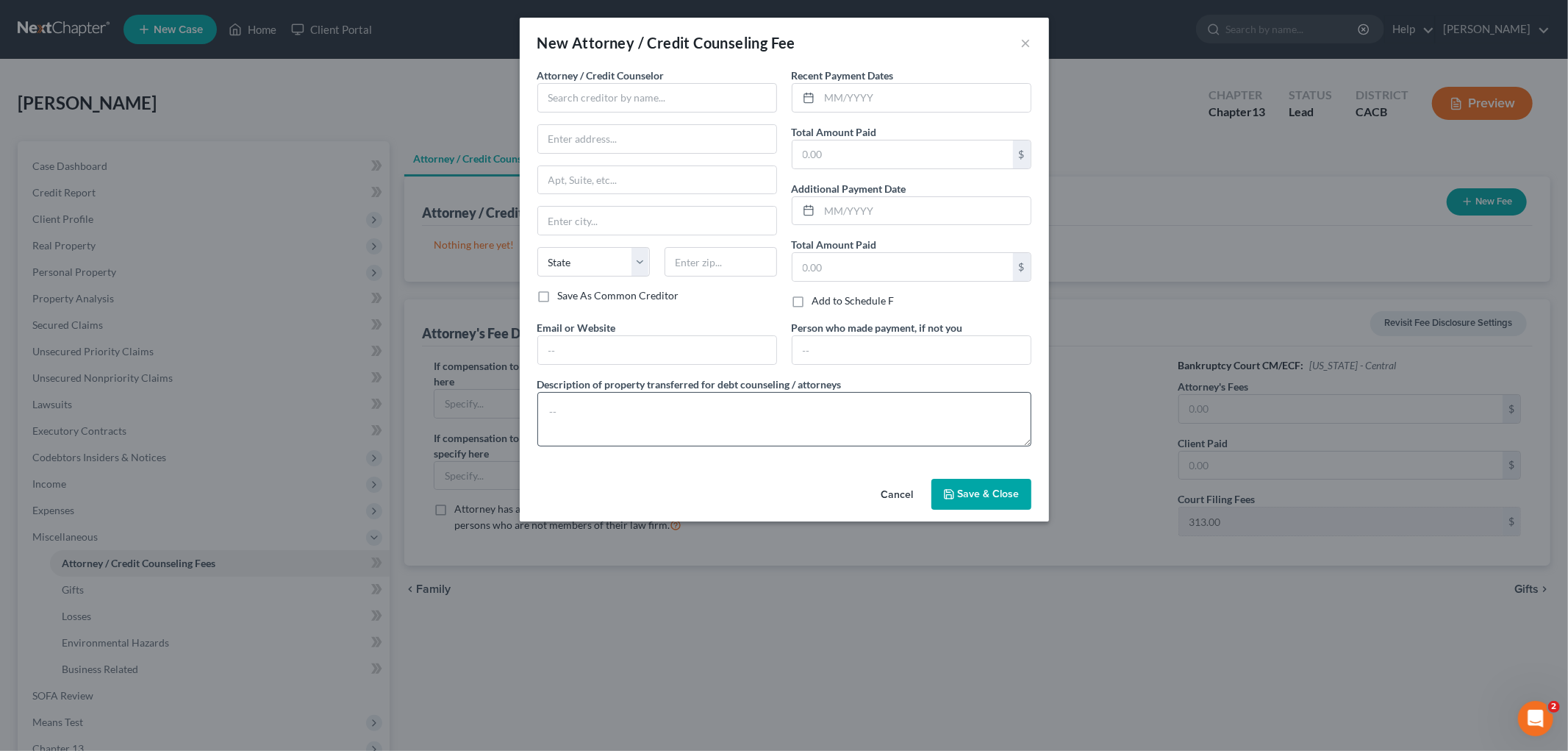
drag, startPoint x: 622, startPoint y: 365, endPoint x: 606, endPoint y: 420, distance: 57.3
click at [622, 369] on div "Attorney / Credit Counselor * State [US_STATE] AK AR [GEOGRAPHIC_DATA] [GEOGRAP…" at bounding box center [784, 262] width 508 height 390
click at [606, 420] on textarea at bounding box center [784, 419] width 494 height 54
paste textarea "Debtor's Counsel received $2,869 ($2,500 Attorney Fee + $313 Court Filing Fee +…"
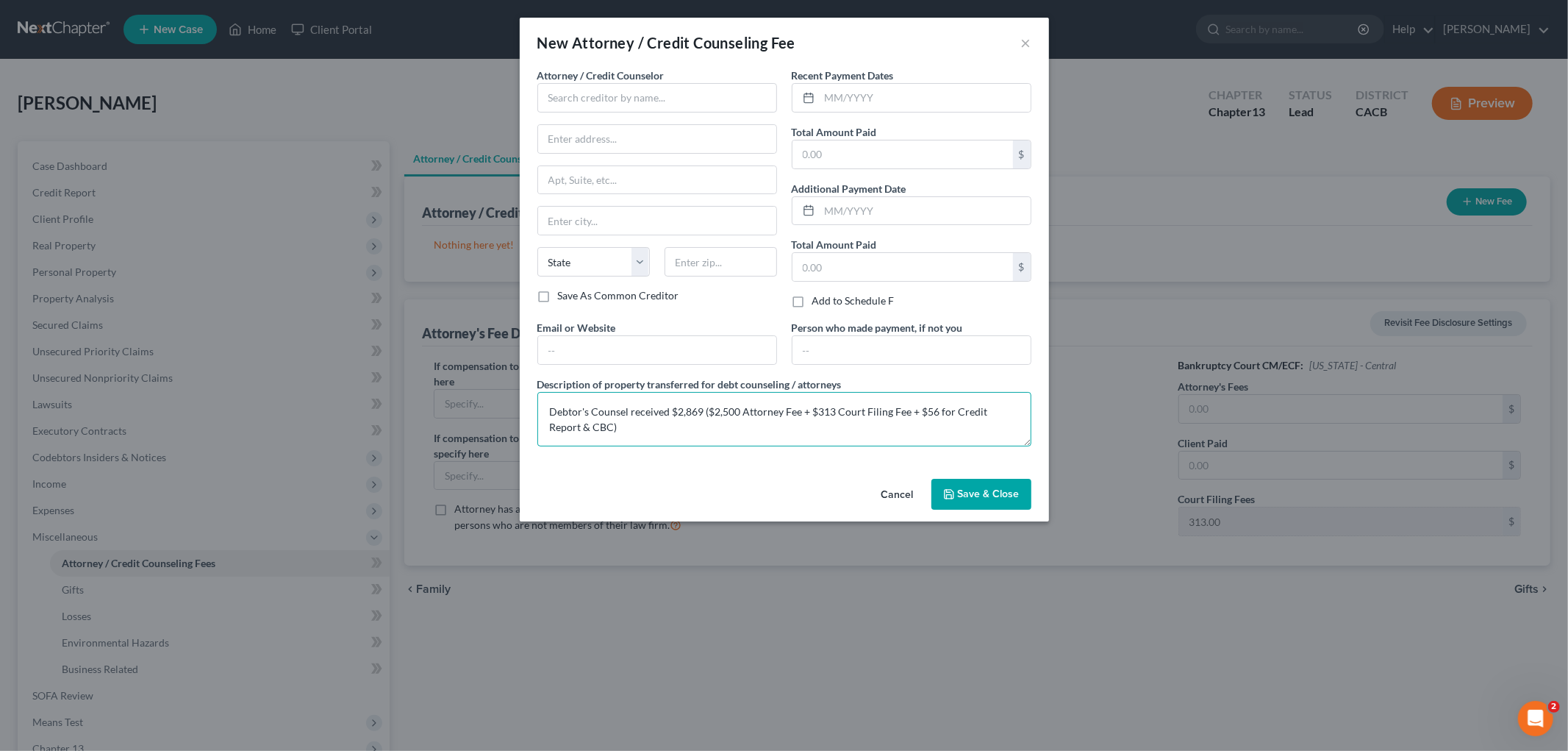
drag, startPoint x: 664, startPoint y: 410, endPoint x: 692, endPoint y: 406, distance: 28.3
click at [667, 410] on textarea "Debtor's Counsel received $2,869 ($2,500 Attorney Fee + $313 Court Filing Fee +…" at bounding box center [784, 419] width 494 height 54
drag, startPoint x: 692, startPoint y: 406, endPoint x: 701, endPoint y: 403, distance: 9.5
click at [701, 403] on textarea "Debtor's Counsel received $2,869 ($2,500 Attorney Fee + $313 Court Filing Fee +…" at bounding box center [784, 419] width 494 height 54
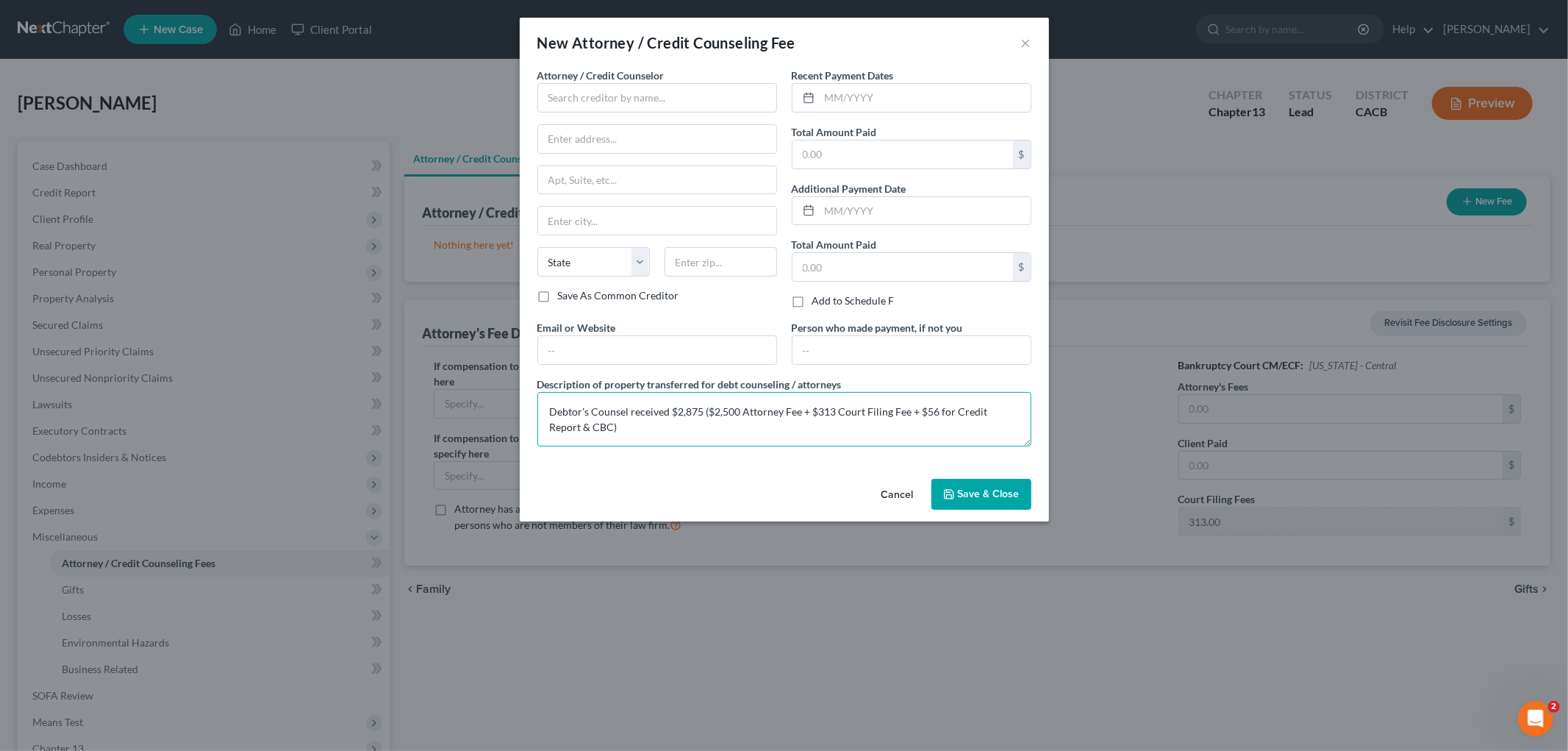
click at [923, 408] on textarea "Debtor's Counsel received $2,875 ($2,500 Attorney Fee + $313 Court Filing Fee +…" at bounding box center [784, 419] width 494 height 54
click at [923, 410] on textarea "Debtor's Counsel received $2,875 ($2,500 Attorney Fee + $313 Court Filing Fee +…" at bounding box center [784, 419] width 494 height 54
click at [927, 410] on textarea "Debtor's Counsel received $2,875 ($2,500 Attorney Fee + $313 Court Filing Fee +…" at bounding box center [784, 419] width 494 height 54
click at [935, 409] on textarea "Debtor's Counsel received $2,875 ($2,500 Attorney Fee + $313 Court Filing Fee +…" at bounding box center [784, 419] width 494 height 54
drag, startPoint x: 820, startPoint y: 409, endPoint x: 855, endPoint y: 408, distance: 35.0
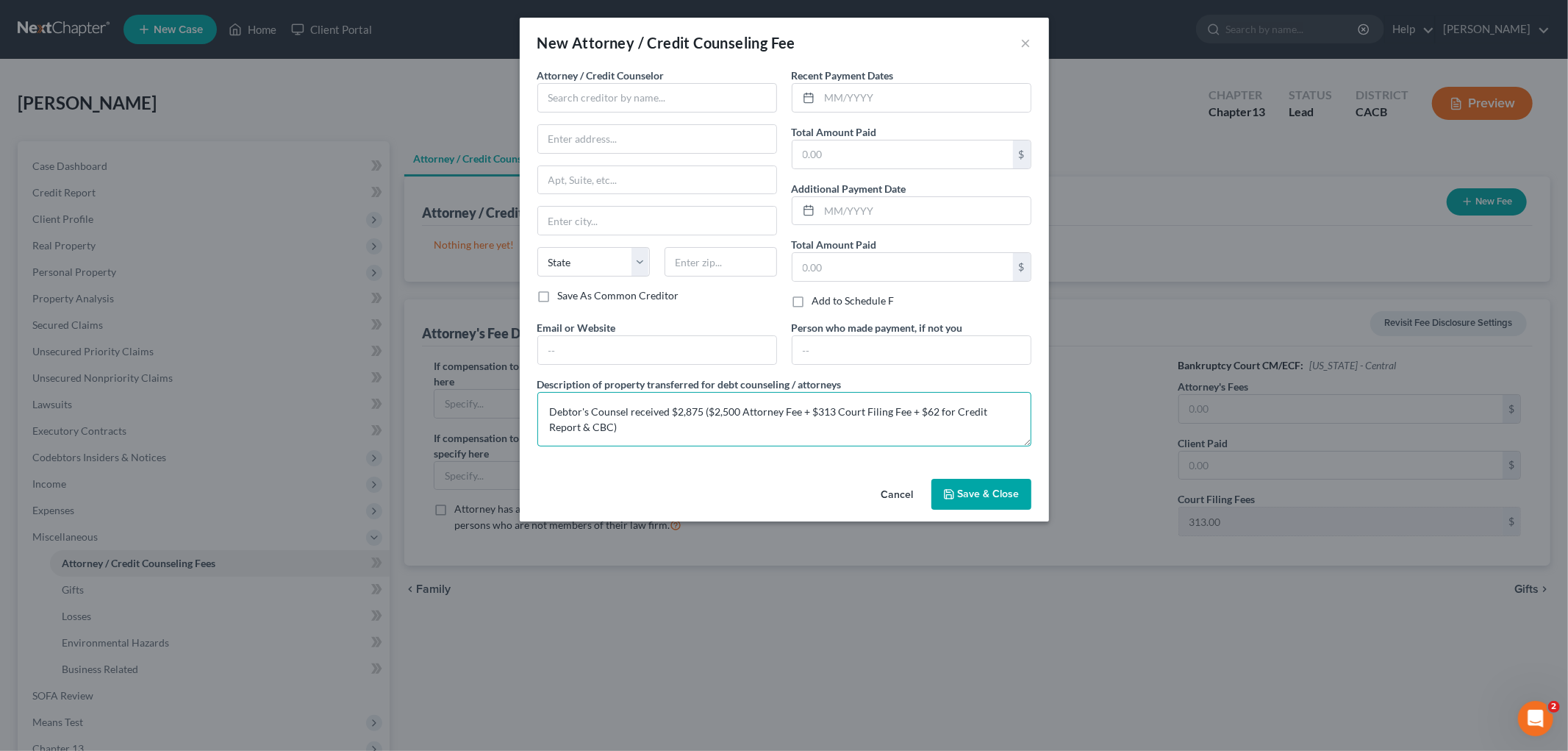
click at [820, 409] on textarea "Debtor's Counsel received $2,875 ($2,500 Attorney Fee + $313 Court Filing Fee +…" at bounding box center [784, 419] width 494 height 54
drag, startPoint x: 928, startPoint y: 408, endPoint x: 920, endPoint y: 409, distance: 8.1
click at [928, 408] on textarea "Debtor's Counsel received $2,875 ($2,500 Attorney Fee + $313 Court Filing Fee +…" at bounding box center [784, 419] width 494 height 54
click at [832, 107] on input "text" at bounding box center [925, 98] width 211 height 28
click at [853, 169] on div "Recent Payment Dates 2875 Total Amount Paid $ Additional Payment Date Total Amo…" at bounding box center [912, 193] width 255 height 252
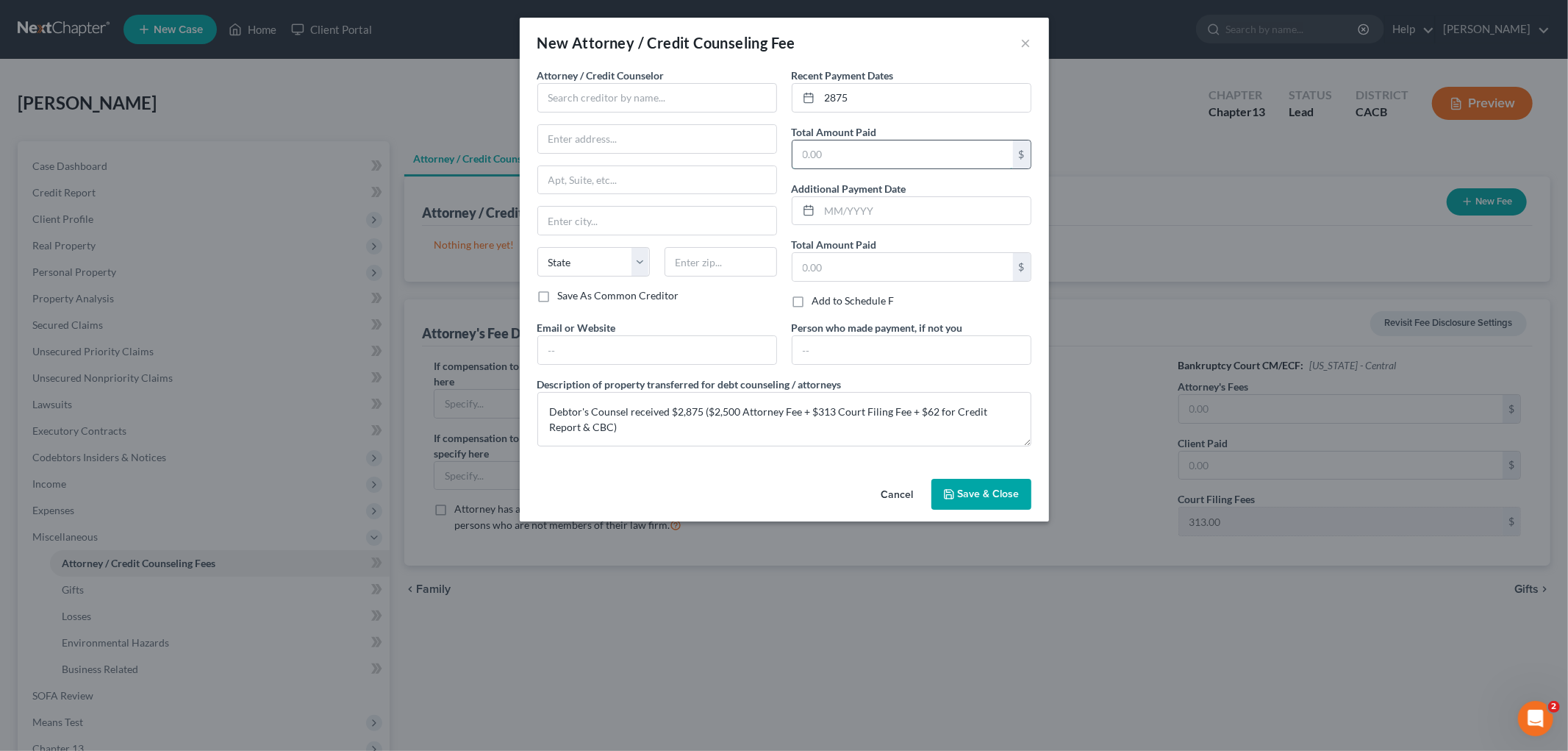
click at [858, 166] on input "text" at bounding box center [903, 154] width 220 height 28
click at [871, 104] on input "2875" at bounding box center [925, 98] width 211 height 28
drag, startPoint x: 872, startPoint y: 104, endPoint x: 761, endPoint y: 93, distance: 111.5
click at [792, 105] on div "2875" at bounding box center [912, 98] width 240 height 30
click at [858, 150] on input "text" at bounding box center [903, 154] width 220 height 28
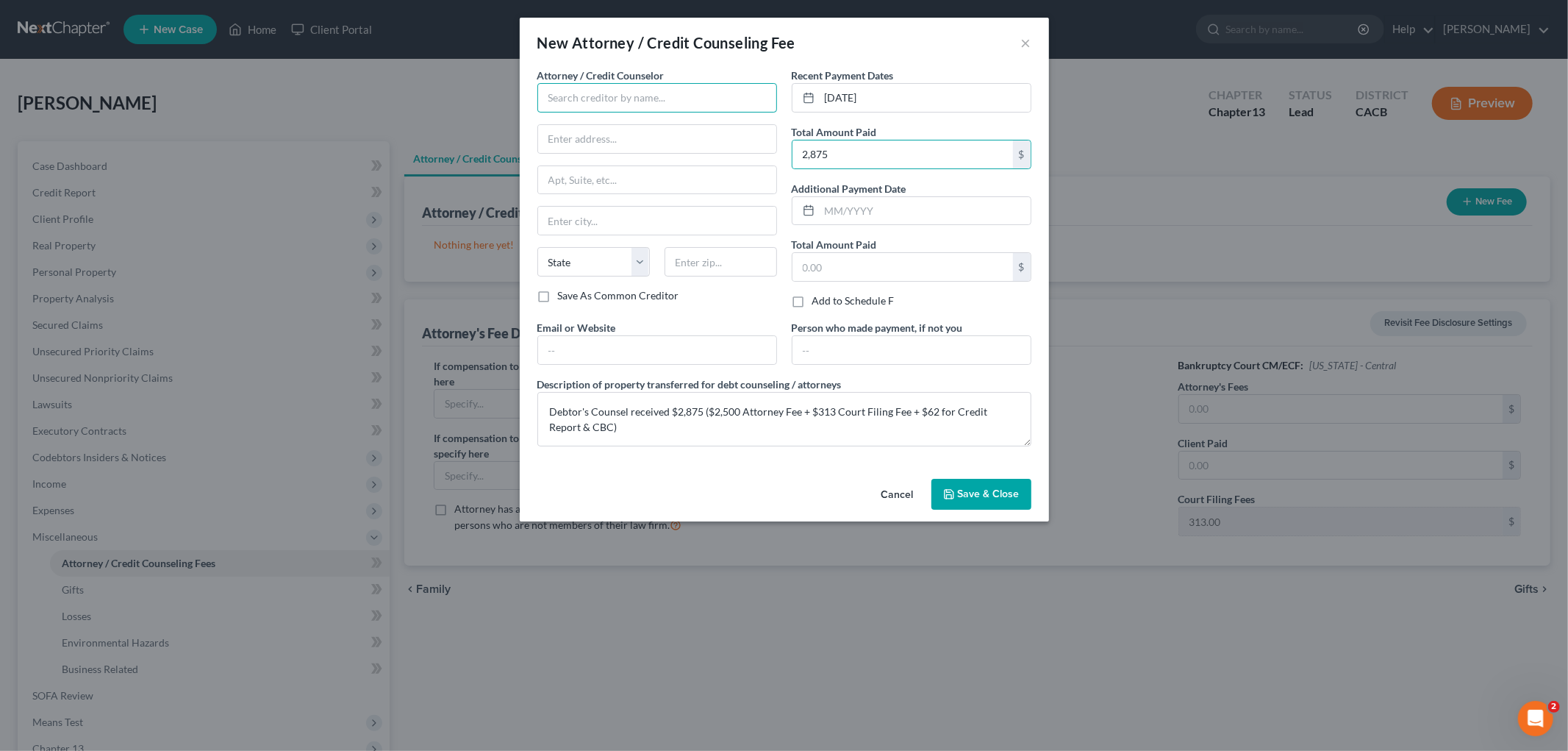
click at [633, 87] on input "text" at bounding box center [657, 98] width 240 height 30
click at [585, 128] on div "Law Office of [PERSON_NAME]" at bounding box center [626, 123] width 153 height 15
click at [612, 349] on input "text" at bounding box center [657, 350] width 238 height 28
click at [973, 495] on span "Save & Close" at bounding box center [988, 493] width 62 height 12
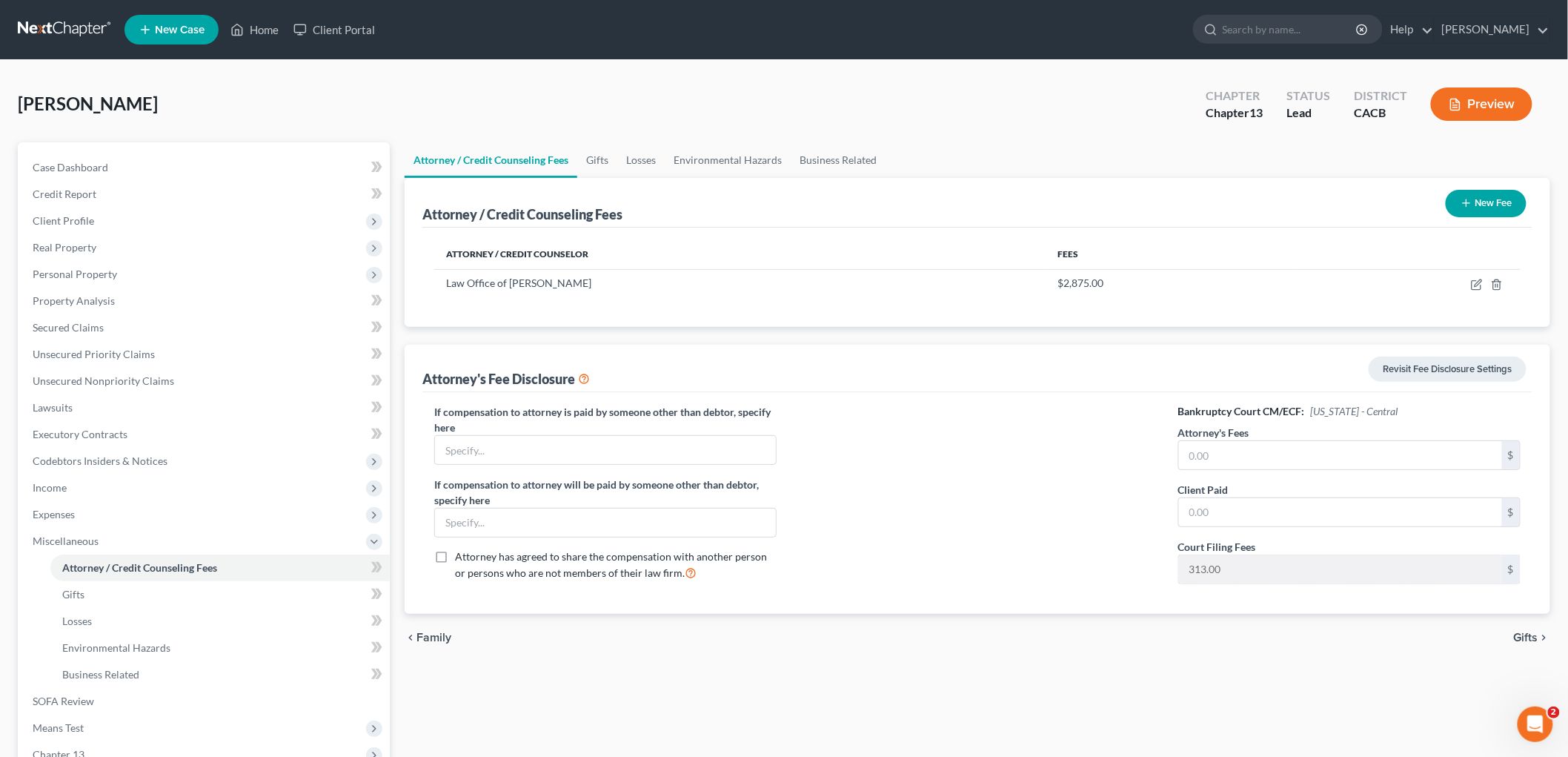
click at [1094, 423] on div "Bankruptcy Court CM/ECF: [US_STATE] - Central Attorney's Fees $ Client Paid $ C…" at bounding box center [1349, 499] width 372 height 191
click at [1094, 446] on input "text" at bounding box center [1340, 455] width 323 height 28
click at [805, 423] on div at bounding box center [977, 499] width 372 height 191
click at [147, 590] on link "Gifts" at bounding box center [220, 595] width 339 height 27
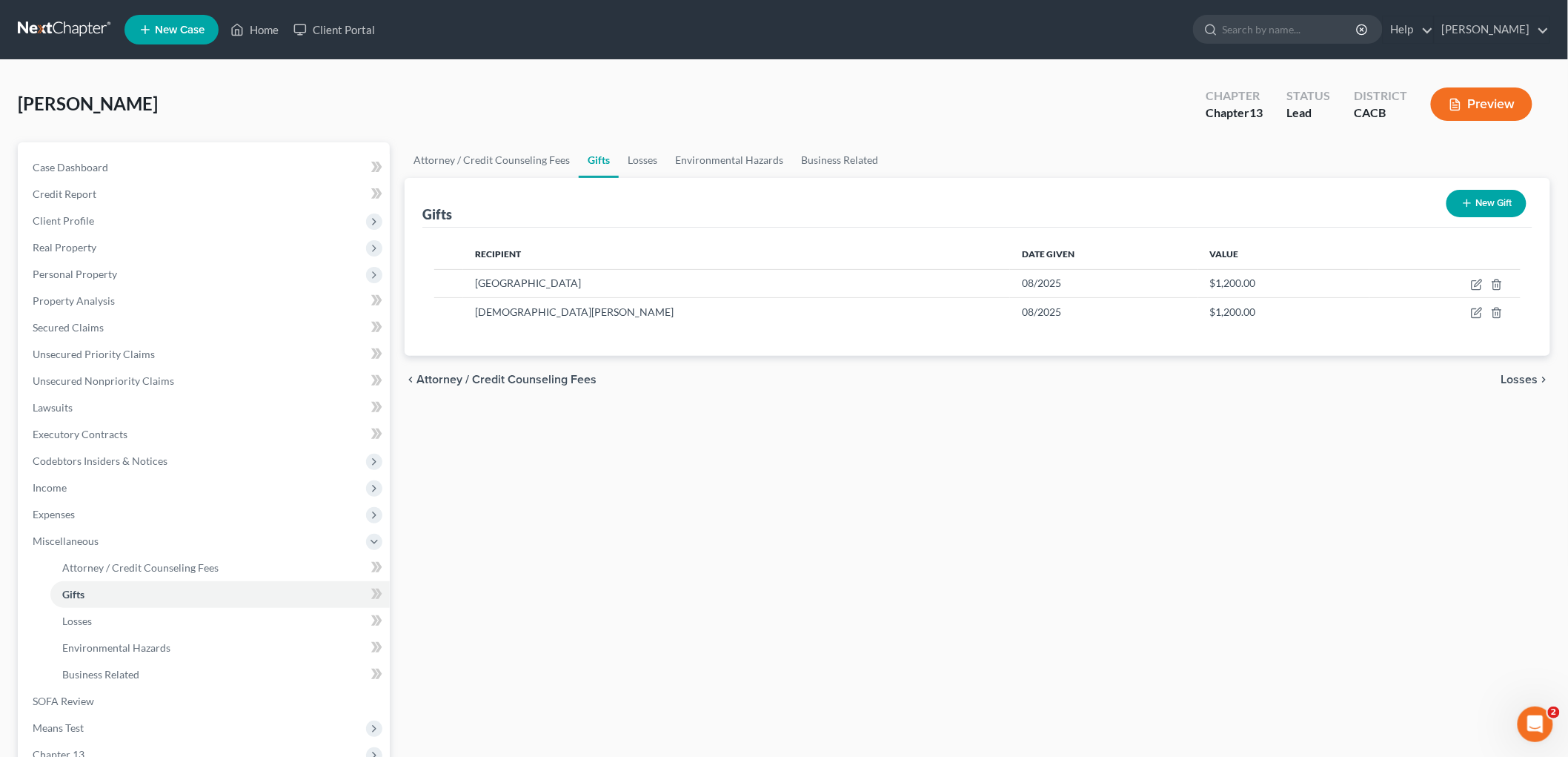
drag, startPoint x: 1426, startPoint y: 113, endPoint x: 1436, endPoint y: 113, distance: 10.0
click at [1094, 113] on div "Preview" at bounding box center [1484, 105] width 131 height 44
click at [1094, 113] on button "Preview" at bounding box center [1481, 104] width 102 height 33
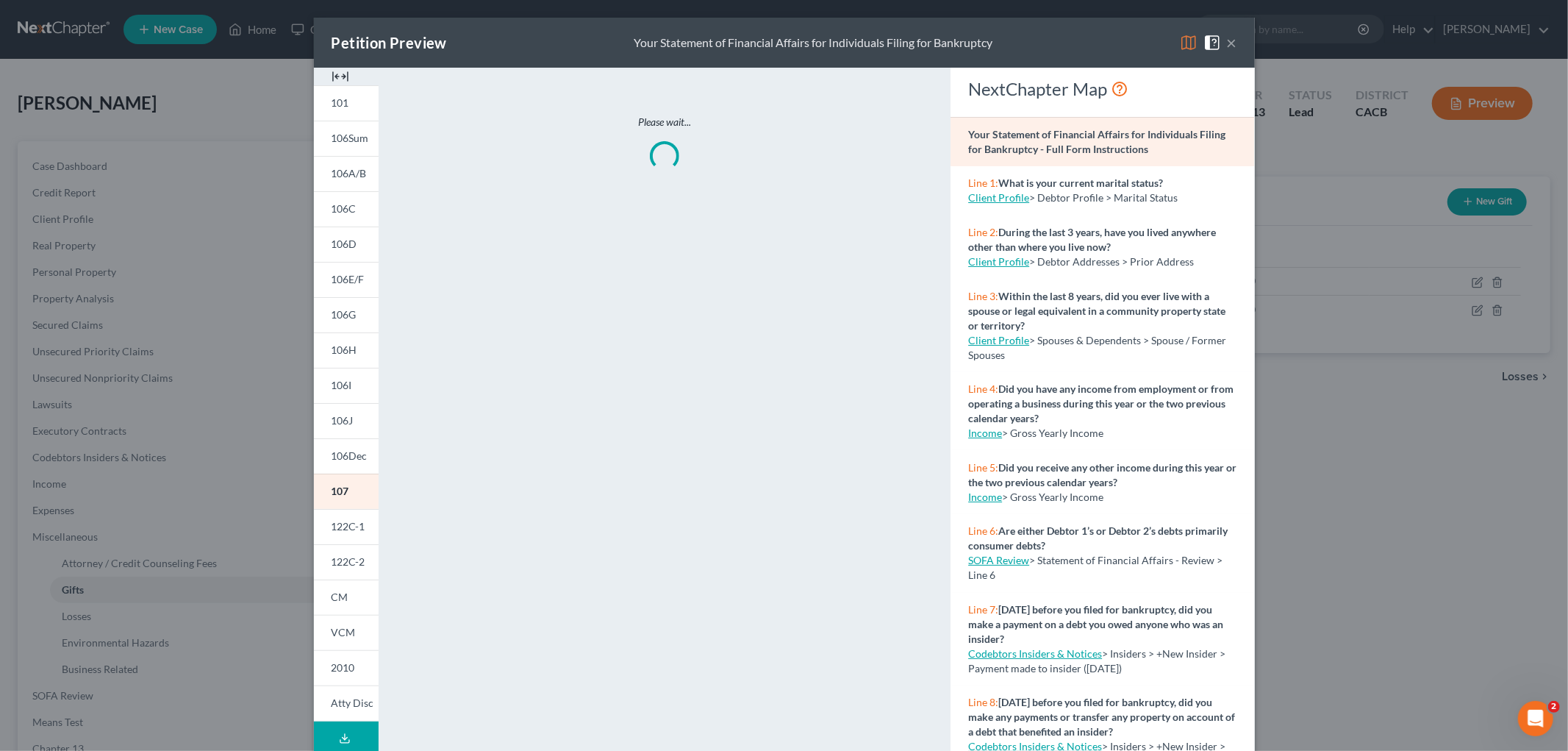
click at [1085, 47] on img at bounding box center [1188, 42] width 17 height 17
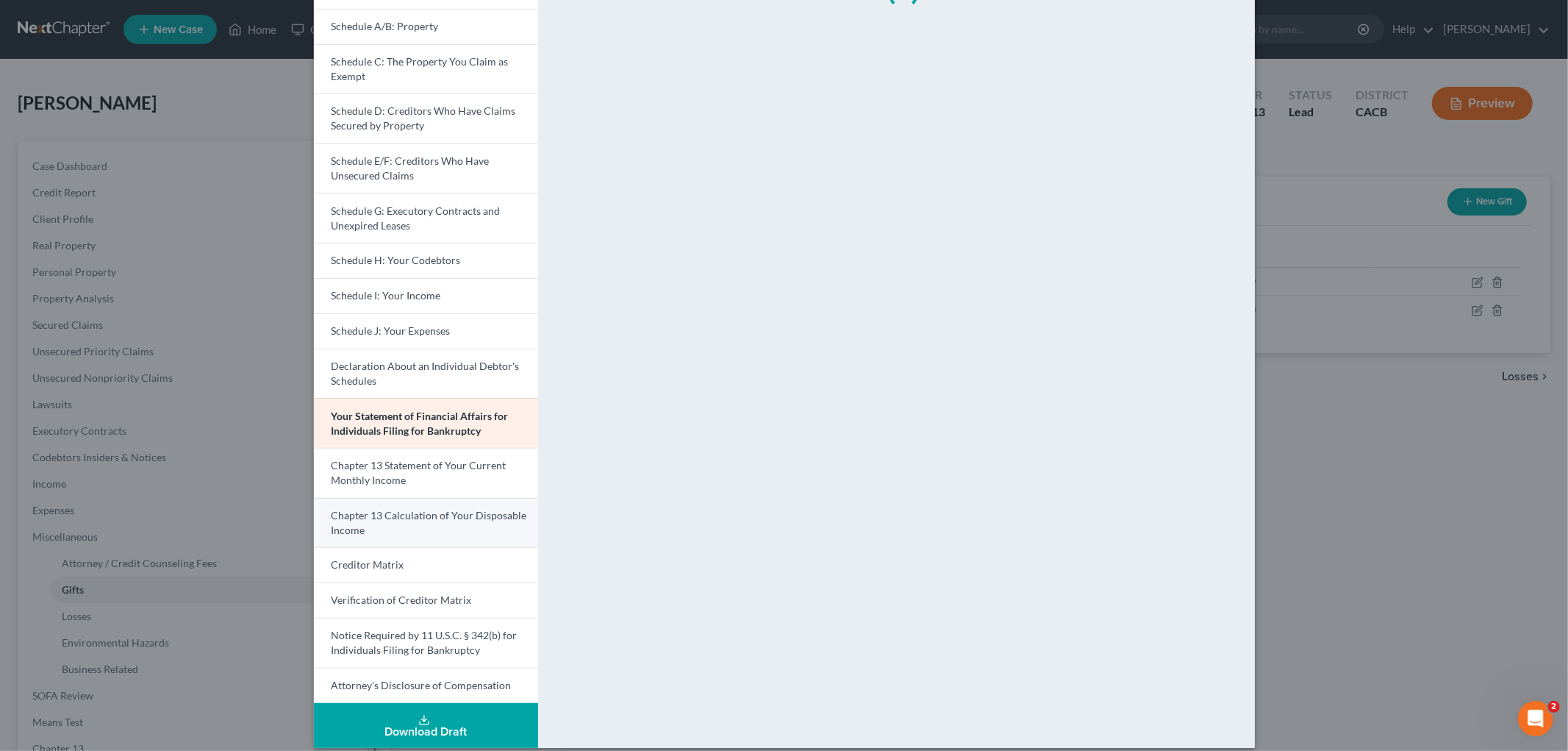
scroll to position [177, 0]
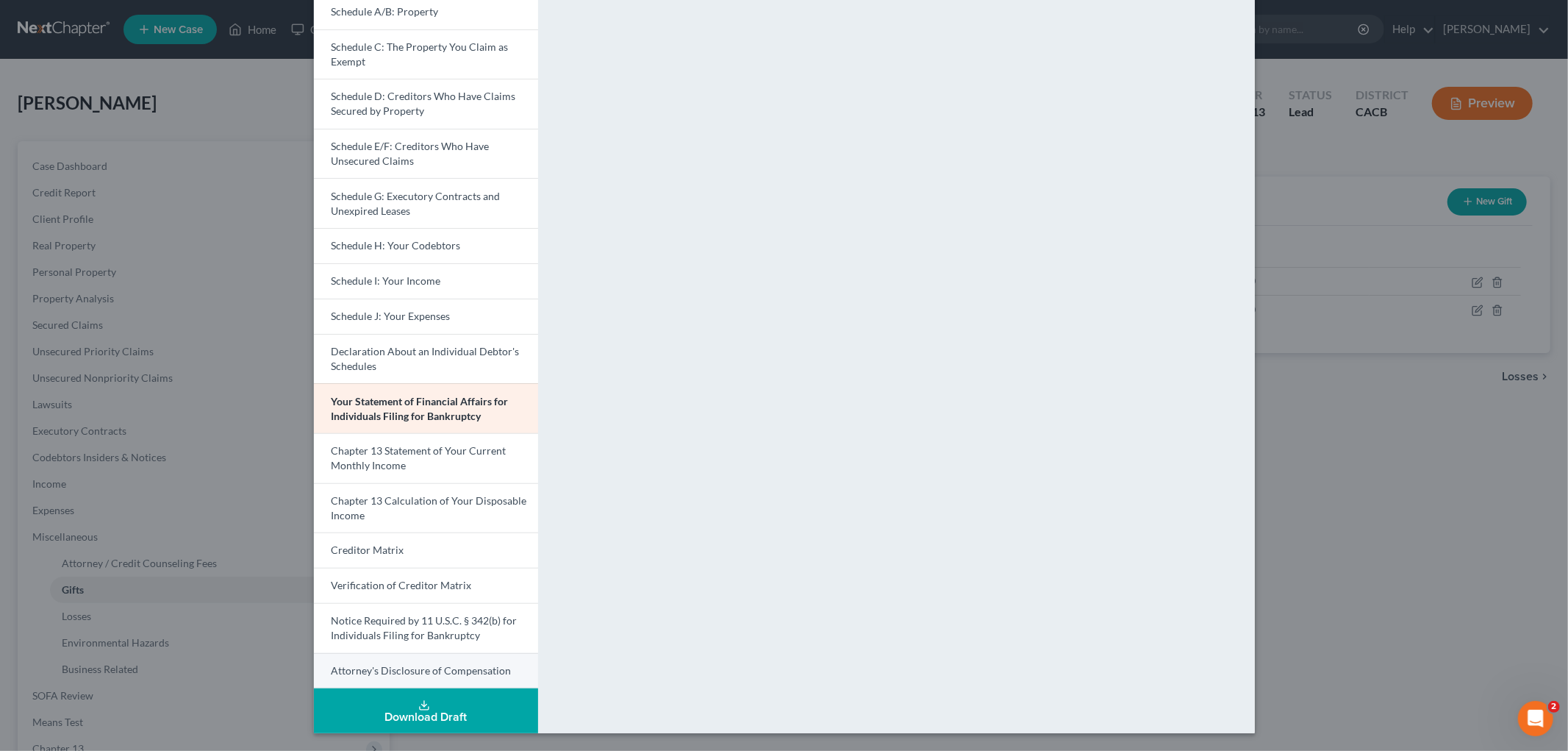
click at [415, 663] on link "Attorney's Disclosure of Compensation" at bounding box center [425, 671] width 224 height 36
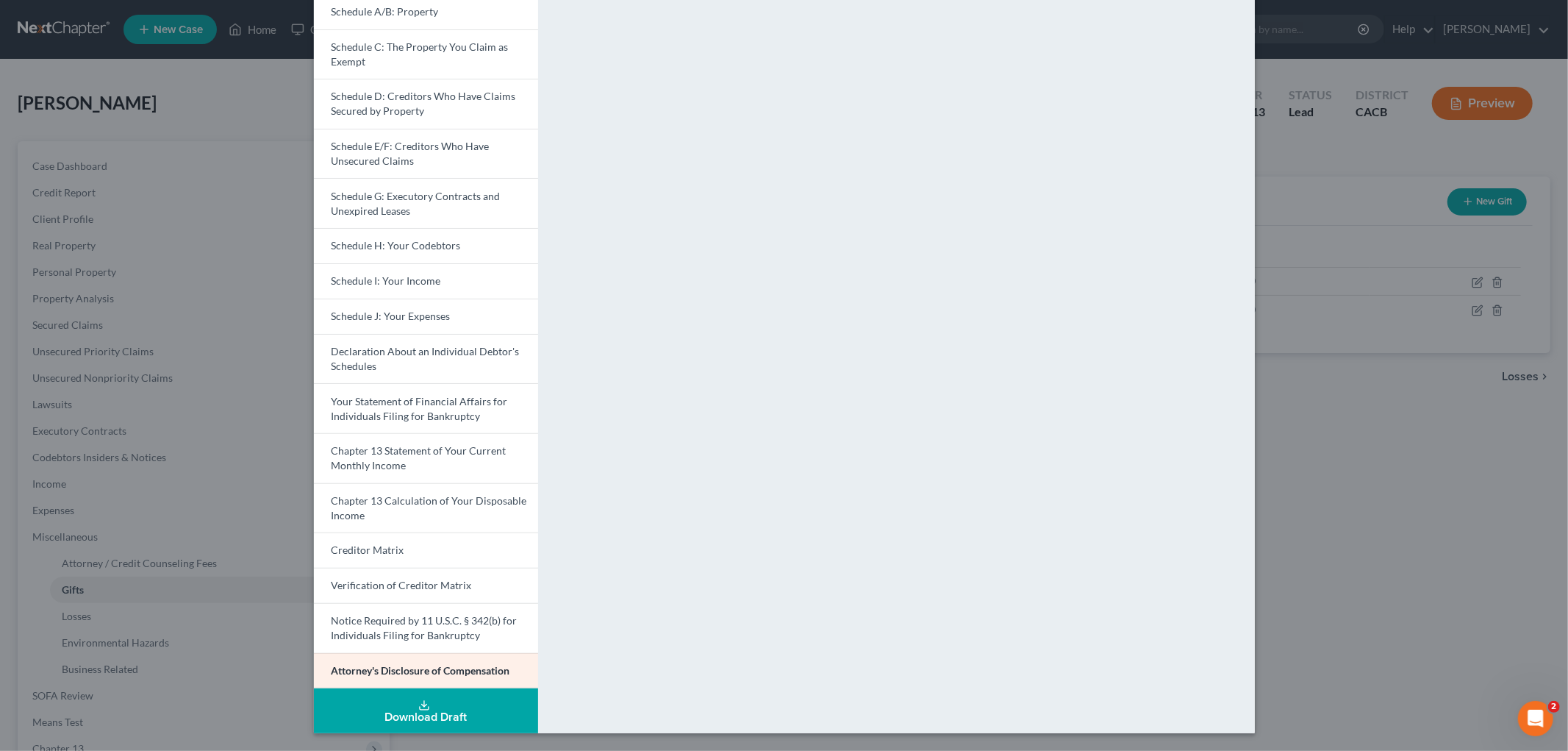
click at [1085, 505] on div "Petition Preview Attorney's Disclosure of Compensation × Voluntary Petition for…" at bounding box center [784, 376] width 1568 height 751
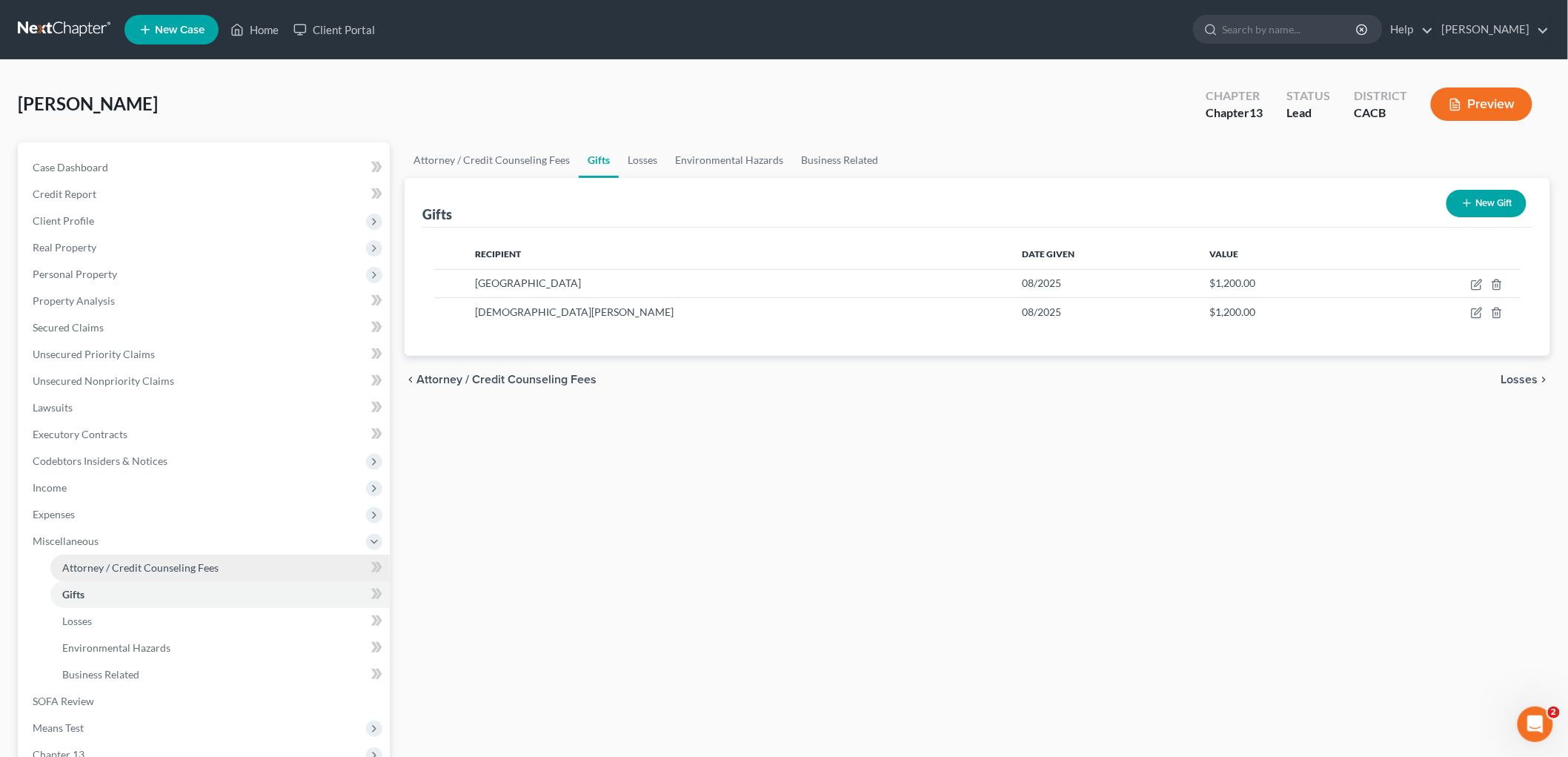
click at [137, 565] on span "Attorney / Credit Counseling Fees" at bounding box center [140, 567] width 156 height 12
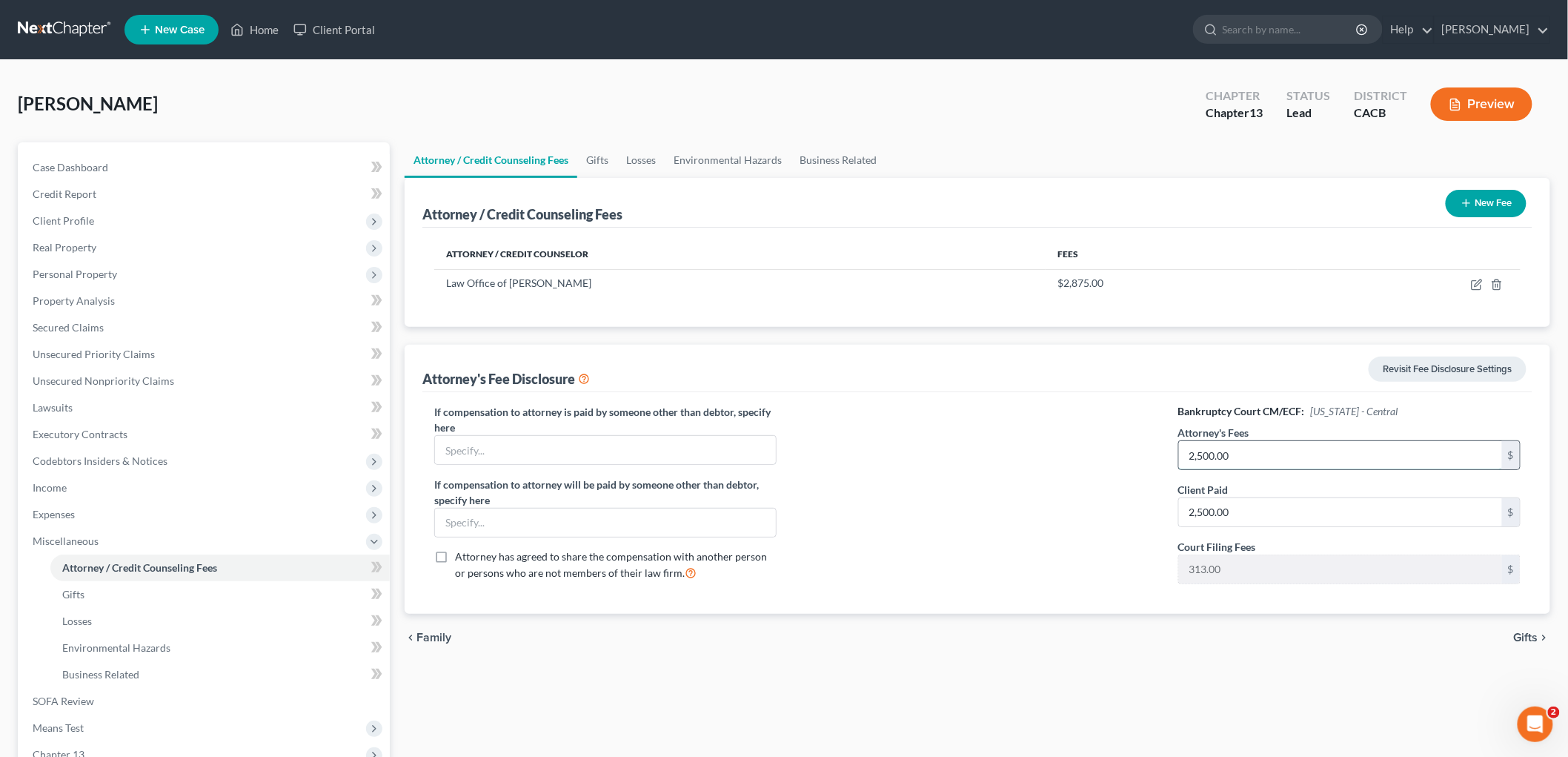
click at [1094, 447] on input "2,500.00" at bounding box center [1340, 455] width 323 height 28
click at [877, 404] on div at bounding box center [977, 499] width 372 height 191
click at [163, 624] on link "Losses" at bounding box center [220, 621] width 339 height 27
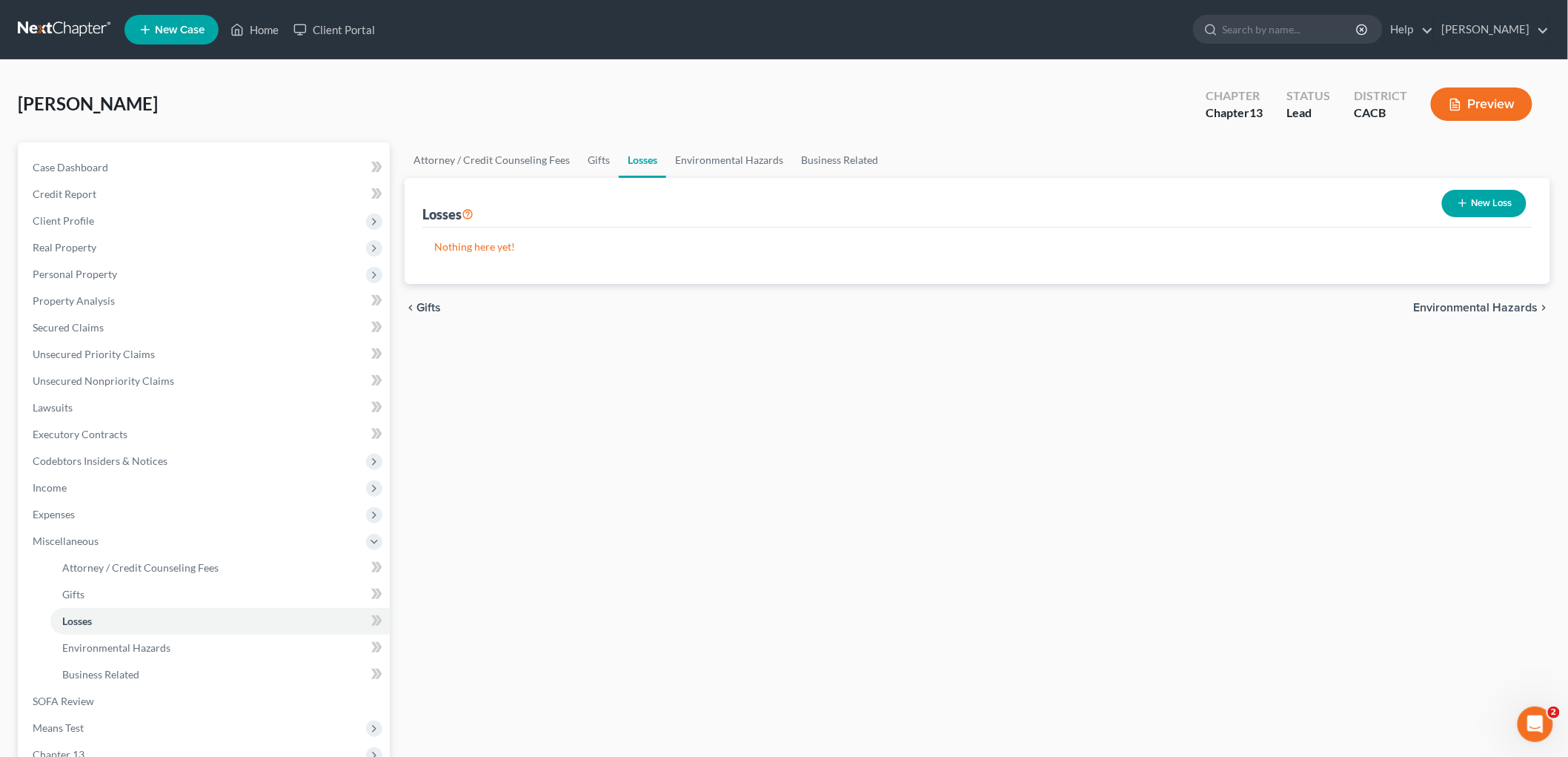
click at [1094, 137] on div "[PERSON_NAME] Upgraded Chapter Chapter 13 Status Lead District CACB Preview" at bounding box center [783, 110] width 1532 height 65
click at [1094, 104] on button "Preview" at bounding box center [1481, 104] width 102 height 33
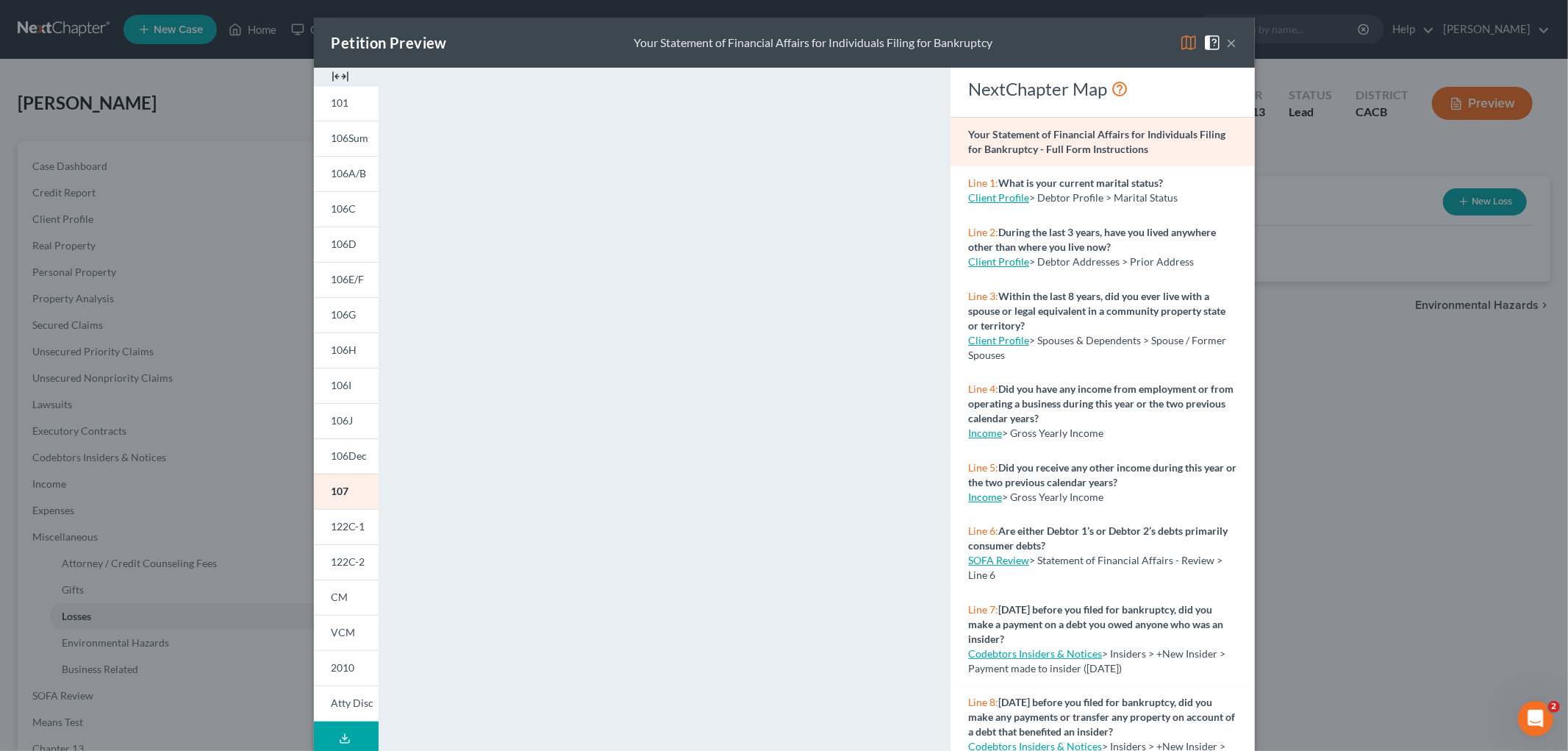
click at [1085, 45] on img at bounding box center [1188, 42] width 17 height 17
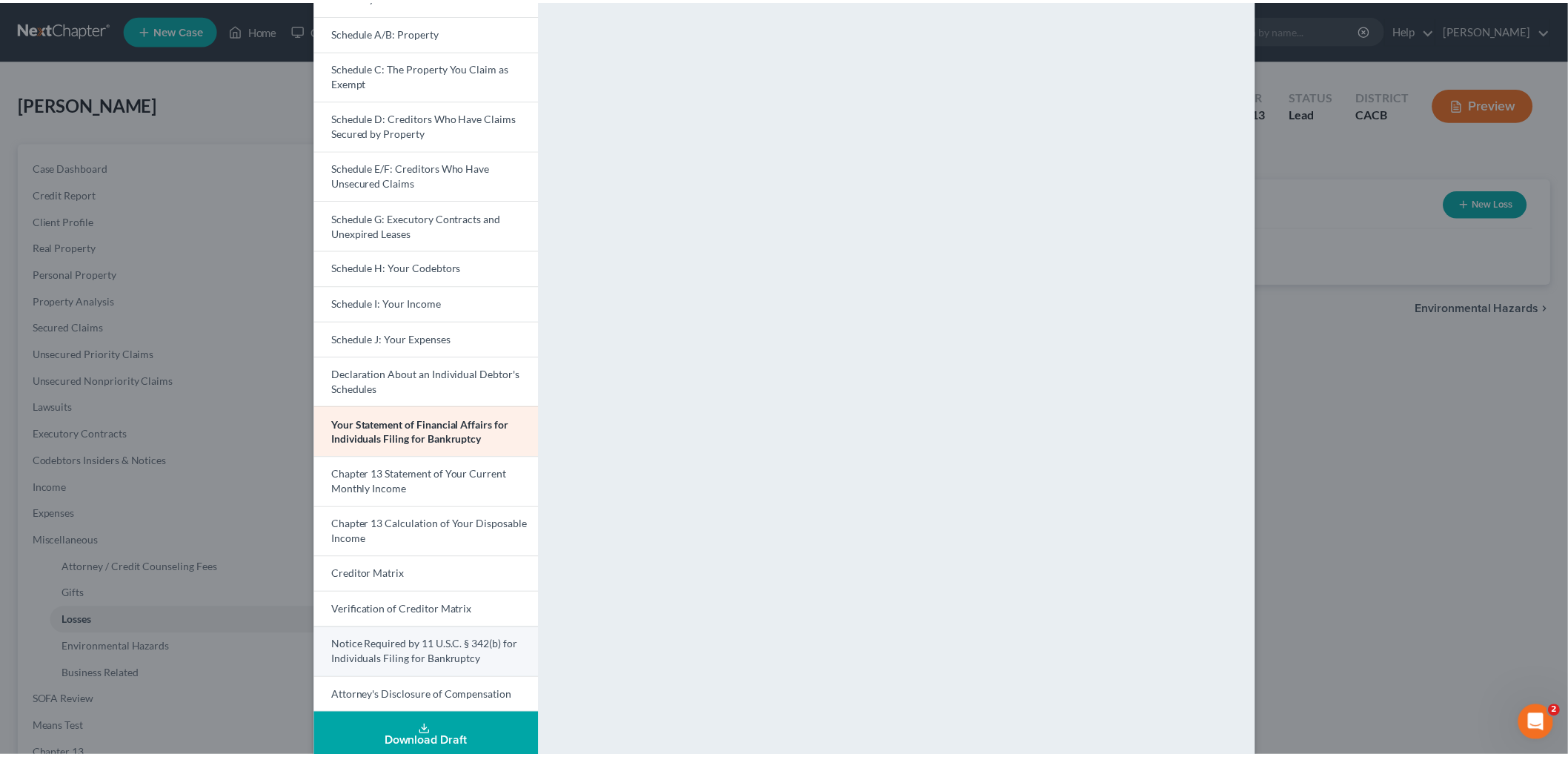
scroll to position [165, 0]
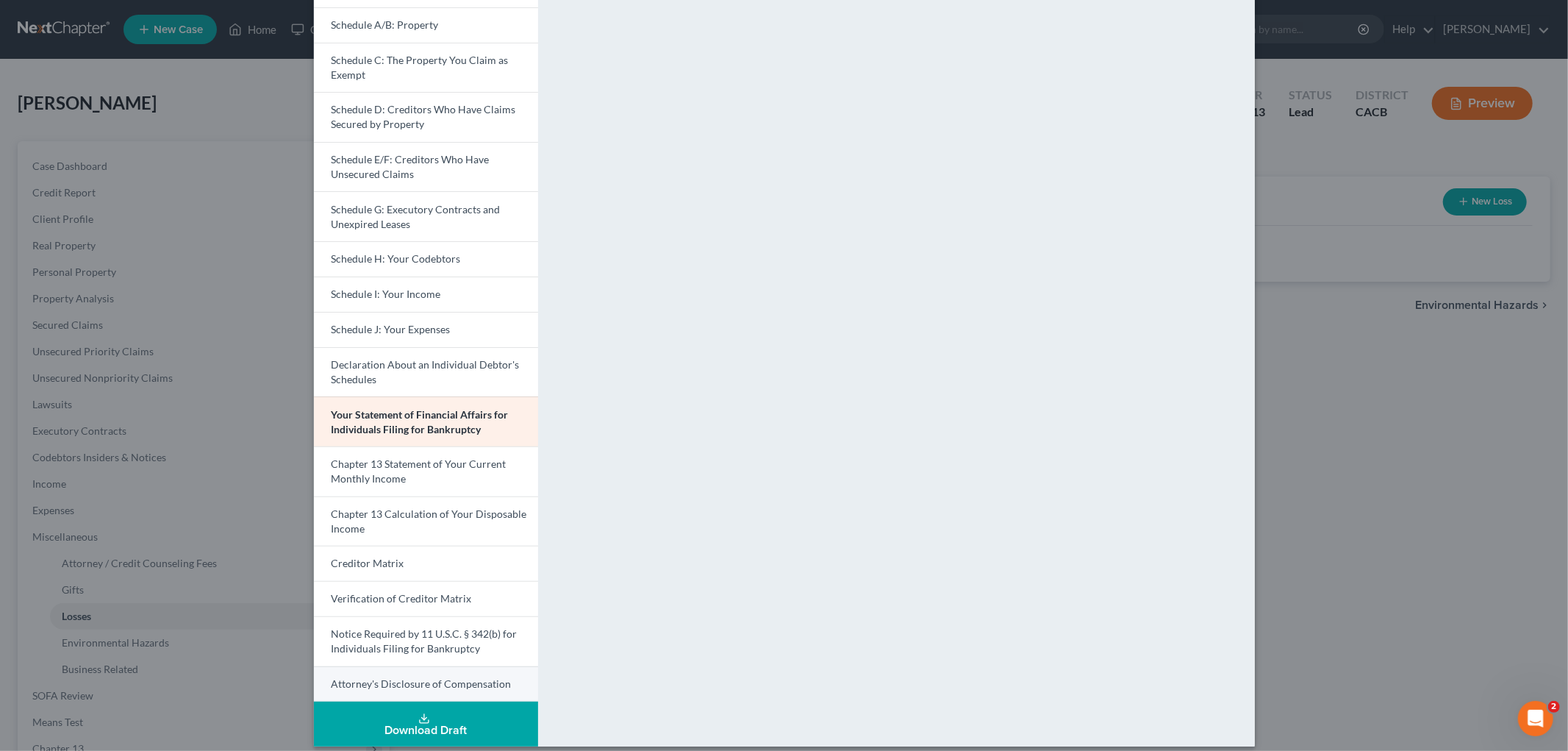
click at [386, 670] on link "Attorney's Disclosure of Compensation" at bounding box center [425, 684] width 224 height 36
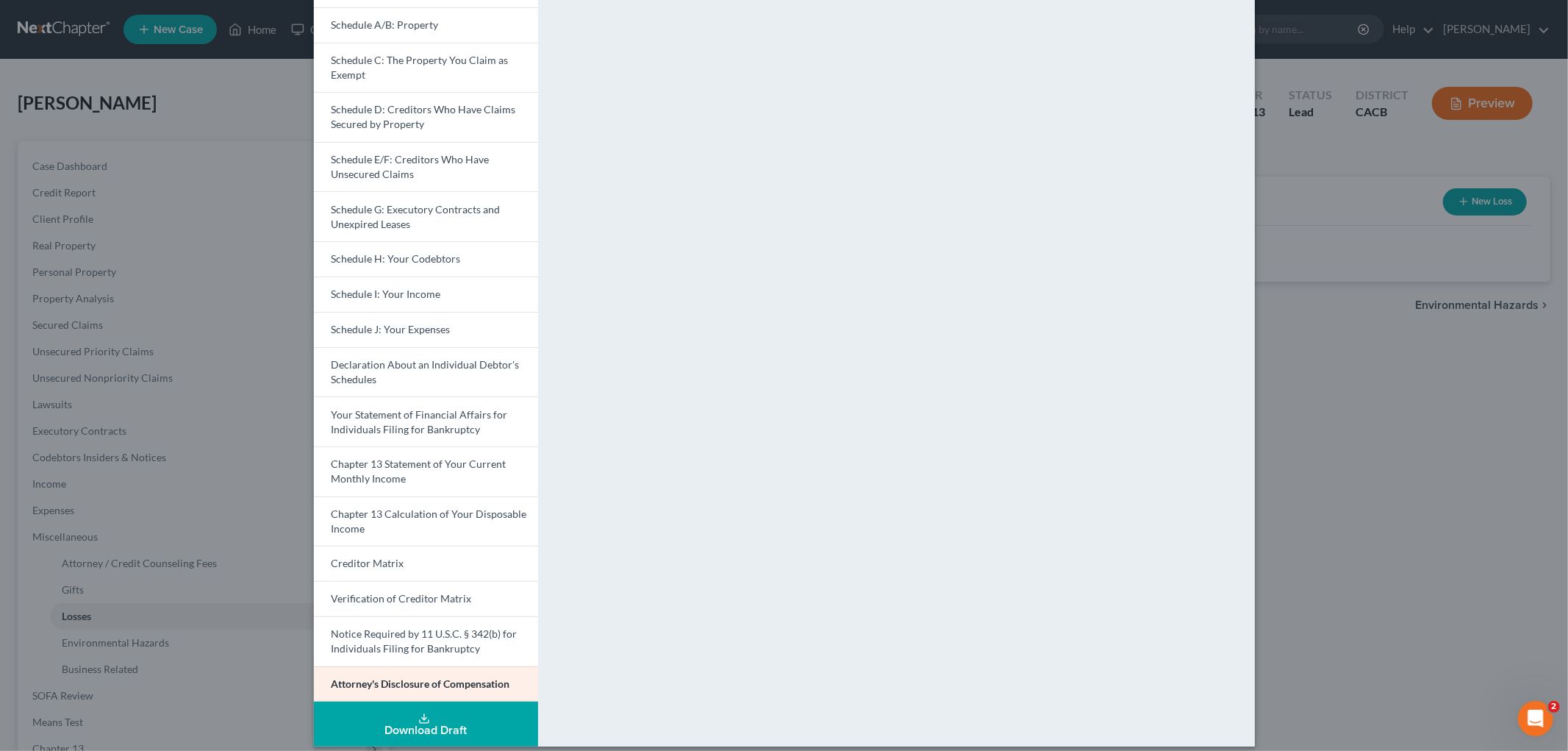
click at [1085, 509] on div "Petition Preview Attorney's Disclosure of Compensation × Voluntary Petition for…" at bounding box center [784, 376] width 1568 height 751
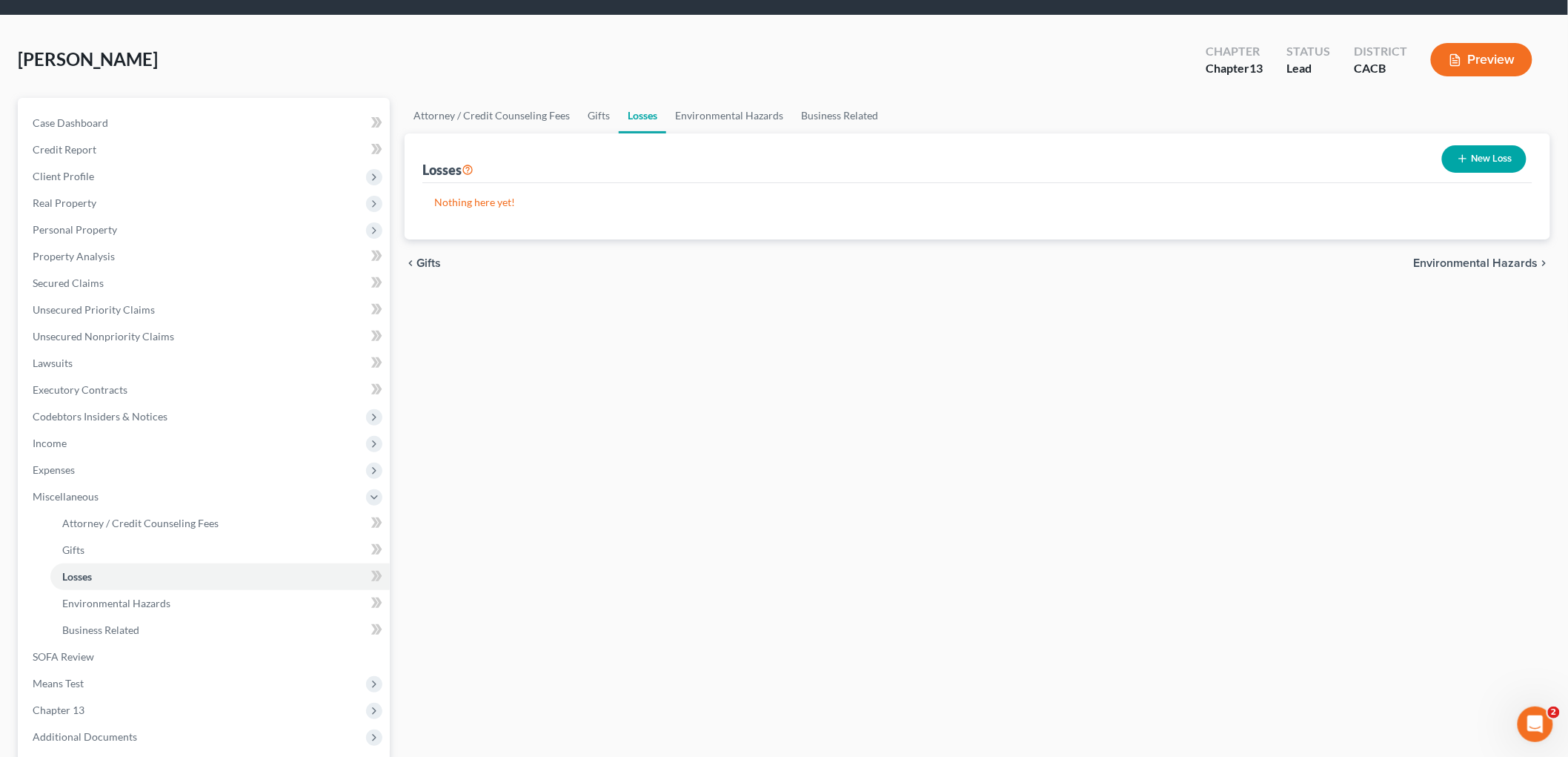
scroll to position [82, 0]
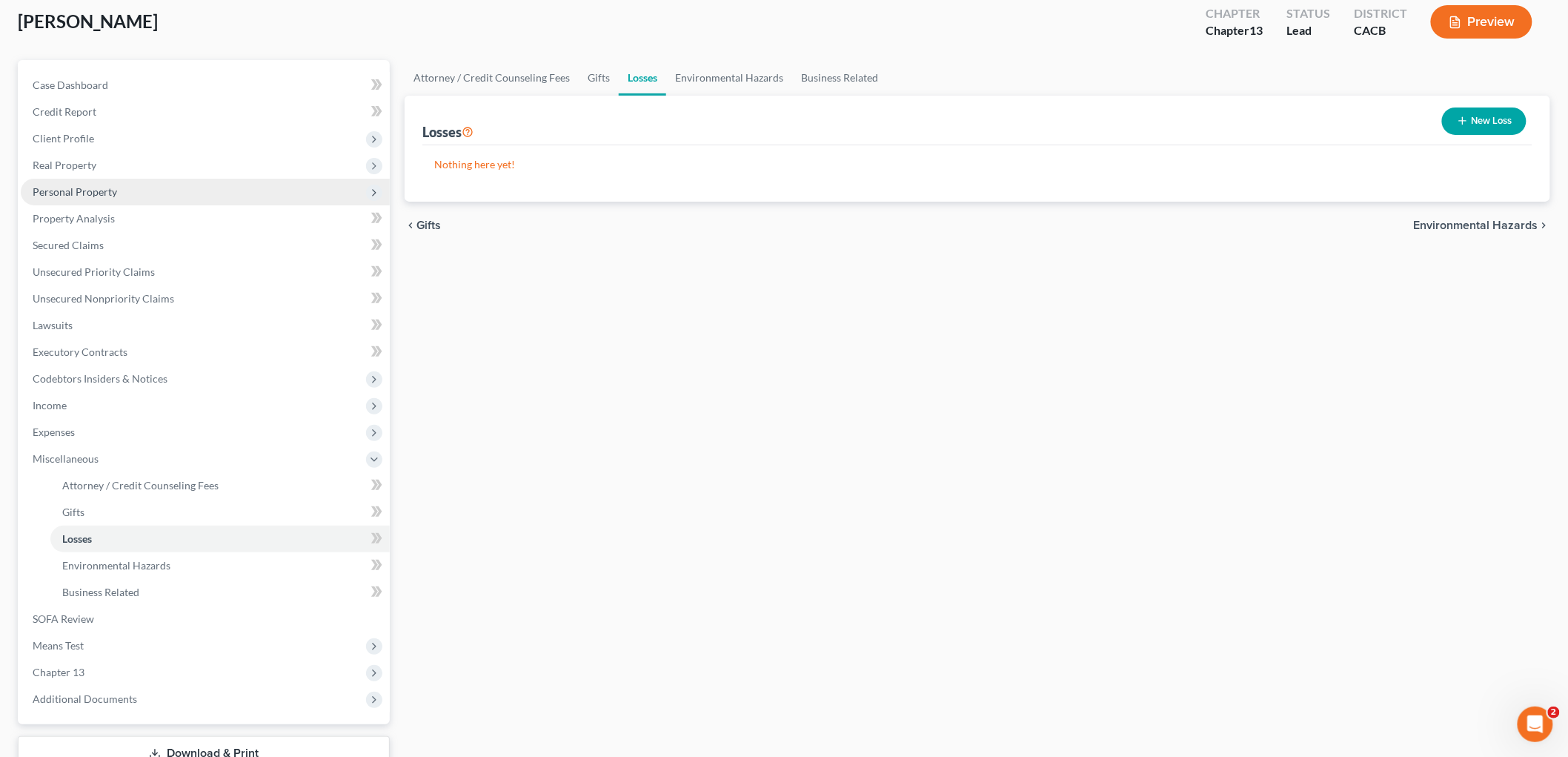
click at [72, 189] on span "Personal Property" at bounding box center [75, 191] width 84 height 12
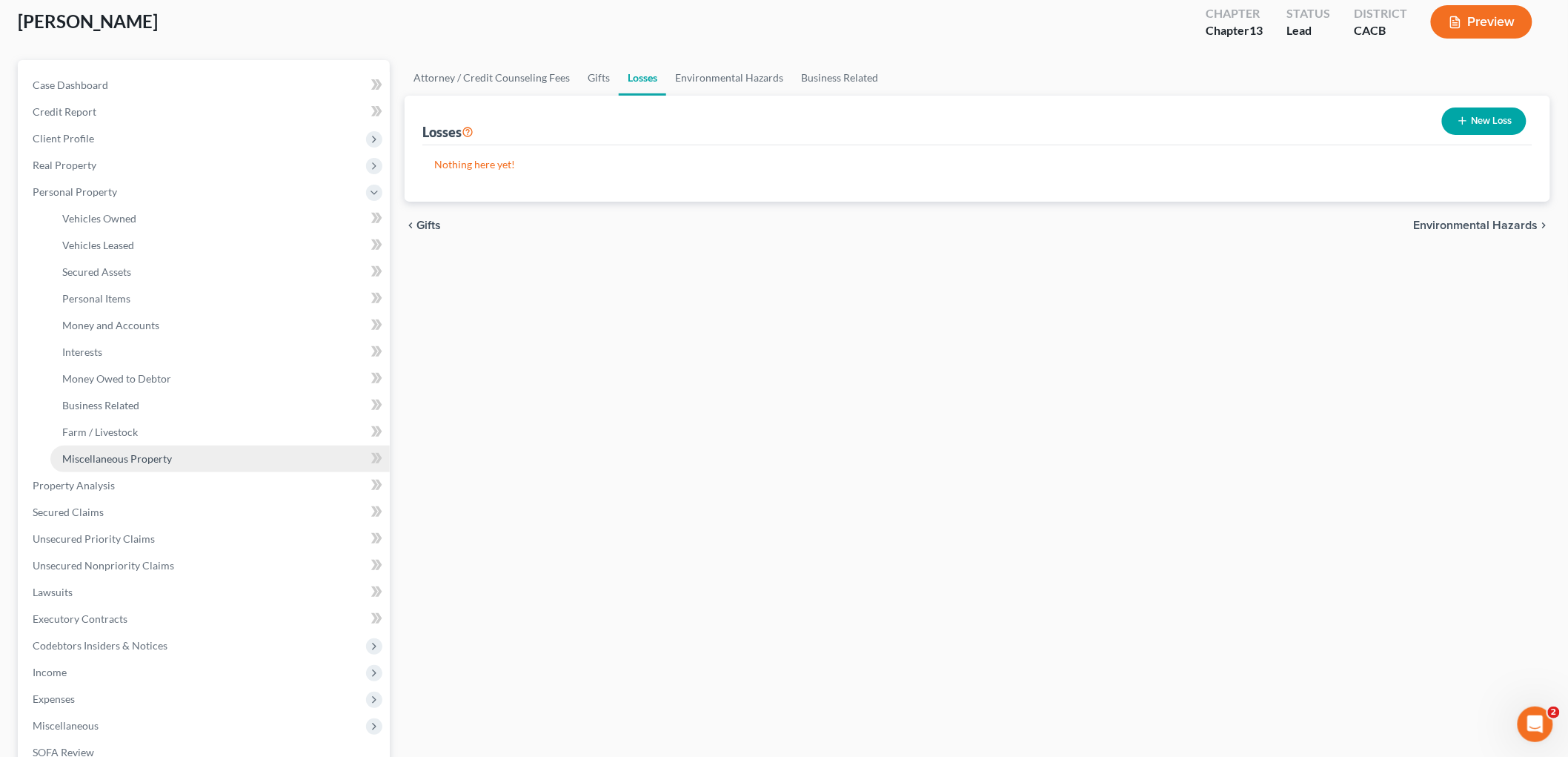
click at [108, 460] on span "Miscellaneous Property" at bounding box center [117, 458] width 109 height 12
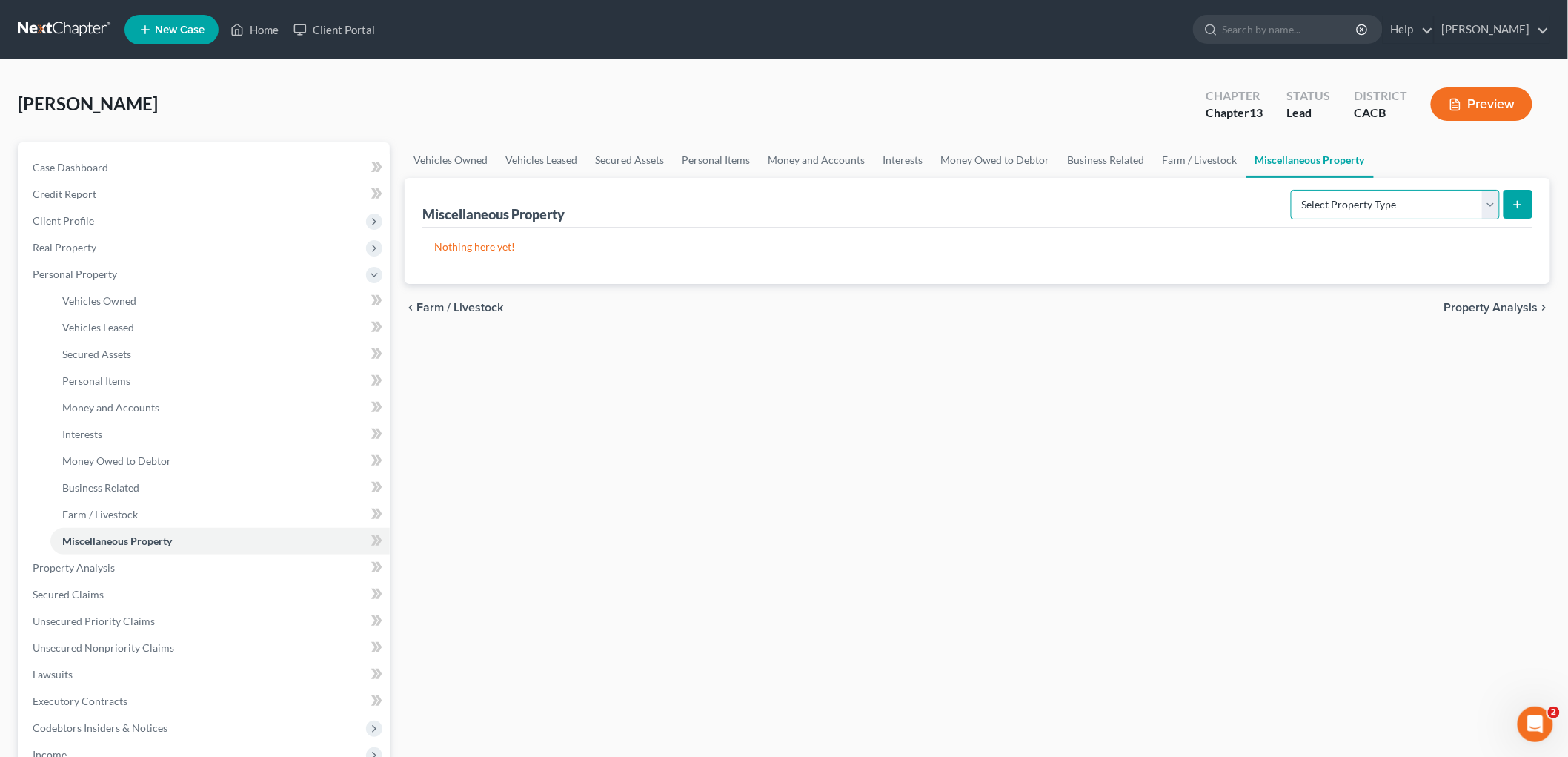
drag, startPoint x: 1387, startPoint y: 198, endPoint x: 1354, endPoint y: 218, distance: 38.6
click at [1094, 200] on select "Select Property Type Assigned for Creditor Benefit [DATE] Holding for Another N…" at bounding box center [1395, 205] width 209 height 30
click at [1094, 190] on select "Select Property Type Assigned for Creditor Benefit [DATE] Holding for Another N…" at bounding box center [1395, 205] width 209 height 30
click at [1094, 194] on button "submit" at bounding box center [1517, 204] width 29 height 29
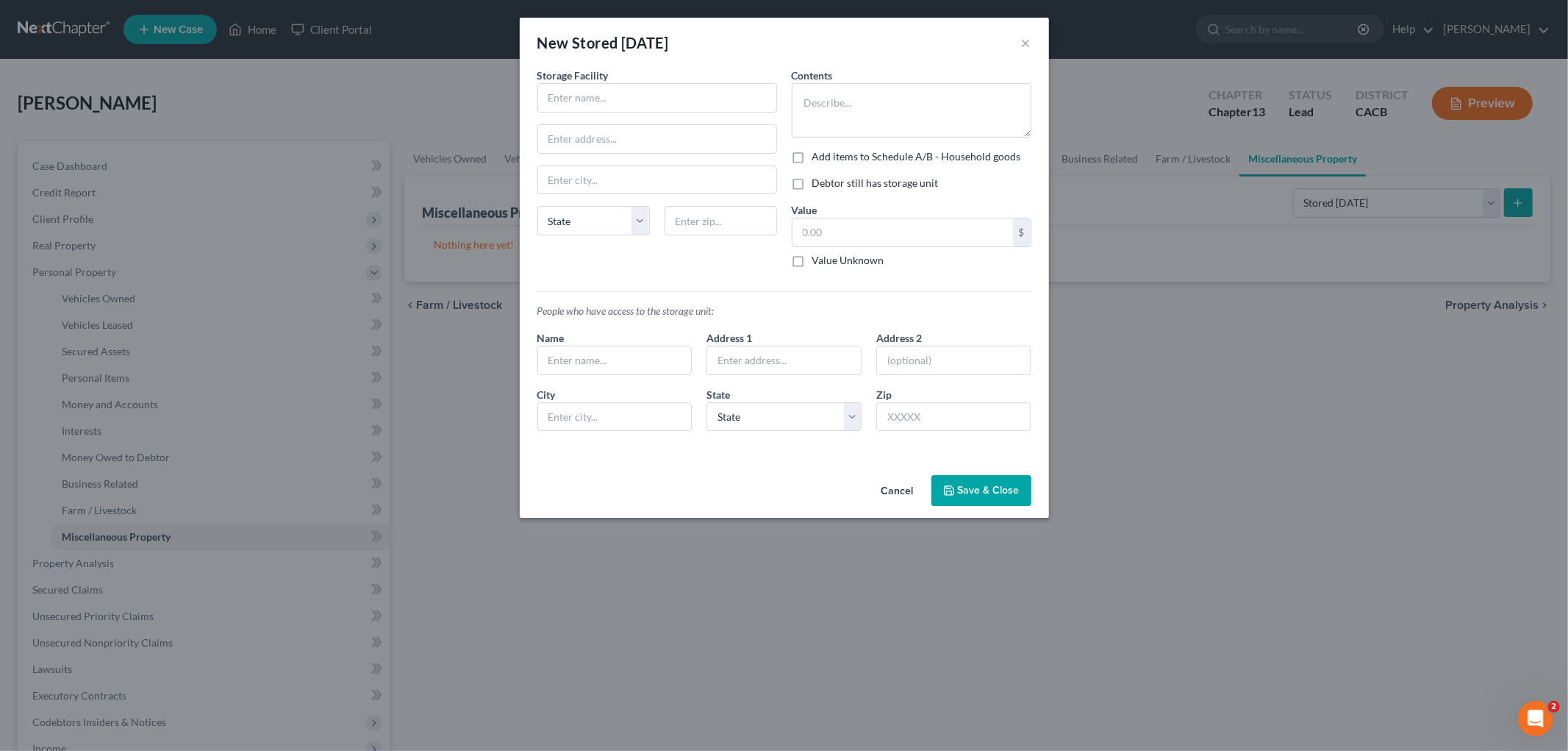
click at [1013, 44] on div "New Stored [DATE] ×" at bounding box center [784, 42] width 529 height 50
click at [1019, 40] on div "New Stored [DATE] ×" at bounding box center [784, 42] width 529 height 50
click at [1031, 41] on button "×" at bounding box center [1026, 42] width 11 height 17
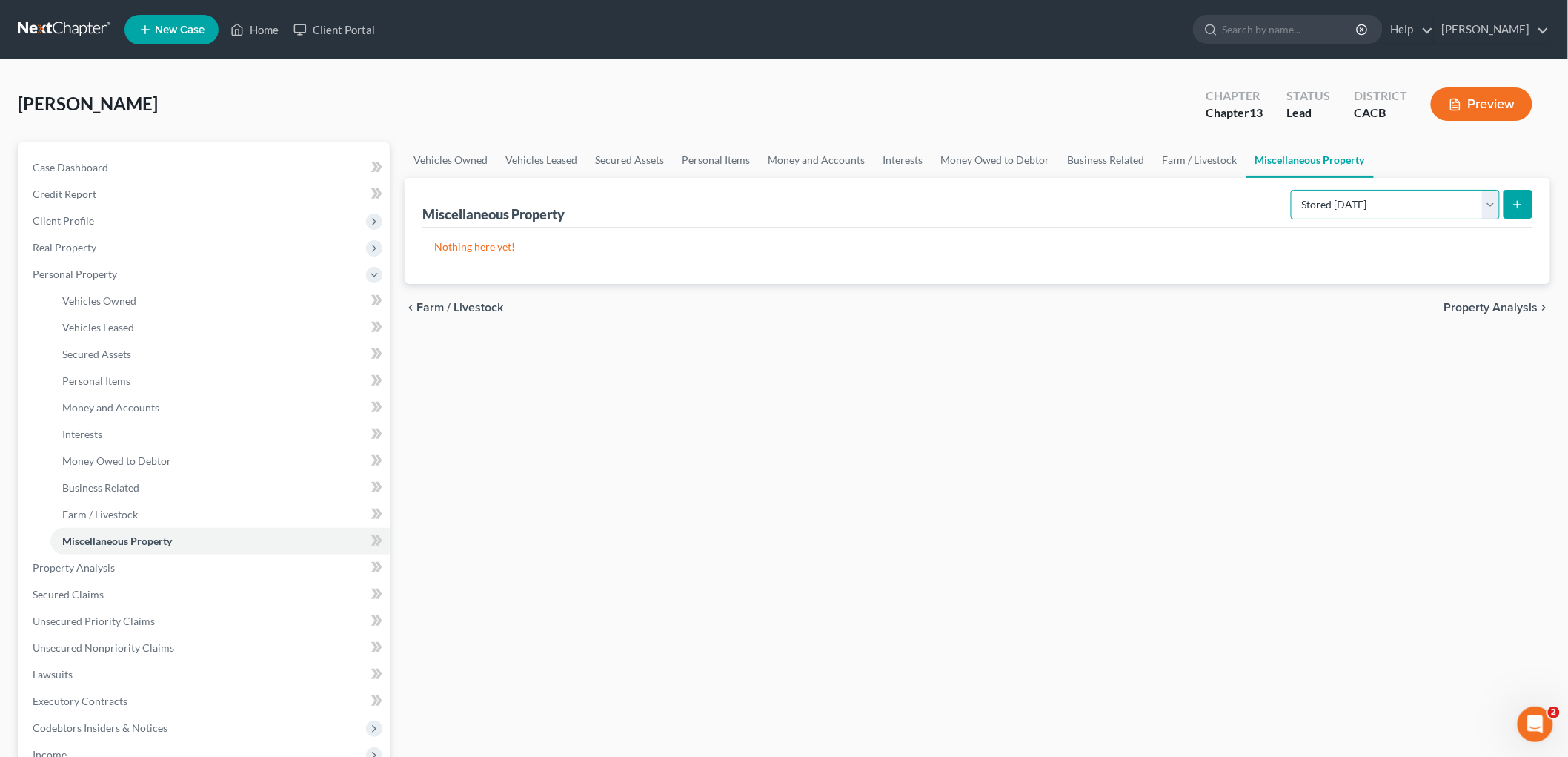
click at [1094, 216] on select "Select Property Type Assigned for Creditor Benefit [DATE] Holding for Another N…" at bounding box center [1395, 205] width 209 height 30
click at [1094, 190] on select "Select Property Type Assigned for Creditor Benefit [DATE] Holding for Another N…" at bounding box center [1395, 205] width 209 height 30
click at [1094, 210] on button "submit" at bounding box center [1517, 204] width 29 height 29
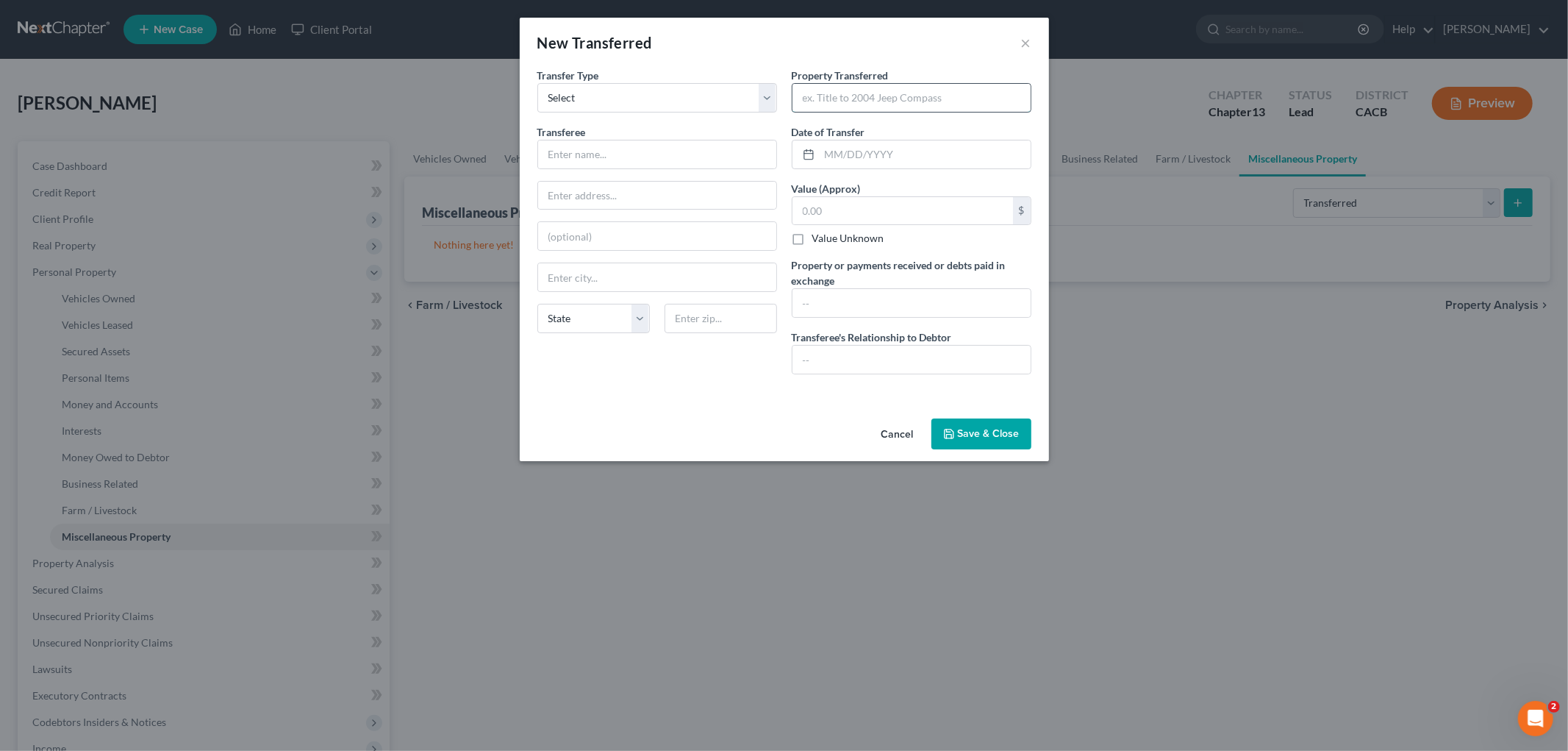
click at [908, 99] on input "text" at bounding box center [912, 98] width 238 height 28
drag, startPoint x: 884, startPoint y: 157, endPoint x: 974, endPoint y: 190, distance: 95.9
click at [954, 187] on div "Property Transferred * 2018 Mercedes SLC300 Date of Transfer * 08/29/20274 Valu…" at bounding box center [912, 227] width 255 height 319
drag, startPoint x: 656, startPoint y: 138, endPoint x: 640, endPoint y: 158, distance: 25.6
click at [656, 141] on div at bounding box center [657, 154] width 240 height 30
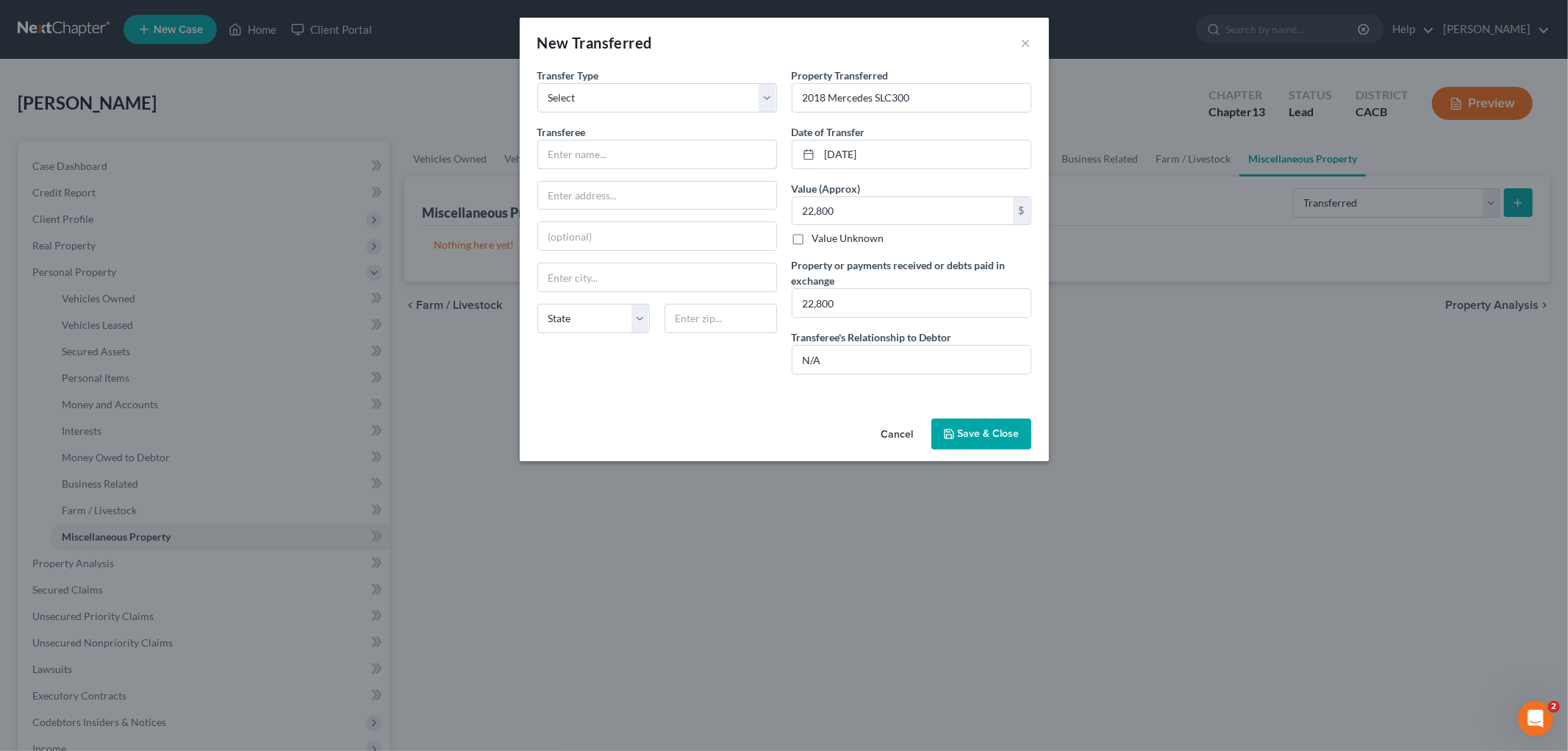
click at [607, 162] on input "text" at bounding box center [657, 154] width 238 height 28
click at [598, 158] on input "text" at bounding box center [657, 154] width 238 height 28
paste input "Trade-in Solutions"
click at [590, 196] on input "text" at bounding box center [657, 196] width 238 height 28
drag, startPoint x: 646, startPoint y: 192, endPoint x: 613, endPoint y: 192, distance: 33.0
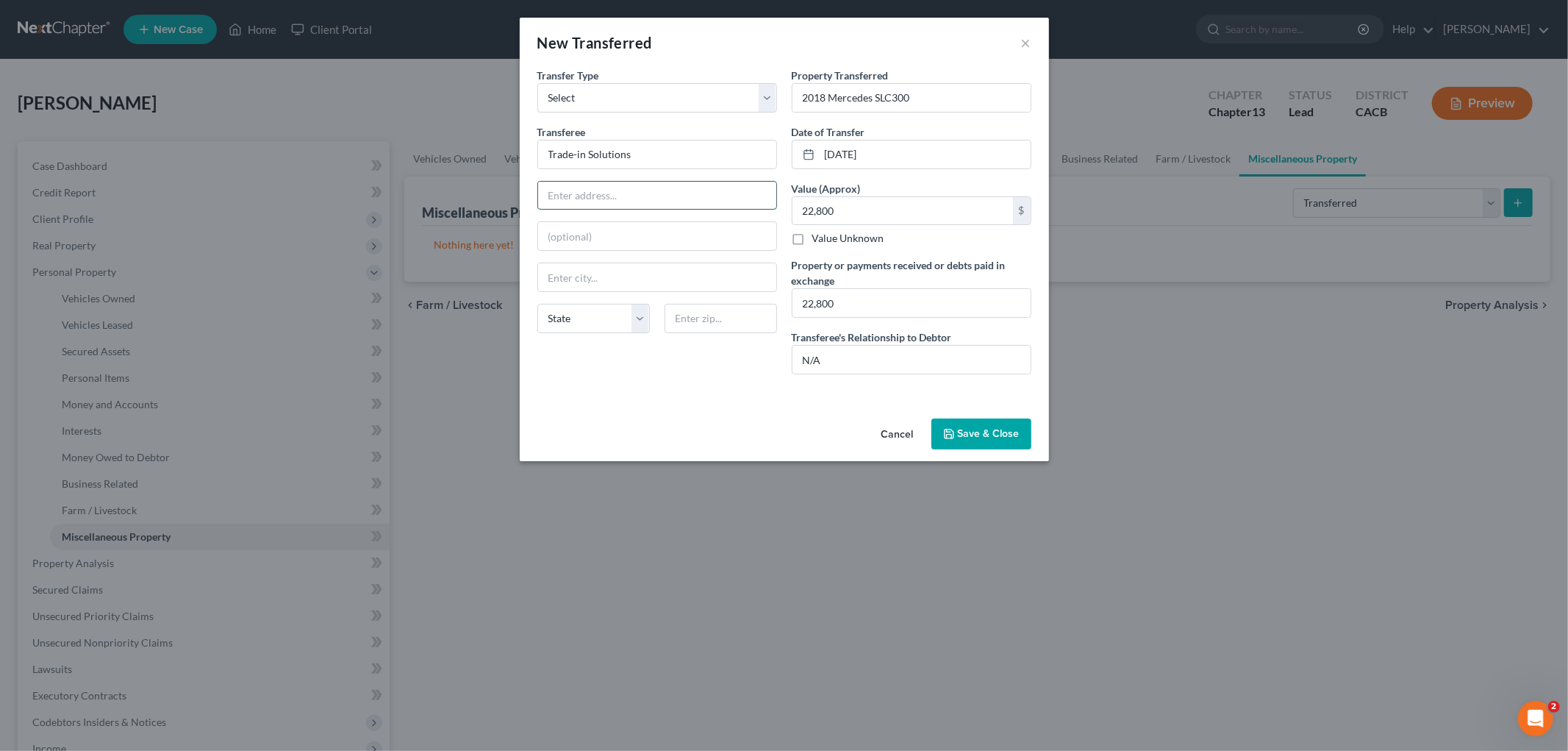
click at [646, 192] on input "text" at bounding box center [657, 196] width 238 height 28
paste input ": [STREET_ADDRESS]"
drag, startPoint x: 552, startPoint y: 196, endPoint x: 466, endPoint y: 155, distance: 95.3
click at [450, 200] on div "New Transferred × An exemption set must first be selected from the Filing Infor…" at bounding box center [784, 376] width 1568 height 751
drag, startPoint x: 693, startPoint y: 192, endPoint x: 1239, endPoint y: 168, distance: 546.5
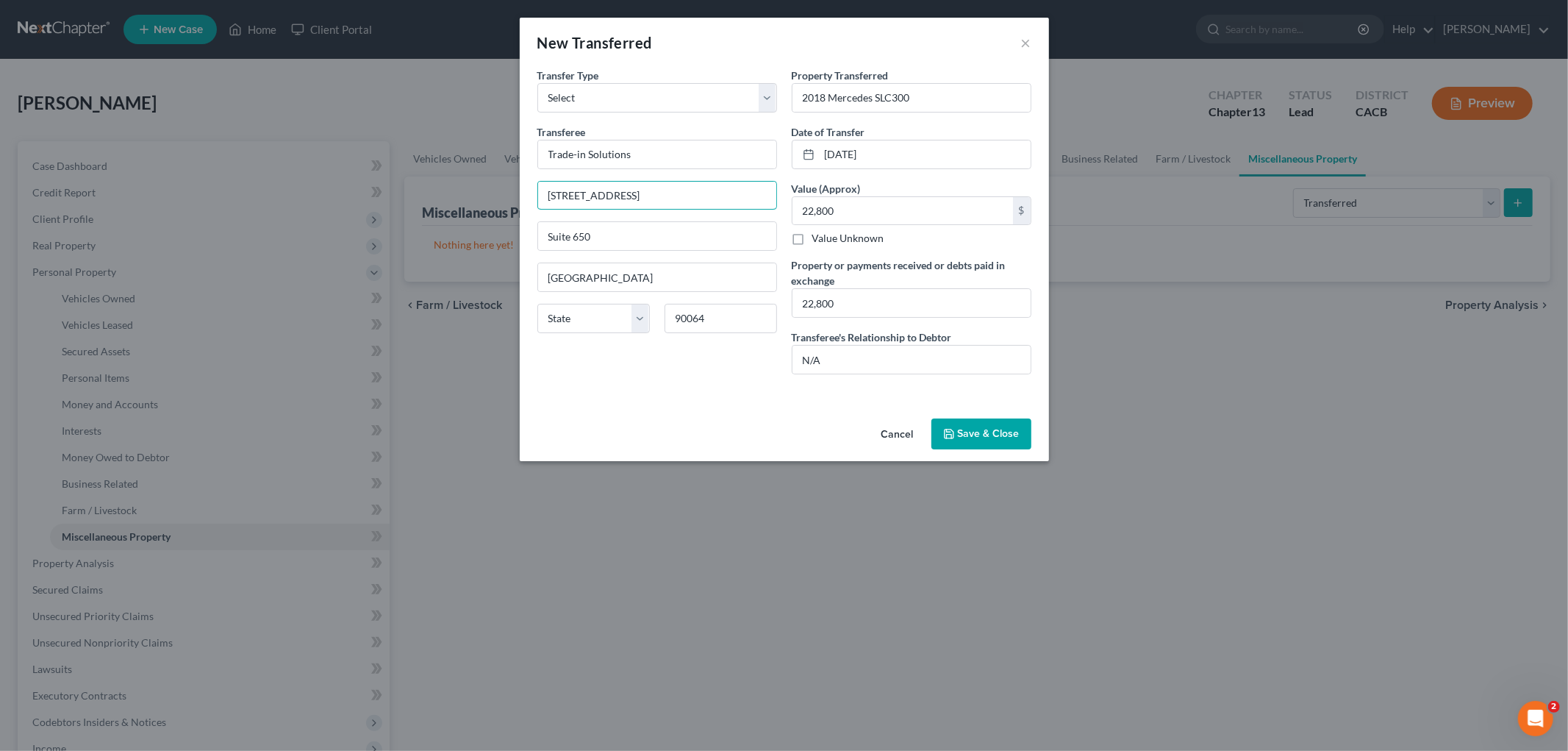
click at [1085, 209] on div "New Transferred × An exemption set must first be selected from the Filing Infor…" at bounding box center [784, 376] width 1568 height 751
click at [802, 208] on input "22,800" at bounding box center [903, 211] width 220 height 28
drag, startPoint x: 819, startPoint y: 214, endPoint x: 743, endPoint y: 214, distance: 76.0
click at [790, 210] on div "Property Transferred * 2018 Mercedes SLC300 Date of Transfer * [DATE] Value (Ap…" at bounding box center [912, 227] width 255 height 319
click at [801, 298] on input "22,800" at bounding box center [912, 303] width 238 height 28
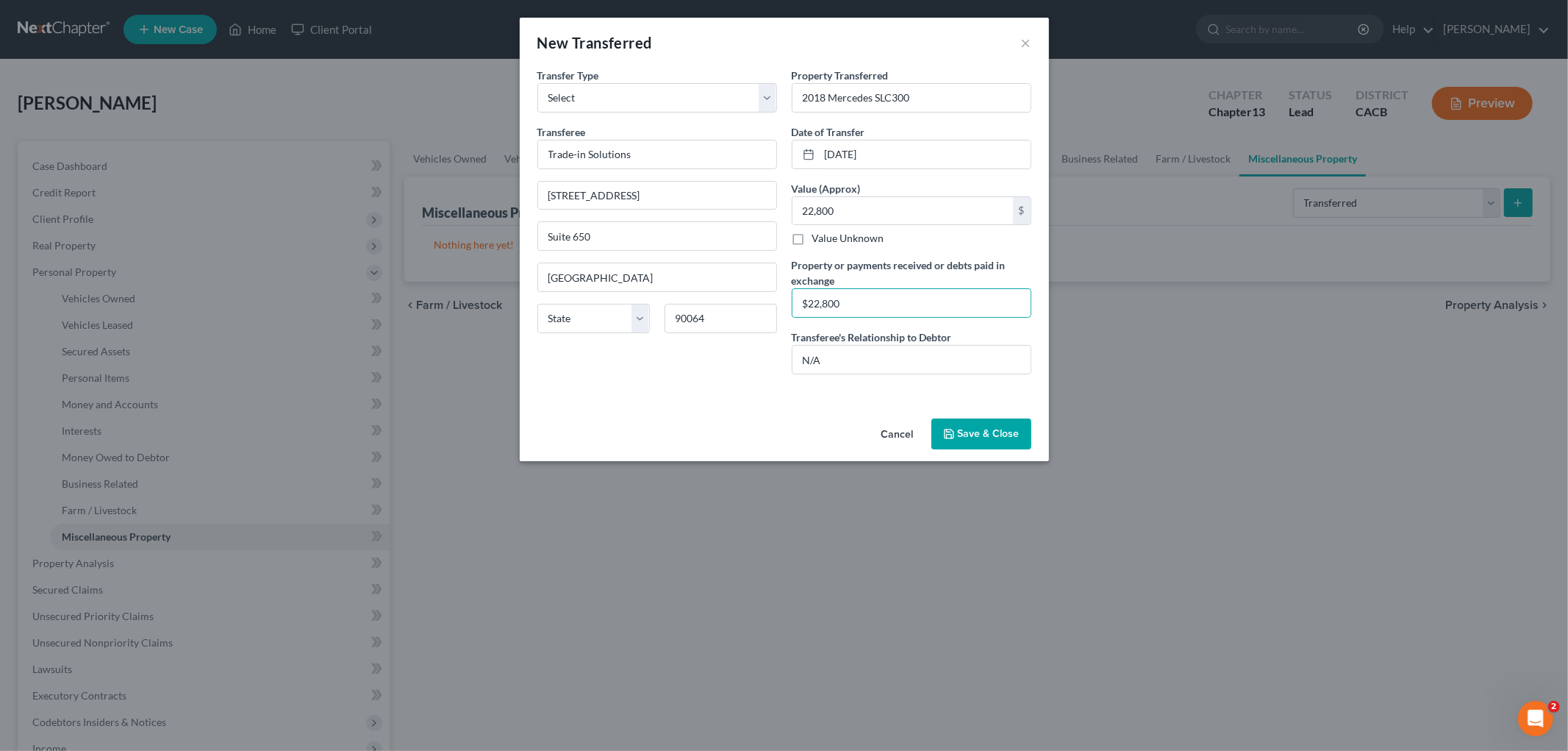
click at [959, 438] on button "Save & Close" at bounding box center [982, 434] width 100 height 31
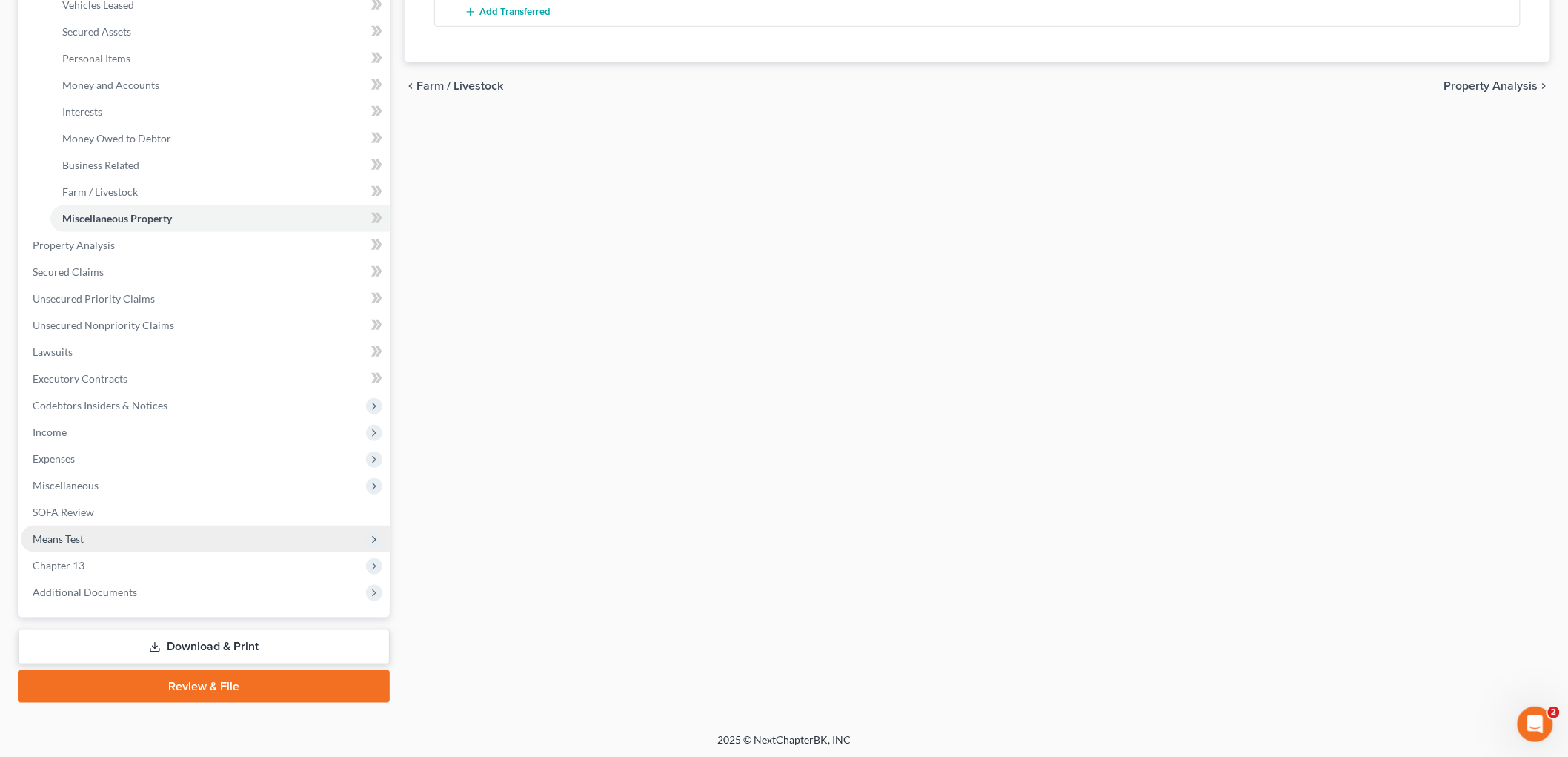
drag, startPoint x: 64, startPoint y: 533, endPoint x: 108, endPoint y: 542, distance: 44.9
click at [64, 533] on span "Means Test" at bounding box center [58, 538] width 51 height 12
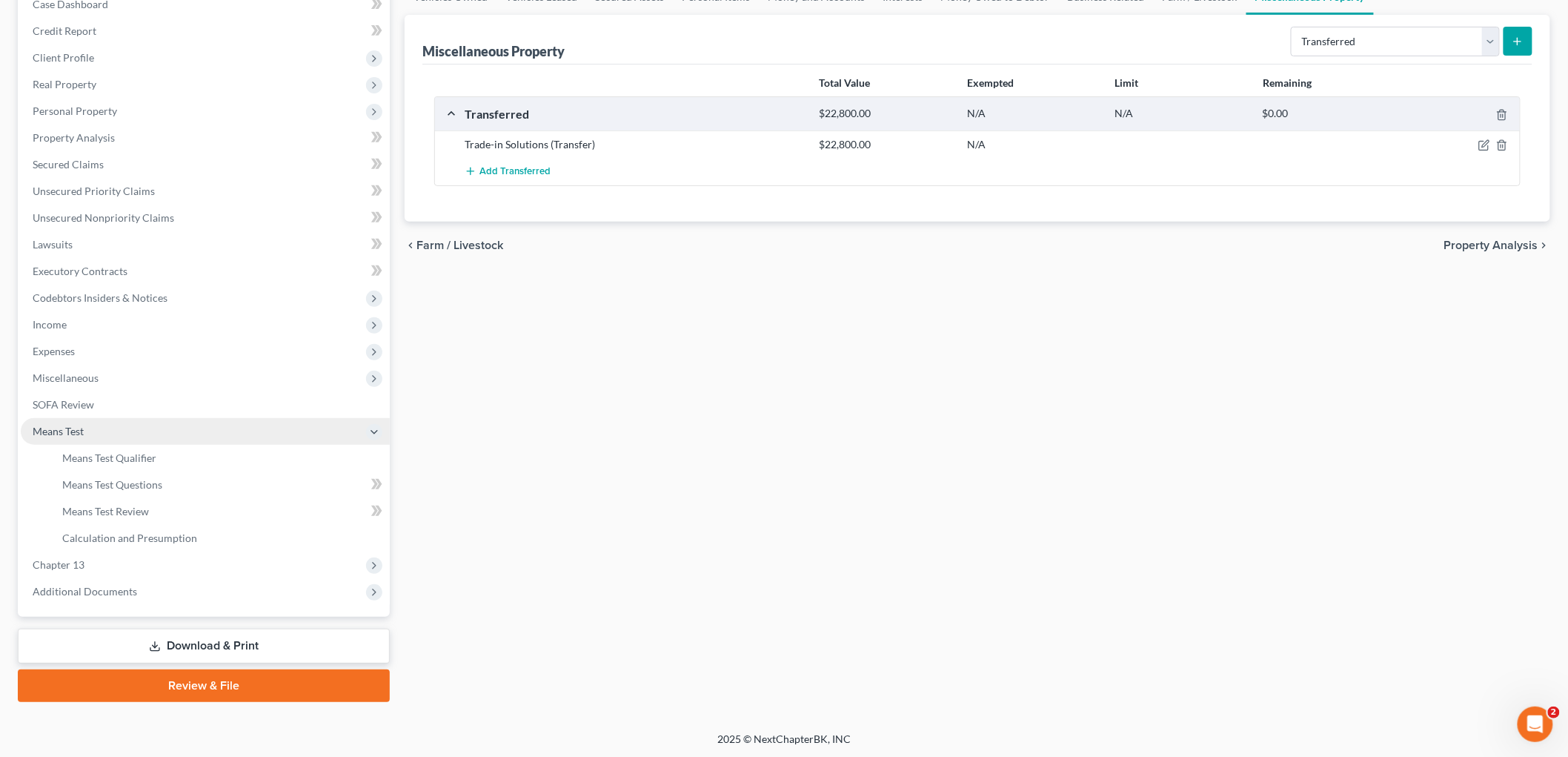
click at [127, 441] on span "Means Test" at bounding box center [205, 432] width 369 height 27
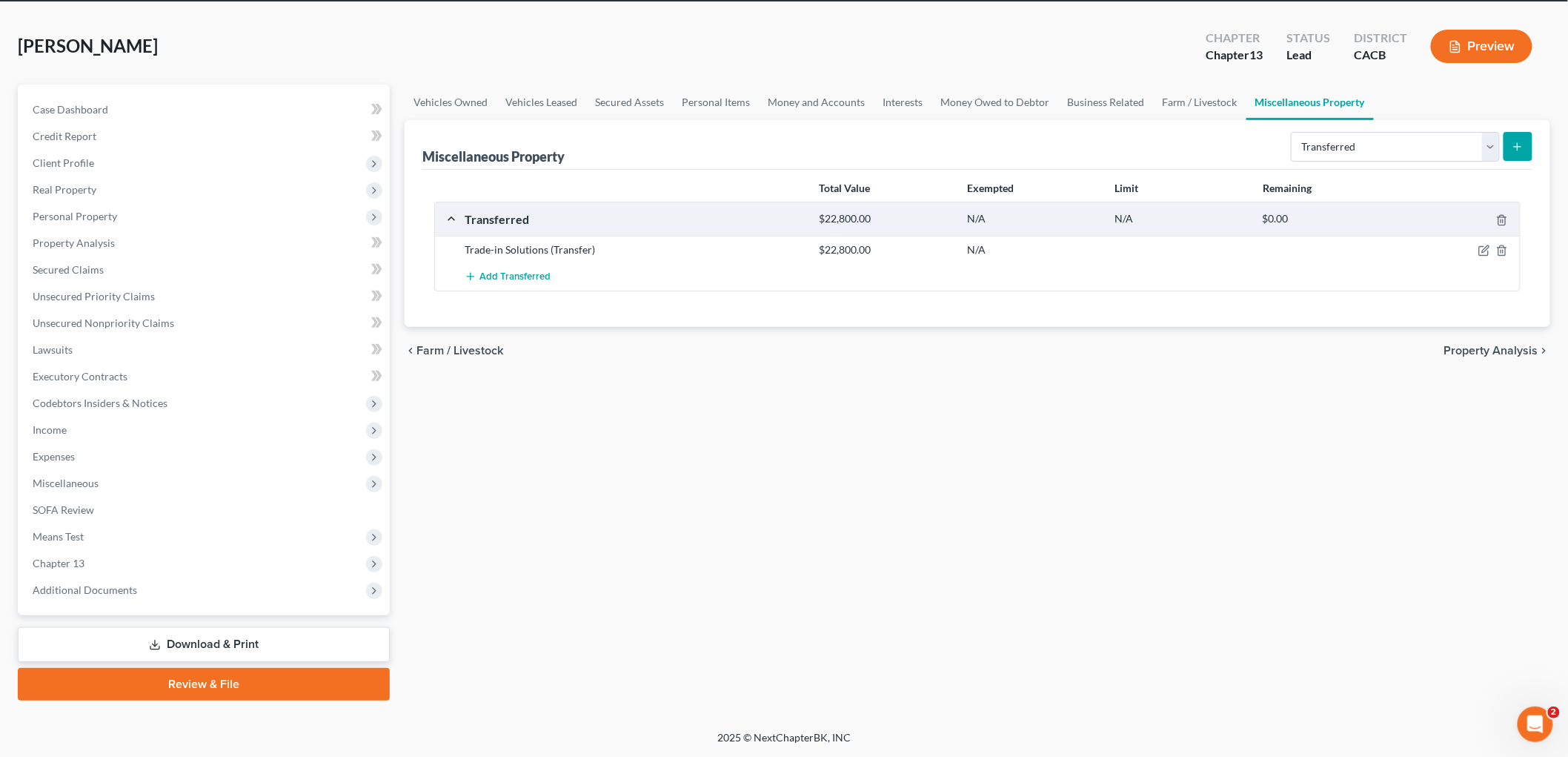
click at [128, 523] on li "Means Test Exemption from Presumption Means Test Qualifier Means Test Questions…" at bounding box center [205, 537] width 369 height 27
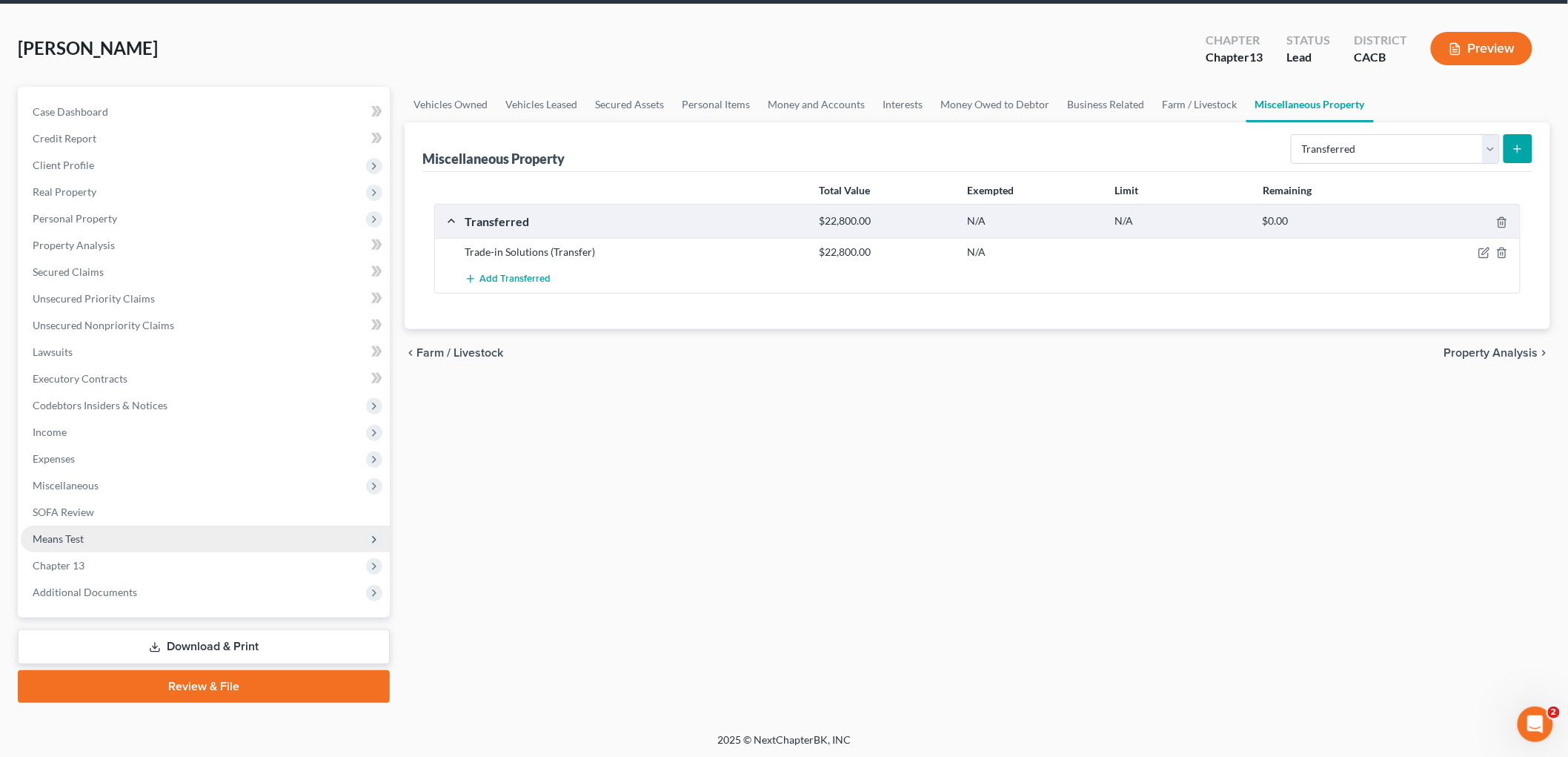
click at [58, 543] on span "Means Test" at bounding box center [205, 539] width 369 height 27
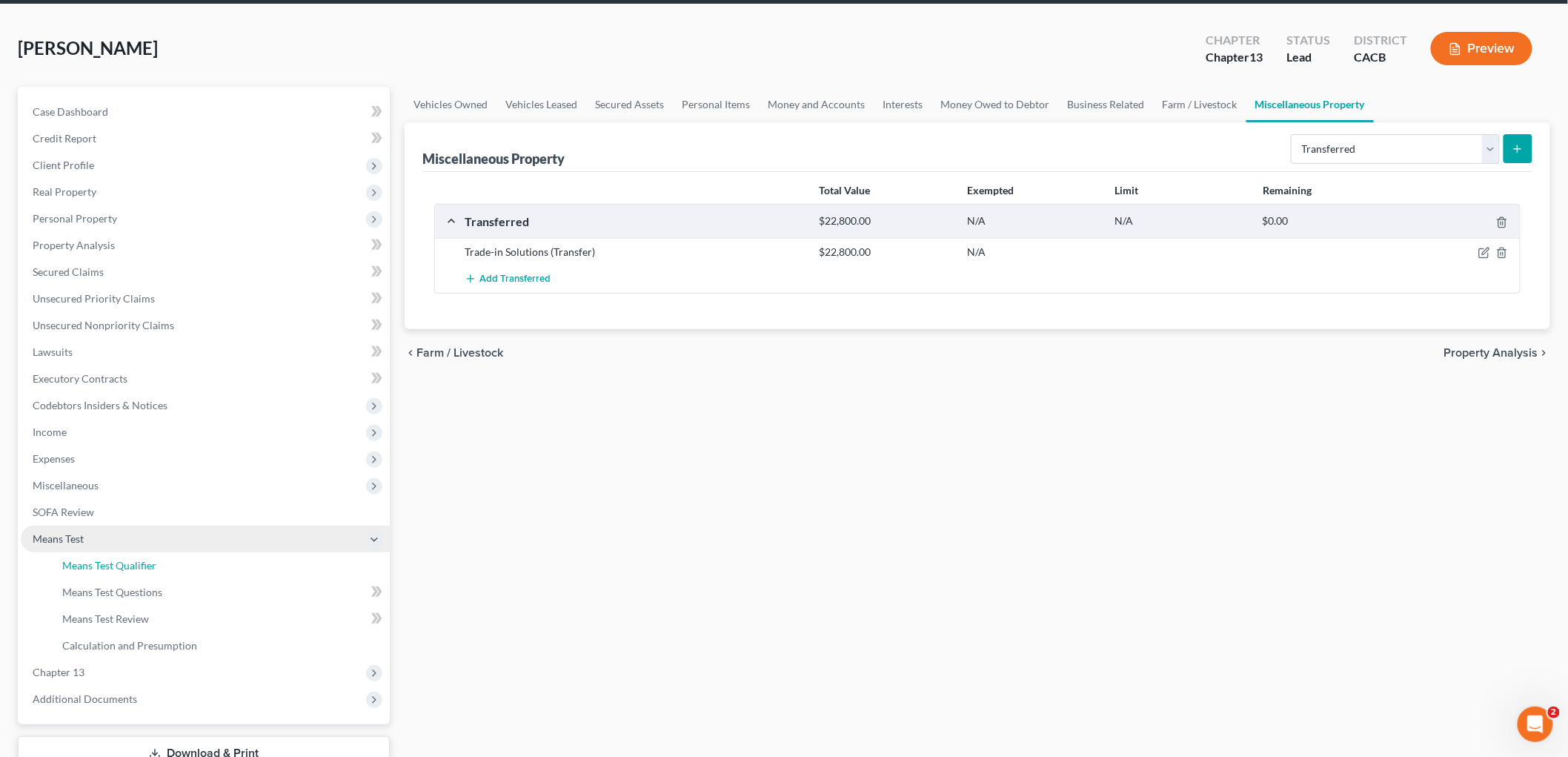
drag, startPoint x: 141, startPoint y: 566, endPoint x: 253, endPoint y: 534, distance: 116.5
click at [141, 567] on span "Means Test Qualifier" at bounding box center [109, 565] width 94 height 12
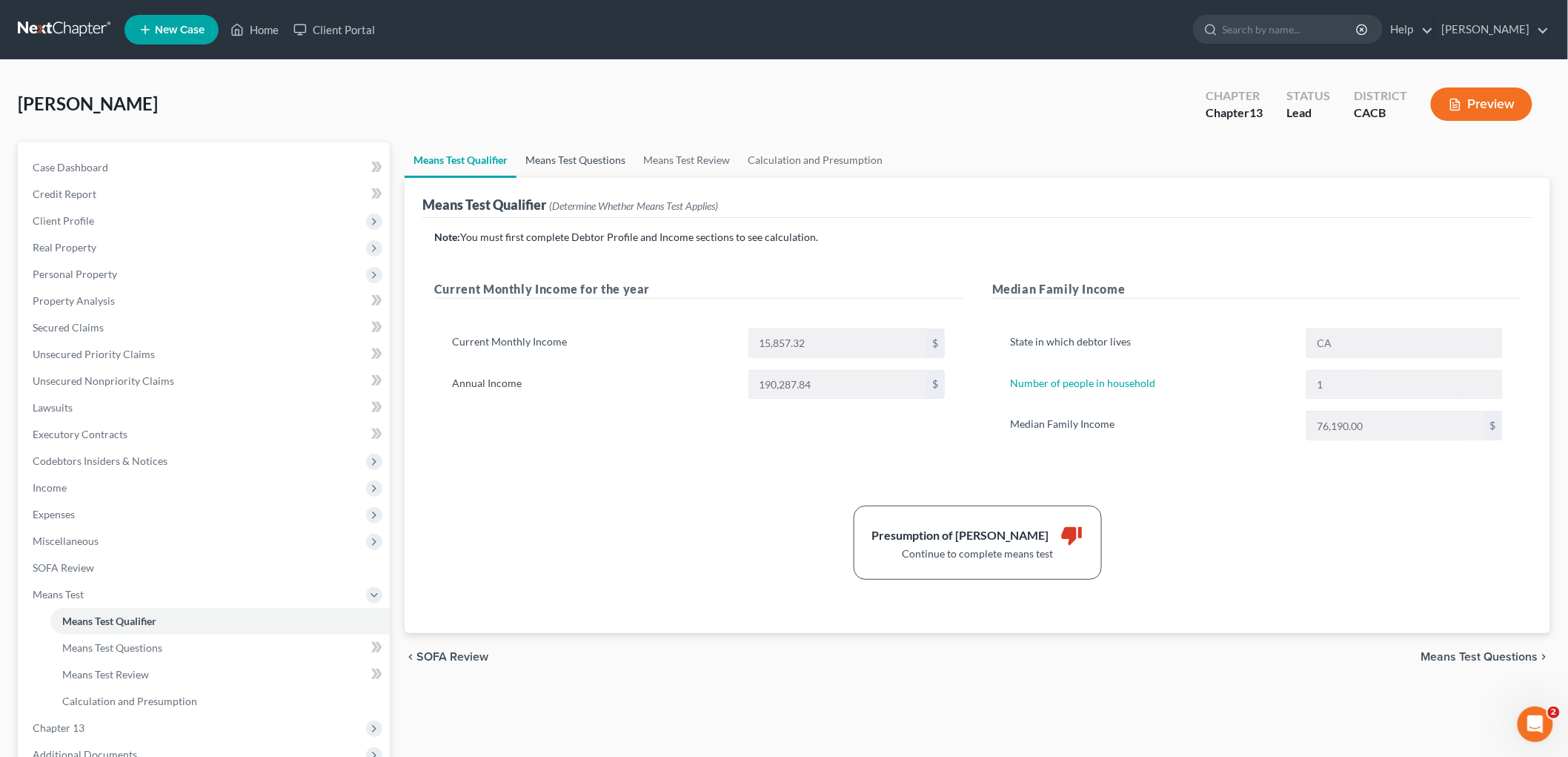
click at [594, 160] on link "Means Test Questions" at bounding box center [575, 160] width 118 height 36
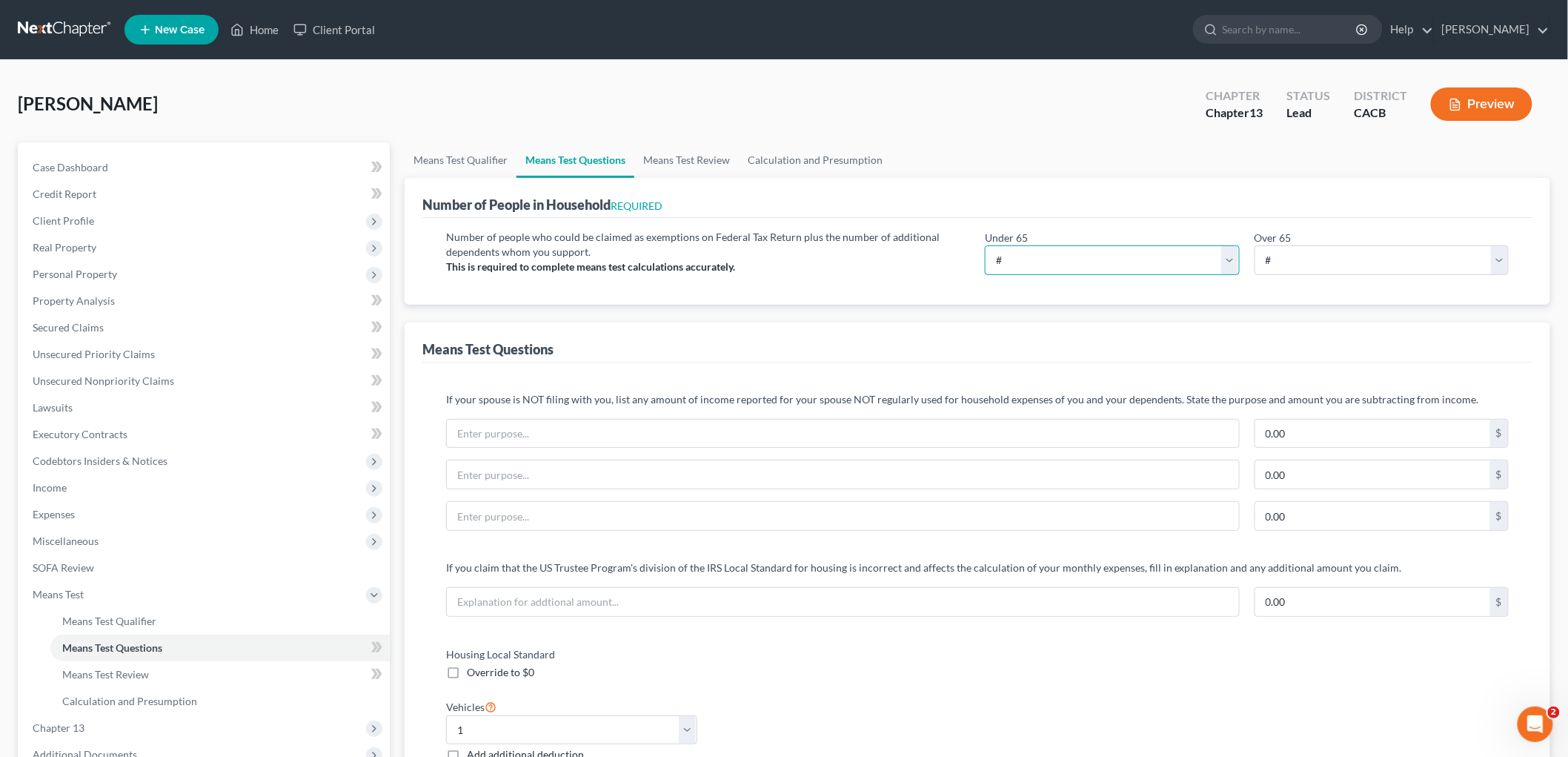
drag, startPoint x: 1040, startPoint y: 253, endPoint x: 1031, endPoint y: 267, distance: 16.6
click at [1040, 253] on select "# 0 1 2 3 4 5 6 7 8 9 10" at bounding box center [1112, 260] width 255 height 30
click at [984, 245] on select "# 0 1 2 3 4 5 6 7 8 9 10" at bounding box center [1112, 260] width 255 height 30
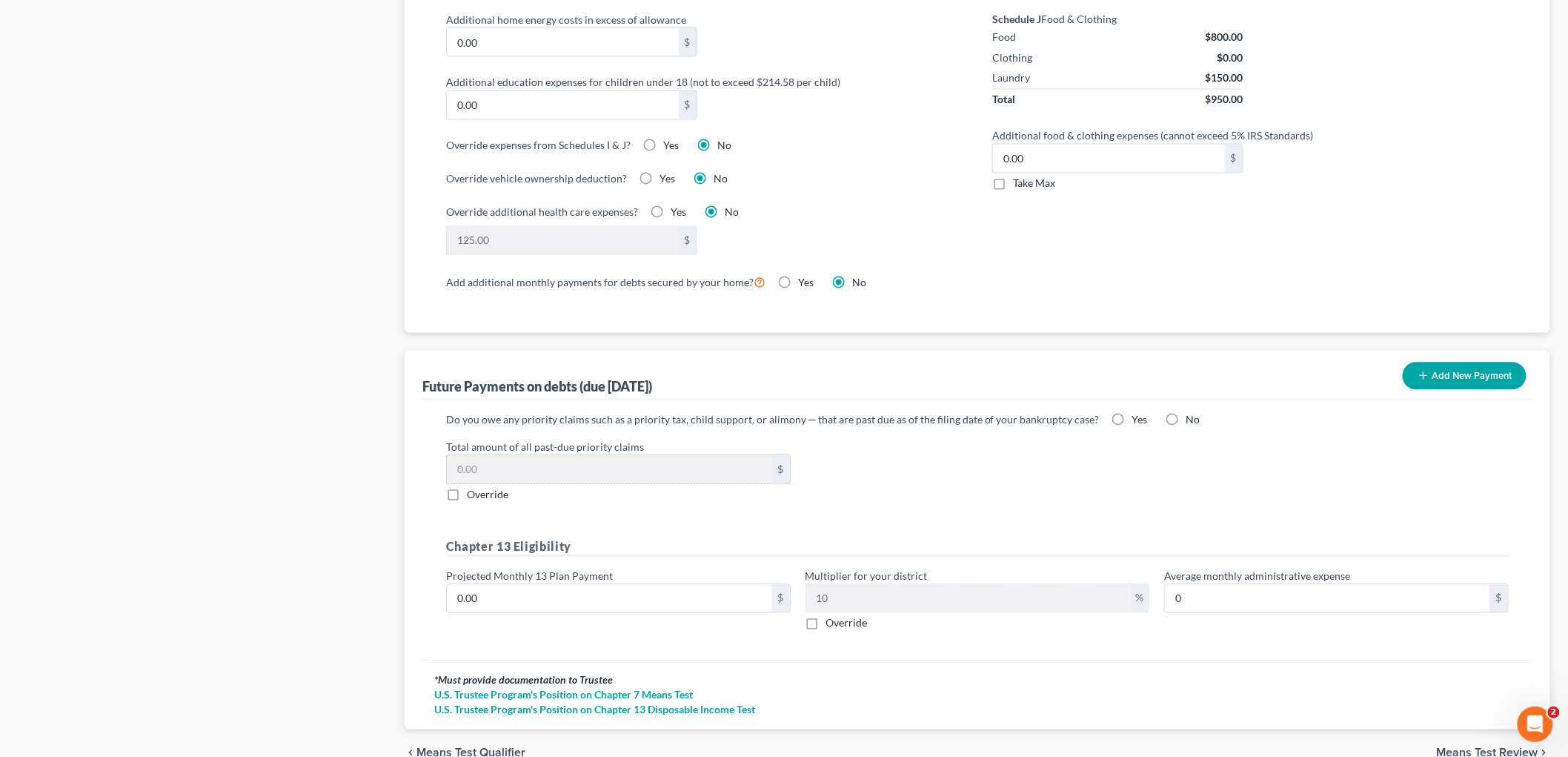
scroll to position [1153, 0]
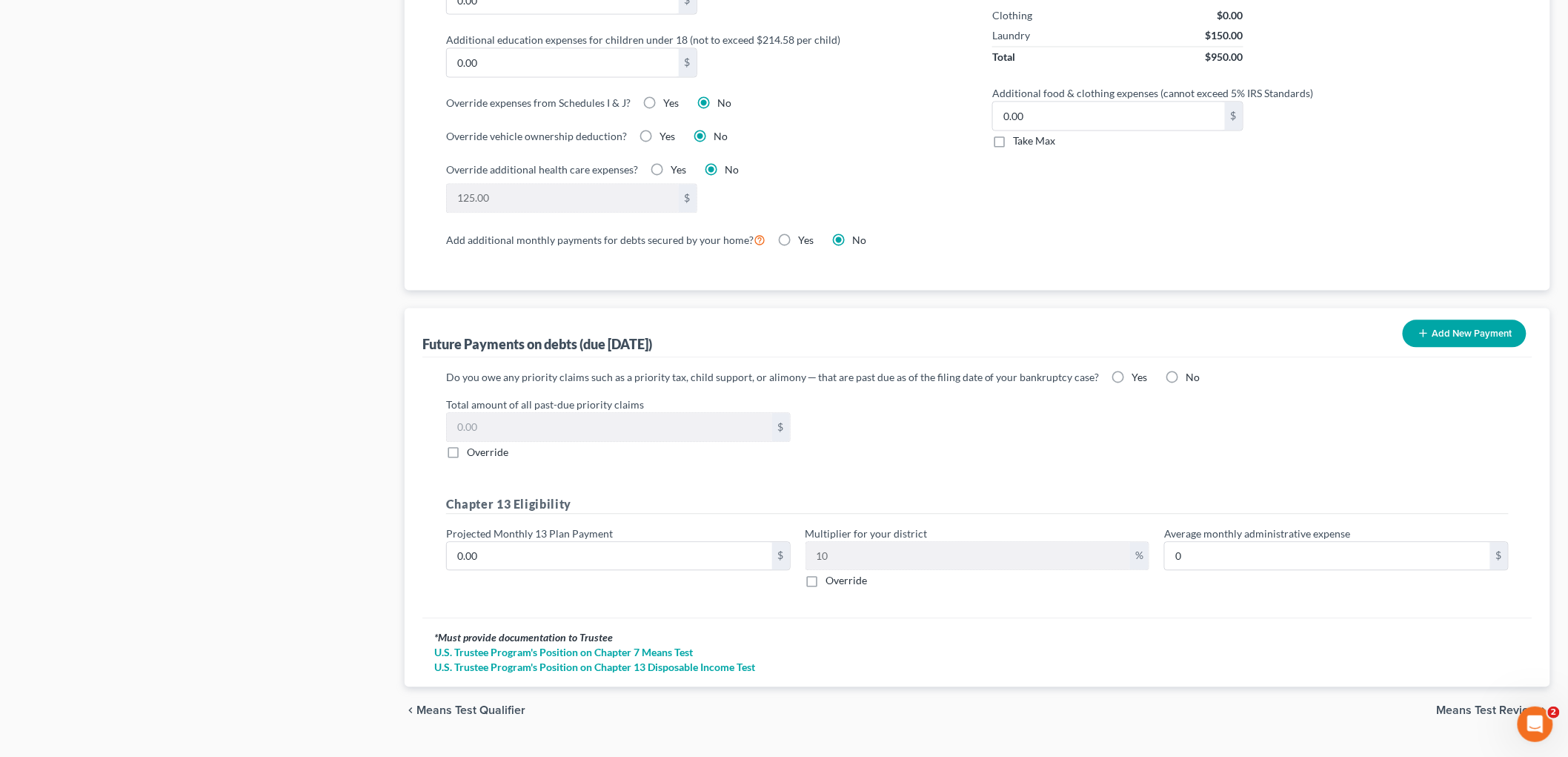
click at [1094, 384] on label "No" at bounding box center [1193, 378] width 14 height 15
click at [1094, 380] on input "No" at bounding box center [1197, 375] width 10 height 10
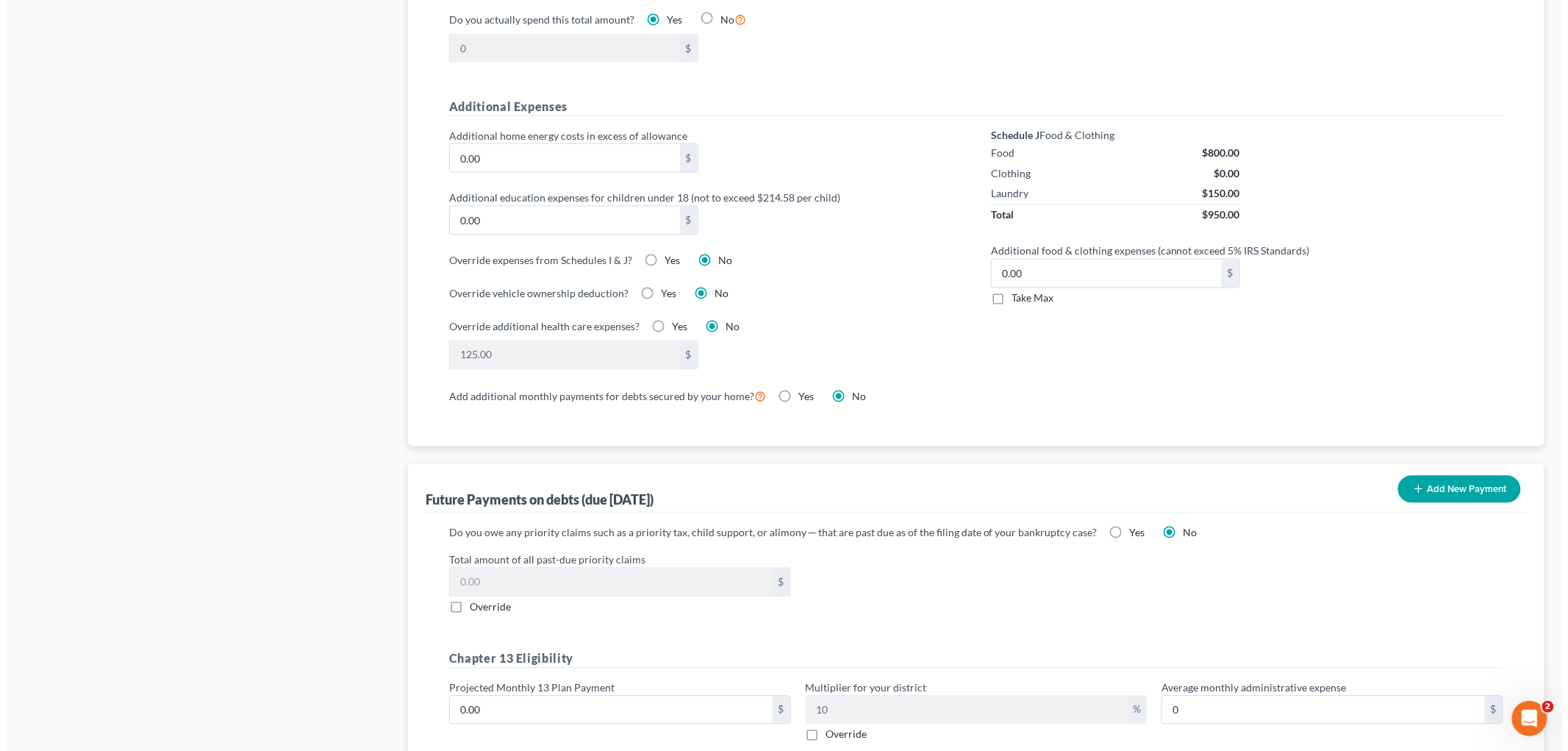
scroll to position [980, 0]
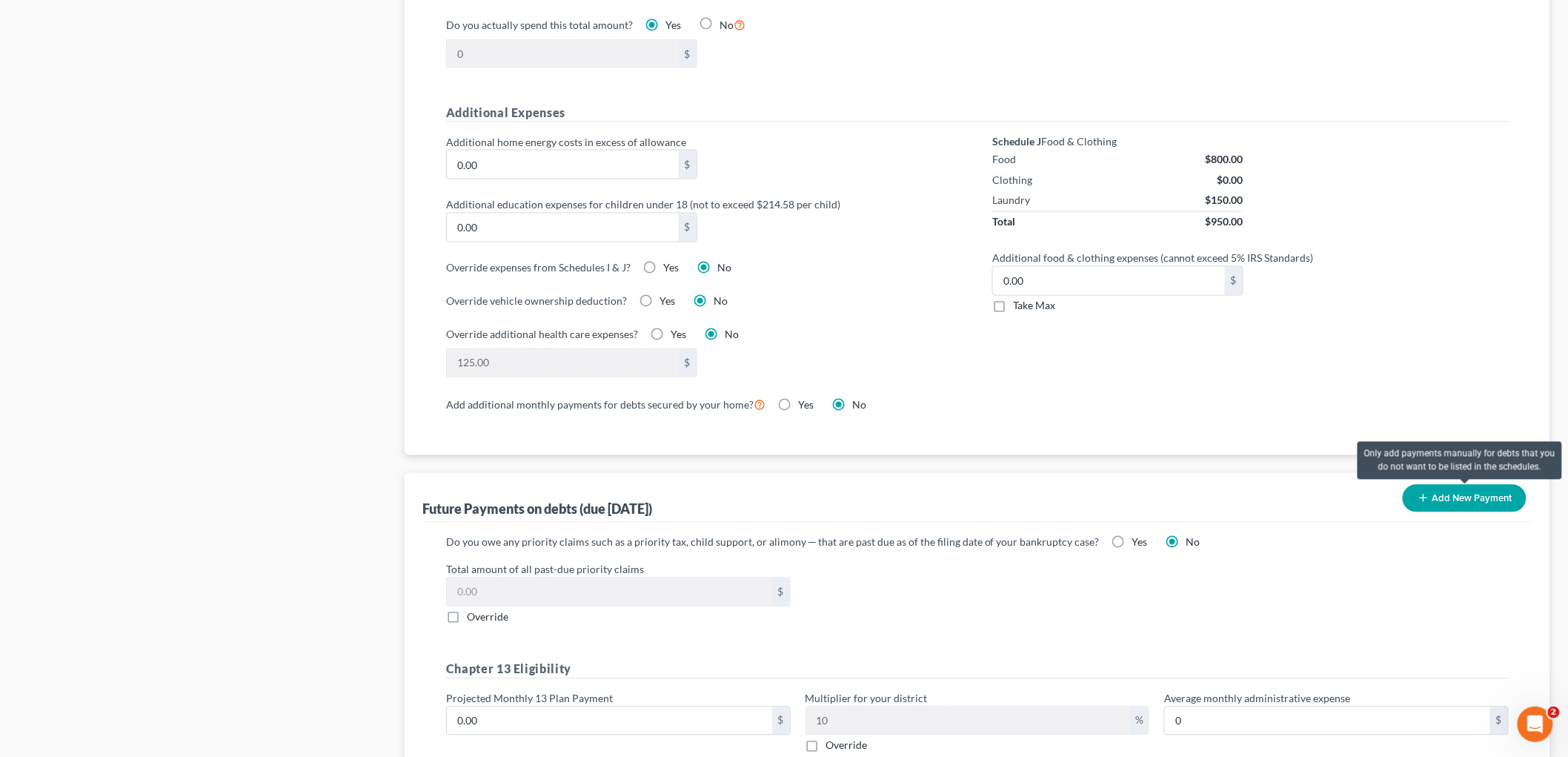
click at [1094, 503] on button "Add New Payment" at bounding box center [1464, 498] width 123 height 27
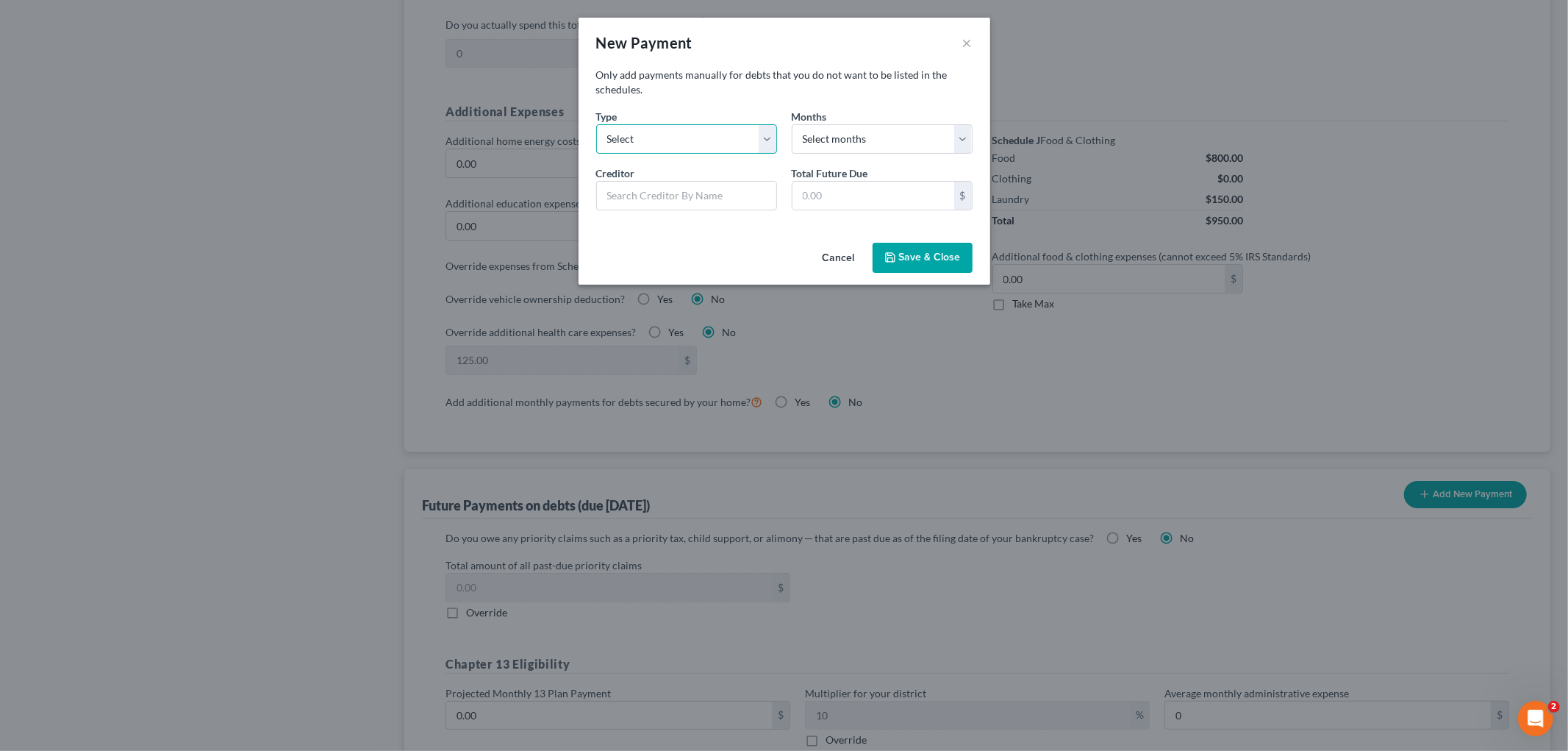
click at [689, 133] on select "Select Home Vehicle Other" at bounding box center [687, 139] width 181 height 30
click at [596, 124] on select "Select Home Vehicle Other" at bounding box center [687, 139] width 181 height 30
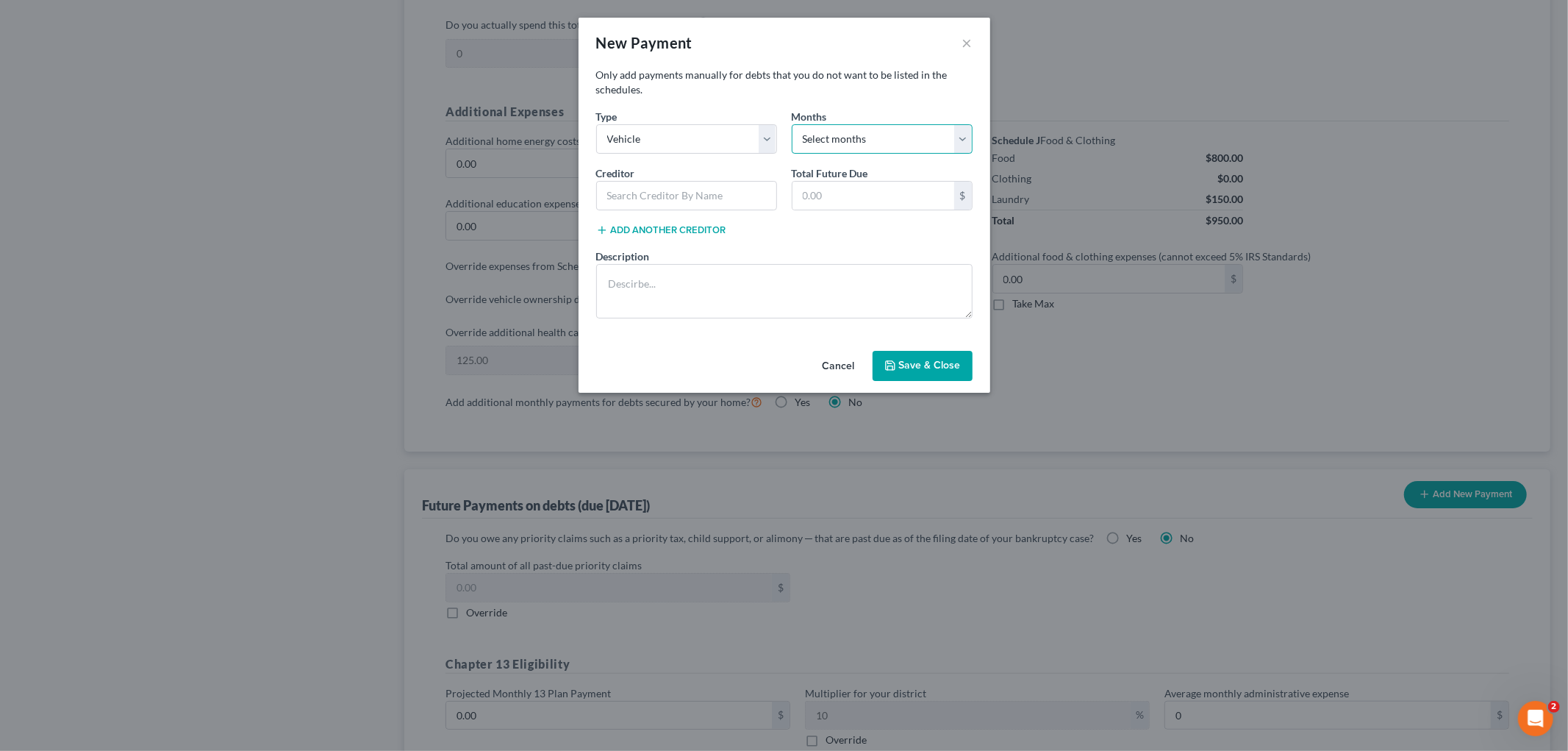
click at [833, 131] on select "Select months 0 1 2 3 4 5 6 7 8 9 10 11 12 13 14 15 16 17 18 19 20 21 22 23 24 …" at bounding box center [882, 139] width 181 height 30
click at [792, 124] on select "Select months 0 1 2 3 4 5 6 7 8 9 10 11 12 13 14 15 16 17 18 19 20 21 22 23 24 …" at bounding box center [882, 139] width 181 height 30
click at [710, 197] on input "text" at bounding box center [687, 196] width 181 height 30
click at [631, 197] on input "text" at bounding box center [687, 196] width 181 height 30
drag, startPoint x: 830, startPoint y: 191, endPoint x: 854, endPoint y: 180, distance: 26.4
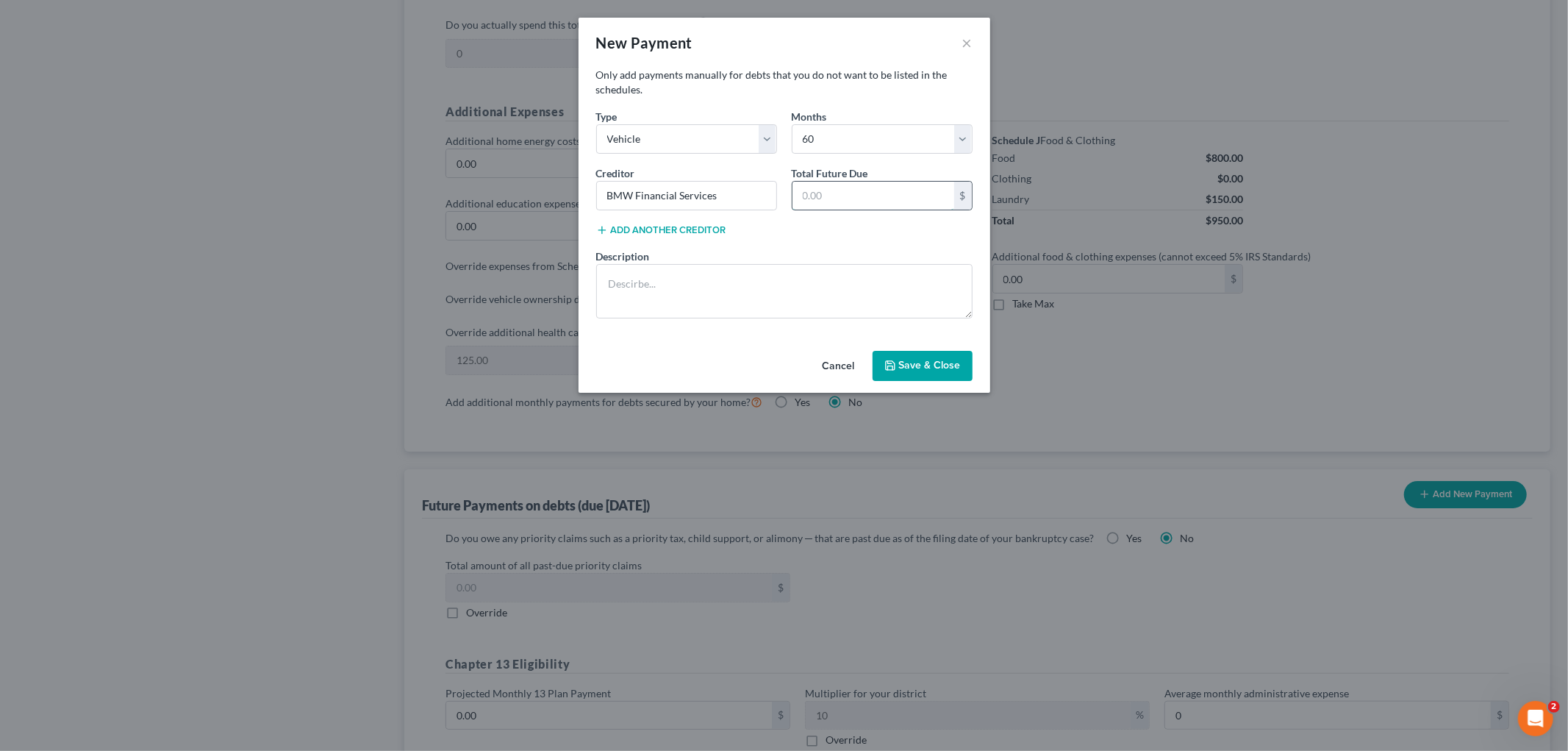
click at [830, 191] on input "text" at bounding box center [873, 196] width 162 height 28
click at [947, 361] on button "Save & Close" at bounding box center [922, 366] width 100 height 31
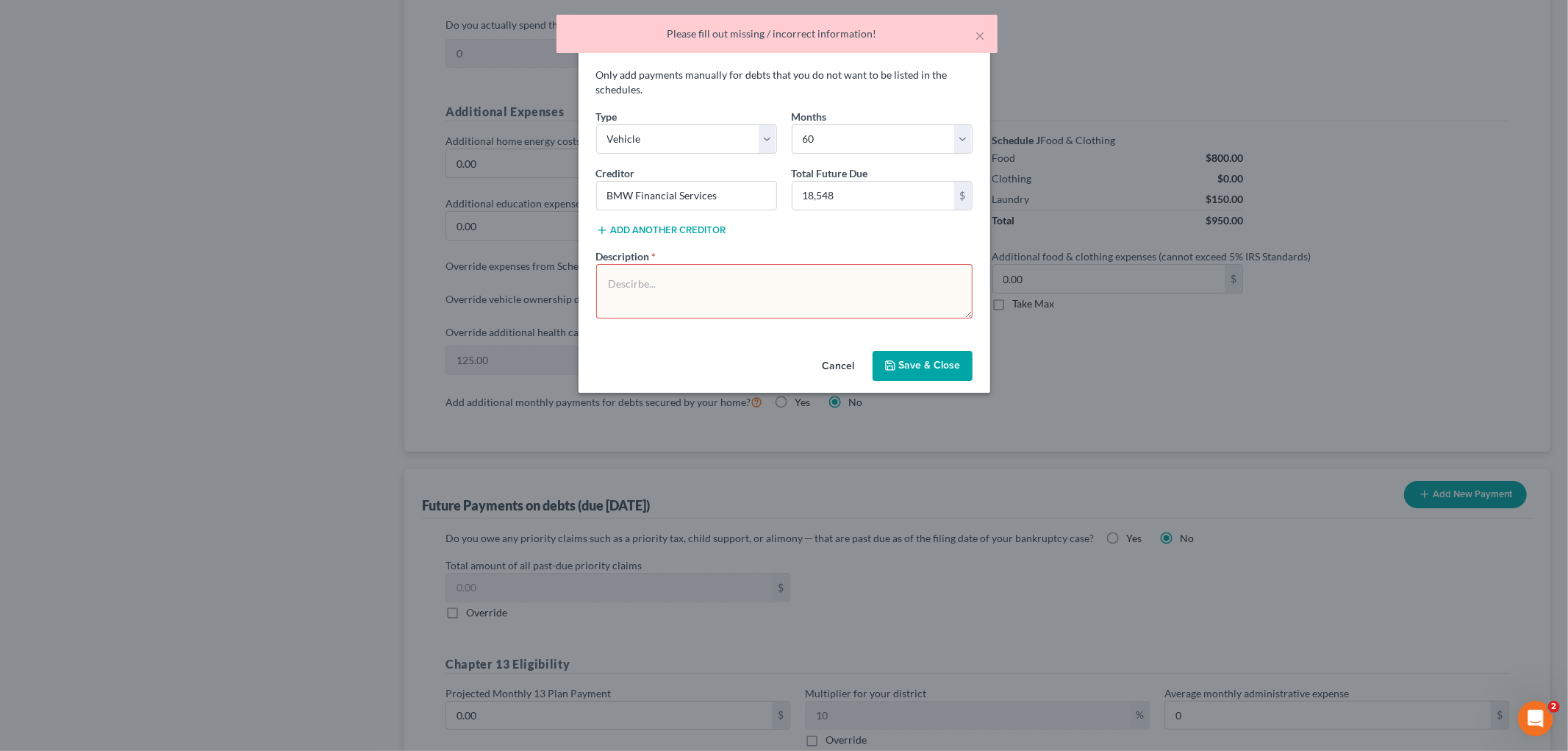
drag, startPoint x: 807, startPoint y: 277, endPoint x: 798, endPoint y: 302, distance: 26.6
click at [807, 280] on textarea at bounding box center [784, 291] width 376 height 54
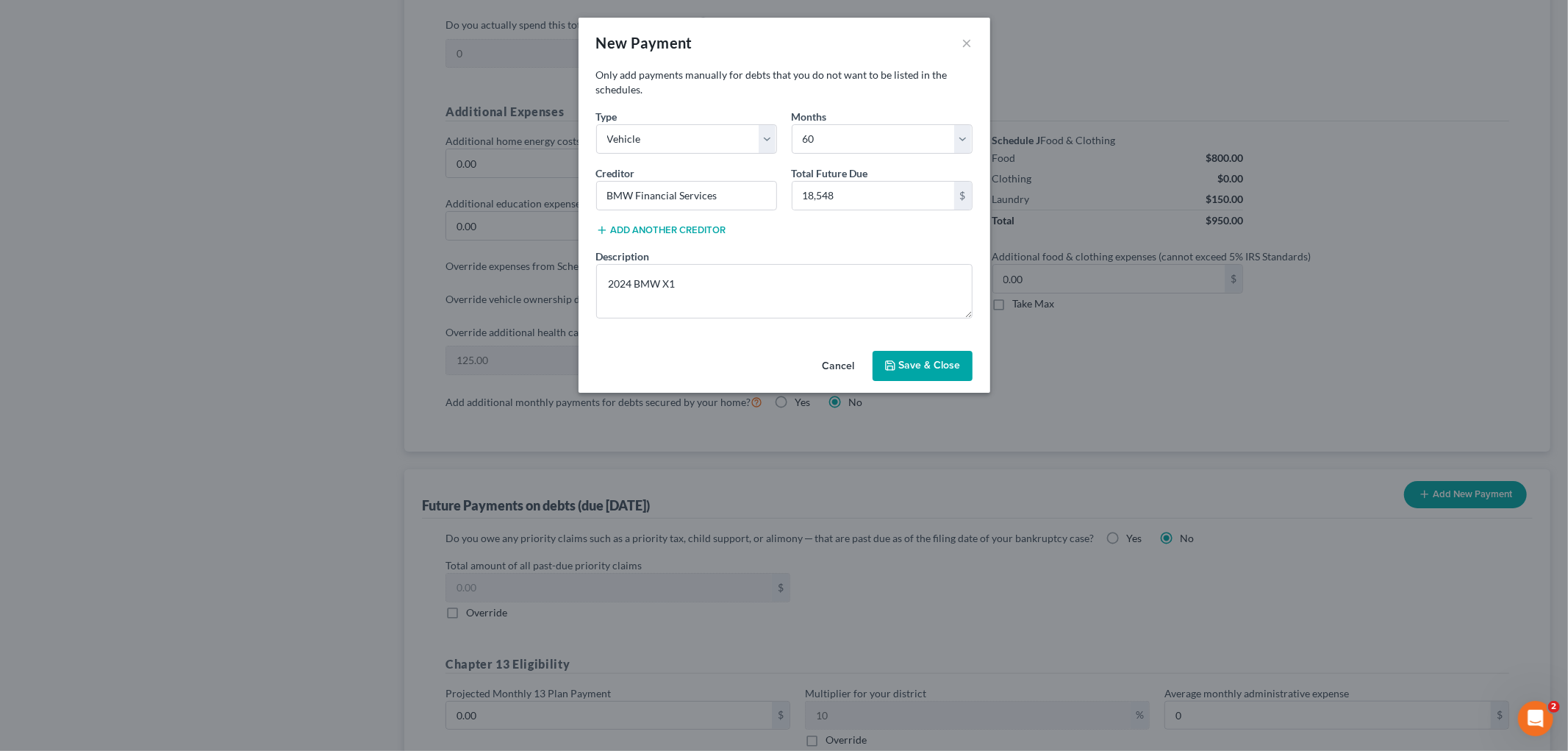
click at [929, 353] on button "Save & Close" at bounding box center [922, 366] width 100 height 31
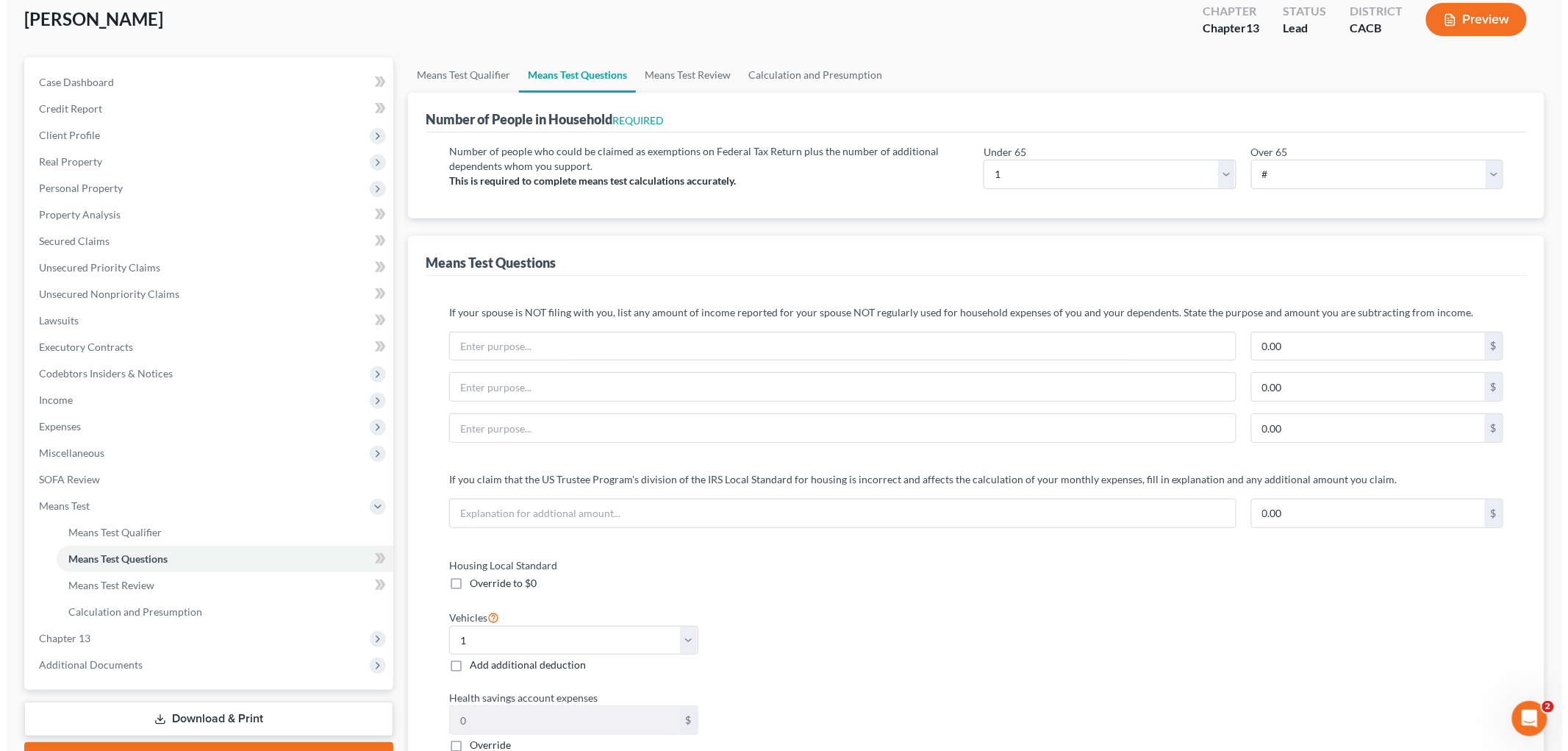
scroll to position [0, 0]
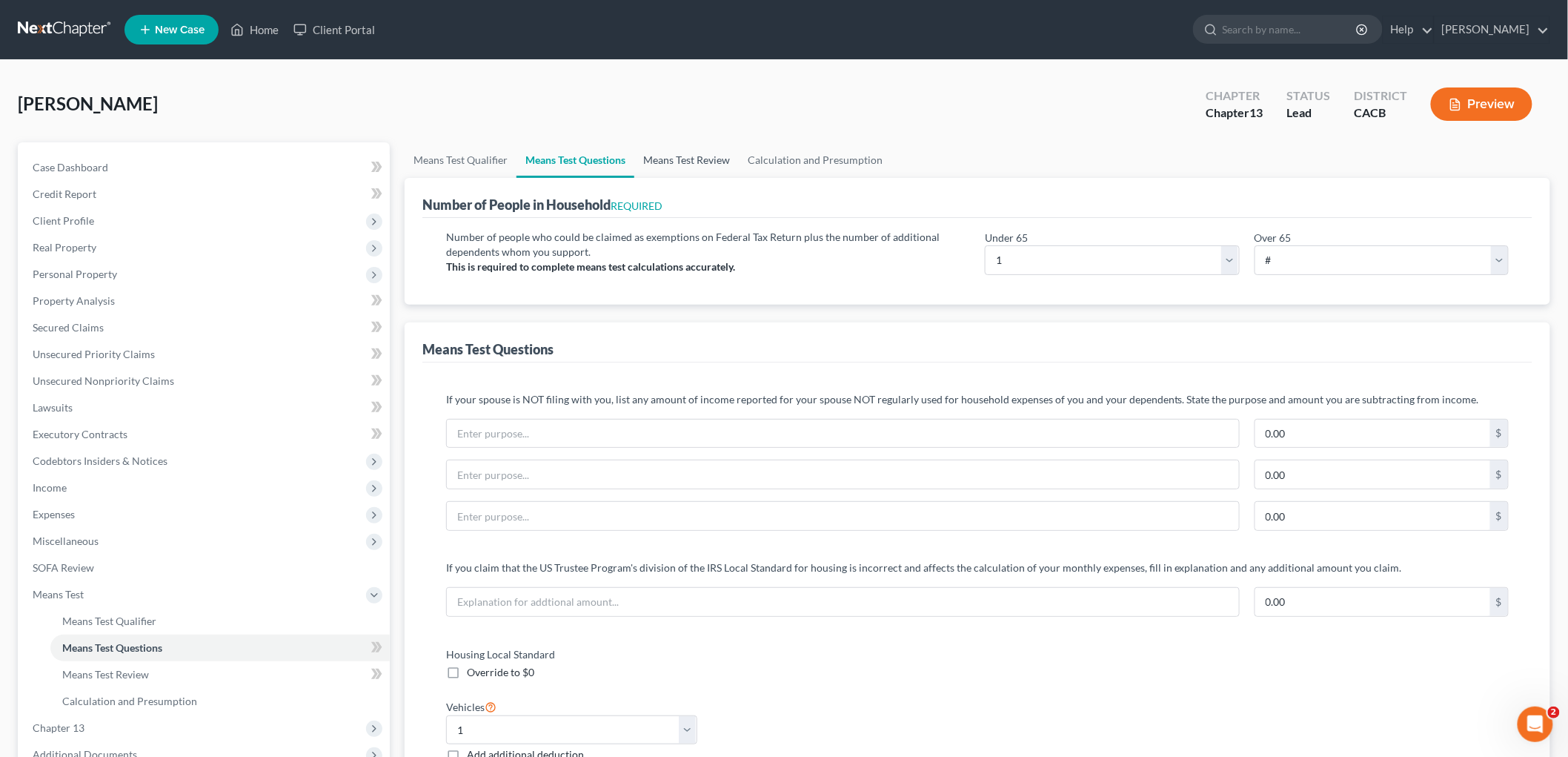
click at [709, 157] on link "Means Test Review" at bounding box center [686, 160] width 104 height 36
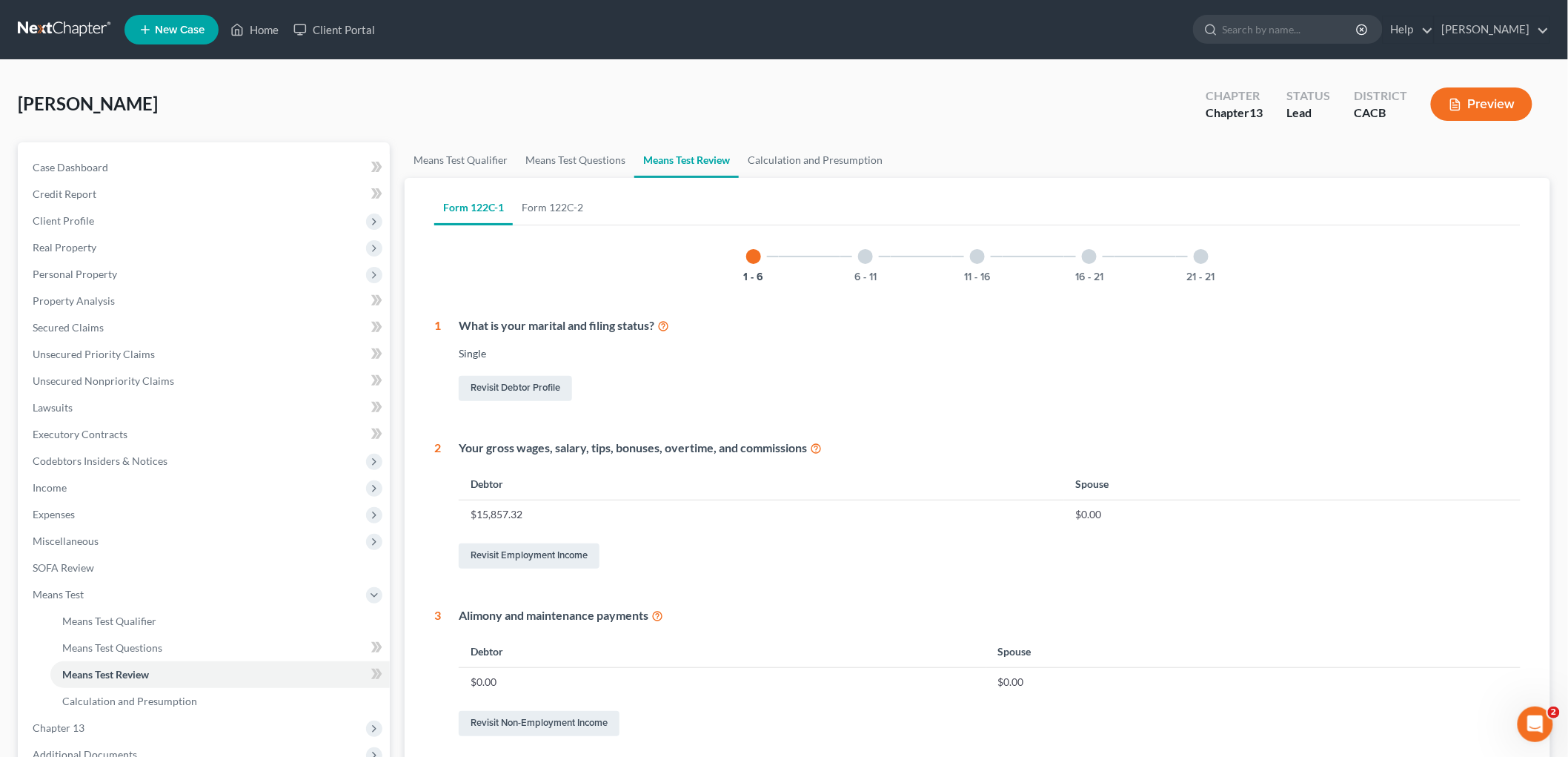
click at [1094, 95] on button "Preview" at bounding box center [1481, 104] width 102 height 33
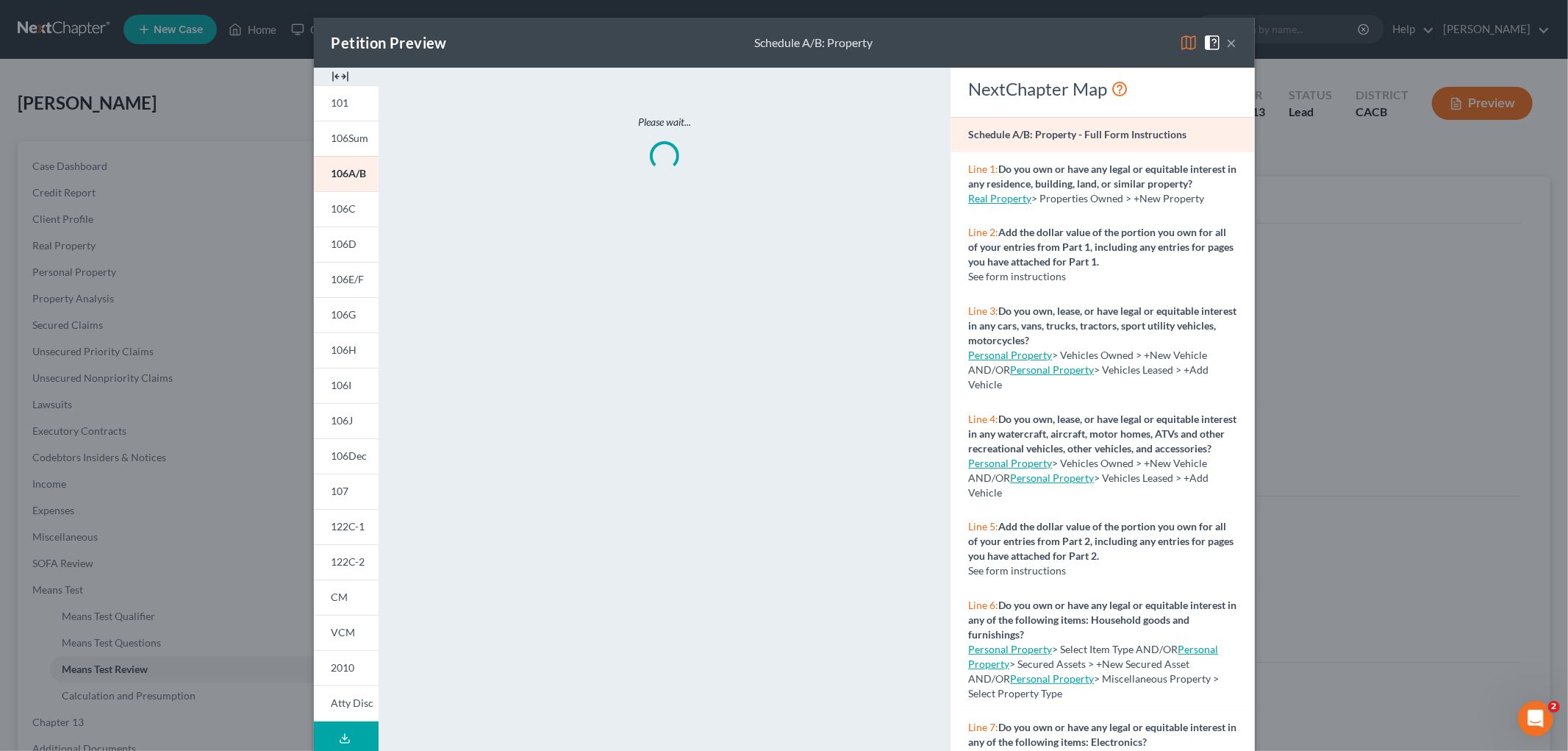
click at [1085, 52] on div "Petition Preview Schedule A/B: Property ×" at bounding box center [784, 42] width 941 height 50
click at [1085, 48] on img at bounding box center [1188, 42] width 17 height 17
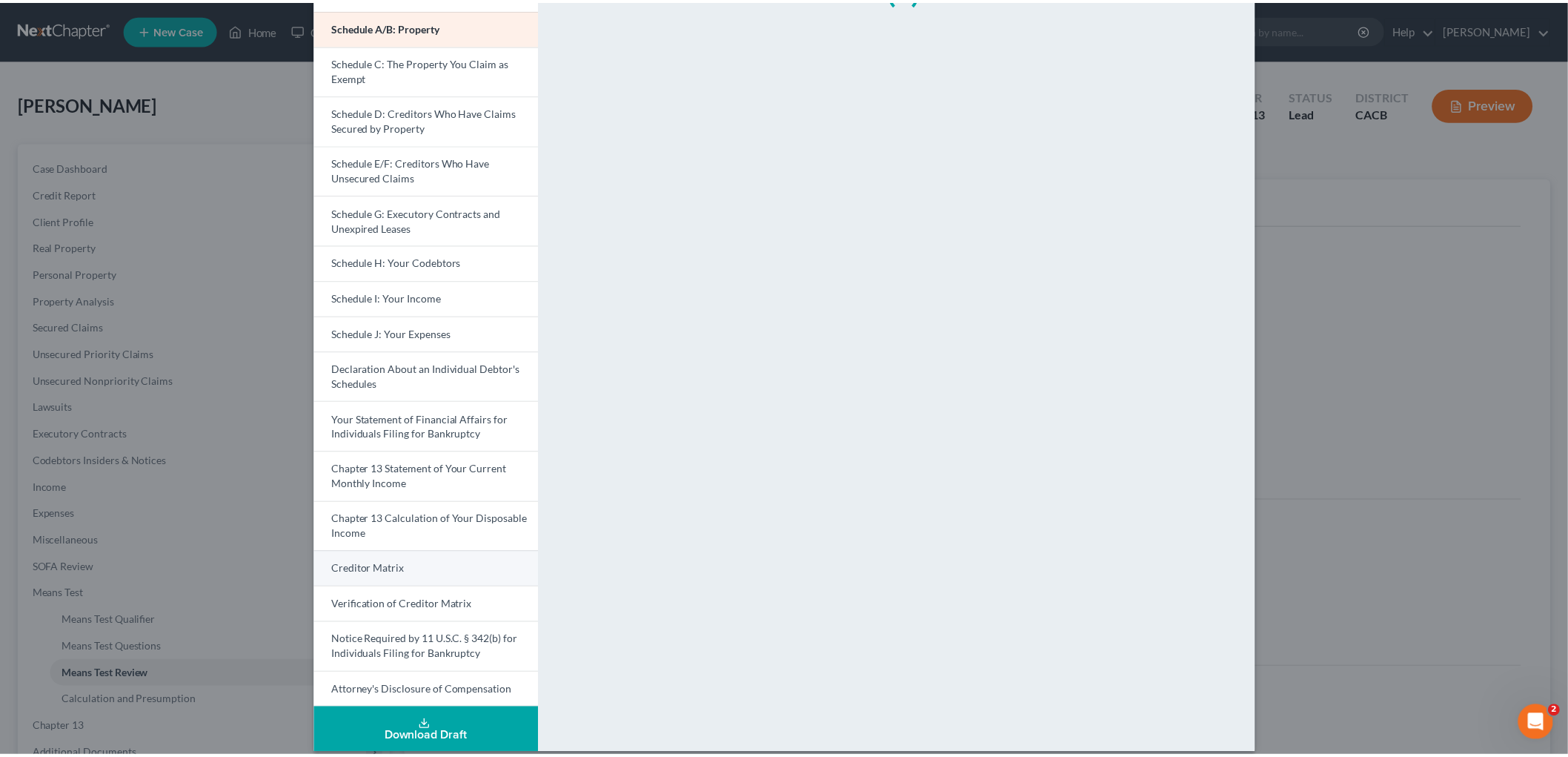
scroll to position [178, 0]
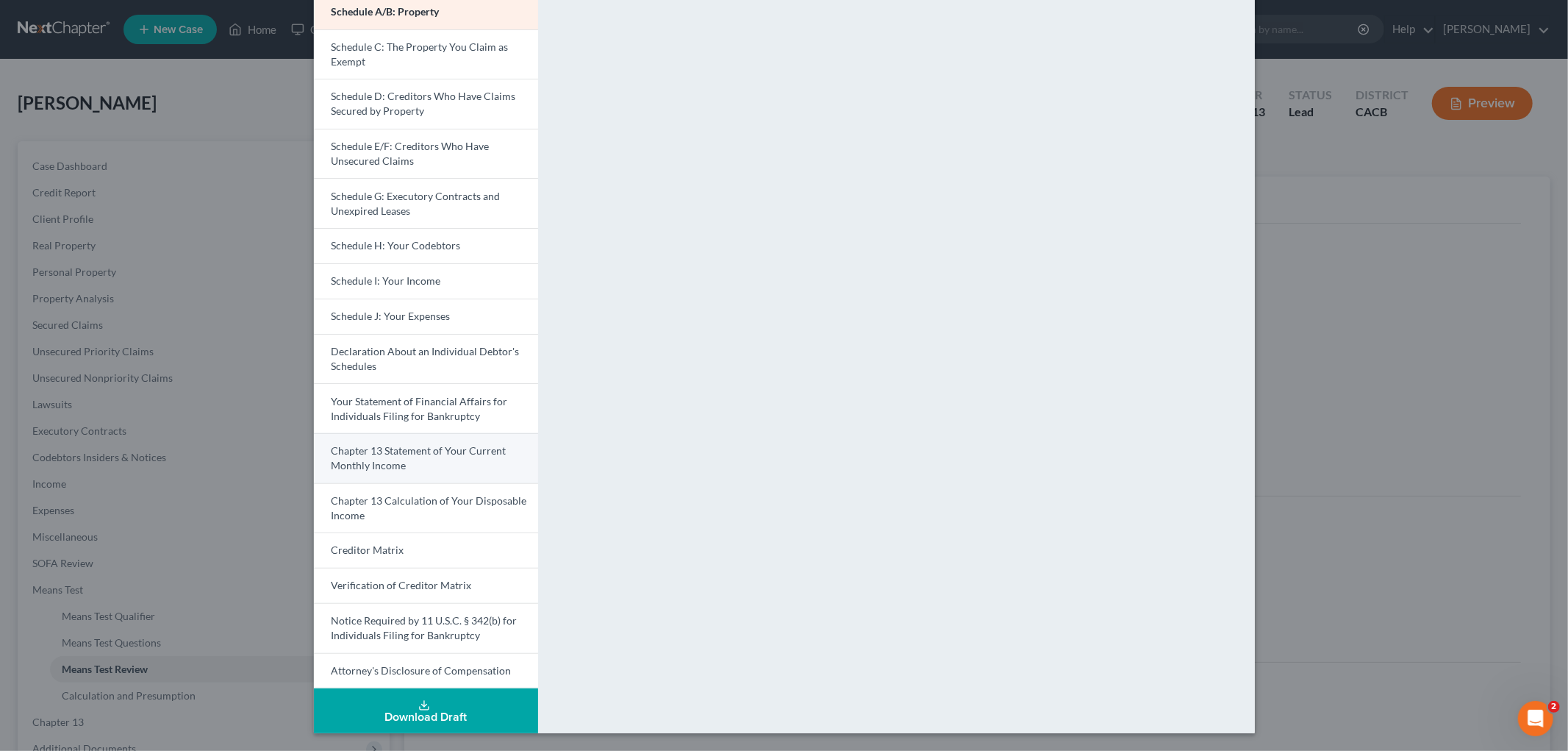
click at [430, 460] on link "Chapter 13 Statement of Your Current Monthly Income" at bounding box center [425, 458] width 224 height 50
click at [416, 458] on link "Chapter 13 Statement of Your Current Monthly Income" at bounding box center [425, 458] width 224 height 50
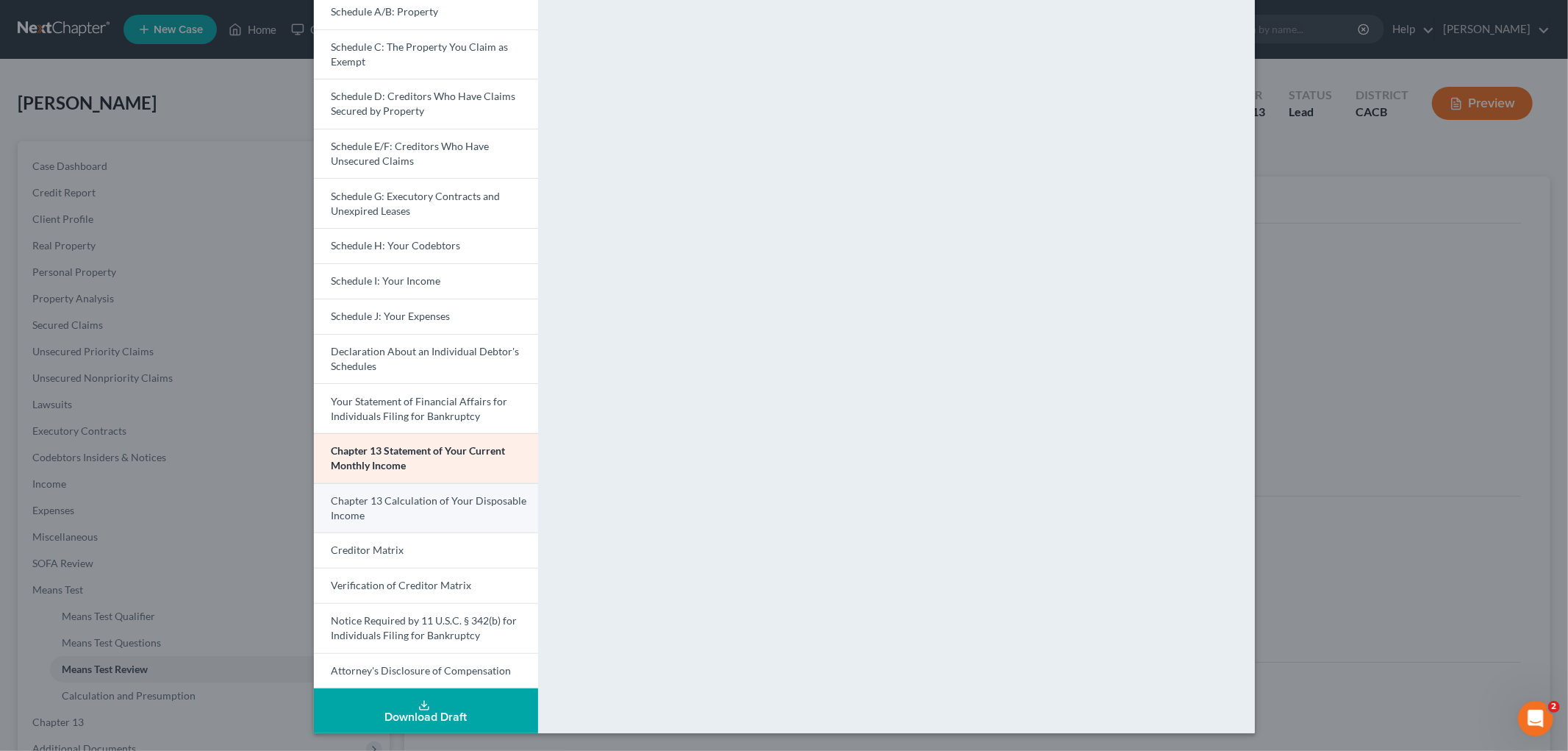
click at [417, 505] on span "Chapter 13 Calculation of Your Disposable Income" at bounding box center [430, 507] width 195 height 27
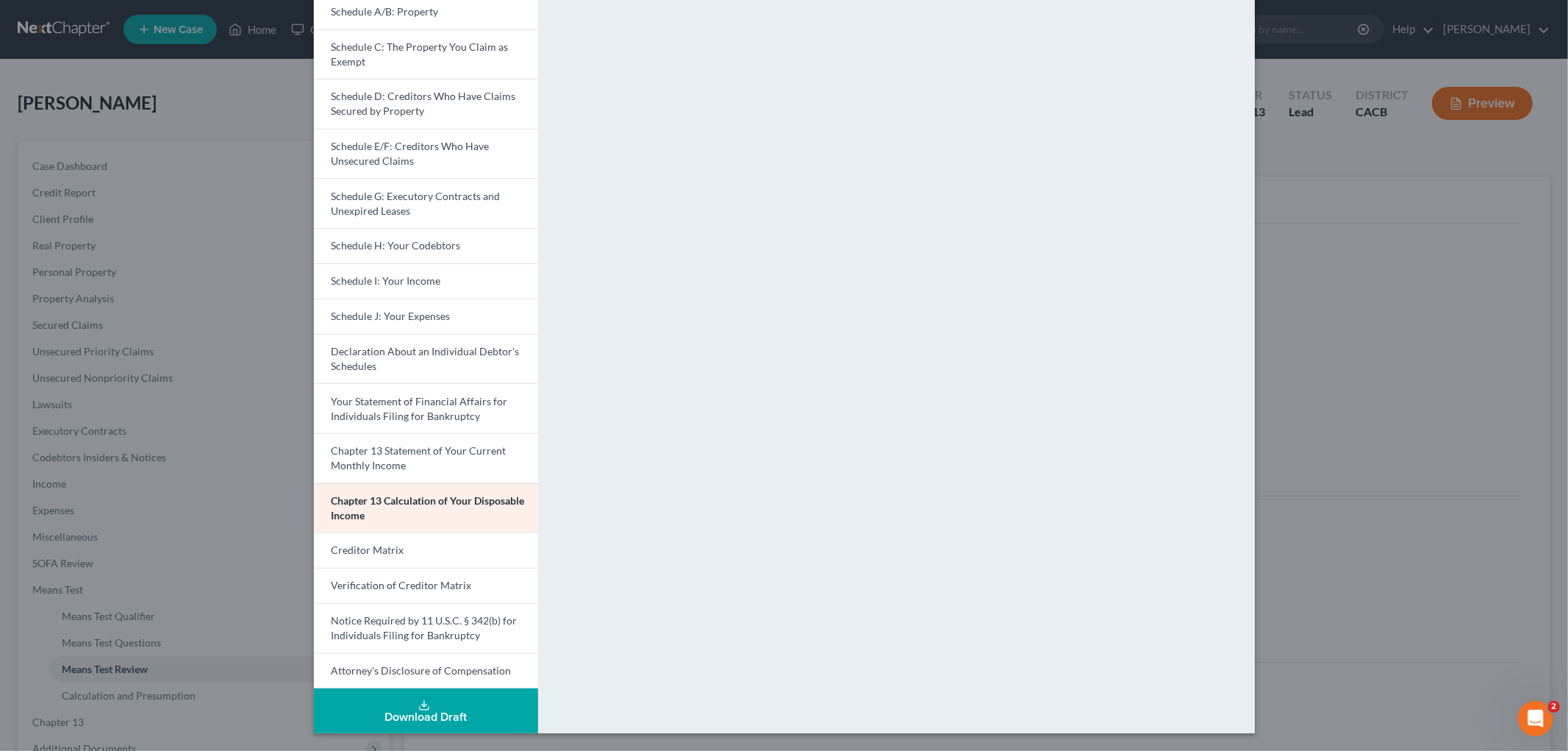
click at [1085, 320] on div "Petition Preview Chapter 13 Calculation of Your Disposable Income × Voluntary P…" at bounding box center [784, 376] width 1568 height 751
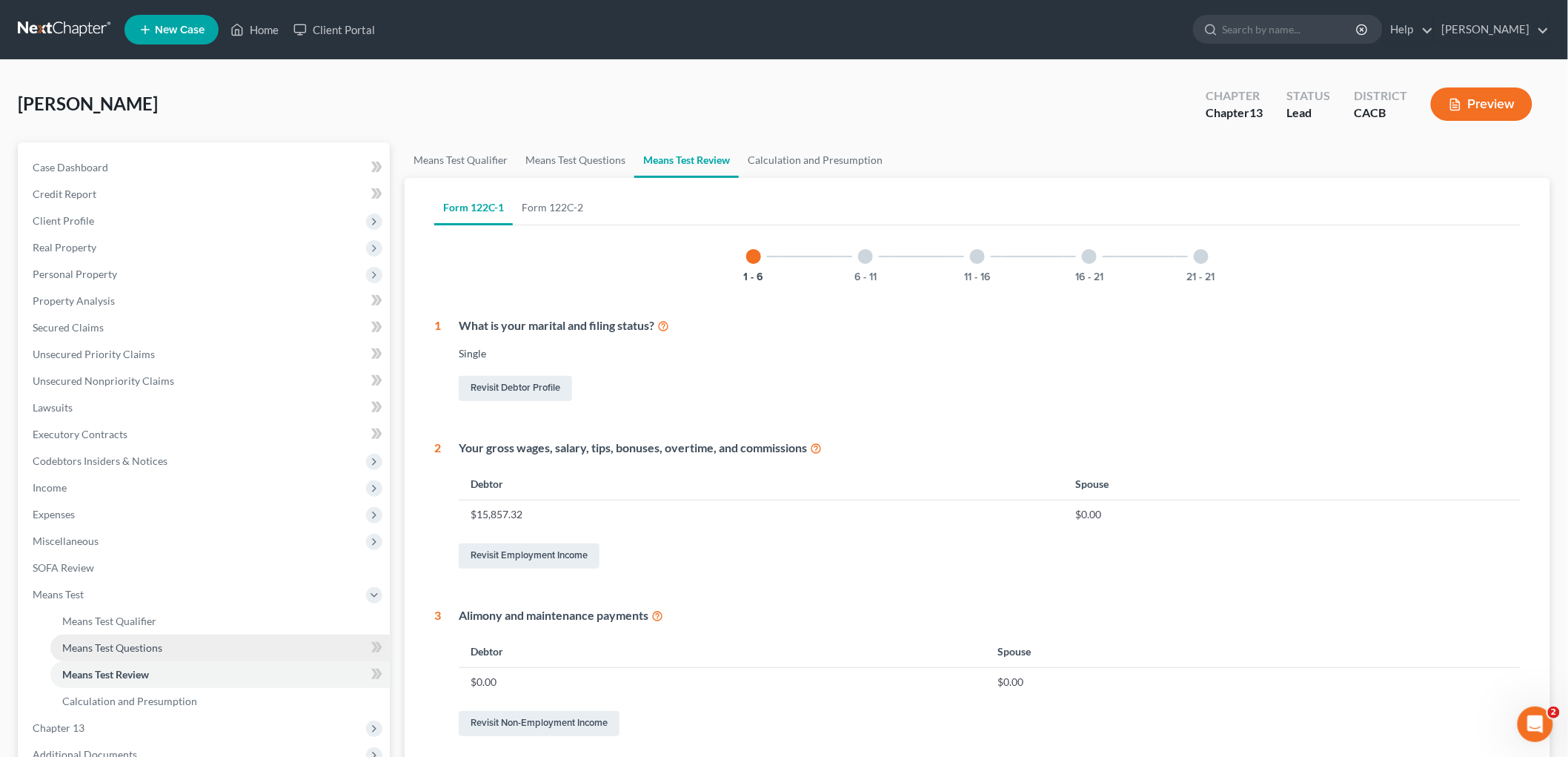
click at [113, 645] on span "Means Test Questions" at bounding box center [112, 647] width 100 height 12
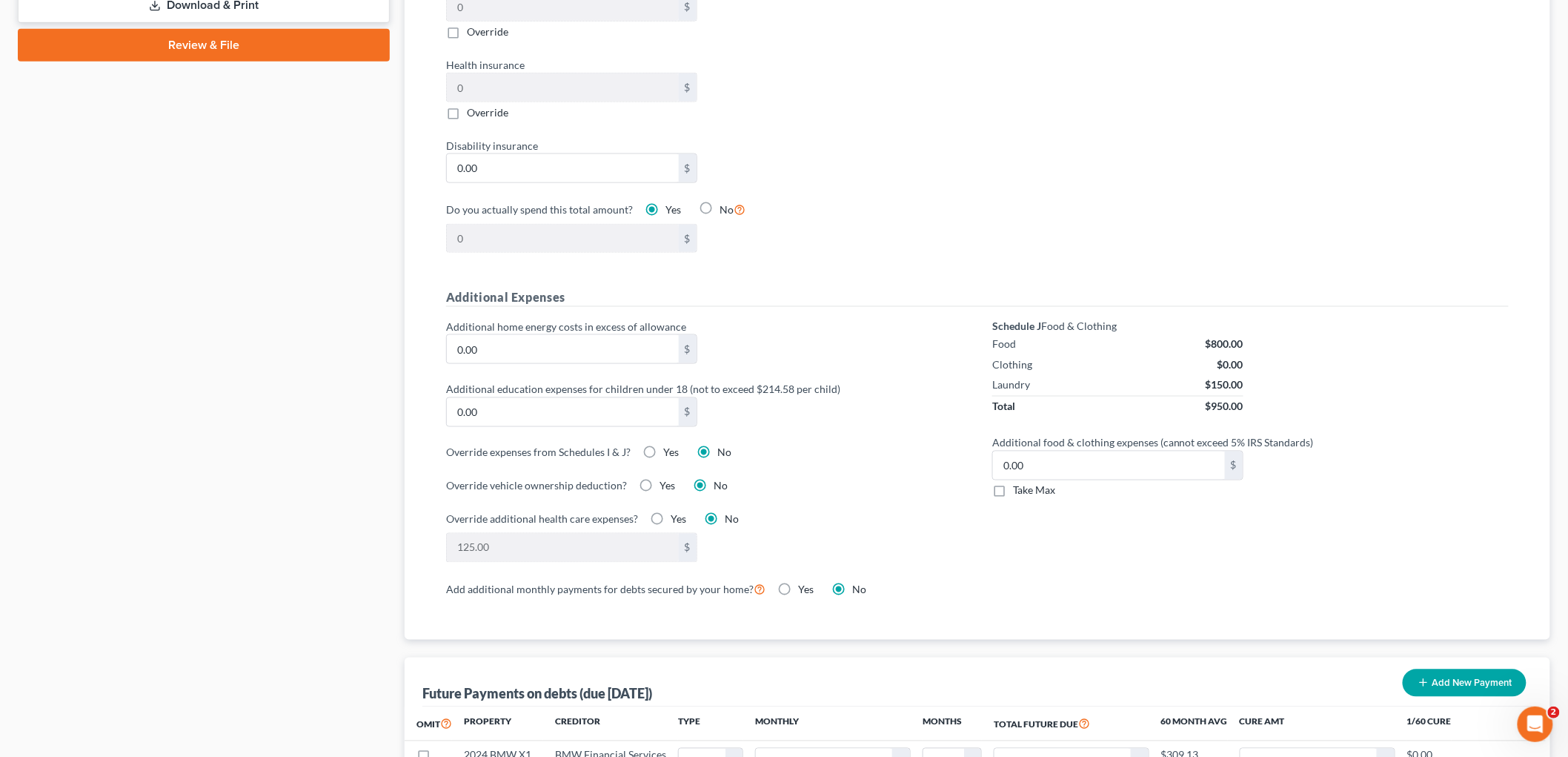
scroll to position [823, 0]
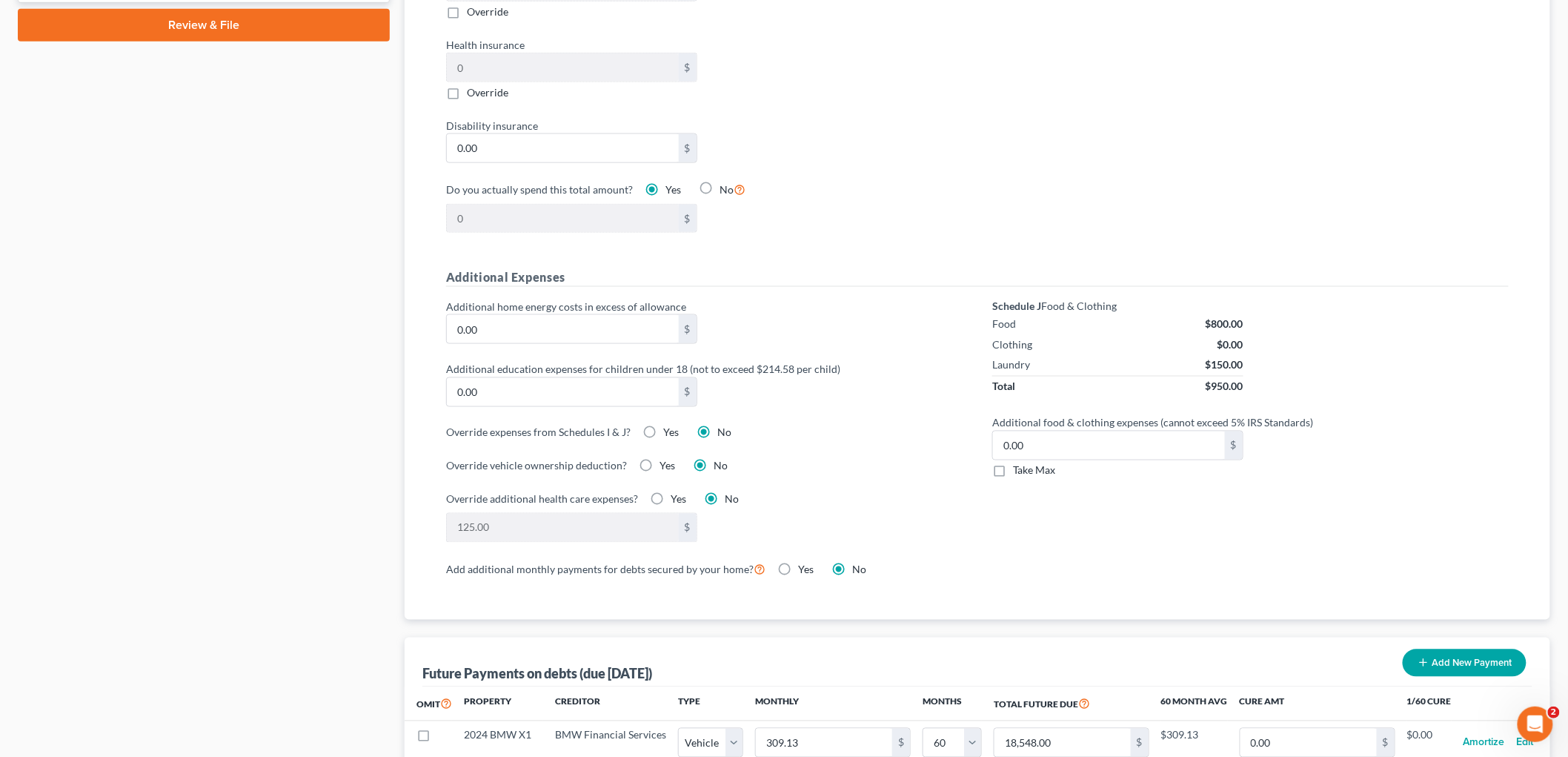
click at [671, 499] on label "Yes" at bounding box center [678, 499] width 16 height 15
click at [676, 499] on input "Yes" at bounding box center [681, 497] width 10 height 10
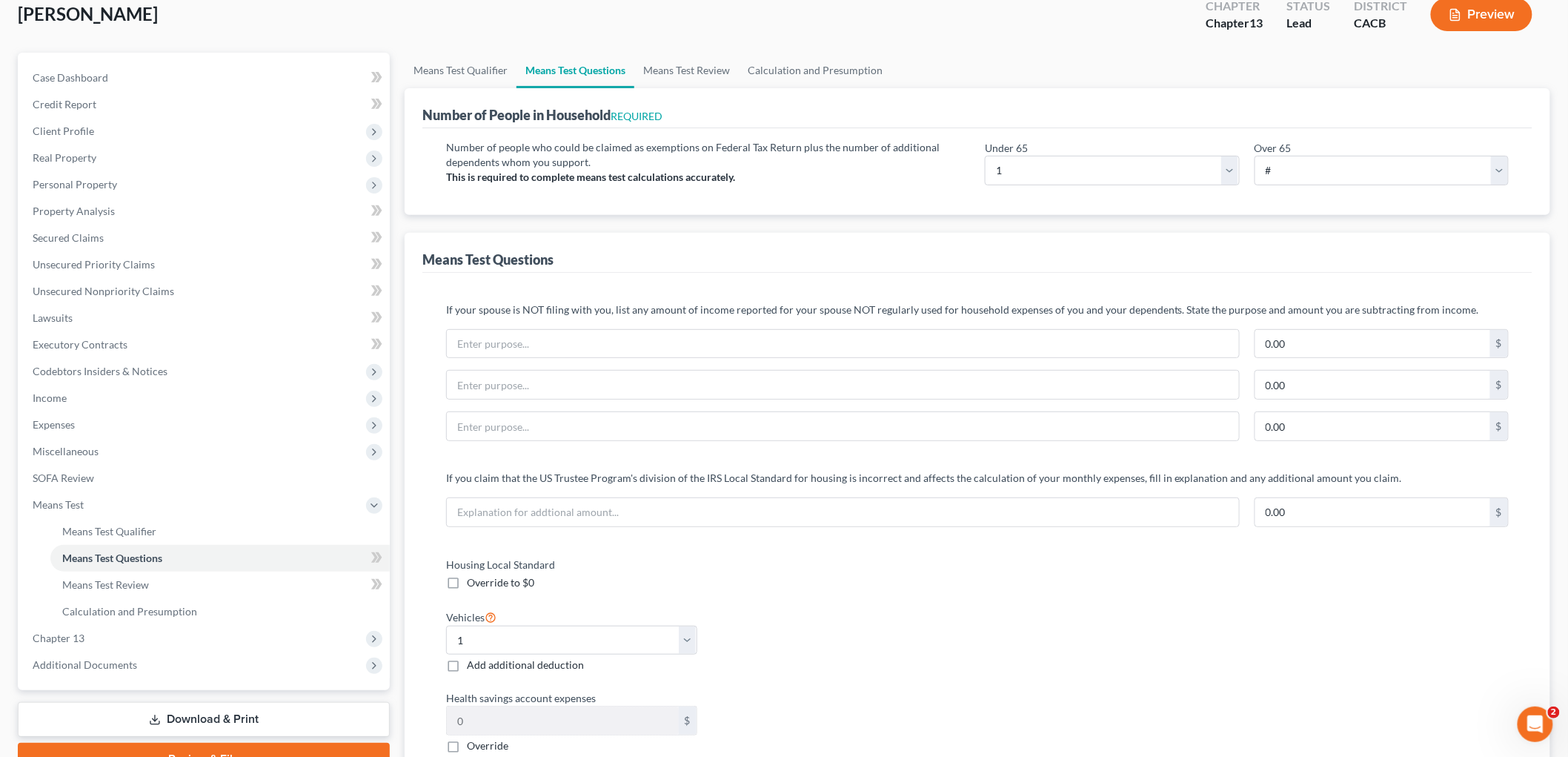
scroll to position [247, 0]
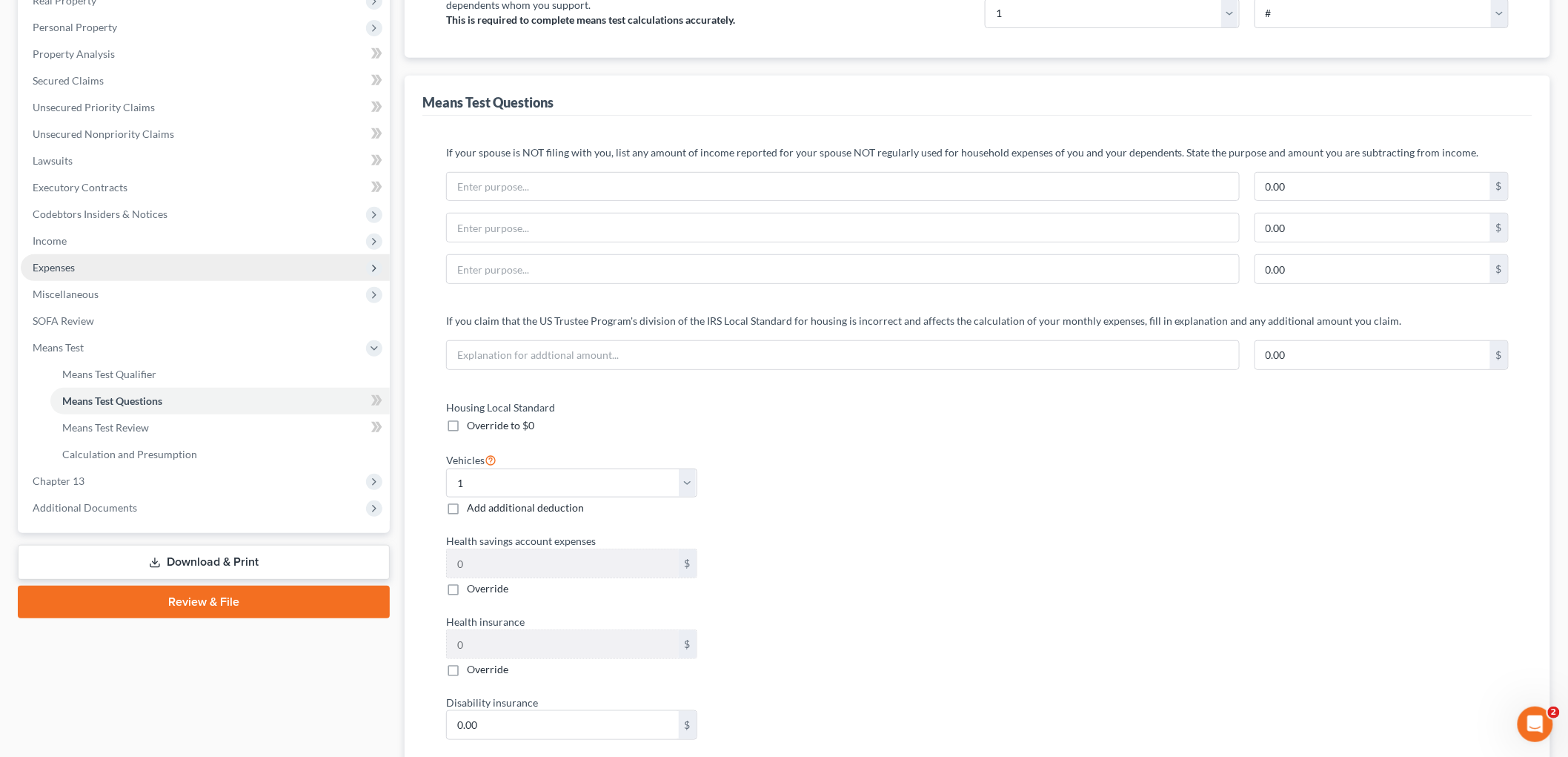
click at [84, 270] on span "Expenses" at bounding box center [205, 268] width 369 height 27
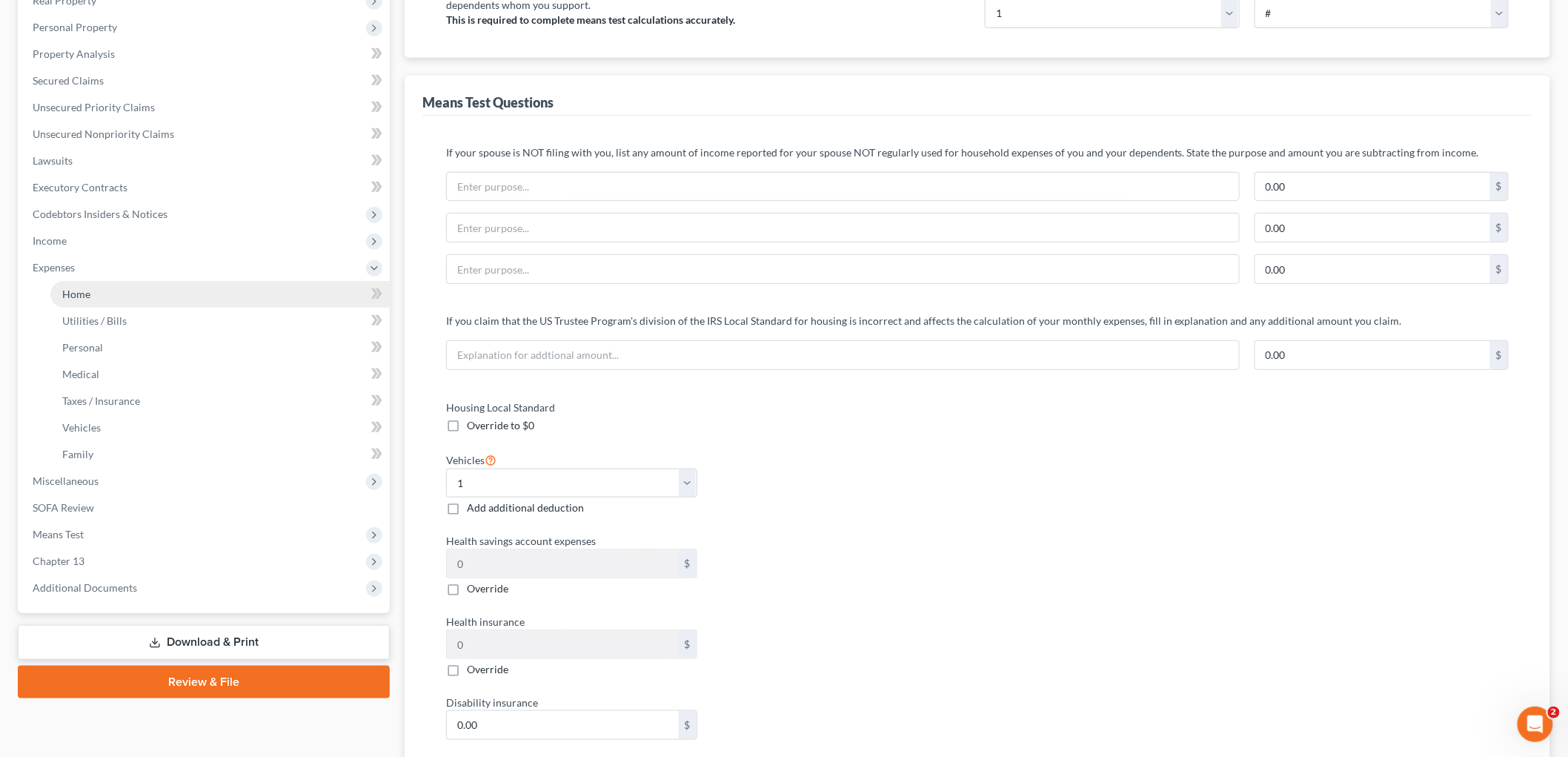
click at [85, 297] on span "Home" at bounding box center [76, 293] width 28 height 12
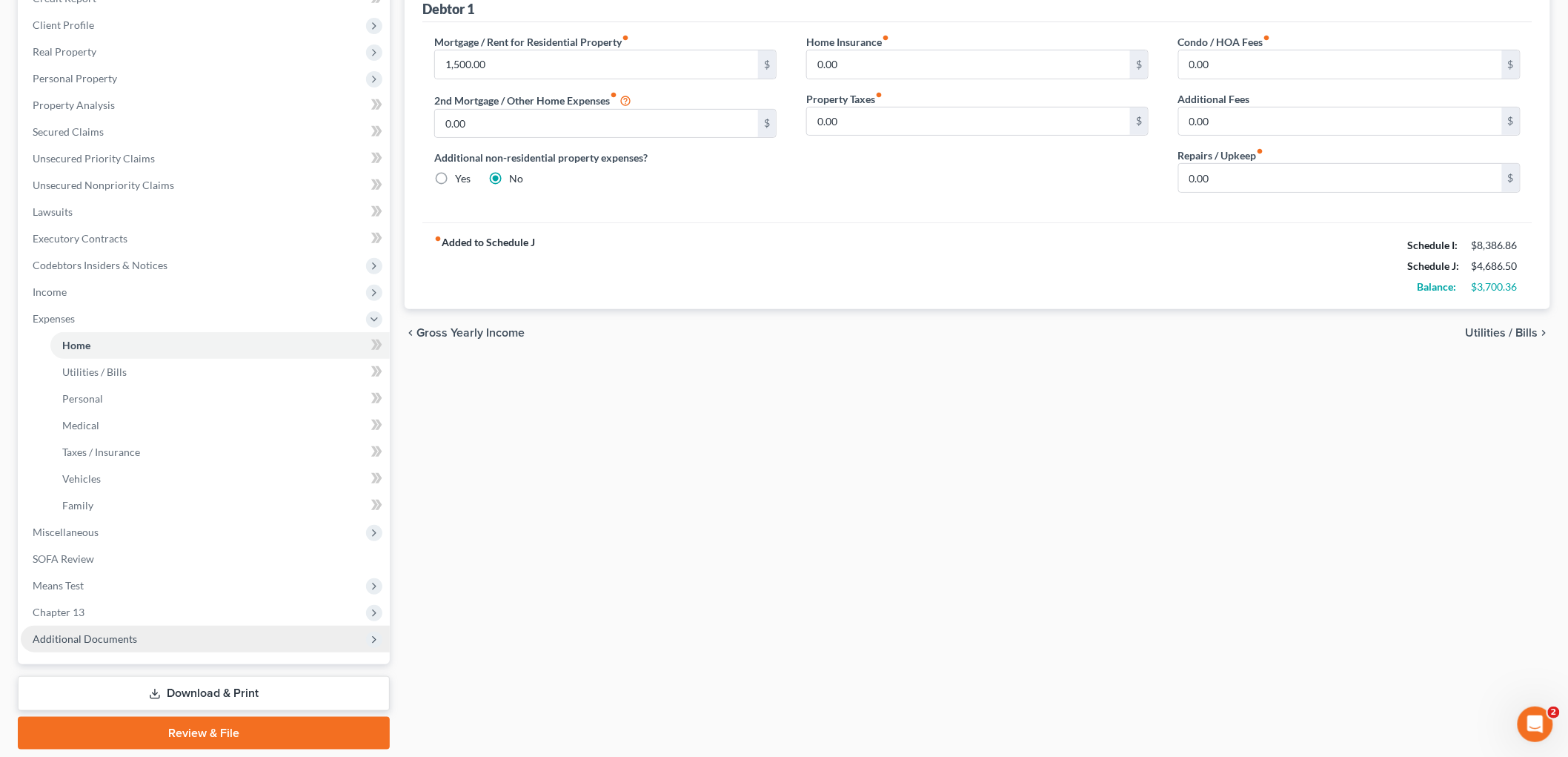
scroll to position [243, 0]
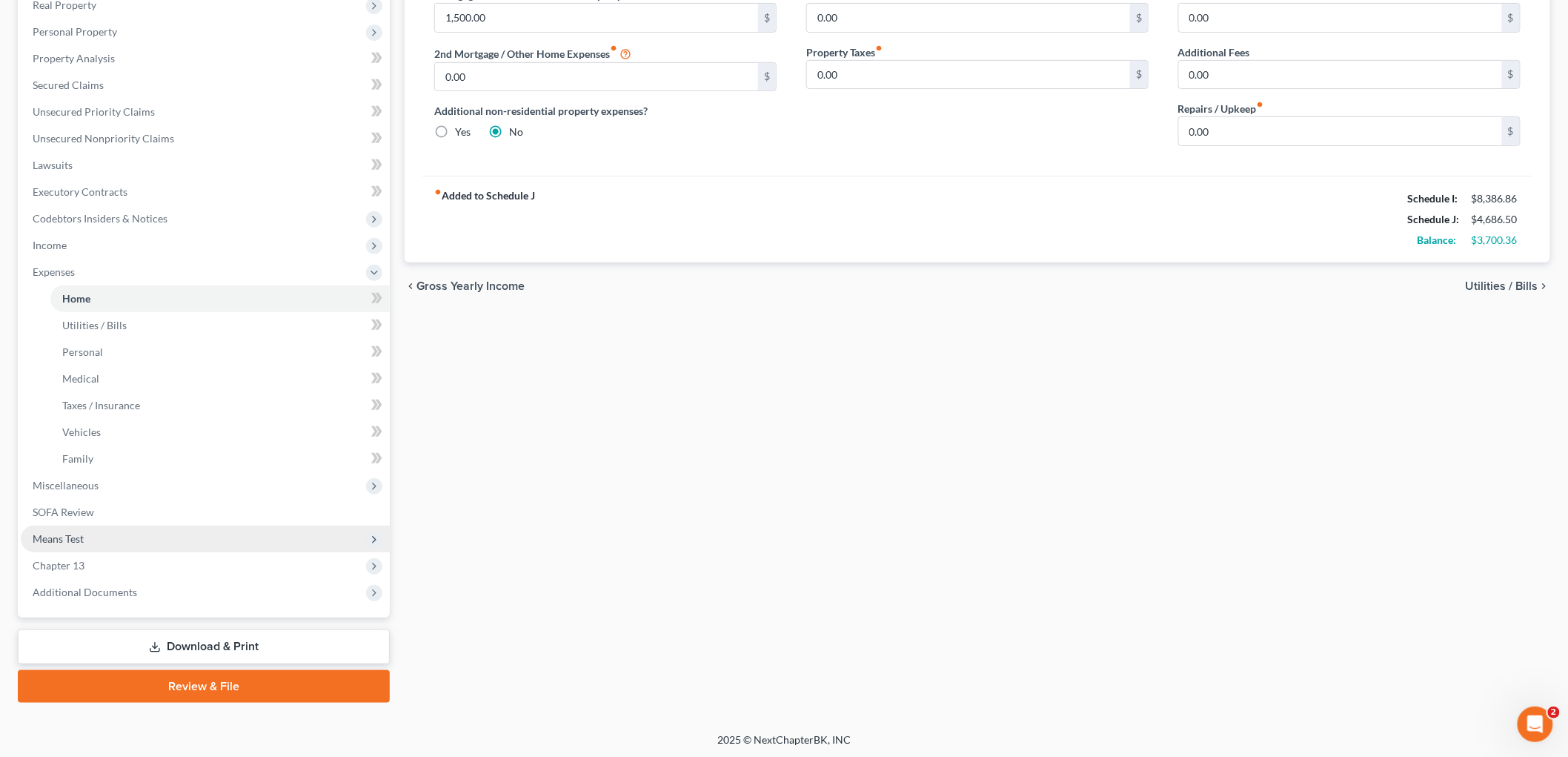
click at [70, 534] on span "Means Test" at bounding box center [58, 538] width 51 height 12
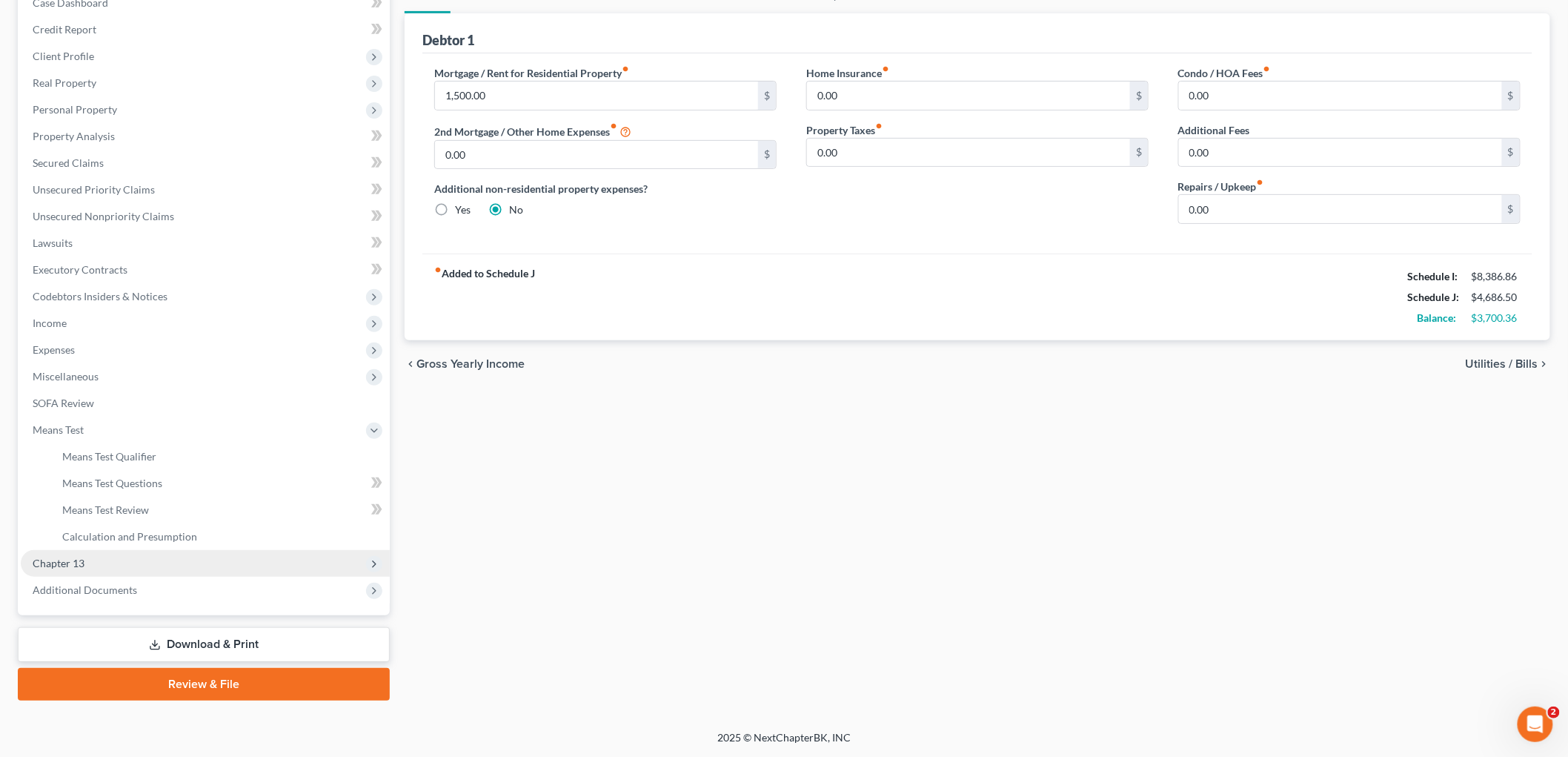
scroll to position [163, 0]
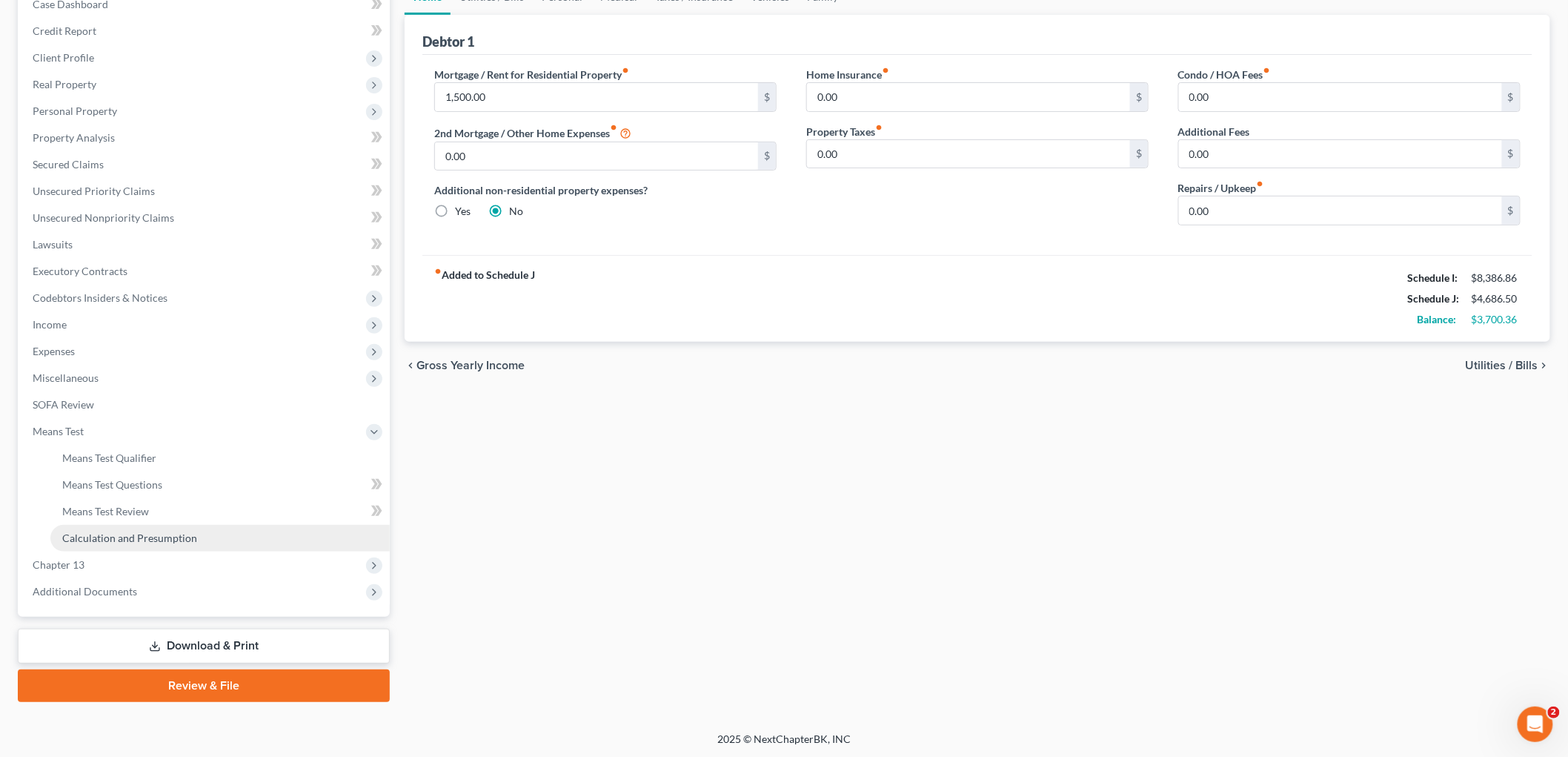
click at [102, 535] on span "Calculation and Presumption" at bounding box center [129, 538] width 135 height 12
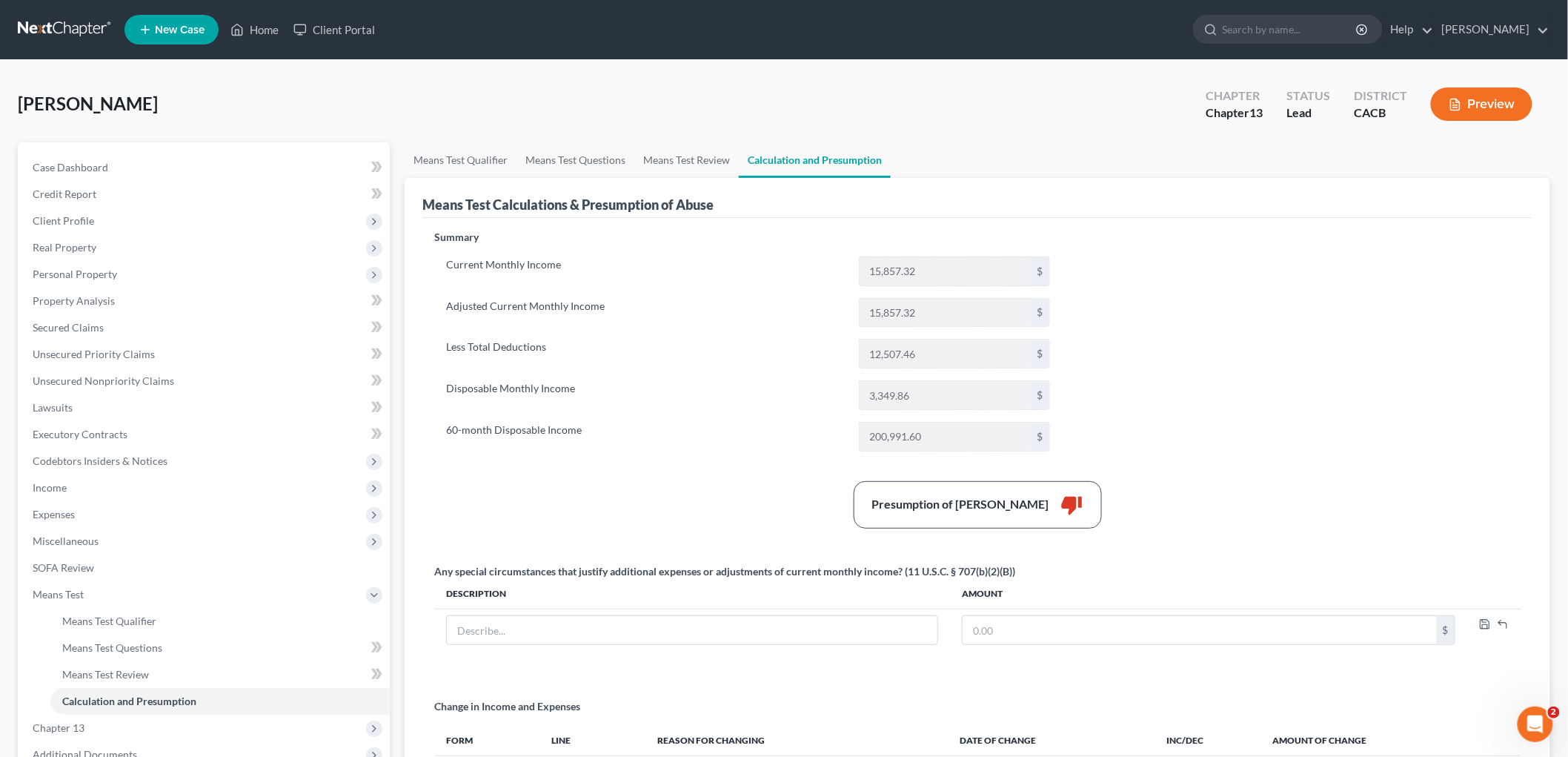
click at [666, 130] on div "[PERSON_NAME] Upgraded Chapter Chapter 13 Status Lead District CACB Preview" at bounding box center [783, 110] width 1532 height 65
click at [666, 142] on link "Means Test Review" at bounding box center [686, 160] width 104 height 36
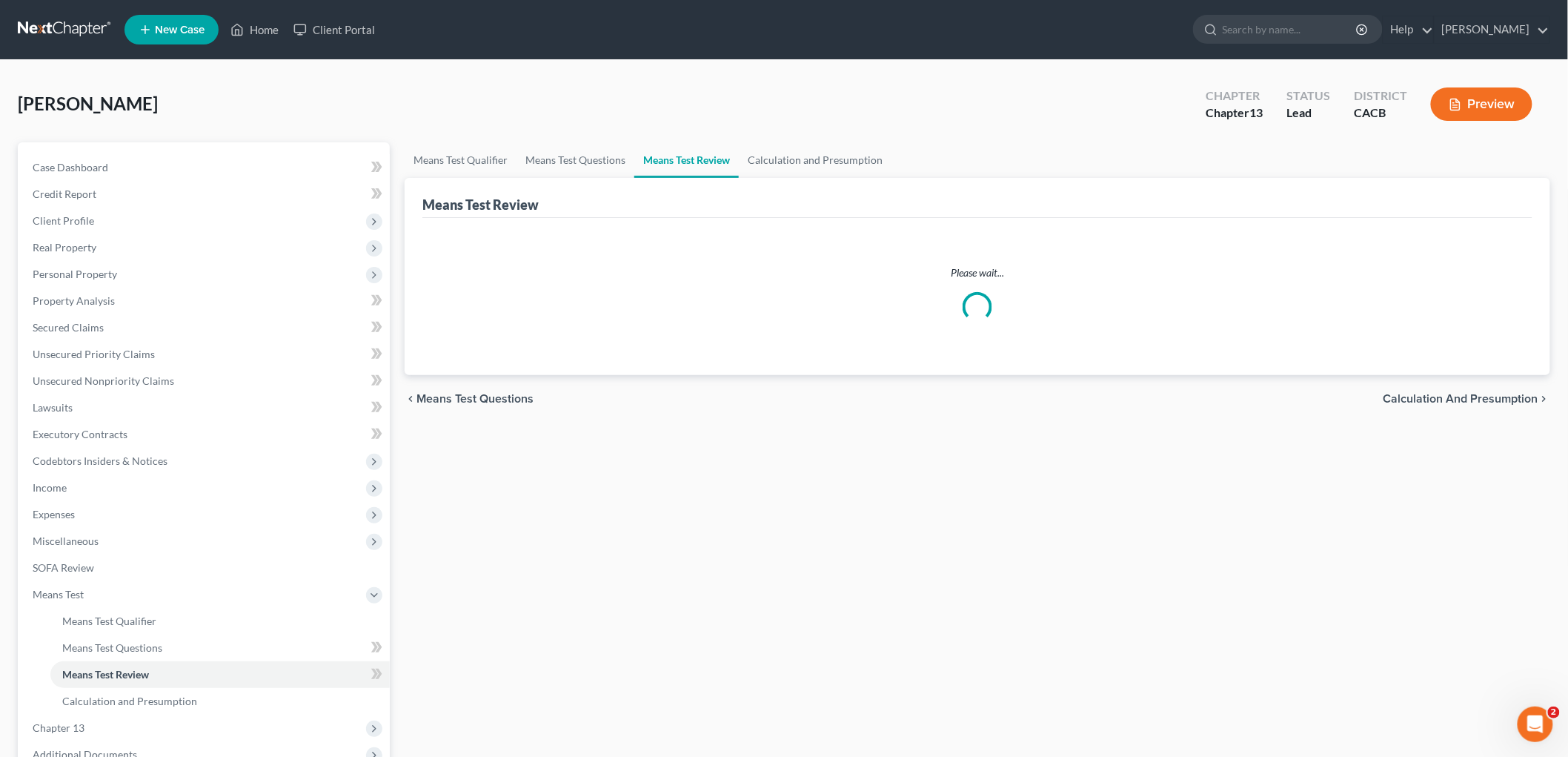
click at [666, 151] on link "Means Test Review" at bounding box center [686, 160] width 104 height 36
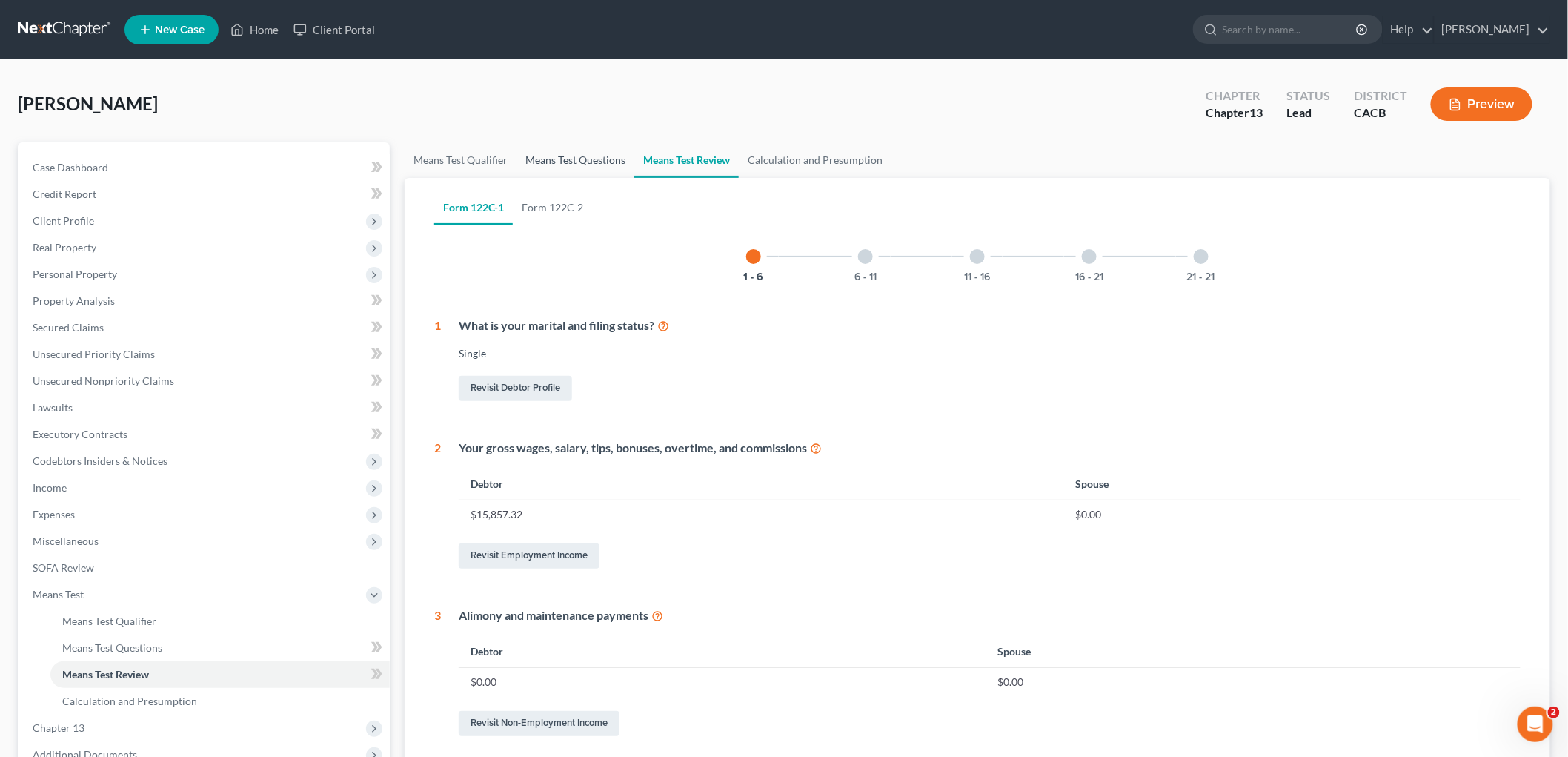
click at [584, 156] on link "Means Test Questions" at bounding box center [575, 160] width 118 height 36
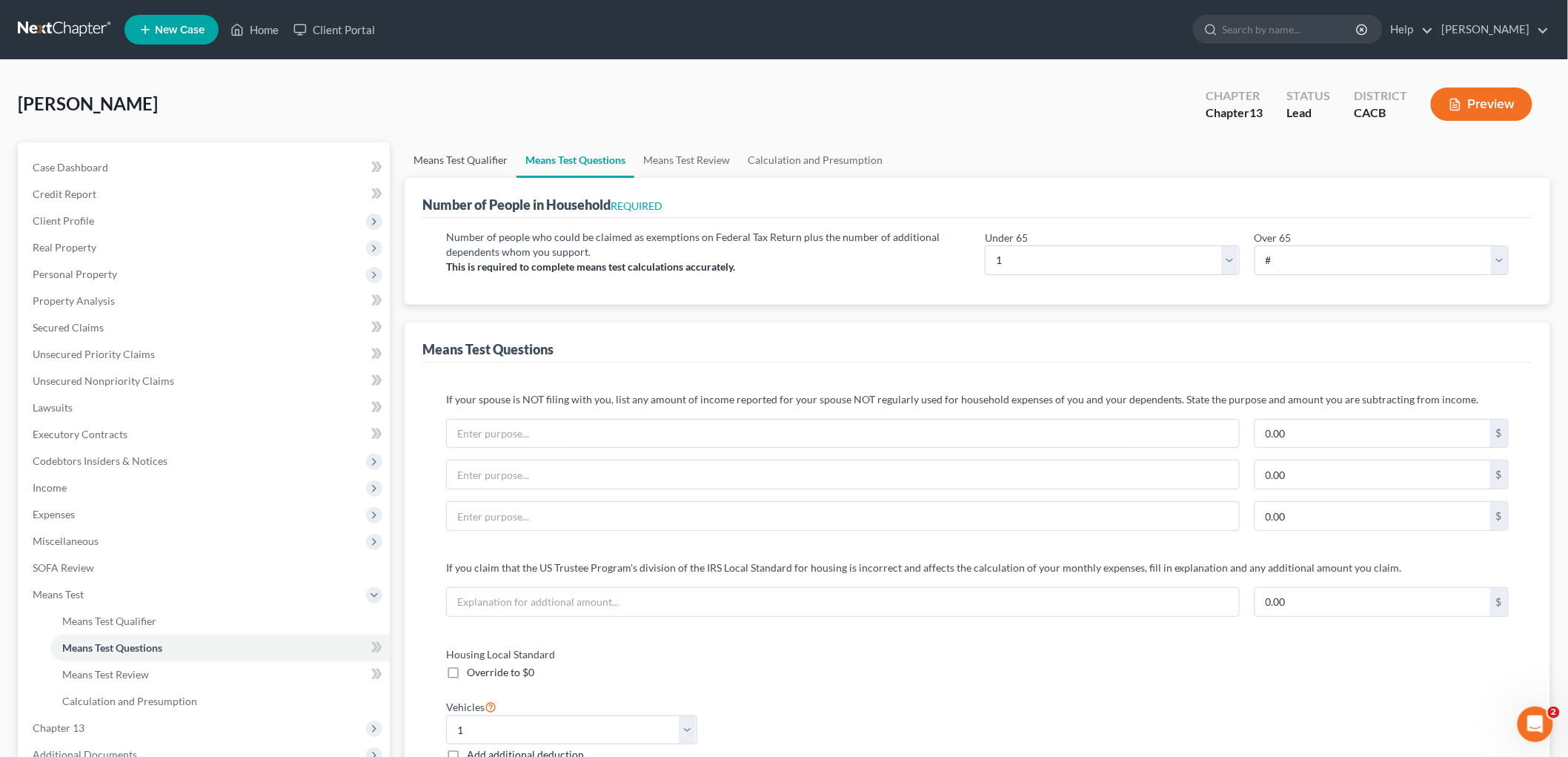
click at [461, 156] on link "Means Test Qualifier" at bounding box center [460, 160] width 112 height 36
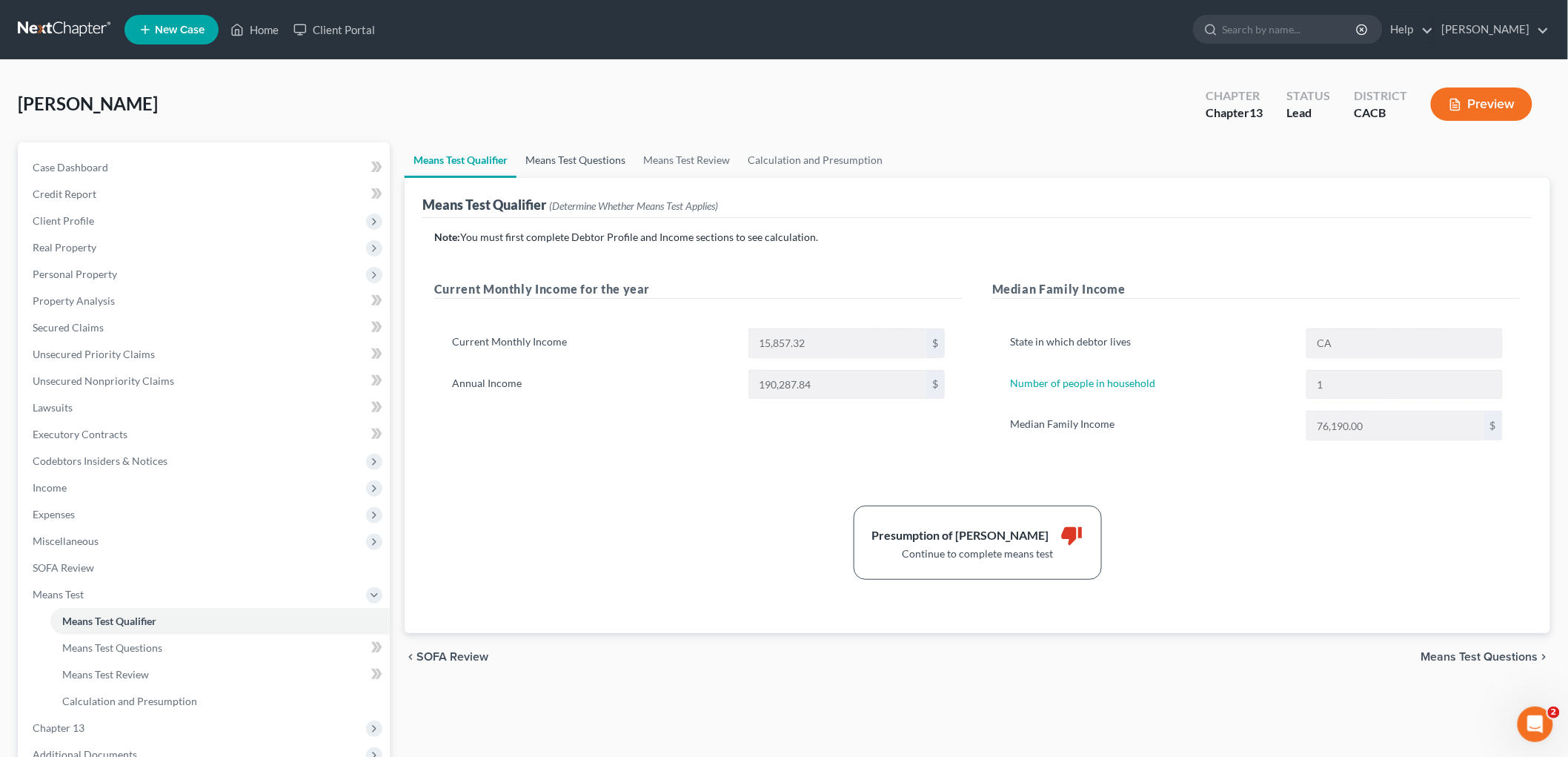
click at [524, 147] on link "Means Test Questions" at bounding box center [575, 160] width 118 height 36
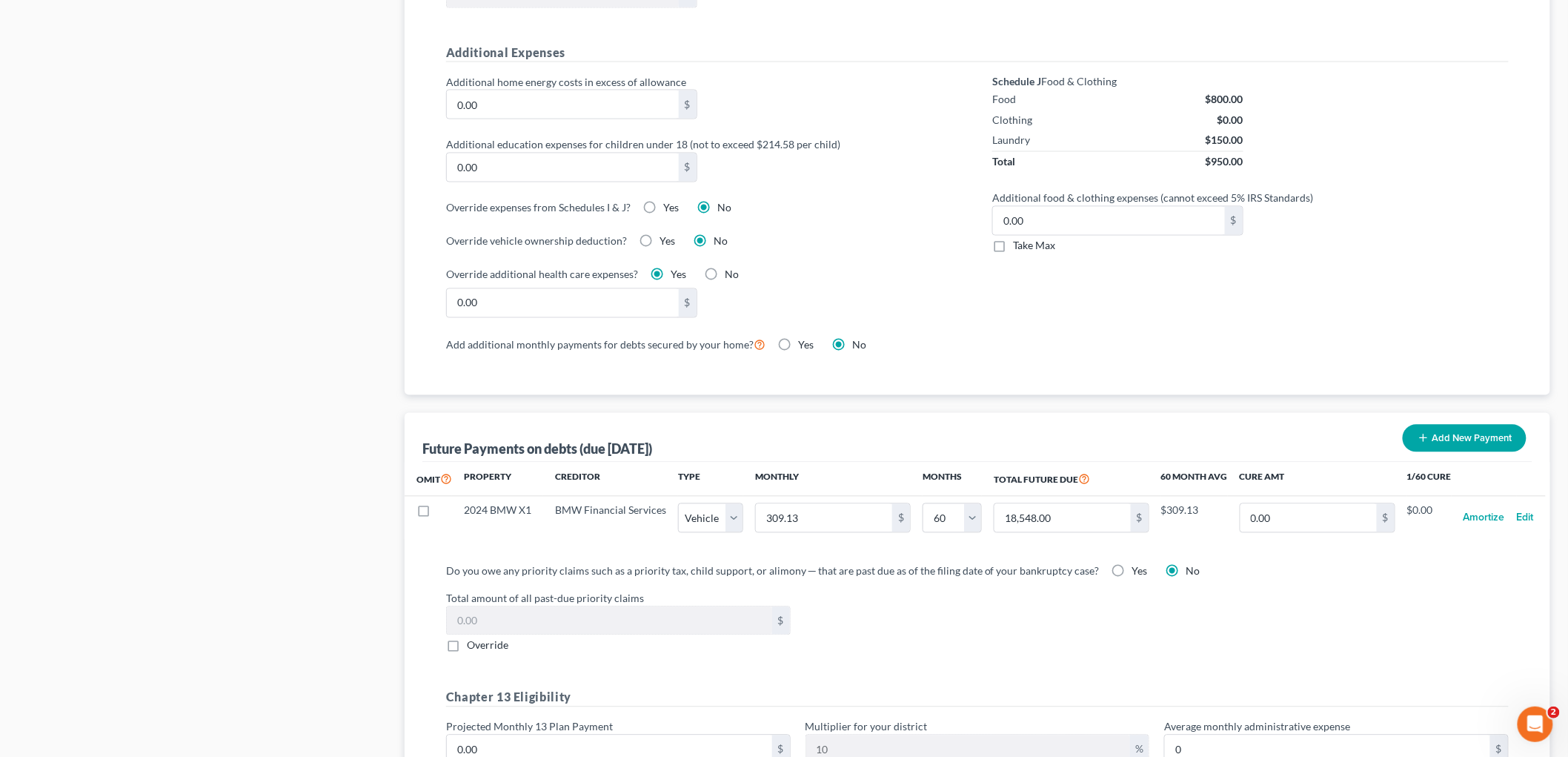
scroll to position [1279, 0]
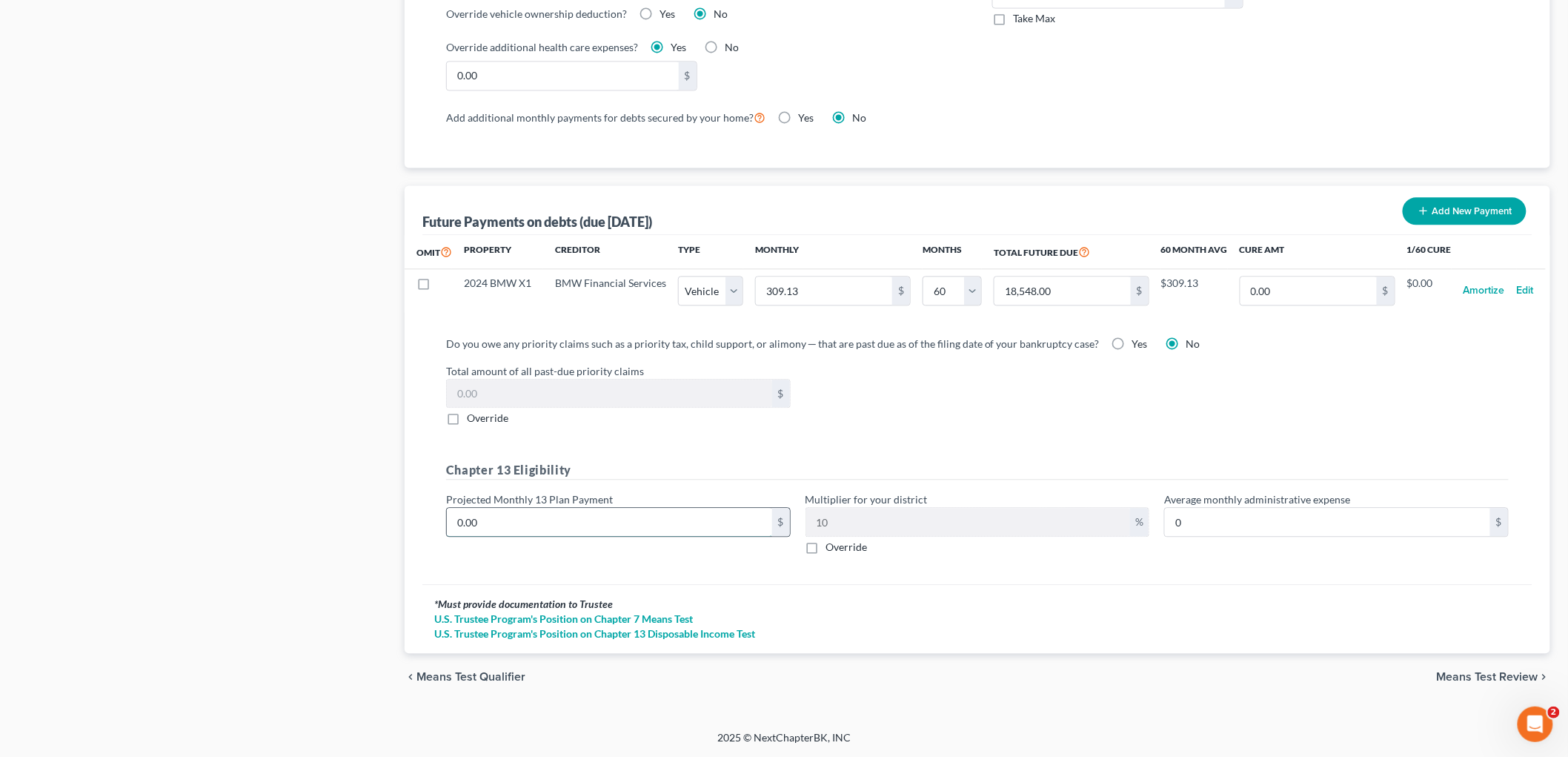
click at [527, 521] on input "0.00" at bounding box center [609, 522] width 325 height 28
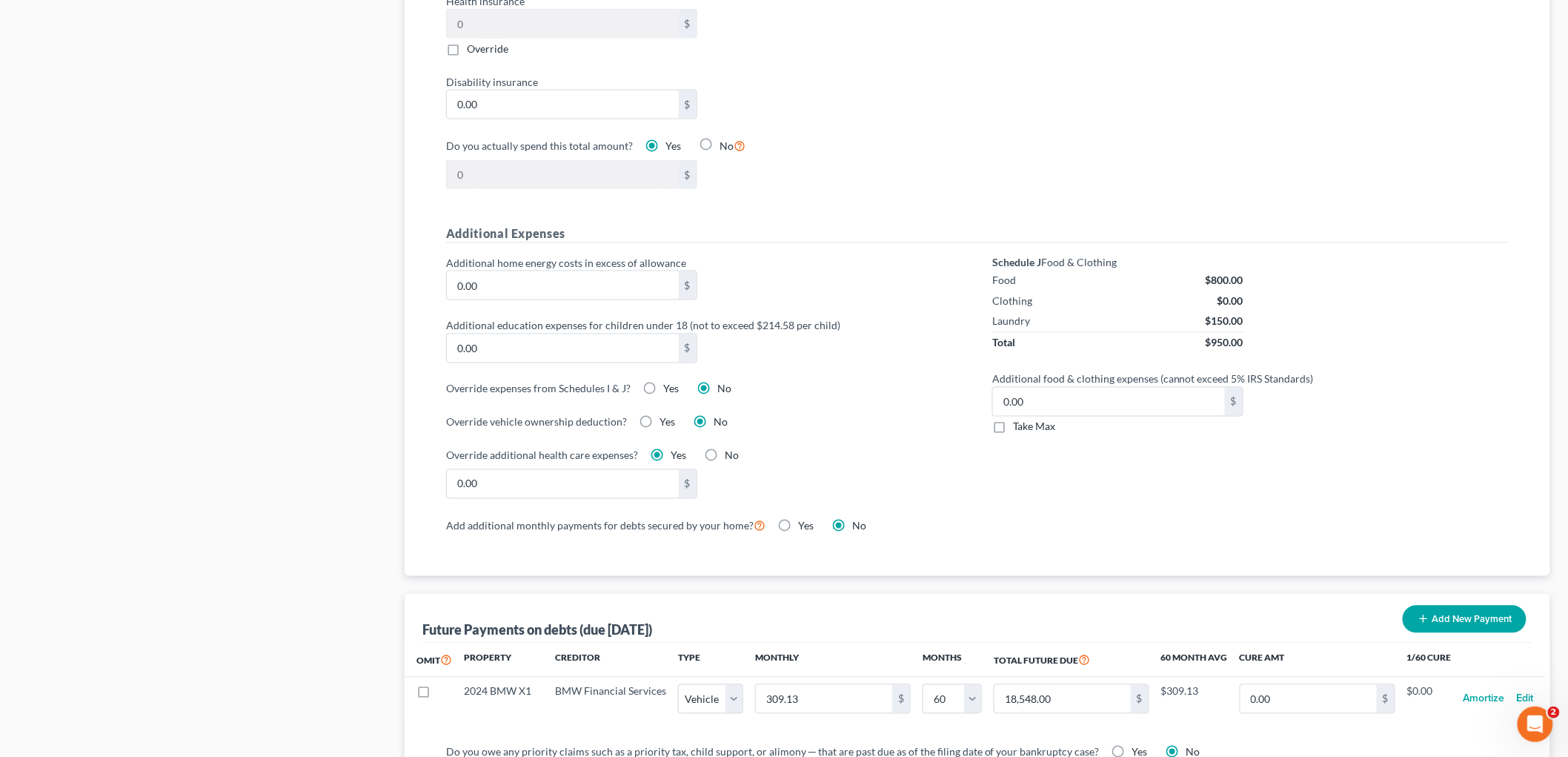
click at [854, 345] on div "Additional education expenses for children under 18 (not to exceed $214.58 per …" at bounding box center [705, 340] width 531 height 46
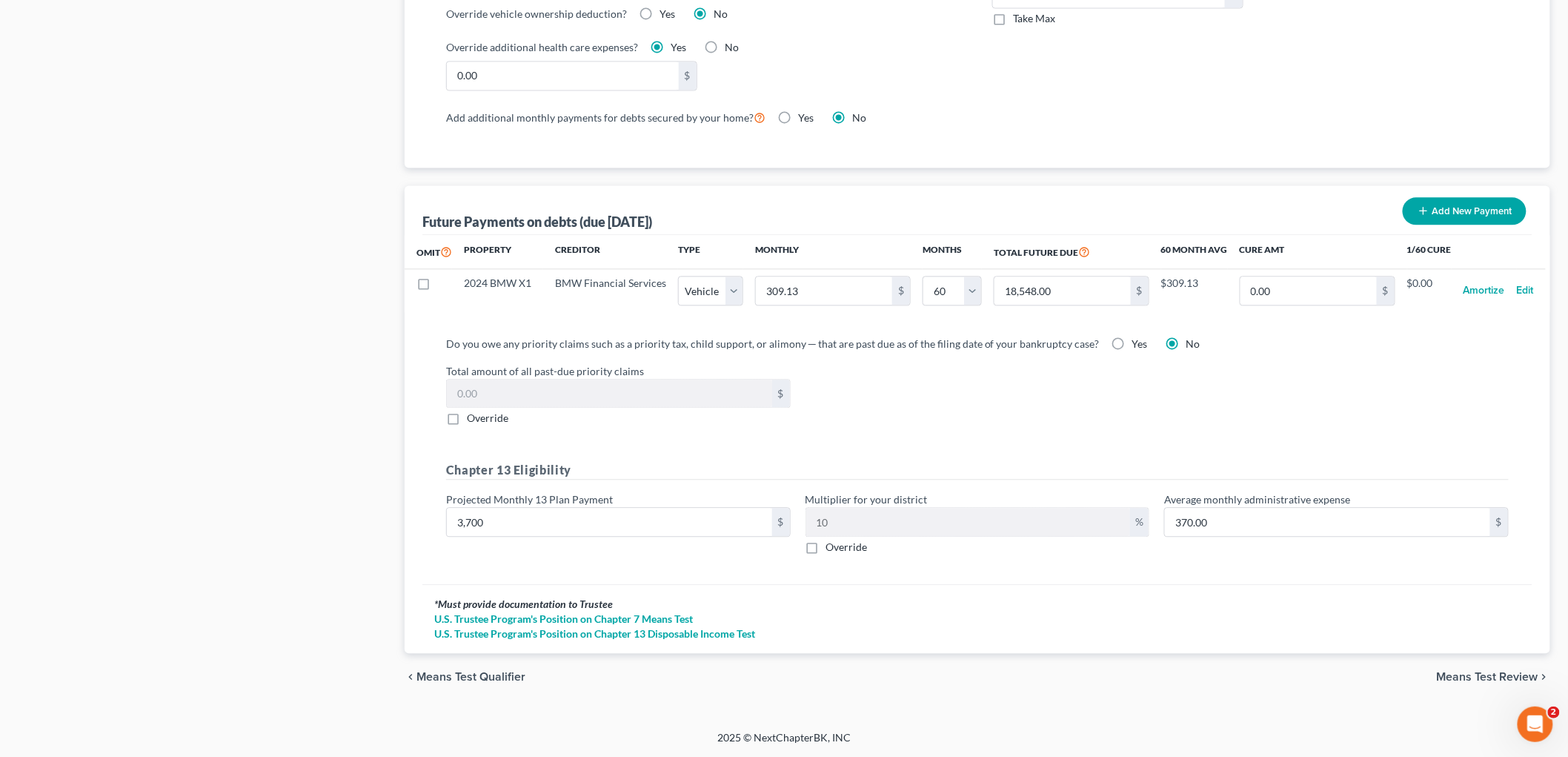
click at [1094, 396] on div "Total amount of all past-due priority claims $ Override" at bounding box center [977, 395] width 1077 height 63
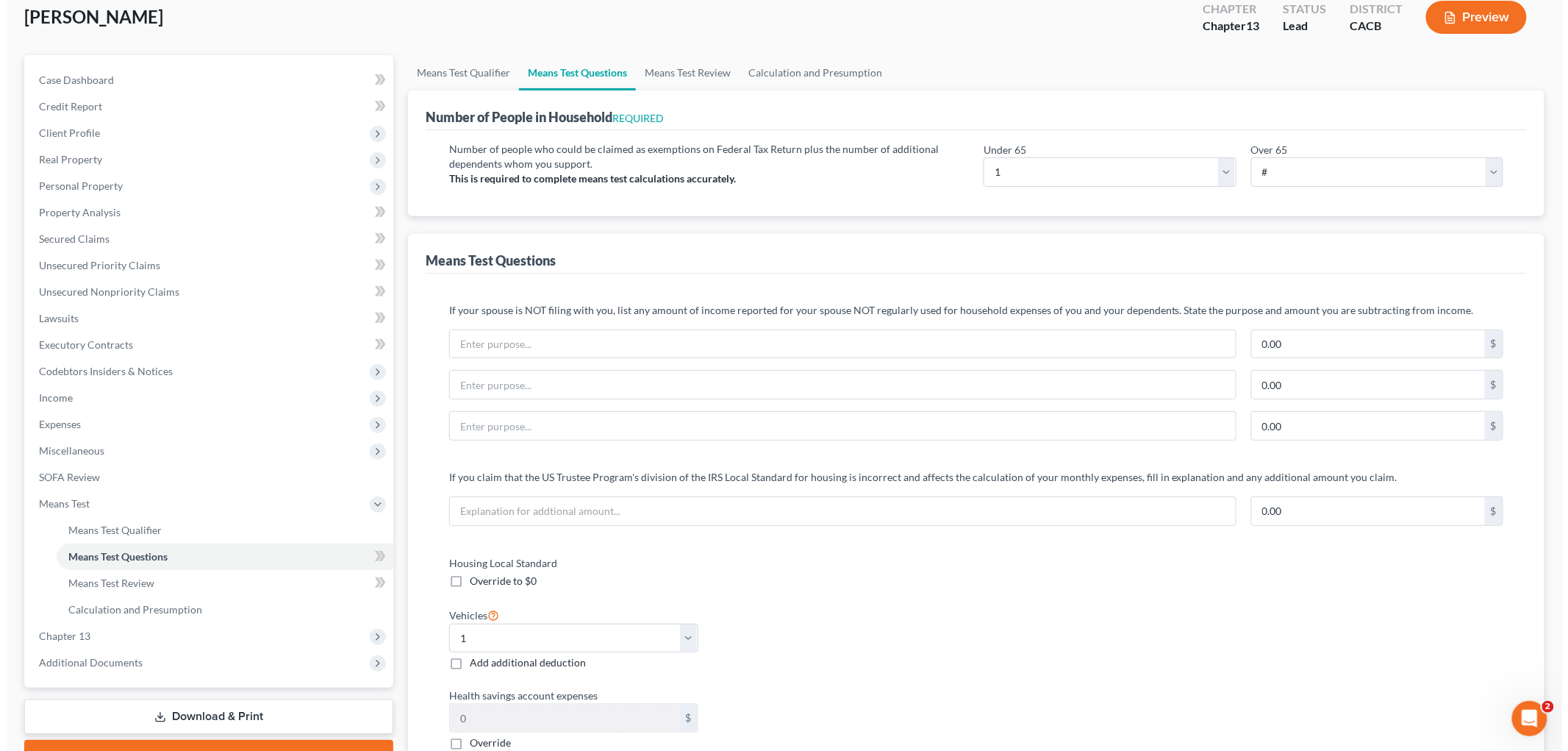
scroll to position [0, 0]
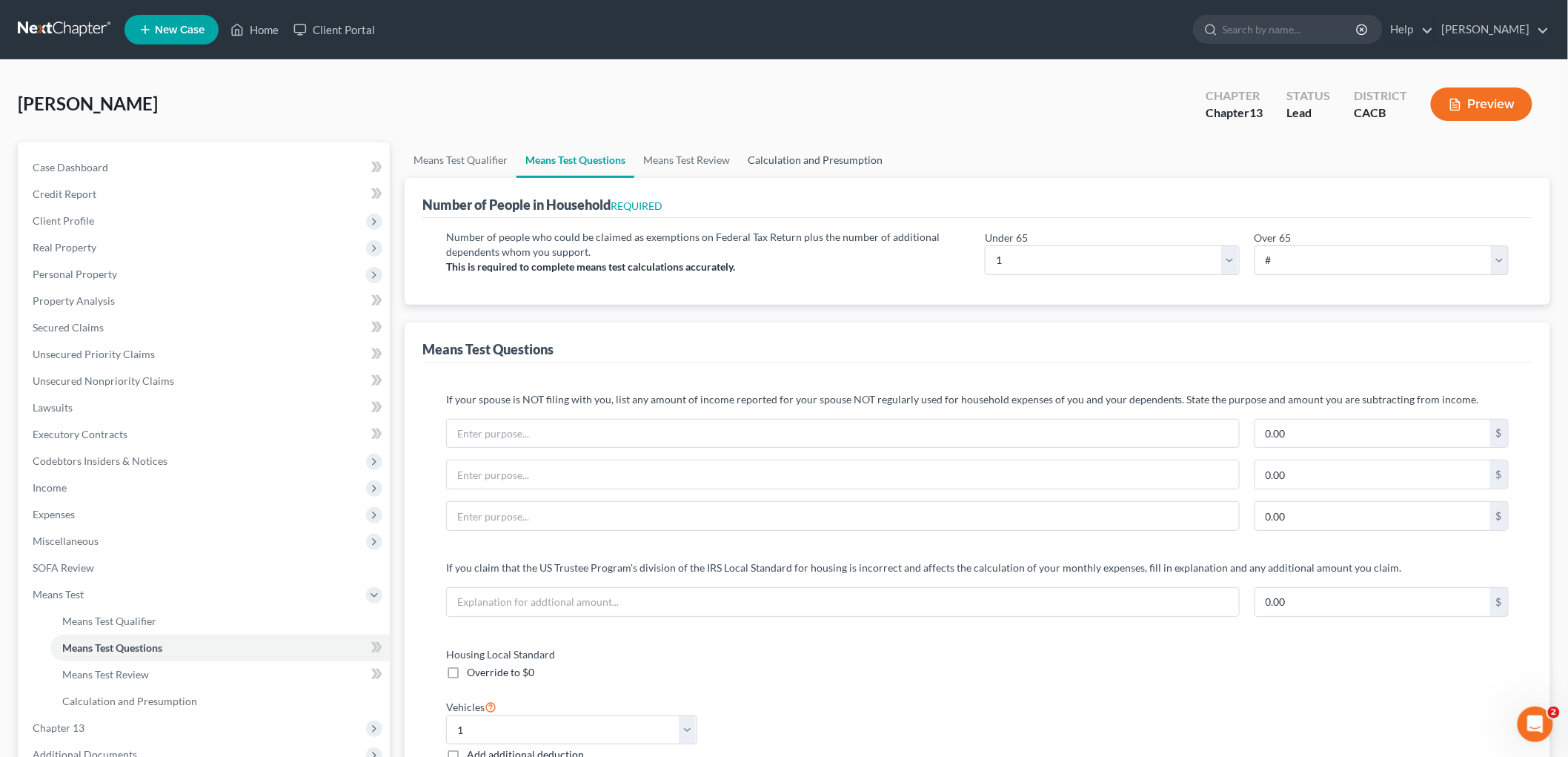
click at [867, 149] on link "Calculation and Presumption" at bounding box center [815, 160] width 152 height 36
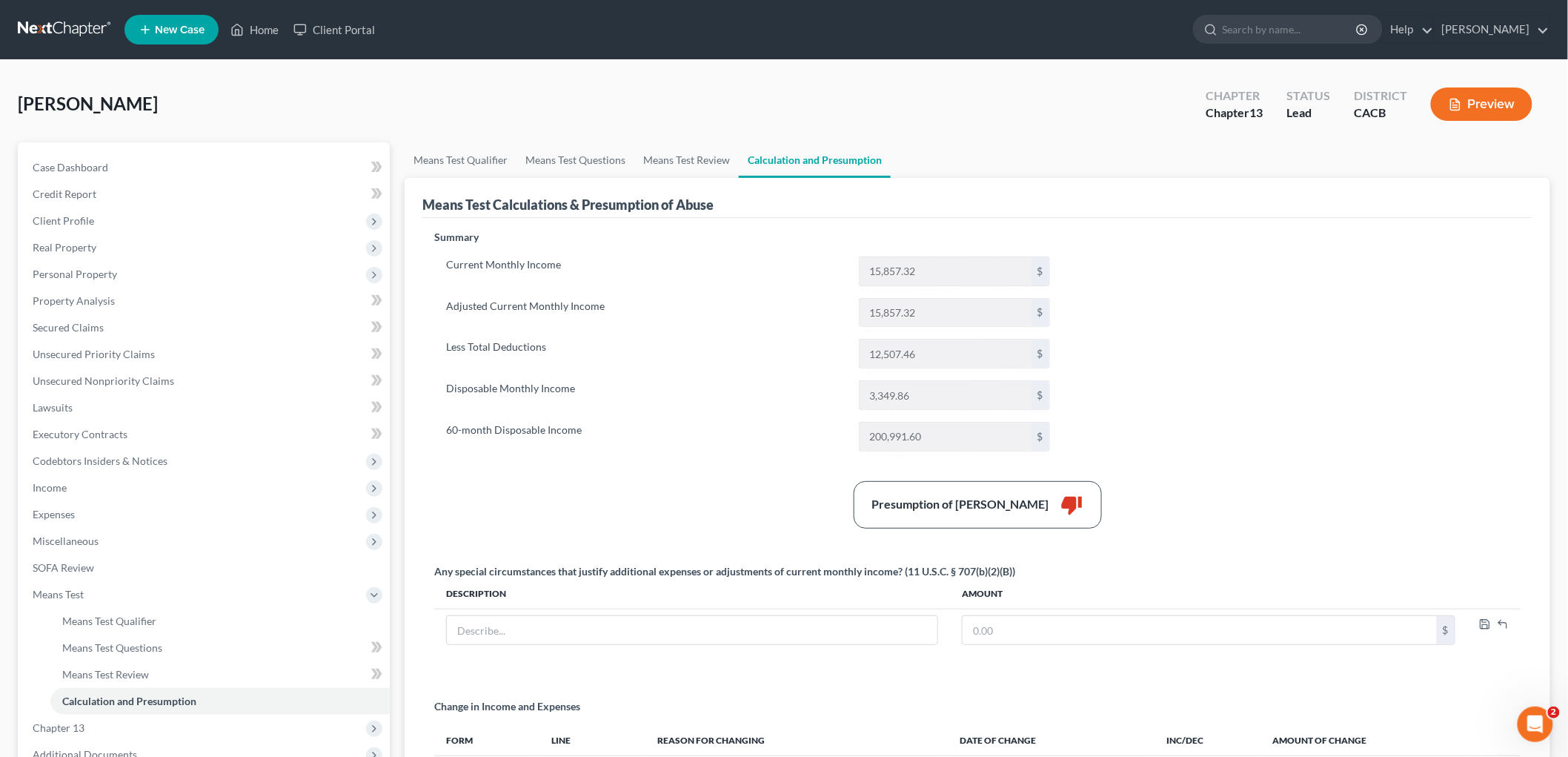
click at [1094, 104] on button "Preview" at bounding box center [1481, 104] width 102 height 33
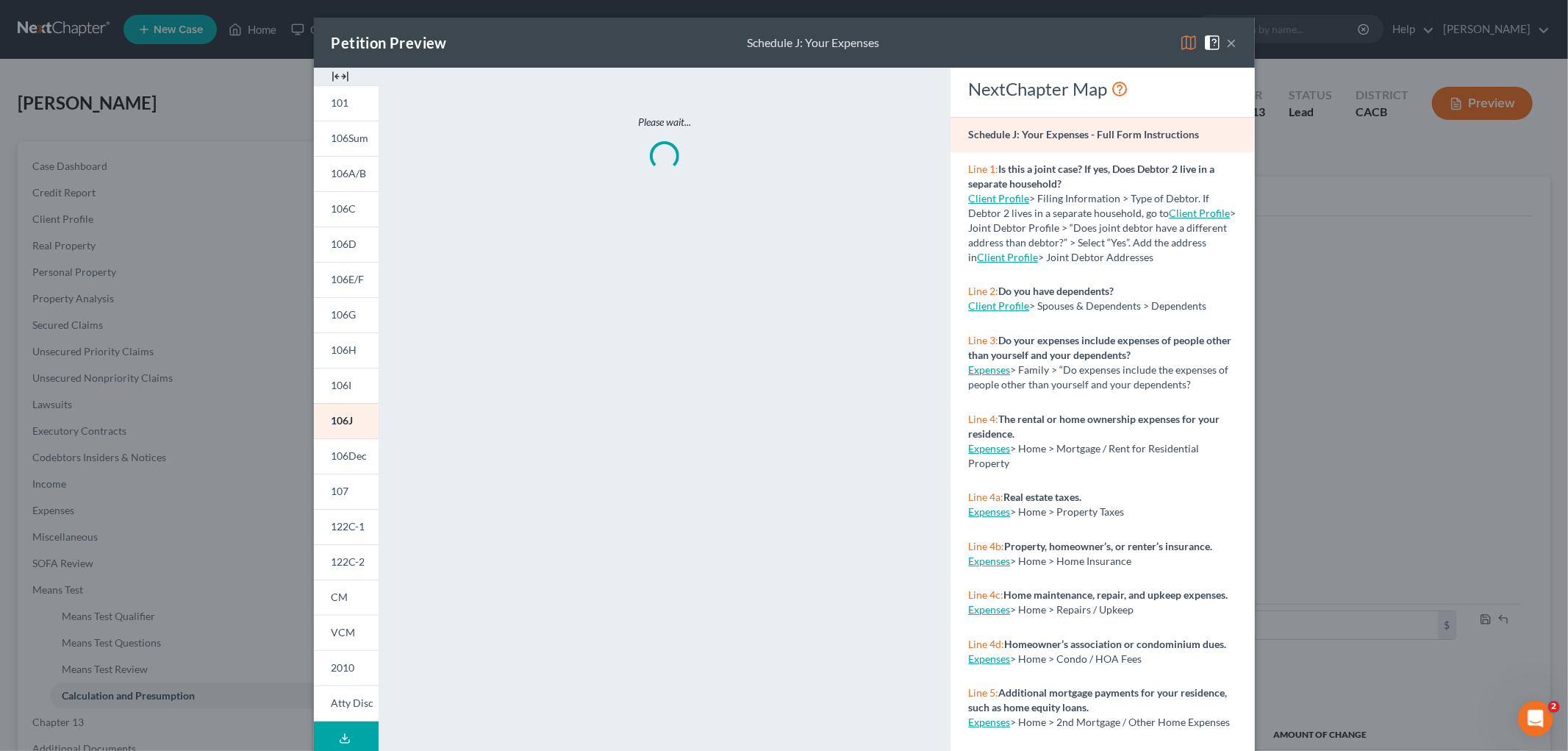
click at [1085, 39] on img at bounding box center [1188, 42] width 17 height 17
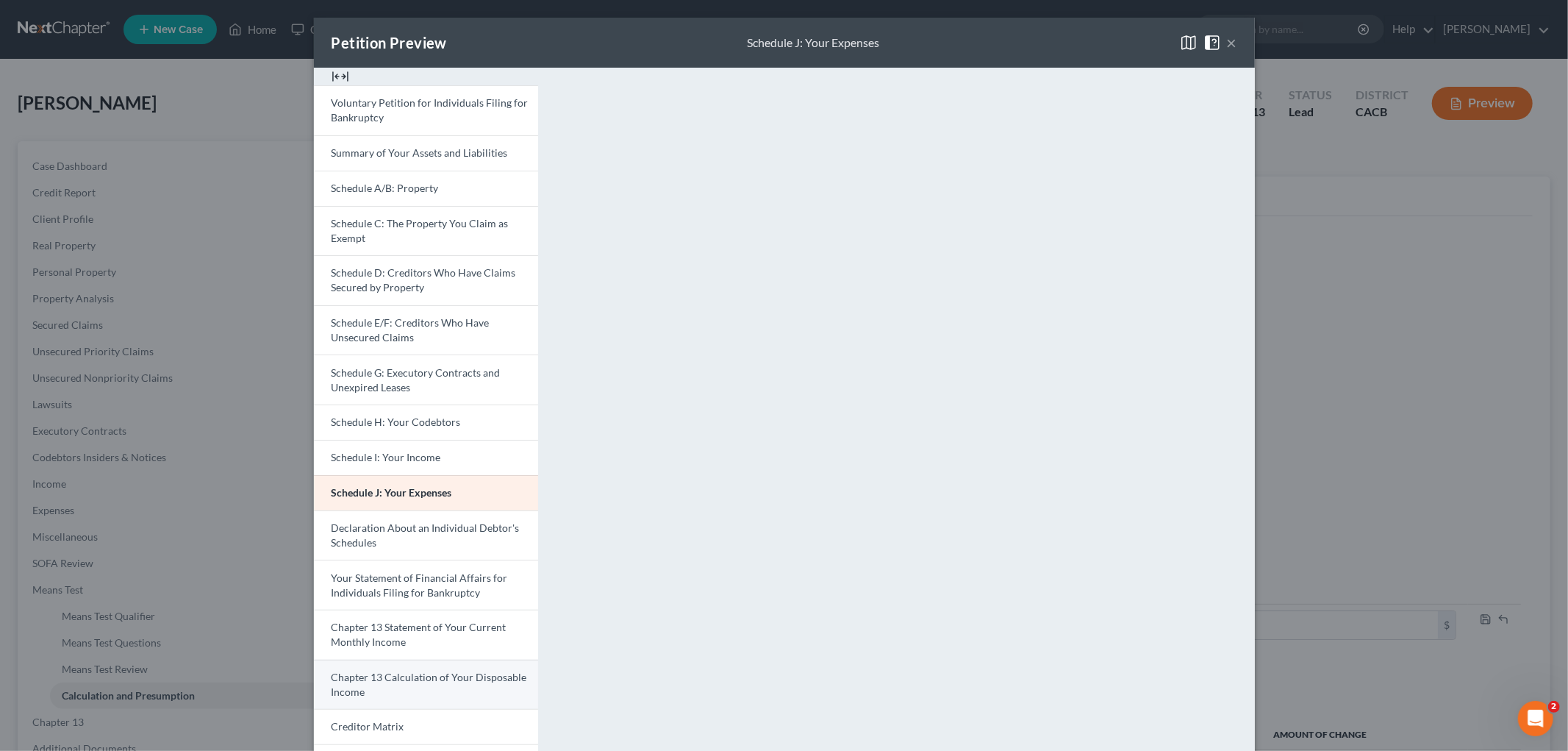
click at [465, 670] on span "Chapter 13 Calculation of Your Disposable Income" at bounding box center [430, 684] width 195 height 27
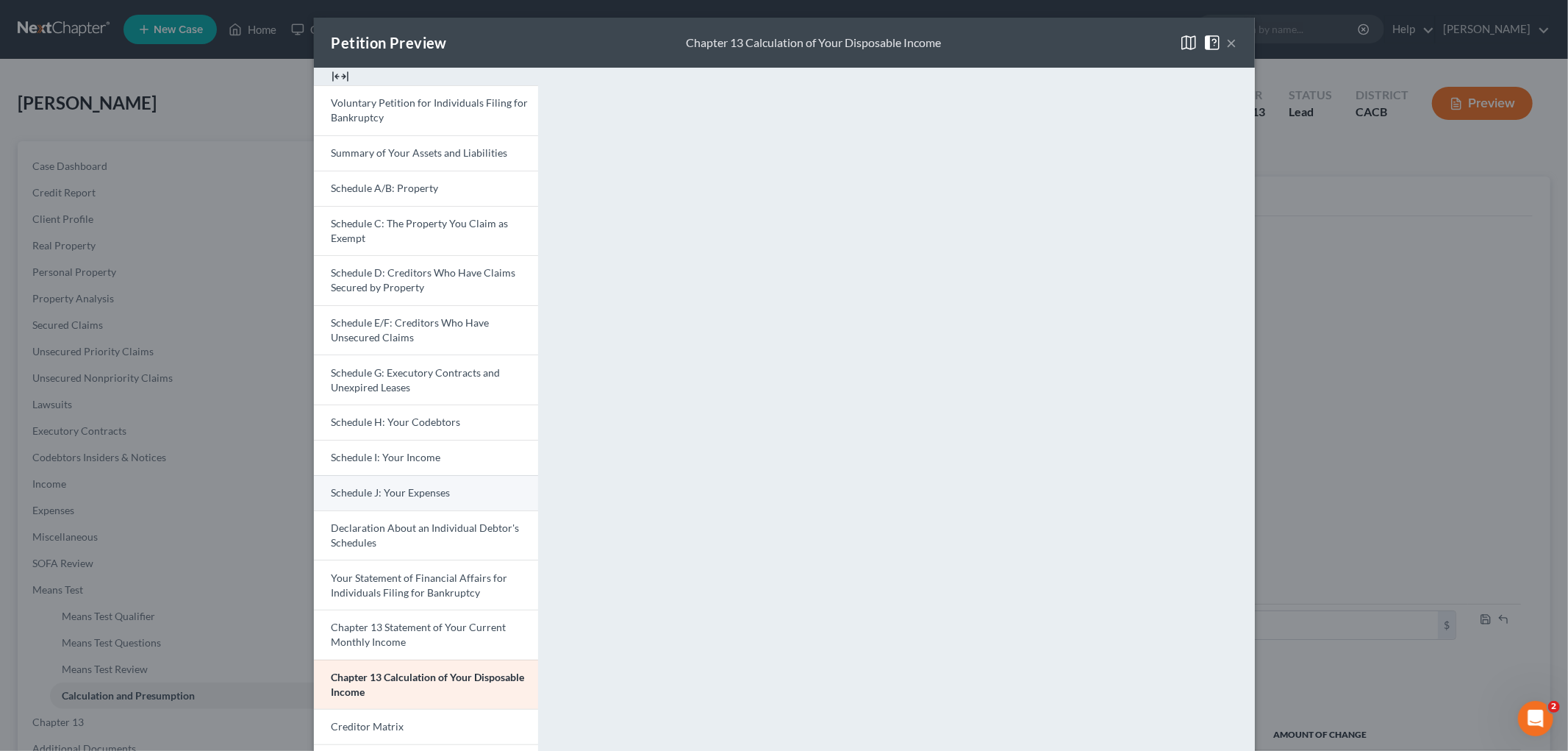
click at [450, 498] on link "Schedule J: Your Expenses" at bounding box center [425, 492] width 224 height 35
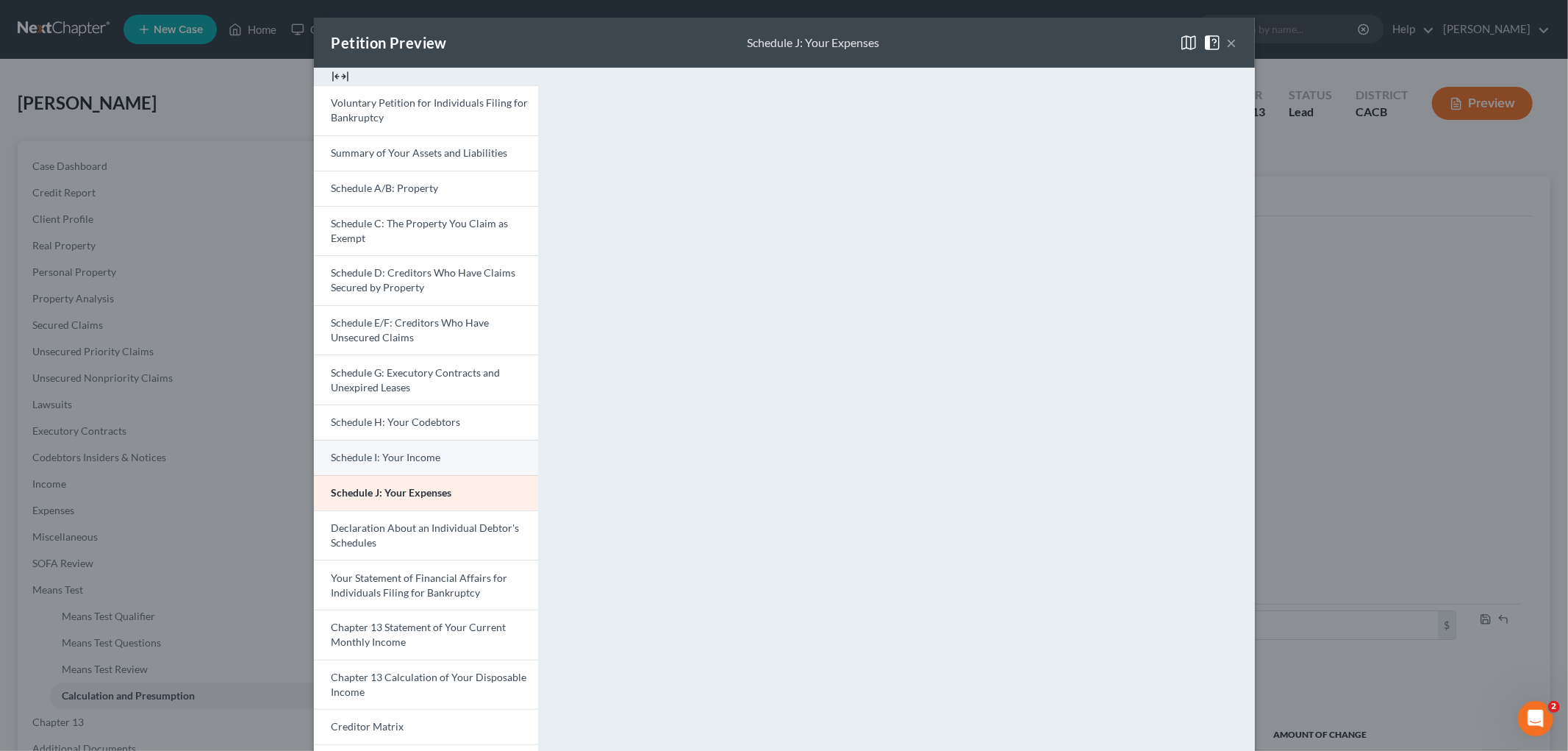
click at [385, 458] on span "Schedule I: Your Income" at bounding box center [386, 457] width 109 height 12
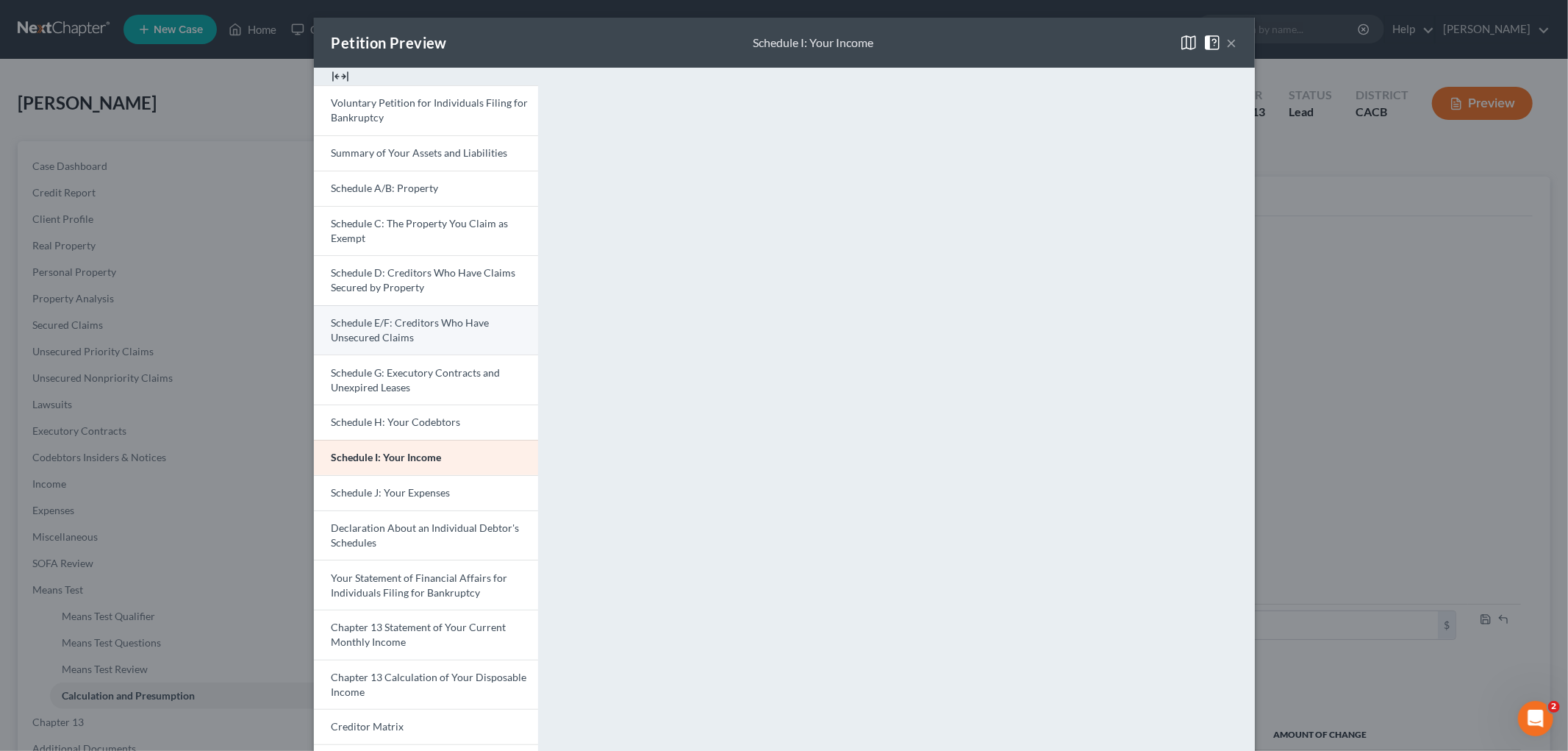
click at [379, 378] on span "Schedule G: Executory Contracts and Unexpired Leases" at bounding box center [416, 380] width 169 height 27
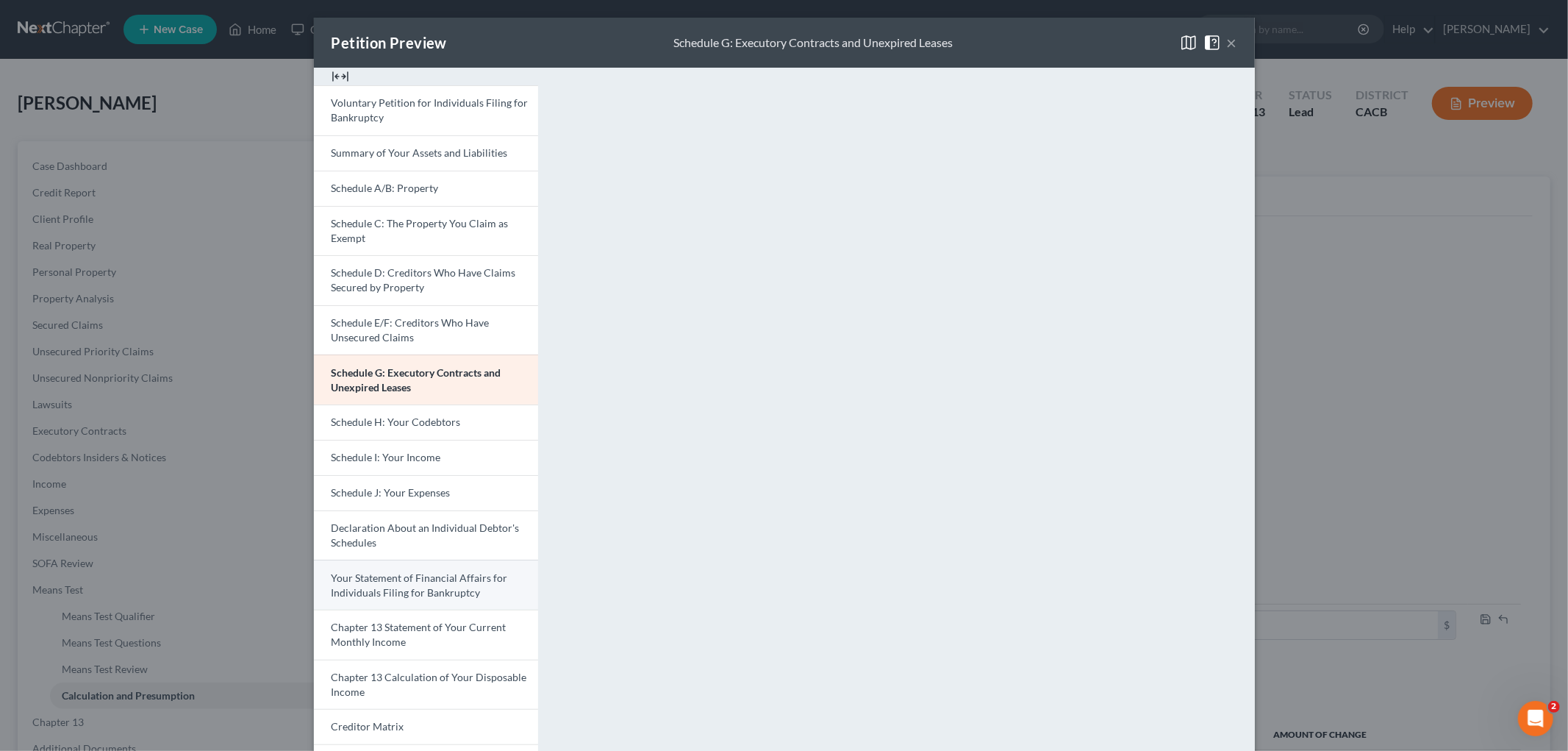
click at [416, 590] on span "Your Statement of Financial Affairs for Individuals Filing for Bankruptcy" at bounding box center [420, 584] width 177 height 27
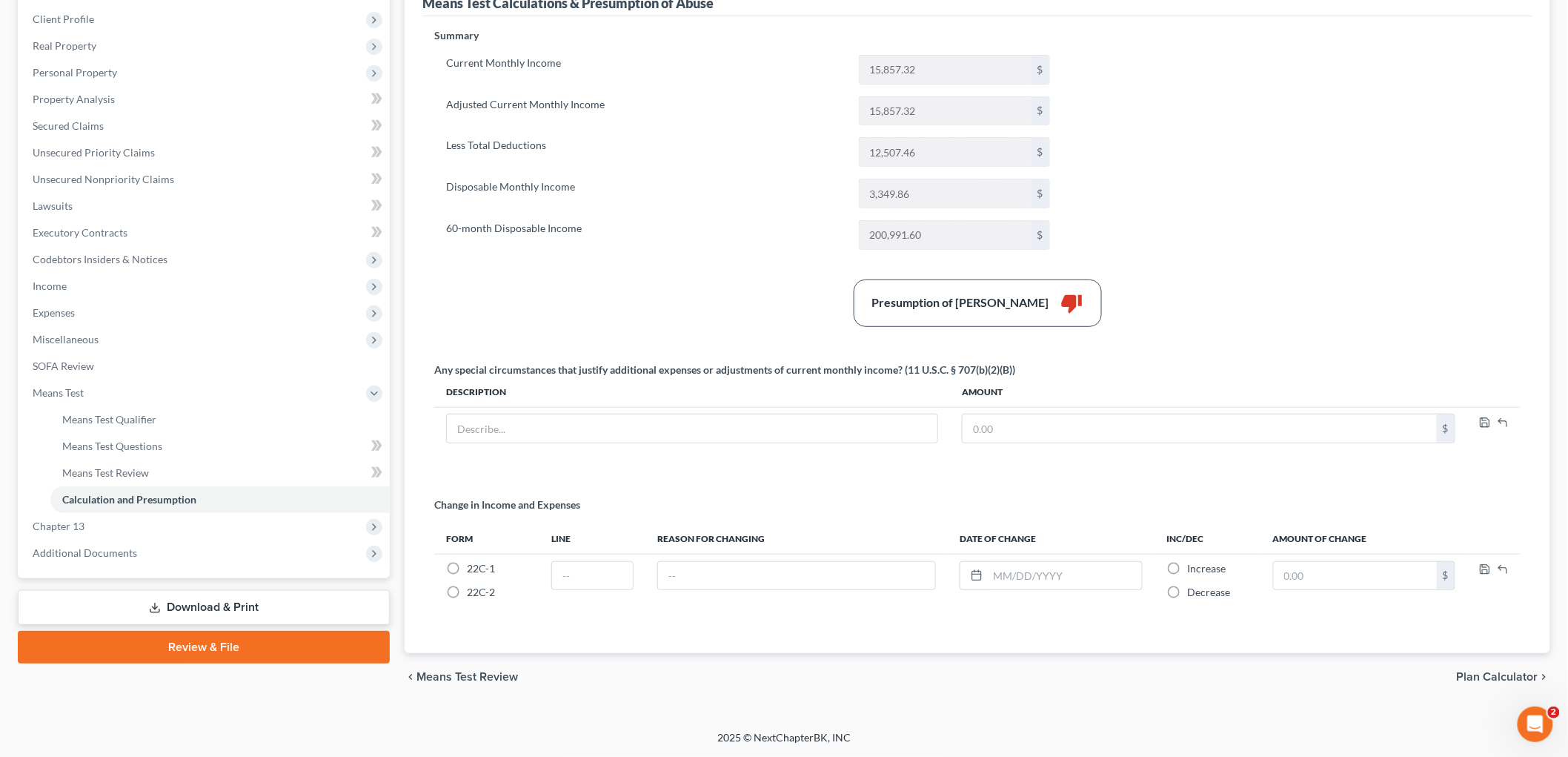
click at [171, 600] on link "Download & Print" at bounding box center [203, 607] width 372 height 35
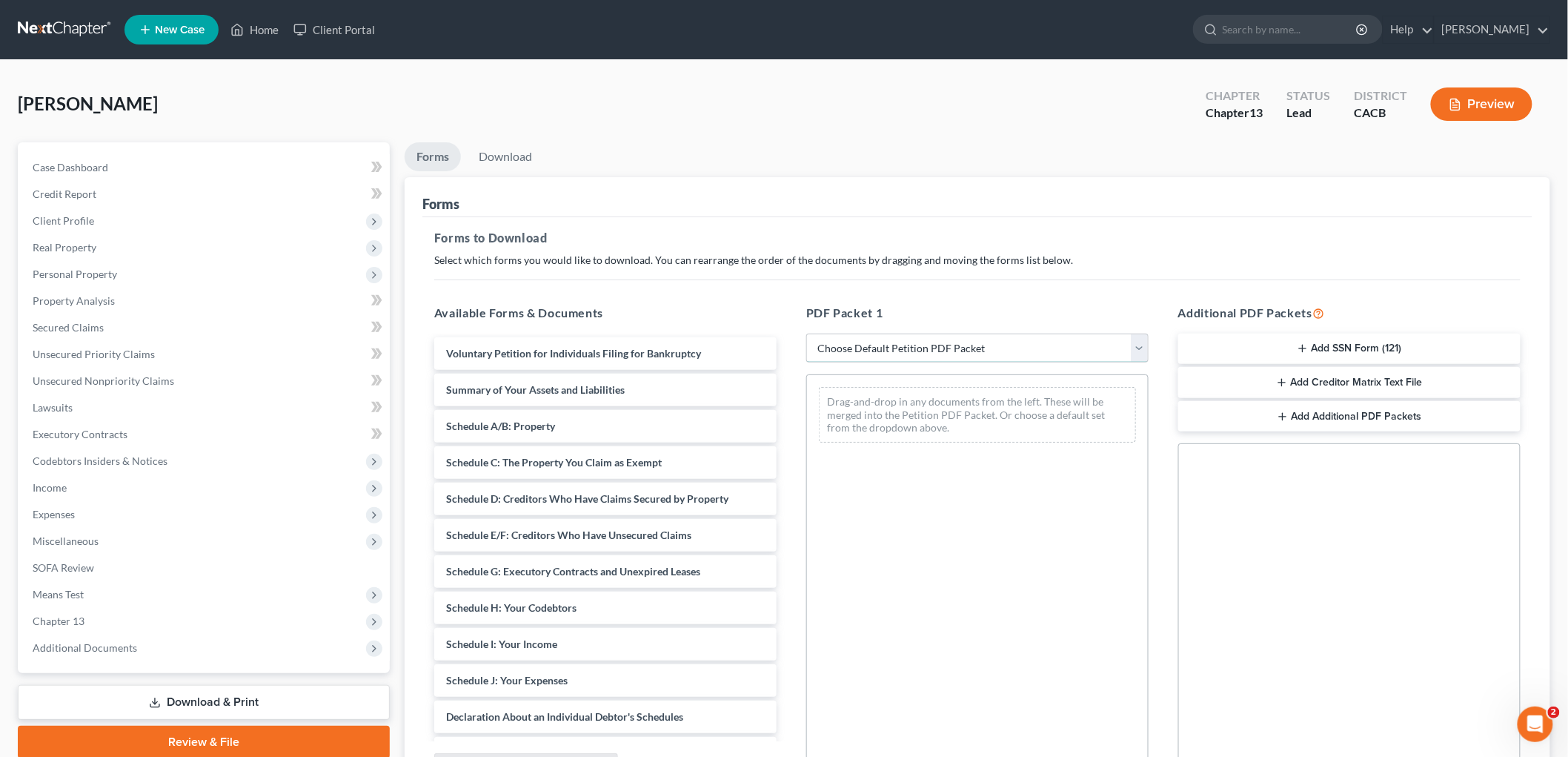
drag, startPoint x: 840, startPoint y: 346, endPoint x: 845, endPoint y: 357, distance: 12.1
click at [840, 347] on select "Choose Default Petition PDF Packet Complete Bankruptcy Petition (all forms and …" at bounding box center [977, 349] width 342 height 30
click at [806, 334] on select "Choose Default Petition PDF Packet Complete Bankruptcy Petition (all forms and …" at bounding box center [977, 349] width 342 height 30
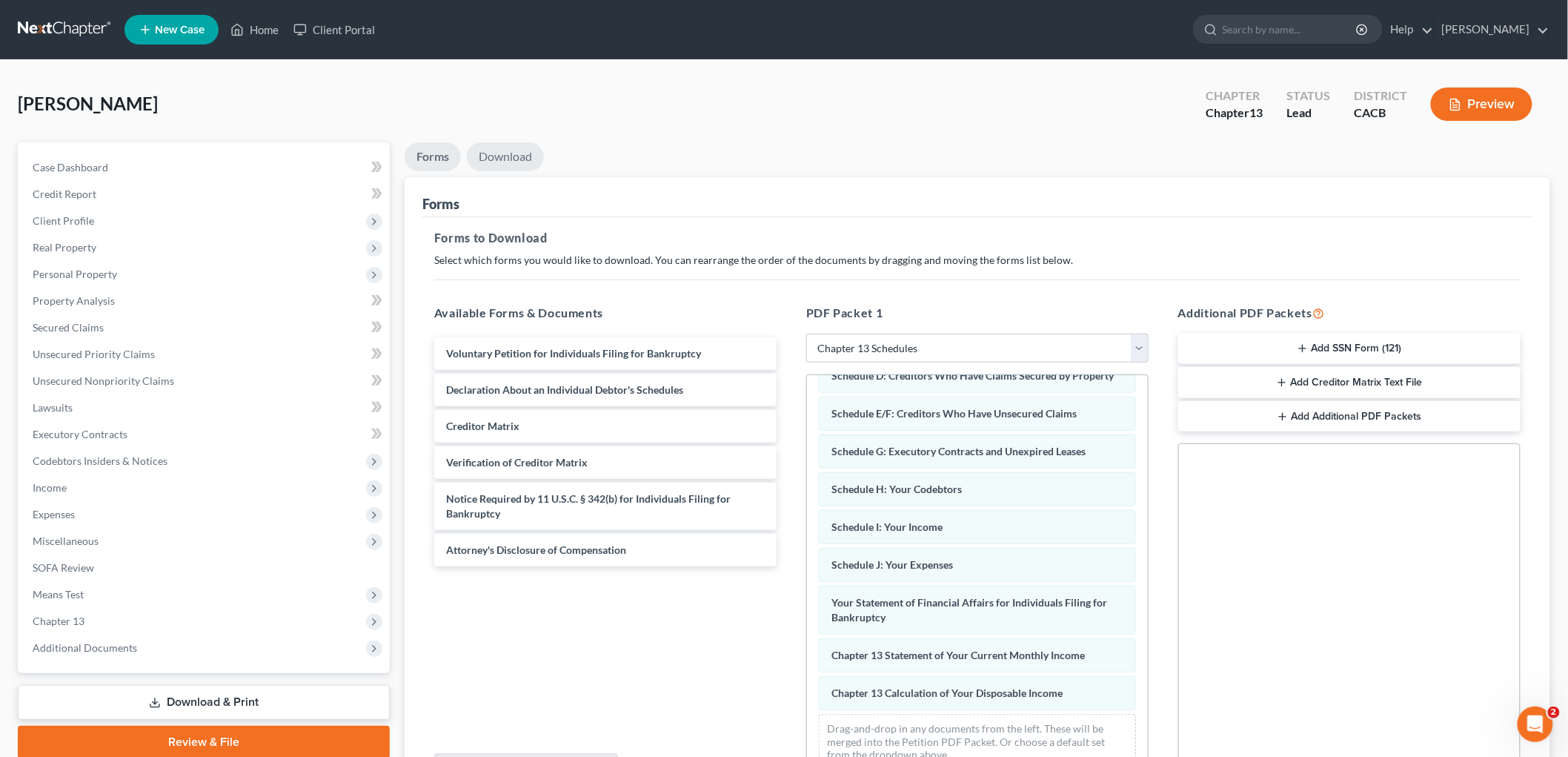
drag, startPoint x: 498, startPoint y: 123, endPoint x: 503, endPoint y: 161, distance: 38.3
click at [498, 131] on div "[PERSON_NAME] Upgraded Chapter Chapter 13 Status Lead District CACB Preview" at bounding box center [783, 110] width 1532 height 65
click at [893, 338] on select "Choose Default Petition PDF Packet Complete Bankruptcy Petition (all forms and …" at bounding box center [977, 349] width 342 height 30
click at [502, 147] on link "Download" at bounding box center [505, 157] width 77 height 29
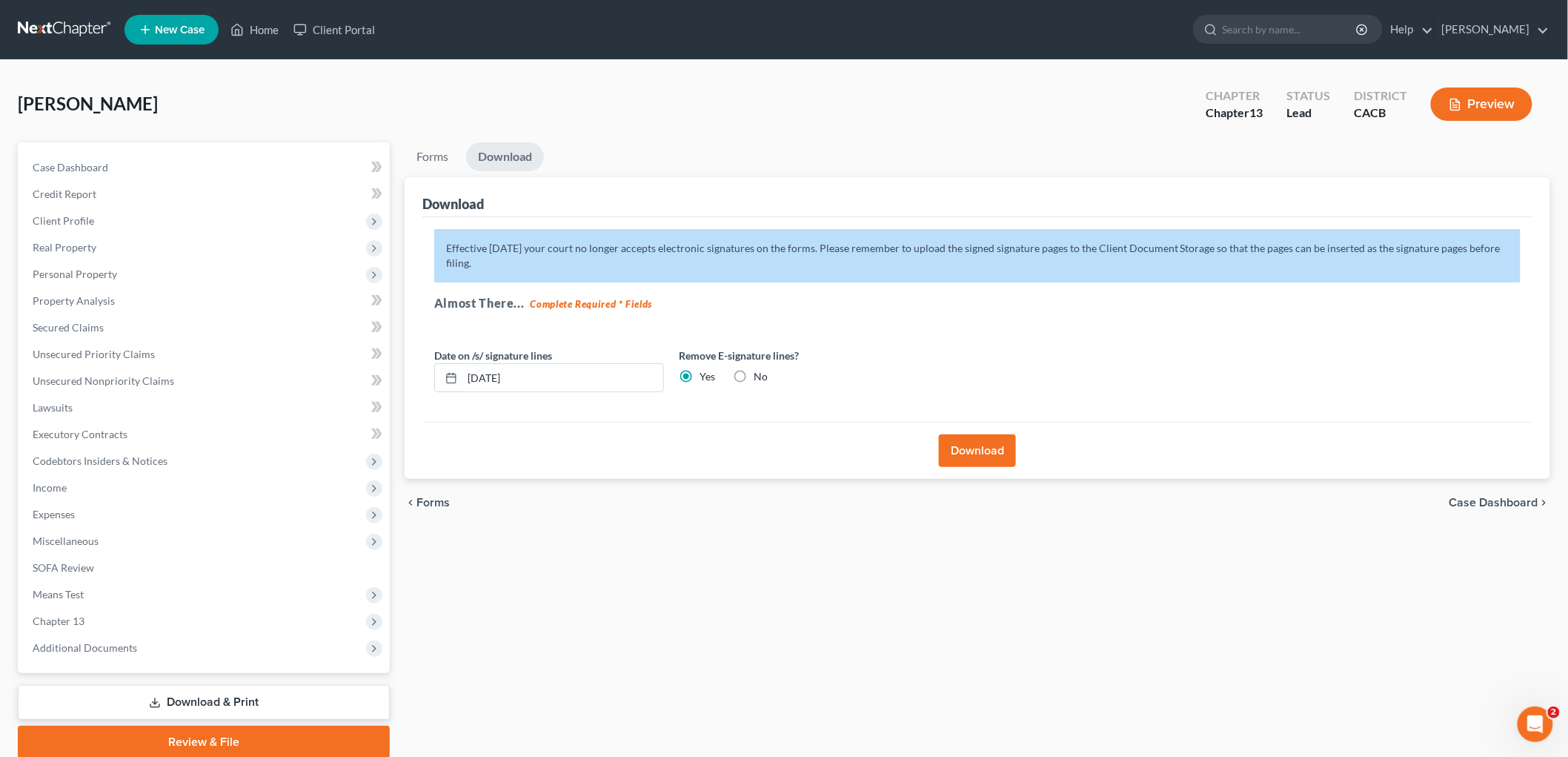
click at [1001, 463] on button "Download" at bounding box center [977, 450] width 77 height 32
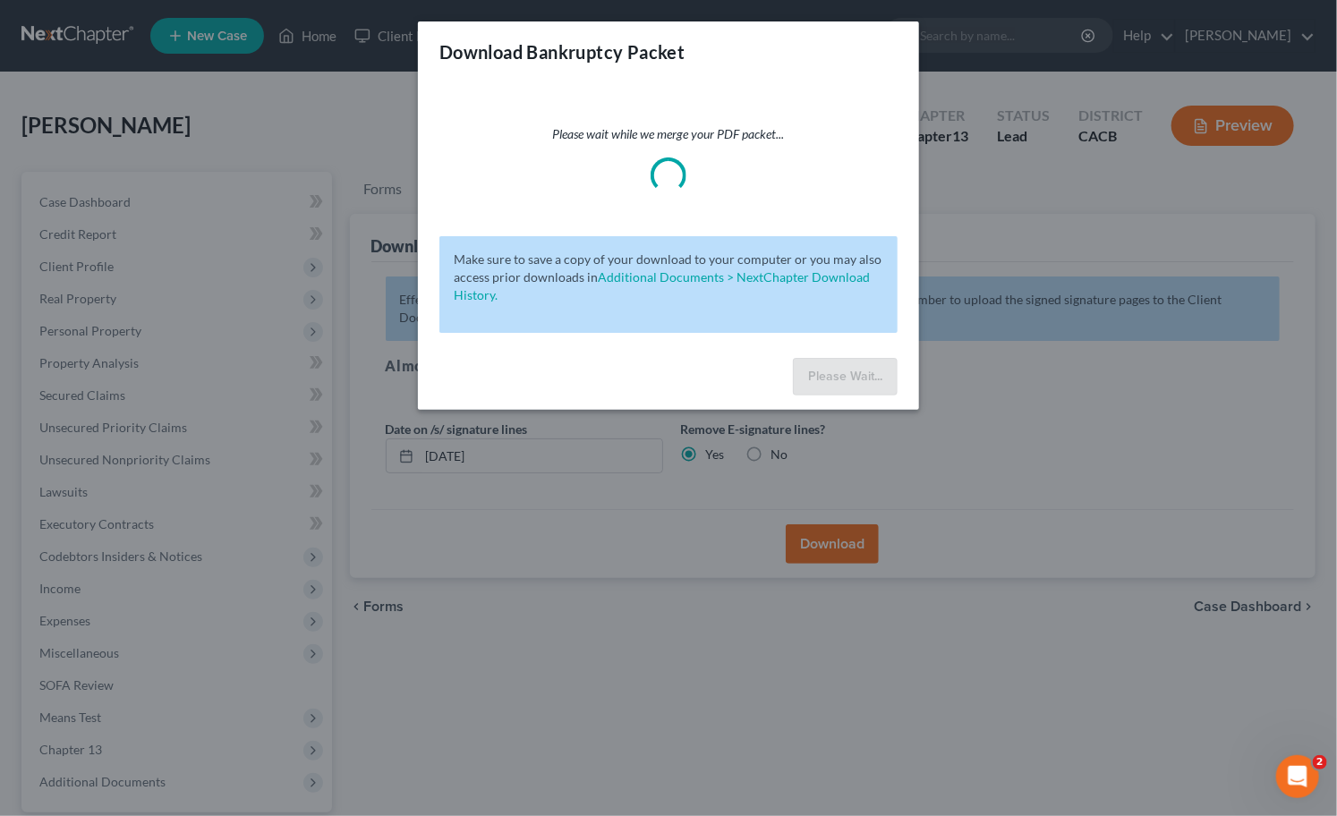
click at [1044, 280] on div "Download Bankruptcy Packet Please wait while we merge your PDF packet... Make s…" at bounding box center [668, 408] width 1337 height 816
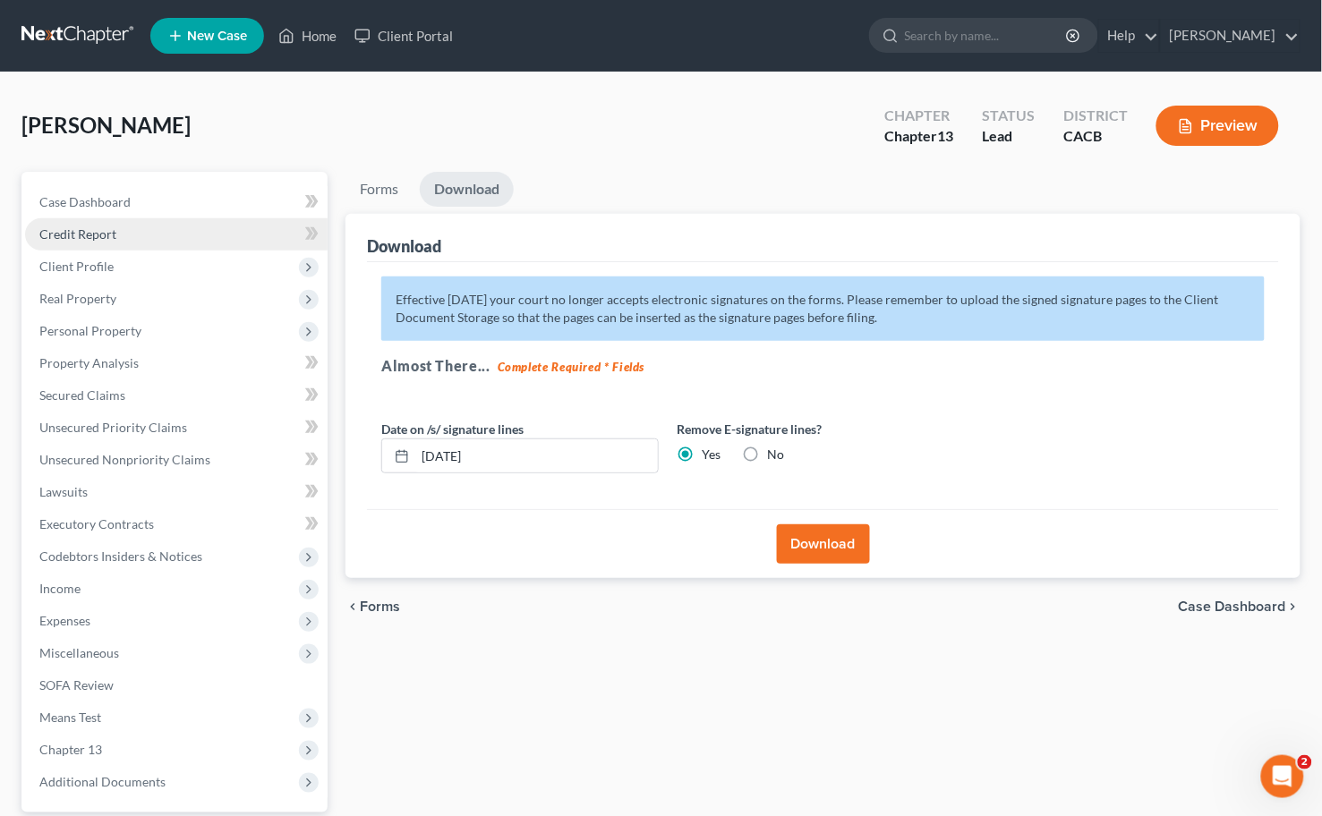
click at [116, 243] on link "Credit Report" at bounding box center [176, 234] width 302 height 32
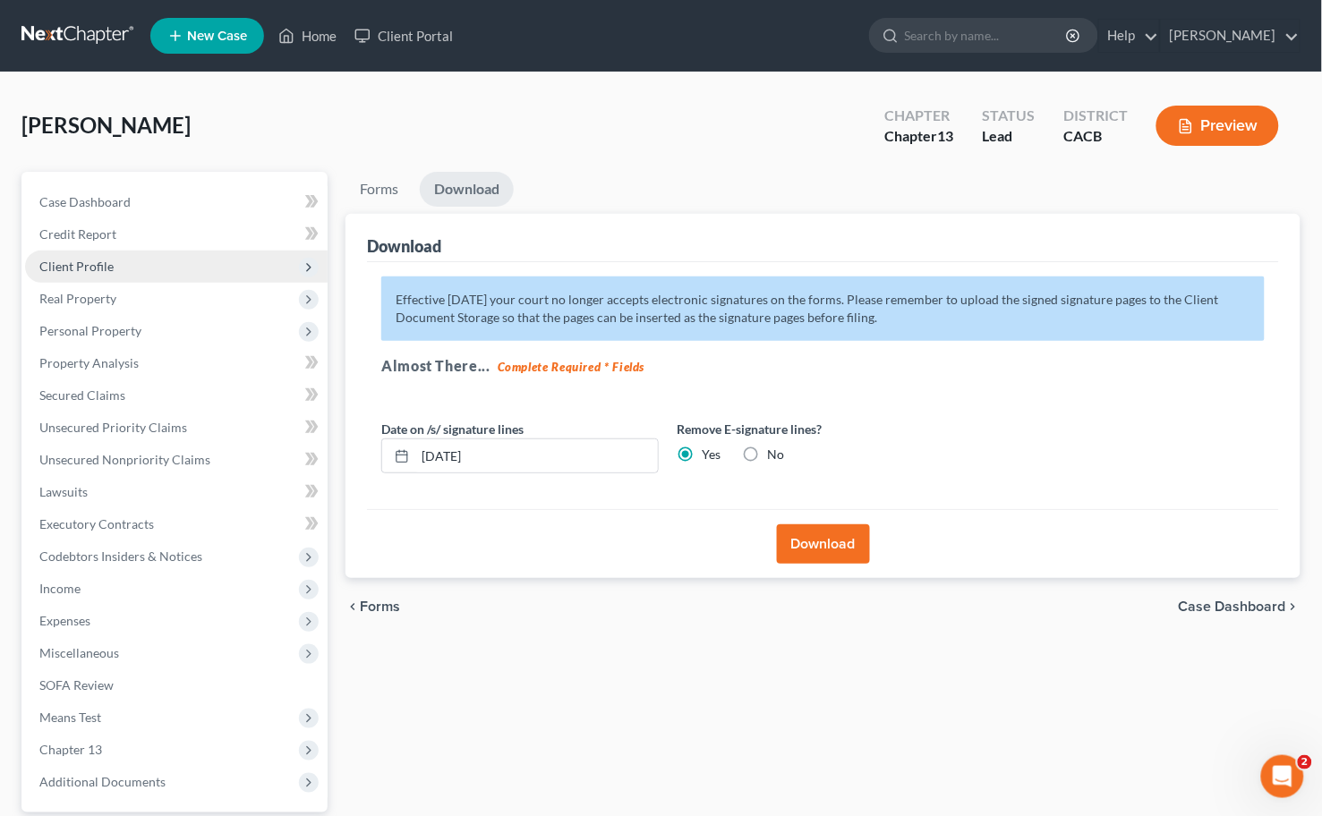
click at [117, 265] on span "Client Profile" at bounding box center [176, 267] width 302 height 32
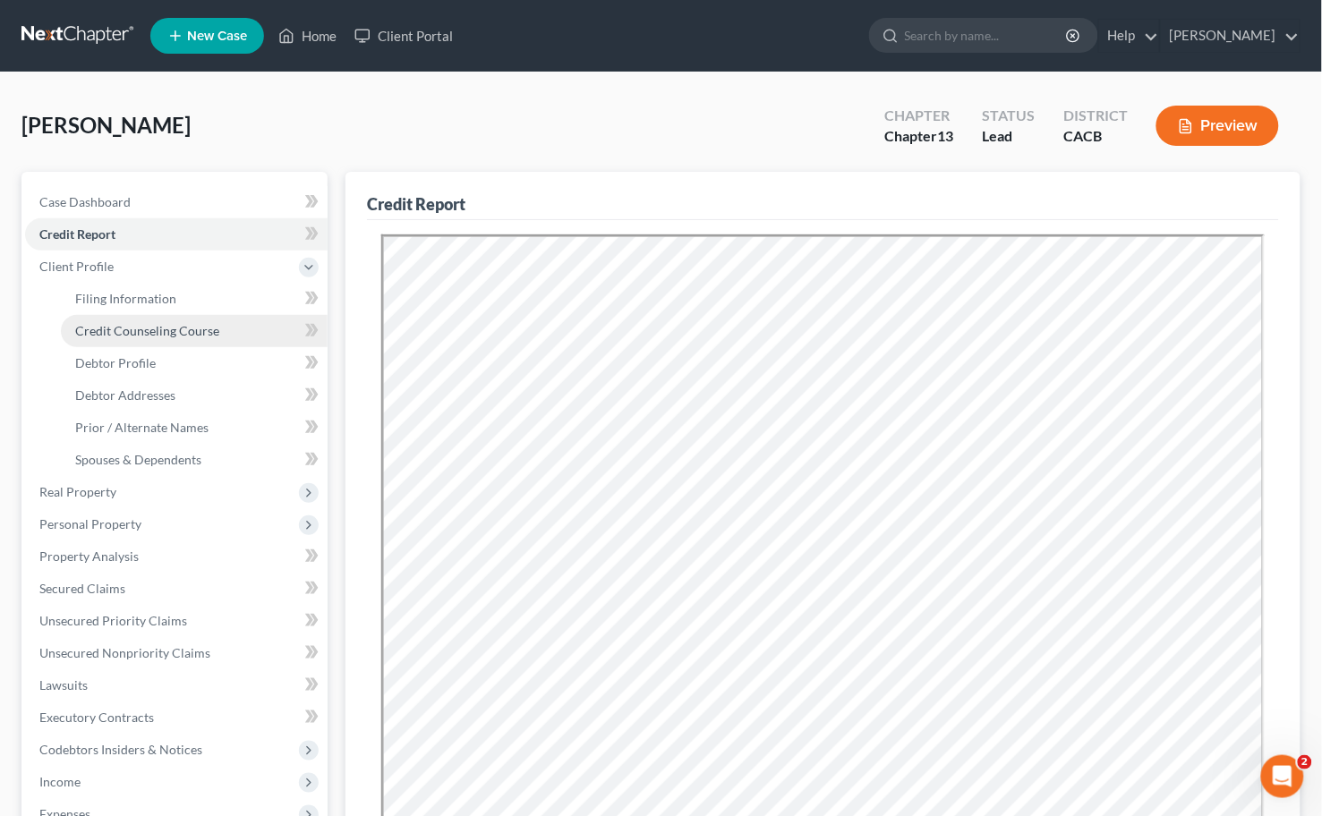
click at [161, 327] on span "Credit Counseling Course" at bounding box center [147, 330] width 144 height 15
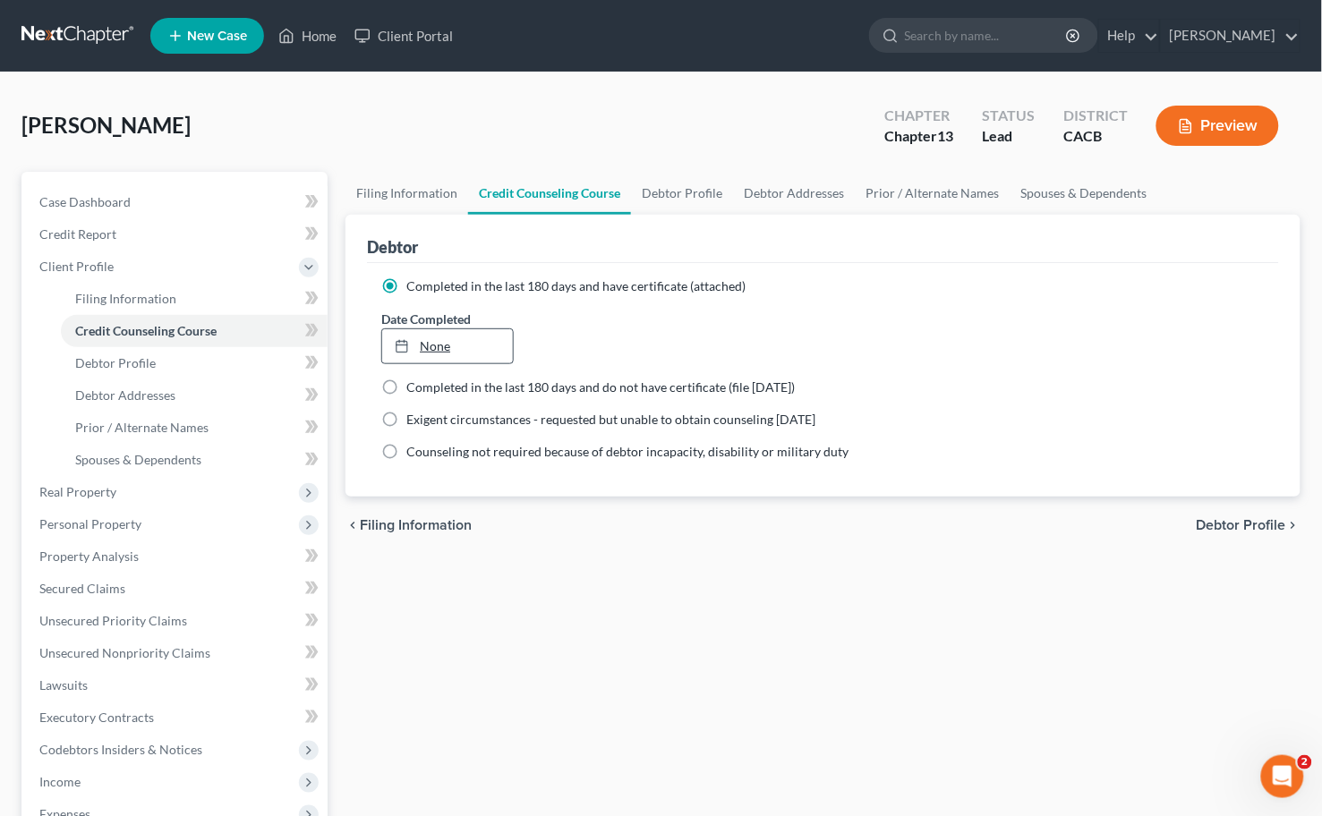
click at [404, 337] on link "None" at bounding box center [447, 346] width 131 height 34
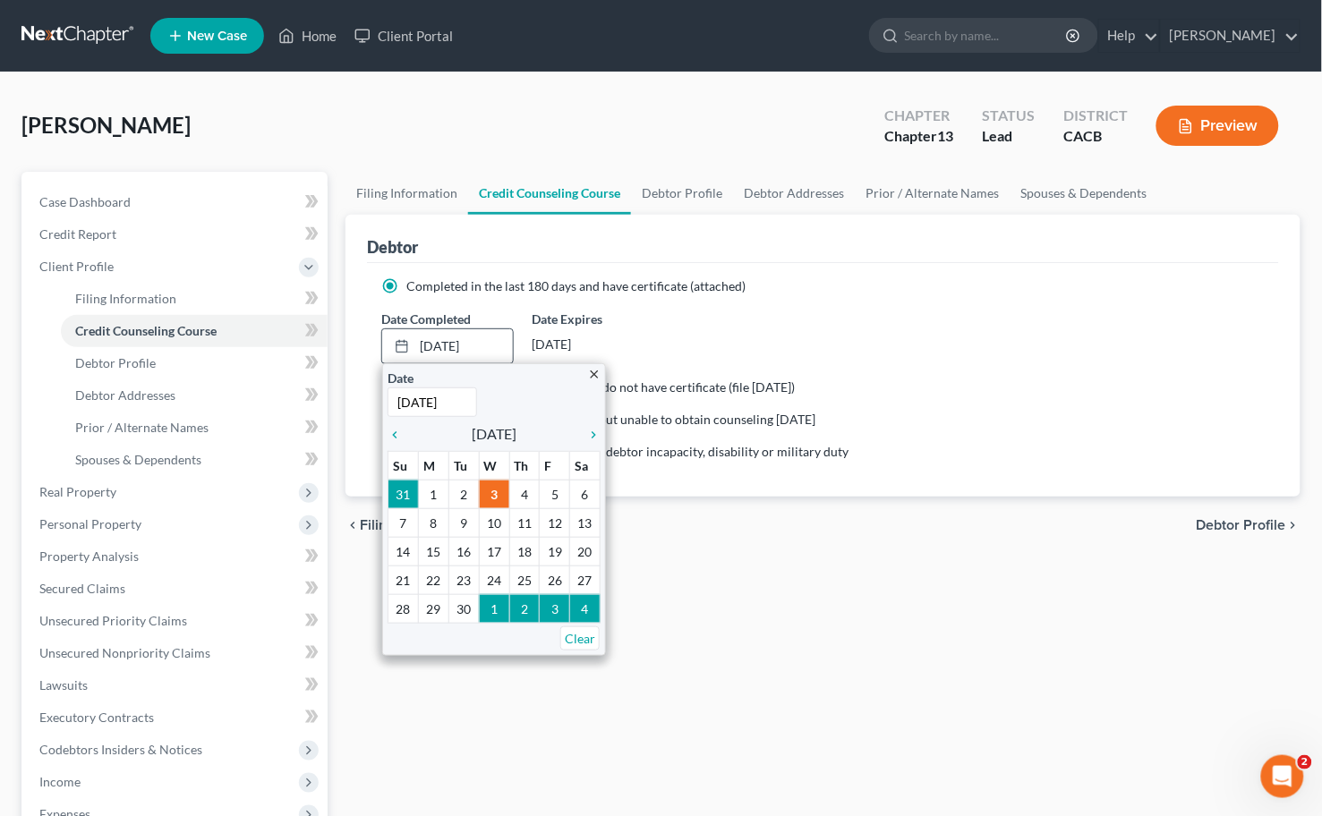
click at [396, 445] on div "chevron_left [DATE] chevron_right" at bounding box center [494, 434] width 213 height 25
click at [396, 439] on icon "chevron_left" at bounding box center [399, 435] width 23 height 14
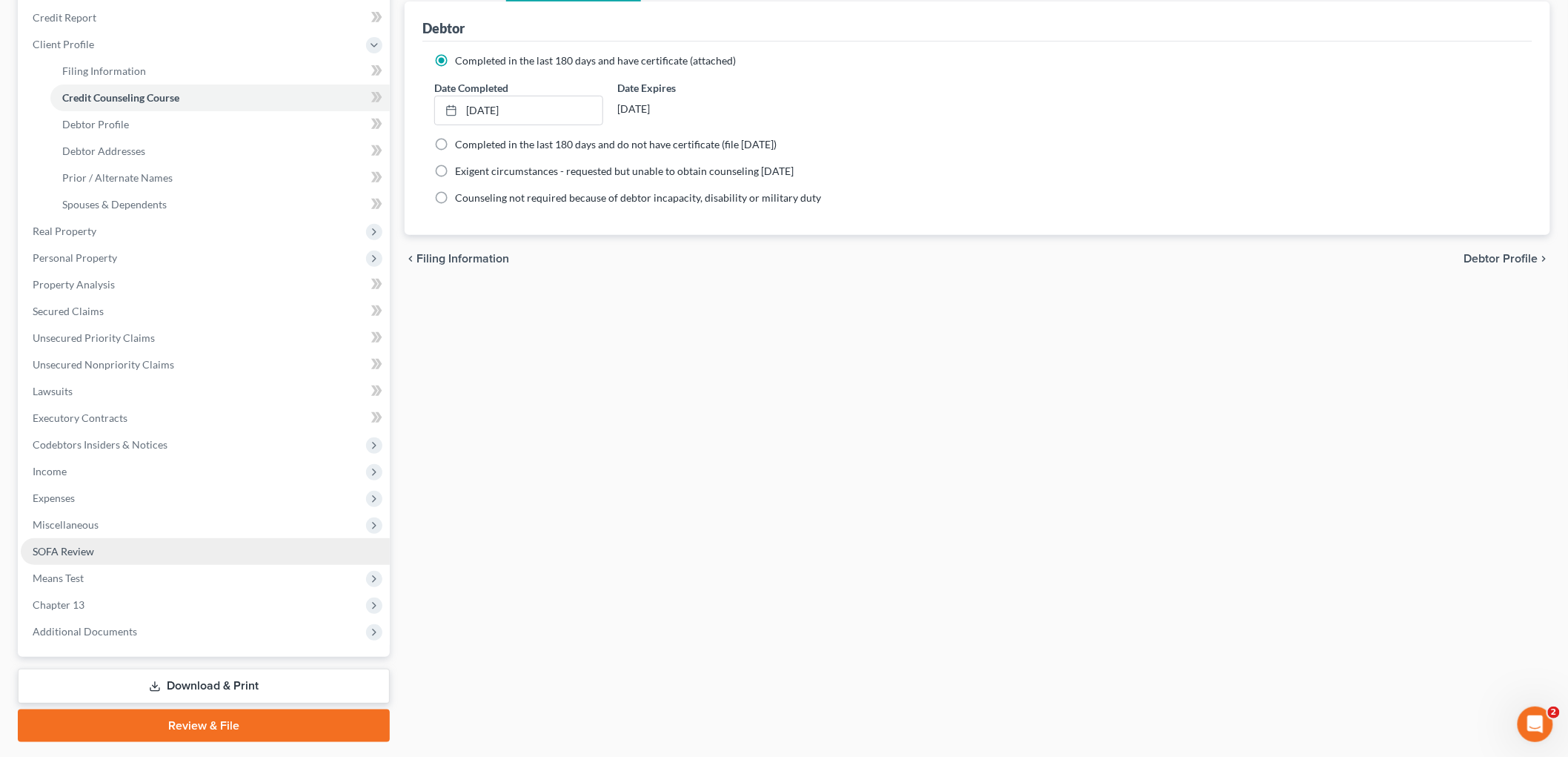
scroll to position [216, 0]
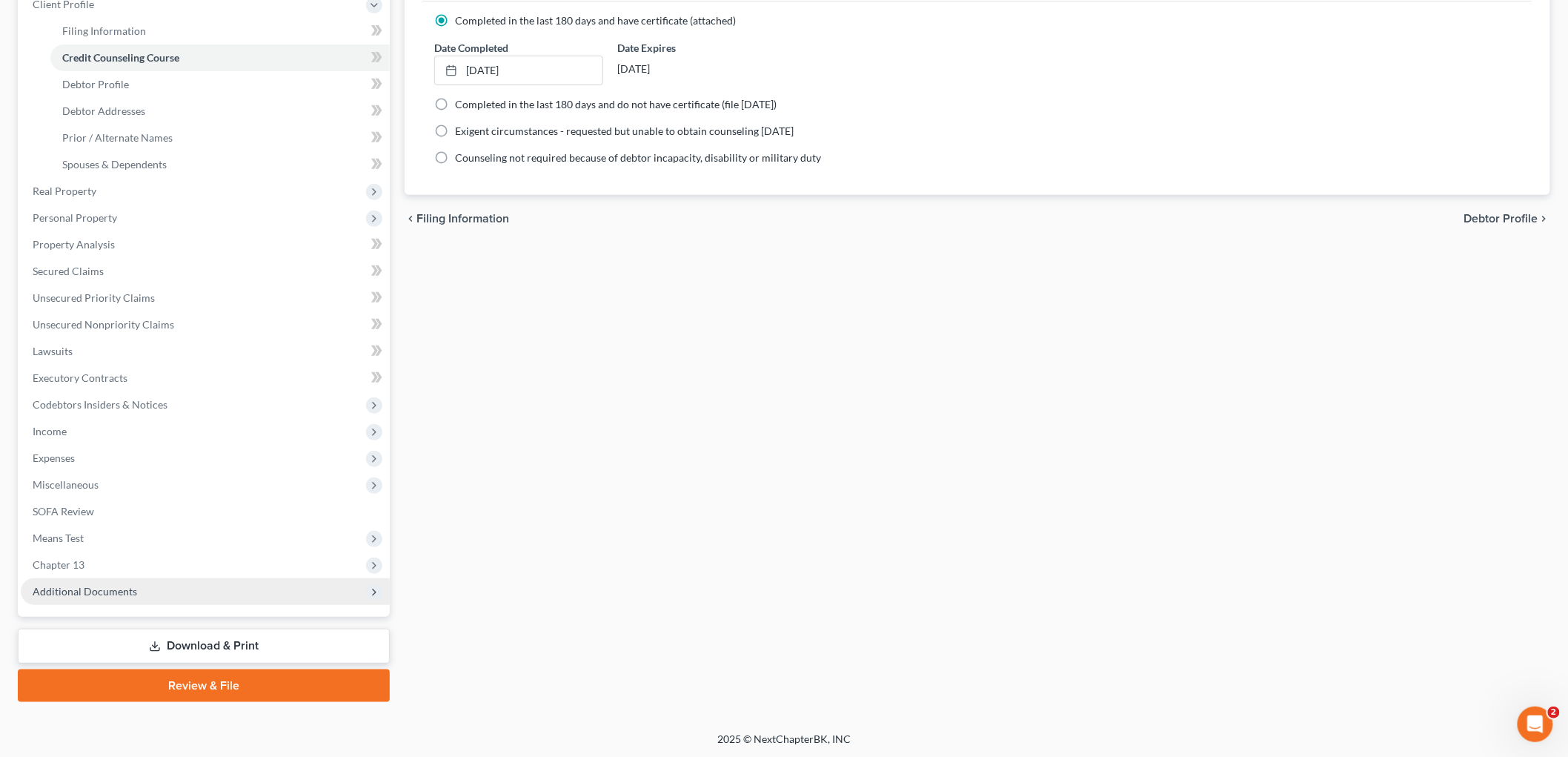
click at [183, 591] on span "Additional Documents" at bounding box center [205, 591] width 369 height 27
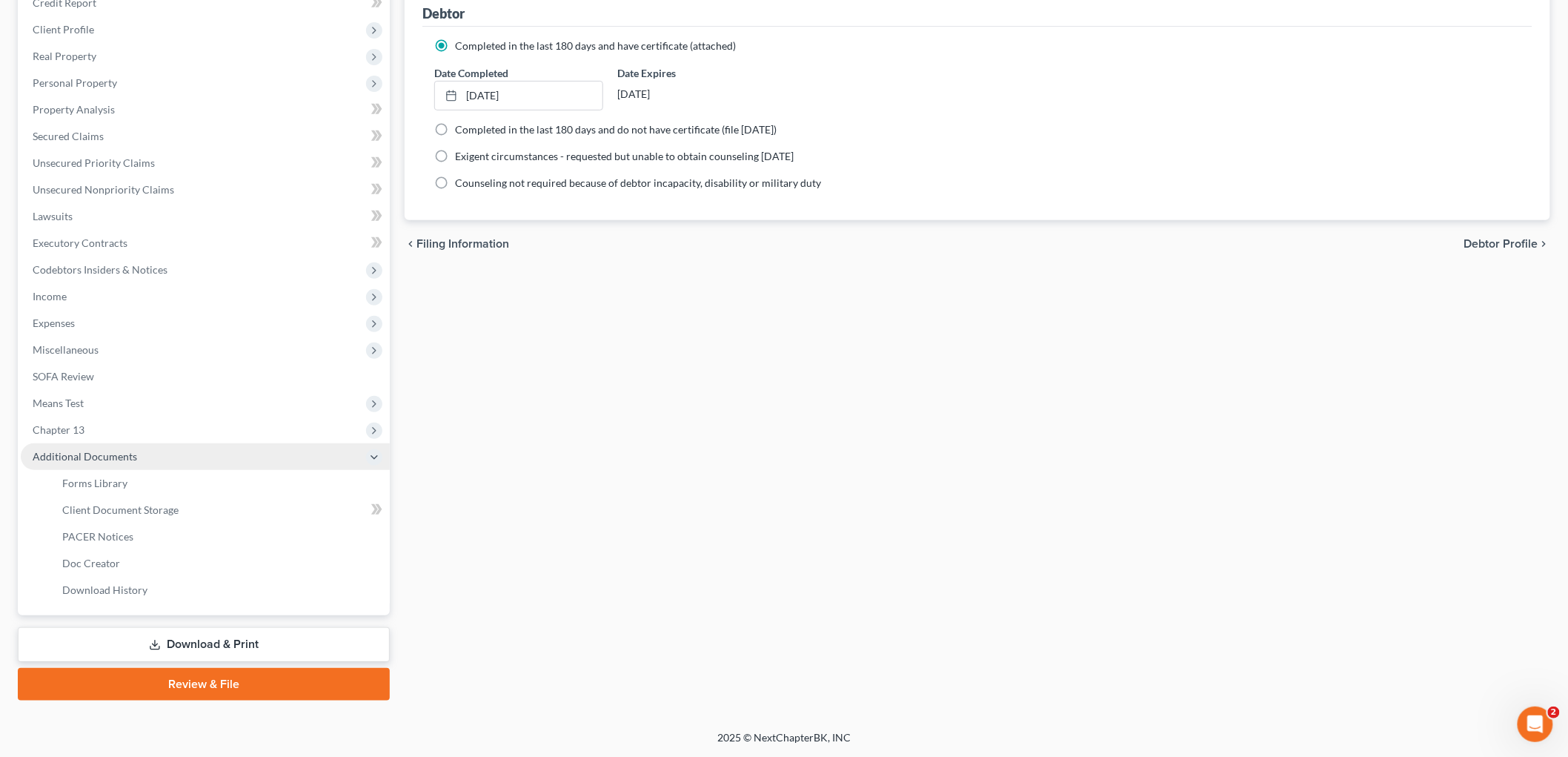
scroll to position [189, 0]
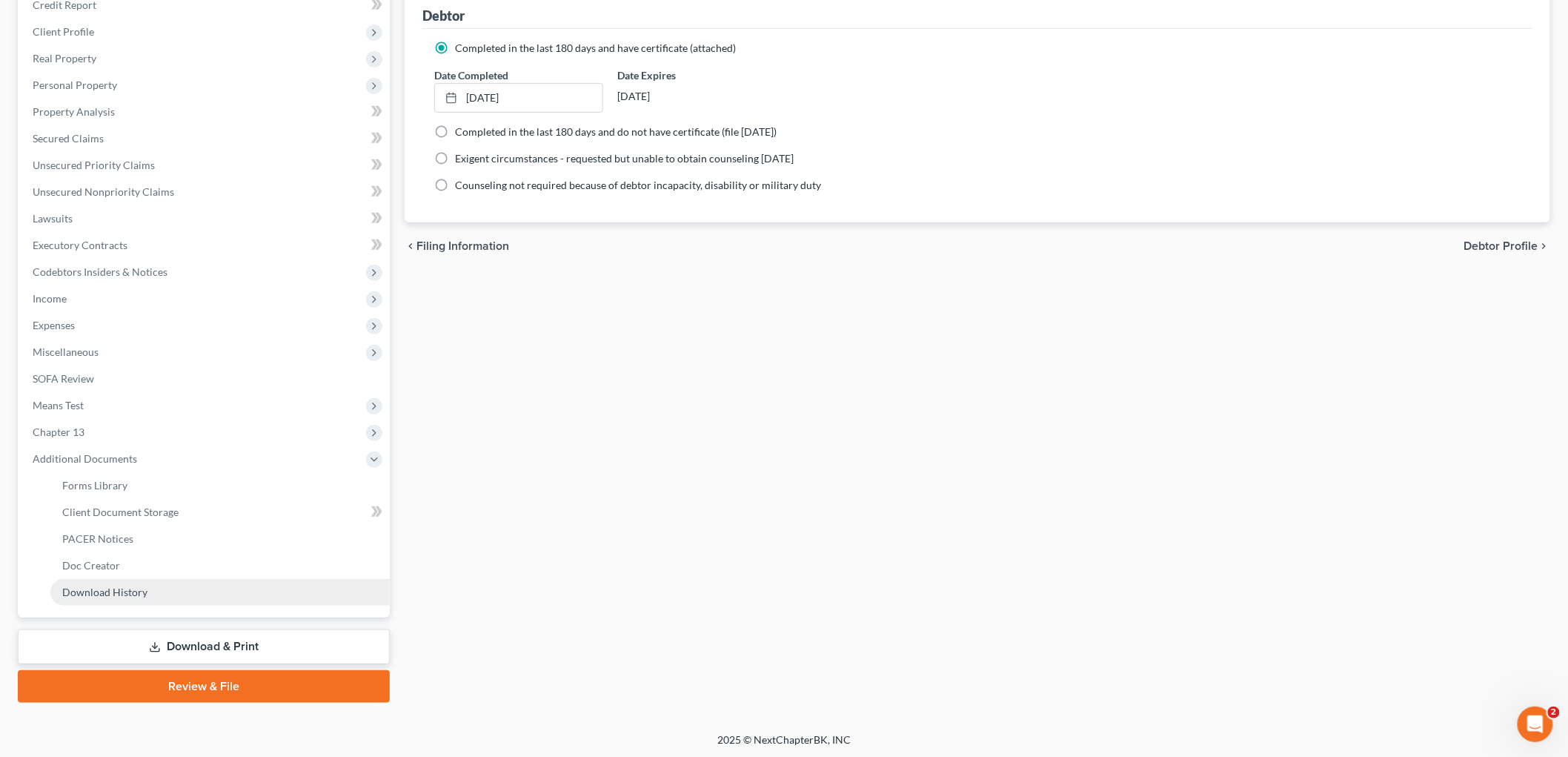
click at [195, 588] on link "Download History" at bounding box center [220, 592] width 339 height 27
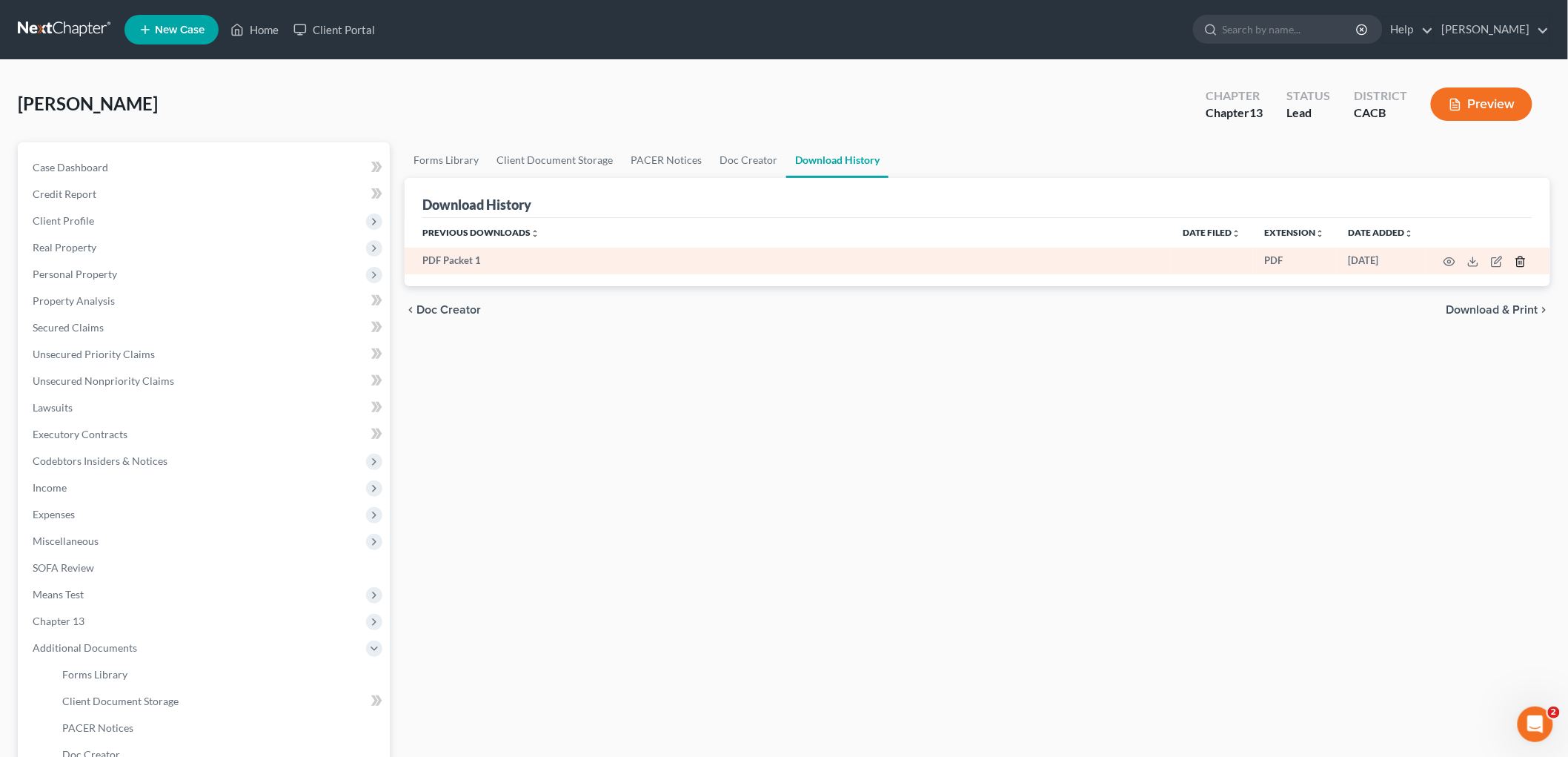
click at [1094, 262] on line "button" at bounding box center [1520, 263] width 0 height 3
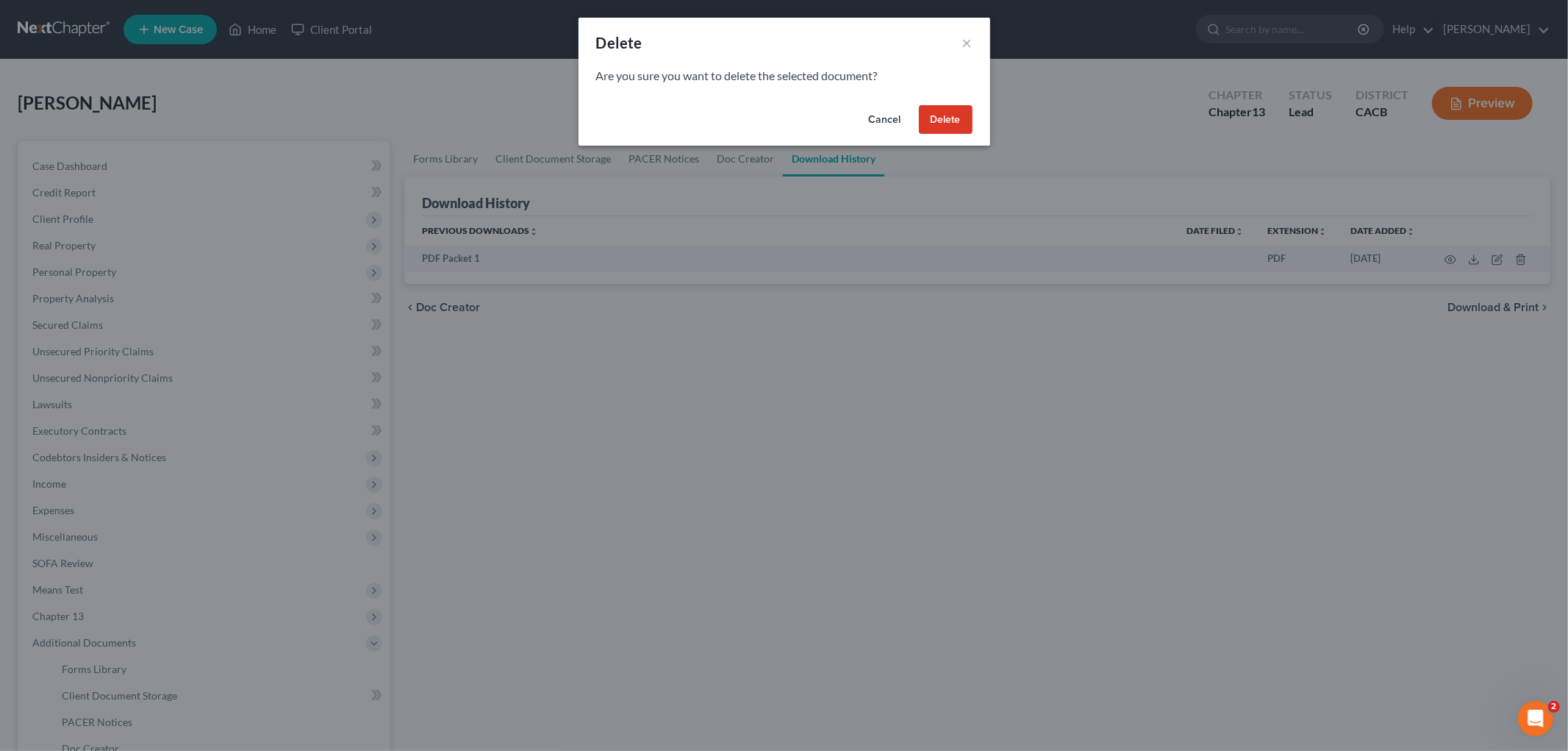
click at [952, 118] on button "Delete" at bounding box center [945, 120] width 53 height 30
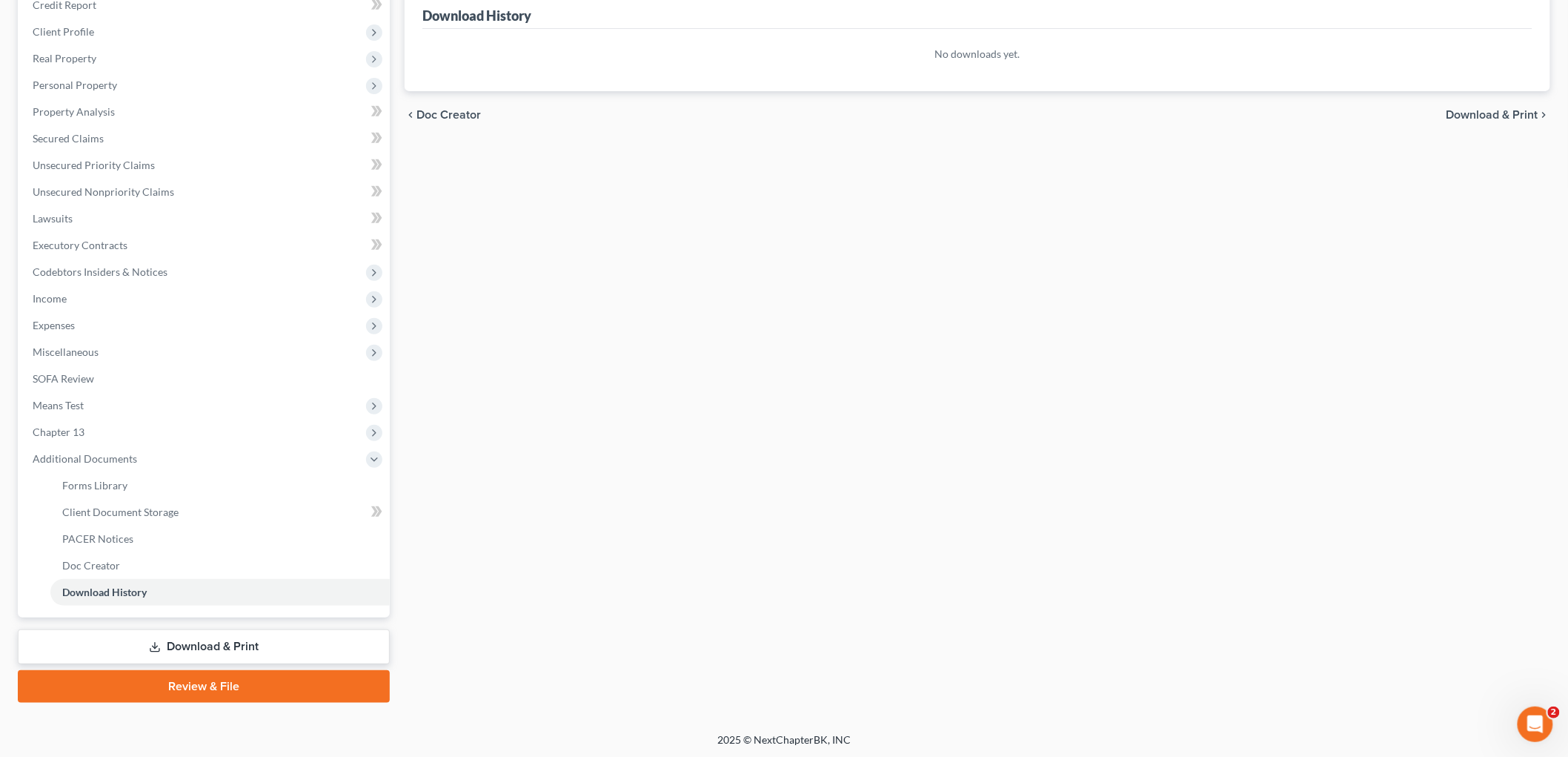
click at [214, 641] on link "Download & Print" at bounding box center [203, 647] width 372 height 35
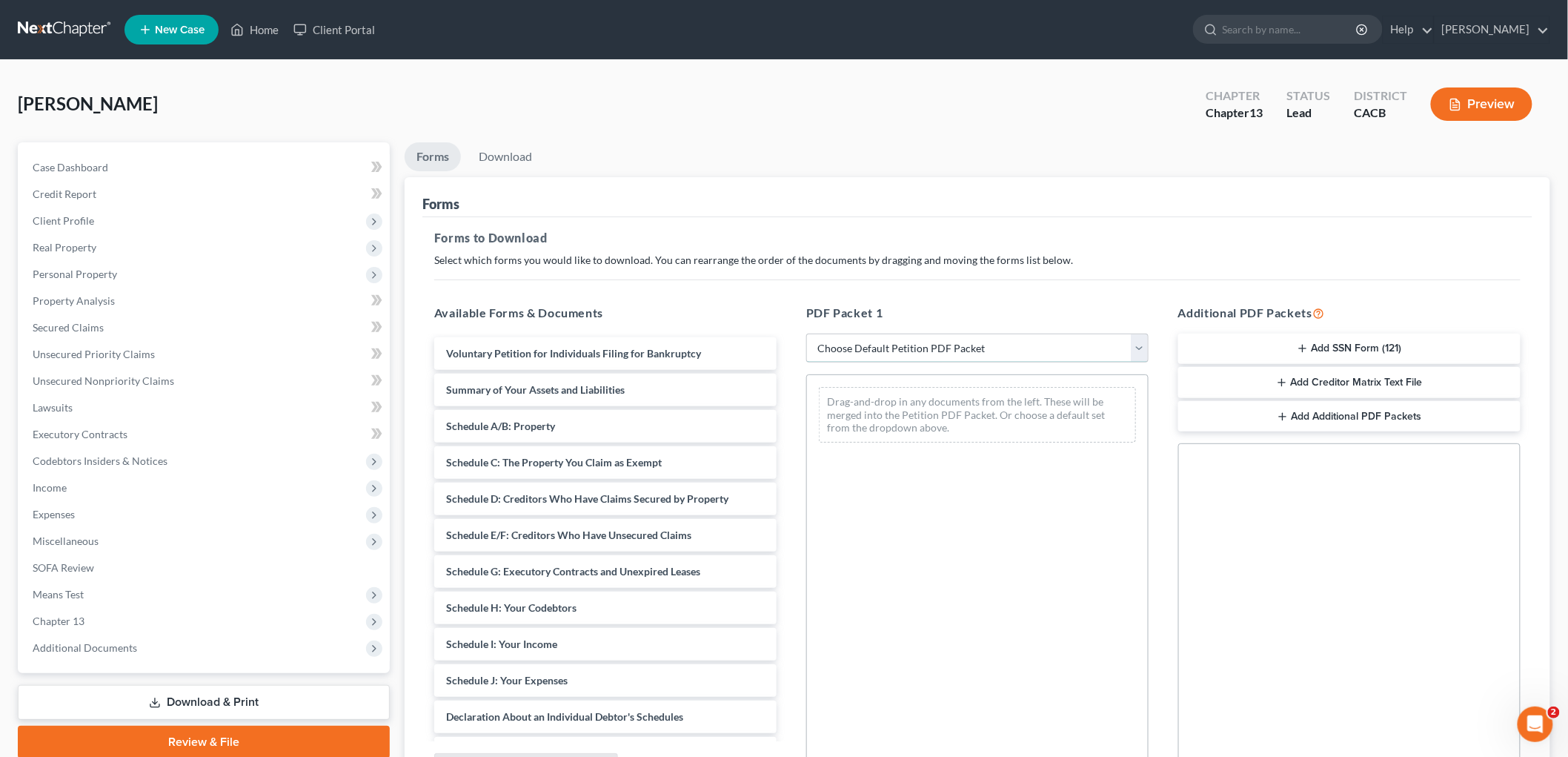
drag, startPoint x: 988, startPoint y: 346, endPoint x: 965, endPoint y: 359, distance: 26.4
click at [988, 346] on select "Choose Default Petition PDF Packet Complete Bankruptcy Petition (all forms and …" at bounding box center [977, 349] width 342 height 30
click at [806, 334] on select "Choose Default Petition PDF Packet Complete Bankruptcy Petition (all forms and …" at bounding box center [977, 349] width 342 height 30
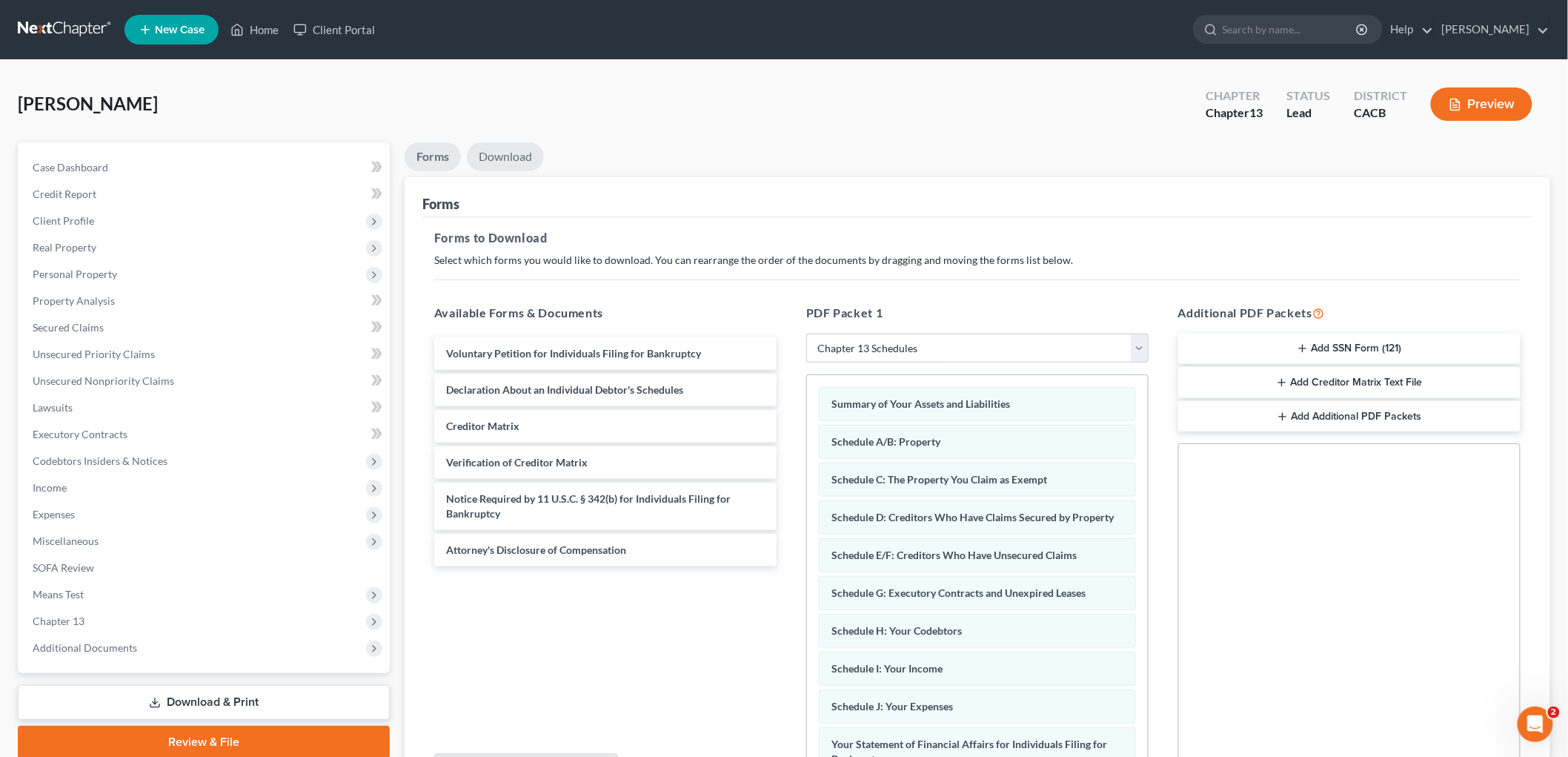
click at [450, 123] on div "[PERSON_NAME] Upgraded Chapter Chapter 13 Status Lead District CACB Preview" at bounding box center [783, 110] width 1532 height 65
drag, startPoint x: 479, startPoint y: 142, endPoint x: 490, endPoint y: 152, distance: 14.9
click at [479, 142] on link "Download" at bounding box center [505, 157] width 77 height 29
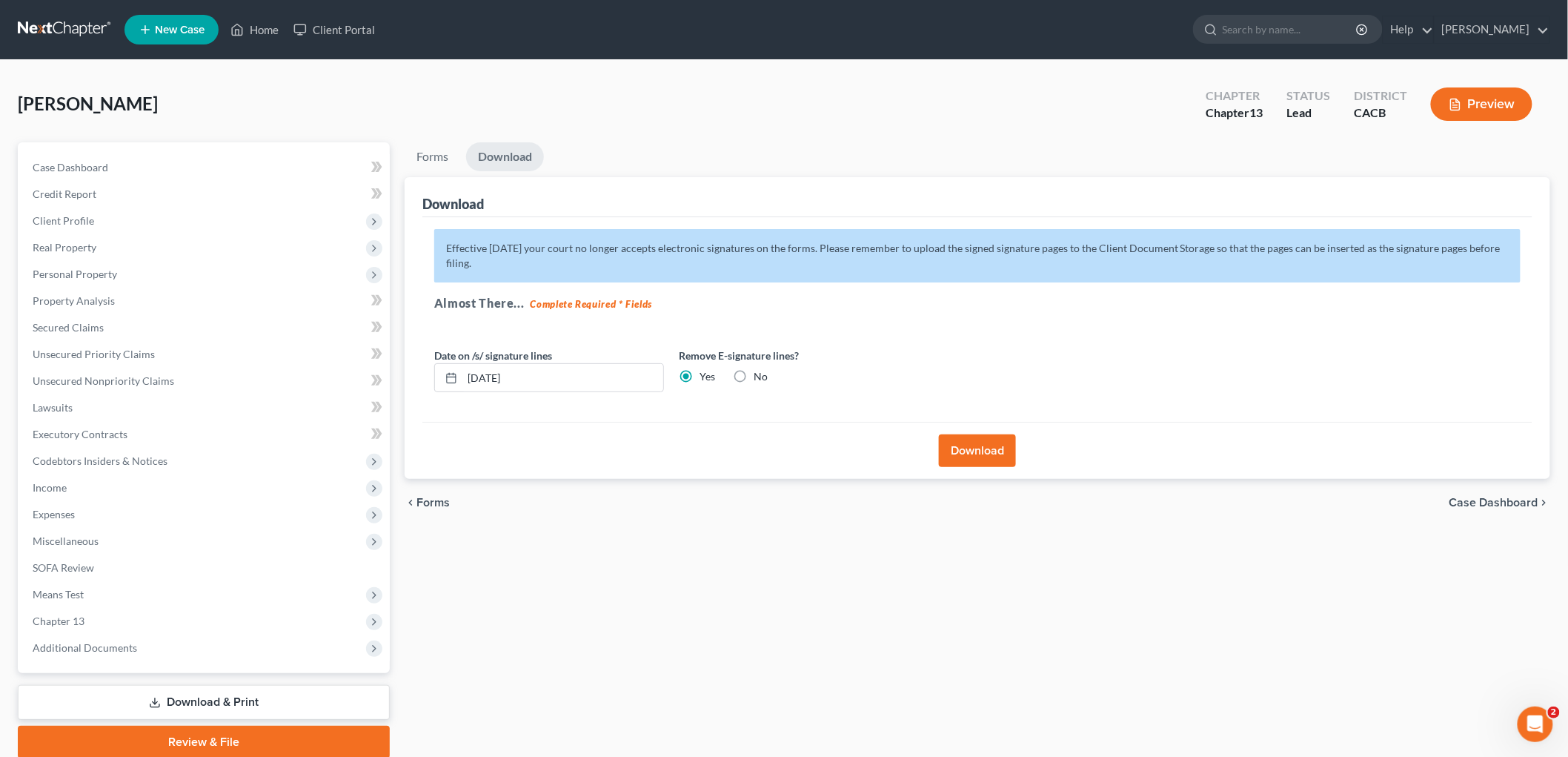
click at [490, 152] on link "Download" at bounding box center [505, 157] width 78 height 29
click at [961, 445] on button "Download" at bounding box center [977, 450] width 77 height 32
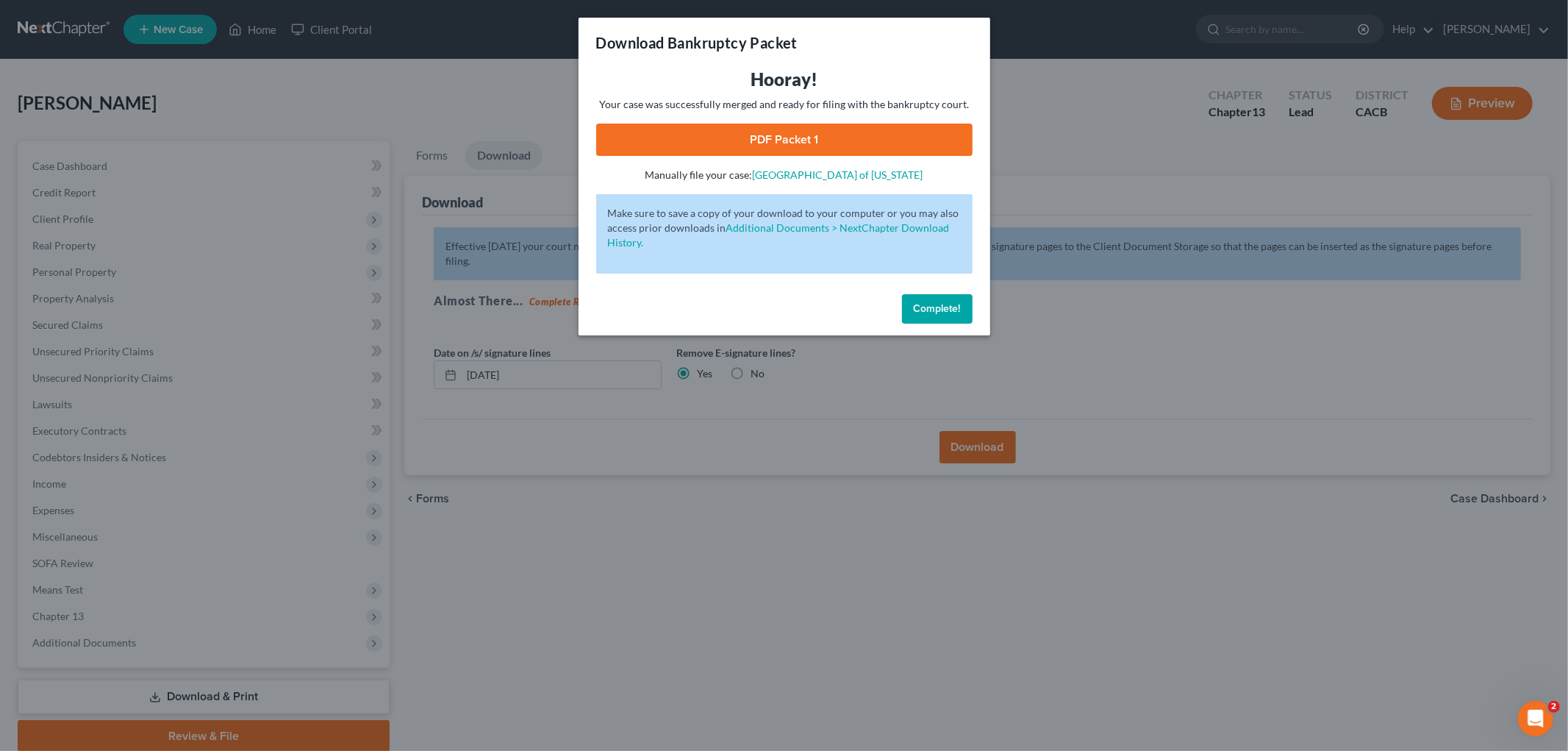
click at [655, 150] on link "PDF Packet 1" at bounding box center [784, 139] width 376 height 32
